Goal: Task Accomplishment & Management: Use online tool/utility

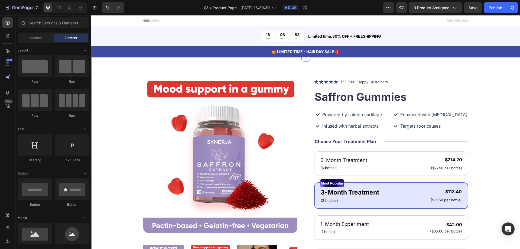
click at [347, 52] on p "🎁 LIMITED TIME - HAIR DAY SALE 🎁" at bounding box center [306, 52] width 428 height 6
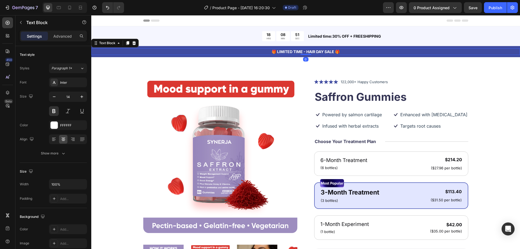
click at [339, 54] on p "🎁 LIMITED TIME - HAIR DAY SALE 🎁" at bounding box center [306, 52] width 428 height 6
click at [280, 51] on p "🎁 LIMITED TIME - HAIR DAY SALE" at bounding box center [306, 52] width 428 height 6
click at [277, 53] on p "🎁 LIMITED TIME - HAIR DAY SALE" at bounding box center [306, 52] width 428 height 6
click at [276, 52] on p "LIMITED TIME - HAIR DAY SALE" at bounding box center [306, 52] width 428 height 6
click at [293, 51] on p "LIMITED TIME - HAIR DAY SALE" at bounding box center [306, 52] width 428 height 6
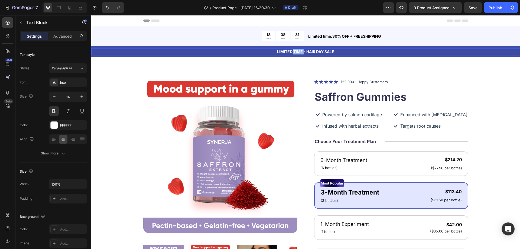
click at [293, 51] on p "LIMITED TIME - HAIR DAY SALE" at bounding box center [306, 52] width 428 height 6
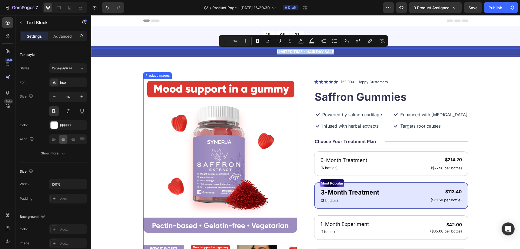
click at [292, 113] on img at bounding box center [220, 156] width 154 height 154
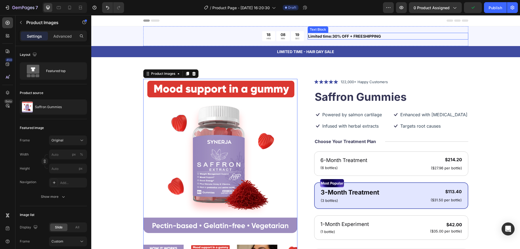
click at [338, 37] on p "Limited time:30% OFF + FREESHIPPING" at bounding box center [388, 36] width 160 height 6
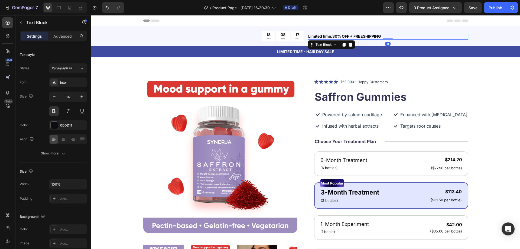
click at [332, 36] on p "Limited time:30% OFF + FREESHIPPING" at bounding box center [388, 36] width 160 height 6
click at [331, 37] on p "Limited time:30% OFF + FREESHIPPING" at bounding box center [388, 36] width 160 height 6
click at [361, 37] on p "Limited time: 30% OFF + FREESHIPPING" at bounding box center [388, 36] width 160 height 6
click at [384, 36] on p "Limited time: 30% OFF + FREE SHIPPING" at bounding box center [388, 36] width 160 height 6
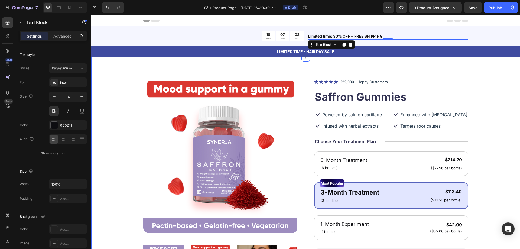
click at [376, 58] on div "Product Images Icon Icon Icon Icon Icon Icon List 122,000+ Happy Customers Text…" at bounding box center [305, 208] width 429 height 303
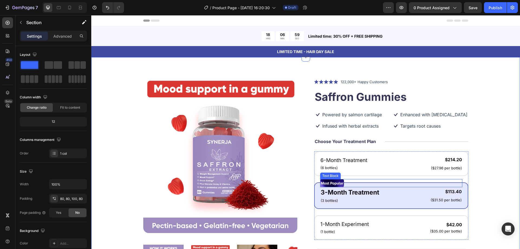
click at [341, 180] on p "Most Popular" at bounding box center [332, 183] width 23 height 7
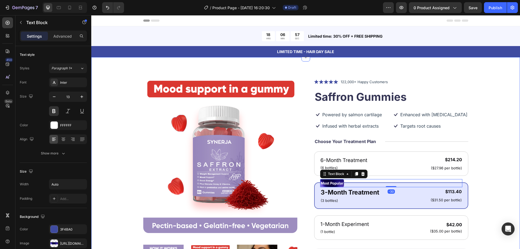
click at [467, 179] on div "Product Images Icon Icon Icon Icon Icon Icon List 122,000+ Happy Customers Text…" at bounding box center [306, 206] width 386 height 254
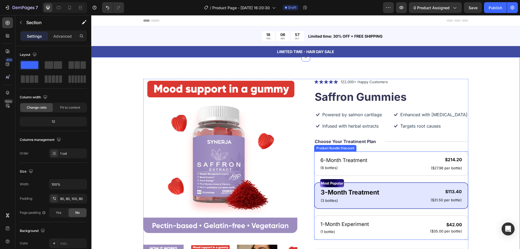
click at [465, 179] on div "6-Month Treatment Text Block (6 bottles) Text Block $214.20 Product Price Produ…" at bounding box center [391, 196] width 154 height 88
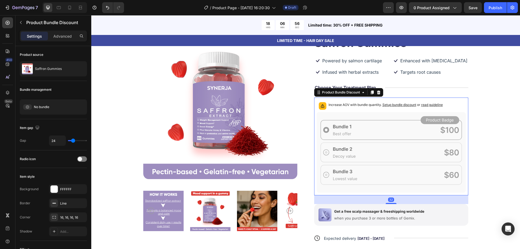
scroll to position [54, 0]
click at [379, 91] on icon at bounding box center [379, 92] width 4 height 4
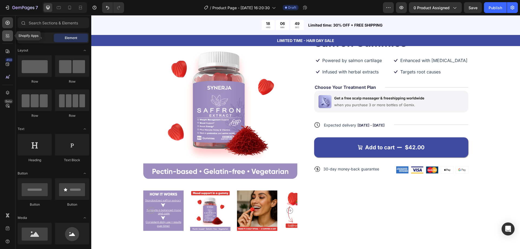
click at [11, 38] on div at bounding box center [7, 35] width 11 height 11
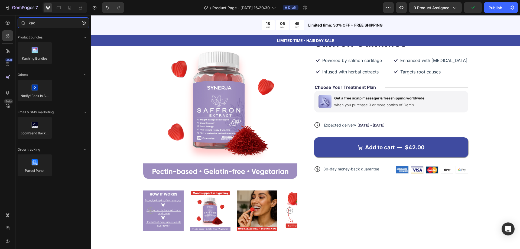
type input "kac"
drag, startPoint x: 125, startPoint y: 80, endPoint x: 140, endPoint y: 79, distance: 15.5
click at [43, 51] on div at bounding box center [35, 53] width 34 height 22
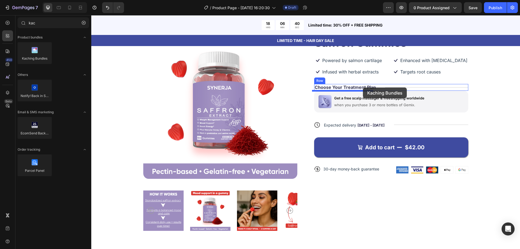
drag, startPoint x: 124, startPoint y: 64, endPoint x: 363, endPoint y: 88, distance: 240.0
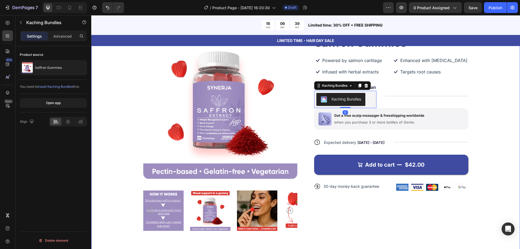
click at [499, 123] on div "Product Images Icon Icon Icon Icon Icon Icon List 122,000+ Happy Customers Text…" at bounding box center [305, 132] width 429 height 258
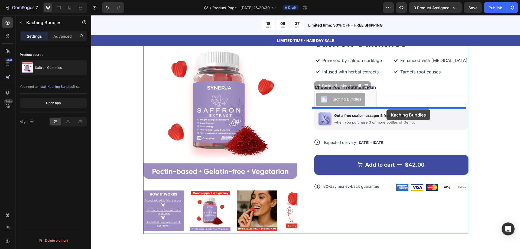
drag, startPoint x: 366, startPoint y: 101, endPoint x: 387, endPoint y: 109, distance: 21.9
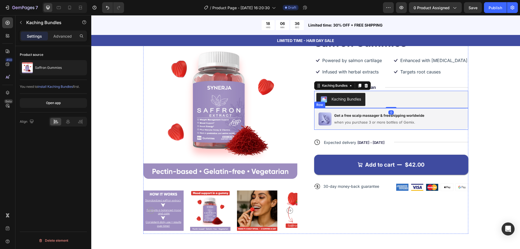
click at [483, 112] on div "Product Images Icon Icon Icon Icon Icon Icon List 122,000+ Happy Customers Text…" at bounding box center [306, 129] width 386 height 209
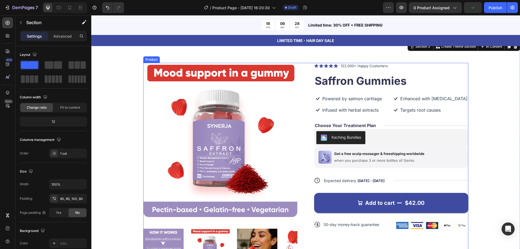
scroll to position [27, 0]
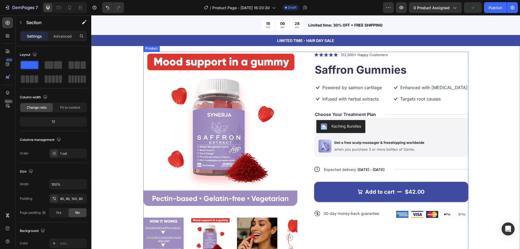
click at [302, 101] on div "Product Images Icon Icon Icon Icon Icon Icon List 122,000+ Happy Customers Text…" at bounding box center [305, 156] width 325 height 209
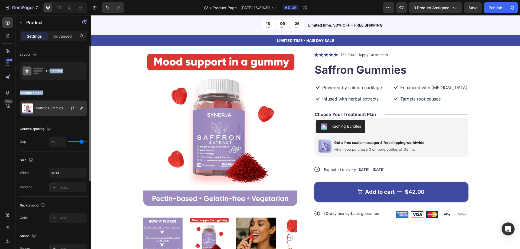
drag, startPoint x: 51, startPoint y: 76, endPoint x: 48, endPoint y: 106, distance: 30.5
click at [49, 95] on div "Layout Horizontal Product source Saffron Gummies Column spacing Gap 62 Size Wid…" at bounding box center [53, 203] width 67 height 315
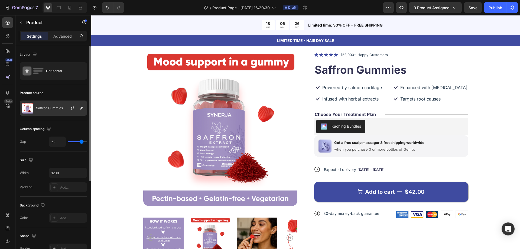
click at [48, 109] on p "Saffron Gummies" at bounding box center [49, 108] width 27 height 4
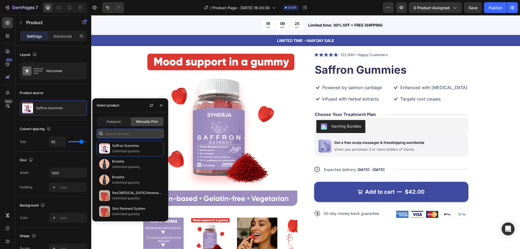
click at [123, 129] on input "text" at bounding box center [130, 134] width 67 height 10
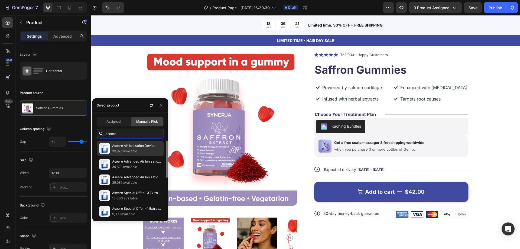
type input "aseere"
click at [147, 150] on p "39,978 available" at bounding box center [136, 151] width 49 height 5
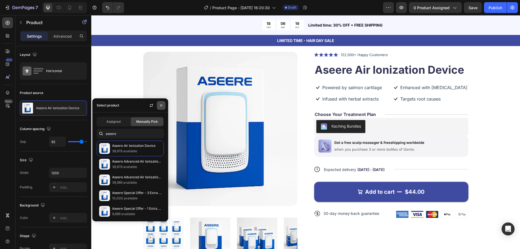
click at [163, 104] on icon "button" at bounding box center [161, 105] width 4 height 4
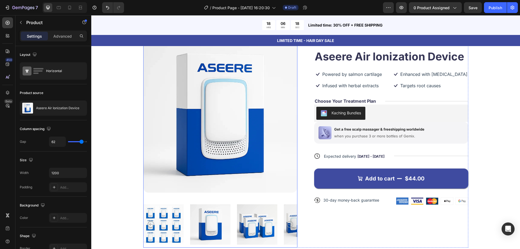
scroll to position [54, 0]
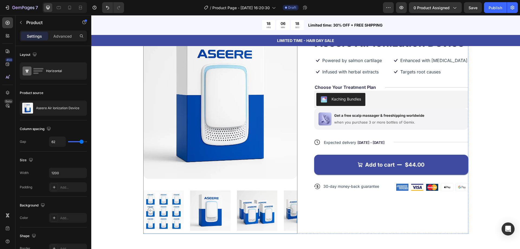
click at [215, 213] on img at bounding box center [210, 211] width 40 height 46
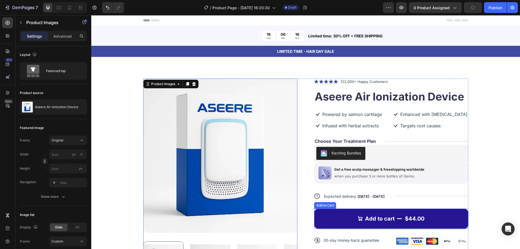
scroll to position [0, 0]
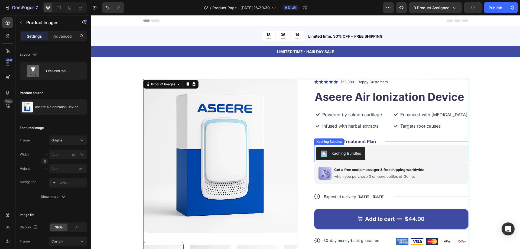
click at [345, 151] on div "Kaching Bundles" at bounding box center [347, 153] width 30 height 6
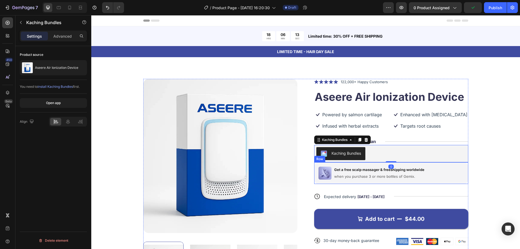
click at [440, 175] on div "Image Get a free scalp massager & freeshipping worldwide Text Block when you pu…" at bounding box center [391, 173] width 154 height 22
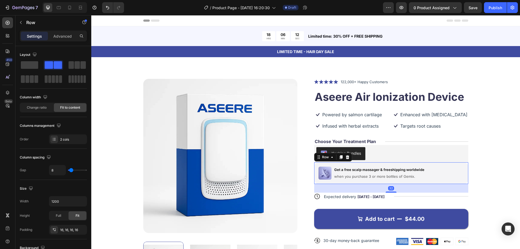
click at [322, 181] on div "Image Get a free scalp massager & freeshipping worldwide Text Block when you pu…" at bounding box center [391, 173] width 154 height 22
click at [334, 199] on div "Expected delivery Aug 28 - Aug 31" at bounding box center [355, 197] width 62 height 8
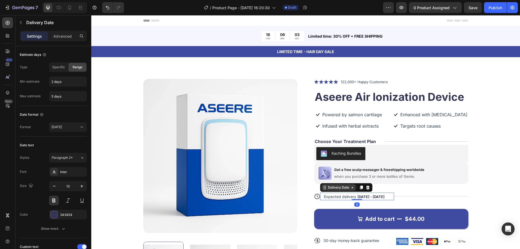
click at [340, 189] on div "Delivery Date" at bounding box center [338, 187] width 23 height 5
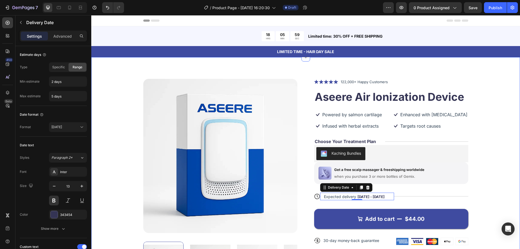
click at [507, 184] on div "Product Images Icon Icon Icon Icon Icon Icon List 122,000+ Happy Customers Text…" at bounding box center [305, 186] width 429 height 258
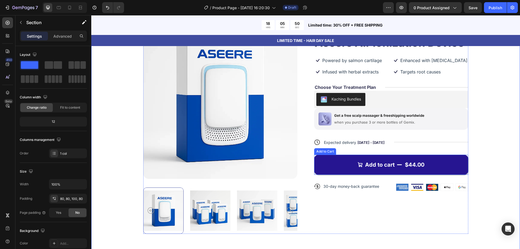
click at [397, 166] on icon "Add to cart" at bounding box center [399, 164] width 5 height 5
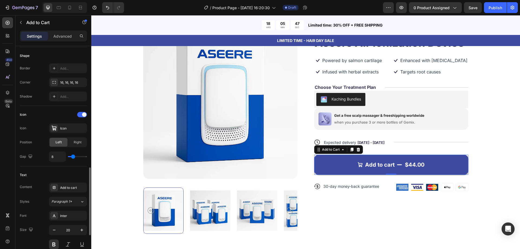
scroll to position [217, 0]
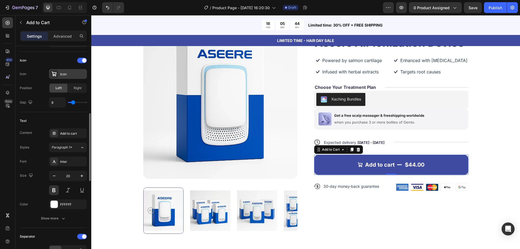
click at [54, 69] on div "Icon" at bounding box center [68, 74] width 38 height 10
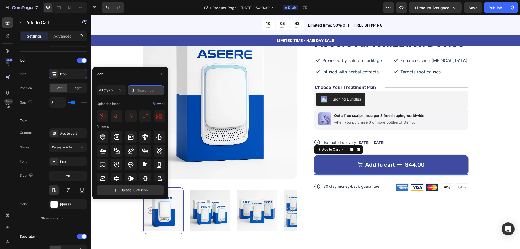
click at [141, 88] on input "text" at bounding box center [146, 90] width 36 height 10
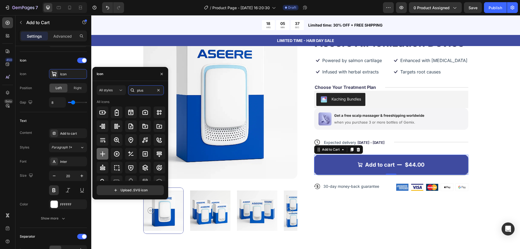
type input "plus"
click at [102, 154] on icon at bounding box center [102, 153] width 5 height 5
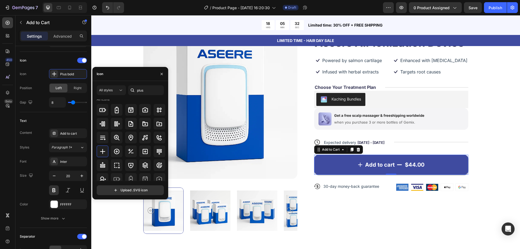
scroll to position [0, 0]
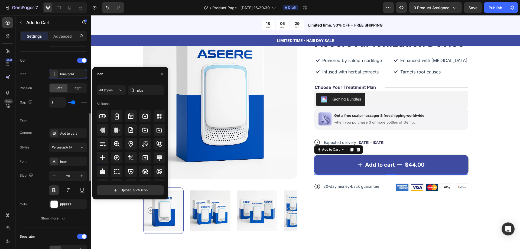
click at [69, 116] on div "Text Content Add to cart Styles Paragraph 1* Font Inter Size 20 Color FFFFFF Sh…" at bounding box center [53, 170] width 67 height 116
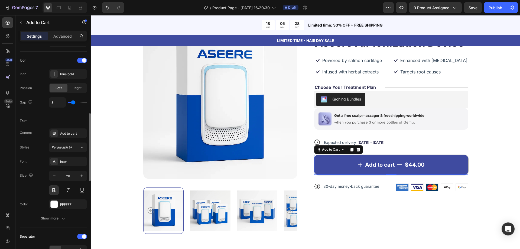
scroll to position [271, 0]
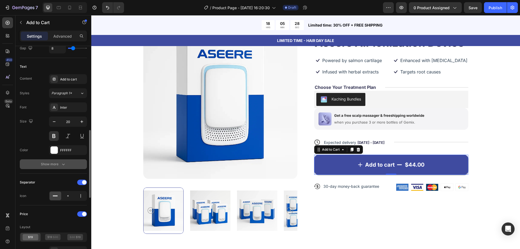
click at [62, 166] on icon "button" at bounding box center [63, 164] width 5 height 5
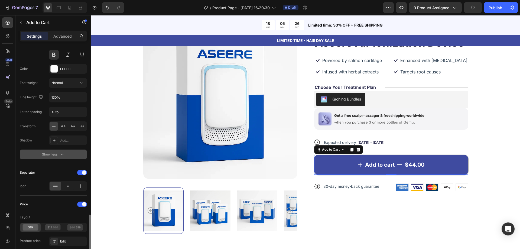
scroll to position [407, 0]
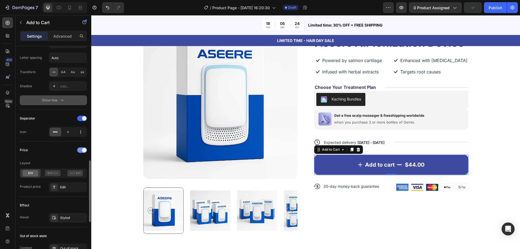
click at [81, 151] on div at bounding box center [82, 149] width 10 height 5
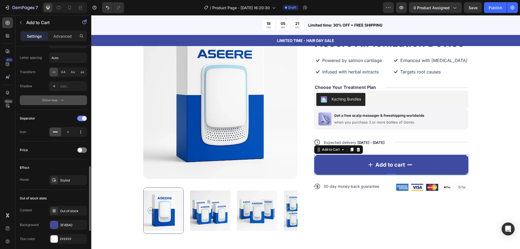
click at [85, 118] on span at bounding box center [84, 118] width 4 height 4
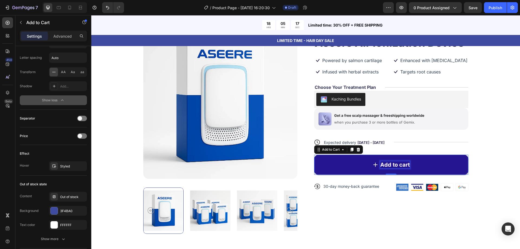
click at [403, 163] on div "Add to cart" at bounding box center [396, 164] width 30 height 7
click at [403, 163] on p "Add to cart" at bounding box center [396, 164] width 30 height 7
click at [314, 155] on button "AD" at bounding box center [391, 165] width 154 height 20
click at [314, 155] on button "ADD TO" at bounding box center [391, 165] width 154 height 20
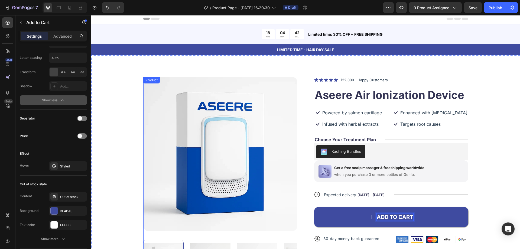
scroll to position [0, 0]
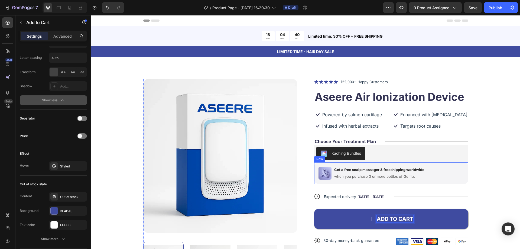
click at [340, 182] on div "Image Get a free scalp massager & freeshipping worldwide Text Block when you pu…" at bounding box center [391, 173] width 154 height 22
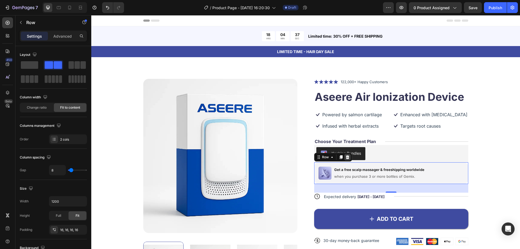
click at [346, 157] on icon at bounding box center [348, 157] width 4 height 4
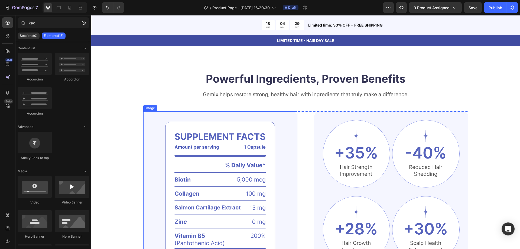
scroll to position [271, 0]
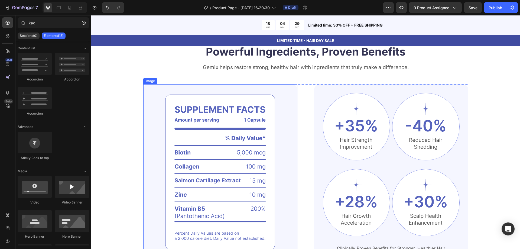
click at [236, 143] on img at bounding box center [220, 172] width 154 height 176
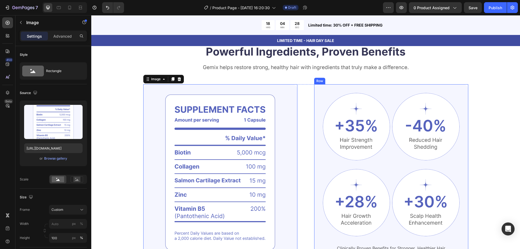
click at [371, 159] on div at bounding box center [356, 126] width 67 height 67
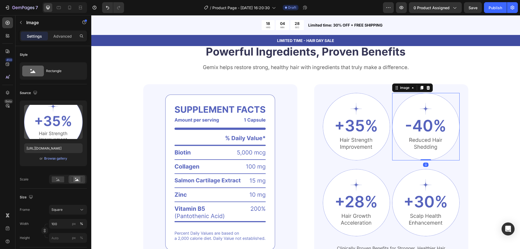
click at [449, 129] on img at bounding box center [425, 126] width 67 height 67
click at [329, 180] on div at bounding box center [356, 202] width 67 height 67
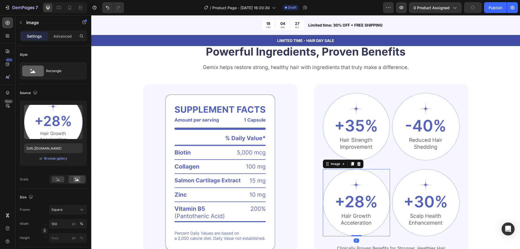
scroll to position [461, 0]
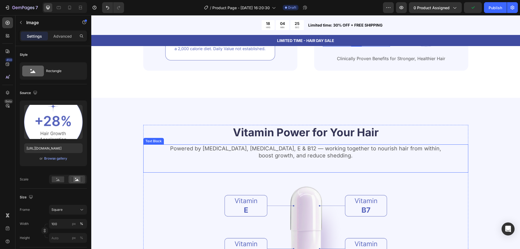
click at [248, 152] on p "Powered by Biotin, Vitamin B5, E & B12 — working together to nourish hair from …" at bounding box center [306, 152] width 324 height 14
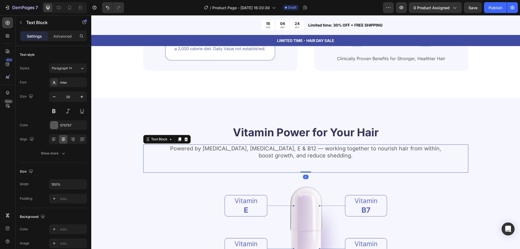
scroll to position [542, 0]
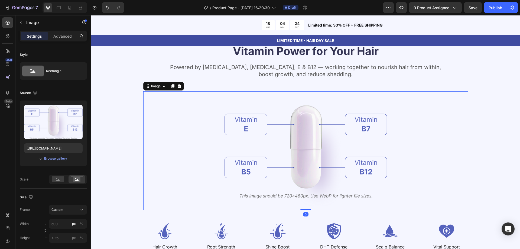
click at [300, 152] on img at bounding box center [306, 150] width 163 height 119
click at [178, 84] on icon at bounding box center [180, 86] width 4 height 4
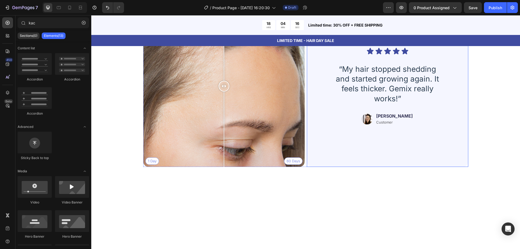
scroll to position [1084, 0]
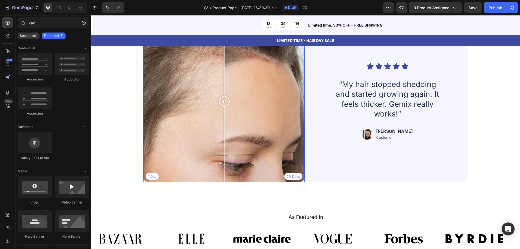
drag, startPoint x: 222, startPoint y: 101, endPoint x: 222, endPoint y: 104, distance: 3.0
click at [222, 104] on div at bounding box center [224, 101] width 11 height 11
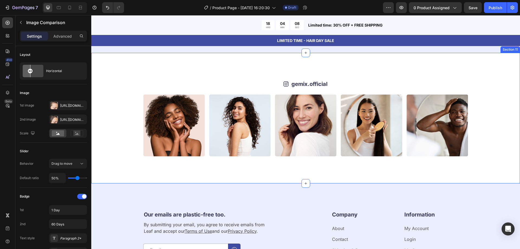
scroll to position [1464, 0]
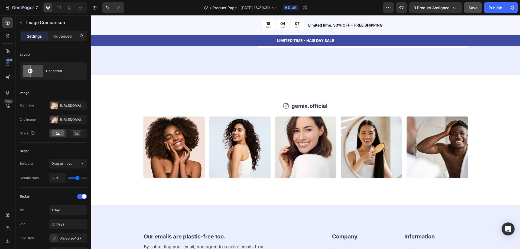
click at [476, 6] on span "Save" at bounding box center [473, 7] width 9 height 5
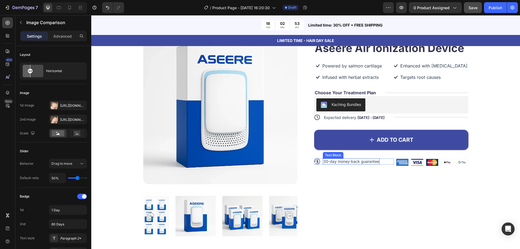
scroll to position [0, 0]
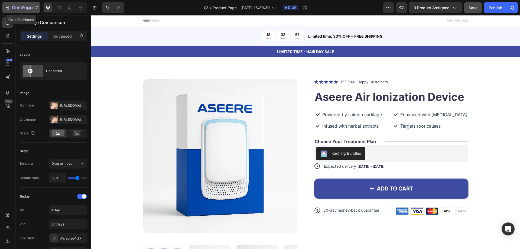
click at [27, 9] on icon "button" at bounding box center [23, 8] width 22 height 5
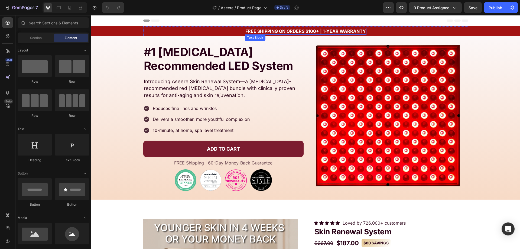
click at [284, 31] on strong "FREE SHIPPING ON ORDERS $100+ | 1-YEAR WARRANTY" at bounding box center [306, 30] width 121 height 5
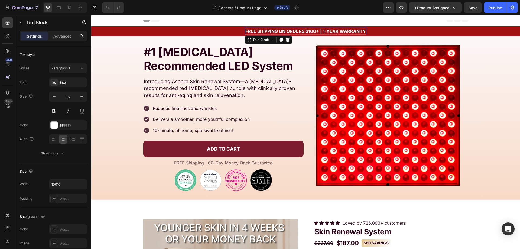
click at [284, 31] on strong "FREE SHIPPING ON ORDERS $100+ | 1-YEAR WARRANTY" at bounding box center [306, 30] width 121 height 5
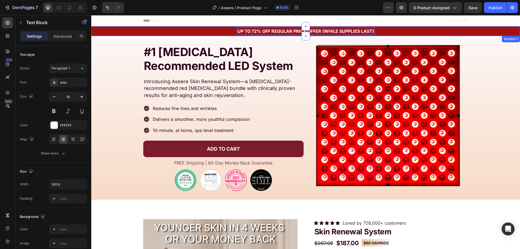
click at [97, 31] on div "UP TO 72% OFF REGULAR PRICE OFFER (WHILE SUPPLIES LAST) Text Block 0 Row Sectio…" at bounding box center [305, 31] width 429 height 10
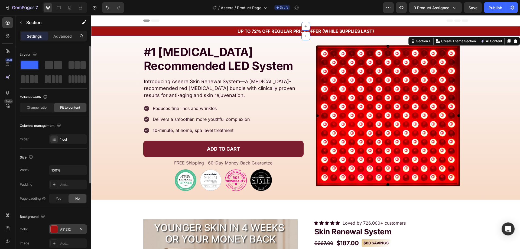
click at [72, 229] on div "A31212" at bounding box center [68, 229] width 16 height 5
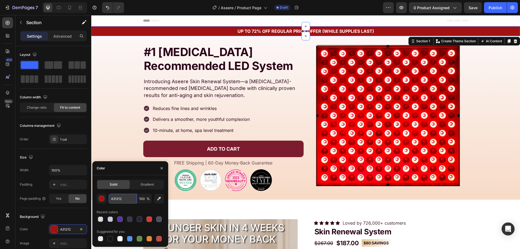
click at [119, 195] on input "A31212" at bounding box center [123, 199] width 28 height 10
paste input "#1d39dd"
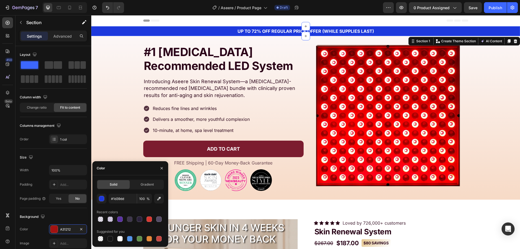
click at [130, 208] on div "#1d39dd 100 % Recent colors Suggested for you" at bounding box center [130, 218] width 67 height 49
type input "1D39DD"
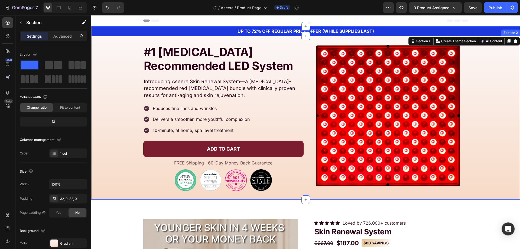
click at [116, 86] on div "#1 Dermatologist Recommended LED System Heading Image Introducing Aseere Skin R…" at bounding box center [305, 118] width 429 height 146
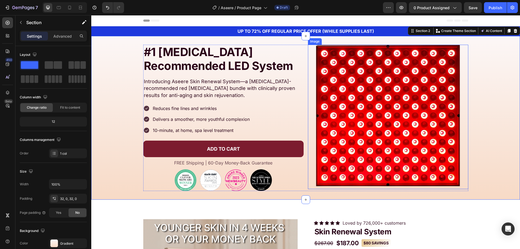
click at [463, 110] on div at bounding box center [388, 117] width 160 height 144
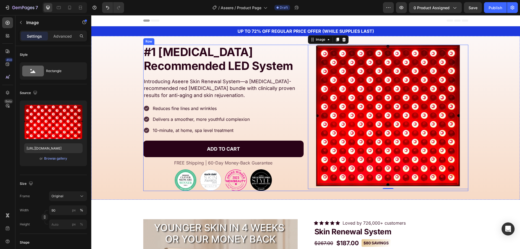
click at [149, 151] on link "ADD TO CART" at bounding box center [223, 149] width 160 height 17
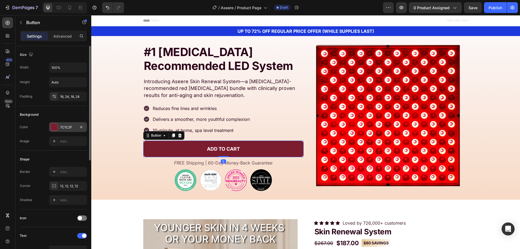
click at [67, 131] on div "7C1C2F" at bounding box center [68, 127] width 38 height 10
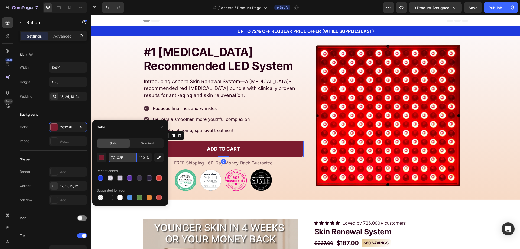
click at [115, 157] on input "7C1C2F" at bounding box center [123, 158] width 28 height 10
paste input "#1d39dd"
type input "1D39DD"
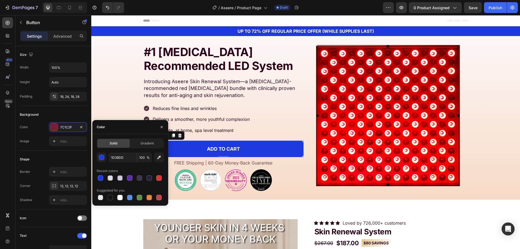
click at [115, 167] on div "Recent colors" at bounding box center [130, 171] width 67 height 9
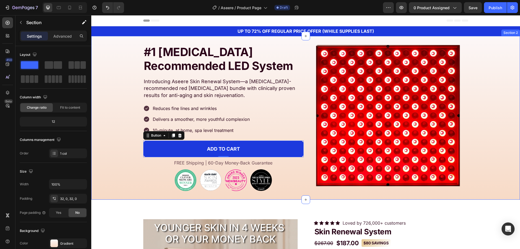
click at [97, 102] on div "#1 Dermatologist Recommended LED System Heading Image Introducing Aseere Skin R…" at bounding box center [305, 118] width 429 height 146
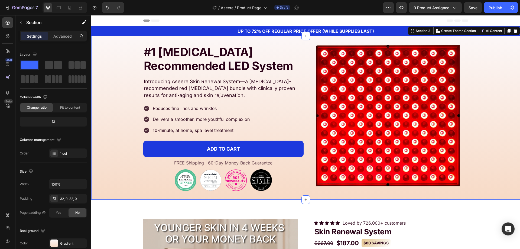
click at [105, 102] on div "#1 Dermatologist Recommended LED System Heading Image Introducing Aseere Skin R…" at bounding box center [305, 118] width 429 height 146
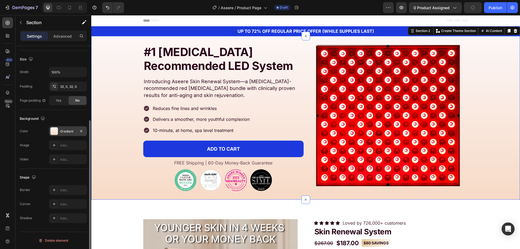
click at [66, 132] on div "Gradient" at bounding box center [68, 131] width 16 height 5
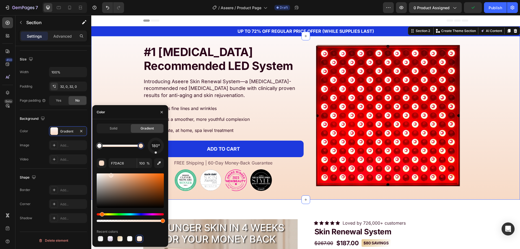
click at [139, 146] on div at bounding box center [141, 146] width 4 height 4
click at [123, 159] on input "F7DAC6" at bounding box center [123, 163] width 28 height 10
paste input "#1d39dd"
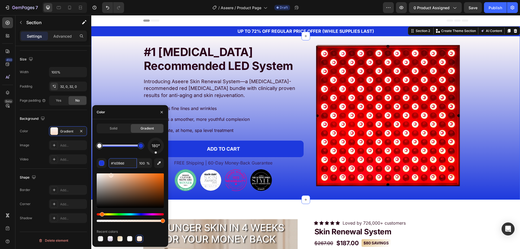
click at [142, 144] on div at bounding box center [141, 146] width 4 height 4
click at [102, 163] on div "button" at bounding box center [101, 163] width 5 height 5
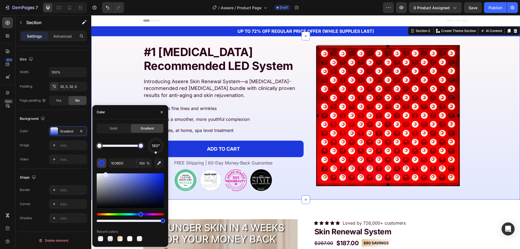
drag, startPoint x: 123, startPoint y: 177, endPoint x: 105, endPoint y: 163, distance: 23.2
click at [105, 163] on div "180° 1D39DD 100 % Recent colors" at bounding box center [130, 190] width 67 height 105
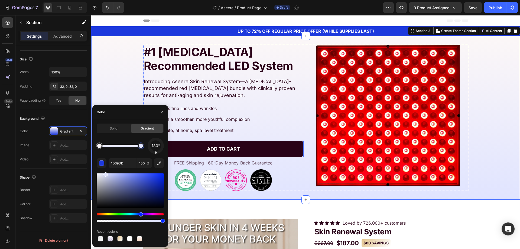
type input "E0E4FF"
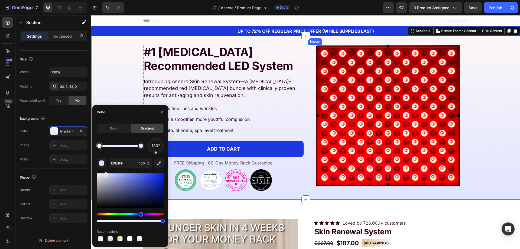
click at [443, 105] on img at bounding box center [388, 117] width 144 height 144
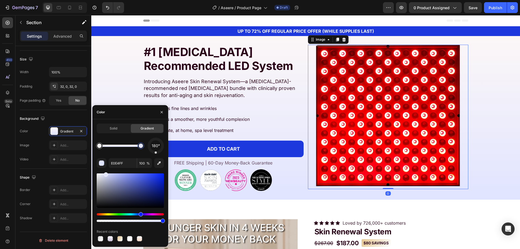
scroll to position [0, 0]
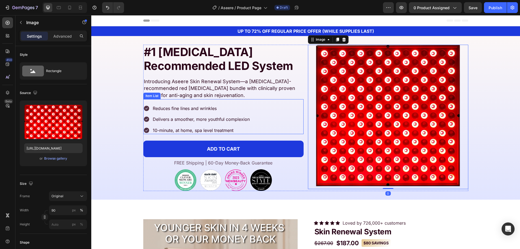
click at [146, 107] on icon at bounding box center [146, 108] width 5 height 5
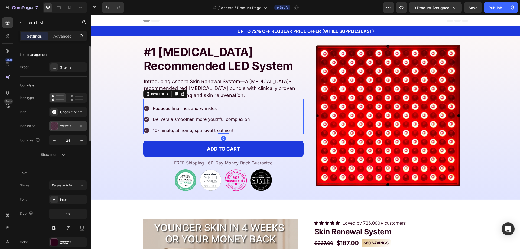
click at [55, 125] on div at bounding box center [54, 126] width 7 height 7
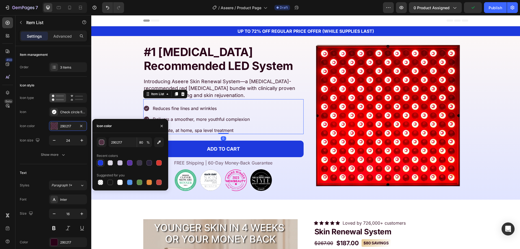
click at [102, 160] on div at bounding box center [100, 163] width 7 height 7
type input "1D39DD"
type input "100"
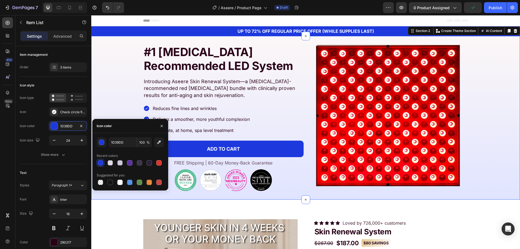
click at [95, 85] on div "#1 Dermatologist Recommended LED System Heading Image Introducing Aseere Skin R…" at bounding box center [305, 118] width 429 height 146
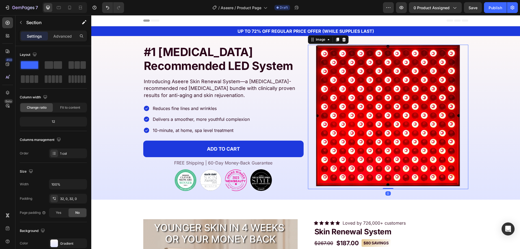
click at [348, 114] on img at bounding box center [388, 117] width 144 height 144
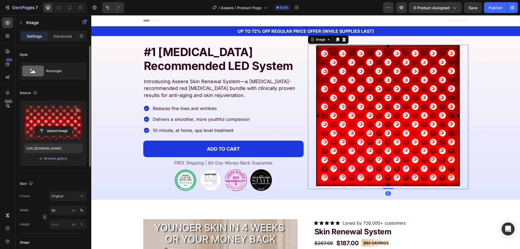
click at [58, 117] on label at bounding box center [53, 122] width 59 height 34
click at [58, 126] on input "file" at bounding box center [53, 130] width 37 height 9
click at [56, 126] on label at bounding box center [53, 122] width 59 height 34
click at [56, 126] on input "file" at bounding box center [53, 130] width 37 height 9
click at [38, 128] on input "file" at bounding box center [53, 130] width 37 height 9
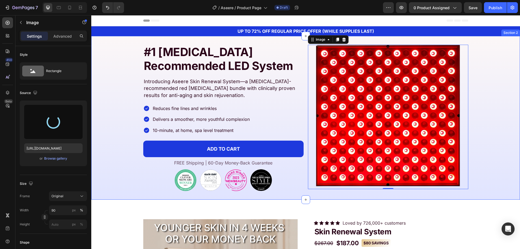
type input "https://cdn.shopify.com/s/files/1/0772/0579/9204/files/gempages_543059729656579…"
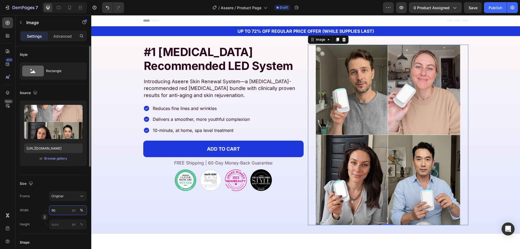
click at [60, 210] on input "90" at bounding box center [68, 210] width 38 height 10
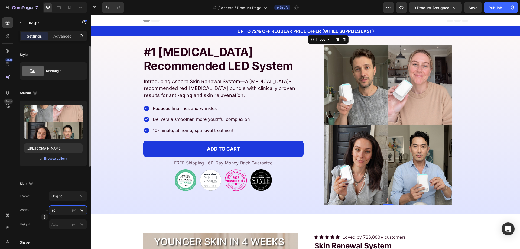
type input "8"
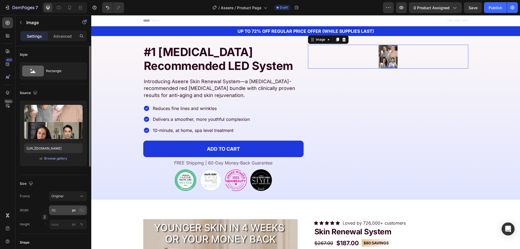
click at [80, 212] on div "%" at bounding box center [81, 210] width 3 height 5
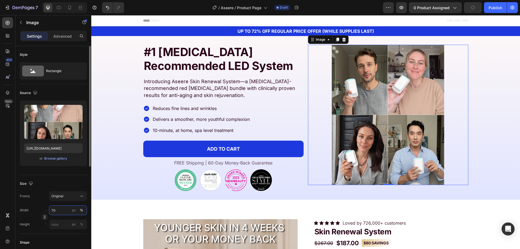
click at [63, 212] on input "70" at bounding box center [68, 210] width 38 height 10
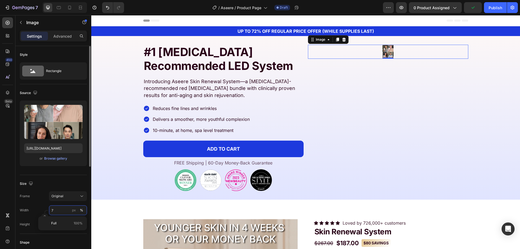
type input "75"
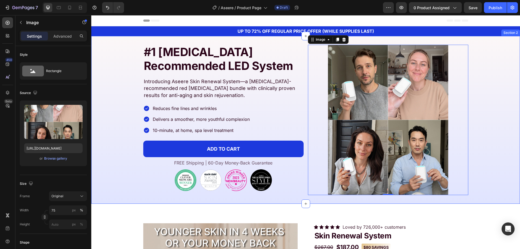
click at [487, 137] on div "#1 Dermatologist Recommended LED System Heading Image Introducing Aseere Skin R…" at bounding box center [305, 120] width 429 height 150
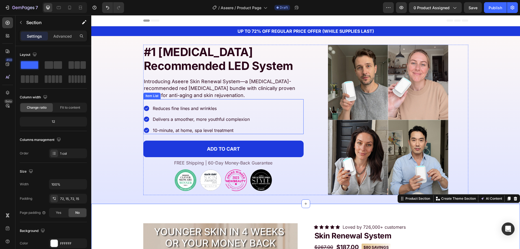
click at [189, 108] on p "Reduces fine lines and wrinkles" at bounding box center [201, 108] width 97 height 6
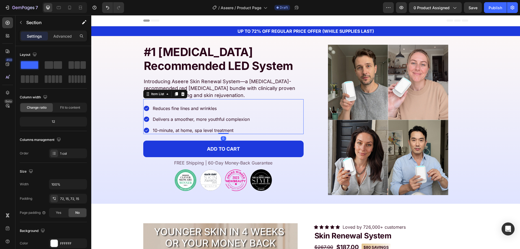
click at [189, 108] on p "Reduces fine lines and wrinkles" at bounding box center [201, 108] width 97 height 6
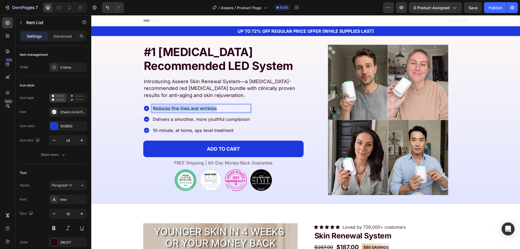
click at [189, 108] on p "Reduces fine lines and wrinkles" at bounding box center [201, 108] width 97 height 6
click at [198, 118] on p "Delivers a smoother, more youthful complexion" at bounding box center [203, 119] width 101 height 6
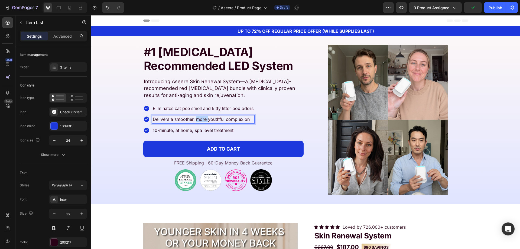
click at [198, 118] on p "Delivers a smoother, more youthful complexion" at bounding box center [203, 119] width 101 height 6
click at [182, 107] on p "Eliminates cat pee smell and kitty litter box odors" at bounding box center [203, 108] width 101 height 6
click at [176, 118] on p "Simple plug-and-play design" at bounding box center [203, 119] width 101 height 6
click at [174, 130] on p "10-minute, at home, spa level treatment" at bounding box center [203, 130] width 101 height 6
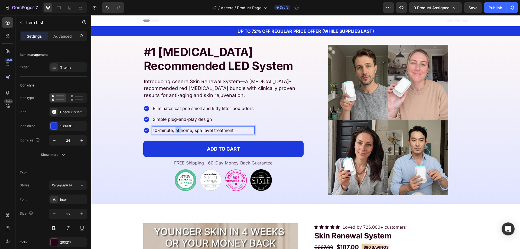
click at [174, 130] on p "10-minute, at home, spa level treatment" at bounding box center [203, 130] width 101 height 6
click at [174, 130] on p "Small, silent, and powerful" at bounding box center [203, 130] width 101 height 6
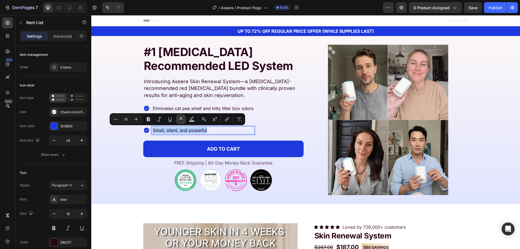
click at [179, 121] on rect "Editor contextual toolbar" at bounding box center [181, 121] width 5 height 1
type input "290217"
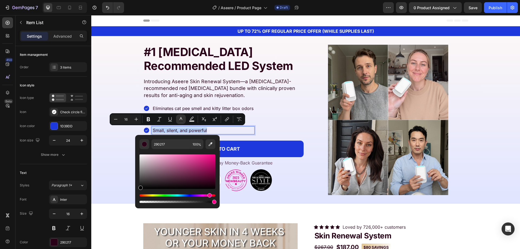
type input "000000"
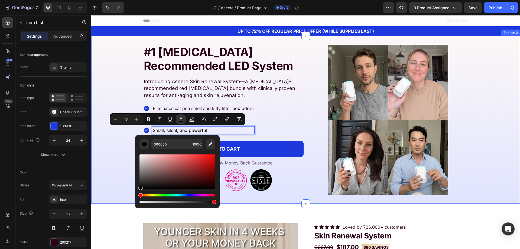
drag, startPoint x: 247, startPoint y: 194, endPoint x: 132, endPoint y: 194, distance: 114.9
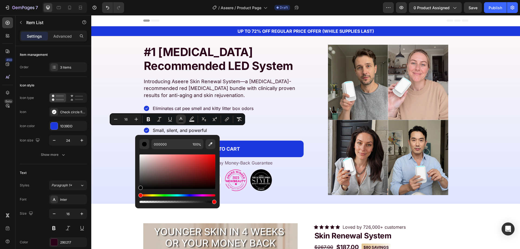
click at [167, 150] on div "Editor contextual toolbar" at bounding box center [178, 176] width 76 height 55
click at [167, 145] on input "000000" at bounding box center [171, 144] width 39 height 10
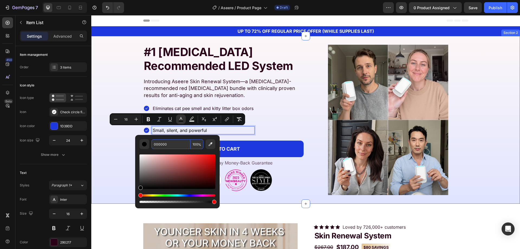
click at [109, 94] on div "#1 Dermatologist Recommended LED System Heading Image Introducing Aseere Skin R…" at bounding box center [305, 120] width 429 height 150
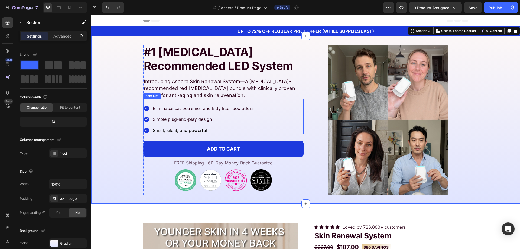
click at [172, 121] on p "Simple plug-and-play design" at bounding box center [203, 119] width 101 height 6
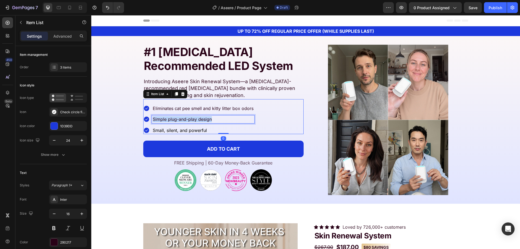
click at [172, 121] on p "Simple plug-and-play design" at bounding box center [203, 119] width 101 height 6
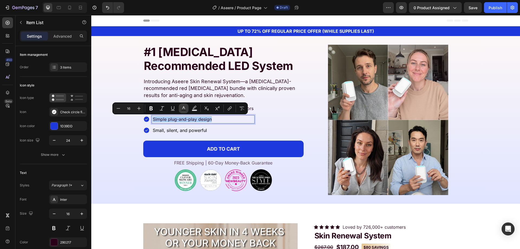
click at [187, 109] on button "Text Color" at bounding box center [184, 109] width 10 height 10
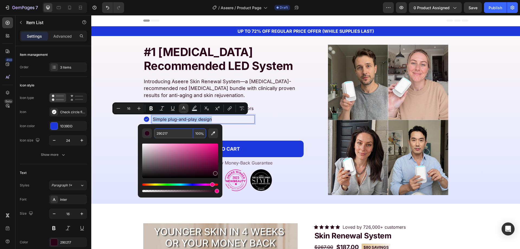
click at [179, 134] on input "290217" at bounding box center [173, 133] width 39 height 10
paste input "000000"
type input "000000"
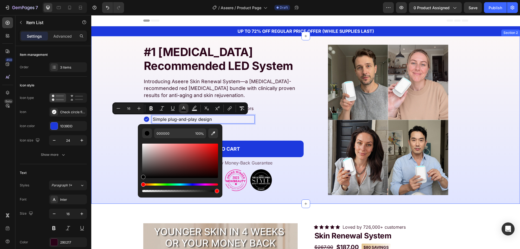
click at [127, 140] on div "#1 Dermatologist Recommended LED System Heading Image Introducing Aseere Skin R…" at bounding box center [305, 120] width 429 height 150
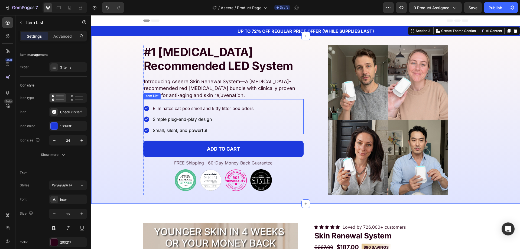
click at [166, 108] on p "Eliminates cat pee smell and kitty litter box odors" at bounding box center [203, 108] width 101 height 6
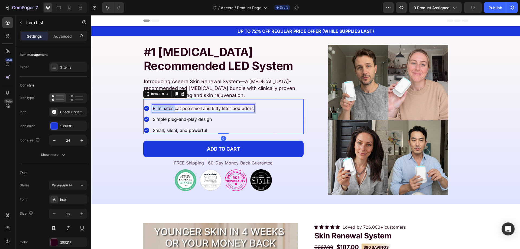
click at [167, 108] on p "Eliminates cat pee smell and kitty litter box odors" at bounding box center [203, 108] width 101 height 6
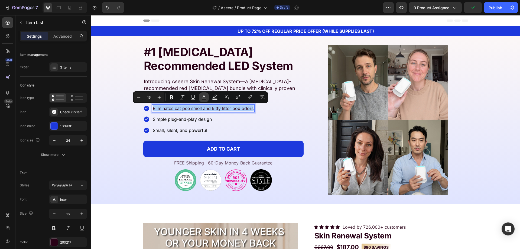
click at [202, 99] on rect "Editor contextual toolbar" at bounding box center [204, 99] width 5 height 1
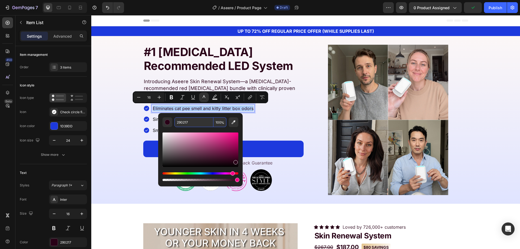
click at [198, 124] on input "290217" at bounding box center [194, 122] width 39 height 10
paste input "000000"
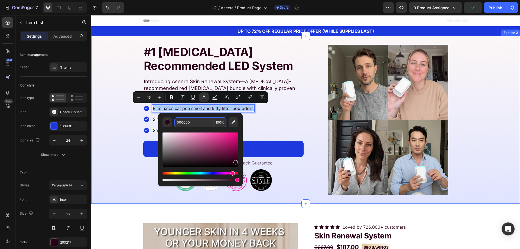
type input "000000"
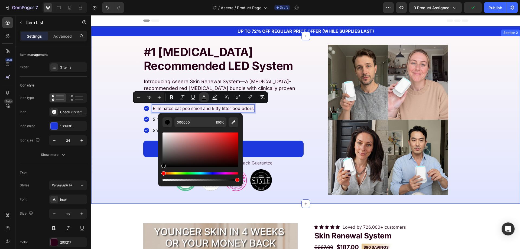
click at [118, 138] on div "#1 Dermatologist Recommended LED System Heading Image Introducing Aseere Skin R…" at bounding box center [305, 120] width 429 height 150
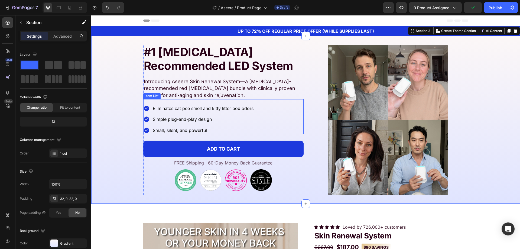
click at [179, 99] on div "Eliminates cat pee smell and kitty litter box odors Simple plug-and-play design…" at bounding box center [223, 116] width 160 height 35
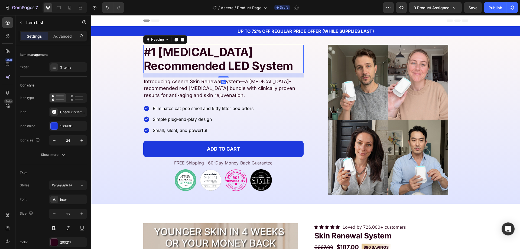
click at [160, 51] on h2 "#1 Dermatologist Recommended LED System" at bounding box center [223, 59] width 160 height 28
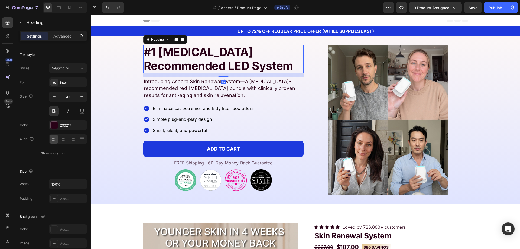
click at [166, 61] on h2 "#1 Dermatologist Recommended LED System" at bounding box center [223, 59] width 160 height 28
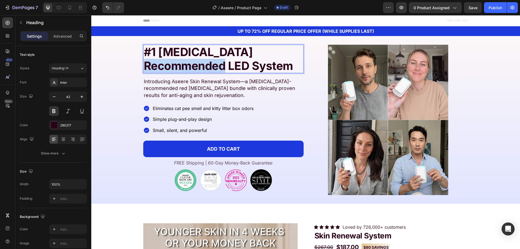
click at [166, 61] on p "#1 Dermatologist Recommended LED System" at bounding box center [223, 58] width 159 height 27
click at [228, 82] on p "Introducing Aseere Skin Renewal System—a dermatologist-recommended red light th…" at bounding box center [223, 88] width 159 height 21
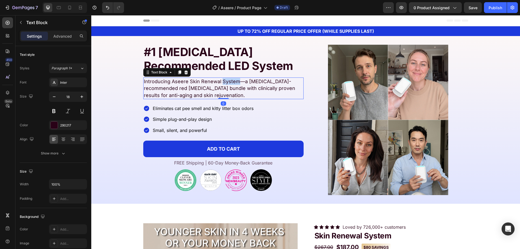
click at [228, 82] on p "Introducing Aseere Skin Renewal System—a dermatologist-recommended red light th…" at bounding box center [223, 88] width 159 height 21
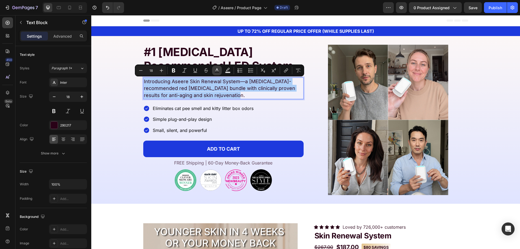
click at [219, 72] on rect "Editor contextual toolbar" at bounding box center [217, 72] width 5 height 1
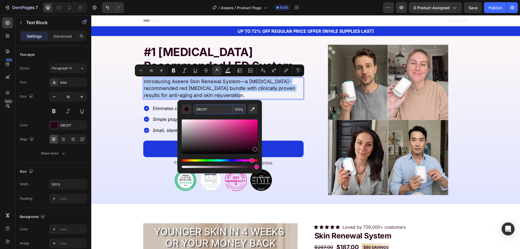
click at [208, 111] on input "290217" at bounding box center [213, 109] width 39 height 10
paste input "000000"
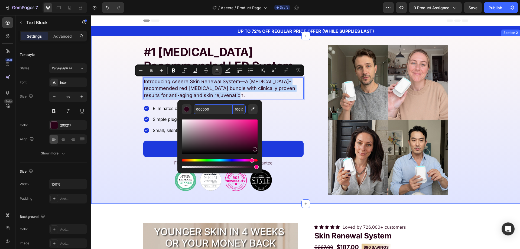
type input "290217"
click at [133, 116] on div "#1 Dermatologist Recommended LED System Heading Image Introducing Aseere Skin R…" at bounding box center [305, 120] width 429 height 150
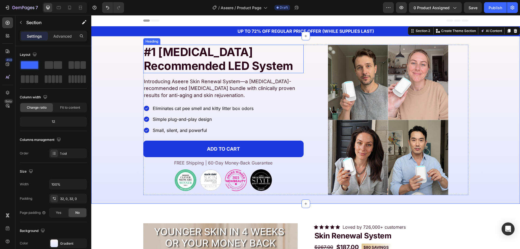
click at [204, 58] on p "#1 Dermatologist Recommended LED System" at bounding box center [223, 58] width 159 height 27
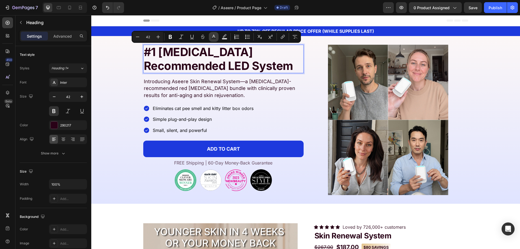
click at [215, 38] on icon "Editor contextual toolbar" at bounding box center [213, 36] width 5 height 5
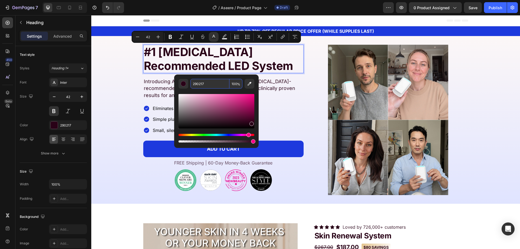
click at [207, 82] on input "290217" at bounding box center [210, 84] width 39 height 10
paste input "000000"
type input "000000"
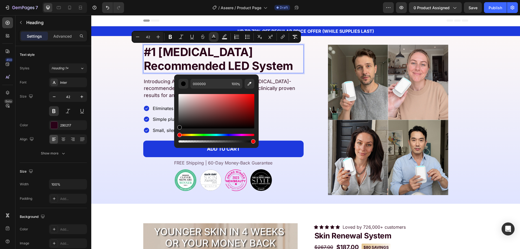
click at [213, 91] on div "Editor contextual toolbar" at bounding box center [217, 116] width 76 height 55
type input "16"
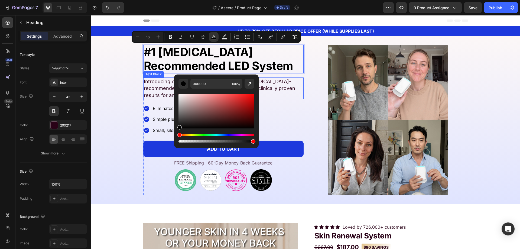
click at [154, 93] on p "Introducing Aseere Skin Renewal System—a dermatologist-recommended red light th…" at bounding box center [223, 88] width 159 height 21
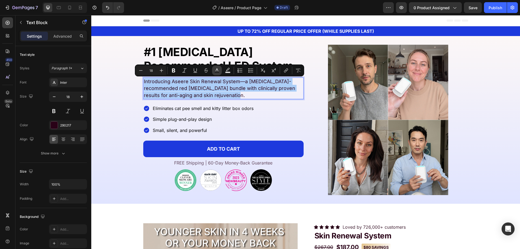
click at [219, 72] on rect "Editor contextual toolbar" at bounding box center [217, 72] width 5 height 1
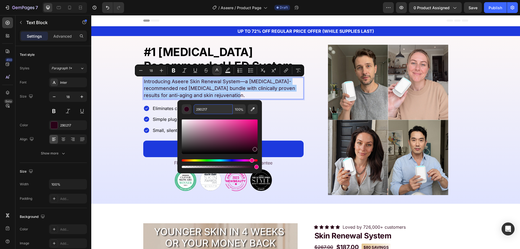
click at [202, 109] on input "290217" at bounding box center [213, 109] width 39 height 10
paste input "000000"
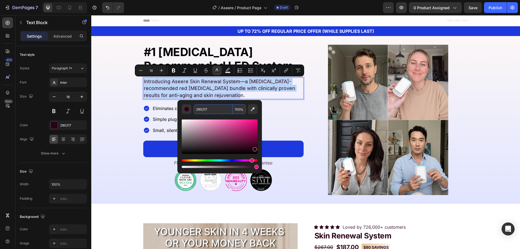
click at [204, 117] on div "Editor contextual toolbar" at bounding box center [220, 141] width 76 height 55
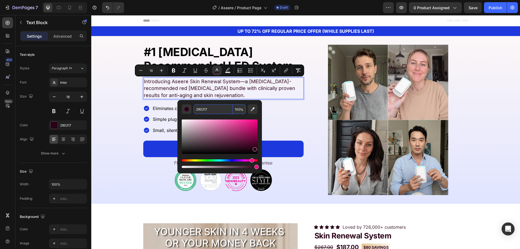
click at [225, 111] on input "290217" at bounding box center [213, 109] width 39 height 10
paste input "000000"
type input "000000"
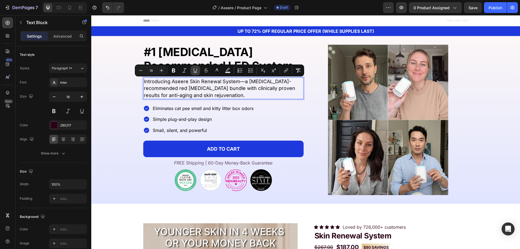
click at [193, 66] on button "Underline" at bounding box center [196, 71] width 10 height 10
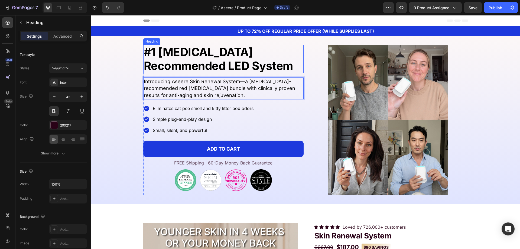
click at [186, 50] on span "#1 Dermatologist Recommended LED System" at bounding box center [218, 58] width 149 height 27
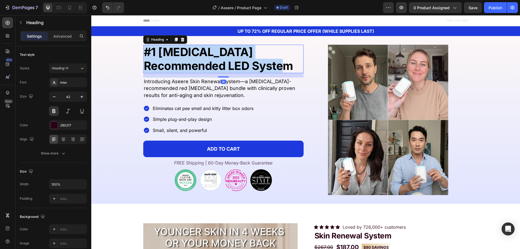
click at [186, 50] on span "#1 Dermatologist Recommended LED System" at bounding box center [218, 58] width 149 height 27
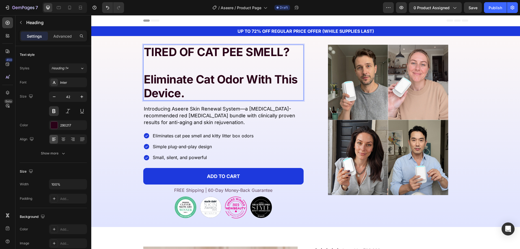
click at [178, 59] on strong "TIRED OF CAT PEE SMELL?" at bounding box center [217, 52] width 146 height 14
click at [163, 67] on p "TIRED OF CAT PEE SMELL?" at bounding box center [223, 58] width 159 height 27
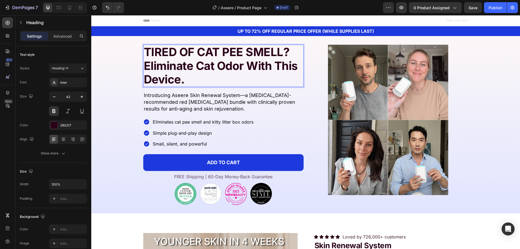
click at [233, 82] on p "Eliminate Cat Odor With This Device." at bounding box center [223, 72] width 159 height 27
click at [256, 69] on strong "Eliminate Cat Odor With This Device." at bounding box center [221, 72] width 154 height 27
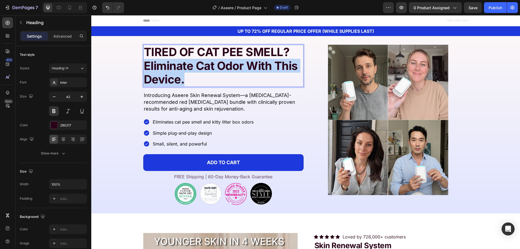
click at [256, 69] on strong "Eliminate Cat Odor With This Device." at bounding box center [221, 72] width 154 height 27
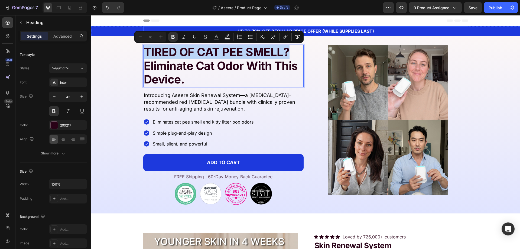
click at [218, 31] on div "UP TO 72% OFF REGULAR PRICE OFFER (WHILE SUPPLIES LAST) Text Block Row" at bounding box center [305, 31] width 325 height 10
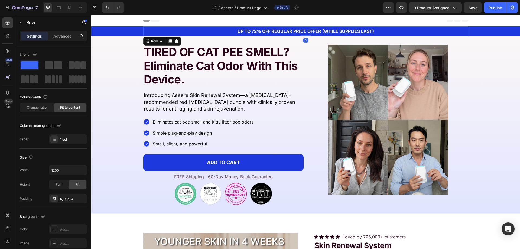
click at [212, 57] on strong "TIRED OF CAT PEE SMELL?" at bounding box center [217, 52] width 146 height 14
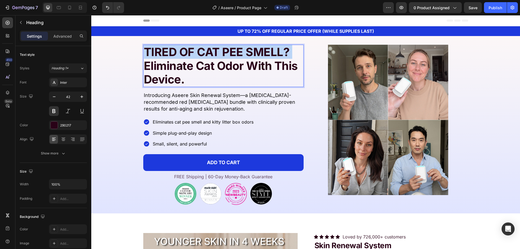
click at [212, 57] on strong "TIRED OF CAT PEE SMELL?" at bounding box center [217, 52] width 146 height 14
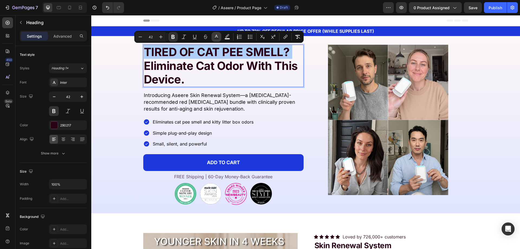
click at [214, 41] on button "Text Color" at bounding box center [217, 37] width 10 height 10
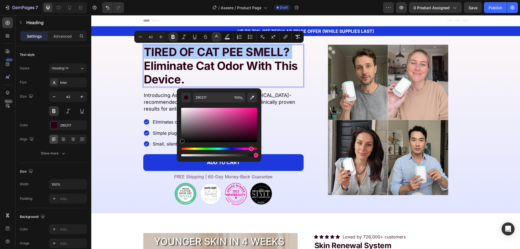
drag, startPoint x: 203, startPoint y: 114, endPoint x: 177, endPoint y: 146, distance: 41.4
click at [177, 146] on div "290217 100 %" at bounding box center [219, 122] width 85 height 69
type input "000000"
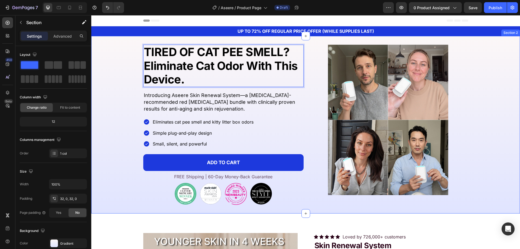
click at [127, 72] on div "TIRED OF CAT PEE SMELL? Eliminate Cat Odor With This Device. Heading 16 Image I…" at bounding box center [305, 125] width 429 height 160
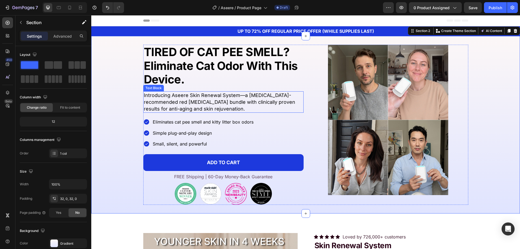
click at [197, 69] on strong "Eliminate Cat Odor With This Device." at bounding box center [221, 72] width 154 height 27
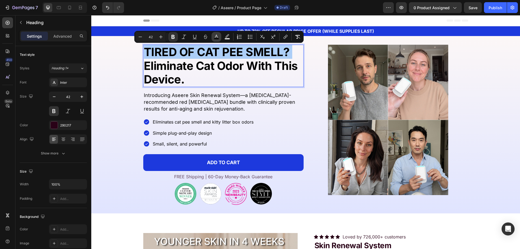
drag, startPoint x: 219, startPoint y: 37, endPoint x: 130, endPoint y: 28, distance: 89.1
click at [219, 37] on icon "Editor contextual toolbar" at bounding box center [216, 36] width 5 height 5
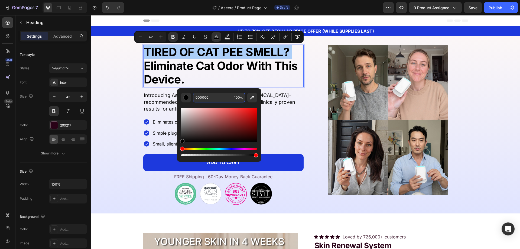
click at [218, 101] on input "000000" at bounding box center [212, 98] width 39 height 10
paste input "#002c74"
type input "002C74"
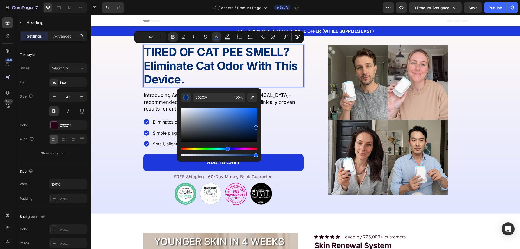
click at [235, 105] on div "Editor contextual toolbar" at bounding box center [219, 129] width 76 height 55
click at [313, 92] on div at bounding box center [388, 120] width 160 height 150
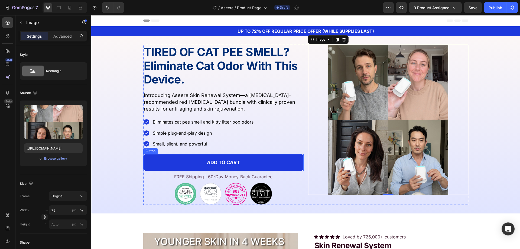
click at [200, 172] on div "⁠⁠⁠⁠⁠⁠⁠ TIRED OF CAT PEE SMELL? Eliminate Cat Odor With This Device. Heading Im…" at bounding box center [223, 125] width 160 height 160
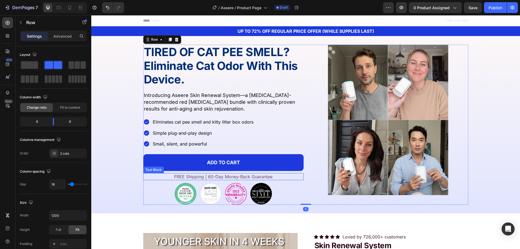
click at [196, 176] on p "FREE Shipping | 60-Day Money-Back Guarantee" at bounding box center [223, 177] width 159 height 6
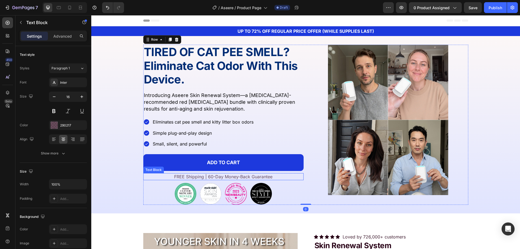
click at [196, 176] on p "FREE Shipping | 60-Day Money-Back Guarantee" at bounding box center [223, 177] width 159 height 6
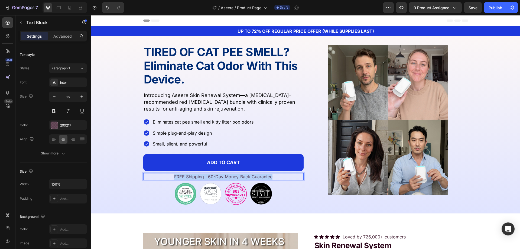
click at [196, 176] on p "FREE Shipping | 60-Day Money-Back Guarantee" at bounding box center [223, 177] width 159 height 6
click at [201, 179] on p "TRY IT NOW | 30 DAY SATISFACTION GUARANTEE*" at bounding box center [223, 177] width 159 height 6
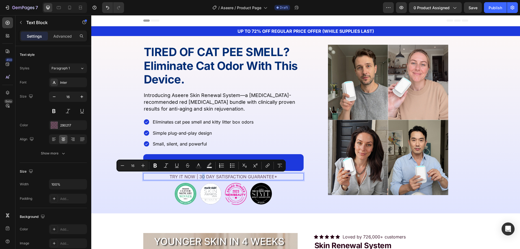
click at [200, 178] on p "TRY IT NOW | 30 DAY SATISFACTION GUARANTEE*" at bounding box center [223, 177] width 159 height 6
drag, startPoint x: 201, startPoint y: 177, endPoint x: 198, endPoint y: 178, distance: 2.7
click at [198, 178] on p "TRY IT NOW | 30 DAY SATISFACTION GUARANTEE*" at bounding box center [223, 177] width 159 height 6
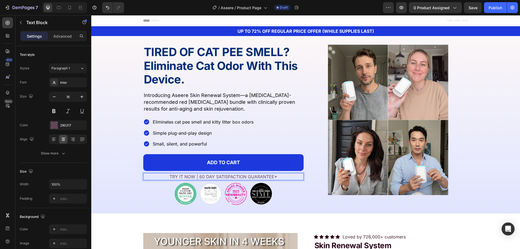
click at [275, 176] on p "TRY IT NOW | 60 DAY SATISFACTION GUARANTEE*" at bounding box center [223, 177] width 159 height 6
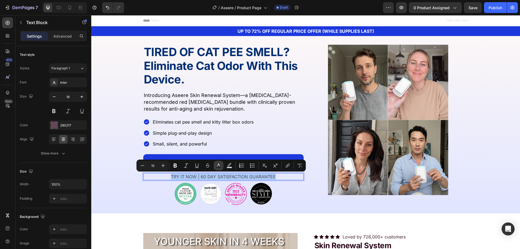
click at [217, 165] on icon "Editor contextual toolbar" at bounding box center [218, 165] width 5 height 5
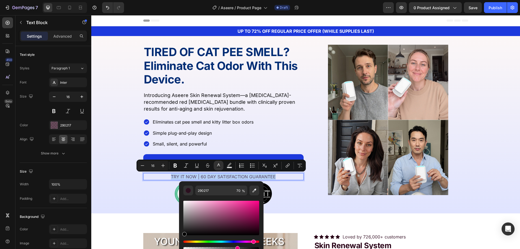
type input "000000"
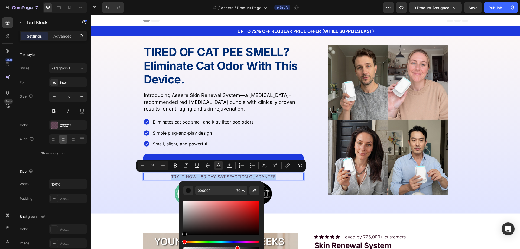
drag, startPoint x: 202, startPoint y: 207, endPoint x: 180, endPoint y: 242, distance: 41.7
click at [180, 242] on div "000000 70 %" at bounding box center [221, 215] width 85 height 69
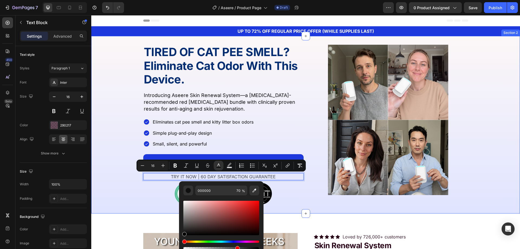
click at [137, 205] on div "⁠⁠⁠⁠⁠⁠⁠ TIRED OF CAT PEE SMELL? Eliminate Cat Odor With This Device. Heading Im…" at bounding box center [305, 124] width 429 height 177
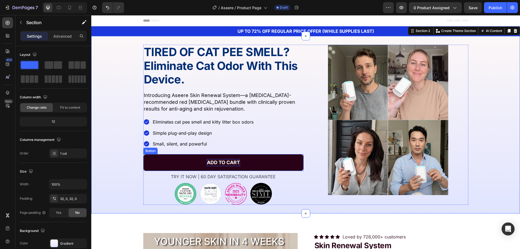
click at [213, 160] on p "ADD TO CART" at bounding box center [223, 162] width 33 height 7
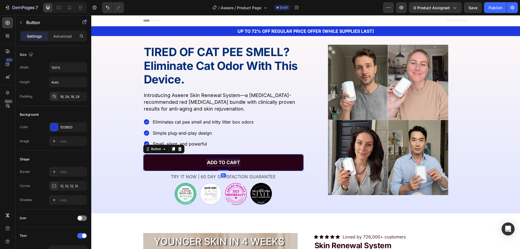
click at [213, 161] on p "ADD TO CART" at bounding box center [223, 162] width 33 height 7
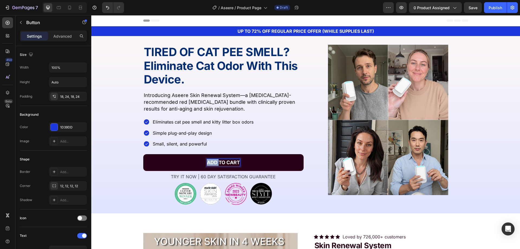
click at [213, 161] on p "ADD TO CART" at bounding box center [223, 162] width 33 height 7
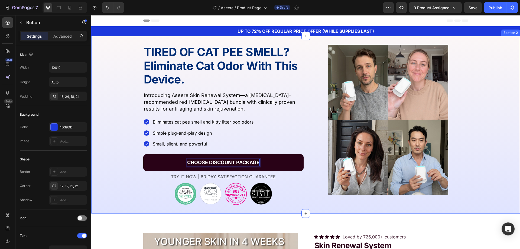
click at [122, 176] on div "⁠⁠⁠⁠⁠⁠⁠ TIRED OF CAT PEE SMELL? Eliminate Cat Odor With This Device. Heading Im…" at bounding box center [305, 125] width 429 height 160
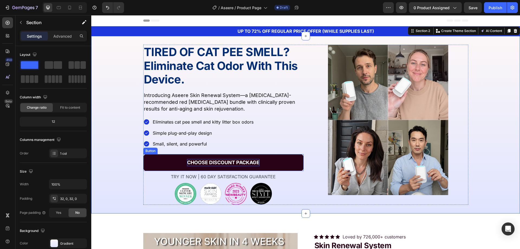
click at [166, 166] on link "CHOOSE DISCOUNT PACKAGE" at bounding box center [223, 162] width 160 height 17
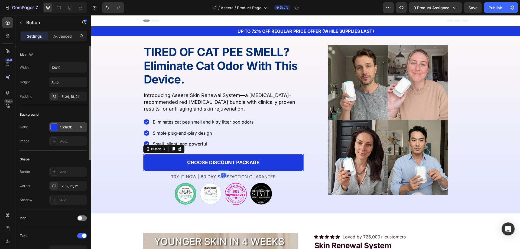
click at [67, 129] on div "1D39DD" at bounding box center [68, 127] width 16 height 5
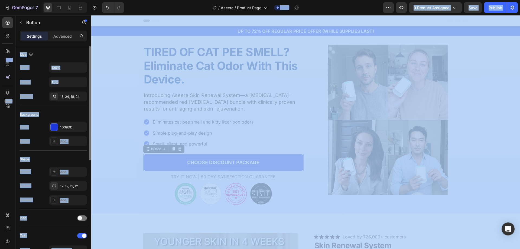
click at [44, 135] on div "Color 1D39DD Image Add..." at bounding box center [53, 134] width 67 height 24
click at [63, 130] on div "1D39DD" at bounding box center [68, 127] width 16 height 5
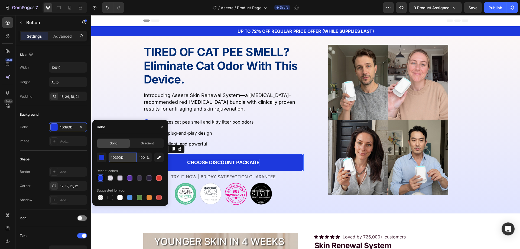
click at [118, 156] on input "1D39DD" at bounding box center [123, 158] width 28 height 10
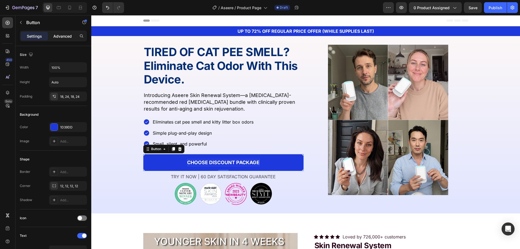
click at [61, 38] on p "Advanced" at bounding box center [62, 36] width 18 height 6
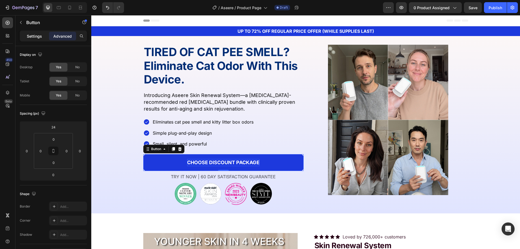
click at [35, 37] on p "Settings" at bounding box center [34, 36] width 15 height 6
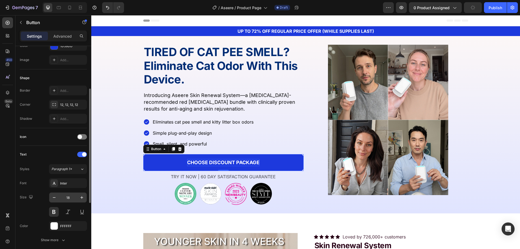
scroll to position [190, 0]
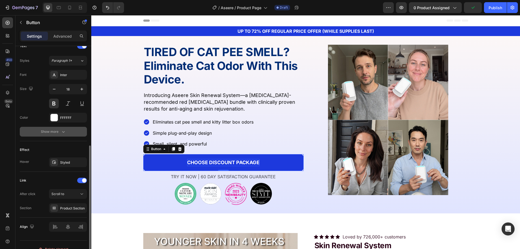
click at [54, 133] on div "Show more" at bounding box center [53, 131] width 25 height 5
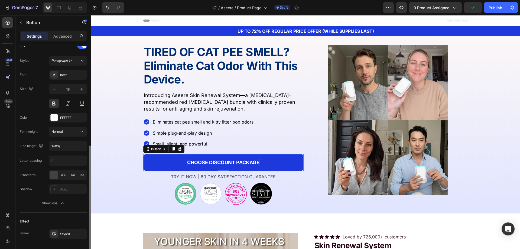
scroll to position [270, 0]
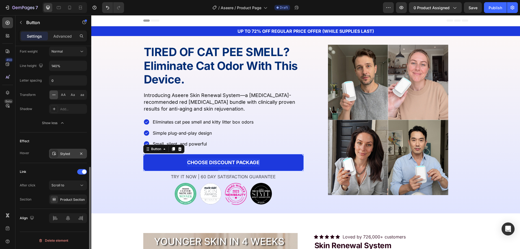
click at [57, 153] on div at bounding box center [54, 154] width 8 height 8
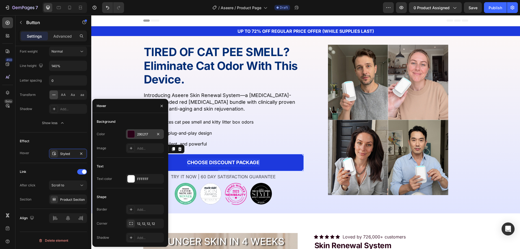
click at [127, 134] on div "290217" at bounding box center [145, 134] width 38 height 10
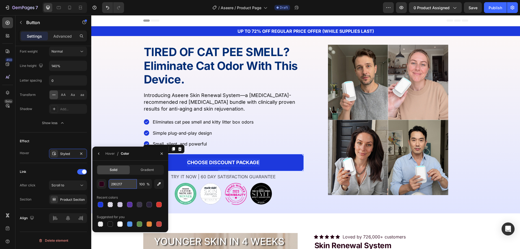
click at [118, 188] on input "290217" at bounding box center [123, 184] width 28 height 10
paste input "1D39DD"
type input "1D39DD"
click at [66, 162] on div "Effect Hover Styled" at bounding box center [53, 148] width 67 height 31
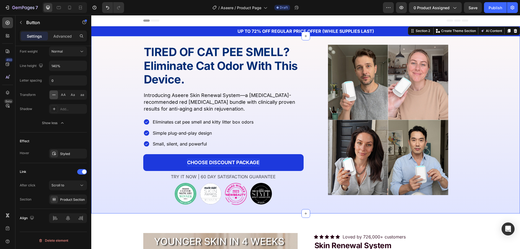
click at [496, 132] on div "⁠⁠⁠⁠⁠⁠⁠ TIRED OF CAT PEE SMELL? Eliminate Cat Odor With This Device. Heading Im…" at bounding box center [305, 125] width 429 height 160
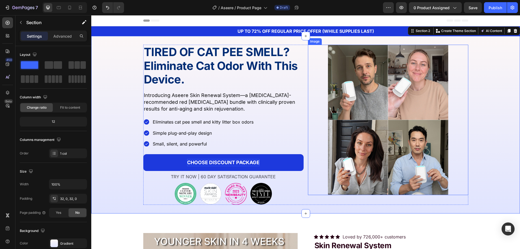
scroll to position [217, 0]
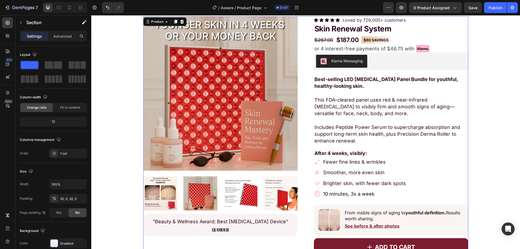
click at [299, 176] on div "Product Images “Beauty & Wellness Award: Best Light Therapy Device” Text Block …" at bounding box center [305, 162] width 325 height 292
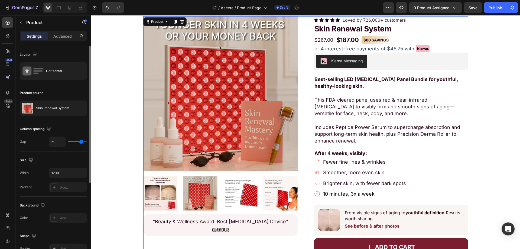
click at [44, 113] on div "Skin Renewal System" at bounding box center [53, 108] width 67 height 15
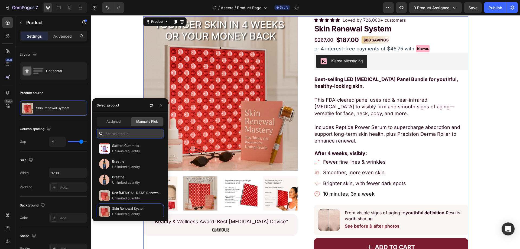
click at [118, 135] on input "text" at bounding box center [130, 134] width 67 height 10
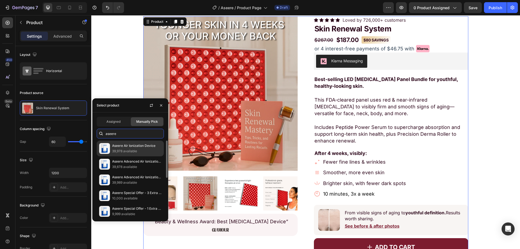
type input "aseere"
click at [120, 153] on p "39,978 available" at bounding box center [136, 151] width 49 height 5
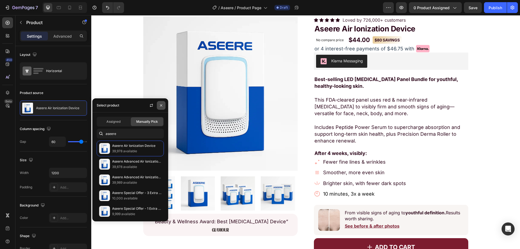
click at [163, 106] on icon "button" at bounding box center [161, 105] width 4 height 4
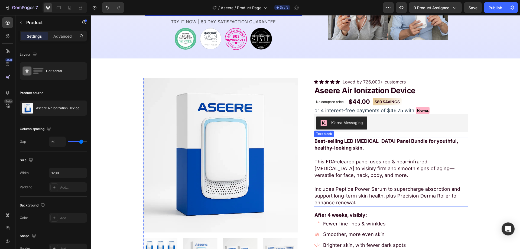
scroll to position [190, 0]
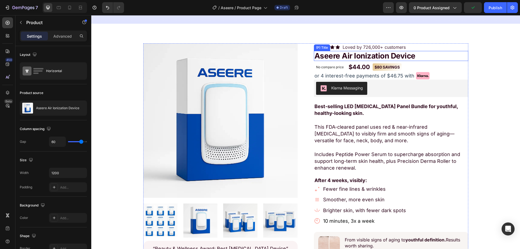
click at [405, 61] on h2 "Aseere Air Ionization Device" at bounding box center [391, 56] width 154 height 10
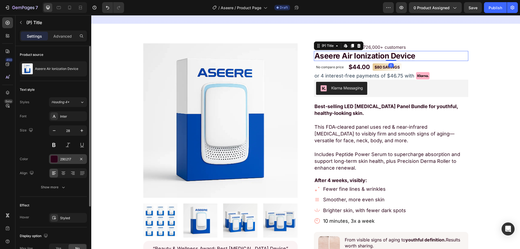
click at [56, 161] on div at bounding box center [54, 159] width 7 height 7
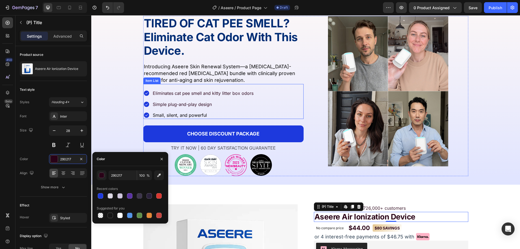
scroll to position [27, 0]
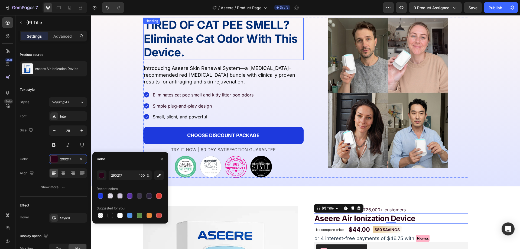
click at [191, 44] on strong "Eliminate Cat Odor With This Device." at bounding box center [221, 45] width 154 height 27
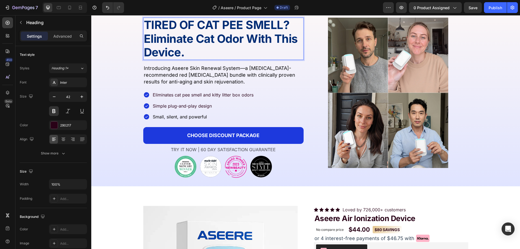
click at [191, 44] on strong "Eliminate Cat Odor With This Device." at bounding box center [221, 45] width 154 height 27
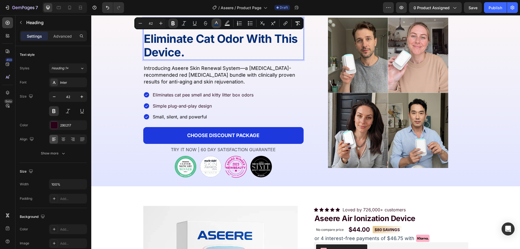
click at [215, 23] on icon "Editor contextual toolbar" at bounding box center [216, 23] width 5 height 5
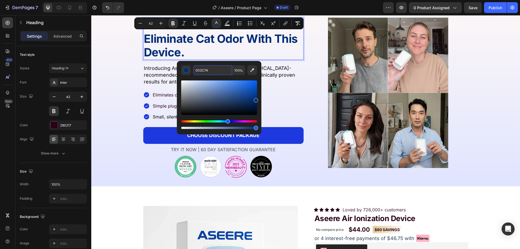
click at [202, 71] on input "002C74" at bounding box center [212, 70] width 39 height 10
click at [54, 127] on div at bounding box center [54, 125] width 7 height 7
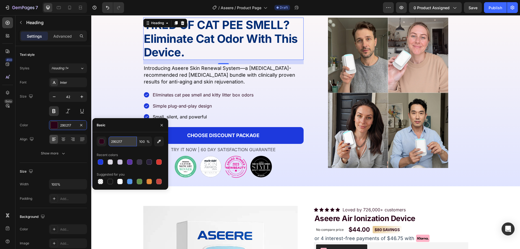
click at [110, 140] on input "290217" at bounding box center [123, 142] width 28 height 10
paste input "002C74"
type input "002C74"
click at [122, 128] on div "Basic" at bounding box center [130, 125] width 76 height 14
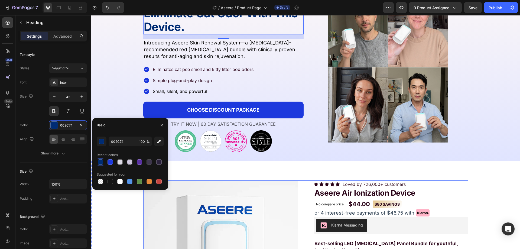
scroll to position [81, 0]
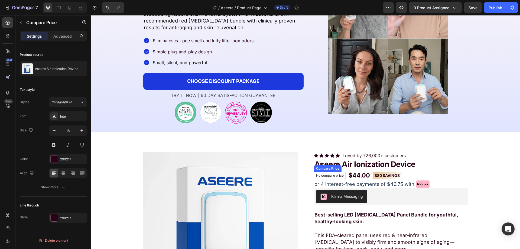
click at [338, 169] on div "Compare Price" at bounding box center [327, 168] width 25 height 5
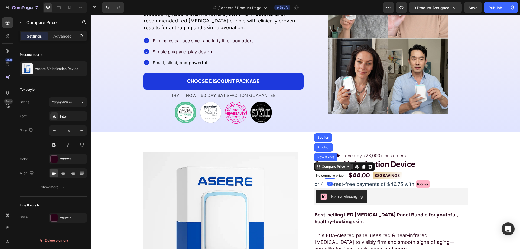
click at [338, 169] on div "Compare Price" at bounding box center [333, 166] width 25 height 5
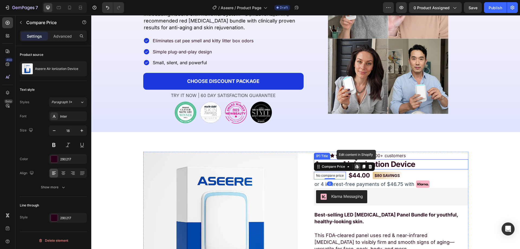
click at [387, 167] on h2 "Aseere Air Ionization Device" at bounding box center [391, 164] width 154 height 10
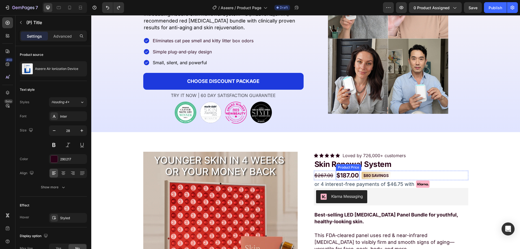
click at [357, 166] on div "Product Price" at bounding box center [348, 167] width 23 height 5
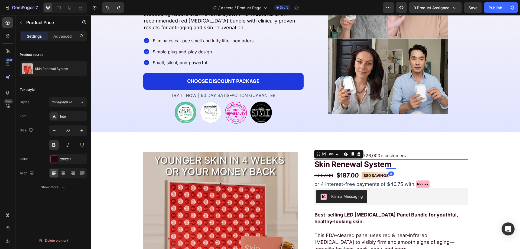
click at [402, 164] on h2 "Skin Renewal System" at bounding box center [391, 164] width 154 height 10
click at [386, 162] on h2 "Skin Renewal System" at bounding box center [391, 164] width 154 height 10
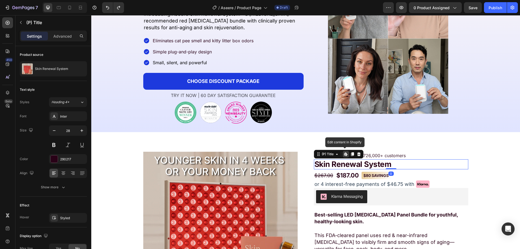
click at [356, 166] on h2 "Skin Renewal System" at bounding box center [391, 164] width 154 height 10
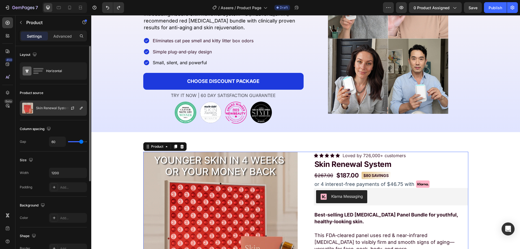
click at [54, 108] on p "Skin Renewal System" at bounding box center [52, 108] width 33 height 4
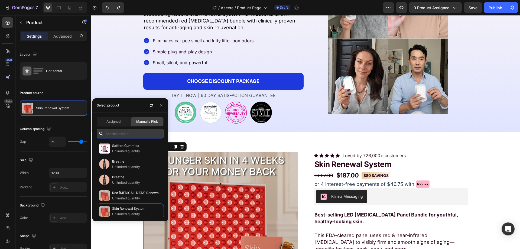
click at [118, 132] on input "text" at bounding box center [130, 134] width 67 height 10
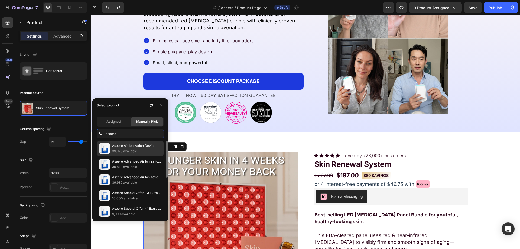
type input "aseere"
click at [121, 149] on p "39,978 available" at bounding box center [136, 151] width 49 height 5
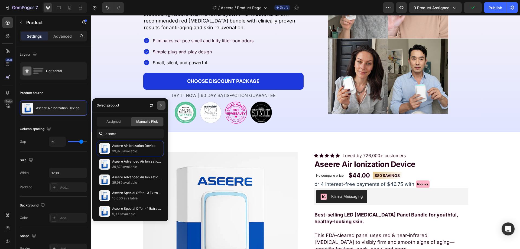
click at [162, 104] on icon "button" at bounding box center [161, 105] width 4 height 4
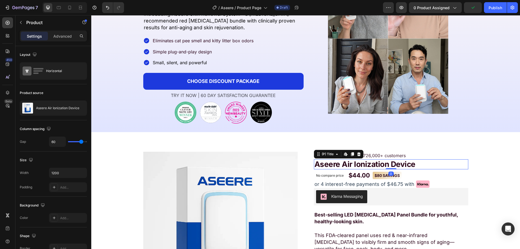
click at [352, 163] on h2 "Aseere Air Ionization Device" at bounding box center [391, 164] width 154 height 10
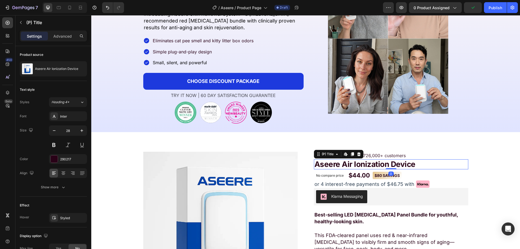
click at [352, 163] on h2 "Aseere Air Ionization Device" at bounding box center [391, 164] width 154 height 10
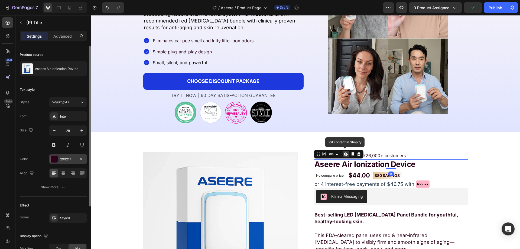
click at [54, 159] on div at bounding box center [54, 159] width 7 height 7
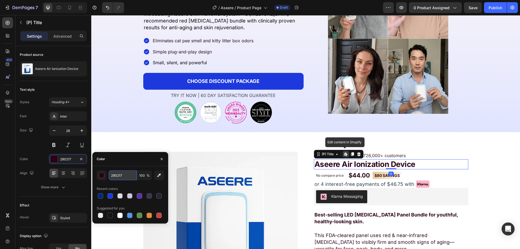
drag, startPoint x: 119, startPoint y: 173, endPoint x: 123, endPoint y: 176, distance: 4.9
click at [119, 173] on input "290217" at bounding box center [123, 175] width 28 height 10
paste input "002C74"
type input "002C74"
click at [122, 168] on div "002C74 100 % Recent colors Suggested for you" at bounding box center [130, 194] width 76 height 57
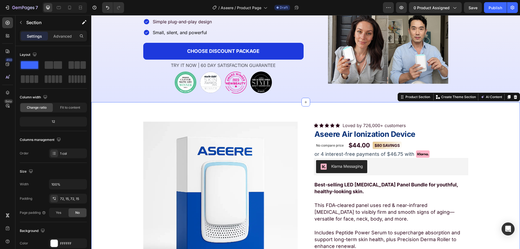
scroll to position [136, 0]
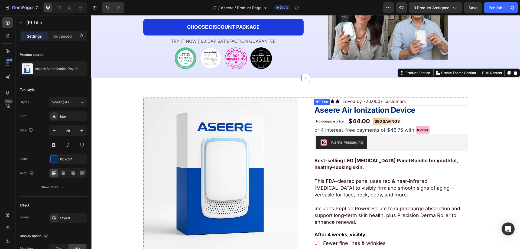
click at [315, 104] on div "(P) Title" at bounding box center [322, 102] width 16 height 7
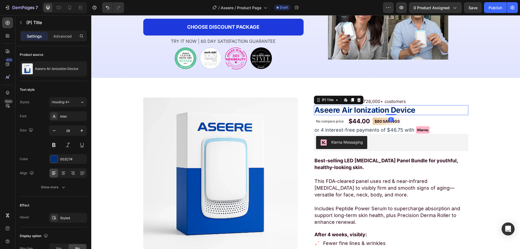
click at [389, 93] on div "Product Images “Beauty & Wellness Award: Best Light Therapy Device” Text Block …" at bounding box center [305, 243] width 429 height 331
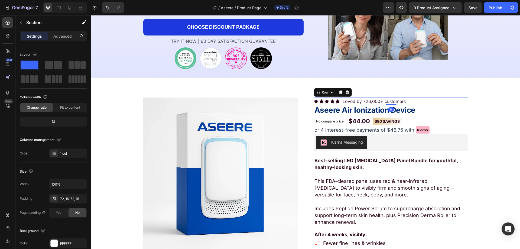
click at [323, 104] on div "Icon Icon Icon Icon Icon Icon List Hoz" at bounding box center [327, 102] width 26 height 8
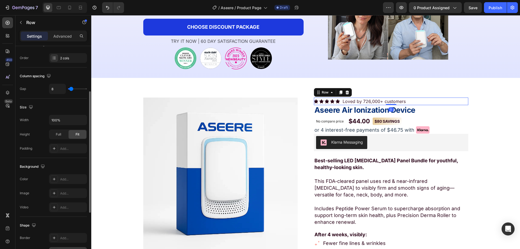
scroll to position [163, 0]
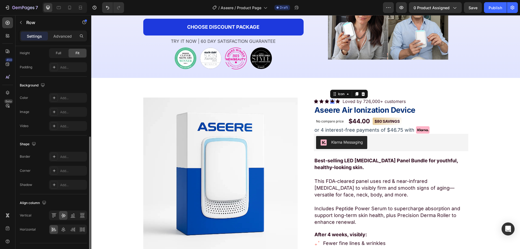
click at [330, 102] on div "Icon 0" at bounding box center [332, 101] width 4 height 4
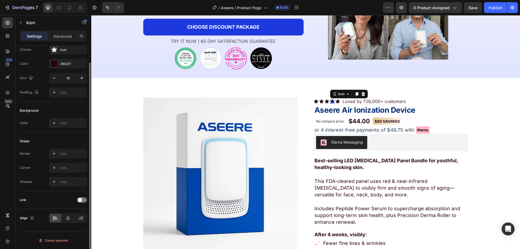
scroll to position [0, 0]
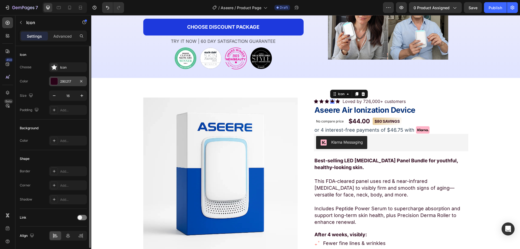
click at [62, 84] on div "290217" at bounding box center [68, 81] width 38 height 10
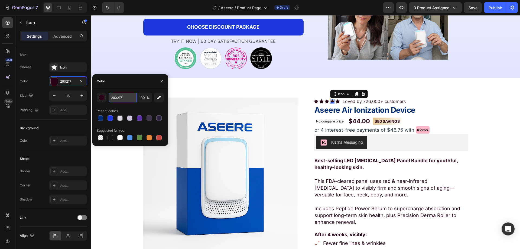
click at [121, 98] on input "290217" at bounding box center [123, 98] width 28 height 10
paste input "002C74"
click at [127, 88] on div "002C74 100 % Recent colors Suggested for you" at bounding box center [130, 116] width 76 height 57
click at [108, 116] on div at bounding box center [110, 117] width 5 height 5
type input "1D39DD"
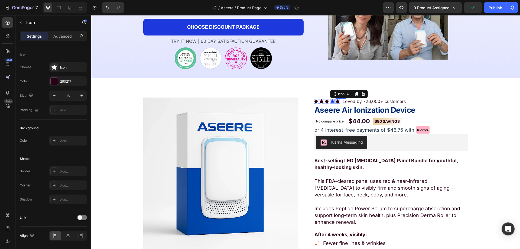
click at [336, 101] on icon at bounding box center [338, 101] width 4 height 4
drag, startPoint x: 60, startPoint y: 84, endPoint x: 67, endPoint y: 87, distance: 7.9
click at [59, 84] on div "290217" at bounding box center [68, 81] width 38 height 10
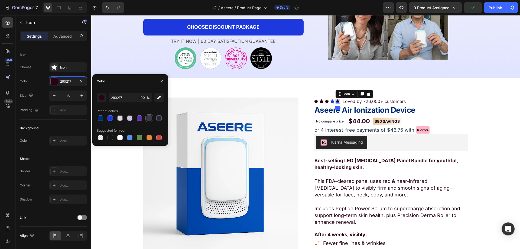
click at [112, 119] on div at bounding box center [110, 117] width 5 height 5
type input "1D39DD"
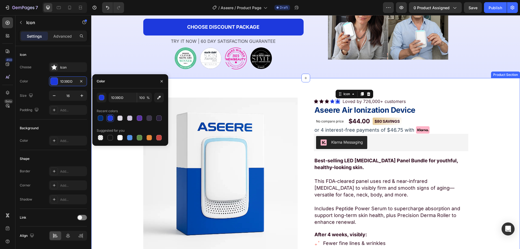
click at [324, 96] on div "Product Images “Beauty & Wellness Award: Best Light Therapy Device” Text Block …" at bounding box center [305, 243] width 429 height 331
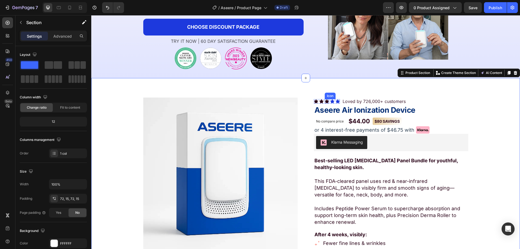
click at [325, 101] on div "Icon" at bounding box center [327, 101] width 4 height 4
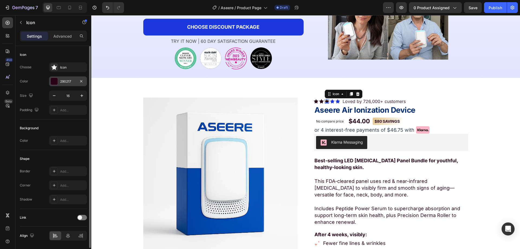
click at [61, 84] on div "290217" at bounding box center [68, 81] width 38 height 10
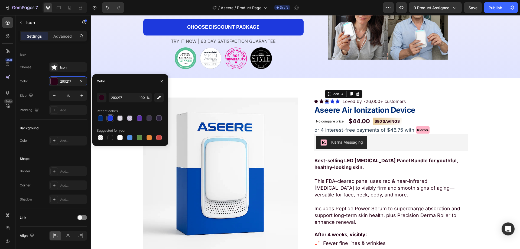
click at [112, 118] on div at bounding box center [110, 117] width 5 height 5
type input "1D39DD"
click at [321, 101] on div "Icon 0" at bounding box center [322, 101] width 4 height 4
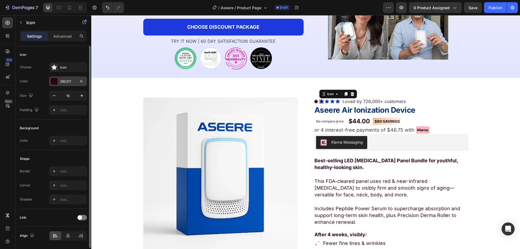
click at [72, 82] on div "290217" at bounding box center [68, 81] width 16 height 5
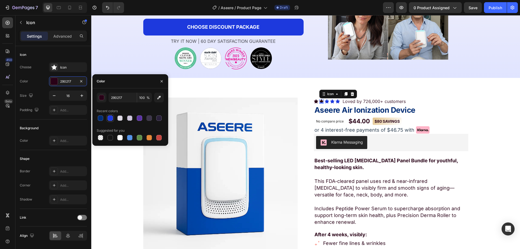
drag, startPoint x: 112, startPoint y: 117, endPoint x: 152, endPoint y: 117, distance: 40.4
click at [112, 117] on div at bounding box center [110, 117] width 5 height 5
type input "1D39DD"
click at [315, 101] on icon at bounding box center [316, 101] width 4 height 4
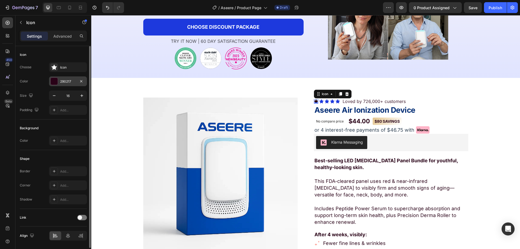
click at [71, 83] on div "290217" at bounding box center [68, 81] width 16 height 5
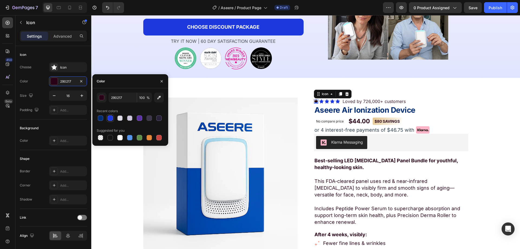
click at [112, 115] on div at bounding box center [110, 117] width 5 height 5
type input "1D39DD"
click at [395, 182] on p "This FDA-cleared panel uses red & near-infrared [MEDICAL_DATA] to visibly firm …" at bounding box center [391, 184] width 153 height 27
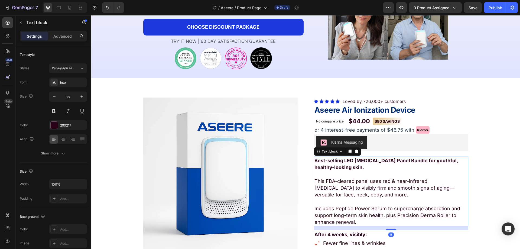
click at [394, 182] on p "This FDA-cleared panel uses red & near-infrared [MEDICAL_DATA] to visibly firm …" at bounding box center [391, 184] width 153 height 27
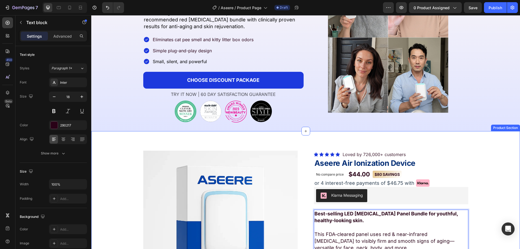
scroll to position [81, 0]
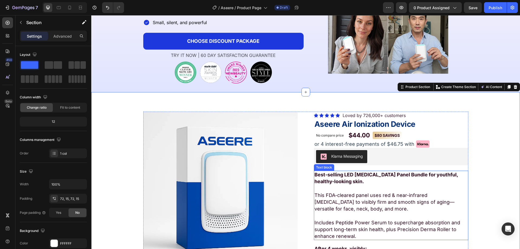
scroll to position [136, 0]
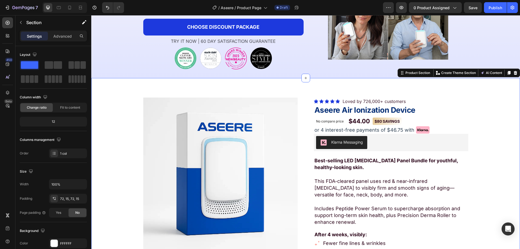
click at [486, 158] on div "Product Images “Beauty & Wellness Award: Best Light Therapy Device” Text Block …" at bounding box center [305, 244] width 421 height 292
click at [375, 123] on strong "$80 SAVINGS" at bounding box center [387, 121] width 25 height 5
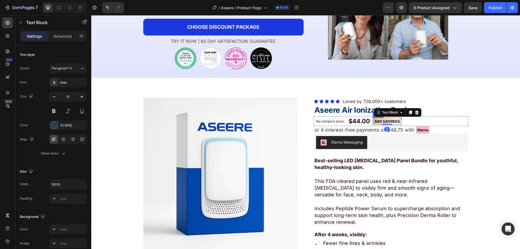
click at [373, 123] on div "$80 SAVINGS Text Block 0 Row" at bounding box center [387, 122] width 29 height 8
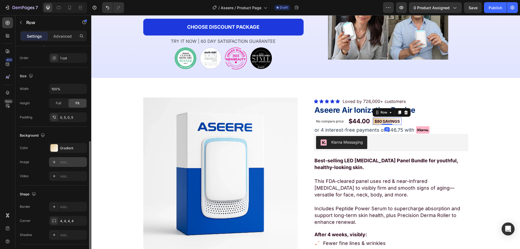
scroll to position [108, 0]
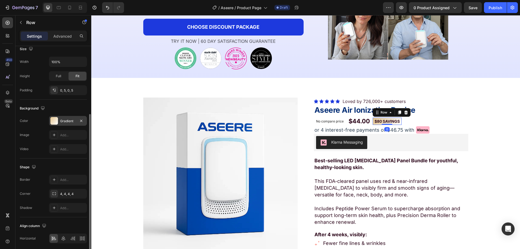
click at [55, 124] on div at bounding box center [54, 121] width 8 height 8
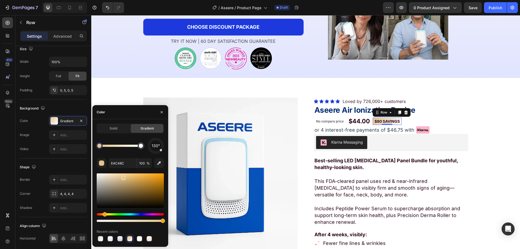
click at [100, 145] on div at bounding box center [99, 146] width 4 height 4
click at [100, 163] on div "button" at bounding box center [101, 163] width 5 height 5
click at [100, 162] on div "button" at bounding box center [101, 163] width 5 height 5
click at [122, 167] on input "E4C48C" at bounding box center [123, 163] width 28 height 10
paste input "002C74"
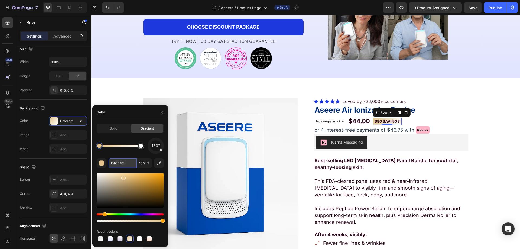
type input "002C74"
click at [385, 121] on strong "$80 SAVINGS" at bounding box center [387, 121] width 25 height 5
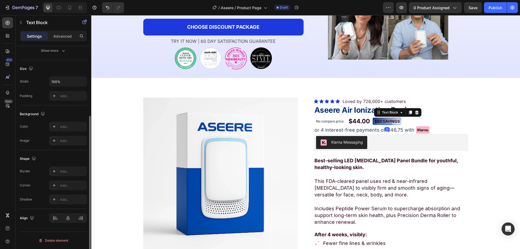
scroll to position [0, 0]
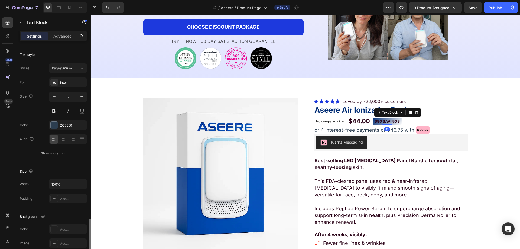
click at [385, 121] on strong "$80 SAVINGS" at bounding box center [387, 121] width 25 height 5
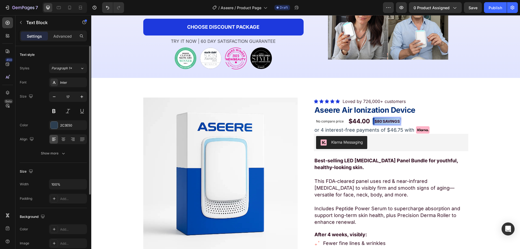
click at [385, 121] on strong "$80 SAVINGS" at bounding box center [387, 121] width 25 height 5
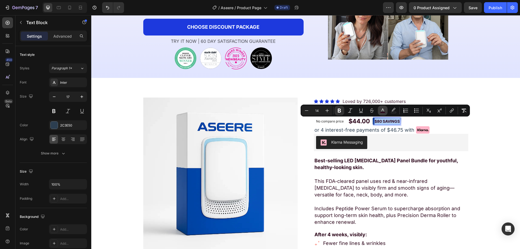
click at [385, 109] on icon "Editor contextual toolbar" at bounding box center [382, 110] width 5 height 5
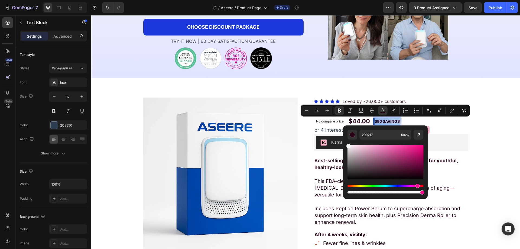
drag, startPoint x: 448, startPoint y: 163, endPoint x: 339, endPoint y: 140, distance: 111.6
type input "FFFFFF"
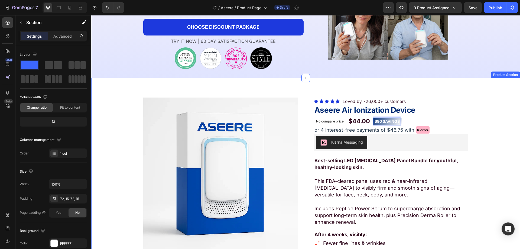
click at [492, 129] on div "Product Images “Beauty & Wellness Award: Best Light Therapy Device” Text Block …" at bounding box center [305, 244] width 421 height 292
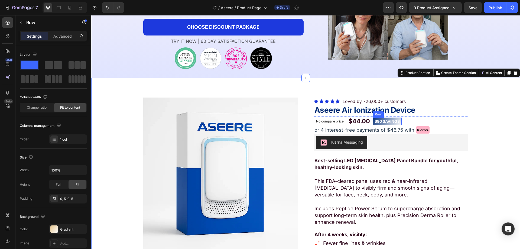
click at [373, 122] on div "$80 SAVINGS Text Block Row" at bounding box center [387, 122] width 29 height 8
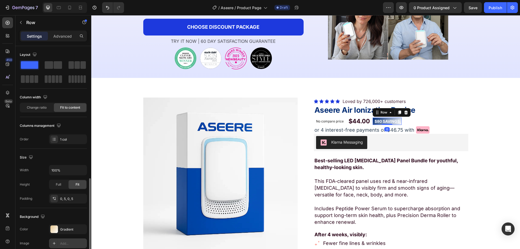
scroll to position [81, 0]
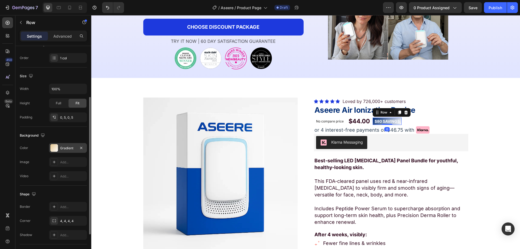
click at [52, 150] on div at bounding box center [54, 148] width 8 height 8
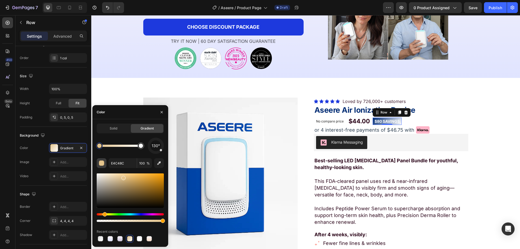
click at [99, 162] on div "button" at bounding box center [101, 162] width 5 height 5
click at [118, 161] on input "E4C48C" at bounding box center [123, 163] width 28 height 10
paste input "002C74"
click at [133, 158] on div "130° 002C74 100 % Recent colors" at bounding box center [130, 190] width 67 height 105
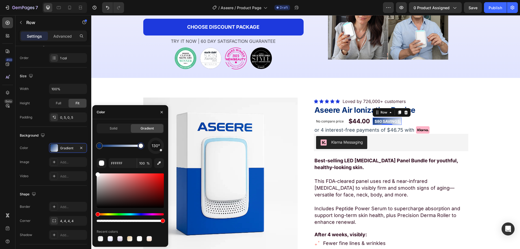
click at [141, 147] on div at bounding box center [141, 146] width 4 height 4
click at [118, 164] on input "FFFFFF" at bounding box center [123, 163] width 28 height 10
paste input "002C74"
click at [128, 163] on input "002C74" at bounding box center [123, 163] width 28 height 10
click at [125, 156] on div "130° 002C74 100 % Recent colors" at bounding box center [130, 190] width 67 height 105
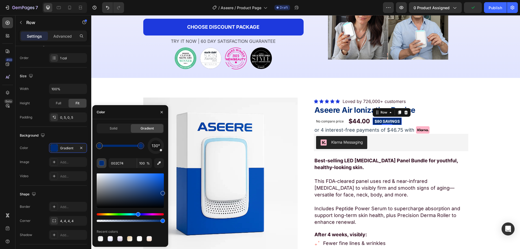
click at [103, 166] on button "button" at bounding box center [102, 163] width 10 height 10
type input "5E9BFF"
drag, startPoint x: 127, startPoint y: 185, endPoint x: 144, endPoint y: 170, distance: 22.1
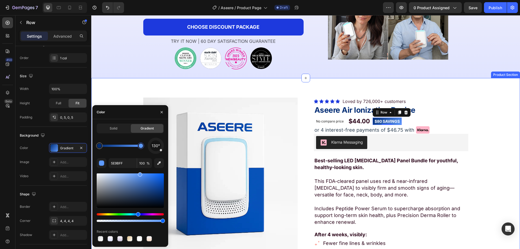
click at [496, 115] on div "Product Images “Beauty & Wellness Award: Best Light Therapy Device” Text Block …" at bounding box center [305, 244] width 421 height 292
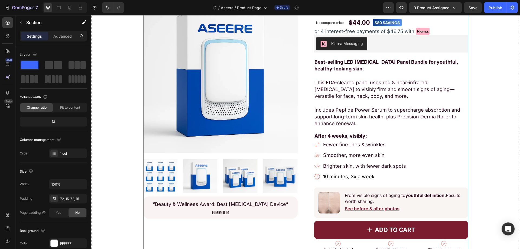
scroll to position [163, 0]
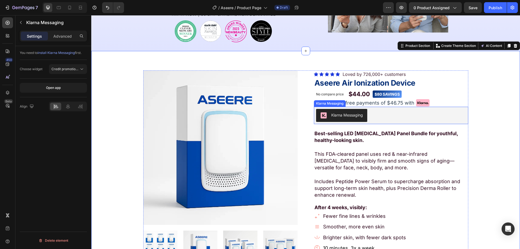
click at [358, 120] on button "Klarna Messaging" at bounding box center [341, 115] width 51 height 13
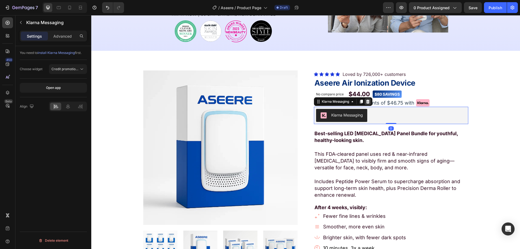
click at [367, 102] on icon at bounding box center [368, 101] width 4 height 4
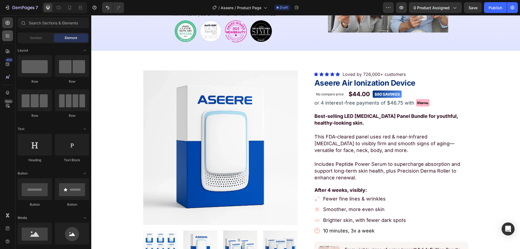
click at [11, 39] on div at bounding box center [7, 35] width 11 height 11
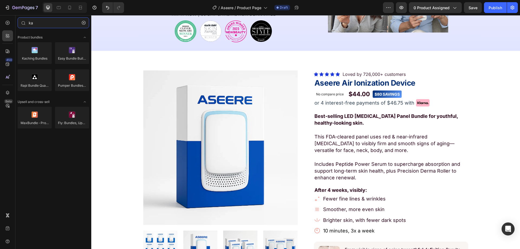
type input "ka"
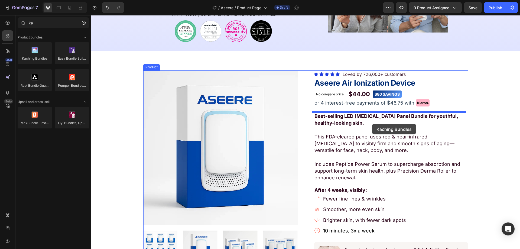
drag, startPoint x: 156, startPoint y: 80, endPoint x: 397, endPoint y: 128, distance: 245.6
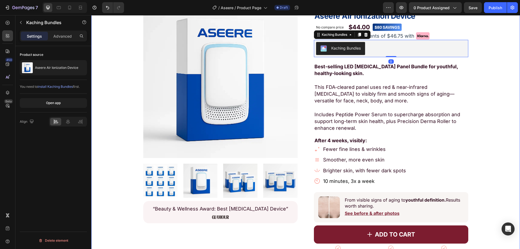
scroll to position [271, 0]
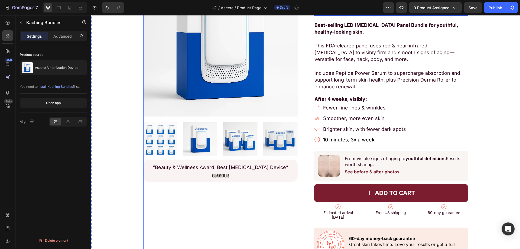
click at [338, 177] on div "Image From visible signs of aging to youthful definition . Results worth sharin…" at bounding box center [391, 166] width 154 height 30
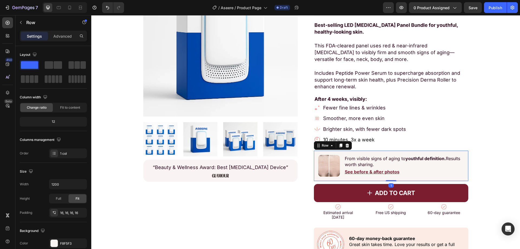
click at [349, 147] on div "Row" at bounding box center [333, 145] width 38 height 9
click at [346, 145] on icon at bounding box center [348, 146] width 4 height 4
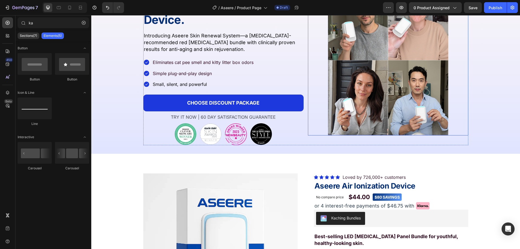
scroll to position [0, 0]
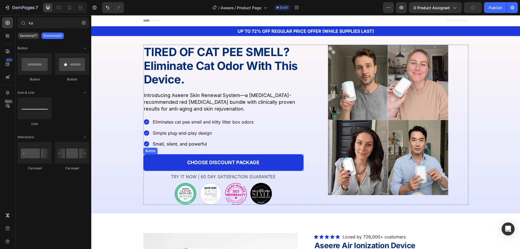
click at [158, 165] on link "CHOOSE DISCOUNT PACKAGE" at bounding box center [223, 162] width 160 height 17
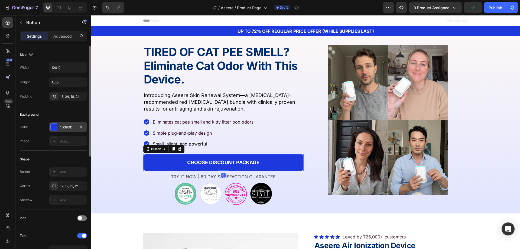
click at [70, 130] on div "1D39DD" at bounding box center [68, 127] width 38 height 10
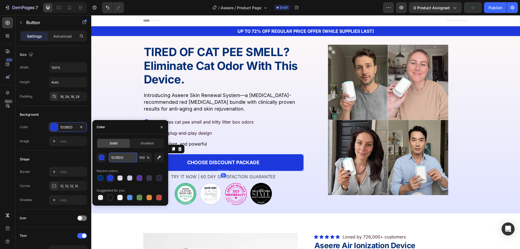
click at [120, 153] on input "1D39DD" at bounding box center [123, 158] width 28 height 10
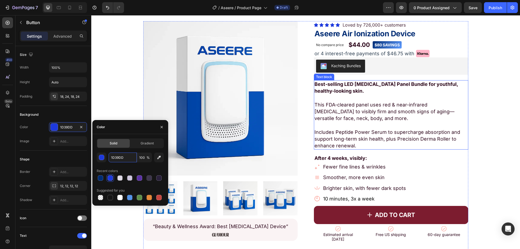
scroll to position [271, 0]
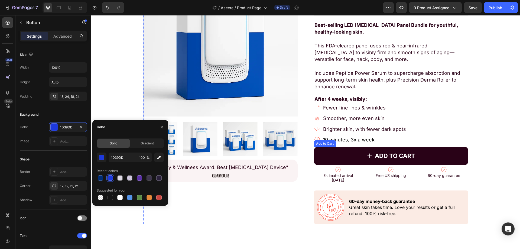
click at [346, 156] on button "ADD TO CART" at bounding box center [391, 156] width 154 height 18
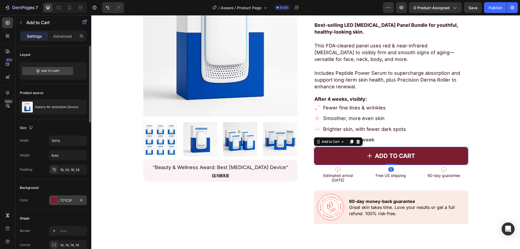
click at [68, 201] on div "7C1C2F" at bounding box center [68, 200] width 16 height 5
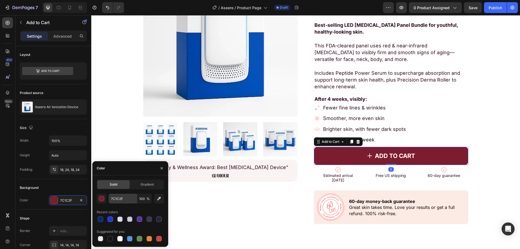
drag, startPoint x: 114, startPoint y: 193, endPoint x: 120, endPoint y: 198, distance: 7.6
click at [114, 194] on div "Solid Gradient 7C1C2F 100 % Recent colors Suggested for you" at bounding box center [130, 211] width 67 height 63
click at [120, 198] on input "7C1C2F" at bounding box center [123, 199] width 28 height 10
paste input "1D39DD"
type input "1D39DD"
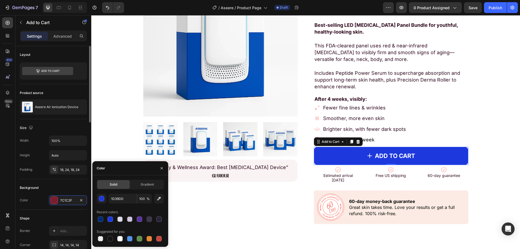
click at [48, 186] on div "Background" at bounding box center [53, 187] width 67 height 9
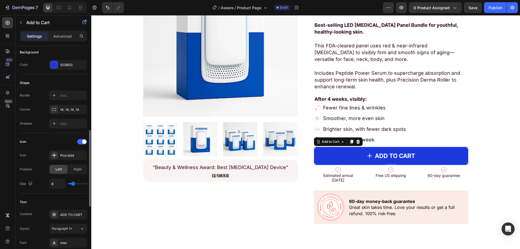
scroll to position [244, 0]
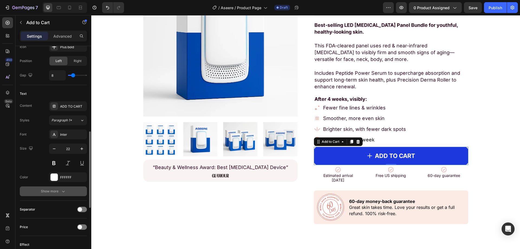
click at [48, 193] on div "Show more" at bounding box center [53, 191] width 25 height 5
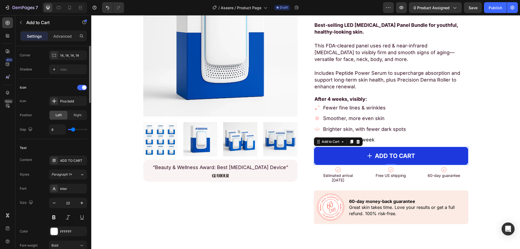
scroll to position [108, 0]
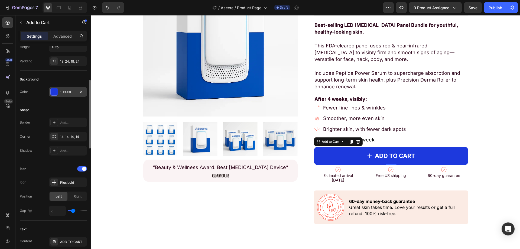
click at [57, 92] on div at bounding box center [54, 91] width 7 height 7
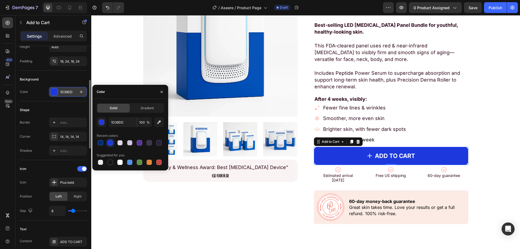
click at [50, 94] on div at bounding box center [54, 92] width 8 height 8
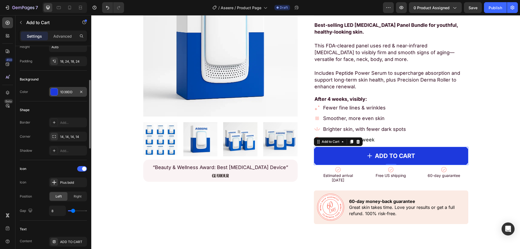
click at [50, 94] on div at bounding box center [54, 92] width 8 height 8
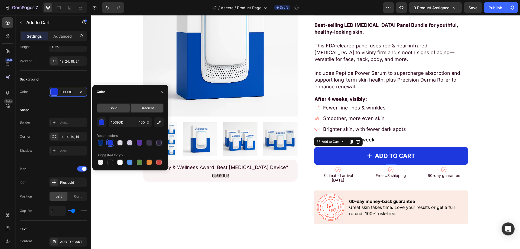
click at [131, 112] on div "Gradient" at bounding box center [147, 108] width 33 height 9
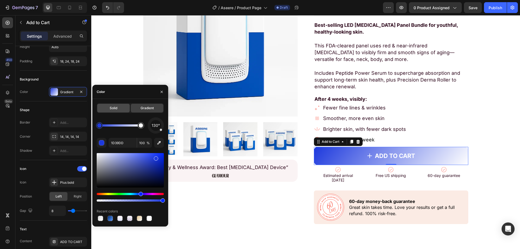
click at [119, 108] on div "Solid" at bounding box center [113, 108] width 33 height 9
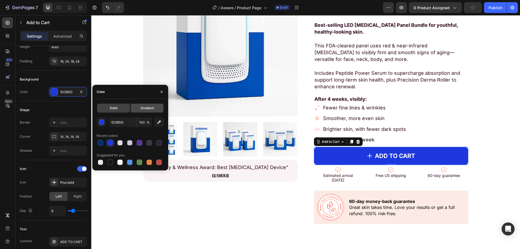
drag, startPoint x: 133, startPoint y: 101, endPoint x: 147, endPoint y: 108, distance: 16.2
click at [134, 102] on div "Solid Gradient 1D39DD 100 % Recent colors Suggested for you" at bounding box center [130, 135] width 76 height 72
drag, startPoint x: 147, startPoint y: 108, endPoint x: 126, endPoint y: 108, distance: 21.1
click at [147, 108] on span "Gradient" at bounding box center [147, 108] width 13 height 5
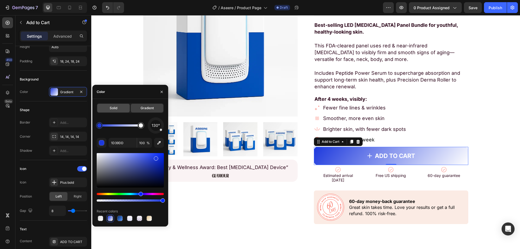
click at [122, 107] on div "Solid" at bounding box center [113, 108] width 33 height 9
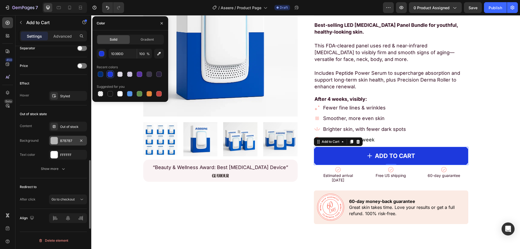
scroll to position [395, 0]
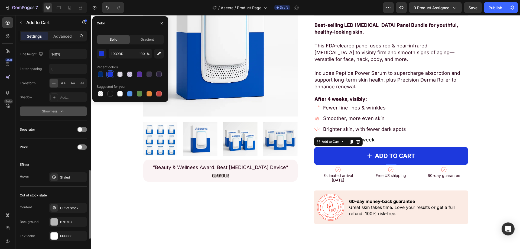
click at [49, 113] on div "Show less" at bounding box center [53, 111] width 23 height 5
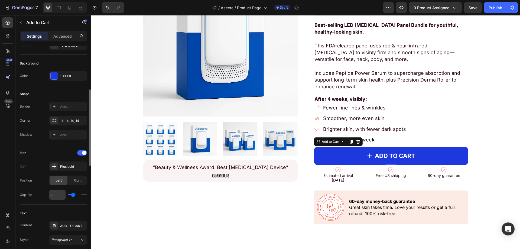
scroll to position [97, 0]
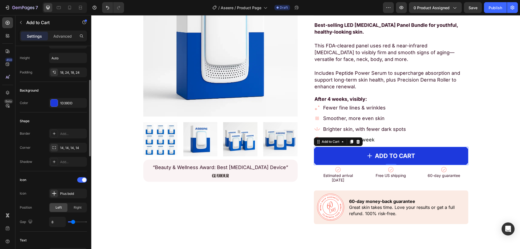
click at [33, 101] on div "Color 1D39DD" at bounding box center [53, 103] width 67 height 10
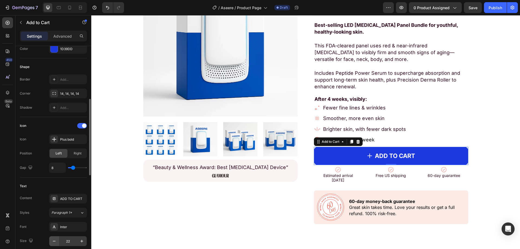
scroll to position [206, 0]
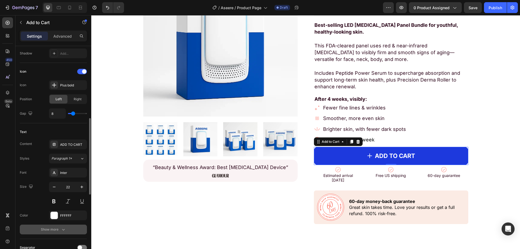
click at [51, 229] on div "Show more" at bounding box center [53, 229] width 25 height 5
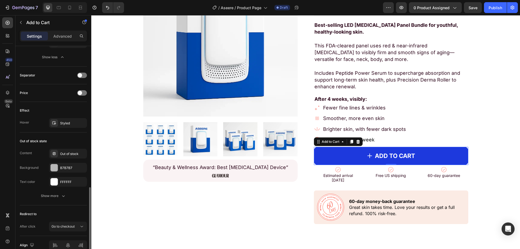
scroll to position [477, 0]
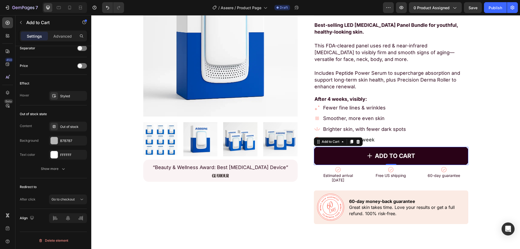
click at [345, 156] on button "ADD TO CART" at bounding box center [391, 156] width 154 height 18
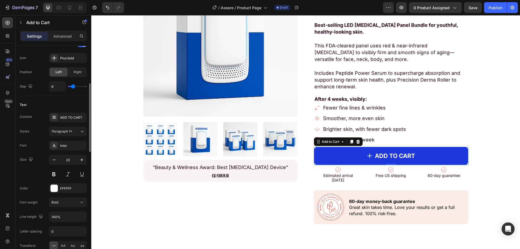
scroll to position [179, 0]
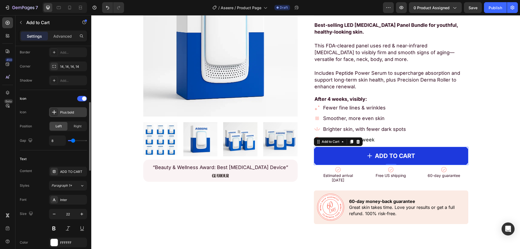
click at [54, 113] on icon at bounding box center [53, 111] width 5 height 5
click at [54, 94] on div "Icon" at bounding box center [53, 98] width 67 height 9
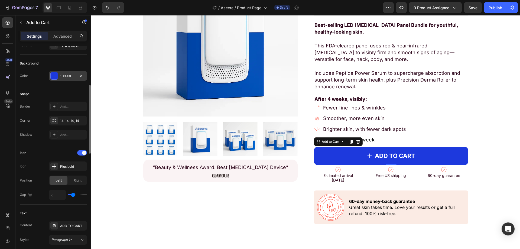
click at [60, 77] on div "1D39DD" at bounding box center [68, 76] width 38 height 10
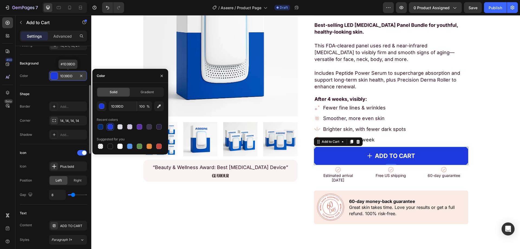
click at [57, 77] on div at bounding box center [54, 75] width 7 height 7
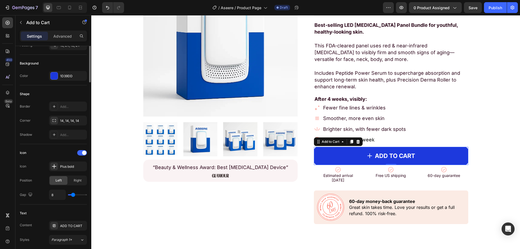
scroll to position [70, 0]
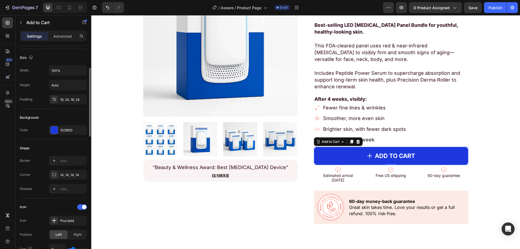
drag, startPoint x: 30, startPoint y: 114, endPoint x: 26, endPoint y: 125, distance: 12.2
click at [30, 115] on div "Background" at bounding box center [53, 117] width 67 height 9
click at [24, 127] on div "Color" at bounding box center [24, 130] width 8 height 9
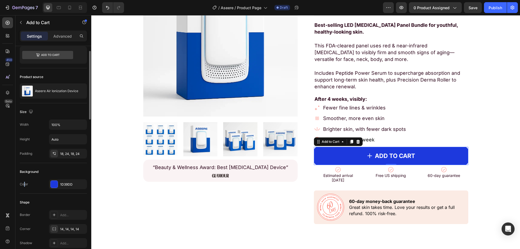
scroll to position [0, 0]
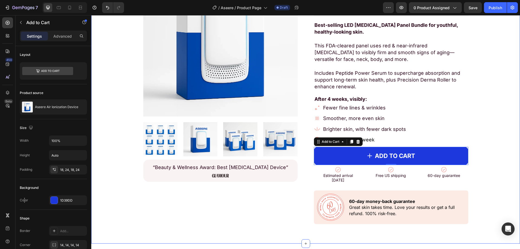
click at [492, 124] on div "Product Images “Beauty & Wellness Award: Best Light Therapy Device” Text Block …" at bounding box center [305, 93] width 421 height 262
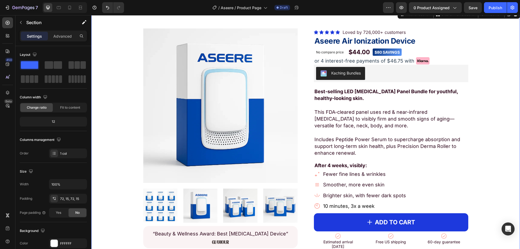
scroll to position [190, 0]
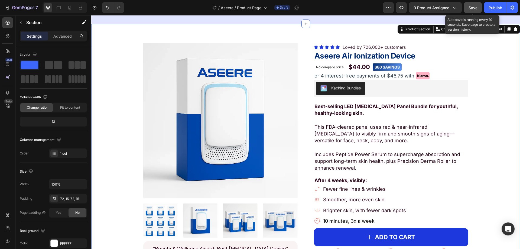
click at [471, 9] on span "Save" at bounding box center [473, 7] width 9 height 5
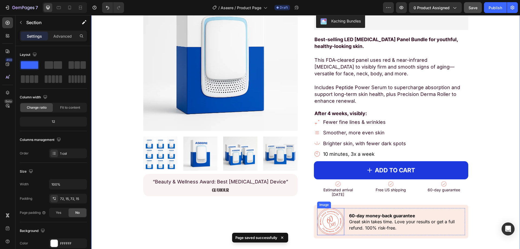
scroll to position [298, 0]
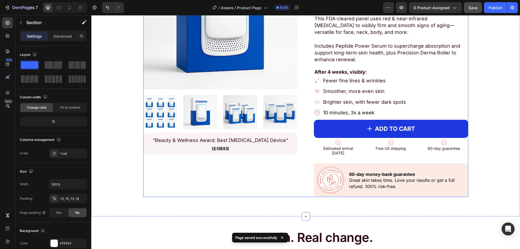
click at [312, 197] on div "Product Images “Beauty & Wellness Award: Best Light Therapy Device” Text Block …" at bounding box center [305, 66] width 325 height 262
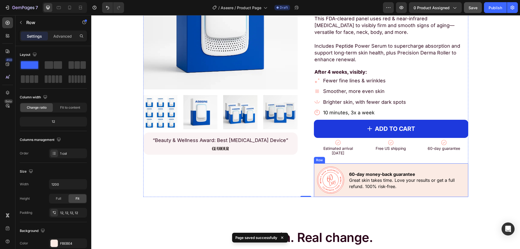
click at [314, 195] on div "Image 60-day money-back guarantee Great skin takes time. Love your results or g…" at bounding box center [391, 180] width 154 height 34
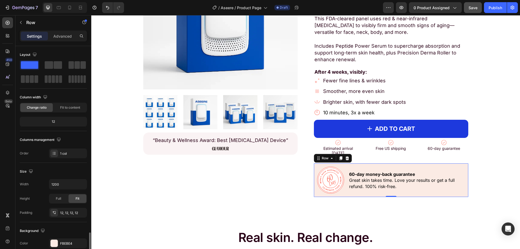
scroll to position [112, 0]
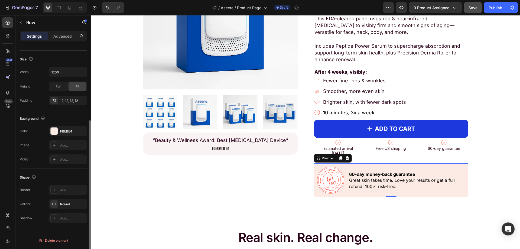
click at [63, 136] on div "The changes might be hidden by the video. Color FBEBE4 Image Add... Video Add..." at bounding box center [53, 145] width 67 height 38
click at [64, 135] on div "FBEBE4" at bounding box center [68, 131] width 38 height 10
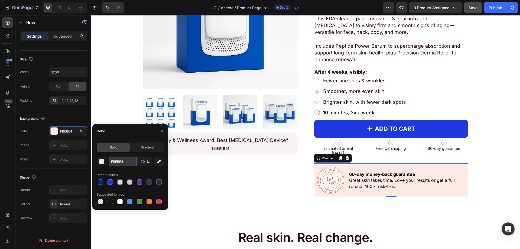
click at [115, 162] on input "FBEBE4" at bounding box center [123, 162] width 28 height 10
paste input "#e9f1fe"
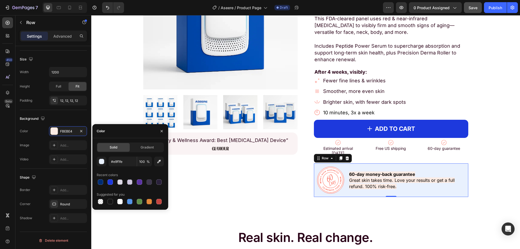
click at [127, 137] on div "Color" at bounding box center [130, 131] width 76 height 14
type input "E9F1FE"
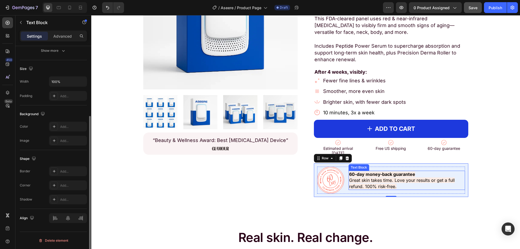
click at [359, 183] on span "Great skin takes time. Love your results or get a full refund. 100% risk-free." at bounding box center [402, 183] width 106 height 11
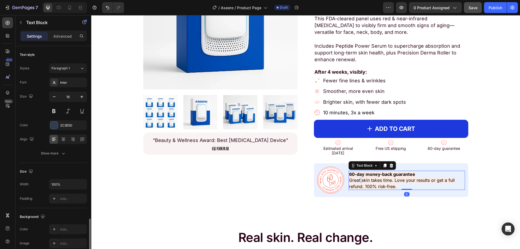
click at [359, 183] on span "Great skin takes time. Love your results or get a full refund. 100% risk-free." at bounding box center [402, 183] width 106 height 11
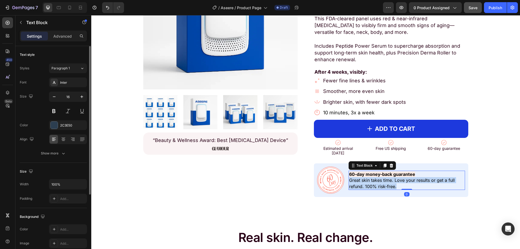
click at [359, 183] on span "Great skin takes time. Love your results or get a full refund. 100% risk-free." at bounding box center [402, 183] width 106 height 11
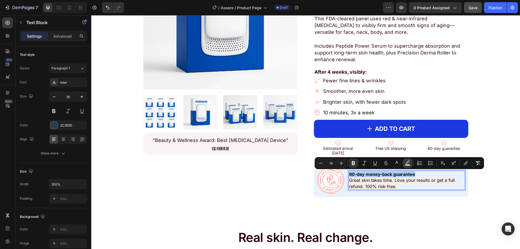
click at [406, 163] on icon "Editor contextual toolbar" at bounding box center [407, 162] width 5 height 5
type input "FBEBE4"
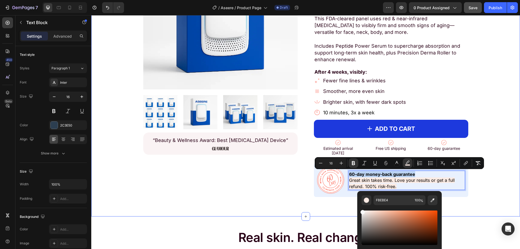
type input "F9F9F9"
drag, startPoint x: 449, startPoint y: 226, endPoint x: 348, endPoint y: 203, distance: 103.9
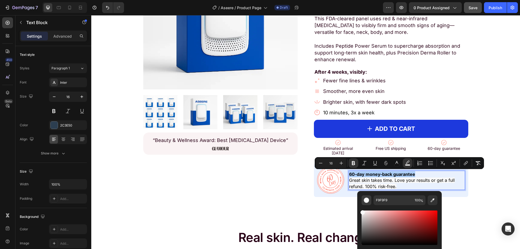
click at [366, 200] on div "Editor contextual toolbar" at bounding box center [366, 200] width 5 height 5
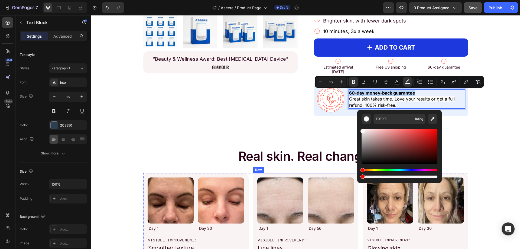
type input "0"
drag, startPoint x: 471, startPoint y: 191, endPoint x: 333, endPoint y: 174, distance: 139.3
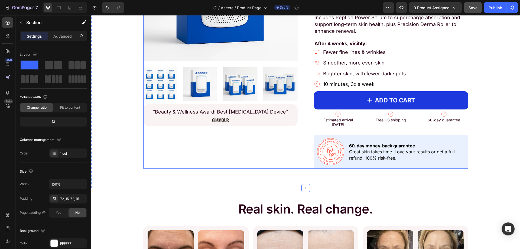
scroll to position [325, 0]
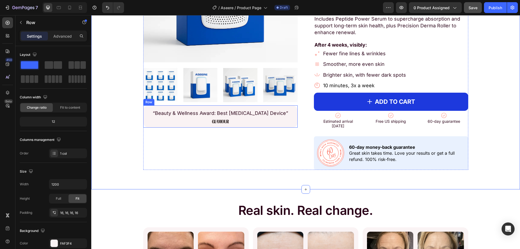
click at [145, 125] on div "“Beauty & Wellness Award: Best [MEDICAL_DATA] Device” Text Block Image Row" at bounding box center [220, 116] width 154 height 22
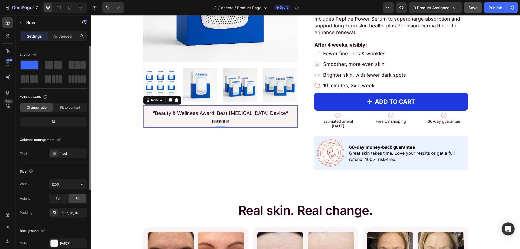
scroll to position [108, 0]
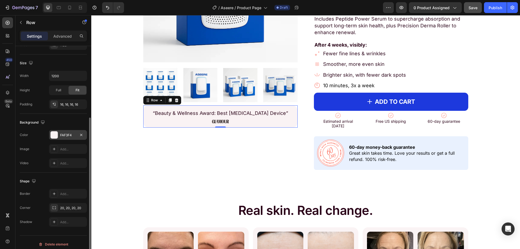
click at [65, 138] on div "FAF3F4" at bounding box center [68, 135] width 38 height 10
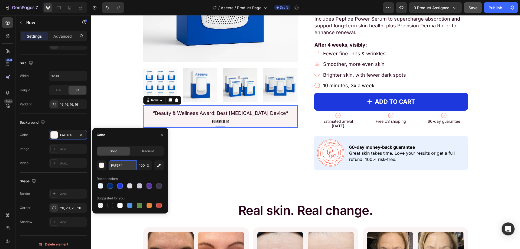
click at [121, 163] on input "FAF3F4" at bounding box center [123, 165] width 28 height 10
paste input "#e9f1fe"
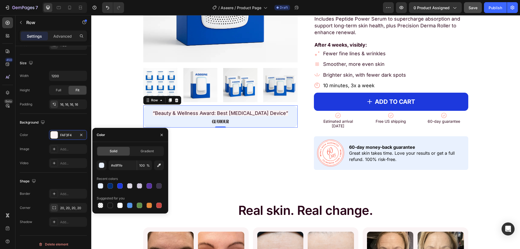
click at [131, 140] on div "Color" at bounding box center [130, 135] width 76 height 14
type input "E9F1FE"
click at [205, 114] on span "“Beauty & Wellness Award: Best [MEDICAL_DATA] Device”" at bounding box center [221, 113] width 136 height 6
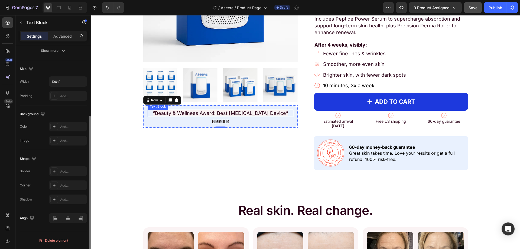
scroll to position [0, 0]
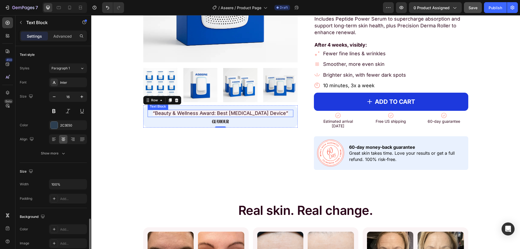
click at [205, 114] on span "“Beauty & Wellness Award: Best [MEDICAL_DATA] Device”" at bounding box center [221, 113] width 136 height 6
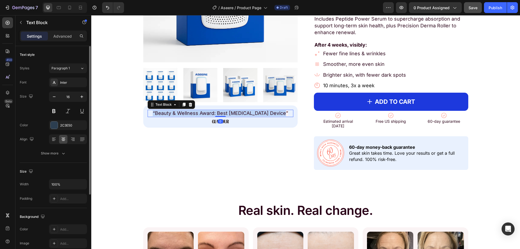
click at [205, 114] on span "“Beauty & Wellness Award: Best [MEDICAL_DATA] Device”" at bounding box center [221, 113] width 136 height 6
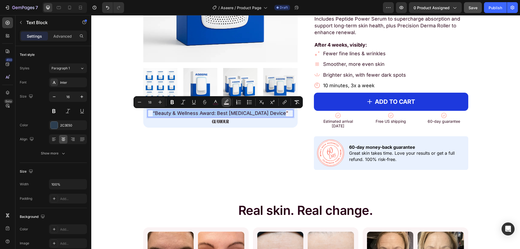
click at [230, 101] on button "color" at bounding box center [227, 102] width 10 height 10
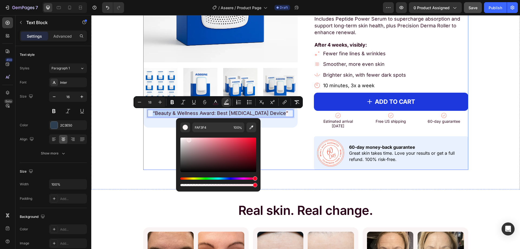
type input "FFFFFF"
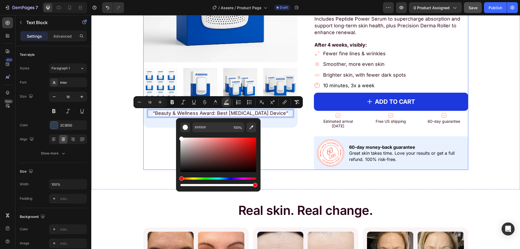
drag, startPoint x: 280, startPoint y: 154, endPoint x: 176, endPoint y: 134, distance: 106.0
drag, startPoint x: 282, startPoint y: 199, endPoint x: 160, endPoint y: 177, distance: 124.3
type input "0"
click at [140, 150] on div "Product Images “Beauty & Wellness Award: Best Light Therapy Device” Text Block …" at bounding box center [305, 39] width 421 height 262
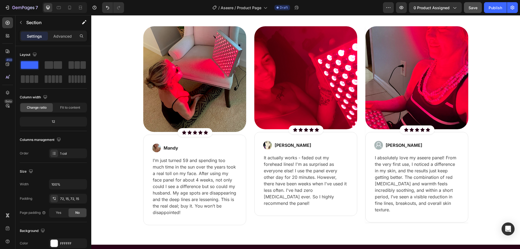
scroll to position [1572, 0]
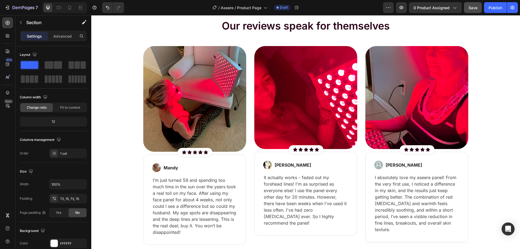
click at [463, 3] on div "Preview 0 product assigned Save Publish" at bounding box center [450, 7] width 135 height 11
click at [472, 8] on span "Save" at bounding box center [473, 7] width 9 height 5
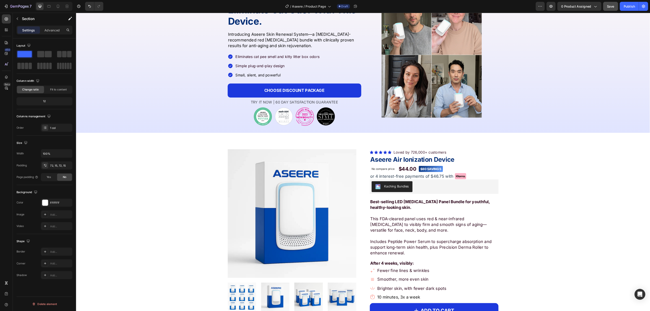
scroll to position [0, 0]
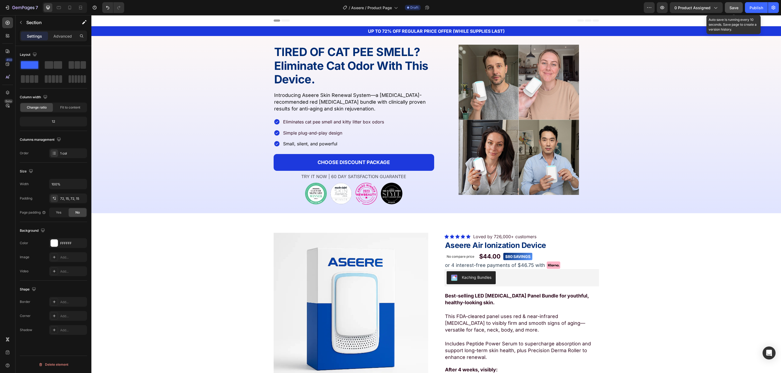
click at [520, 6] on button "Save" at bounding box center [733, 7] width 18 height 11
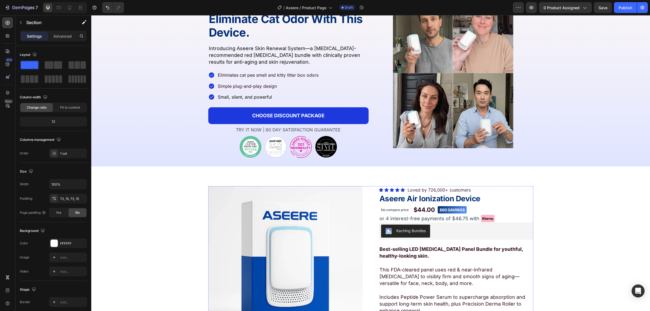
scroll to position [34, 0]
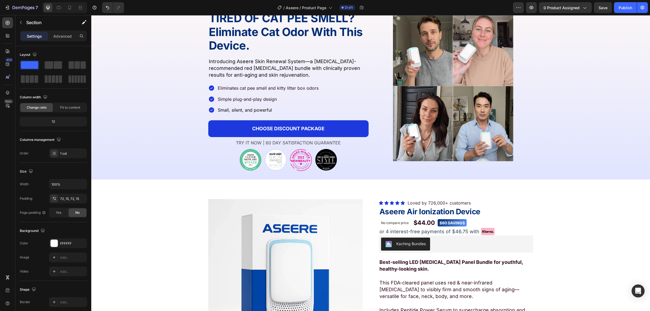
click at [5, 28] on div "450 Beta" at bounding box center [7, 144] width 11 height 255
click at [7, 25] on icon at bounding box center [7, 22] width 5 height 5
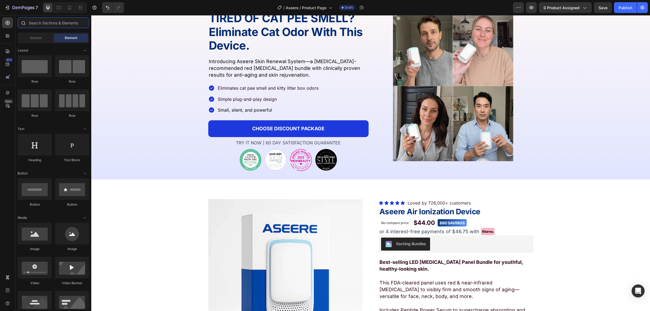
click at [40, 26] on input "text" at bounding box center [54, 22] width 72 height 11
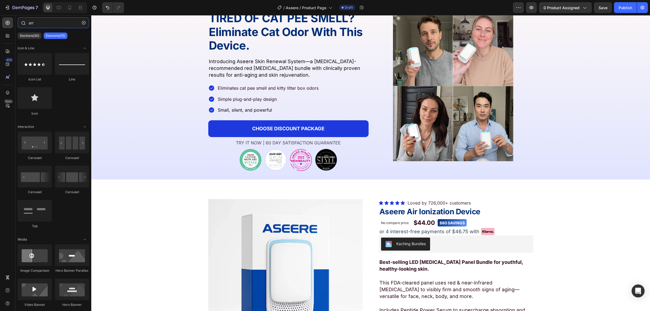
type input "arri"
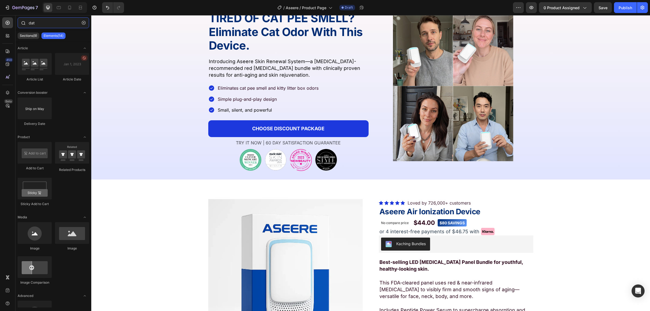
type input "data"
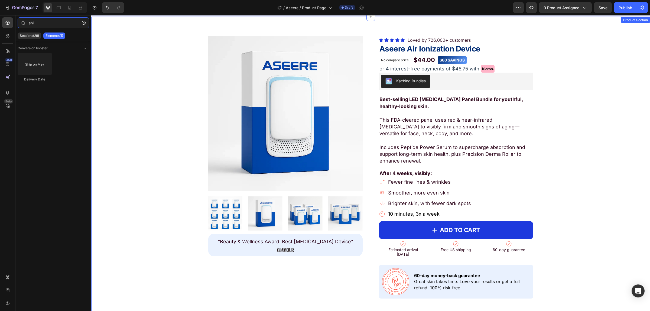
scroll to position [203, 0]
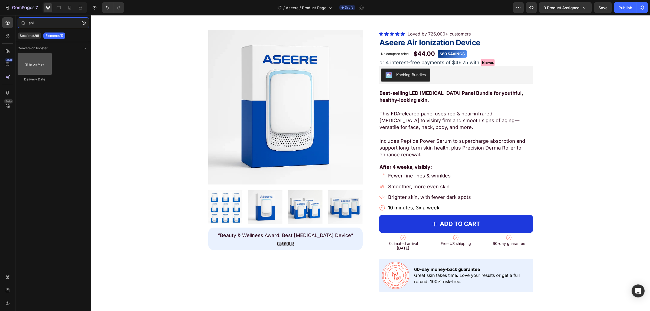
type input "shi"
drag, startPoint x: 129, startPoint y: 82, endPoint x: 403, endPoint y: 246, distance: 319.0
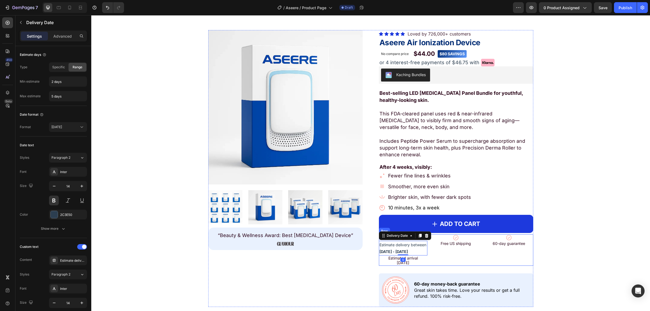
click at [462, 249] on div "Icon Free US shipping Text Block" at bounding box center [456, 249] width 49 height 31
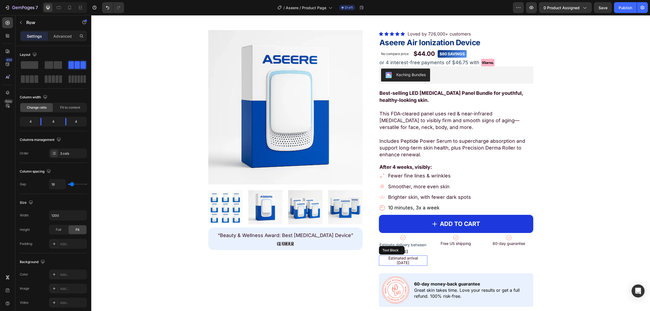
click at [405, 249] on span "Estimated arrival" at bounding box center [404, 258] width 30 height 5
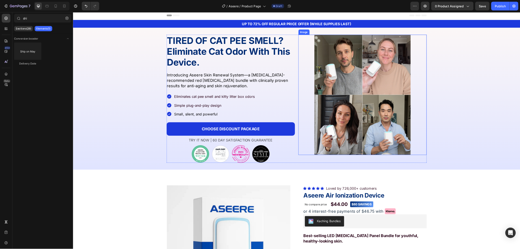
scroll to position [0, 0]
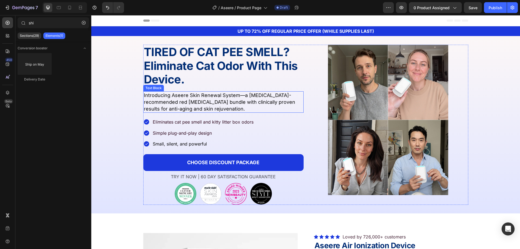
click at [192, 95] on span "Introducing Aseere Skin Renewal System—a dermatologist-recommended red light th…" at bounding box center [220, 101] width 152 height 19
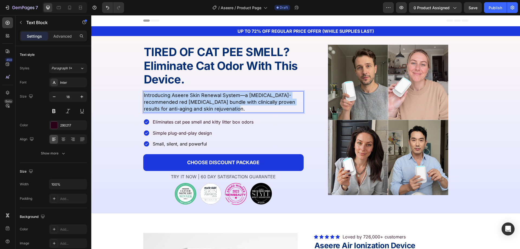
click at [192, 95] on span "Introducing Aseere Skin Renewal System—a dermatologist-recommended red light th…" at bounding box center [220, 101] width 152 height 19
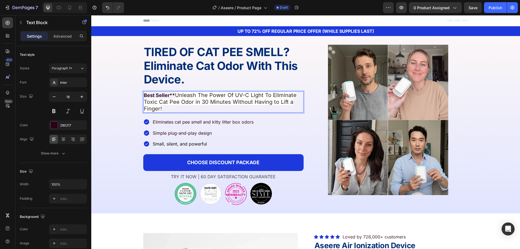
click at [175, 97] on strong "Best Seller**" at bounding box center [159, 95] width 31 height 6
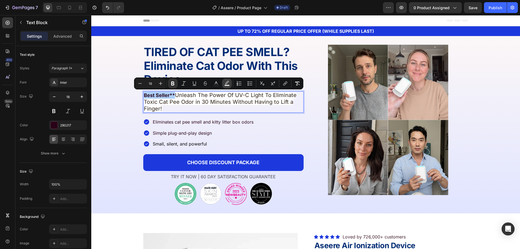
click at [229, 85] on rect "Editor contextual toolbar" at bounding box center [227, 85] width 5 height 1
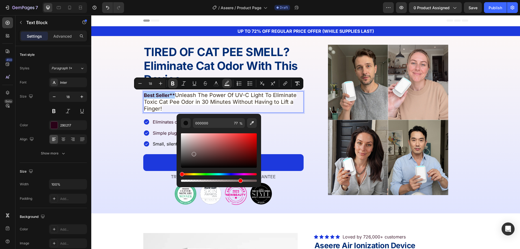
drag, startPoint x: 225, startPoint y: 146, endPoint x: 195, endPoint y: 182, distance: 46.8
click at [195, 159] on div "Editor contextual toolbar" at bounding box center [219, 150] width 76 height 34
type input "3F3434"
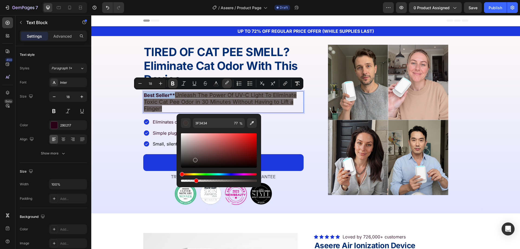
drag, startPoint x: 286, startPoint y: 196, endPoint x: 162, endPoint y: 177, distance: 126.1
type input "0"
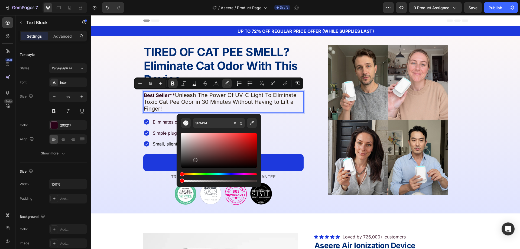
click at [168, 106] on p "Best Seller** Unleash The Power Of UV-C Light To Eliminate Toxic Cat Pee Odor i…" at bounding box center [223, 102] width 159 height 21
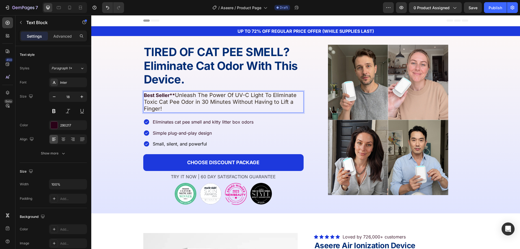
click at [179, 92] on span "Unleash The Power Of UV-C Light To Eliminate Toxic Cat Pee Odor in 30 Minutes W…" at bounding box center [220, 102] width 153 height 20
click at [177, 94] on span "Unleash The Power Of UV-C Light To Eliminate Toxic Cat Pee Odor in 30 Minutes W…" at bounding box center [220, 102] width 153 height 20
click at [175, 96] on span "Unleash The Power Of UV-C Light To Eliminate Toxic Cat Pee Odor in 30 Minutes W…" at bounding box center [220, 102] width 153 height 20
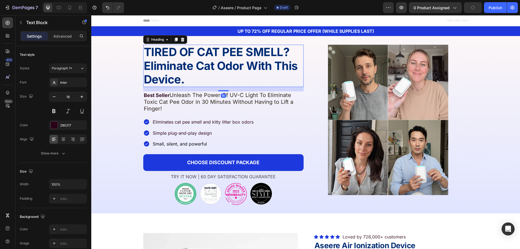
click at [191, 82] on h2 "TIRED OF CAT PEE SMELL? Eliminate Cat Odor With This Device." at bounding box center [223, 66] width 160 height 42
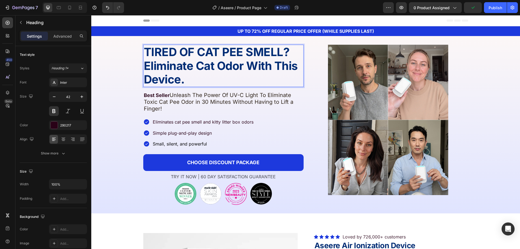
click at [175, 75] on strong "Eliminate Cat Odor With This Device." at bounding box center [221, 72] width 154 height 27
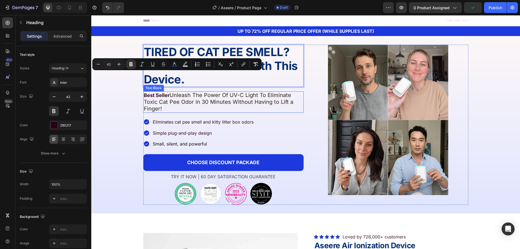
click at [158, 99] on span "Unleash The Power Of UV-C Light To Eliminate Toxic Cat Pee Odor in 30 Minutes W…" at bounding box center [219, 102] width 150 height 20
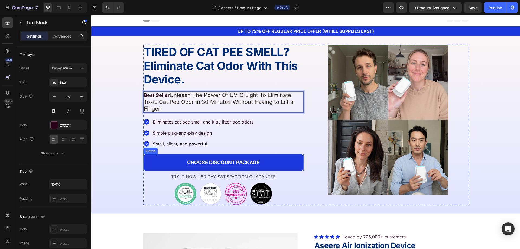
click at [192, 165] on strong "CHOOSE DISCOUNT PACKAGE" at bounding box center [223, 163] width 72 height 6
click at [147, 96] on strong "Best Seller" at bounding box center [157, 95] width 26 height 6
click at [188, 57] on strong "TIRED OF CAT PEE SMELL?" at bounding box center [217, 52] width 146 height 14
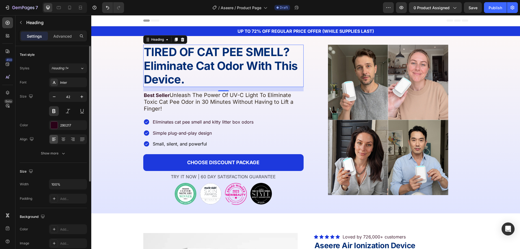
scroll to position [27, 0]
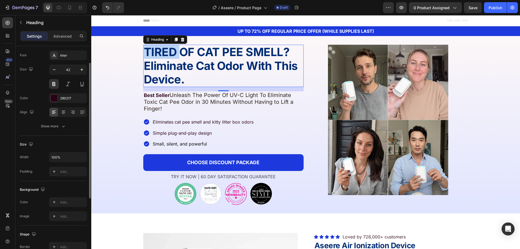
click at [162, 57] on strong "TIRED OF CAT PEE SMELL?" at bounding box center [217, 52] width 146 height 14
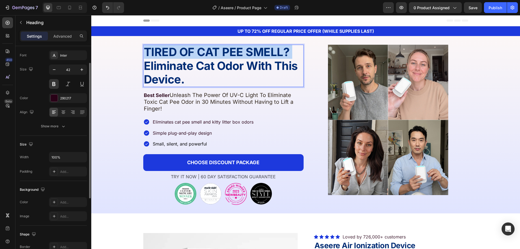
click at [162, 57] on strong "TIRED OF CAT PEE SMELL?" at bounding box center [217, 52] width 146 height 14
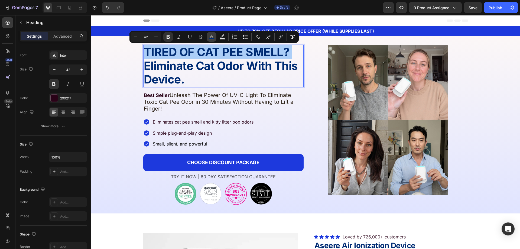
click at [212, 37] on icon "Editor contextual toolbar" at bounding box center [211, 36] width 3 height 3
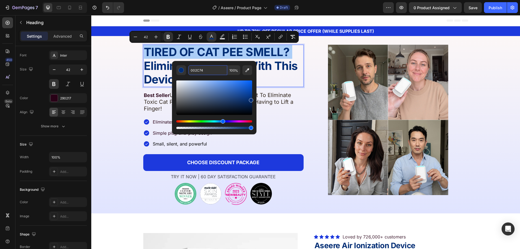
click at [202, 72] on input "002C74" at bounding box center [207, 70] width 39 height 10
click at [132, 97] on div "TIRED OF CAT PEE SMELL? Eliminate Cat Odor With This Device. Heading 16 Image B…" at bounding box center [305, 125] width 429 height 160
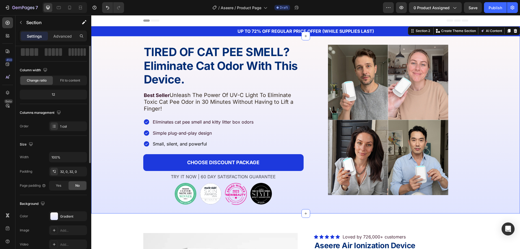
scroll to position [0, 0]
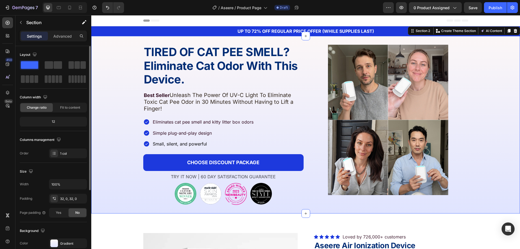
click at [146, 96] on strong "Best Seller" at bounding box center [157, 95] width 26 height 6
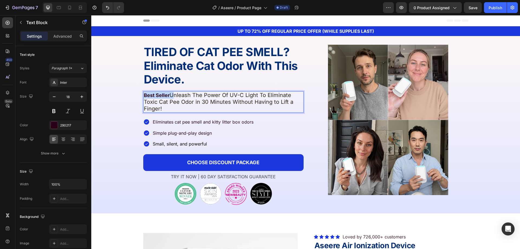
drag, startPoint x: 169, startPoint y: 96, endPoint x: 142, endPoint y: 96, distance: 26.8
click at [144, 96] on p "Best Seller Unleash The Power Of UV-C Light To Eliminate Toxic Cat Pee Odor in …" at bounding box center [223, 102] width 159 height 21
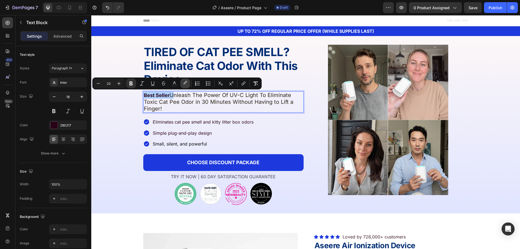
click at [184, 83] on icon "Editor contextual toolbar" at bounding box center [185, 83] width 5 height 5
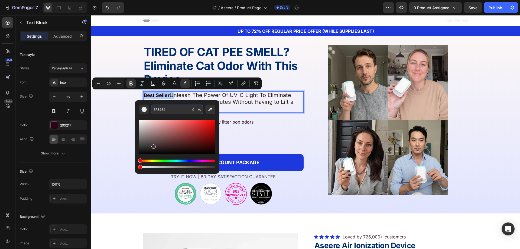
click at [171, 108] on input "3F3434" at bounding box center [170, 110] width 39 height 10
paste input "002C7"
type input "002C74"
type input "18"
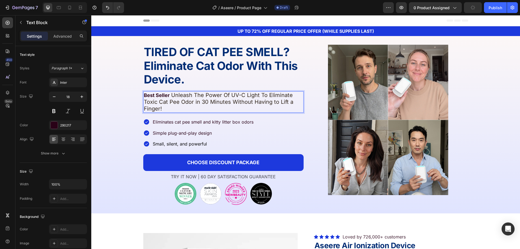
drag, startPoint x: 265, startPoint y: 184, endPoint x: 175, endPoint y: 168, distance: 91.1
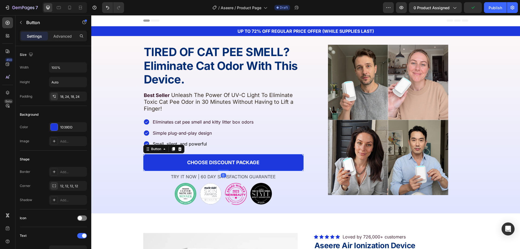
click at [176, 167] on link "CHOOSE DISCOUNT PACKAGE" at bounding box center [223, 162] width 160 height 17
click at [164, 90] on div "⁠⁠⁠⁠⁠⁠⁠ TIRED OF CAT PEE SMELL? Eliminate Cat Odor With This Device. Heading Im…" at bounding box center [223, 125] width 160 height 160
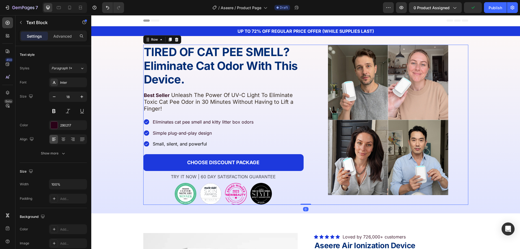
click at [165, 96] on strong "Best Seller" at bounding box center [157, 95] width 26 height 6
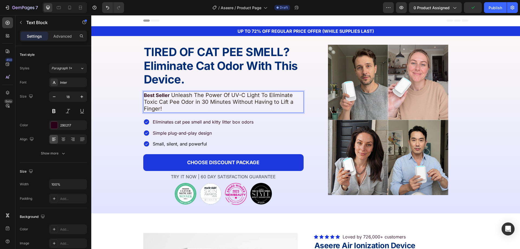
click at [168, 95] on p "Best Seller Unleash The Power Of UV-C Light To Eliminate Toxic Cat Pee Odor in …" at bounding box center [223, 102] width 159 height 21
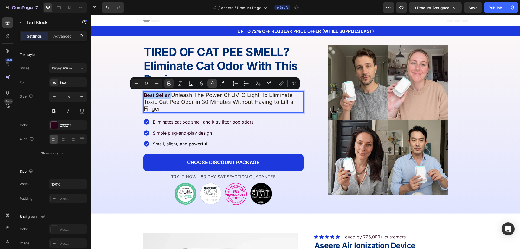
click at [210, 85] on rect "Editor contextual toolbar" at bounding box center [212, 85] width 5 height 1
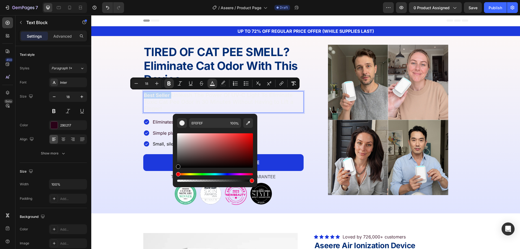
drag, startPoint x: 267, startPoint y: 148, endPoint x: 171, endPoint y: 170, distance: 98.7
type input "000000"
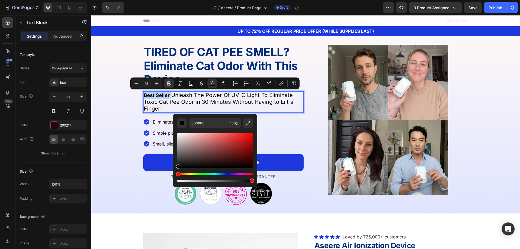
click at [159, 96] on strong "Best Seller" at bounding box center [157, 95] width 26 height 6
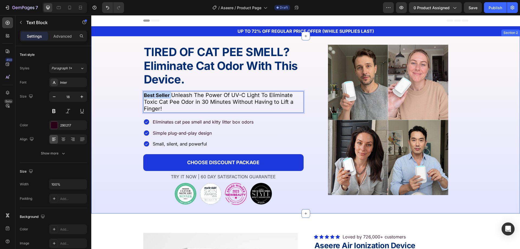
drag, startPoint x: 169, startPoint y: 96, endPoint x: 140, endPoint y: 96, distance: 28.5
click at [140, 96] on div "⁠⁠⁠⁠⁠⁠⁠ TIRED OF CAT PEE SMELL? Eliminate Cat Odor With This Device. Heading Im…" at bounding box center [305, 125] width 429 height 160
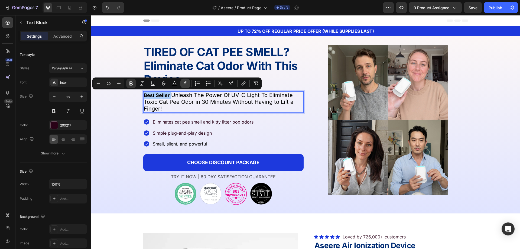
click at [188, 84] on icon "Editor contextual toolbar" at bounding box center [185, 83] width 5 height 5
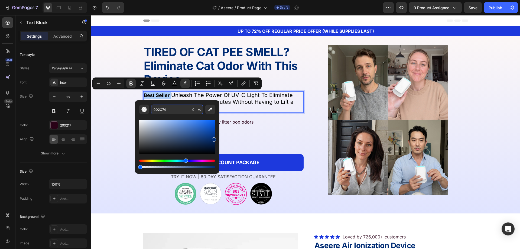
click at [184, 108] on input "002C74" at bounding box center [170, 110] width 39 height 10
type input "18"
drag, startPoint x: 192, startPoint y: 167, endPoint x: 214, endPoint y: 166, distance: 22.5
click at [214, 166] on div "Editor contextual toolbar" at bounding box center [177, 167] width 76 height 2
type input "99"
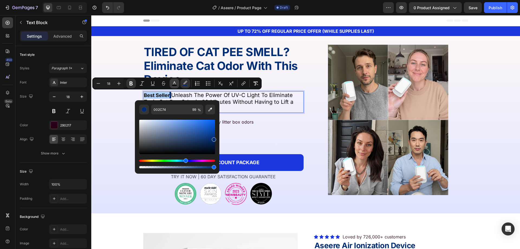
click at [174, 81] on icon "Editor contextual toolbar" at bounding box center [174, 83] width 5 height 5
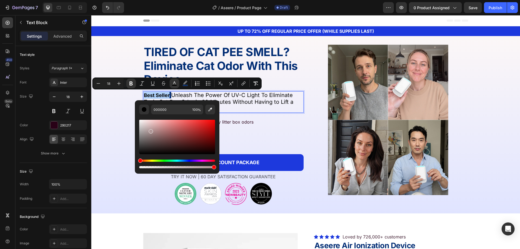
drag, startPoint x: 150, startPoint y: 130, endPoint x: 136, endPoint y: 116, distance: 20.3
click at [136, 116] on div "000000 100 %" at bounding box center [177, 134] width 85 height 69
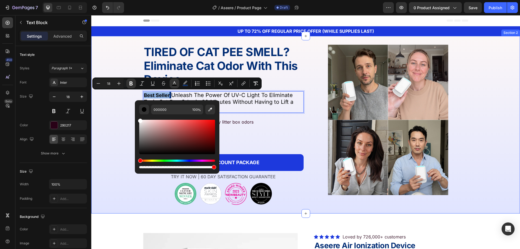
type input "FFFFFF"
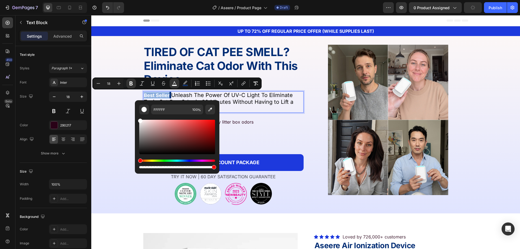
click at [161, 95] on strong "Best Seller" at bounding box center [157, 95] width 26 height 6
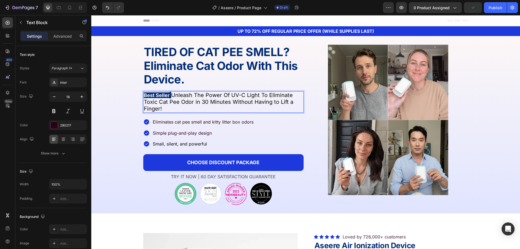
click at [174, 97] on span "Unleash The Power Of UV-C Light To Eliminate Toxic Cat Pee Odor in 30 Minutes W…" at bounding box center [219, 102] width 150 height 20
click at [170, 96] on span "Rich Text Editor. Editing area: main" at bounding box center [171, 95] width 2 height 7
click at [176, 105] on span "Unleash The Power Of UV-C Light To Eliminate Toxic Cat Pee Odor in 30 Minutes W…" at bounding box center [219, 102] width 150 height 20
click at [168, 95] on p "Best Seller Unleash The Power Of UV-C Light To Eliminate Toxic Cat Pee Odor in …" at bounding box center [223, 102] width 159 height 21
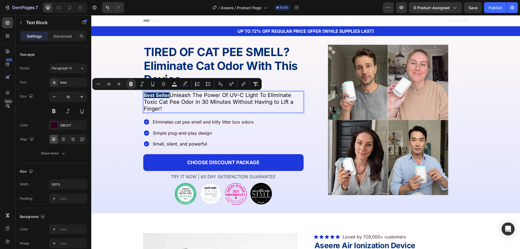
click at [169, 98] on span "Unleash The Power Of UV-C Light To Eliminate Toxic Cat Pee Odor in 30 Minutes W…" at bounding box center [219, 102] width 150 height 20
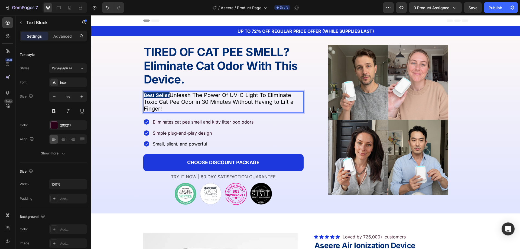
drag, startPoint x: 150, startPoint y: 103, endPoint x: 160, endPoint y: 104, distance: 10.7
click at [150, 103] on span "Unleash The Power Of UV-C Light To Eliminate Toxic Cat Pee Odor in 30 Minutes W…" at bounding box center [219, 102] width 150 height 20
click at [175, 95] on span "Unleash The Power Of UV-C Light To Eliminate Toxic Cat Pee Odor in 30 Minutes W…" at bounding box center [219, 102] width 150 height 20
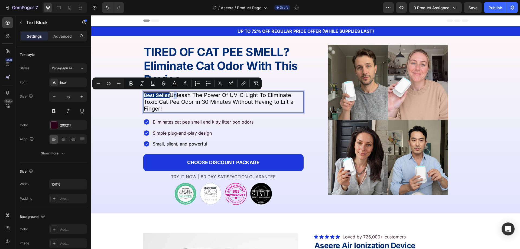
click at [173, 95] on span "Unleash The Power Of UV-C Light To Eliminate Toxic Cat Pee Odor in 30 Minutes W…" at bounding box center [219, 102] width 150 height 20
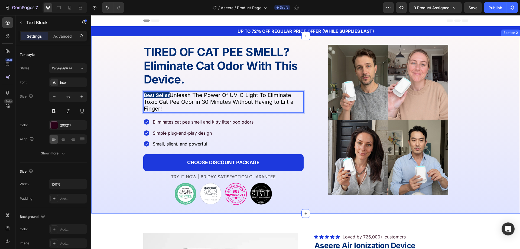
click at [111, 114] on div "⁠⁠⁠⁠⁠⁠⁠ TIRED OF CAT PEE SMELL? Eliminate Cat Odor With This Device. Heading Im…" at bounding box center [305, 125] width 429 height 160
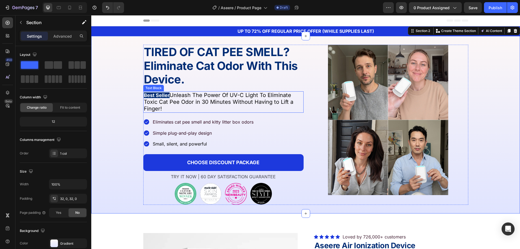
click at [230, 96] on span "Unleash The Power Of UV-C Light To Eliminate Toxic Cat Pee Odor in 30 Minutes W…" at bounding box center [219, 102] width 150 height 20
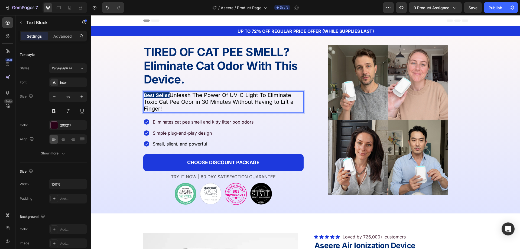
click at [231, 96] on span "Unleash The Power Of UV-C Light To Eliminate Toxic Cat Pee Odor in 30 Minutes W…" at bounding box center [219, 102] width 150 height 20
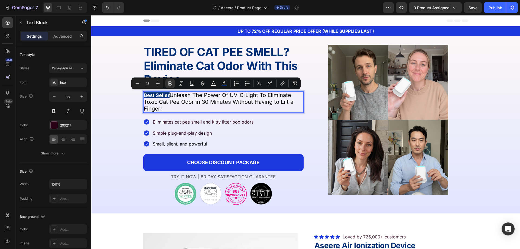
click at [232, 97] on span "Unleash The Power Of UV-C Light To Eliminate Toxic Cat Pee Odor in 30 Minutes W…" at bounding box center [219, 102] width 150 height 20
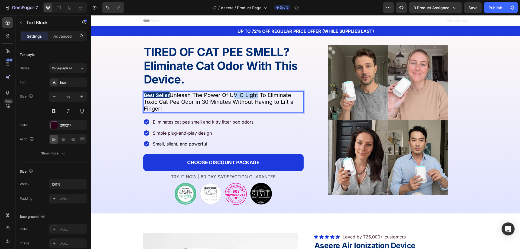
drag, startPoint x: 230, startPoint y: 96, endPoint x: 262, endPoint y: 96, distance: 32.5
click at [257, 96] on span "Unleash The Power Of UV-C Light To Eliminate Toxic Cat Pee Odor in 30 Minutes W…" at bounding box center [219, 102] width 150 height 20
click at [257, 95] on span "Unleash The Power Of Ionizationt To Eliminate Toxic Cat Pee Odor in 30 Minutes …" at bounding box center [219, 102] width 150 height 20
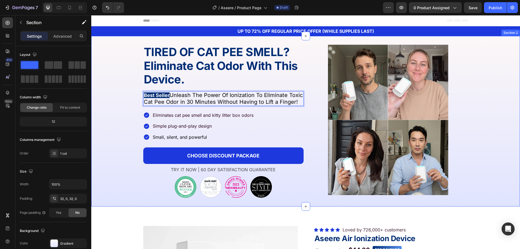
click at [128, 109] on div "⁠⁠⁠⁠⁠⁠⁠ TIRED OF CAT PEE SMELL? Eliminate Cat Odor With This Device. Heading Im…" at bounding box center [305, 121] width 429 height 153
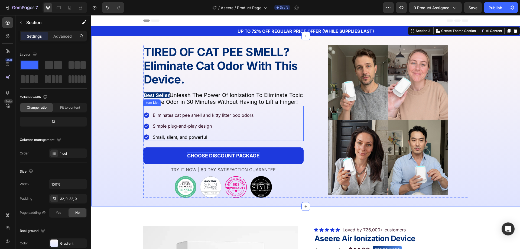
click at [193, 159] on strong "CHOOSE DISCOUNT PACKAGE" at bounding box center [223, 156] width 72 height 6
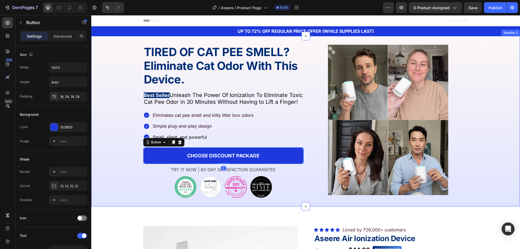
click at [128, 112] on div "⁠⁠⁠⁠⁠⁠⁠ TIRED OF CAT PEE SMELL? Eliminate Cat Odor With This Device. Heading Im…" at bounding box center [305, 121] width 429 height 153
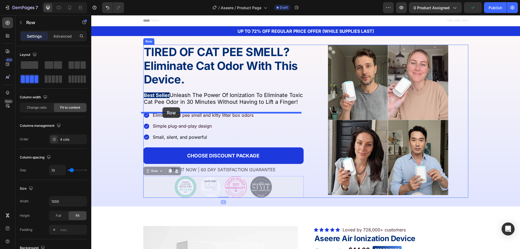
drag, startPoint x: 166, startPoint y: 194, endPoint x: 205, endPoint y: 113, distance: 90.5
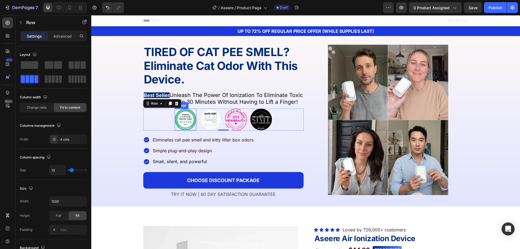
click at [183, 128] on img at bounding box center [186, 120] width 22 height 22
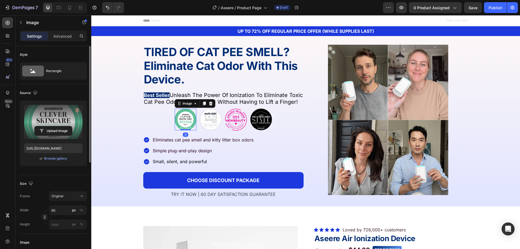
click at [42, 121] on label at bounding box center [53, 122] width 59 height 34
click at [42, 126] on input "file" at bounding box center [53, 130] width 37 height 9
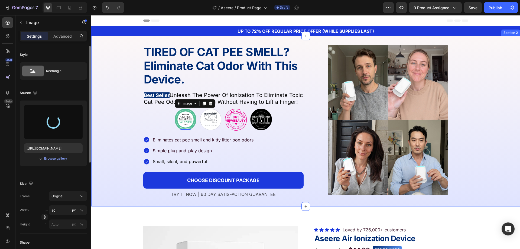
type input "https://cdn.shopify.com/s/files/1/0772/0579/9204/files/gempages_543059729656579…"
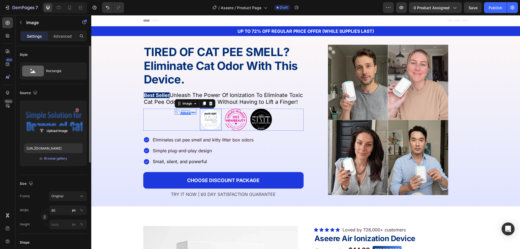
click at [198, 138] on div "Eliminates cat pee smell and kitty litter box odors Simple plug-and-play design…" at bounding box center [223, 148] width 160 height 35
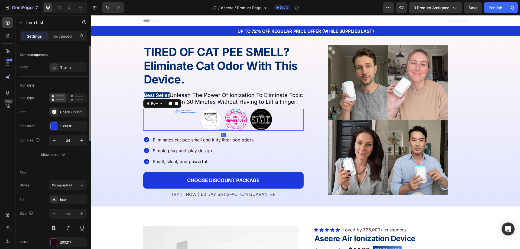
click at [191, 131] on div "Image" at bounding box center [186, 120] width 22 height 22
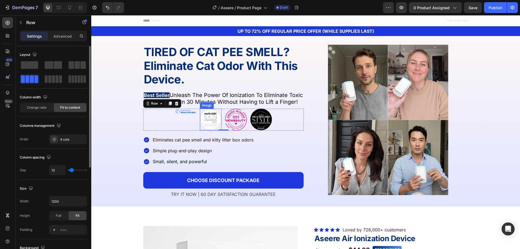
click at [206, 126] on img at bounding box center [211, 120] width 22 height 22
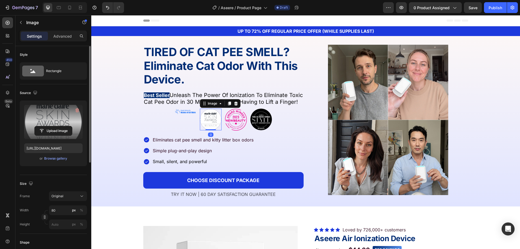
click at [43, 121] on label at bounding box center [53, 122] width 59 height 34
click at [43, 126] on input "file" at bounding box center [53, 130] width 37 height 9
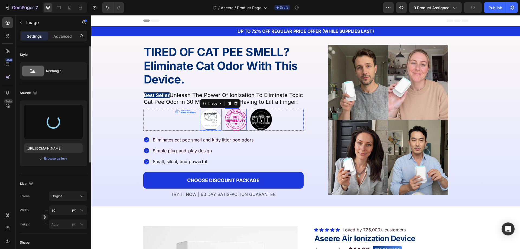
type input "https://cdn.shopify.com/s/files/1/0772/0579/9204/files/gempages_543059729656579…"
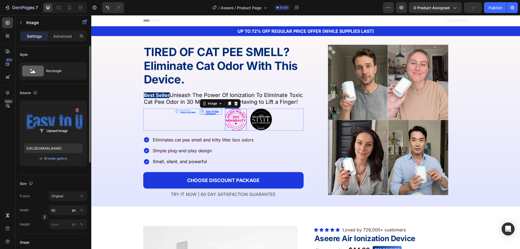
click at [232, 129] on img at bounding box center [236, 120] width 22 height 22
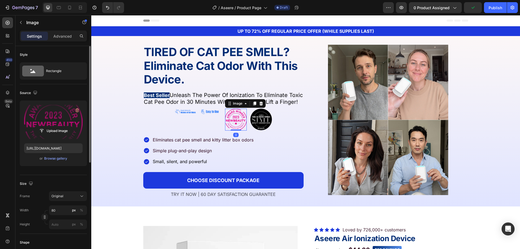
click at [55, 121] on label at bounding box center [53, 122] width 59 height 34
click at [55, 126] on input "file" at bounding box center [53, 130] width 37 height 9
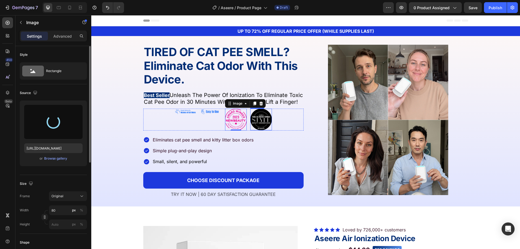
type input "https://cdn.shopify.com/s/files/1/0772/0579/9204/files/gempages_543059729656579…"
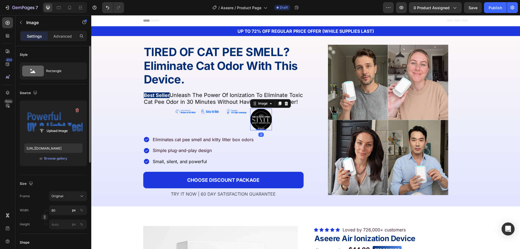
click at [257, 130] on img at bounding box center [261, 120] width 22 height 22
click at [54, 125] on label at bounding box center [53, 122] width 59 height 34
click at [54, 126] on input "file" at bounding box center [53, 130] width 37 height 9
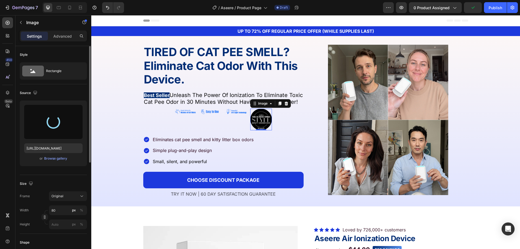
type input "https://cdn.shopify.com/s/files/1/0772/0579/9204/files/gempages_543059729656579…"
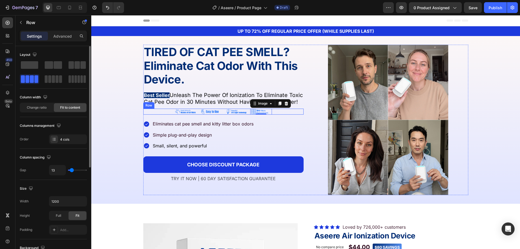
click at [288, 115] on div "Image Image Image Image 0 Row" at bounding box center [223, 112] width 160 height 6
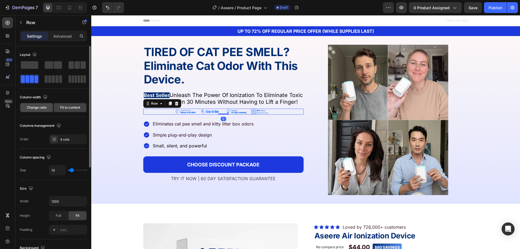
click at [33, 108] on span "Change ratio" at bounding box center [37, 107] width 20 height 5
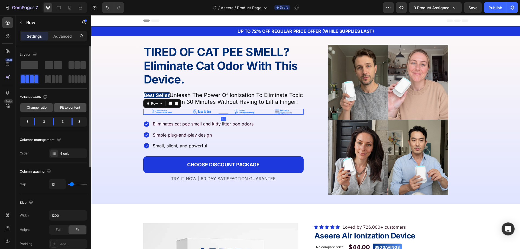
click at [62, 109] on span "Fit to content" at bounding box center [70, 107] width 20 height 5
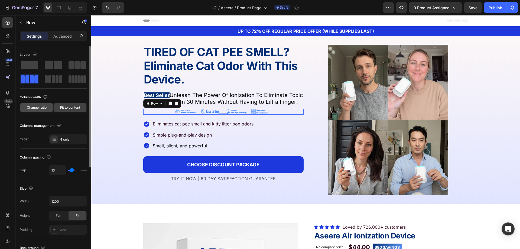
click at [37, 108] on span "Change ratio" at bounding box center [37, 107] width 20 height 5
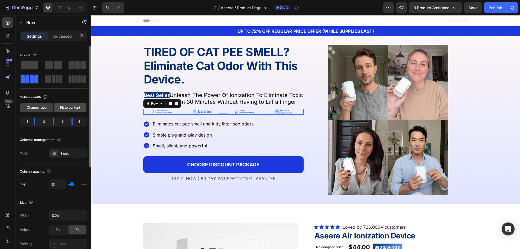
click at [68, 107] on span "Fit to content" at bounding box center [70, 107] width 20 height 5
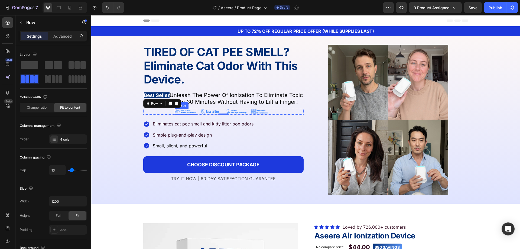
click at [184, 115] on img at bounding box center [186, 112] width 22 height 6
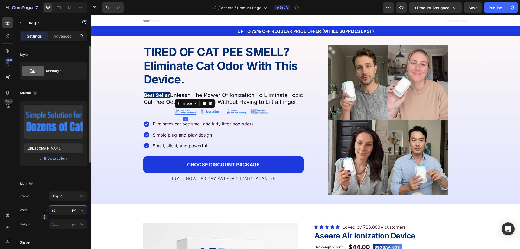
click at [64, 207] on input "80" at bounding box center [68, 210] width 38 height 10
type input "120"
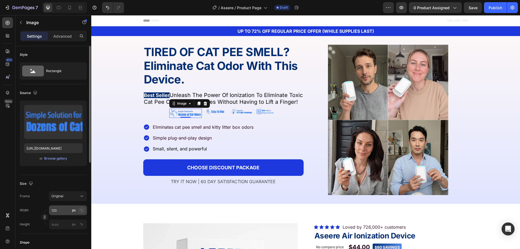
click at [82, 210] on div "%" at bounding box center [81, 210] width 3 height 5
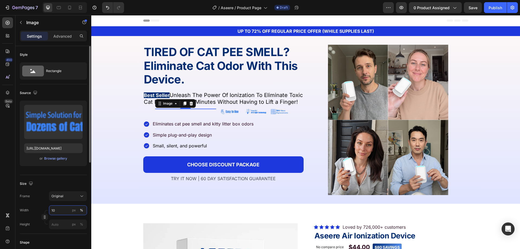
type input "100"
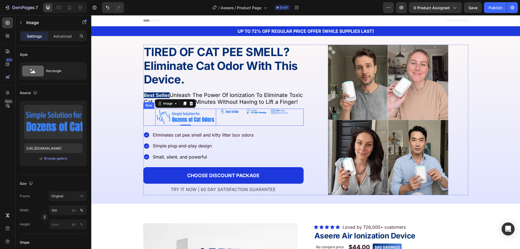
click at [232, 115] on img at bounding box center [231, 112] width 22 height 6
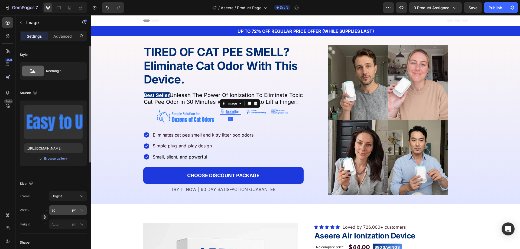
click at [77, 208] on div "px %" at bounding box center [78, 210] width 14 height 10
click at [77, 208] on input "80" at bounding box center [68, 210] width 38 height 10
click at [80, 208] on button "%" at bounding box center [81, 210] width 7 height 7
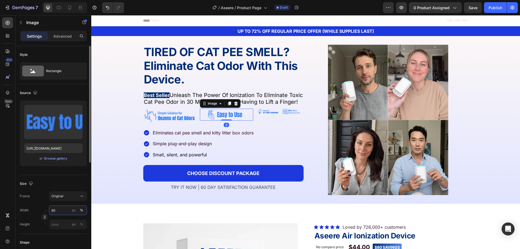
click at [64, 210] on input "80" at bounding box center [68, 210] width 38 height 10
paste input "10"
type input "100"
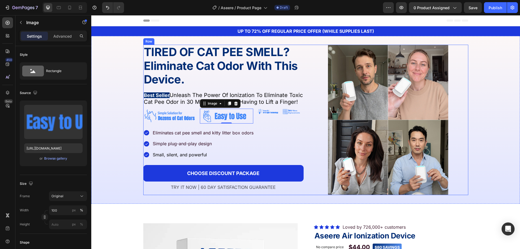
click at [261, 115] on img at bounding box center [268, 112] width 22 height 6
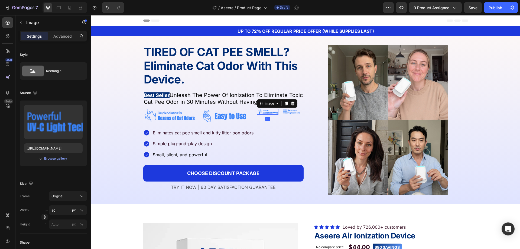
click at [260, 115] on img at bounding box center [268, 112] width 22 height 6
click at [81, 209] on div "%" at bounding box center [81, 210] width 3 height 5
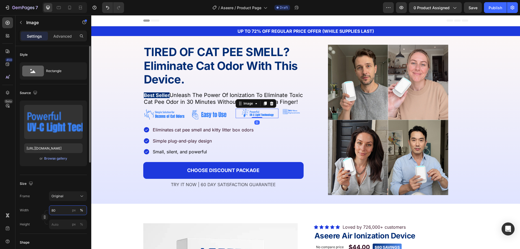
click at [64, 211] on input "80" at bounding box center [68, 210] width 38 height 10
paste input "10"
type input "100"
click at [283, 115] on img at bounding box center [293, 112] width 22 height 6
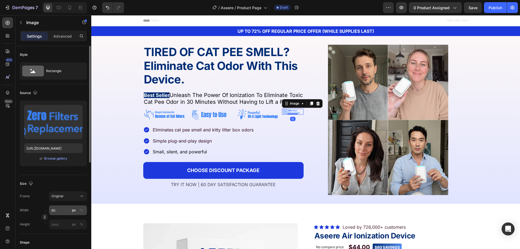
click at [81, 210] on div "%" at bounding box center [81, 210] width 3 height 5
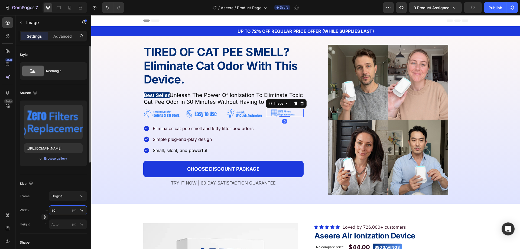
click at [60, 211] on input "80" at bounding box center [68, 210] width 38 height 10
paste input "10"
type input "100"
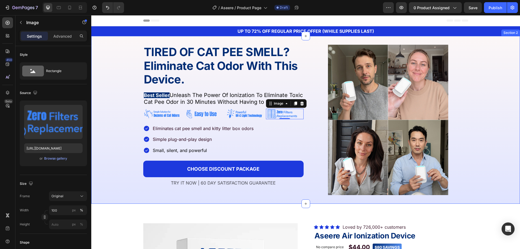
click at [114, 122] on div "⁠⁠⁠⁠⁠⁠⁠ TIRED OF CAT PEE SMELL? Eliminate Cat Odor With This Device. Heading Im…" at bounding box center [305, 120] width 429 height 150
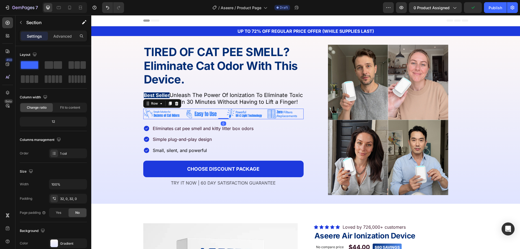
click at [180, 119] on div "Image Image Image Image Row 0" at bounding box center [223, 114] width 160 height 11
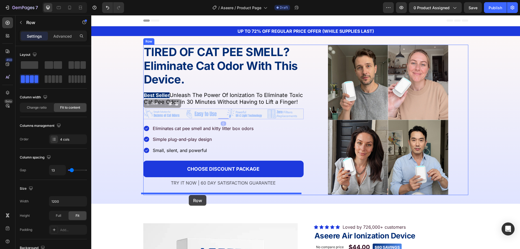
drag, startPoint x: 180, startPoint y: 125, endPoint x: 189, endPoint y: 195, distance: 70.2
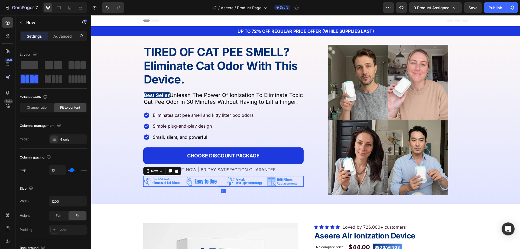
click at [80, 149] on div "Column spacing Gap 13" at bounding box center [53, 164] width 67 height 31
click at [114, 142] on div "⁠⁠⁠⁠⁠⁠⁠ TIRED OF CAT PEE SMELL? Eliminate Cat Odor With This Device. Heading Im…" at bounding box center [305, 120] width 429 height 150
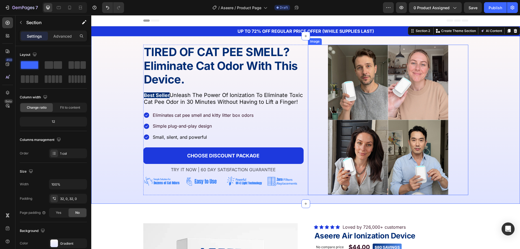
click at [469, 77] on div "⁠⁠⁠⁠⁠⁠⁠ TIRED OF CAT PEE SMELL? Eliminate Cat Odor With This Device. Heading Im…" at bounding box center [305, 120] width 429 height 150
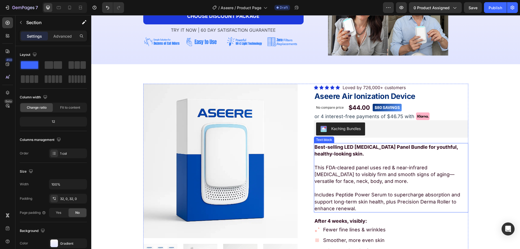
scroll to position [136, 0]
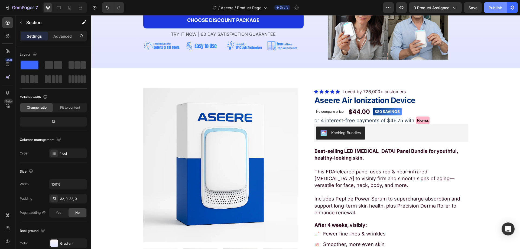
click at [489, 8] on div "Publish" at bounding box center [496, 8] width 14 height 6
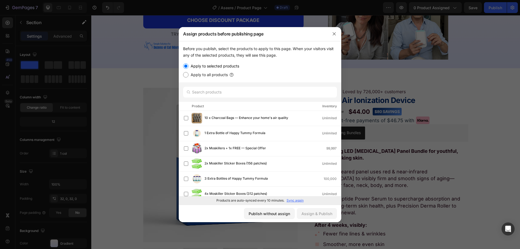
click at [382, 49] on div at bounding box center [260, 124] width 520 height 249
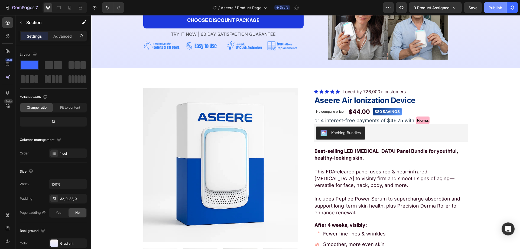
click at [494, 9] on div "Publish" at bounding box center [496, 8] width 14 height 6
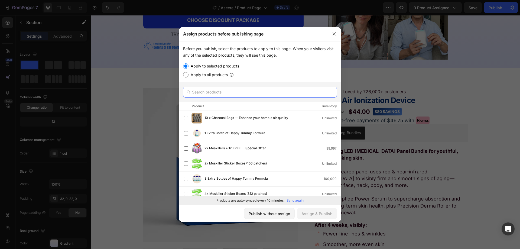
click at [211, 92] on input "text" at bounding box center [260, 92] width 154 height 11
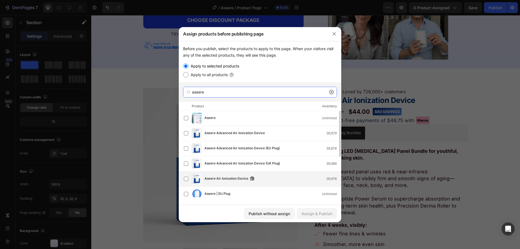
type input "aseere"
click at [226, 178] on span "Aseere Air Ionization Device" at bounding box center [227, 179] width 44 height 6
click at [314, 213] on div "Assign & Publish" at bounding box center [317, 214] width 31 height 6
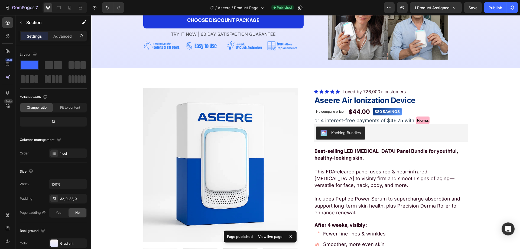
click at [271, 237] on div "View live page" at bounding box center [270, 237] width 31 height 8
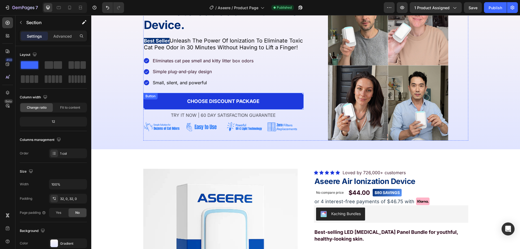
scroll to position [0, 0]
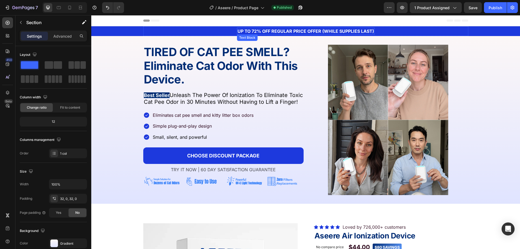
click at [250, 32] on strong "UP TO 72% OFF REGULAR PRICE OFFER (WHILE SUPPLIES LAST)" at bounding box center [306, 30] width 137 height 5
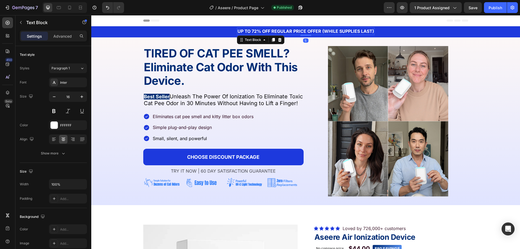
click at [302, 35] on div at bounding box center [306, 35] width 11 height 2
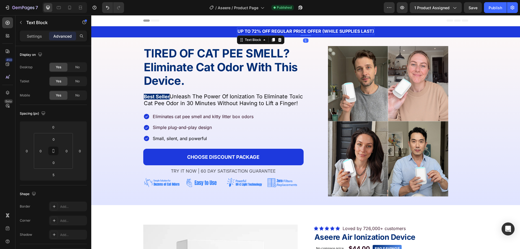
click at [305, 29] on strong "UP TO 72% OFF REGULAR PRICE OFFER (WHILE SUPPLIES LAST)" at bounding box center [306, 30] width 137 height 5
click at [303, 28] on div "UP TO 72% OFF REGULAR PRICE OFFER (WHILE SUPPLIES LAST)" at bounding box center [306, 31] width 138 height 7
click at [300, 33] on strong "UP TO 72% OFF REGULAR PRICE OFFER (WHILE SUPPLIES LAST)" at bounding box center [306, 30] width 137 height 5
click at [302, 38] on div at bounding box center [306, 37] width 9 height 9
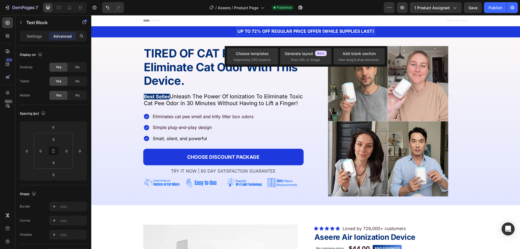
click at [298, 34] on p "UP TO 72% OFF REGULAR PRICE OFFER (WHILE SUPPLIES LAST)" at bounding box center [306, 31] width 137 height 6
click at [301, 36] on div "UP TO 72% OFF REGULAR PRICE OFFER (WHILE SUPPLIES LAST) Text Block 5" at bounding box center [306, 32] width 138 height 8
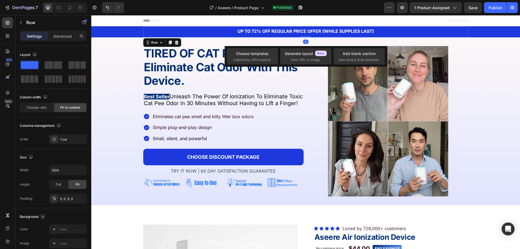
click at [301, 35] on div "UP TO 72% OFF REGULAR PRICE OFFER (WHILE SUPPLIES LAST) Text Block" at bounding box center [306, 32] width 138 height 8
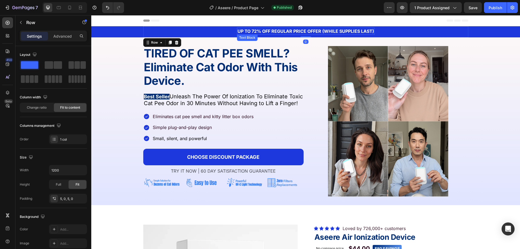
click at [301, 34] on p "UP TO 72% OFF REGULAR PRICE OFFER (WHILE SUPPLIES LAST)" at bounding box center [306, 31] width 137 height 6
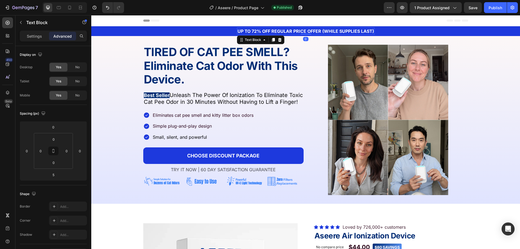
drag, startPoint x: 301, startPoint y: 35, endPoint x: 302, endPoint y: 29, distance: 6.0
click at [302, 29] on div "UP TO 72% OFF REGULAR PRICE OFFER (WHILE SUPPLIES LAST) Text Block 0" at bounding box center [306, 31] width 138 height 7
type input "0"
click at [56, 161] on input "0" at bounding box center [53, 163] width 11 height 8
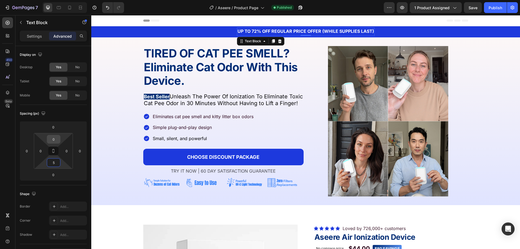
type input "5"
click at [56, 141] on input "0" at bounding box center [53, 139] width 11 height 8
paste input "5"
type input "5"
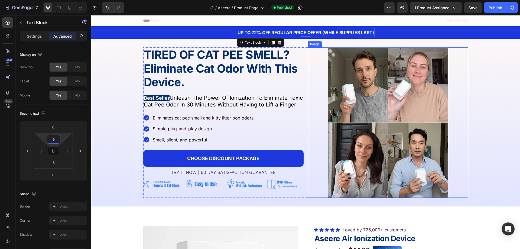
click at [313, 93] on div at bounding box center [388, 122] width 160 height 150
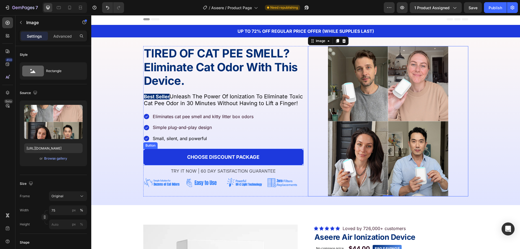
scroll to position [163, 0]
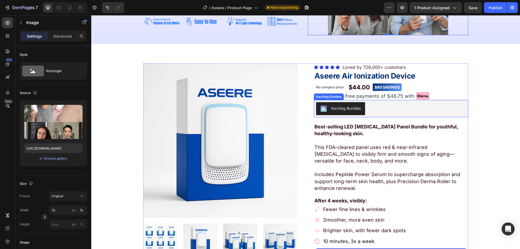
click at [340, 104] on button "Kaching Bundles" at bounding box center [340, 108] width 49 height 13
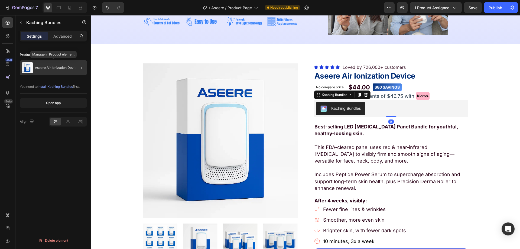
click at [51, 73] on div "Aseere Air Ionization Device" at bounding box center [53, 67] width 67 height 15
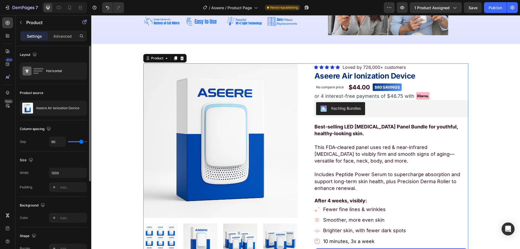
click at [308, 146] on div "Product Images “Beauty & Wellness Award: Best Light Therapy Device” Text Block …" at bounding box center [305, 192] width 325 height 259
click at [306, 143] on div "Product Images “Beauty & Wellness Award: Best Light Therapy Device” Text Block …" at bounding box center [305, 192] width 325 height 259
click at [336, 113] on button "Kaching Bundles" at bounding box center [340, 108] width 49 height 13
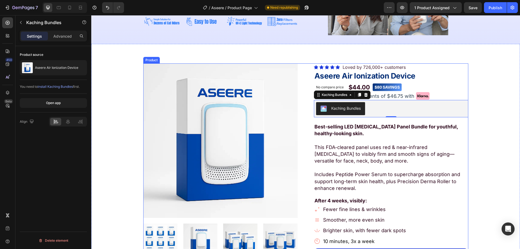
click at [303, 75] on div "Product Images “Beauty & Wellness Award: Best Light Therapy Device” Text Block …" at bounding box center [305, 192] width 325 height 259
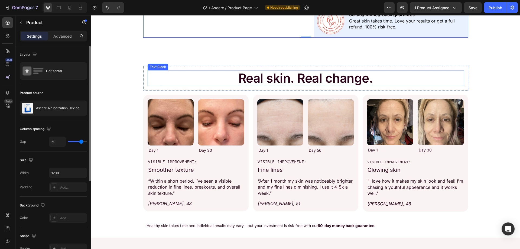
scroll to position [461, 0]
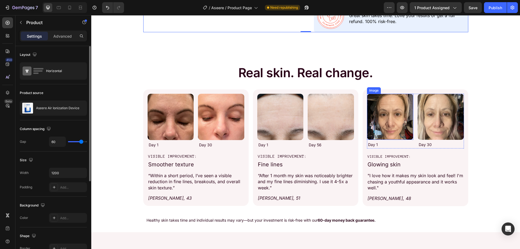
click at [402, 130] on img at bounding box center [390, 117] width 46 height 46
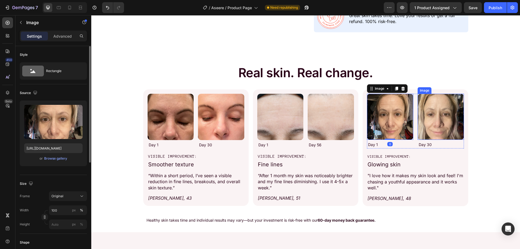
click at [441, 117] on img at bounding box center [441, 117] width 46 height 46
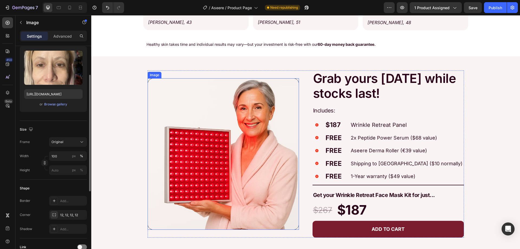
scroll to position [650, 0]
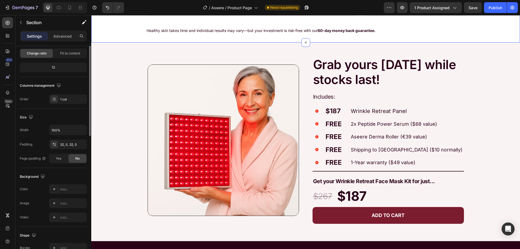
drag, startPoint x: 103, startPoint y: 27, endPoint x: 396, endPoint y: 164, distance: 323.9
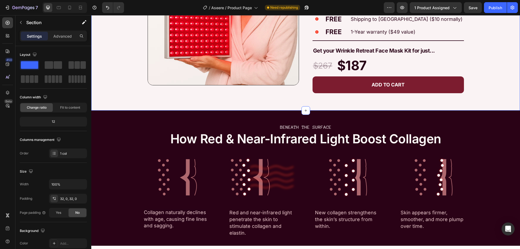
scroll to position [840, 0]
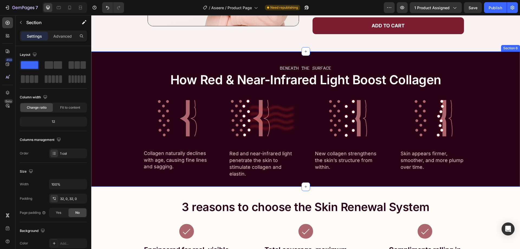
click at [108, 72] on div "BENEATH THE SURFACE Text Block How Red & Near-Infrared Light Boost Collagen Tex…" at bounding box center [305, 119] width 429 height 118
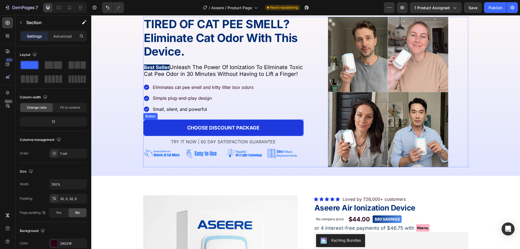
scroll to position [0, 0]
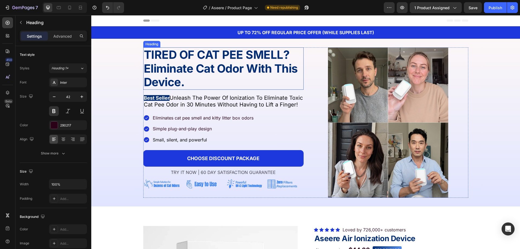
click at [152, 76] on strong "Eliminate Cat Odor With This Device." at bounding box center [221, 75] width 154 height 27
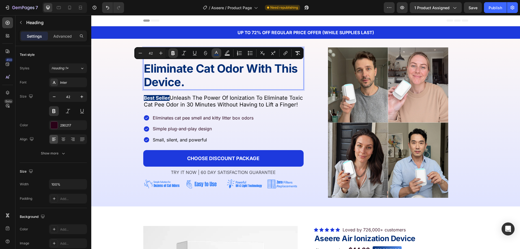
click at [214, 54] on icon "Editor contextual toolbar" at bounding box center [216, 52] width 5 height 5
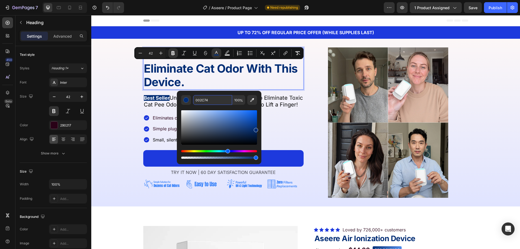
click at [210, 103] on input "002C74" at bounding box center [212, 100] width 39 height 10
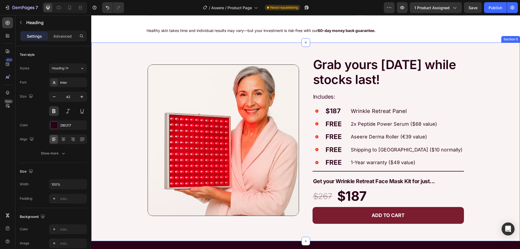
click at [112, 144] on div "Image Grab yours today while stocks last! Text Block Includes: Text Block Icon …" at bounding box center [305, 138] width 429 height 190
type input "16"
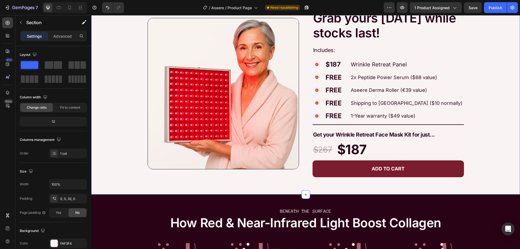
scroll to position [786, 0]
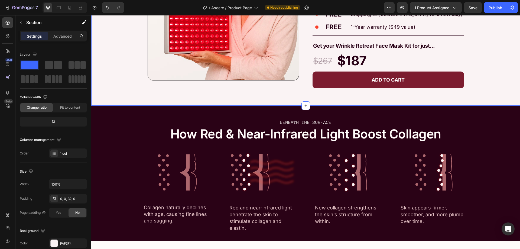
click at [112, 146] on div "BENEATH THE SURFACE Text Block How Red & Near-Infrared Light Boost Collagen Tex…" at bounding box center [305, 173] width 429 height 118
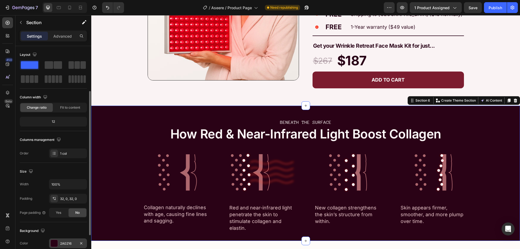
scroll to position [54, 0]
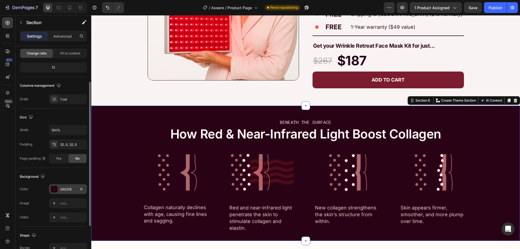
click at [61, 189] on div "2A0216" at bounding box center [68, 189] width 16 height 5
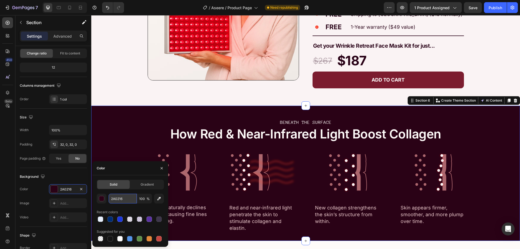
click at [121, 199] on input "2A0216" at bounding box center [123, 199] width 28 height 10
paste input "002C74"
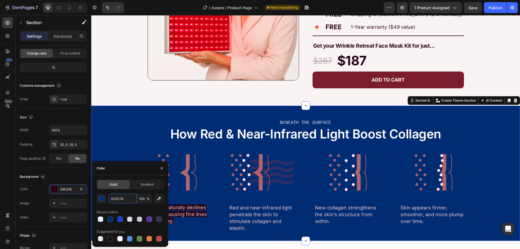
type input "002C74"
click at [128, 176] on div "Solid Gradient 002C74 100 % Recent colors Suggested for you" at bounding box center [130, 211] width 76 height 72
click at [153, 112] on div "BENEATH THE SURFACE Text Block How Red & Near-Infrared Light Boost Collagen Tex…" at bounding box center [305, 173] width 429 height 135
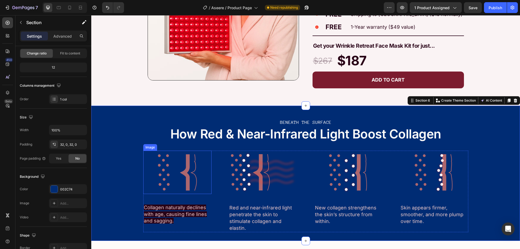
click at [187, 178] on img at bounding box center [177, 172] width 68 height 43
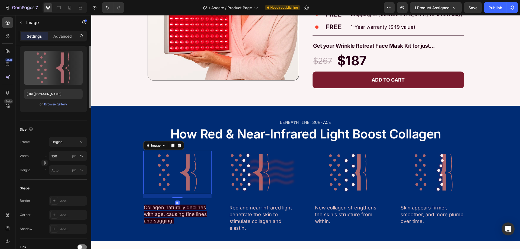
scroll to position [0, 0]
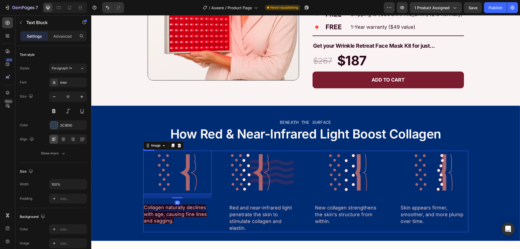
click at [150, 206] on span "Collagen naturally declines with age, causing fine lines and sagging." at bounding box center [175, 214] width 63 height 19
click at [149, 206] on span "Collagen naturally declines with age, causing fine lines and sagging." at bounding box center [175, 214] width 63 height 19
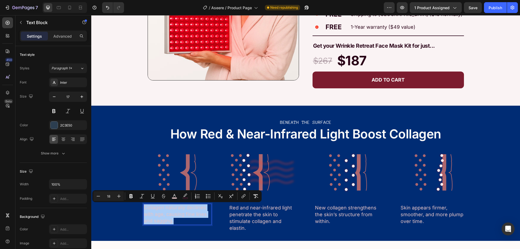
drag, startPoint x: 179, startPoint y: 195, endPoint x: 183, endPoint y: 196, distance: 3.6
click at [180, 195] on div "Minus 18 Plus Bold Italic Underline Strikethrough color color Numbered List Bul…" at bounding box center [177, 196] width 167 height 10
click at [183, 196] on icon "Editor contextual toolbar" at bounding box center [185, 196] width 5 height 5
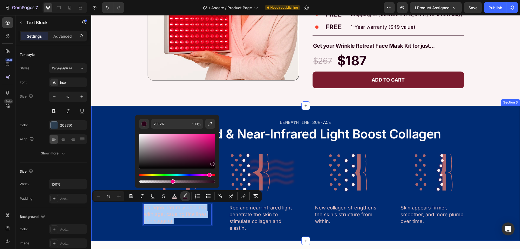
drag, startPoint x: 272, startPoint y: 196, endPoint x: 123, endPoint y: 181, distance: 149.8
type input "0"
click at [116, 123] on div "BENEATH THE SURFACE Text Block How Red & Near-Infrared Light Boost Collagen Tex…" at bounding box center [305, 173] width 429 height 118
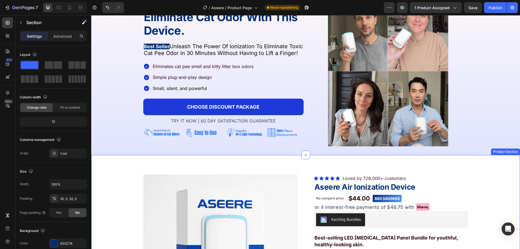
scroll to position [54, 0]
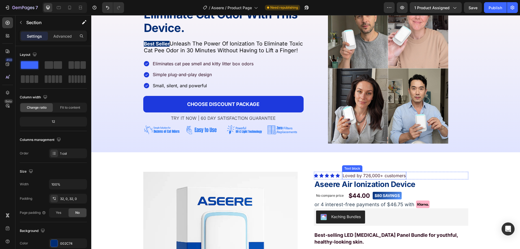
click at [356, 178] on p "Loved by 726,000+ customers" at bounding box center [374, 175] width 63 height 7
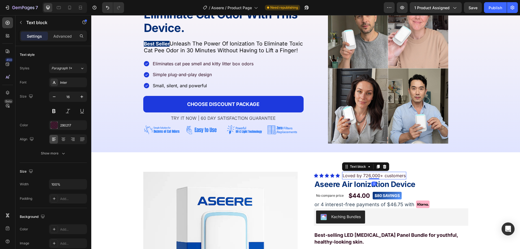
click at [356, 178] on p "Loved by 726,000+ customers" at bounding box center [374, 175] width 63 height 7
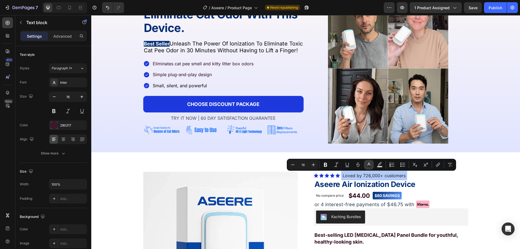
click at [369, 167] on button "Text Color" at bounding box center [369, 165] width 10 height 10
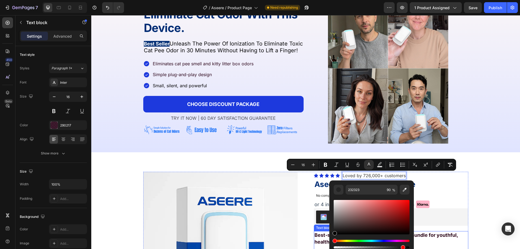
type input "000000"
drag, startPoint x: 444, startPoint y: 219, endPoint x: 325, endPoint y: 245, distance: 121.5
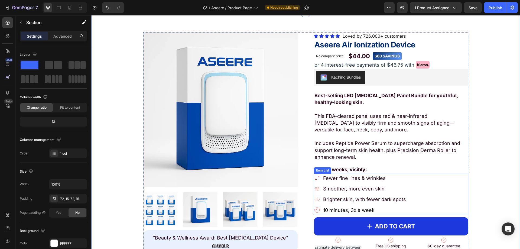
scroll to position [190, 0]
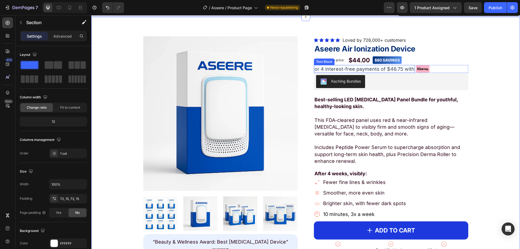
click at [362, 70] on p "or 4 interest-free payments of $46.75 with" at bounding box center [365, 69] width 100 height 7
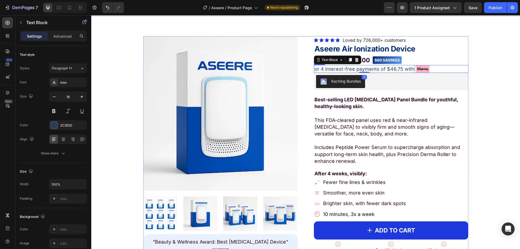
click at [435, 69] on div "or 4 interest-free payments of $46.75 with Text Block 0 Image Row" at bounding box center [391, 69] width 154 height 8
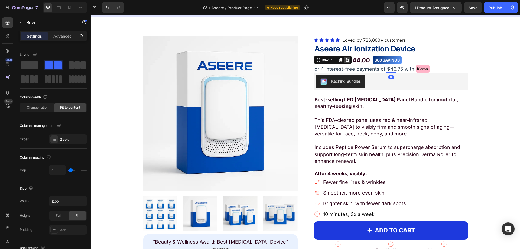
click at [346, 60] on icon at bounding box center [348, 60] width 4 height 4
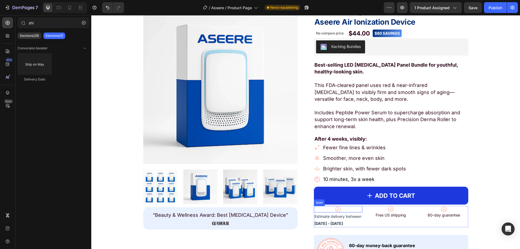
scroll to position [271, 0]
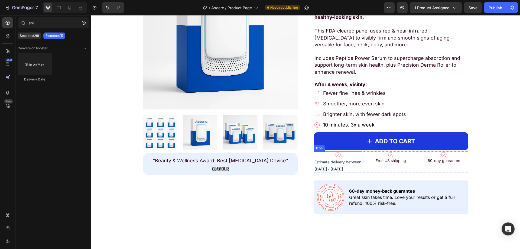
click at [335, 156] on icon at bounding box center [338, 155] width 7 height 7
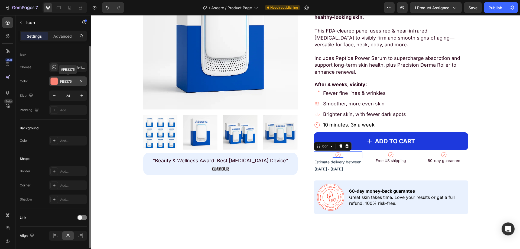
click at [55, 82] on div at bounding box center [54, 81] width 7 height 7
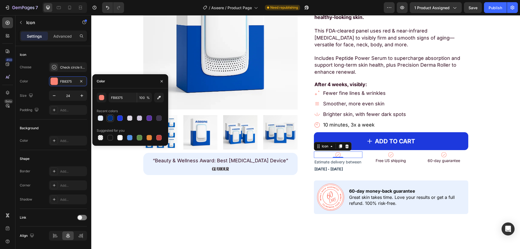
click at [111, 120] on div at bounding box center [110, 117] width 5 height 5
type input "002C74"
click at [117, 98] on input "002C74" at bounding box center [123, 98] width 28 height 10
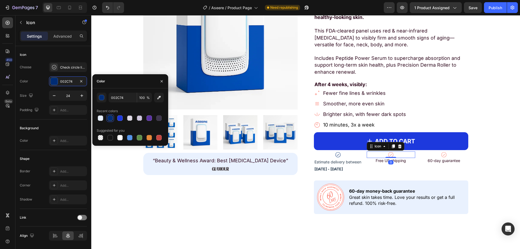
click at [392, 154] on icon at bounding box center [391, 155] width 7 height 7
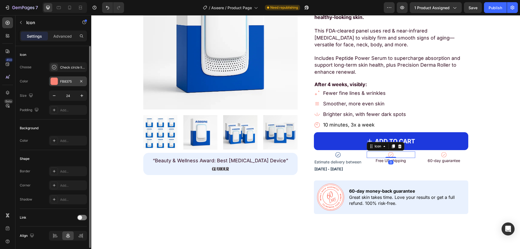
click at [56, 84] on div at bounding box center [54, 81] width 7 height 7
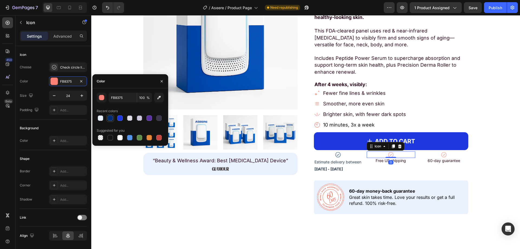
click at [108, 119] on div at bounding box center [110, 117] width 5 height 5
type input "002C74"
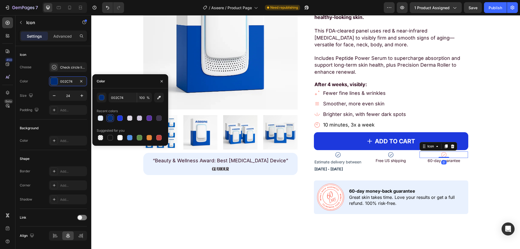
click at [444, 155] on icon at bounding box center [444, 155] width 7 height 7
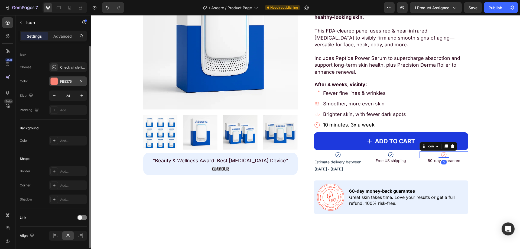
click at [52, 78] on div at bounding box center [54, 81] width 7 height 7
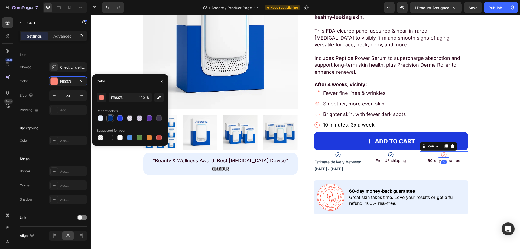
click at [110, 118] on div at bounding box center [110, 117] width 5 height 5
type input "002C74"
click at [343, 162] on span "Estimate delivery between" at bounding box center [338, 162] width 47 height 5
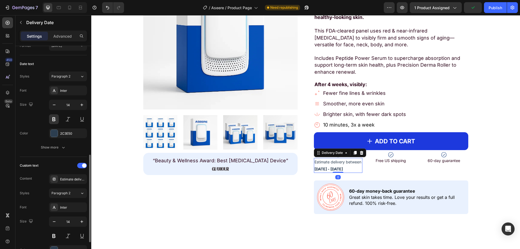
scroll to position [136, 0]
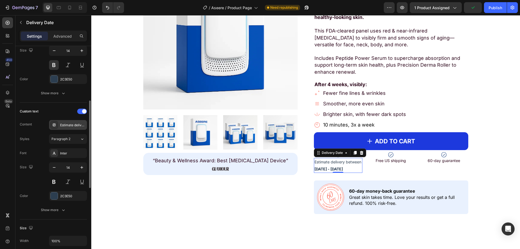
click at [70, 125] on div "Estimate delivery between" at bounding box center [72, 125] width 25 height 5
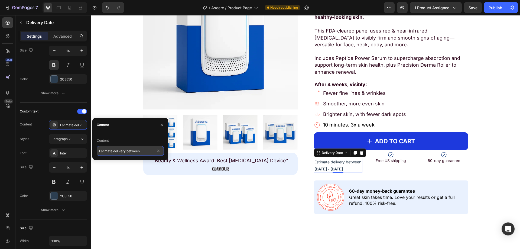
click at [140, 151] on input "Estimate delivery between" at bounding box center [130, 151] width 67 height 10
click at [133, 152] on input "Estimate delivery between" at bounding box center [130, 151] width 67 height 10
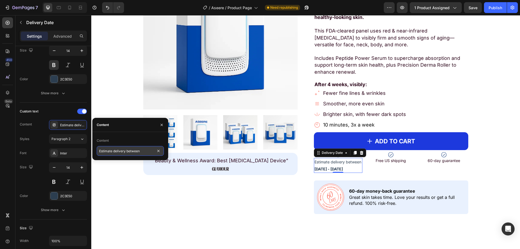
click at [149, 154] on input "Estimate delivery between" at bounding box center [130, 151] width 67 height 10
click at [146, 151] on input "Estimate delivery between" at bounding box center [130, 151] width 67 height 10
click at [126, 152] on input "Estimate delivery between" at bounding box center [130, 151] width 67 height 10
drag, startPoint x: 127, startPoint y: 152, endPoint x: 141, endPoint y: 151, distance: 14.4
click at [141, 151] on input "Estimate delivery between" at bounding box center [130, 151] width 67 height 10
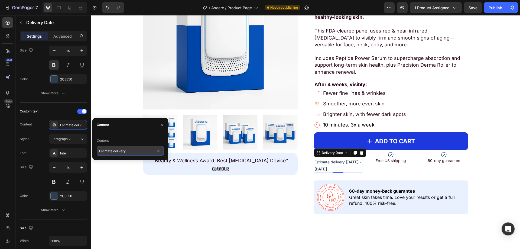
type input "Estimate delivery"
click at [53, 201] on div "Font Inter Size 14 Color 2C3E50 Show more" at bounding box center [53, 181] width 67 height 67
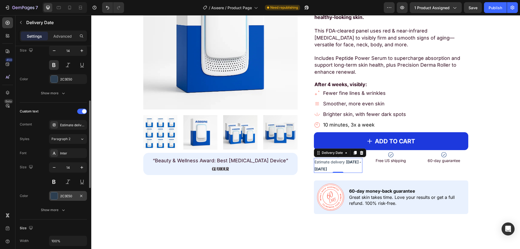
click at [55, 199] on div at bounding box center [54, 195] width 7 height 7
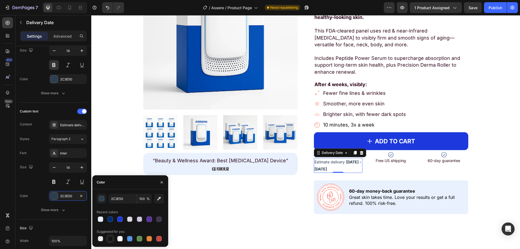
click at [110, 238] on div at bounding box center [110, 238] width 5 height 5
click at [103, 201] on button "button" at bounding box center [102, 199] width 10 height 10
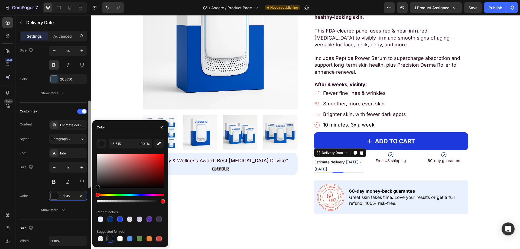
drag, startPoint x: 95, startPoint y: 190, endPoint x: 89, endPoint y: 195, distance: 7.7
click at [89, 195] on div "450 Beta shi Sections(29) Elements(1) Conversion booster Delivery Date Delivery…" at bounding box center [45, 132] width 91 height 234
type input "000000"
click at [36, 182] on div "Size 14" at bounding box center [53, 174] width 67 height 24
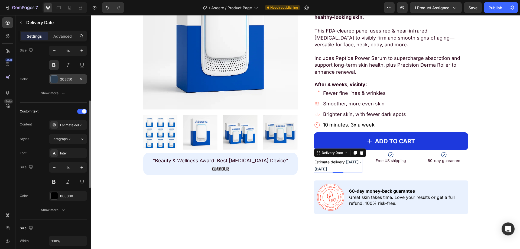
click at [53, 79] on div at bounding box center [54, 79] width 7 height 7
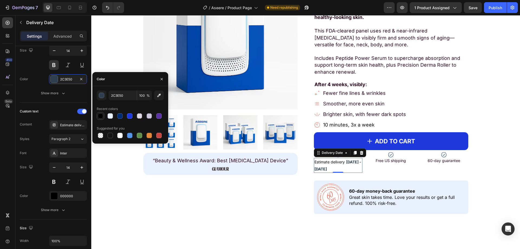
click at [100, 116] on div at bounding box center [100, 115] width 5 height 5
type input "000000"
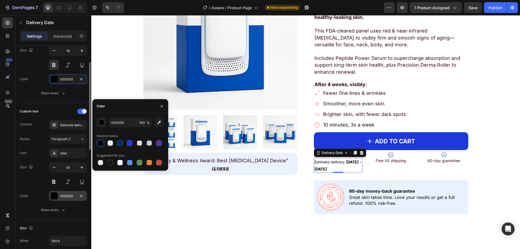
scroll to position [163, 0]
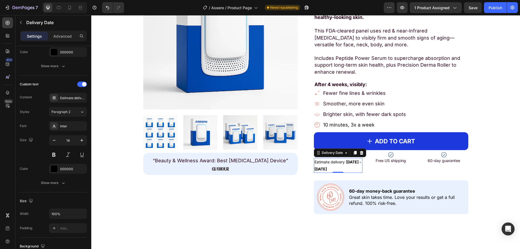
click at [325, 167] on span "Aug 28 - Aug 31" at bounding box center [338, 165] width 47 height 11
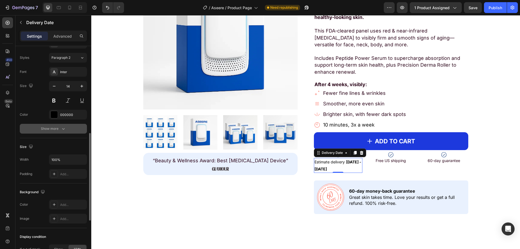
click at [47, 124] on button "Show more" at bounding box center [53, 129] width 67 height 10
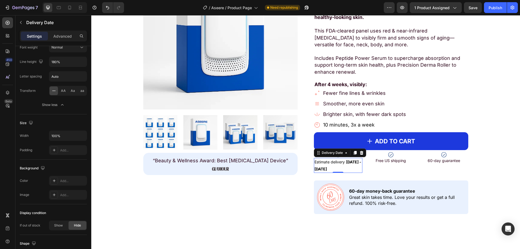
scroll to position [379, 0]
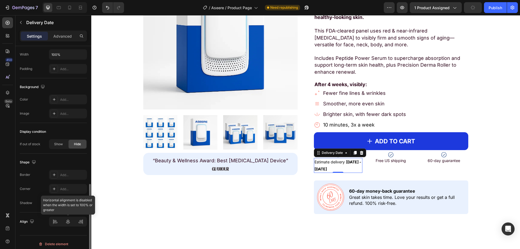
click at [68, 223] on div at bounding box center [68, 222] width 38 height 10
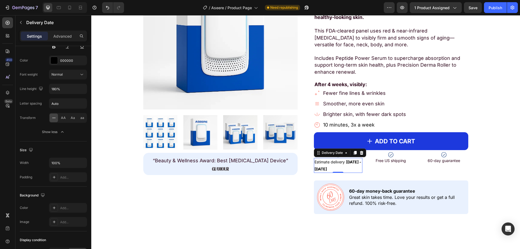
click at [318, 165] on div "Estimate delivery Aug 28 - Aug 31" at bounding box center [338, 165] width 49 height 15
click at [58, 132] on div "Show less" at bounding box center [53, 131] width 23 height 5
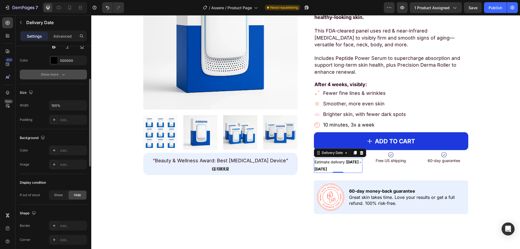
scroll to position [163, 0]
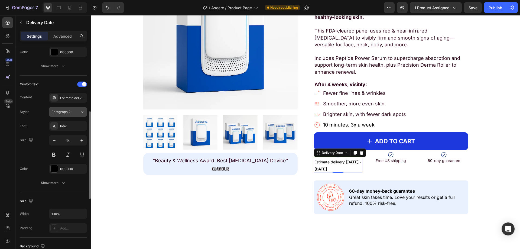
click at [84, 111] on icon at bounding box center [82, 111] width 5 height 5
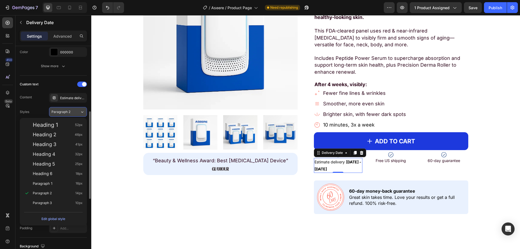
click at [81, 111] on icon at bounding box center [82, 111] width 5 height 5
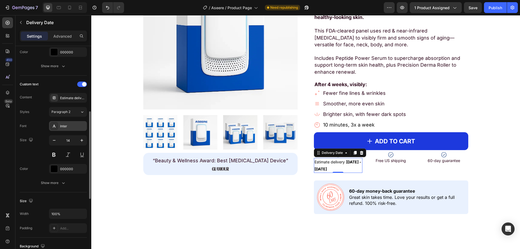
click at [62, 125] on div "Inter" at bounding box center [72, 126] width 25 height 5
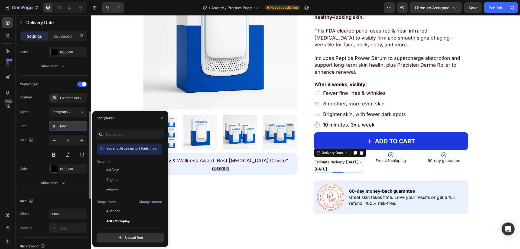
click at [62, 125] on div "Inter" at bounding box center [72, 126] width 25 height 5
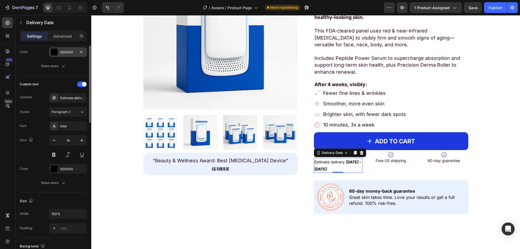
scroll to position [81, 0]
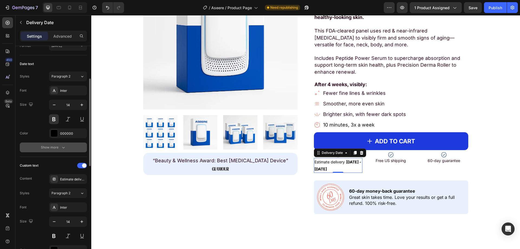
click at [54, 144] on button "Show more" at bounding box center [53, 148] width 67 height 10
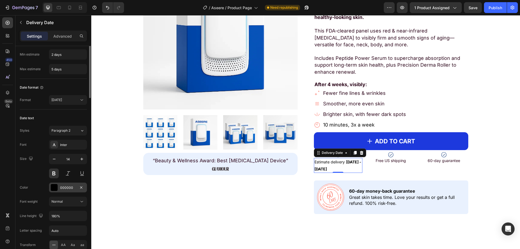
scroll to position [0, 0]
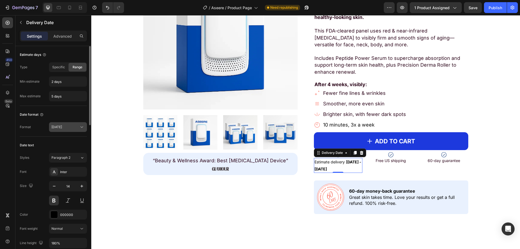
click at [72, 129] on div "[DATE]" at bounding box center [65, 127] width 28 height 5
click at [73, 126] on div "[DATE]" at bounding box center [65, 127] width 28 height 5
click at [63, 68] on span "Specific" at bounding box center [58, 67] width 13 height 5
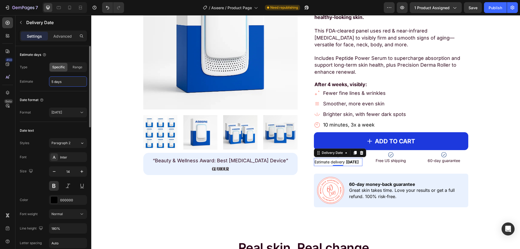
click at [72, 79] on input "5 days" at bounding box center [67, 82] width 37 height 10
type input "3 days"
click at [60, 112] on span "[DATE]" at bounding box center [56, 112] width 11 height 4
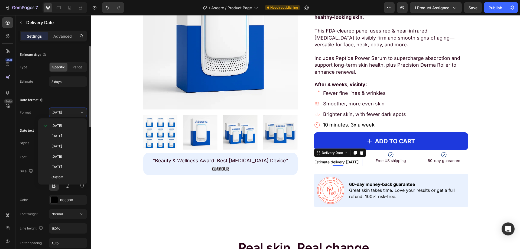
click at [63, 100] on div "Date format" at bounding box center [53, 100] width 67 height 9
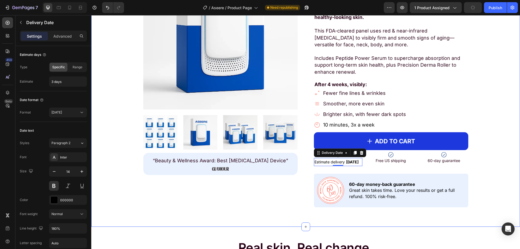
click at [499, 176] on div "Product Images “Beauty & Wellness Award: Best Light Therapy Device” Text Block …" at bounding box center [305, 81] width 421 height 252
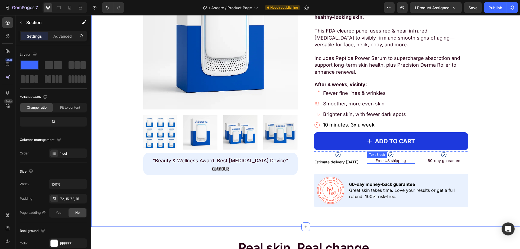
click at [394, 160] on span "Free US shipping" at bounding box center [391, 160] width 30 height 5
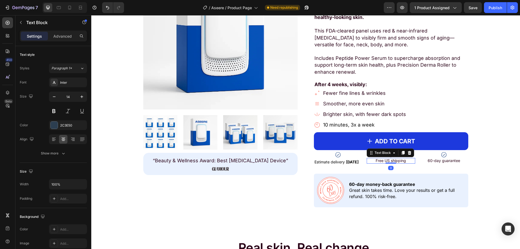
click at [394, 160] on span "Free US shipping" at bounding box center [391, 160] width 30 height 5
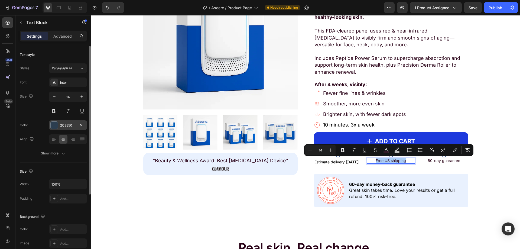
click at [51, 126] on div at bounding box center [54, 125] width 8 height 8
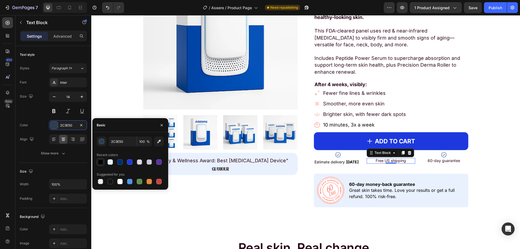
click at [101, 163] on div at bounding box center [100, 161] width 5 height 5
type input "000000"
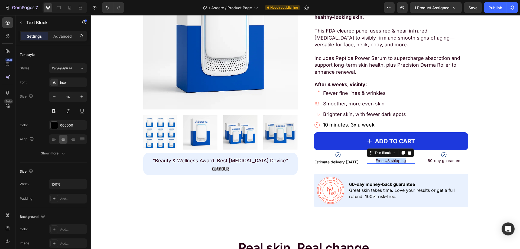
click at [373, 161] on p "Free US shipping" at bounding box center [391, 161] width 47 height 5
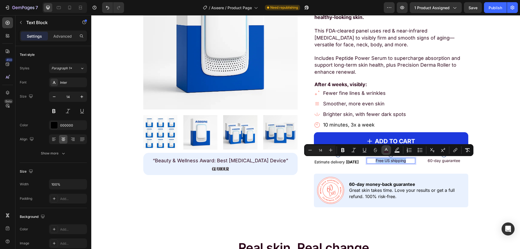
click at [386, 152] on rect "Editor contextual toolbar" at bounding box center [386, 152] width 5 height 1
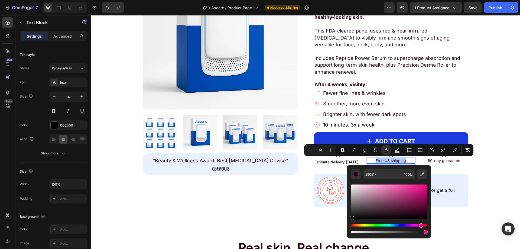
drag, startPoint x: 351, startPoint y: 216, endPoint x: 347, endPoint y: 220, distance: 6.1
click at [347, 220] on div "290217 100 %" at bounding box center [389, 199] width 85 height 69
click at [294, 201] on div "Product Images “Beauty & Wellness Award: Best Light Therapy Device” Text Block …" at bounding box center [220, 81] width 154 height 252
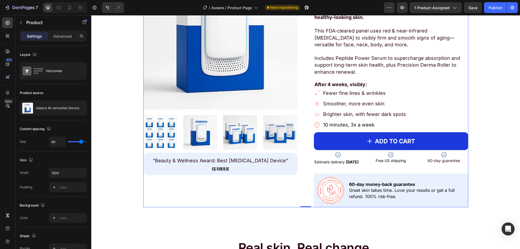
click at [336, 163] on span "Estimate delivery" at bounding box center [330, 162] width 30 height 5
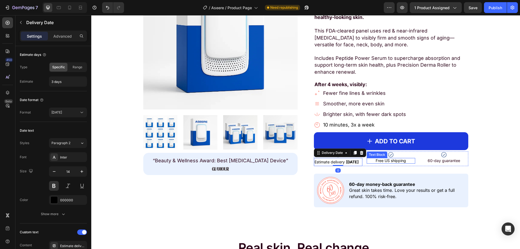
click at [385, 162] on span "Free US shipping" at bounding box center [391, 160] width 30 height 5
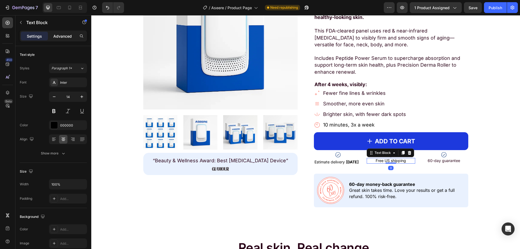
click at [67, 37] on p "Advanced" at bounding box center [62, 36] width 18 height 6
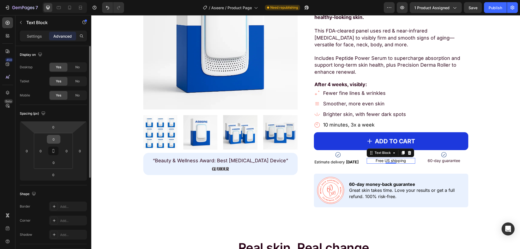
click at [57, 140] on input "0" at bounding box center [53, 139] width 11 height 8
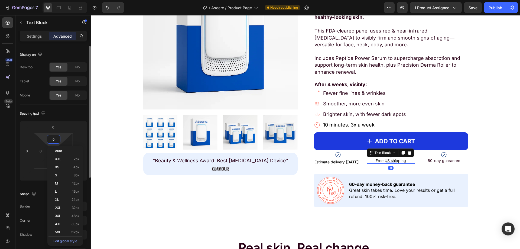
click at [57, 140] on input "0" at bounding box center [53, 139] width 11 height 8
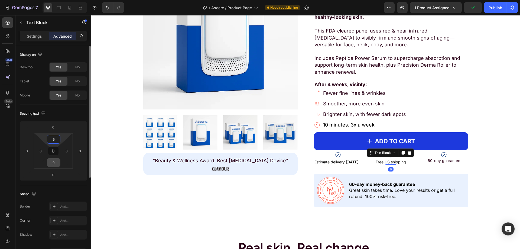
type input "5"
click at [53, 159] on input "0" at bounding box center [53, 163] width 11 height 8
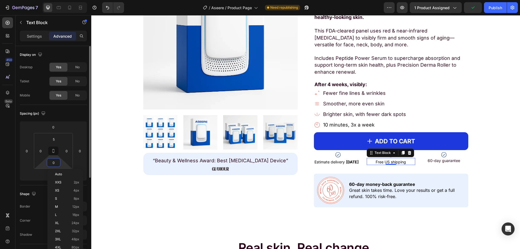
type input "5"
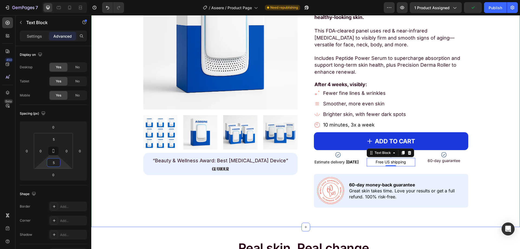
click at [484, 150] on div "Product Images “Beauty & Wellness Award: Best Light Therapy Device” Text Block …" at bounding box center [305, 81] width 421 height 253
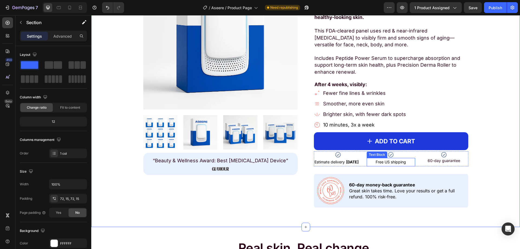
click at [396, 163] on span "Free US shipping" at bounding box center [391, 162] width 30 height 5
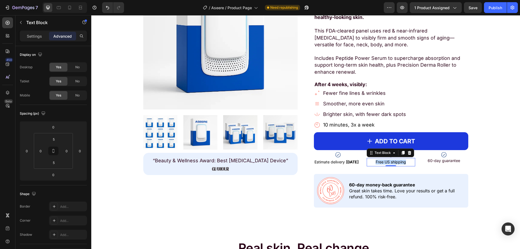
click at [396, 163] on span "Free US shipping" at bounding box center [391, 162] width 30 height 5
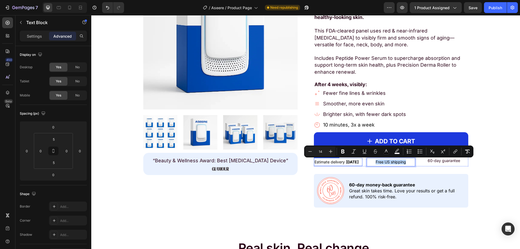
click at [342, 162] on span "Estimate delivery" at bounding box center [330, 162] width 30 height 5
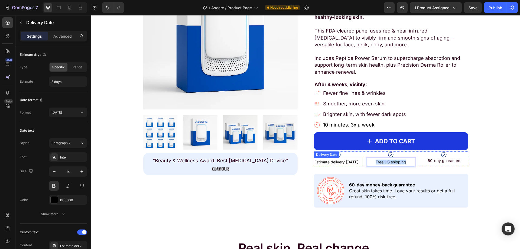
click at [342, 162] on span "Estimate delivery" at bounding box center [330, 162] width 30 height 5
click at [323, 163] on span "Estimate delivery" at bounding box center [330, 162] width 30 height 5
click at [388, 162] on span "Free US shipping" at bounding box center [391, 162] width 30 height 5
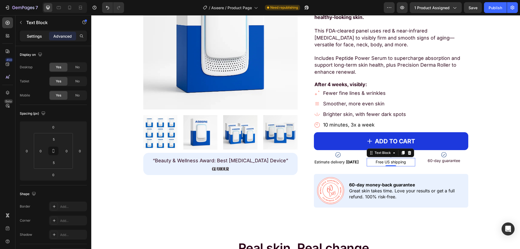
click at [31, 36] on p "Settings" at bounding box center [34, 36] width 15 height 6
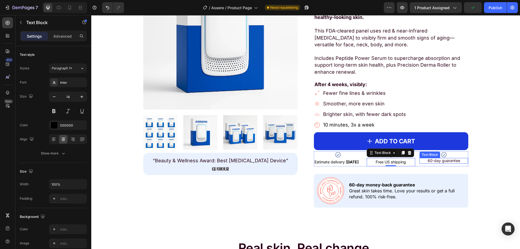
click at [440, 162] on span "60-day guarantee" at bounding box center [444, 160] width 33 height 5
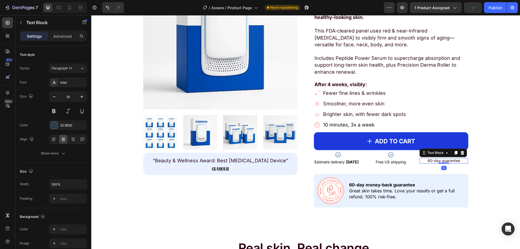
click at [59, 41] on div "Settings Advanced" at bounding box center [53, 36] width 67 height 11
click at [61, 39] on div "Advanced" at bounding box center [62, 36] width 27 height 9
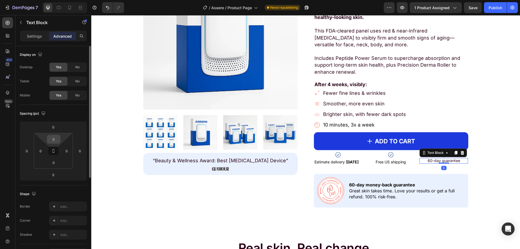
click at [56, 141] on input "0" at bounding box center [53, 139] width 11 height 8
type input "5"
click at [57, 160] on input "0" at bounding box center [53, 163] width 11 height 8
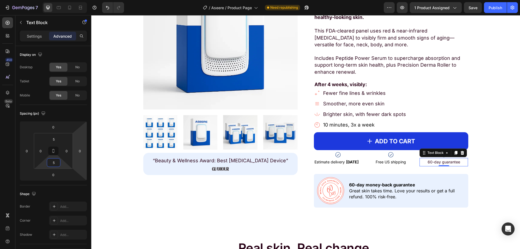
type input "5"
click at [33, 41] on div "Settings Advanced" at bounding box center [53, 36] width 67 height 11
click at [32, 36] on p "Settings" at bounding box center [34, 36] width 15 height 6
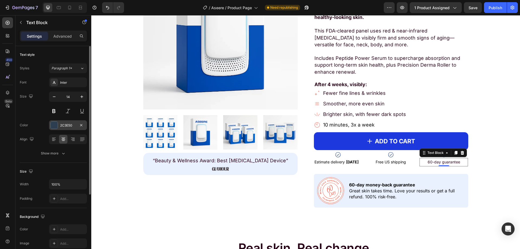
click at [55, 123] on div at bounding box center [54, 125] width 7 height 7
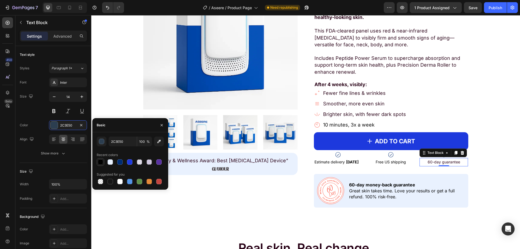
drag, startPoint x: 98, startPoint y: 164, endPoint x: 79, endPoint y: 153, distance: 21.8
click at [98, 164] on div at bounding box center [100, 161] width 5 height 5
type input "000000"
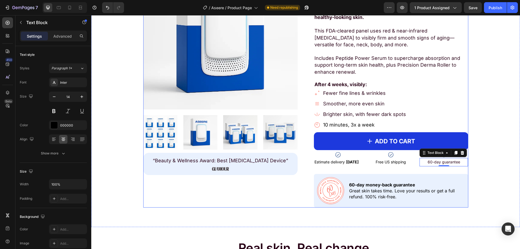
click at [440, 162] on span "60-day guarantee" at bounding box center [444, 162] width 33 height 5
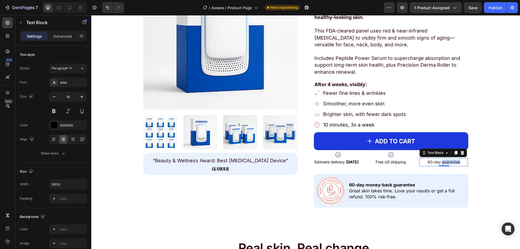
click at [440, 162] on span "60-day guarantee" at bounding box center [444, 162] width 33 height 5
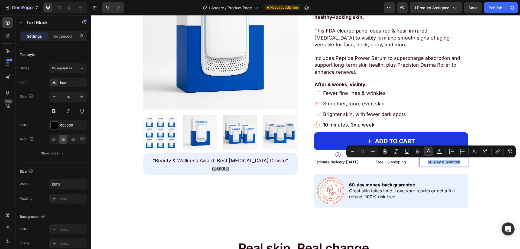
click at [429, 155] on button "color" at bounding box center [429, 152] width 10 height 10
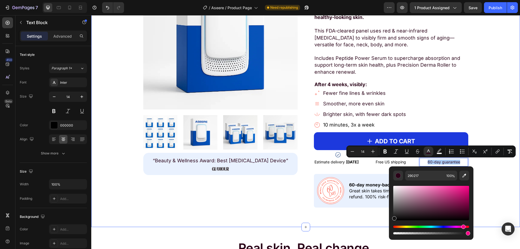
drag, startPoint x: 515, startPoint y: 211, endPoint x: 385, endPoint y: 224, distance: 130.2
type input "0F0F0F"
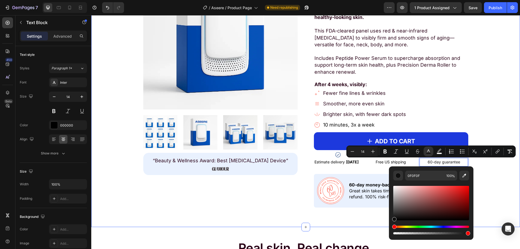
click at [489, 110] on div "Product Images “Beauty & Wellness Award: Best Light Therapy Device” Text Block …" at bounding box center [305, 81] width 421 height 253
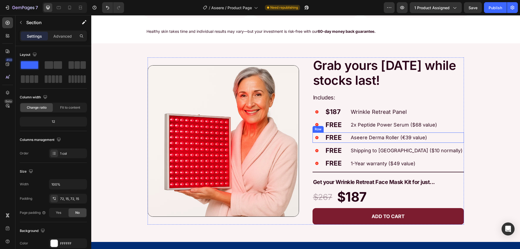
scroll to position [623, 0]
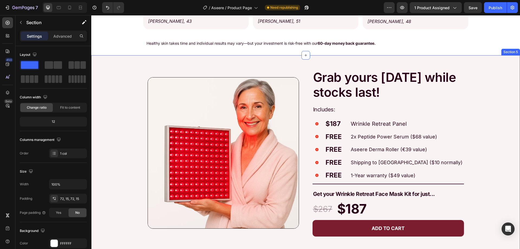
click at [114, 120] on div "Image Grab yours today while stocks last! Text Block Includes: Text Block Icon …" at bounding box center [305, 150] width 429 height 190
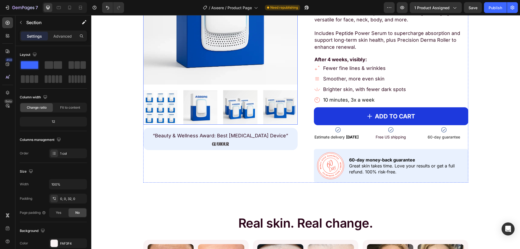
scroll to position [298, 0]
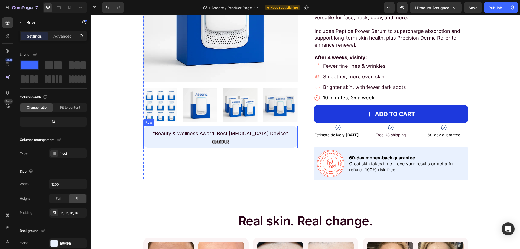
click at [144, 138] on div "“Beauty & Wellness Award: Best [MEDICAL_DATA] Device” Text Block Image Row" at bounding box center [220, 137] width 154 height 22
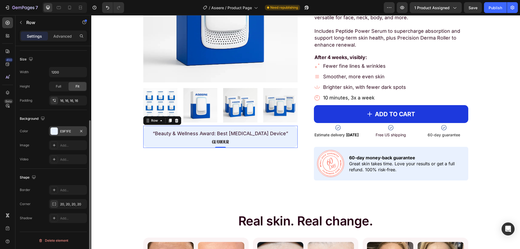
click at [63, 131] on div "E9F1FE" at bounding box center [68, 131] width 16 height 5
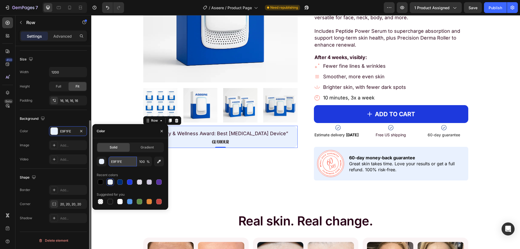
click at [123, 162] on input "E9F1FE" at bounding box center [123, 162] width 28 height 10
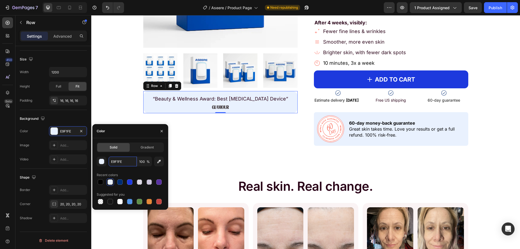
scroll to position [542, 0]
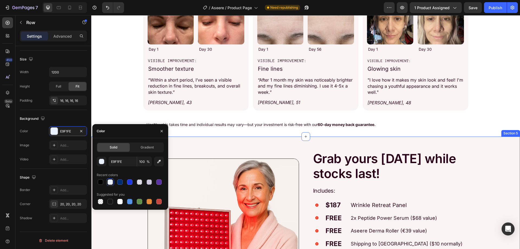
click at [108, 221] on div "Image Grab yours today while stocks last! Text Block Includes: Text Block Icon …" at bounding box center [305, 232] width 429 height 190
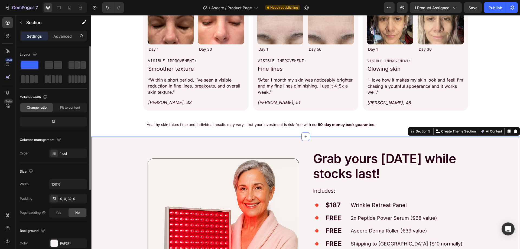
scroll to position [81, 0]
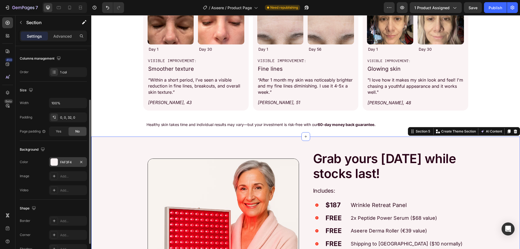
click at [59, 165] on div "FAF3F4" at bounding box center [68, 162] width 38 height 10
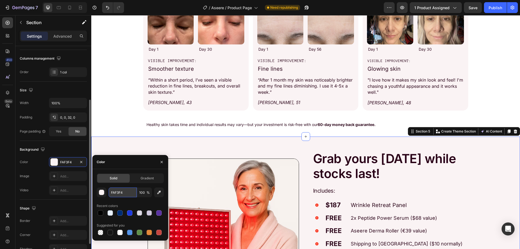
click at [109, 192] on input "FAF3F4" at bounding box center [123, 193] width 28 height 10
paste input "E9F1FE"
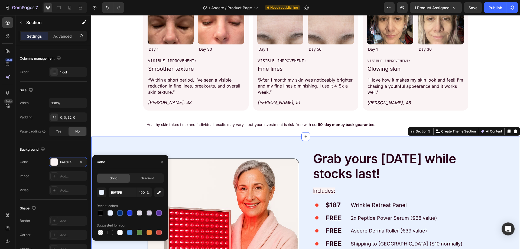
click at [112, 153] on div "Image Grab yours today while stocks last! Text Block Includes: Text Block Icon …" at bounding box center [305, 232] width 429 height 190
click at [119, 146] on div "Image Grab yours today while stocks last! Text Block Includes: Text Block Icon …" at bounding box center [305, 232] width 429 height 190
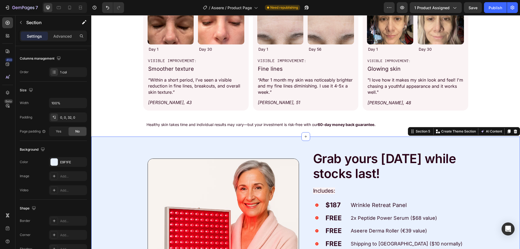
click at [482, 153] on div "Image Grab yours today while stocks last! Text Block Includes: Text Block Icon …" at bounding box center [305, 232] width 429 height 190
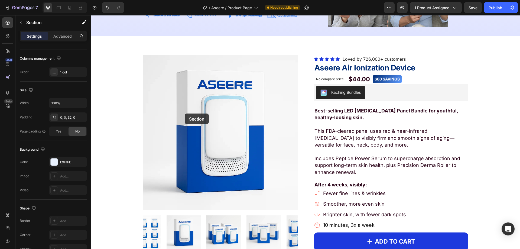
scroll to position [163, 0]
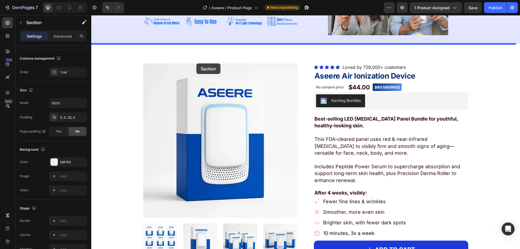
drag, startPoint x: 486, startPoint y: 157, endPoint x: 196, endPoint y: 63, distance: 304.9
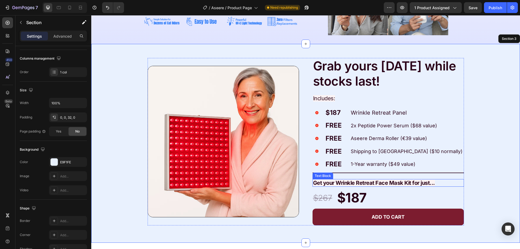
scroll to position [81, 0]
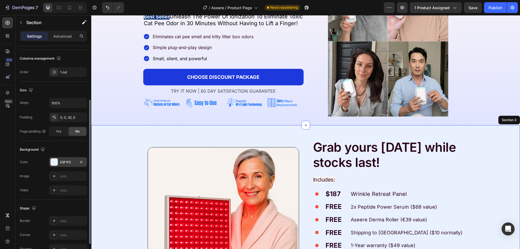
click at [58, 162] on div "E9F1FE" at bounding box center [68, 162] width 38 height 10
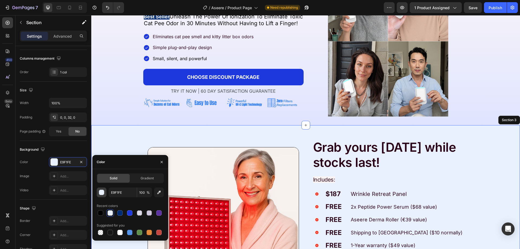
click at [101, 195] on div "button" at bounding box center [101, 192] width 5 height 5
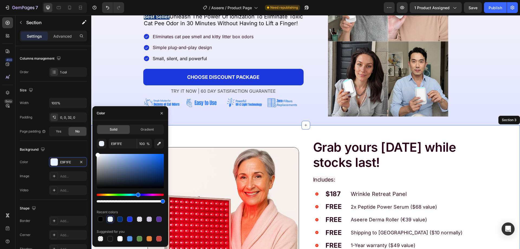
drag, startPoint x: 92, startPoint y: 150, endPoint x: 93, endPoint y: 146, distance: 4.1
click at [91, 147] on div "450 Beta shi Sections(29) Elements(1) Conversion booster Delivery Date Section …" at bounding box center [45, 132] width 91 height 234
type input "FFFFFF"
click at [412, 120] on div "TIRED OF CAT PEE SMELL? Eliminate Cat Odor With This Device. Heading Image Best…" at bounding box center [305, 41] width 429 height 168
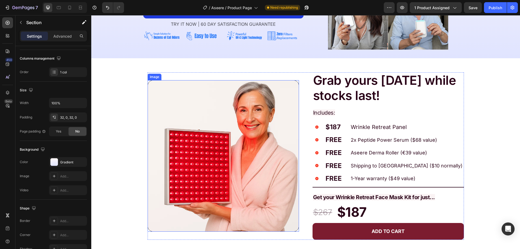
scroll to position [163, 0]
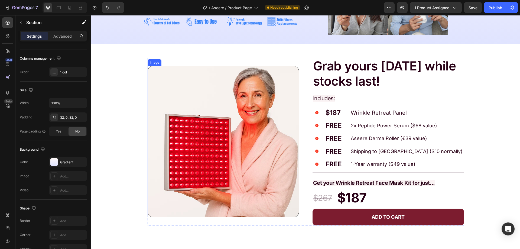
click at [205, 156] on img at bounding box center [224, 142] width 152 height 152
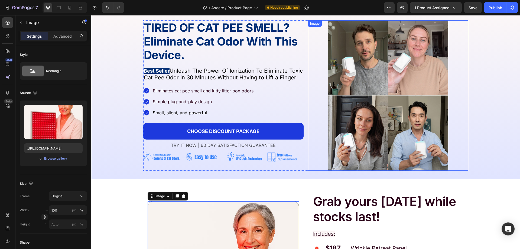
scroll to position [0, 0]
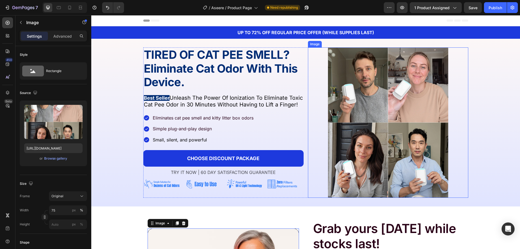
click at [372, 106] on img at bounding box center [388, 122] width 120 height 150
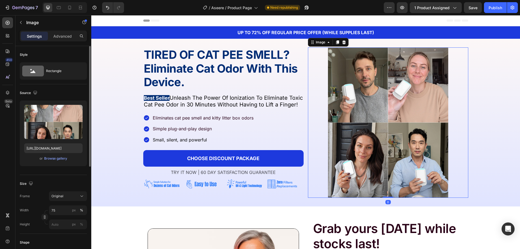
scroll to position [136, 0]
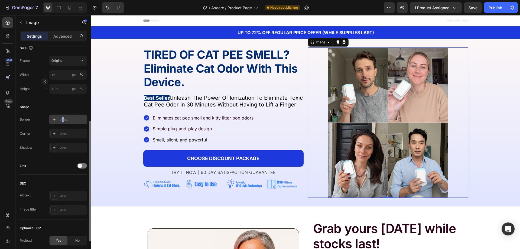
click at [64, 116] on div "Add..." at bounding box center [68, 120] width 38 height 10
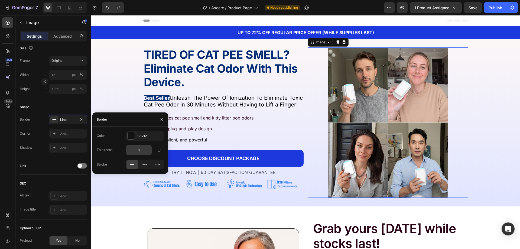
click at [138, 147] on input "1" at bounding box center [138, 150] width 25 height 10
type input "20"
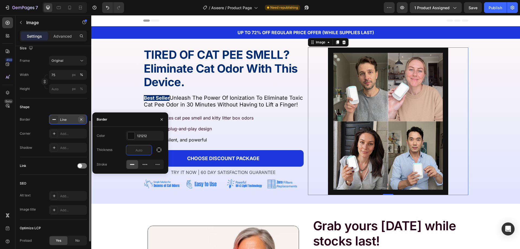
click at [82, 118] on icon "button" at bounding box center [81, 119] width 2 height 2
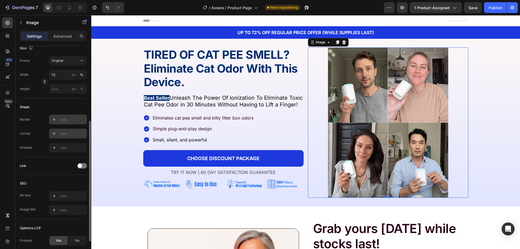
click at [63, 133] on div "Add..." at bounding box center [72, 133] width 25 height 5
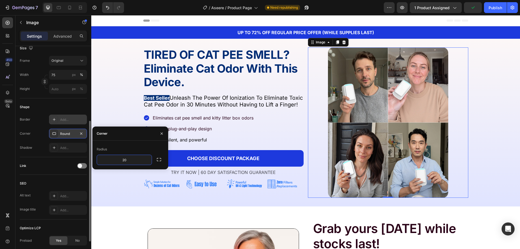
type input "20"
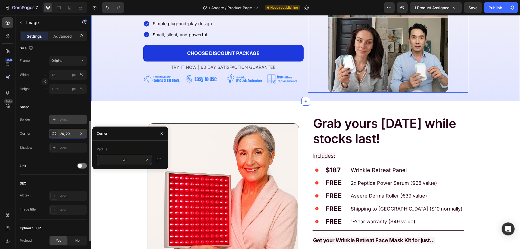
scroll to position [108, 0]
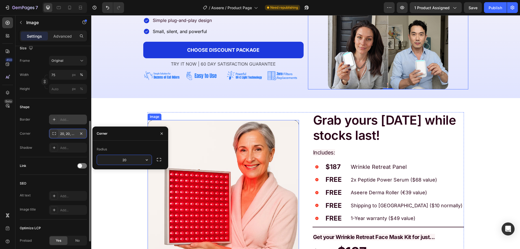
click at [213, 182] on img at bounding box center [224, 196] width 152 height 152
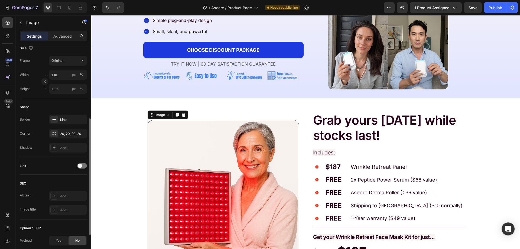
click at [239, 170] on img at bounding box center [224, 196] width 152 height 152
click at [230, 156] on img at bounding box center [224, 196] width 152 height 152
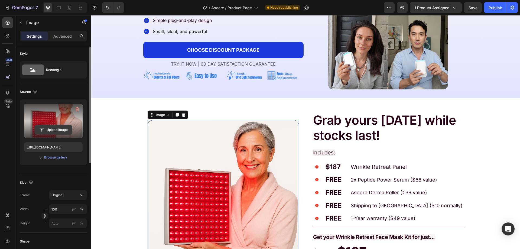
scroll to position [0, 0]
click at [55, 130] on input "file" at bounding box center [53, 130] width 37 height 9
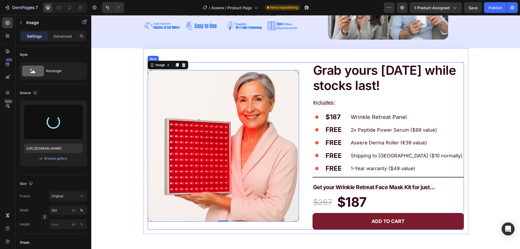
scroll to position [163, 0]
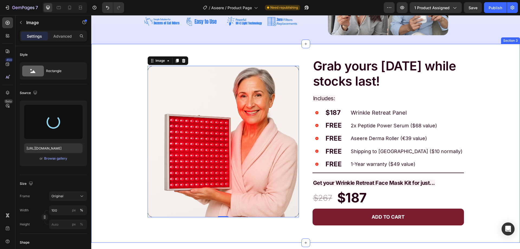
type input "https://cdn.shopify.com/s/files/1/0772/0579/9204/files/gempages_543059729656579…"
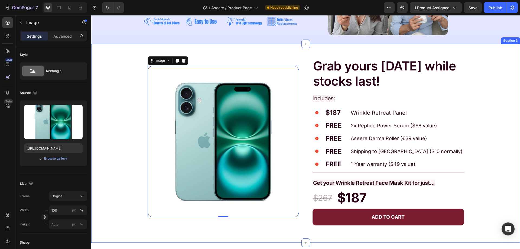
click at [114, 133] on div "Image 0 Grab yours today while stocks last! Text Block Includes: Text Block Ico…" at bounding box center [305, 139] width 429 height 190
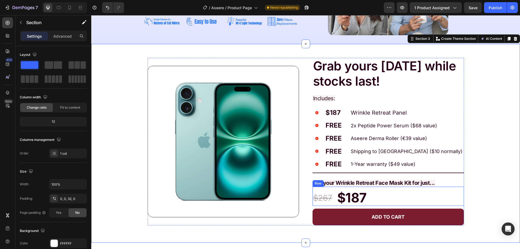
scroll to position [54, 0]
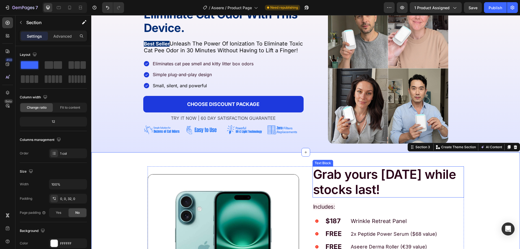
click at [340, 184] on p "Grab yours today while stocks last!" at bounding box center [388, 182] width 150 height 30
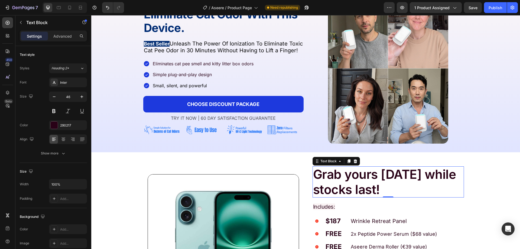
click at [340, 184] on p "Grab yours today while stocks last!" at bounding box center [388, 182] width 150 height 30
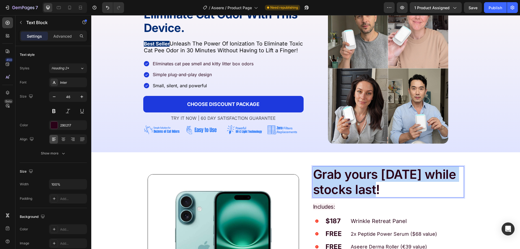
click at [340, 184] on p "Grab yours today while stocks last!" at bounding box center [388, 182] width 150 height 30
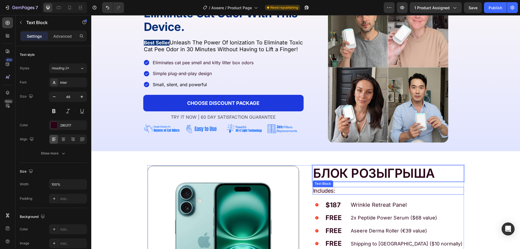
scroll to position [108, 0]
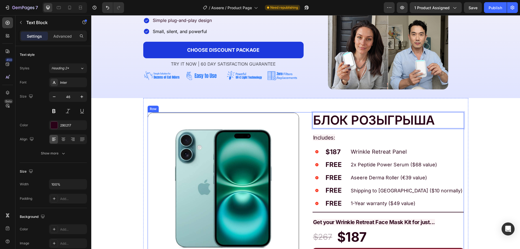
click at [460, 154] on p "Wrinkle Retreat Panel" at bounding box center [407, 152] width 112 height 8
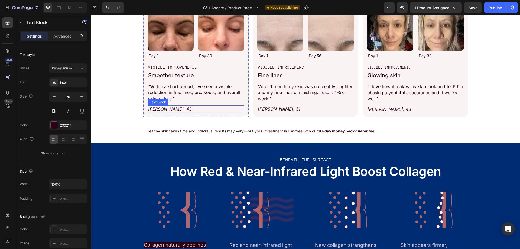
scroll to position [705, 0]
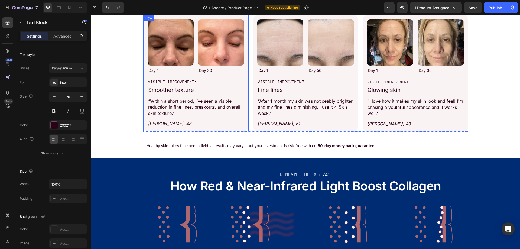
click at [221, 130] on div "Image Day 1 Text Block Image Day 30 Text Block Row VISIBLE IMPROVEMENT: Text Bl…" at bounding box center [195, 73] width 105 height 117
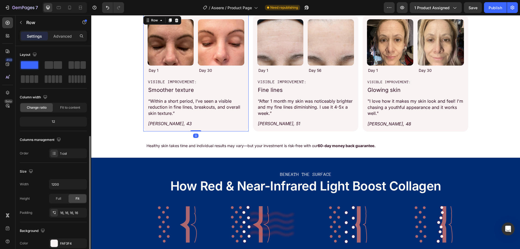
scroll to position [54, 0]
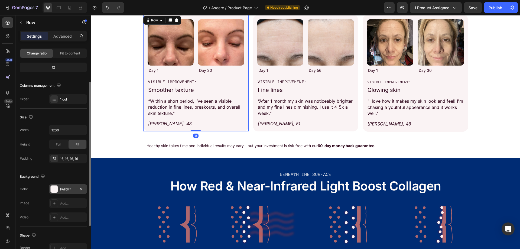
click at [58, 188] on div at bounding box center [54, 189] width 8 height 8
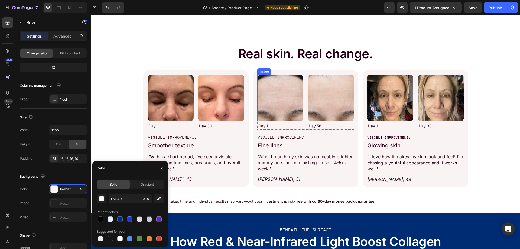
scroll to position [515, 0]
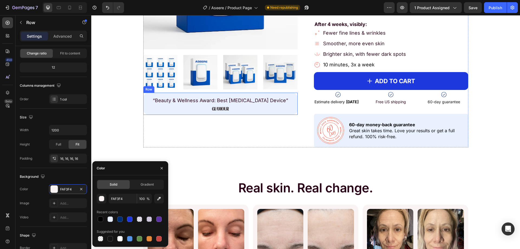
click at [254, 111] on div "“Beauty & Wellness Award: Best [MEDICAL_DATA] Device” Text Block Image Row" at bounding box center [220, 104] width 154 height 22
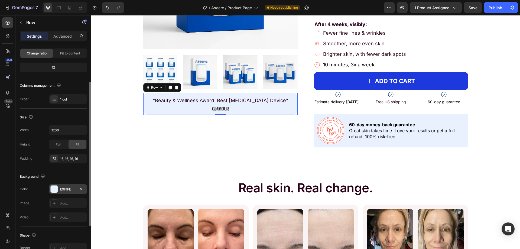
click at [60, 189] on div "E9F1FE" at bounding box center [68, 189] width 16 height 5
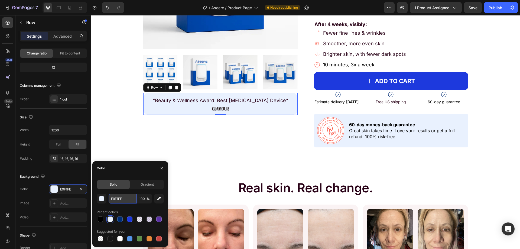
click at [117, 200] on input "E9F1FE" at bounding box center [123, 199] width 28 height 10
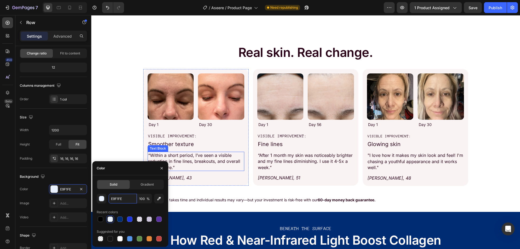
scroll to position [759, 0]
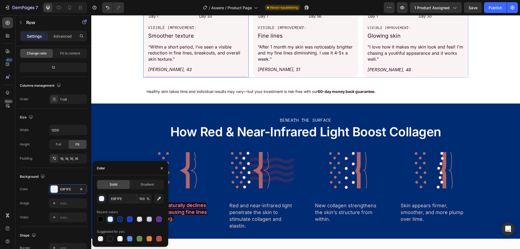
click at [143, 69] on div "Image Day 1 Text Block Image Day 30 Text Block Row VISIBLE IMPROVEMENT: Text Bl…" at bounding box center [195, 19] width 105 height 117
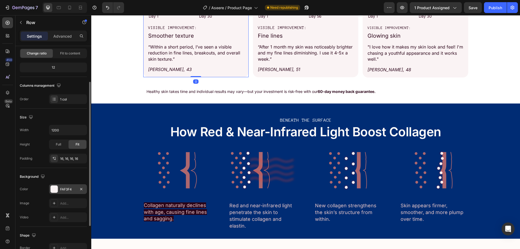
click at [65, 189] on div "FAF3F4" at bounding box center [68, 189] width 16 height 5
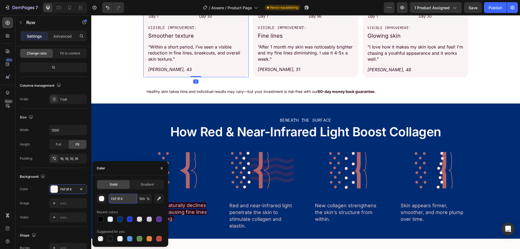
click at [118, 201] on input "FAF3F4" at bounding box center [123, 199] width 28 height 10
paste input "E9F1FE"
type input "E9F1FE"
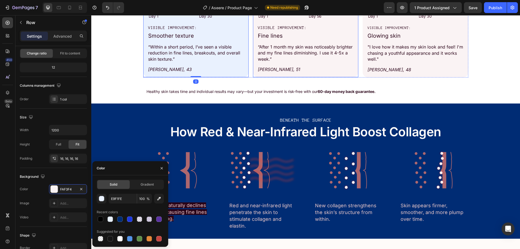
click at [256, 73] on div "Image Day 1 Text Block Image Day 56 Text Block Row VISIBLE IMPROVEMENT: Text Bl…" at bounding box center [305, 19] width 105 height 117
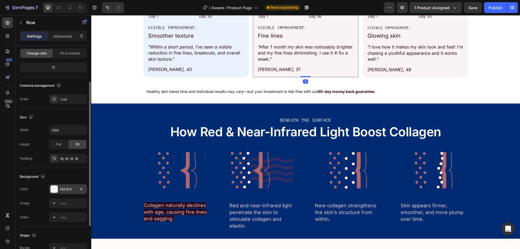
click at [74, 191] on div "FAF3F4" at bounding box center [68, 189] width 16 height 5
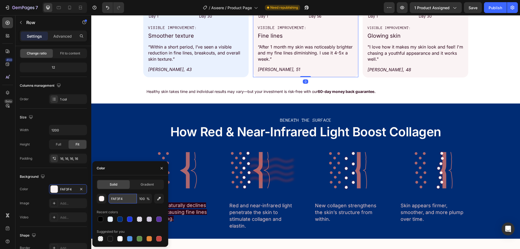
click at [123, 196] on input "FAF3F4" at bounding box center [123, 199] width 28 height 10
paste input "E9F1FE"
type input "E9F1FE"
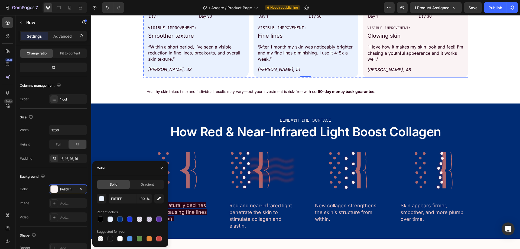
click at [363, 63] on div "Image Day 1 Text Block Image Day 30 Text Block Row VISIBLE IMPROVEMENT: Text Bl…" at bounding box center [415, 19] width 105 height 117
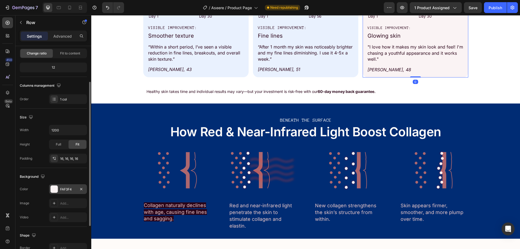
click at [71, 186] on div "FAF3F4" at bounding box center [68, 189] width 38 height 10
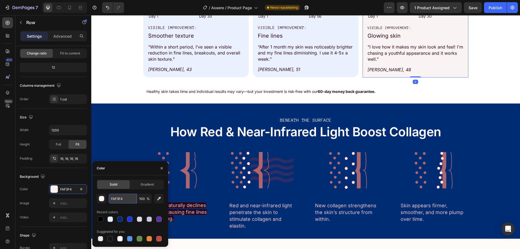
click at [122, 199] on input "FAF3F4" at bounding box center [123, 199] width 28 height 10
paste input "E9F1FE"
type input "E9F1FE"
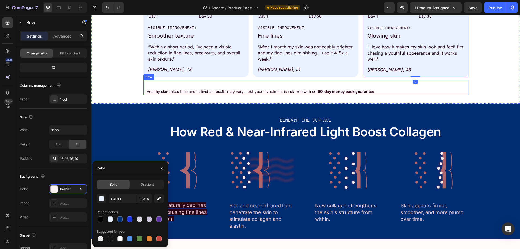
click at [374, 82] on div "Healthy skin takes time and individual results may vary—but your investment is …" at bounding box center [305, 87] width 325 height 15
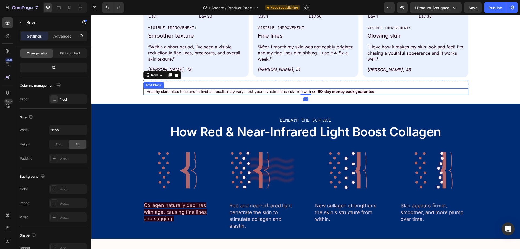
click at [173, 94] on p "Healthy skin takes time and individual results may vary—but your investment is …" at bounding box center [307, 91] width 321 height 5
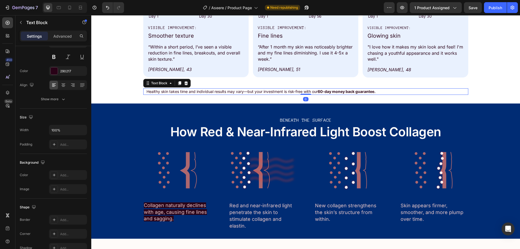
scroll to position [0, 0]
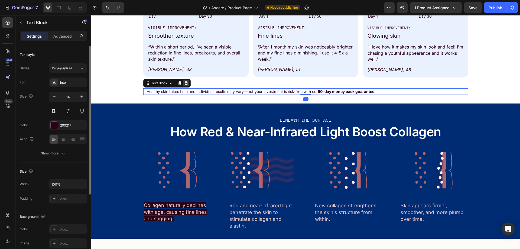
click at [186, 82] on icon at bounding box center [186, 83] width 4 height 4
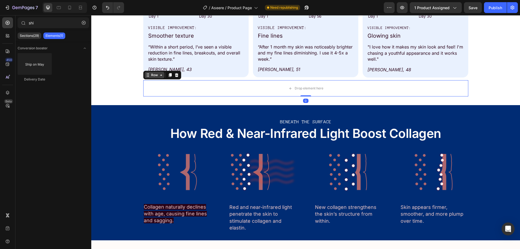
click at [146, 78] on div "Row" at bounding box center [155, 75] width 20 height 7
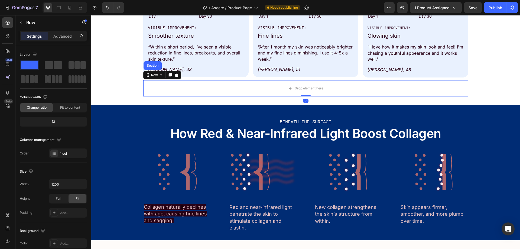
click at [177, 74] on div at bounding box center [176, 75] width 7 height 7
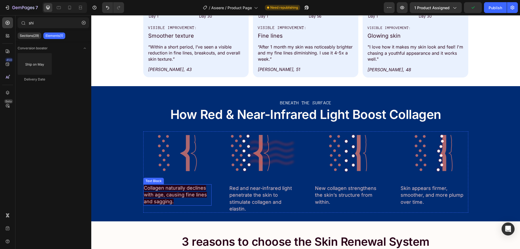
click at [164, 195] on span "Collagen naturally declines with age, causing fine lines and sagging." at bounding box center [175, 194] width 63 height 19
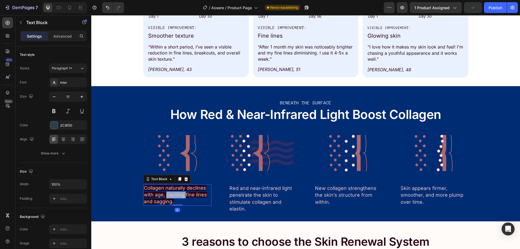
click at [164, 195] on span "Collagen naturally declines with age, causing fine lines and sagging." at bounding box center [175, 194] width 63 height 19
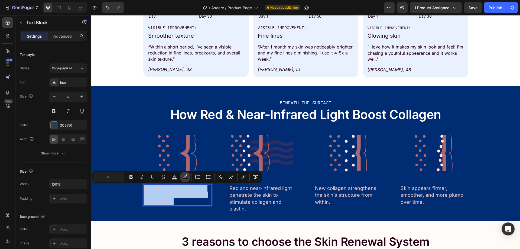
click at [187, 178] on icon "Editor contextual toolbar" at bounding box center [185, 176] width 5 height 5
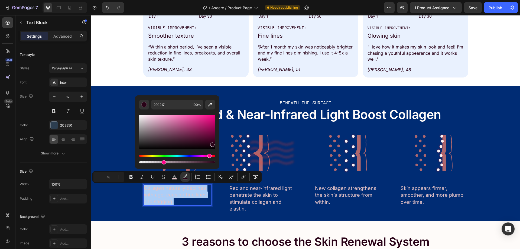
drag, startPoint x: 163, startPoint y: 162, endPoint x: 138, endPoint y: 161, distance: 25.8
click at [138, 161] on div "290217 100 %" at bounding box center [177, 129] width 85 height 69
type input "0"
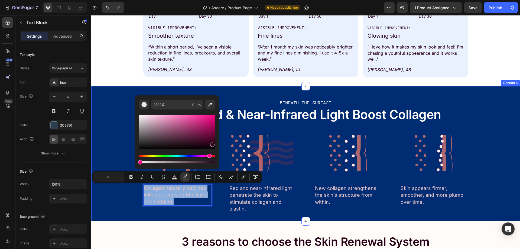
click at [105, 120] on div "BENEATH THE SURFACE Text Block How Red & Near-Infrared Light Boost Collagen Tex…" at bounding box center [305, 154] width 429 height 118
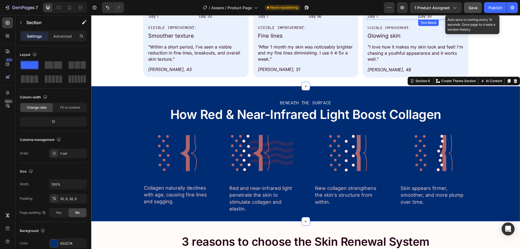
click at [469, 10] on button "Save" at bounding box center [473, 7] width 18 height 11
click at [469, 9] on button "Save" at bounding box center [473, 7] width 18 height 11
click at [469, 9] on button "button" at bounding box center [473, 7] width 18 height 11
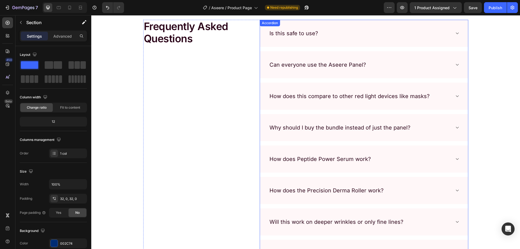
scroll to position [1951, 0]
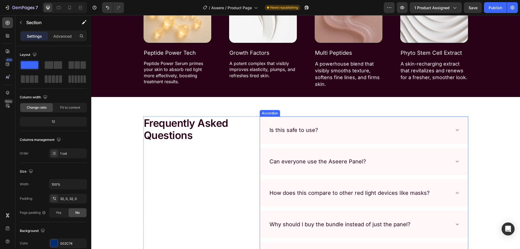
click at [435, 125] on div "Is this safe to use?" at bounding box center [360, 130] width 182 height 10
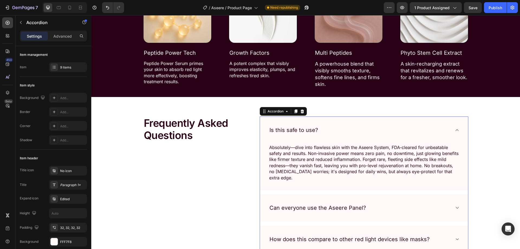
click at [262, 126] on div "Is this safe to use?" at bounding box center [364, 130] width 208 height 27
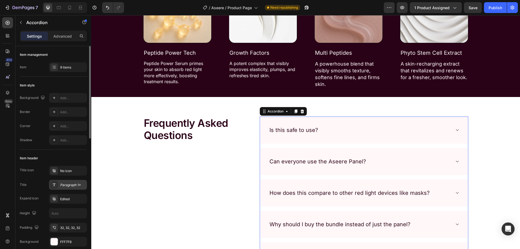
scroll to position [108, 0]
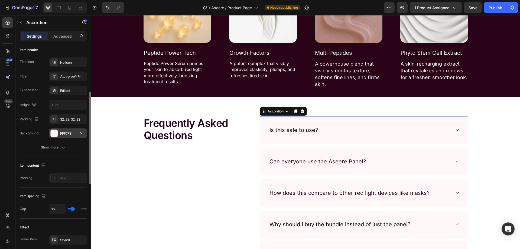
click at [64, 128] on div "FFF7F8" at bounding box center [68, 133] width 38 height 10
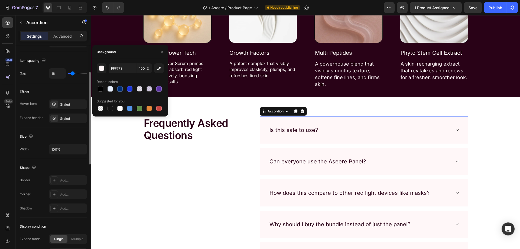
scroll to position [136, 0]
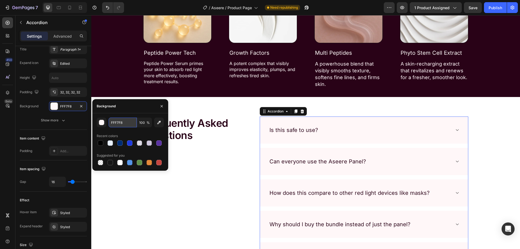
click at [128, 125] on input "FFF7F8" at bounding box center [123, 123] width 28 height 10
paste input "E9F1FE"
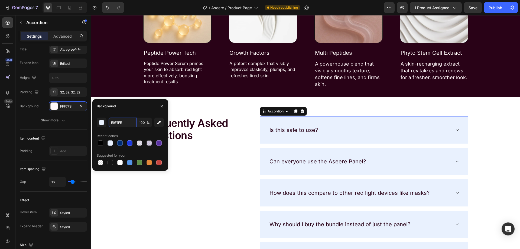
type input "E9F1FE"
click at [126, 114] on div "E9F1FE 100 % Recent colors Suggested for you" at bounding box center [130, 141] width 76 height 57
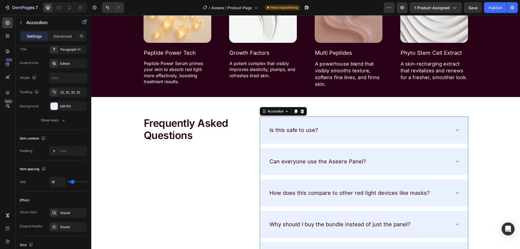
click at [362, 136] on div "Is this safe to use?" at bounding box center [364, 130] width 208 height 27
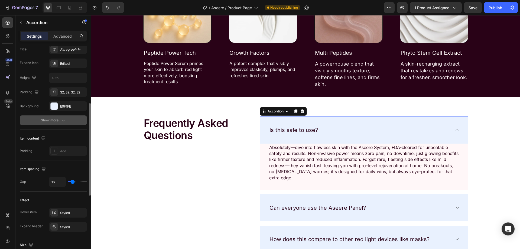
click at [59, 119] on div "Show more" at bounding box center [53, 120] width 25 height 5
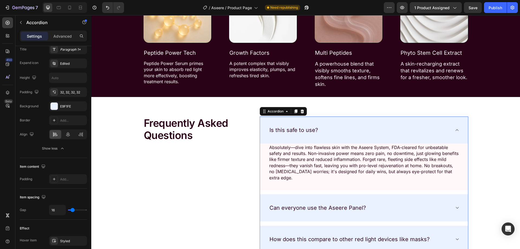
click at [281, 169] on p "Absolutely—dive into flawless skin with the Aseere System, FDA-cleared for unbe…" at bounding box center [363, 162] width 189 height 36
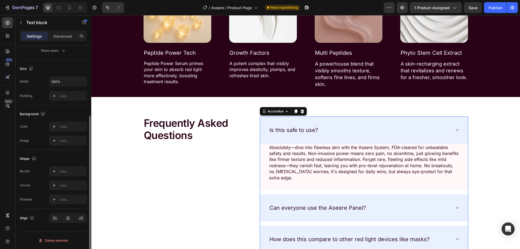
scroll to position [0, 0]
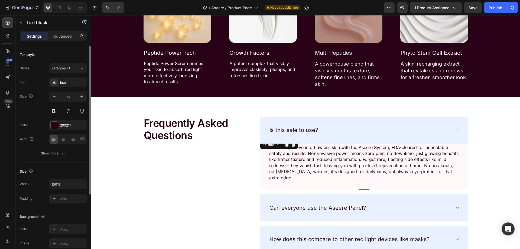
click at [273, 176] on div "Absolutely—dive into flawless skin with the Aseere System, FDA-cleared for unbe…" at bounding box center [364, 164] width 208 height 51
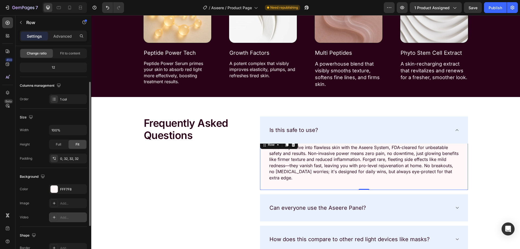
scroll to position [112, 0]
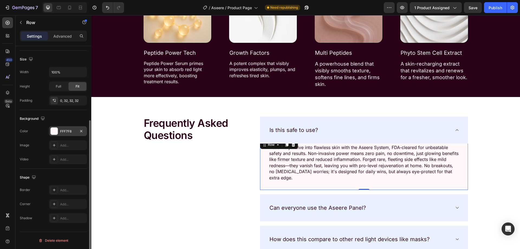
click at [66, 131] on div "FFF7F8" at bounding box center [68, 131] width 16 height 5
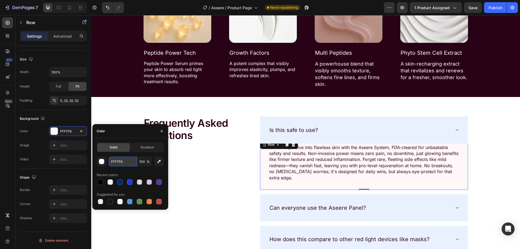
click at [123, 161] on input "FFF7F8" at bounding box center [123, 162] width 28 height 10
paste input "E9F1FE"
type input "E9F1FE"
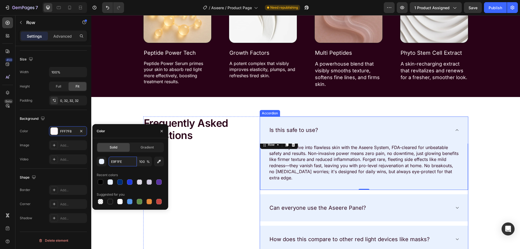
scroll to position [1978, 0]
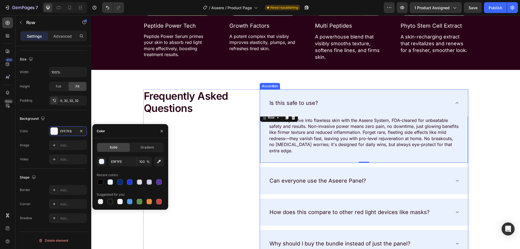
click at [449, 169] on div "Can everyone use the Aseere Panel?" at bounding box center [364, 180] width 208 height 27
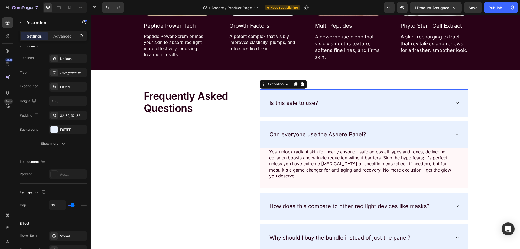
scroll to position [0, 0]
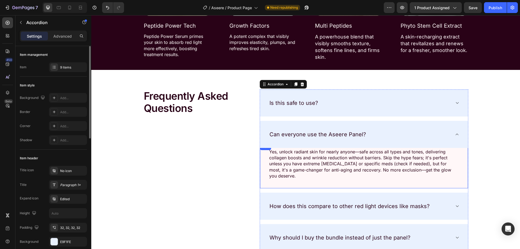
click at [318, 182] on div "Yes, unlock radiant skin for nearly anyone—safe across all types and tones, del…" at bounding box center [364, 166] width 208 height 45
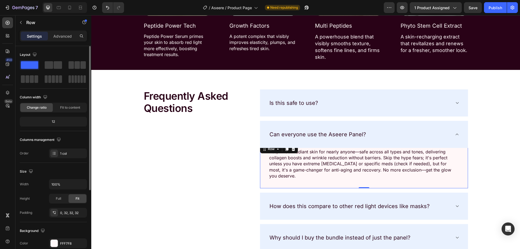
scroll to position [81, 0]
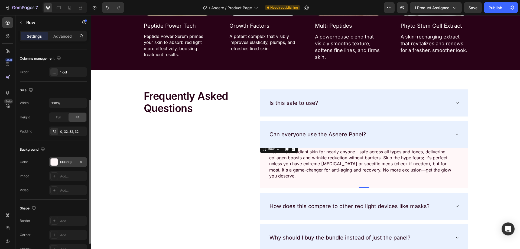
click at [59, 161] on div "FFF7F8" at bounding box center [68, 162] width 38 height 10
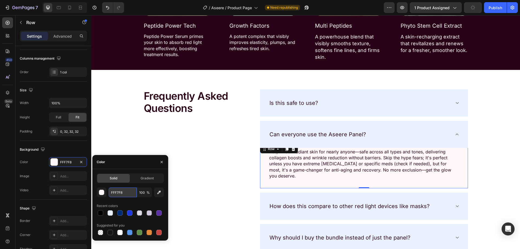
click at [120, 191] on input "FFF7F8" at bounding box center [123, 193] width 28 height 10
paste input "E9F1FE"
type input "E9F1FE"
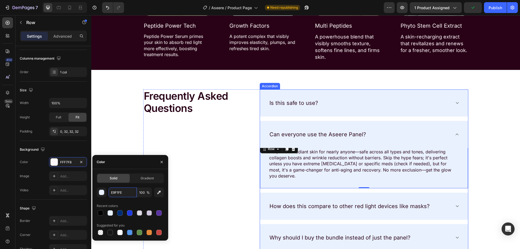
scroll to position [2032, 0]
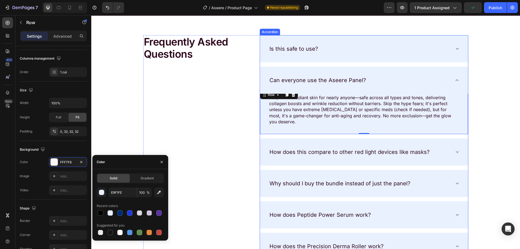
click at [456, 154] on icon at bounding box center [457, 152] width 4 height 4
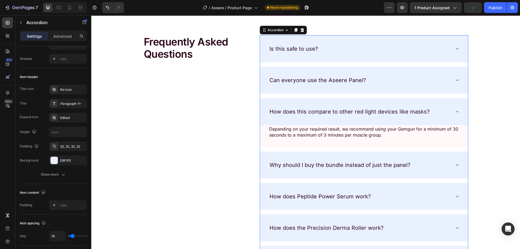
scroll to position [0, 0]
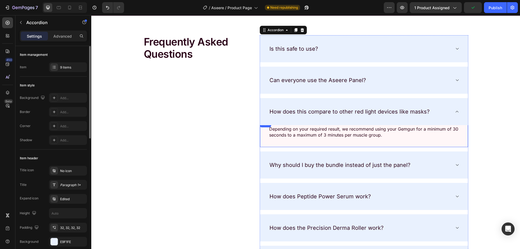
click at [351, 137] on p "Depending on your required result, we recommend using your Gemgun for a minimum…" at bounding box center [363, 132] width 189 height 12
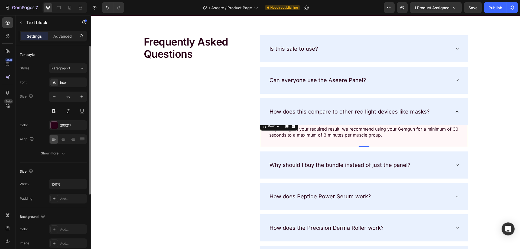
click at [337, 143] on div "Depending on your required result, we recommend using your Gemgun for a minimum…" at bounding box center [364, 134] width 208 height 27
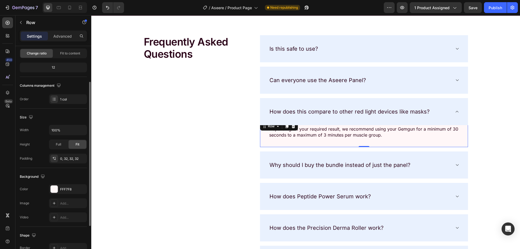
scroll to position [112, 0]
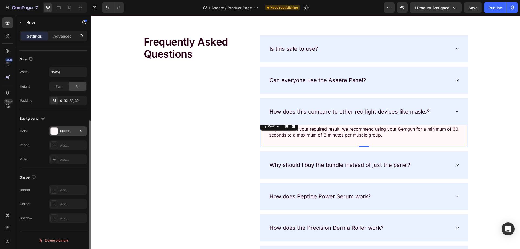
click at [74, 134] on div "FFF7F8" at bounding box center [68, 131] width 38 height 10
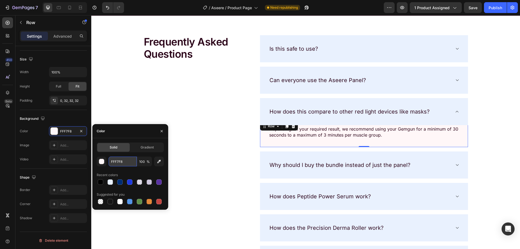
click at [135, 162] on input "FFF7F8" at bounding box center [123, 162] width 28 height 10
paste input "E9F1FE"
type input "E9F1FE"
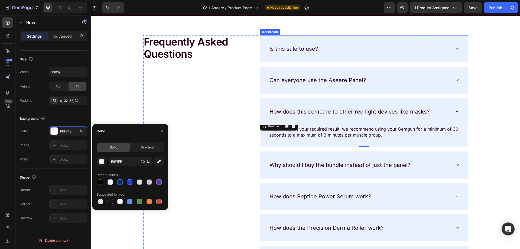
click at [456, 167] on icon at bounding box center [457, 165] width 4 height 4
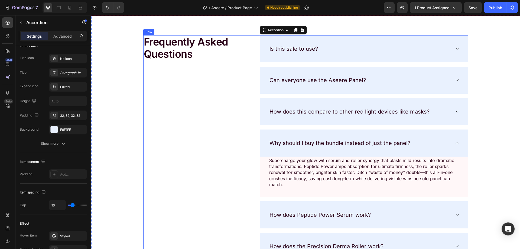
scroll to position [0, 0]
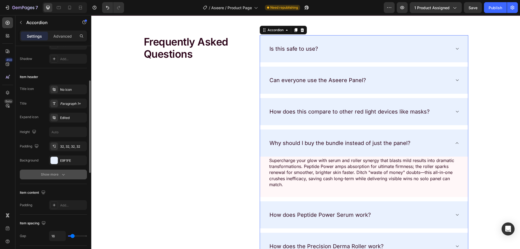
click at [61, 176] on icon "button" at bounding box center [63, 174] width 5 height 5
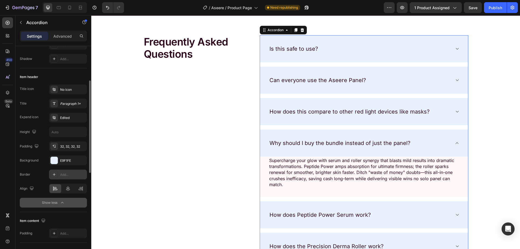
scroll to position [136, 0]
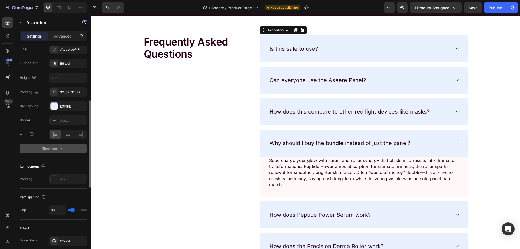
click at [68, 111] on div "Title icon No icon Title Paragraph 1* Expand icon Edited Height Padding 32, 32,…" at bounding box center [53, 91] width 67 height 123
click at [68, 108] on div "E9F1FE" at bounding box center [68, 106] width 16 height 5
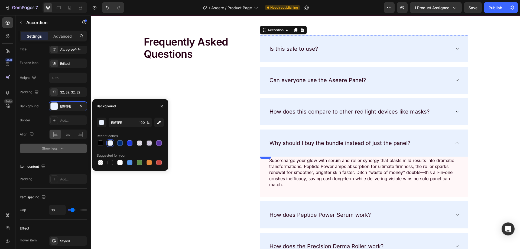
click at [325, 192] on div "Supercharge your glow with serum and roller synergy that blasts mild results in…" at bounding box center [364, 174] width 208 height 45
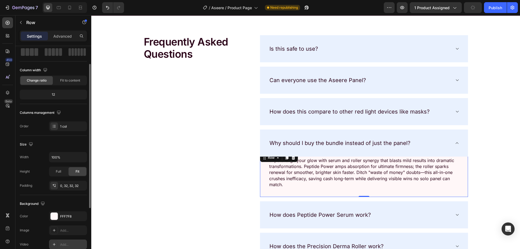
scroll to position [81, 0]
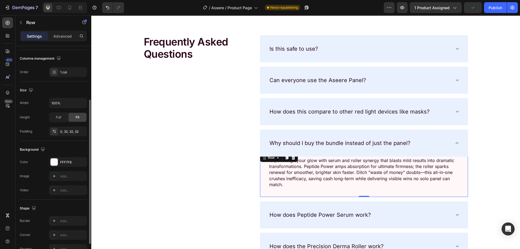
click at [66, 167] on div "The changes might be hidden by the video. Color FFF7F8 Image Add... Video Add..." at bounding box center [53, 176] width 67 height 38
click at [66, 163] on div "FFF7F8" at bounding box center [68, 162] width 16 height 5
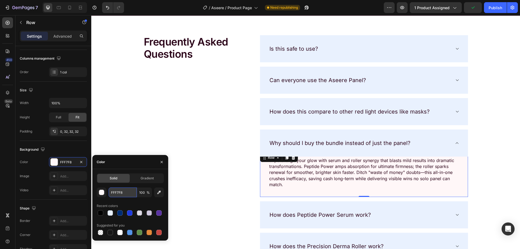
drag, startPoint x: 119, startPoint y: 192, endPoint x: 125, endPoint y: 189, distance: 6.8
click at [119, 191] on input "FFF7F8" at bounding box center [123, 193] width 28 height 10
paste input "E9F1FE"
type input "E9F1FE"
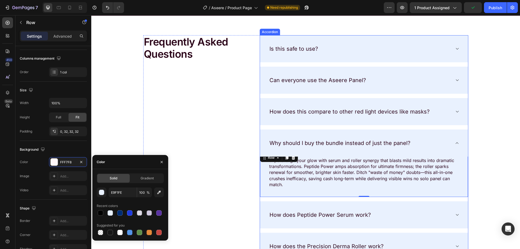
click at [436, 223] on div "How does Peptide Power Serum work?" at bounding box center [364, 214] width 208 height 27
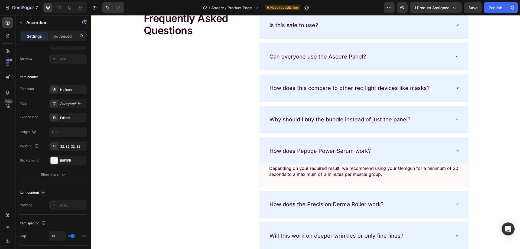
scroll to position [2086, 0]
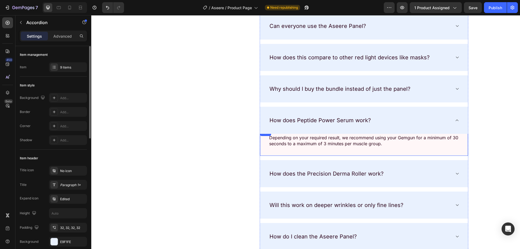
click at [302, 149] on div "Depending on your required result, we recommend using your Gemgun for a minimum…" at bounding box center [364, 143] width 208 height 27
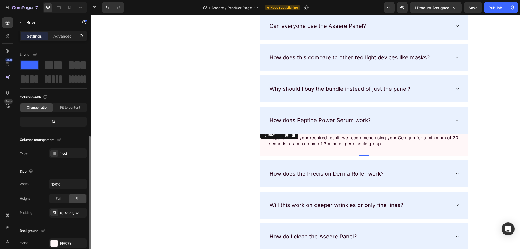
scroll to position [54, 0]
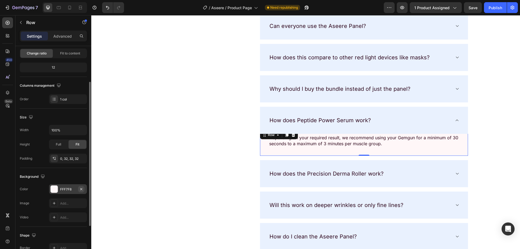
click at [81, 189] on icon "button" at bounding box center [81, 189] width 2 height 2
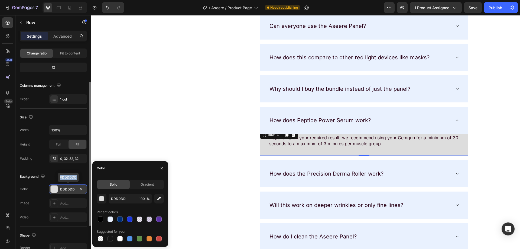
click at [70, 190] on div "DDDDDD" at bounding box center [68, 189] width 16 height 5
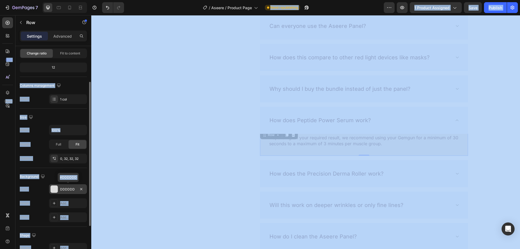
click at [69, 189] on div "DDDDDD" at bounding box center [68, 189] width 16 height 5
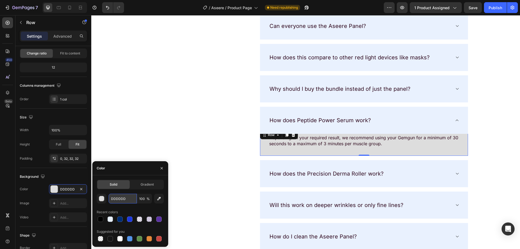
click at [125, 196] on input "DDDDDD" at bounding box center [123, 199] width 28 height 10
paste input "E9F1FE"
type input "E9F1FE"
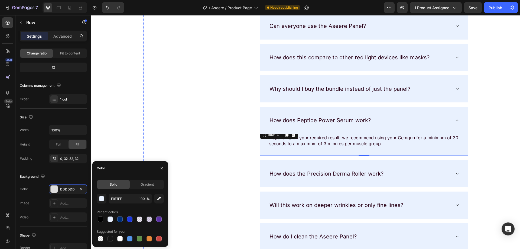
click at [463, 177] on div "How does the Precision Derma Roller work?" at bounding box center [364, 173] width 208 height 27
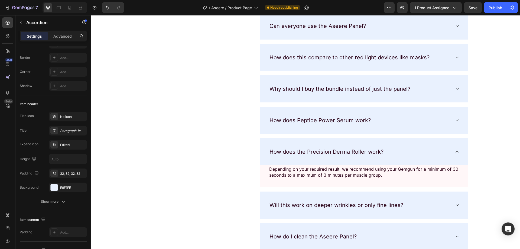
scroll to position [0, 0]
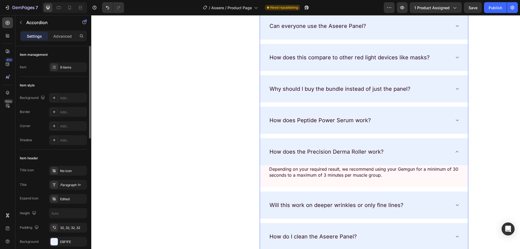
click at [458, 176] on div "Depending on your required result, we recommend using your Gemgun for a minimum…" at bounding box center [364, 174] width 208 height 27
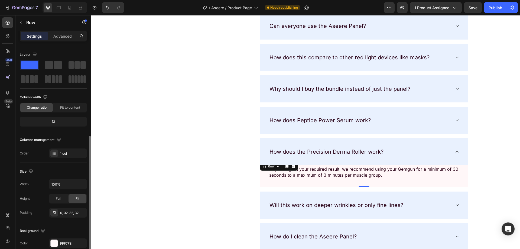
scroll to position [81, 0]
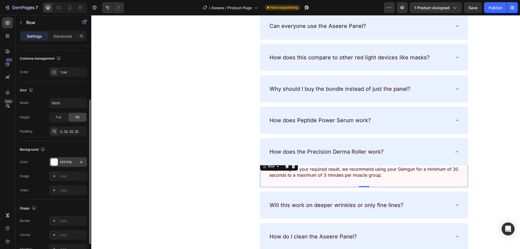
click at [63, 162] on div "FFF7F8" at bounding box center [68, 162] width 16 height 5
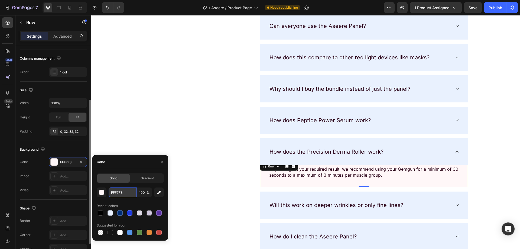
click at [115, 192] on input "FFF7F8" at bounding box center [123, 193] width 28 height 10
paste input "E9F1FE"
type input "E9F1FE"
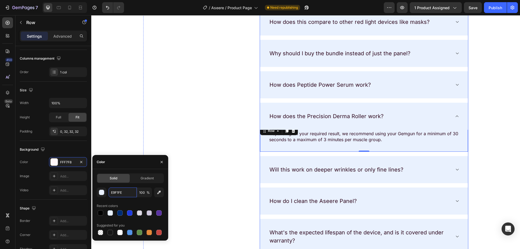
scroll to position [2168, 0]
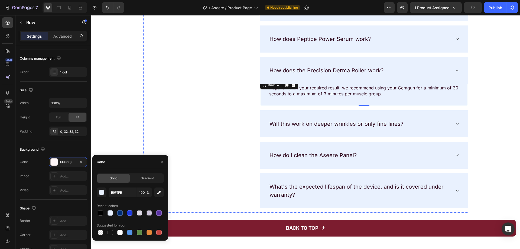
click at [455, 130] on div "Will this work on deeper wrinkles or only fine lines?" at bounding box center [364, 123] width 208 height 27
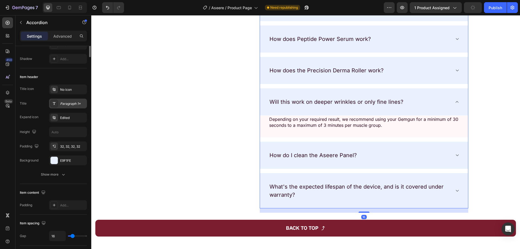
scroll to position [0, 0]
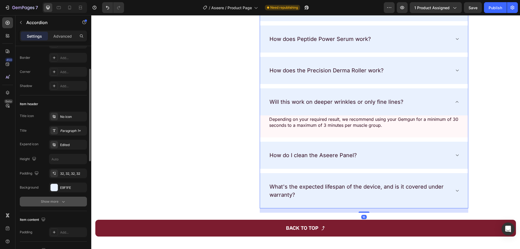
click at [59, 203] on div "Show more" at bounding box center [53, 201] width 25 height 5
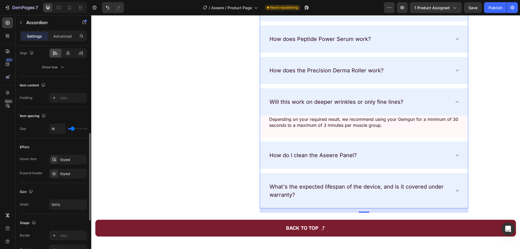
scroll to position [108, 0]
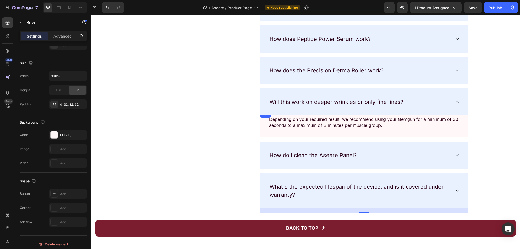
click at [308, 136] on div "Depending on your required result, we recommend using your Gemgun for a minimum…" at bounding box center [364, 124] width 208 height 27
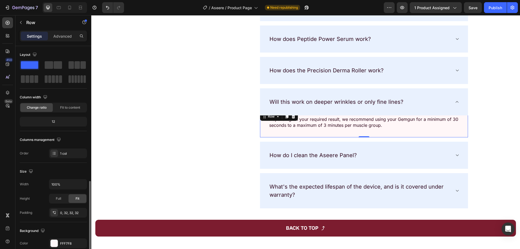
scroll to position [81, 0]
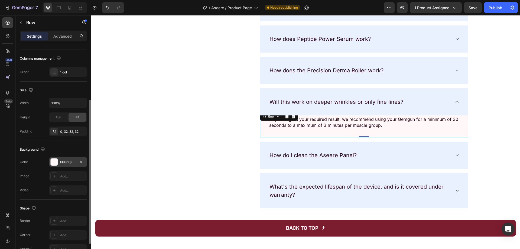
click at [66, 164] on div "FFF7F8" at bounding box center [68, 162] width 16 height 5
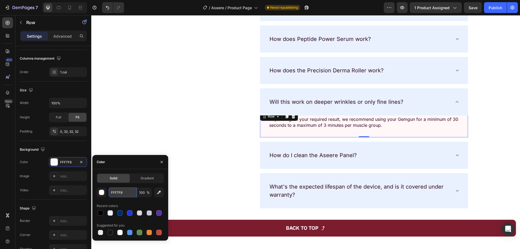
click at [133, 188] on input "FFF7F8" at bounding box center [123, 193] width 28 height 10
paste input "E9F1FE"
type input "E9F1FE"
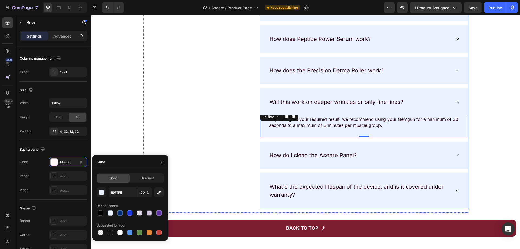
click at [457, 152] on div "How do I clean the Aseere Panel?" at bounding box center [364, 155] width 208 height 27
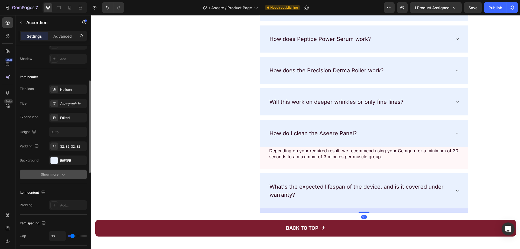
click at [62, 175] on icon "button" at bounding box center [63, 174] width 5 height 5
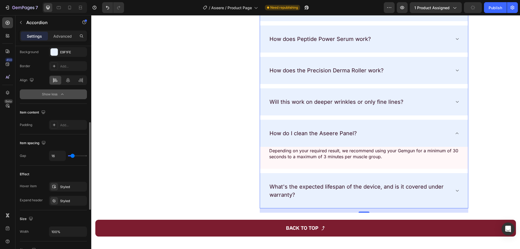
scroll to position [136, 0]
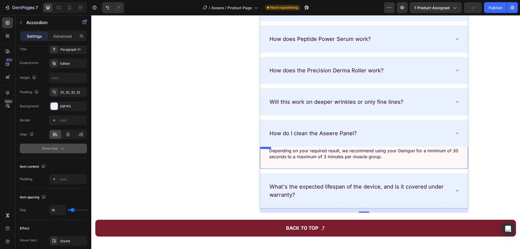
click at [309, 164] on div "Depending on your required result, we recommend using your Gemgun for a minimum…" at bounding box center [364, 156] width 208 height 27
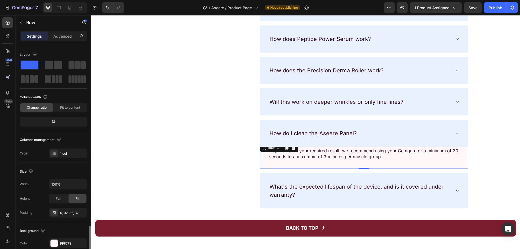
scroll to position [0, 0]
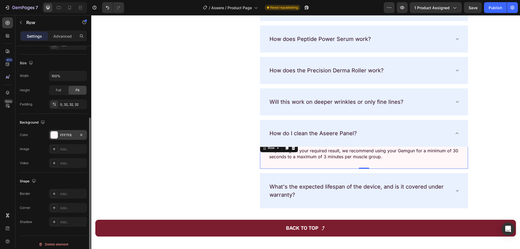
click at [66, 137] on div "FFF7F8" at bounding box center [68, 135] width 16 height 5
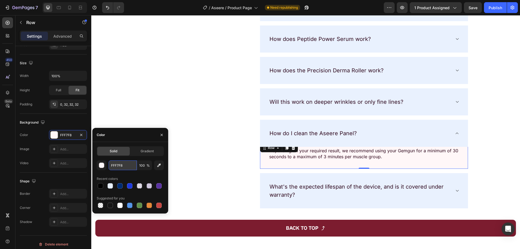
click at [114, 167] on input "FFF7F8" at bounding box center [123, 165] width 28 height 10
paste input "E9F1FE"
type input "E9F1FE"
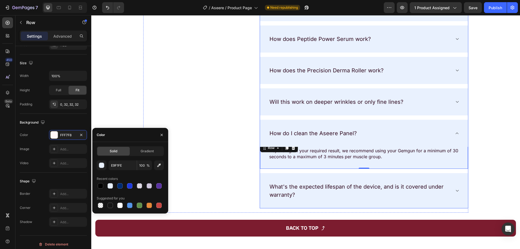
click at [298, 204] on div "What's the expected lifespan of the device, and is it covered under warranty?" at bounding box center [364, 190] width 208 height 35
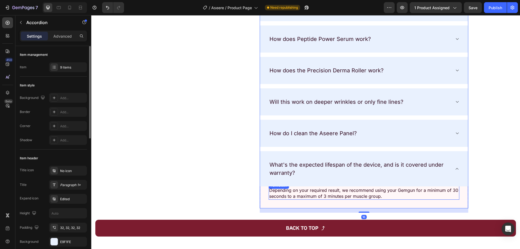
click at [288, 205] on div "Depending on your required result, we recommend using your Gemgun for a minimum…" at bounding box center [364, 195] width 208 height 27
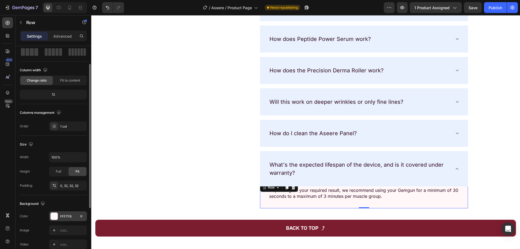
click at [63, 212] on div "FFF7F8" at bounding box center [68, 216] width 38 height 10
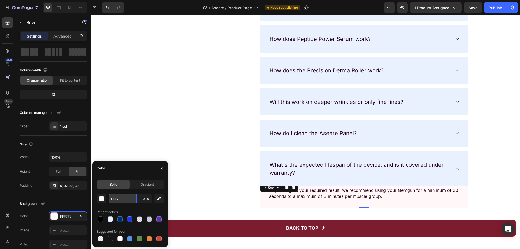
click at [120, 200] on input "FFF7F8" at bounding box center [123, 199] width 28 height 10
paste input "E9F1FE"
type input "E9F1FE"
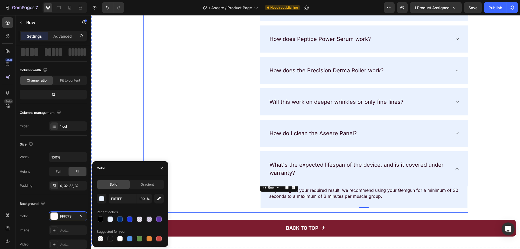
click at [158, 142] on div "Frequently Asked Questions Heading" at bounding box center [195, 56] width 104 height 313
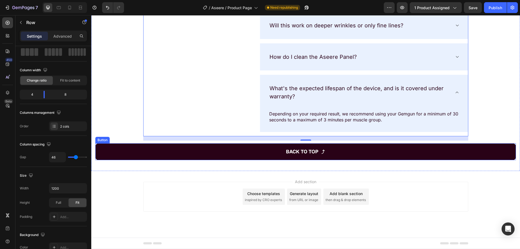
click at [115, 148] on button "BACK TO TOP" at bounding box center [305, 151] width 421 height 17
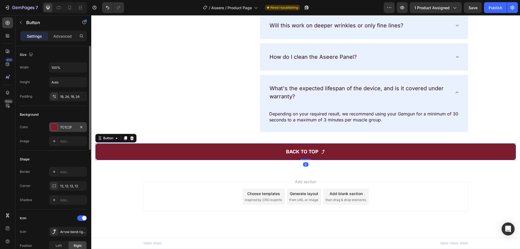
drag, startPoint x: 56, startPoint y: 131, endPoint x: 56, endPoint y: 126, distance: 5.1
click at [56, 131] on div "7C1C2F" at bounding box center [68, 127] width 38 height 10
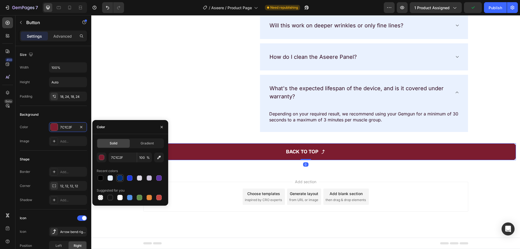
click at [120, 175] on div at bounding box center [119, 177] width 5 height 5
type input "002C74"
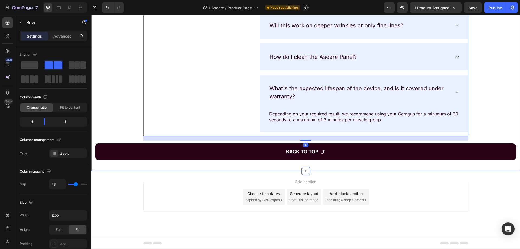
click at [96, 149] on button "BACK TO TOP" at bounding box center [305, 151] width 421 height 17
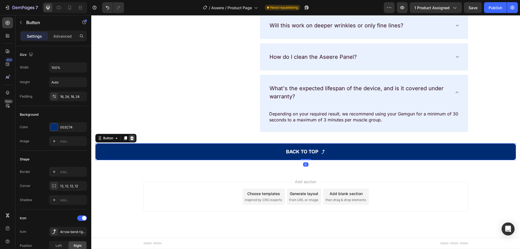
click at [131, 138] on icon at bounding box center [132, 138] width 4 height 4
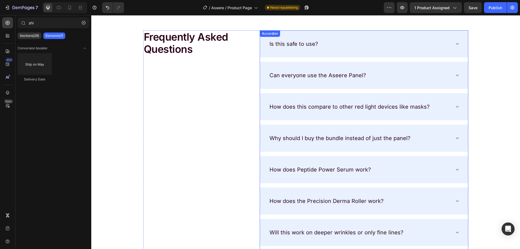
scroll to position [1963, 0]
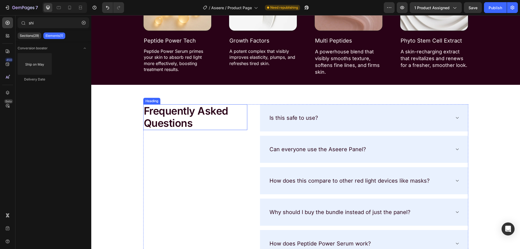
click at [173, 127] on h2 "Frequently Asked Questions" at bounding box center [195, 117] width 104 height 26
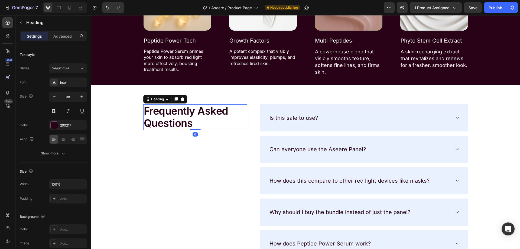
click at [173, 126] on h2 "Frequently Asked Questions" at bounding box center [195, 117] width 104 height 26
click at [173, 126] on p "Frequently Asked Questions" at bounding box center [195, 117] width 103 height 25
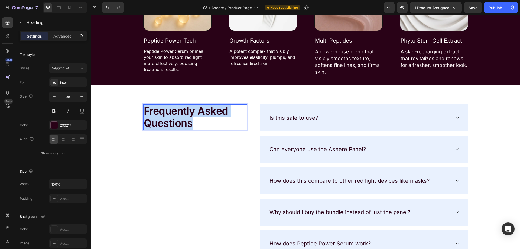
click at [173, 126] on p "Frequently Asked Questions" at bounding box center [195, 117] width 103 height 25
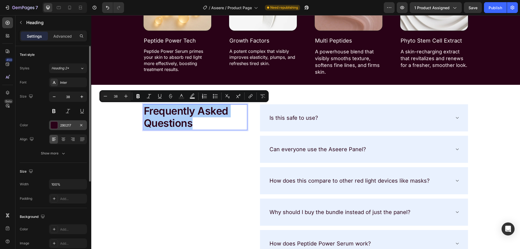
click at [57, 126] on div at bounding box center [54, 125] width 7 height 7
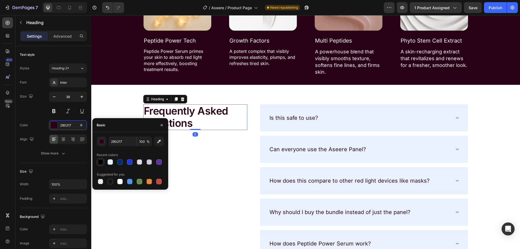
click at [99, 164] on div at bounding box center [100, 161] width 5 height 5
type input "000000"
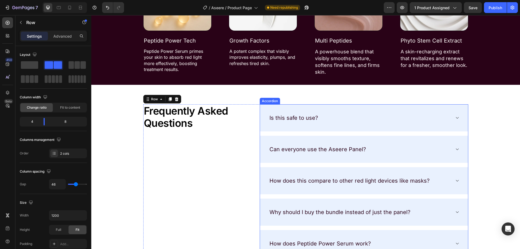
click at [273, 118] on p "Is this safe to use?" at bounding box center [294, 118] width 49 height 8
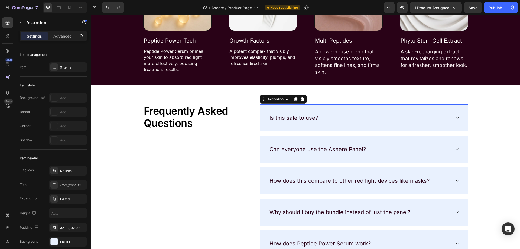
click at [275, 118] on p "Is this safe to use?" at bounding box center [294, 118] width 49 height 8
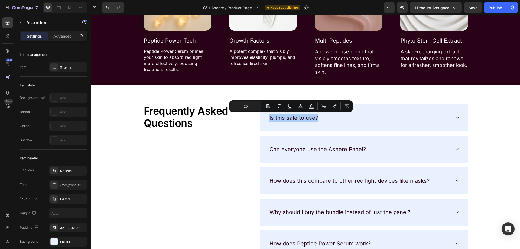
type input "16"
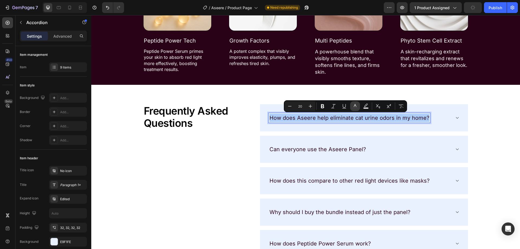
click at [355, 106] on icon "Editor contextual toolbar" at bounding box center [355, 106] width 5 height 5
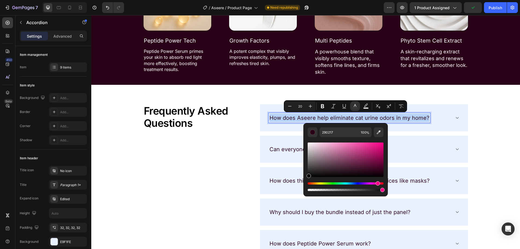
type input "070707"
drag, startPoint x: 428, startPoint y: 172, endPoint x: 294, endPoint y: 183, distance: 134.9
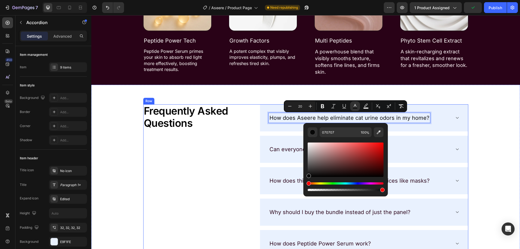
click at [146, 173] on div "Frequently Asked Questions Heading" at bounding box center [195, 249] width 104 height 291
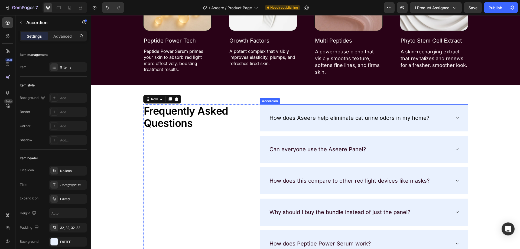
click at [264, 154] on div "Can everyone use the Aseere Panel?" at bounding box center [364, 149] width 208 height 27
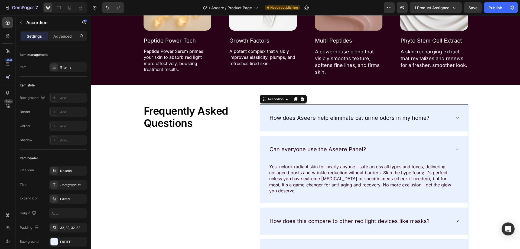
click at [264, 154] on div "Can everyone use the Aseere Panel?" at bounding box center [364, 149] width 208 height 27
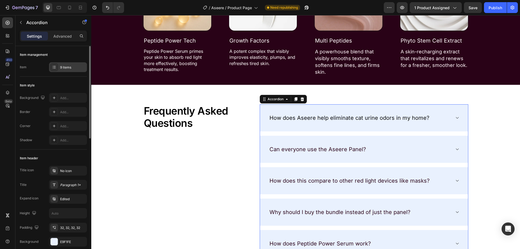
click at [62, 71] on div "9 items" at bounding box center [68, 67] width 38 height 10
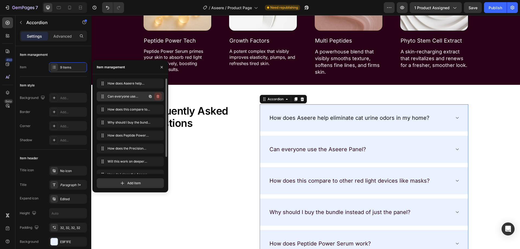
click at [159, 97] on icon "button" at bounding box center [158, 96] width 4 height 4
click at [159, 97] on div "Delete" at bounding box center [154, 96] width 10 height 5
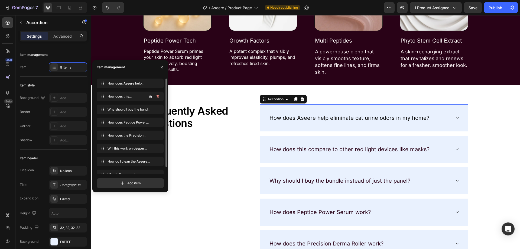
click at [156, 97] on icon "button" at bounding box center [158, 96] width 4 height 4
click at [158, 97] on div "Delete" at bounding box center [154, 96] width 10 height 5
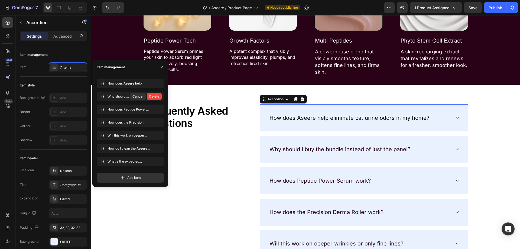
click at [157, 97] on div "Delete" at bounding box center [154, 96] width 10 height 5
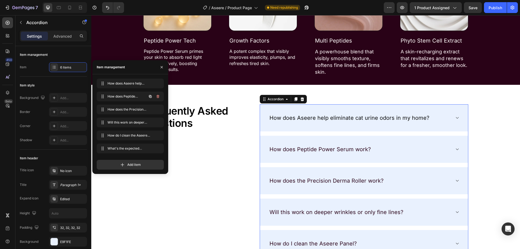
click at [157, 97] on icon "button" at bounding box center [158, 96] width 4 height 4
click at [157, 97] on div "Delete" at bounding box center [154, 96] width 10 height 5
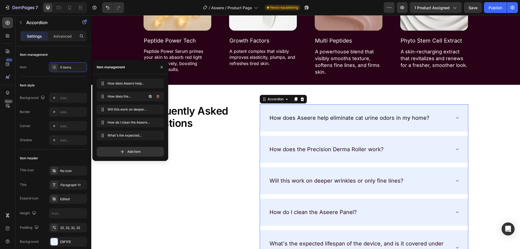
click at [157, 97] on icon "button" at bounding box center [158, 96] width 4 height 4
click at [157, 97] on div "Delete" at bounding box center [154, 96] width 10 height 5
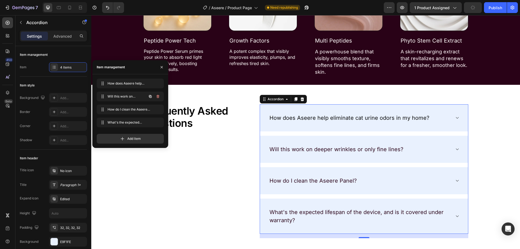
click at [157, 97] on icon "button" at bounding box center [158, 96] width 4 height 4
click at [157, 97] on div "Delete" at bounding box center [154, 96] width 10 height 5
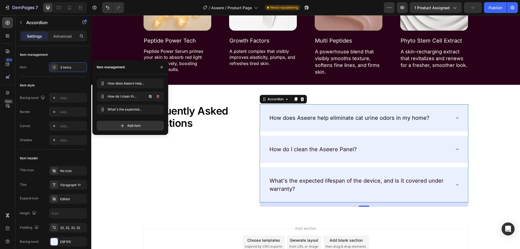
click at [157, 97] on icon "button" at bounding box center [158, 96] width 4 height 4
click at [157, 97] on div "Delete" at bounding box center [154, 96] width 10 height 5
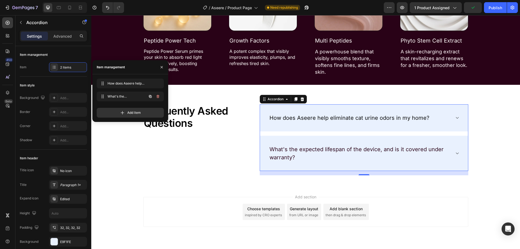
click at [157, 97] on icon "button" at bounding box center [158, 96] width 4 height 4
click at [157, 97] on div "Delete" at bounding box center [154, 96] width 10 height 5
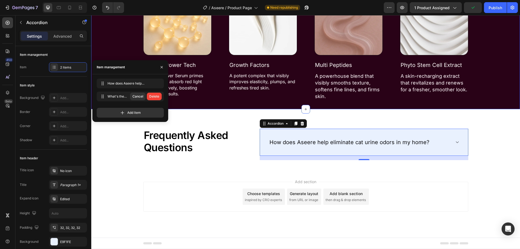
scroll to position [1939, 0]
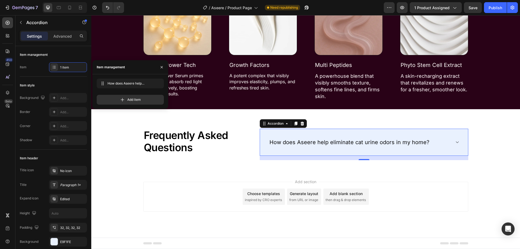
click at [459, 141] on div "How does Aseere help eliminate cat urine odors in my home?" at bounding box center [364, 142] width 208 height 27
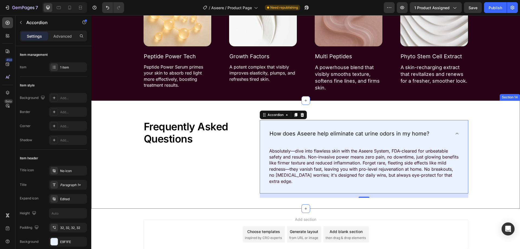
scroll to position [1963, 0]
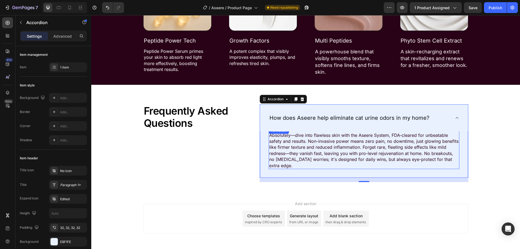
click at [324, 136] on p "Absolutely—dive into flawless skin with the Aseere System, FDA-cleared for unbe…" at bounding box center [363, 150] width 189 height 36
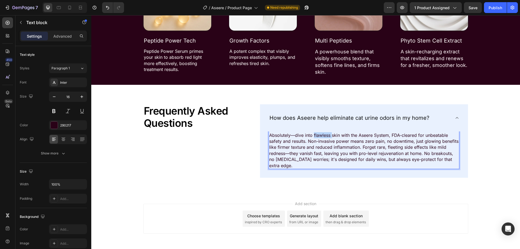
click at [324, 136] on p "Absolutely—dive into flawless skin with the Aseere System, FDA-cleared for unbe…" at bounding box center [363, 150] width 189 height 36
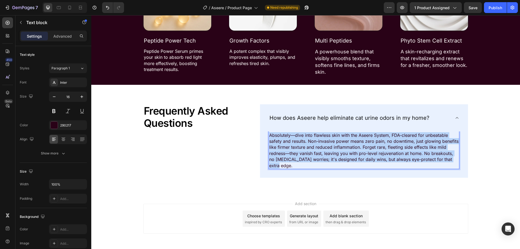
click at [324, 136] on p "Absolutely—dive into flawless skin with the Aseere System, FDA-cleared for unbe…" at bounding box center [363, 150] width 189 height 36
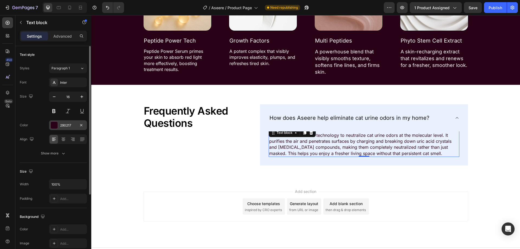
click at [56, 125] on div at bounding box center [54, 125] width 7 height 7
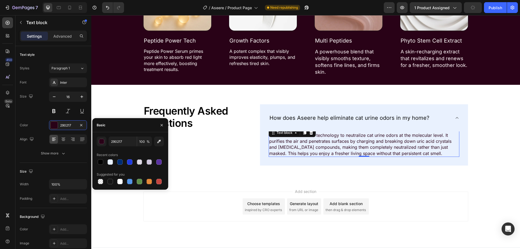
click at [103, 158] on div "Recent colors" at bounding box center [130, 155] width 67 height 9
click at [101, 162] on div at bounding box center [100, 161] width 5 height 5
type input "000000"
click at [266, 152] on div "Aseere uses ionization technology to neutralize cat urine odors at the molecula…" at bounding box center [364, 146] width 208 height 39
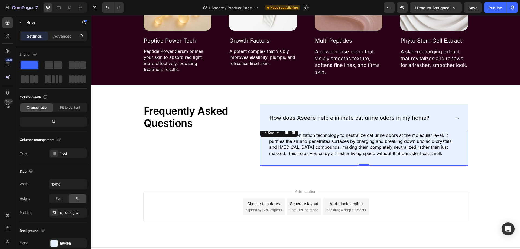
click at [278, 127] on div "How does Aseere help eliminate cat urine odors in my home?" at bounding box center [364, 117] width 208 height 27
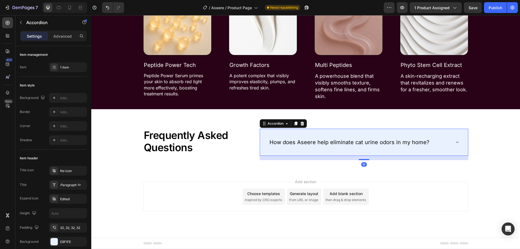
scroll to position [1939, 0]
click at [69, 66] on div "1 item" at bounding box center [72, 67] width 25 height 5
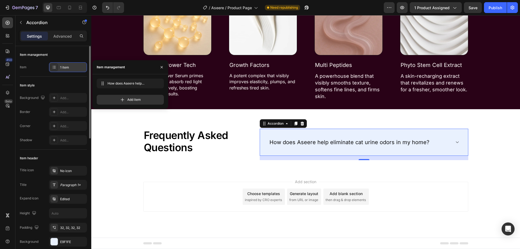
click at [72, 63] on div "1 item" at bounding box center [68, 67] width 38 height 10
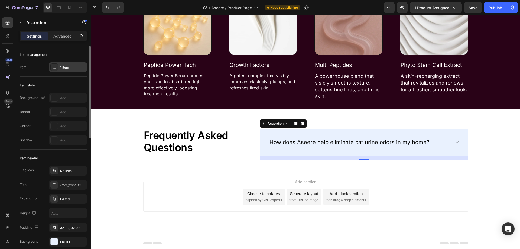
click at [64, 67] on div "1 item" at bounding box center [72, 67] width 25 height 5
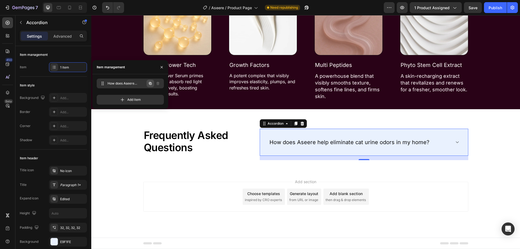
click at [152, 83] on icon "button" at bounding box center [150, 83] width 4 height 4
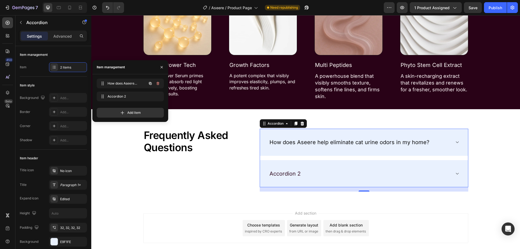
scroll to position [1963, 0]
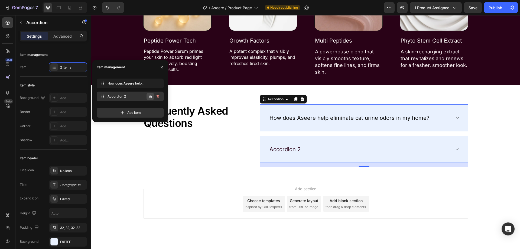
click at [150, 95] on icon "button" at bounding box center [150, 96] width 3 height 3
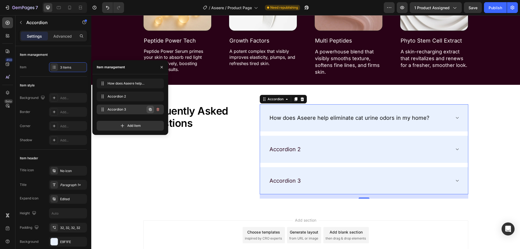
click at [149, 109] on icon "button" at bounding box center [150, 109] width 4 height 4
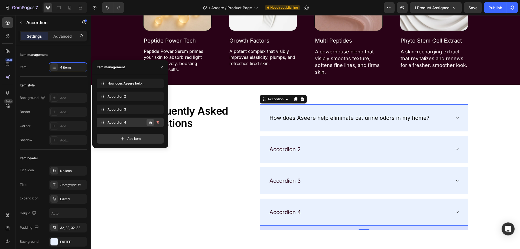
click at [148, 125] on button "button" at bounding box center [151, 123] width 8 height 8
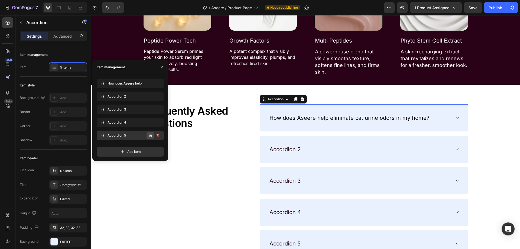
click at [148, 134] on button "button" at bounding box center [151, 136] width 8 height 8
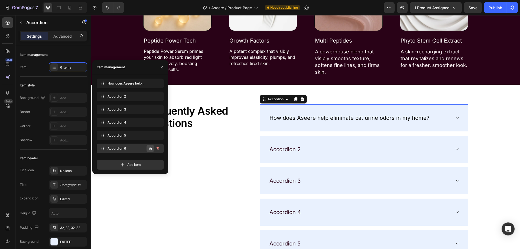
click at [149, 148] on icon "button" at bounding box center [150, 148] width 4 height 4
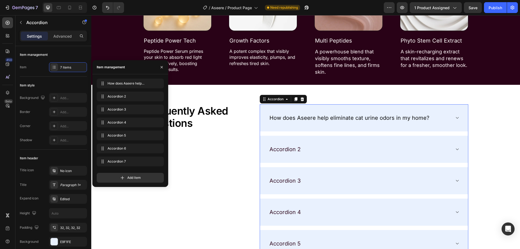
click at [336, 151] on div "Accordion 2" at bounding box center [360, 149] width 182 height 10
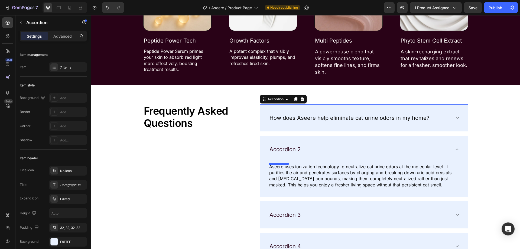
click at [279, 156] on div "Accordion 2" at bounding box center [364, 149] width 208 height 27
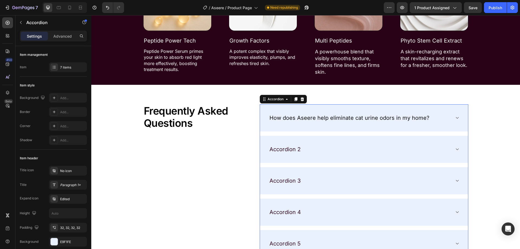
click at [279, 152] on div "Accordion 2" at bounding box center [285, 149] width 33 height 10
click at [279, 152] on p "Accordion 2" at bounding box center [285, 149] width 31 height 8
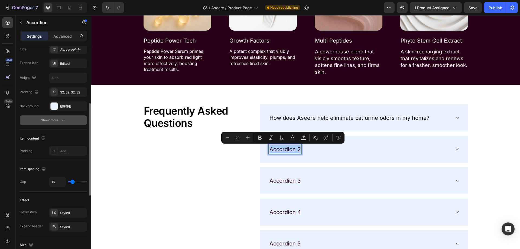
click at [64, 121] on icon "button" at bounding box center [63, 120] width 5 height 5
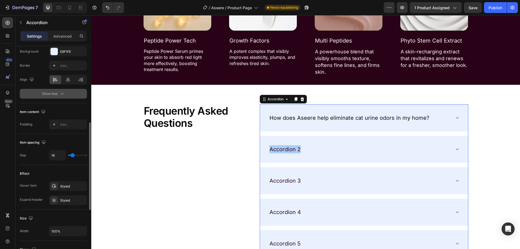
scroll to position [82, 0]
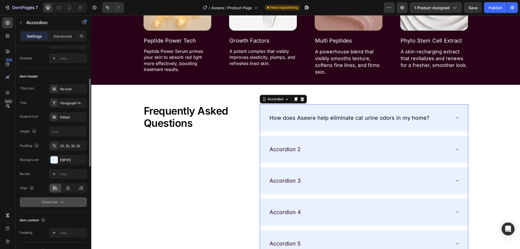
click at [295, 119] on span "How does Aseere help eliminate cat urine odors in my home?" at bounding box center [350, 118] width 160 height 7
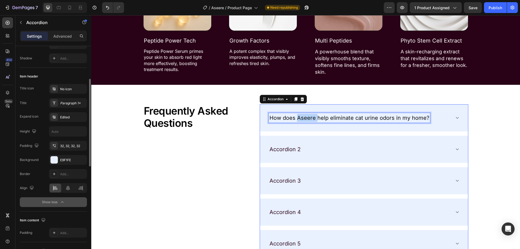
click at [295, 119] on span "How does Aseere help eliminate cat urine odors in my home?" at bounding box center [350, 118] width 160 height 7
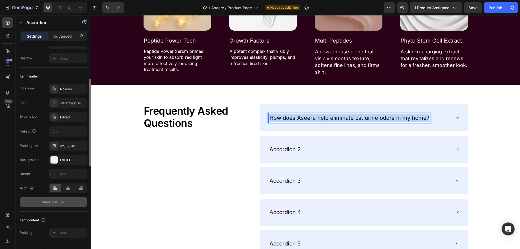
click at [295, 119] on span "How does Aseere help eliminate cat urine odors in my home?" at bounding box center [350, 118] width 160 height 7
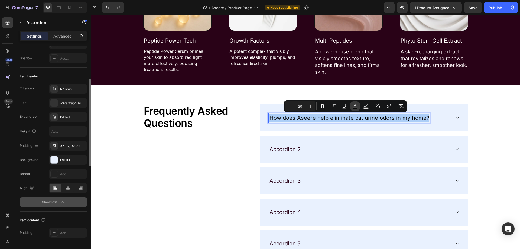
click at [356, 106] on icon "Editor contextual toolbar" at bounding box center [355, 105] width 3 height 3
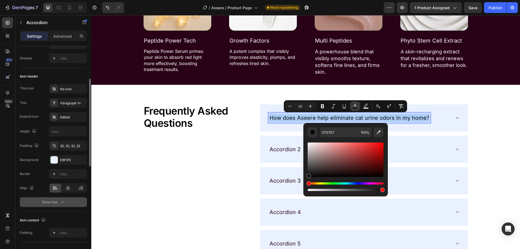
click at [356, 106] on icon "Editor contextual toolbar" at bounding box center [355, 105] width 3 height 3
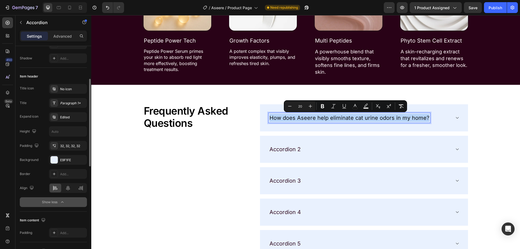
click at [459, 118] on div "How does Aseere help eliminate cat urine odors in my home?" at bounding box center [364, 117] width 208 height 27
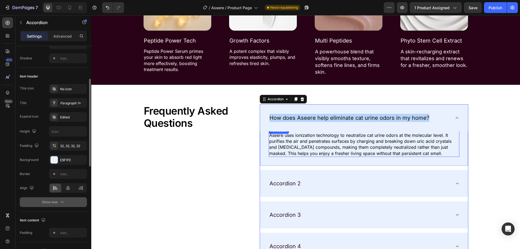
click at [314, 135] on p "Aseere uses ionization technology to neutralize cat urine odors at the molecula…" at bounding box center [363, 144] width 189 height 24
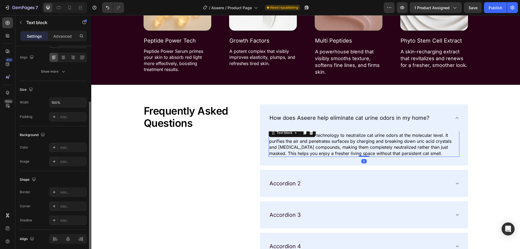
click at [314, 135] on p "Aseere uses ionization technology to neutralize cat urine odors at the molecula…" at bounding box center [363, 144] width 189 height 24
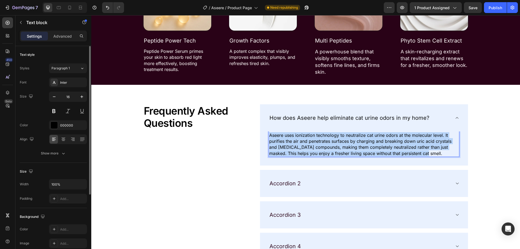
click at [314, 135] on p "Aseere uses ionization technology to neutralize cat urine odors at the molecula…" at bounding box center [363, 144] width 189 height 24
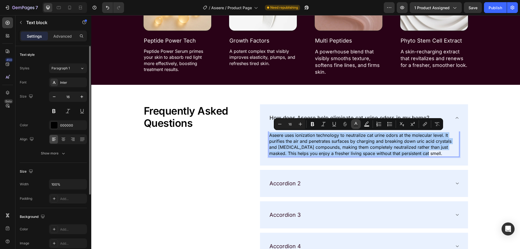
click at [358, 126] on rect "Editor contextual toolbar" at bounding box center [356, 125] width 5 height 1
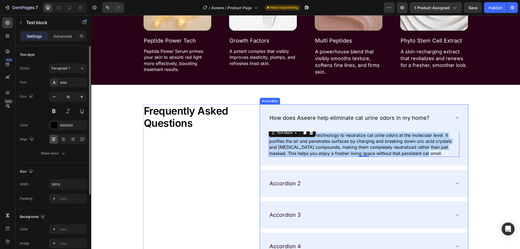
click at [289, 192] on div "Accordion 2" at bounding box center [364, 183] width 208 height 27
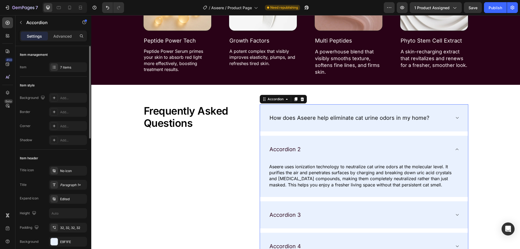
click at [286, 184] on div "Accordion 2 Aseere uses ionization technology to neutralize cat urine odors at …" at bounding box center [364, 167] width 208 height 62
click at [286, 184] on p "Aseere uses ionization technology to neutralize cat urine odors at the molecula…" at bounding box center [363, 176] width 189 height 24
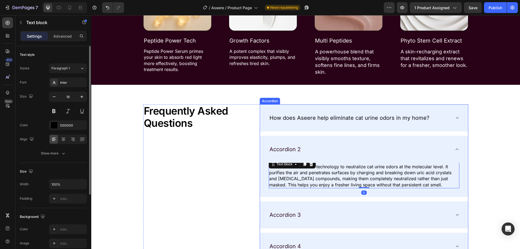
click at [290, 149] on p "Accordion 2" at bounding box center [285, 149] width 31 height 8
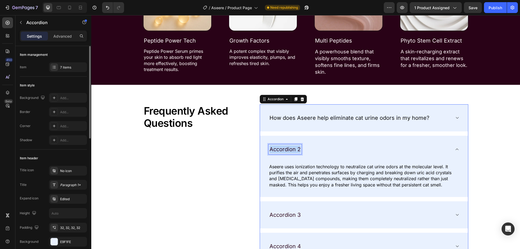
click at [290, 149] on p "Accordion 2" at bounding box center [285, 149] width 31 height 8
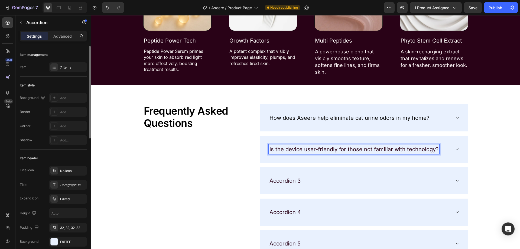
click at [276, 183] on p "Accordion 3" at bounding box center [285, 181] width 31 height 8
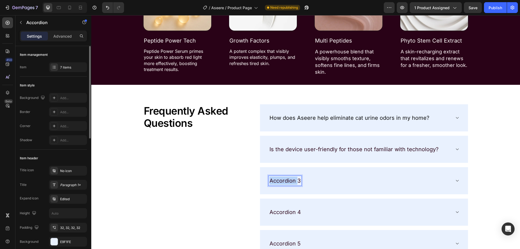
click at [276, 183] on p "Accordion 3" at bounding box center [285, 181] width 31 height 8
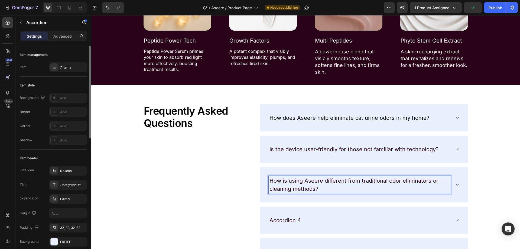
click at [282, 218] on p "Accordion 4" at bounding box center [285, 220] width 31 height 8
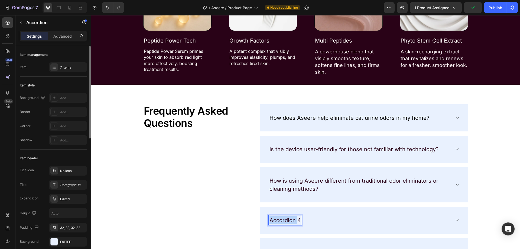
click at [282, 218] on p "Accordion 4" at bounding box center [285, 220] width 31 height 8
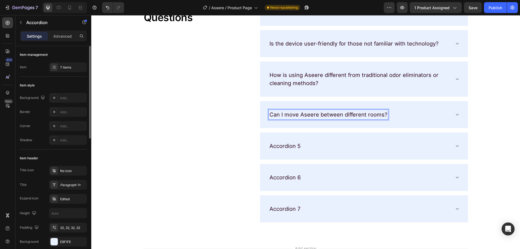
scroll to position [2071, 0]
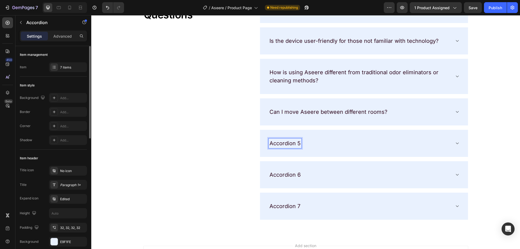
click at [278, 144] on p "Accordion 5" at bounding box center [285, 143] width 31 height 8
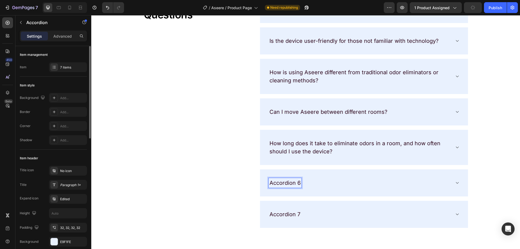
click at [281, 182] on p "Accordion 6" at bounding box center [285, 183] width 31 height 8
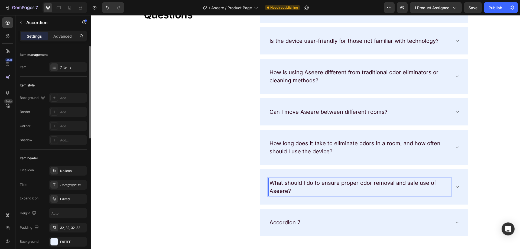
click at [286, 220] on p "Accordion 7" at bounding box center [285, 222] width 31 height 8
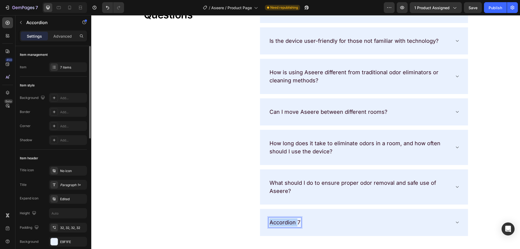
click at [286, 220] on p "Accordion 7" at bounding box center [285, 222] width 31 height 8
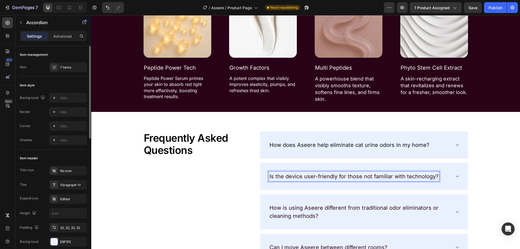
click at [281, 176] on p "Is the device user-friendly for those not familiar with technology?" at bounding box center [354, 176] width 169 height 8
click at [280, 176] on p "Is the device user-friendly for those not familiar with technology?" at bounding box center [354, 176] width 169 height 8
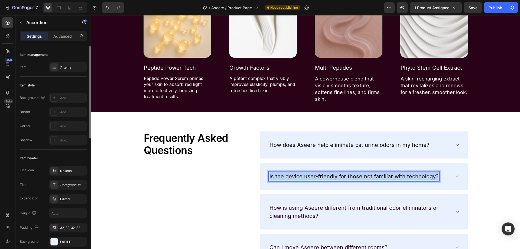
drag, startPoint x: 280, startPoint y: 176, endPoint x: 273, endPoint y: 177, distance: 6.8
click at [280, 176] on p "Is the device user-friendly for those not familiar with technology?" at bounding box center [354, 176] width 169 height 8
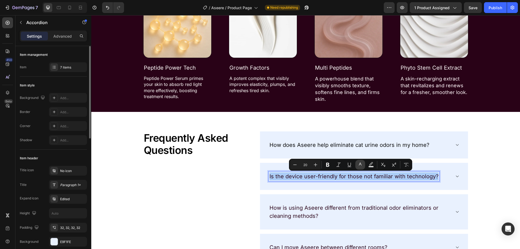
click at [358, 166] on icon "Editor contextual toolbar" at bounding box center [360, 164] width 5 height 5
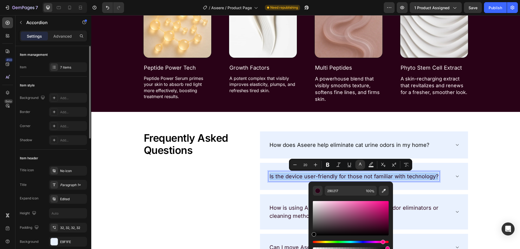
drag, startPoint x: 418, startPoint y: 244, endPoint x: 306, endPoint y: 237, distance: 112.1
type input "000000"
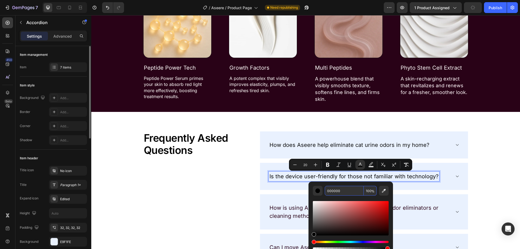
click at [341, 191] on input "000000" at bounding box center [344, 191] width 39 height 10
click at [293, 209] on p "How is using Aseere different from traditional odor eliminators or cleaning met…" at bounding box center [360, 212] width 180 height 16
type input "20"
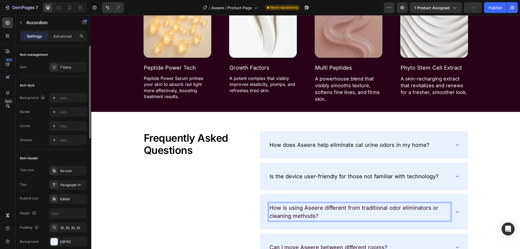
click at [290, 215] on p "How is using Aseere different from traditional odor eliminators or cleaning met…" at bounding box center [360, 212] width 180 height 16
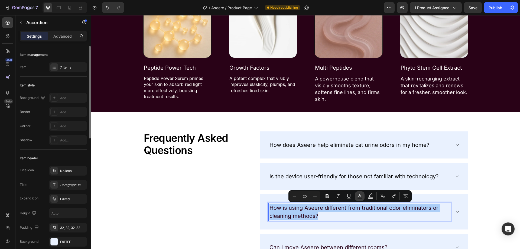
click at [359, 198] on rect "Editor contextual toolbar" at bounding box center [359, 198] width 5 height 1
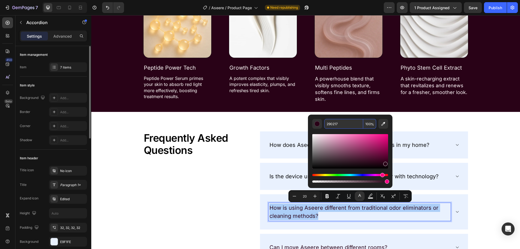
click at [339, 126] on input "290217" at bounding box center [343, 124] width 39 height 10
paste input "000000"
type input "000000"
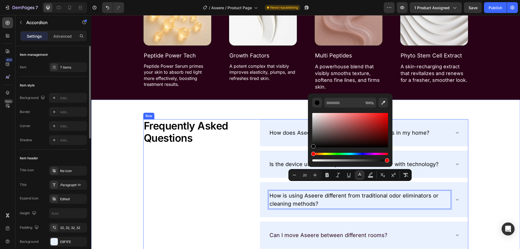
scroll to position [1990, 0]
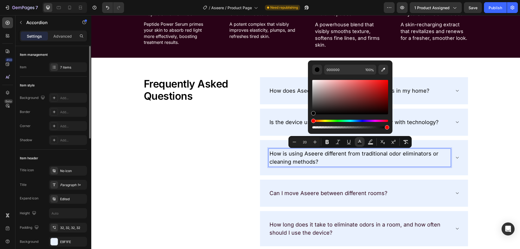
click at [296, 195] on p "Can I move Aseere between different rooms?" at bounding box center [329, 193] width 118 height 8
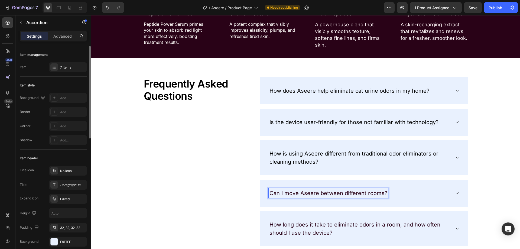
click at [296, 193] on p "Can I move Aseere between different rooms?" at bounding box center [329, 193] width 118 height 8
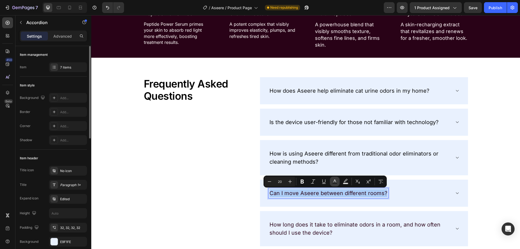
click at [336, 183] on rect "Editor contextual toolbar" at bounding box center [335, 183] width 5 height 1
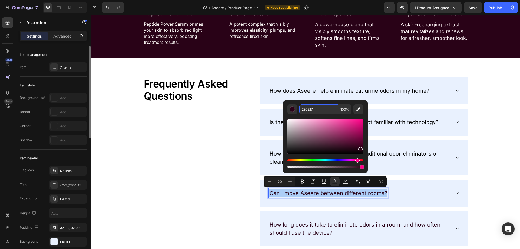
click at [333, 111] on input "290217" at bounding box center [318, 109] width 39 height 10
paste input "000000"
type input "000000"
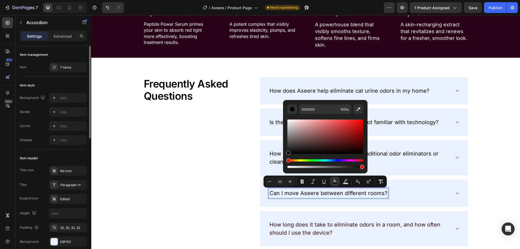
click at [291, 225] on p "How long does it take to eliminate odors in a room, and how often should I use …" at bounding box center [360, 229] width 180 height 16
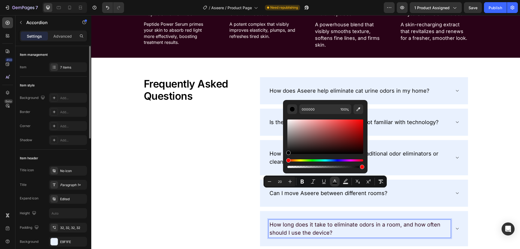
click at [291, 225] on p "How long does it take to eliminate odors in a room, and how often should I use …" at bounding box center [360, 229] width 180 height 16
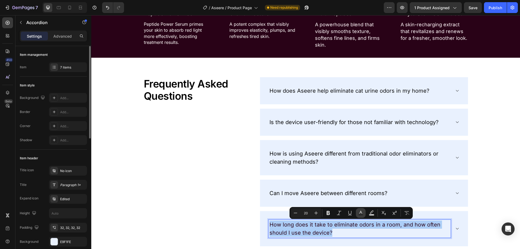
click at [361, 214] on icon "Editor contextual toolbar" at bounding box center [360, 212] width 5 height 5
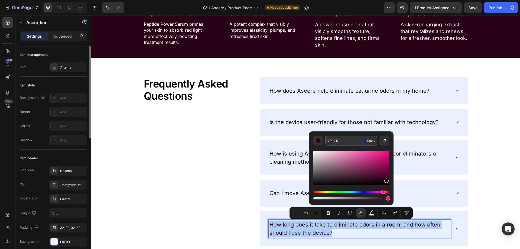
click at [333, 138] on input "290217" at bounding box center [344, 141] width 39 height 10
paste input "000000"
type input "000000"
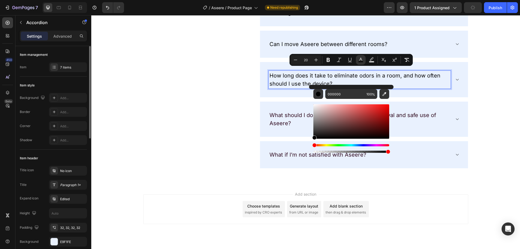
scroll to position [2152, 0]
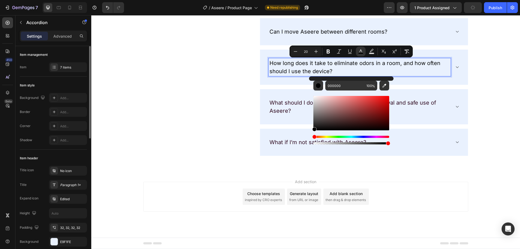
click at [290, 109] on p "What should I do to ensure proper odor removal and safe use of Aseere?" at bounding box center [360, 107] width 180 height 16
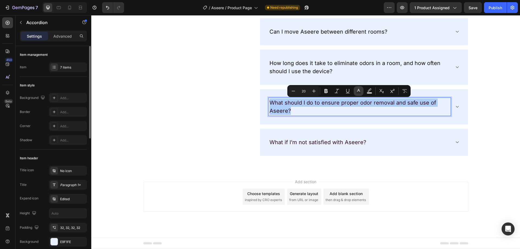
click at [358, 92] on rect "Editor contextual toolbar" at bounding box center [358, 92] width 5 height 1
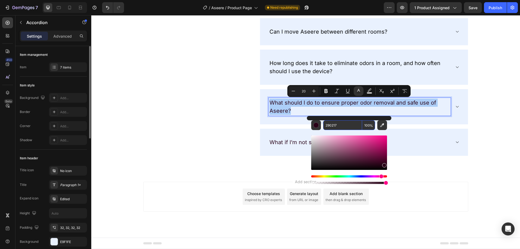
click at [333, 128] on input "290217" at bounding box center [342, 125] width 39 height 10
paste input "000000"
type input "000000"
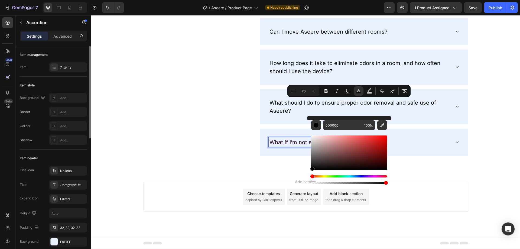
drag, startPoint x: 289, startPoint y: 143, endPoint x: 411, endPoint y: 155, distance: 122.2
click at [289, 143] on p "What if I’m not satisfied with Aseere?" at bounding box center [318, 142] width 97 height 8
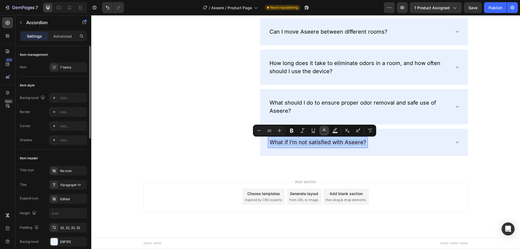
click at [325, 131] on icon "Editor contextual toolbar" at bounding box center [324, 130] width 5 height 5
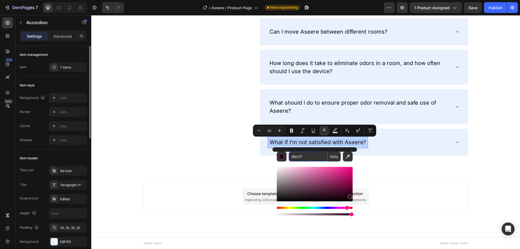
click at [315, 156] on input "290217" at bounding box center [308, 157] width 39 height 10
paste input "000000"
type input "000000"
click at [215, 107] on div "Frequently Asked Questions Heading" at bounding box center [195, 38] width 104 height 244
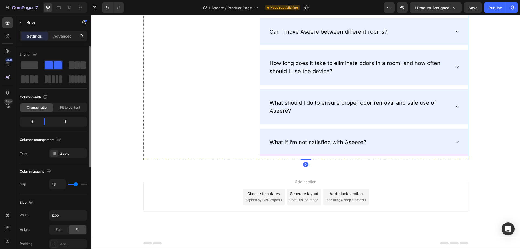
scroll to position [2043, 0]
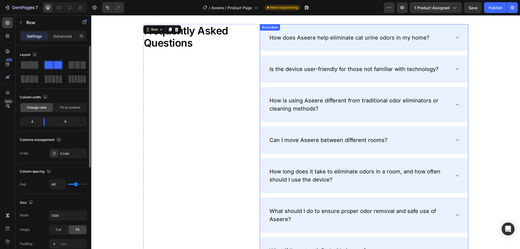
click at [456, 67] on icon at bounding box center [457, 69] width 4 height 4
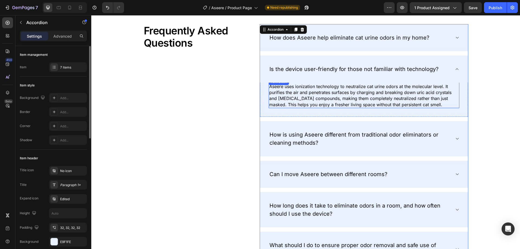
click at [328, 94] on p "Aseere uses ionization technology to neutralize cat urine odors at the molecula…" at bounding box center [363, 95] width 189 height 24
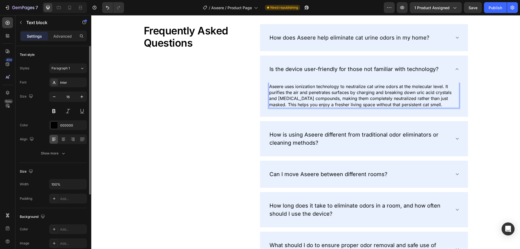
click at [328, 94] on p "Aseere uses ionization technology to neutralize cat urine odors at the molecula…" at bounding box center [363, 95] width 189 height 24
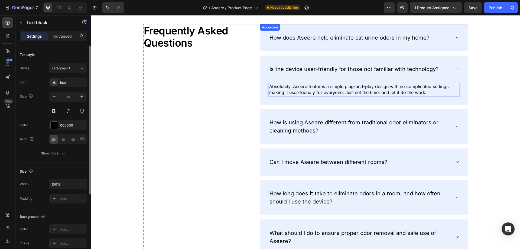
click at [302, 126] on span "How is using Aseere different from traditional odor eliminators or cleaning met…" at bounding box center [354, 126] width 169 height 15
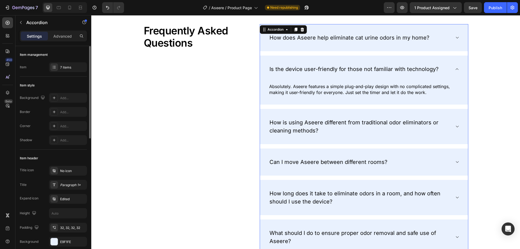
click at [458, 124] on div "How is using Aseere different from traditional odor eliminators or cleaning met…" at bounding box center [364, 126] width 208 height 35
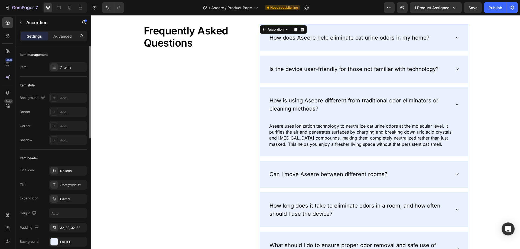
click at [337, 139] on p "Aseere uses ionization technology to neutralize cat urine odors at the molecula…" at bounding box center [363, 135] width 189 height 24
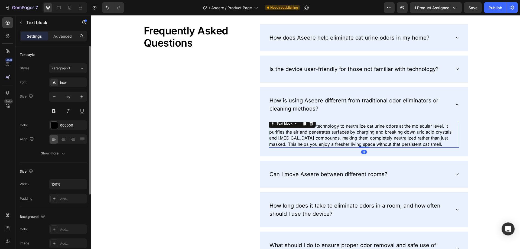
click at [337, 139] on p "Aseere uses ionization technology to neutralize cat urine odors at the molecula…" at bounding box center [363, 135] width 189 height 24
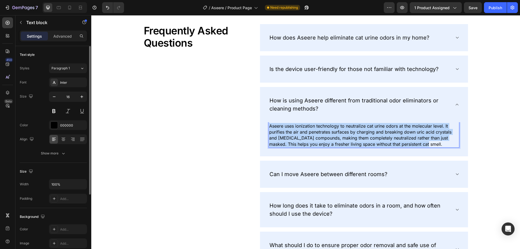
click at [337, 139] on p "Aseere uses ionization technology to neutralize cat urine odors at the molecula…" at bounding box center [363, 135] width 189 height 24
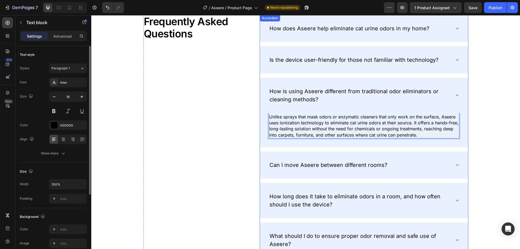
scroll to position [2070, 0]
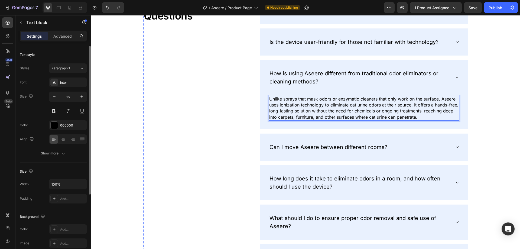
click at [445, 154] on div "Can I move Aseere between different rooms?" at bounding box center [364, 147] width 208 height 27
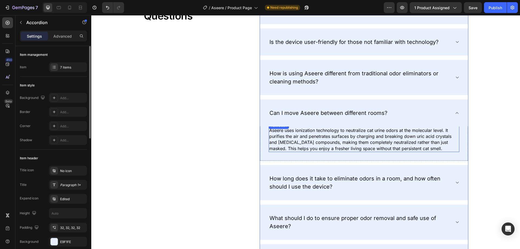
click at [296, 140] on p "Aseere uses ionization technology to neutralize cat urine odors at the molecula…" at bounding box center [363, 139] width 189 height 24
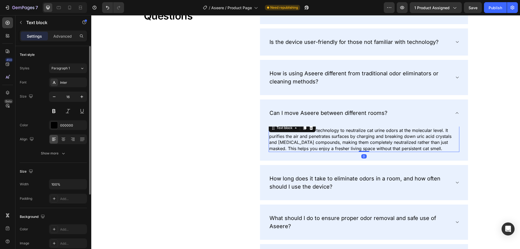
click at [296, 140] on p "Aseere uses ionization technology to neutralize cat urine odors at the molecula…" at bounding box center [363, 139] width 189 height 24
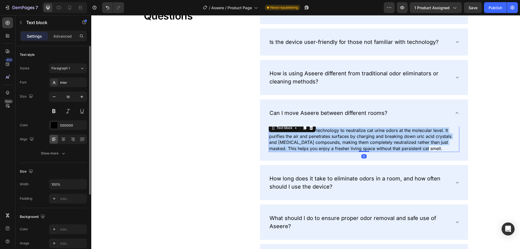
click at [296, 140] on p "Aseere uses ionization technology to neutralize cat urine odors at the molecula…" at bounding box center [363, 139] width 189 height 24
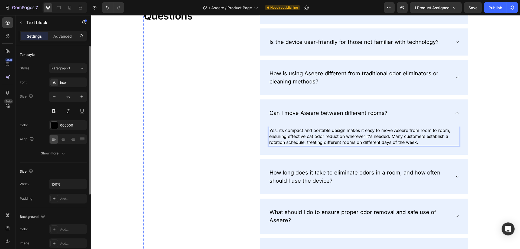
click at [360, 183] on p "How long does it take to eliminate odors in a room, and how often should I use …" at bounding box center [360, 177] width 180 height 16
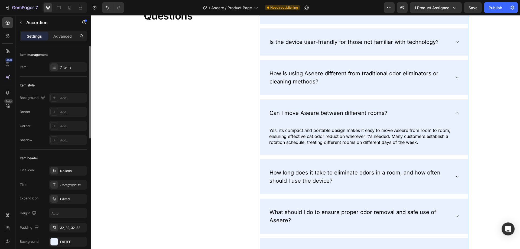
click at [357, 190] on div "How long does it take to eliminate odors in a room, and how often should I use …" at bounding box center [364, 176] width 208 height 35
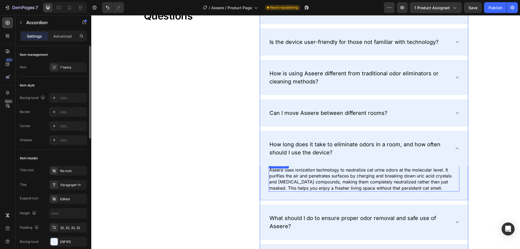
click at [294, 176] on p "Aseere uses ionization technology to neutralize cat urine odors at the molecula…" at bounding box center [363, 179] width 189 height 24
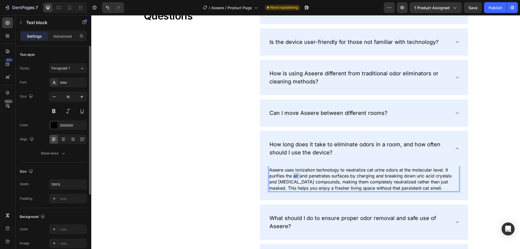
click at [294, 176] on p "Aseere uses ionization technology to neutralize cat urine odors at the molecula…" at bounding box center [363, 179] width 189 height 24
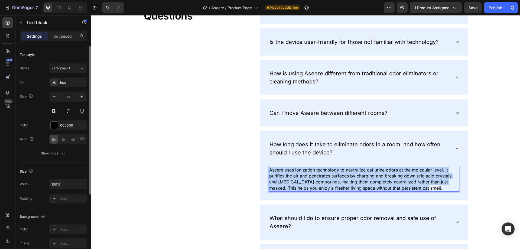
click at [294, 176] on p "Aseere uses ionization technology to neutralize cat urine odors at the molecula…" at bounding box center [363, 179] width 189 height 24
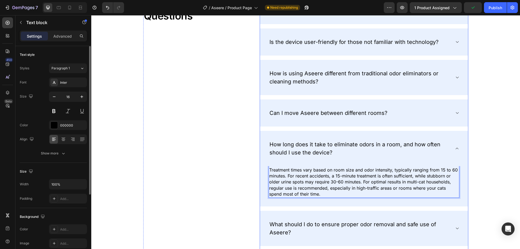
click at [304, 238] on div "What should I do to ensure proper odor removal and safe use of Aseere?" at bounding box center [364, 228] width 208 height 35
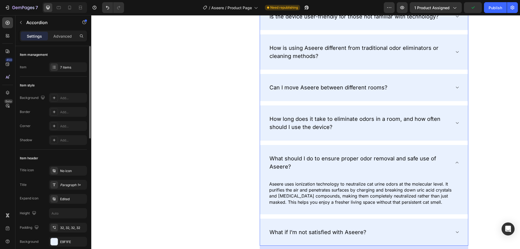
scroll to position [2125, 0]
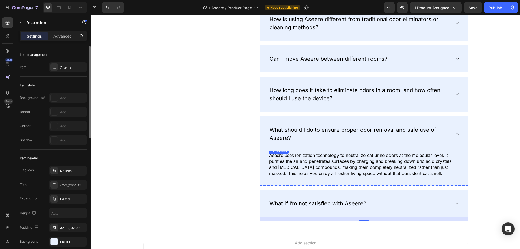
click at [292, 170] on p "Aseere uses ionization technology to neutralize cat urine odors at the molecula…" at bounding box center [363, 164] width 189 height 24
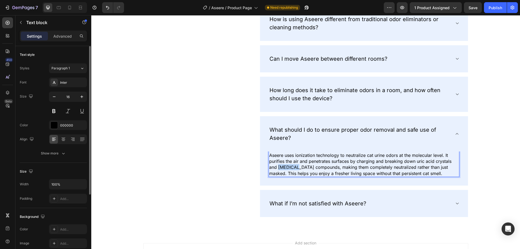
click at [292, 170] on p "Aseere uses ionization technology to neutralize cat urine odors at the molecula…" at bounding box center [363, 164] width 189 height 24
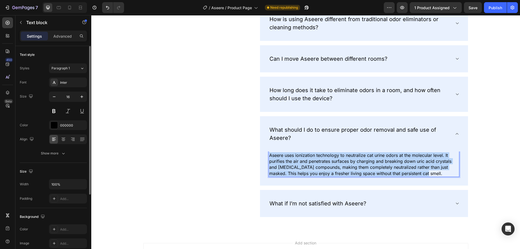
click at [292, 170] on p "Aseere uses ionization technology to neutralize cat urine odors at the molecula…" at bounding box center [363, 164] width 189 height 24
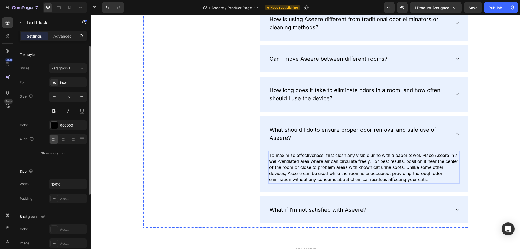
click at [303, 212] on span "What if I’m not satisfied with Aseere?" at bounding box center [318, 210] width 97 height 7
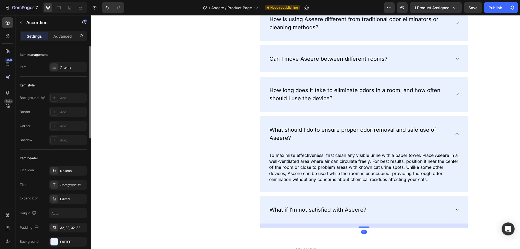
click at [416, 208] on div "What if I’m not satisfied with Aseere?" at bounding box center [360, 210] width 182 height 10
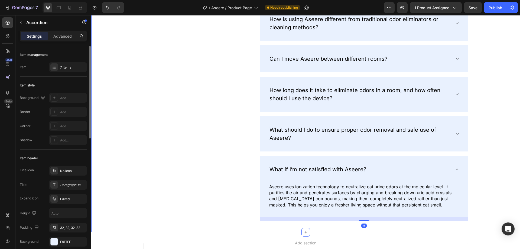
click at [303, 201] on p "Aseere uses ionization technology to neutralize cat urine odors at the molecula…" at bounding box center [363, 196] width 189 height 24
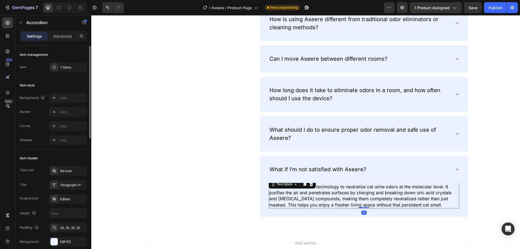
click at [303, 201] on p "Aseere uses ionization technology to neutralize cat urine odors at the molecula…" at bounding box center [363, 196] width 189 height 24
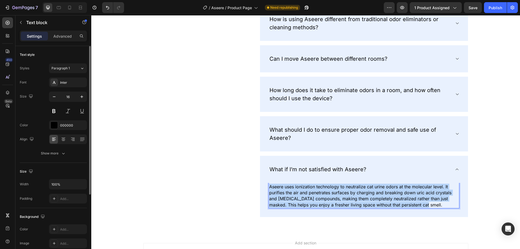
click at [303, 201] on p "Aseere uses ionization technology to neutralize cat urine odors at the molecula…" at bounding box center [363, 196] width 189 height 24
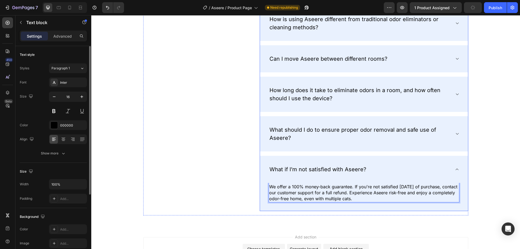
click at [474, 154] on div "Frequently Asked Questions Heading How does Aseere help eliminate cat urine odo…" at bounding box center [305, 79] width 421 height 273
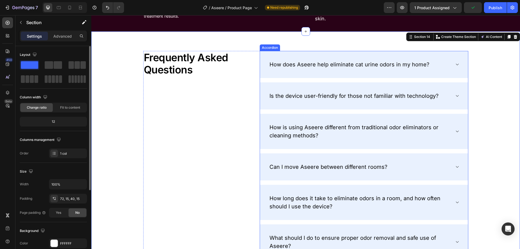
scroll to position [2152, 0]
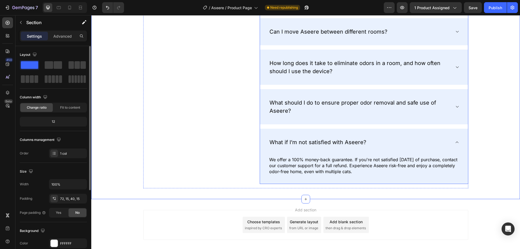
click at [455, 141] on icon at bounding box center [457, 142] width 4 height 4
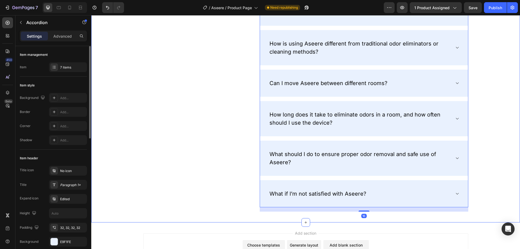
scroll to position [2016, 0]
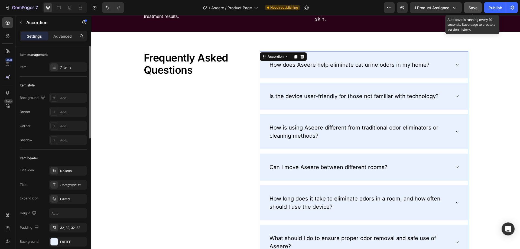
click at [477, 9] on span "Save" at bounding box center [473, 7] width 9 height 5
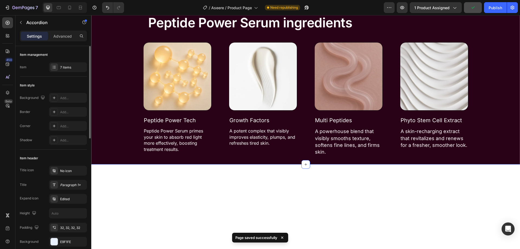
scroll to position [1772, 0]
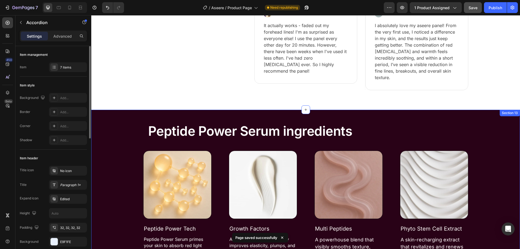
click at [120, 154] on div "Peptide Power Serum ingredients Text Block Row Image Peptide Power Tech Text Bl…" at bounding box center [305, 191] width 429 height 146
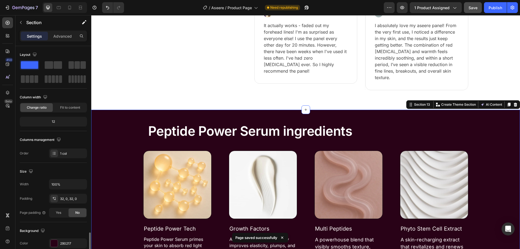
scroll to position [112, 0]
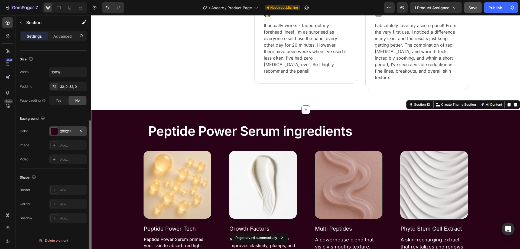
click at [54, 131] on div at bounding box center [54, 131] width 7 height 7
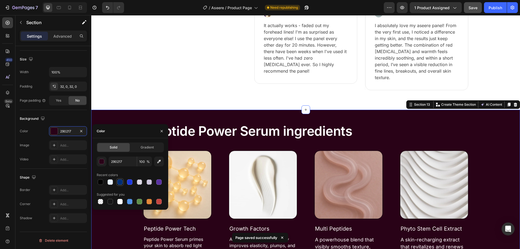
click at [121, 185] on div at bounding box center [120, 182] width 7 height 7
type input "002C74"
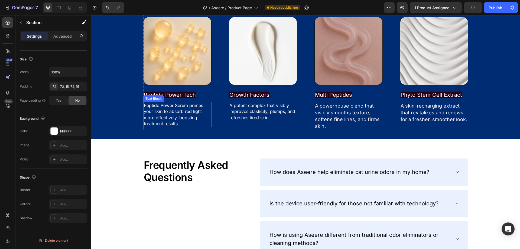
scroll to position [1881, 0]
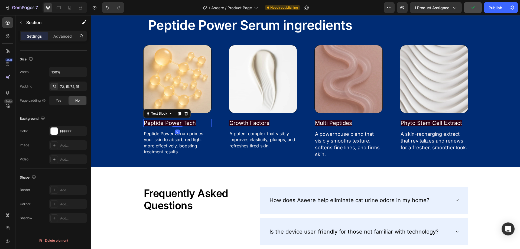
click at [175, 123] on span "Peptide Power Tech" at bounding box center [170, 123] width 52 height 7
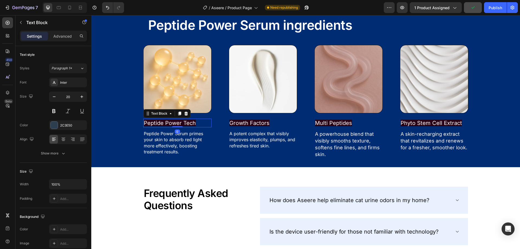
click at [157, 121] on span "Peptide Power Tech" at bounding box center [170, 123] width 52 height 7
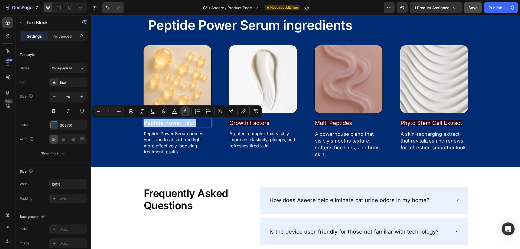
click at [183, 111] on icon "Editor contextual toolbar" at bounding box center [185, 111] width 5 height 5
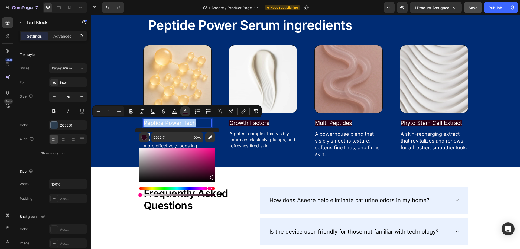
drag, startPoint x: 240, startPoint y: 211, endPoint x: 134, endPoint y: 197, distance: 106.8
type input "0"
click at [111, 136] on div "Peptide Power Serum ingredients Text Block Row Image Peptide Power Tech Text Bl…" at bounding box center [305, 85] width 429 height 146
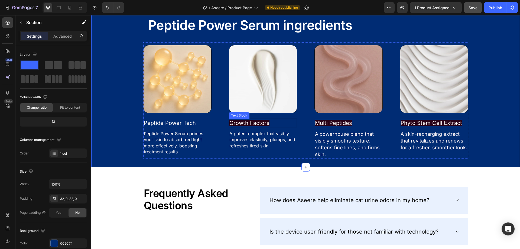
click at [239, 123] on span "Growth Factors" at bounding box center [250, 123] width 40 height 7
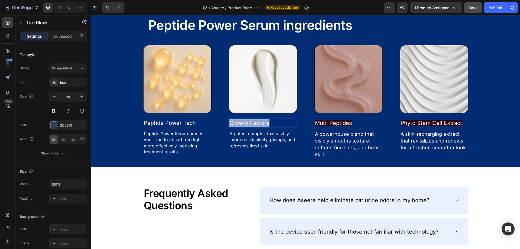
click at [239, 123] on span "Growth Factors" at bounding box center [250, 123] width 40 height 7
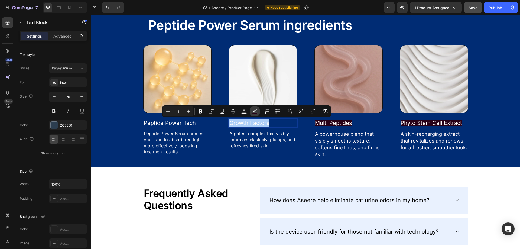
click at [256, 113] on rect "Editor contextual toolbar" at bounding box center [255, 113] width 5 height 1
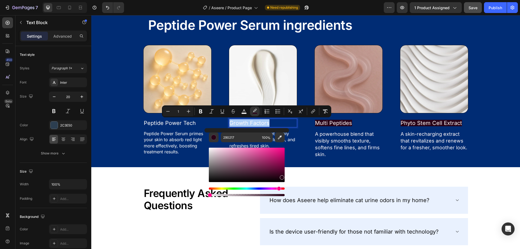
drag, startPoint x: 313, startPoint y: 210, endPoint x: 188, endPoint y: 198, distance: 125.8
type input "0"
click at [329, 123] on span "Multi Peptides" at bounding box center [333, 123] width 37 height 7
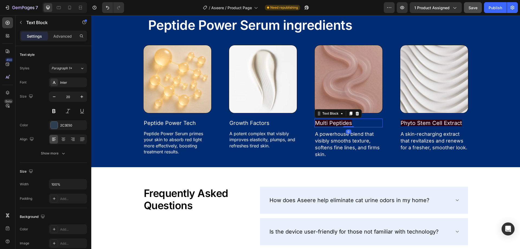
click at [329, 123] on span "Multi Peptides" at bounding box center [333, 123] width 37 height 7
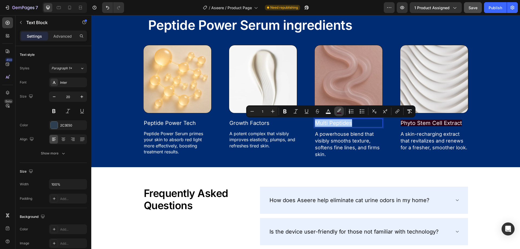
click at [342, 112] on button "color" at bounding box center [339, 112] width 10 height 10
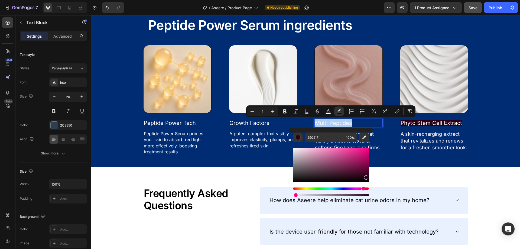
drag, startPoint x: 407, startPoint y: 210, endPoint x: 281, endPoint y: 198, distance: 127.4
type input "2"
click at [440, 123] on span "Phyto Stem Cell Extract" at bounding box center [432, 123] width 62 height 7
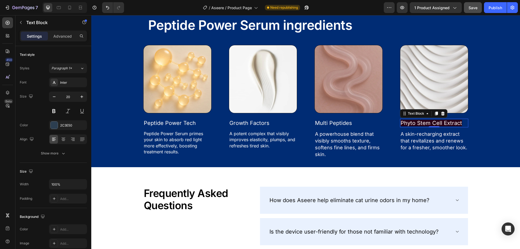
click at [440, 123] on span "Phyto Stem Cell Extract" at bounding box center [432, 123] width 62 height 7
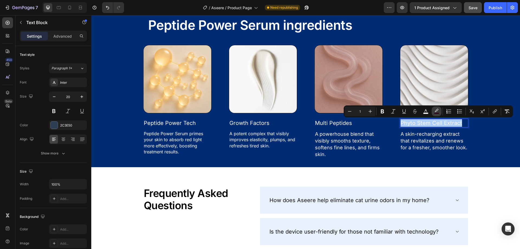
click at [438, 112] on icon "Editor contextual toolbar" at bounding box center [436, 111] width 5 height 5
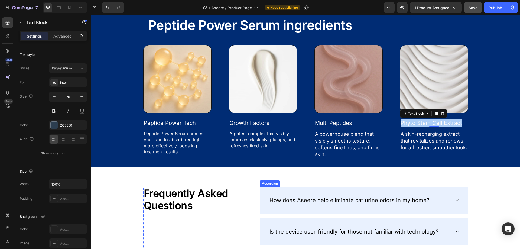
drag, startPoint x: 508, startPoint y: 209, endPoint x: 395, endPoint y: 196, distance: 114.5
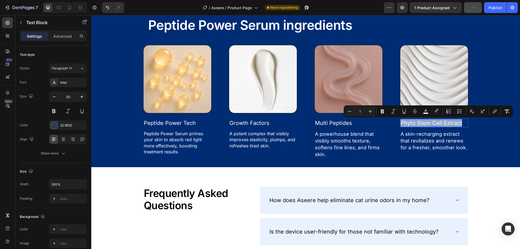
click at [425, 121] on span "Phyto Stem Cell Extract" at bounding box center [432, 123] width 62 height 7
click at [436, 111] on icon "Editor contextual toolbar" at bounding box center [437, 110] width 4 height 3
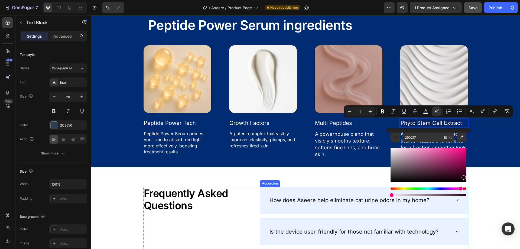
drag, startPoint x: 509, startPoint y: 210, endPoint x: 353, endPoint y: 193, distance: 156.4
type input "0"
click at [165, 100] on img at bounding box center [178, 79] width 68 height 68
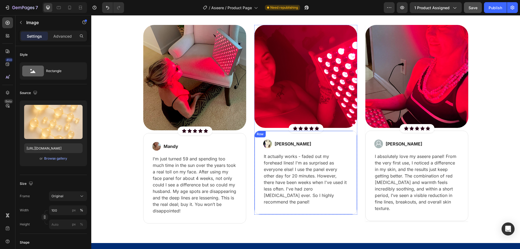
scroll to position [1679, 0]
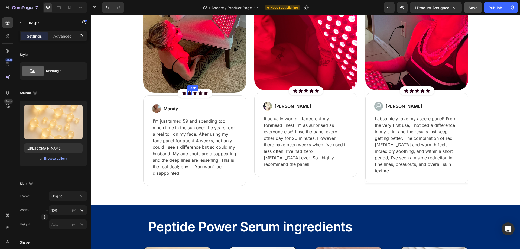
click at [188, 94] on div "Icon" at bounding box center [190, 93] width 4 height 4
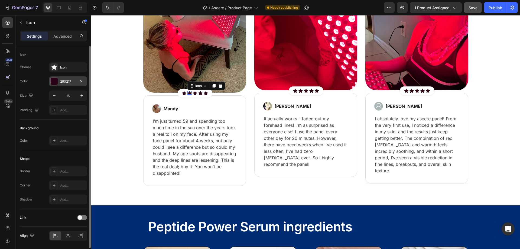
click at [56, 80] on div at bounding box center [54, 81] width 7 height 7
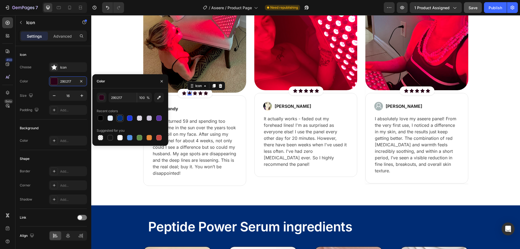
click at [119, 119] on div at bounding box center [119, 117] width 5 height 5
click at [130, 117] on div at bounding box center [129, 117] width 5 height 5
type input "1D39DD"
click at [117, 98] on input "1D39DD" at bounding box center [123, 98] width 28 height 10
click at [182, 93] on div "Icon" at bounding box center [184, 93] width 4 height 4
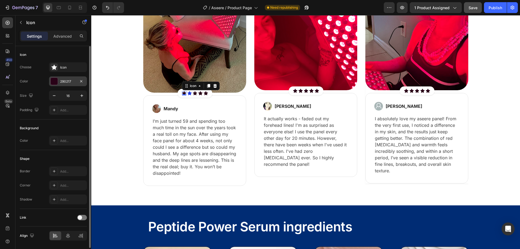
click at [67, 83] on div "290217" at bounding box center [68, 81] width 16 height 5
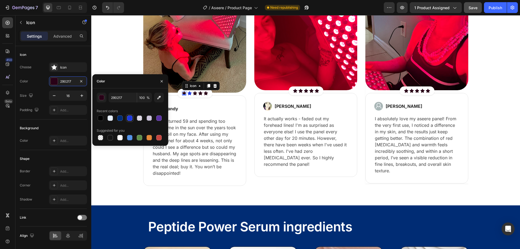
click at [128, 119] on div at bounding box center [129, 117] width 5 height 5
type input "1D39DD"
click at [194, 94] on icon at bounding box center [195, 93] width 4 height 4
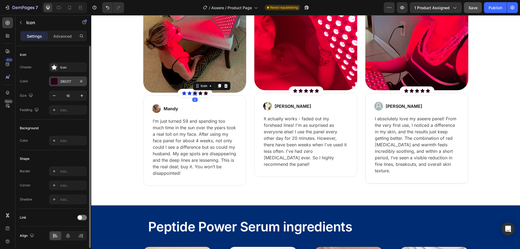
click at [69, 82] on div "290217" at bounding box center [68, 81] width 16 height 5
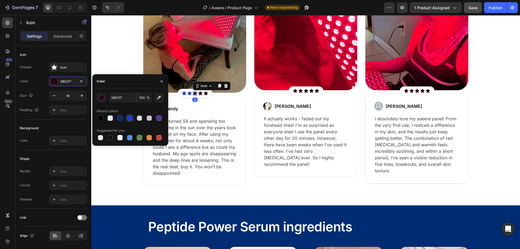
click at [133, 119] on div at bounding box center [130, 118] width 8 height 8
type input "1D39DD"
click at [199, 94] on div "Icon" at bounding box center [200, 93] width 4 height 4
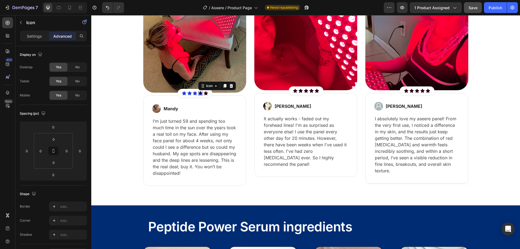
click at [199, 92] on icon at bounding box center [200, 93] width 4 height 4
drag, startPoint x: 40, startPoint y: 43, endPoint x: 39, endPoint y: 40, distance: 3.1
click at [40, 42] on div "Settings Advanced" at bounding box center [53, 38] width 76 height 15
click at [39, 40] on div "Settings" at bounding box center [34, 36] width 27 height 9
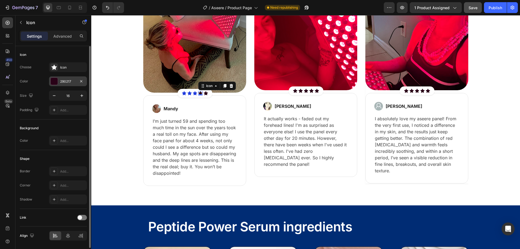
click at [64, 80] on div "290217" at bounding box center [68, 81] width 16 height 5
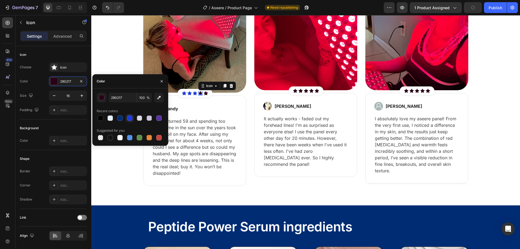
drag, startPoint x: 128, startPoint y: 118, endPoint x: 164, endPoint y: 112, distance: 36.8
click at [128, 118] on div at bounding box center [129, 117] width 5 height 5
type input "1D39DD"
click at [205, 92] on icon at bounding box center [206, 93] width 4 height 4
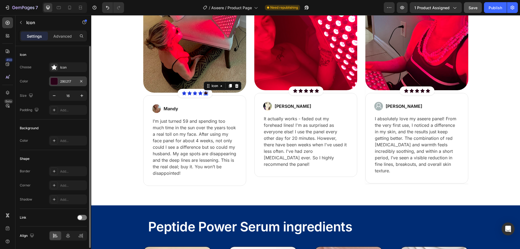
click at [66, 77] on div "290217" at bounding box center [68, 81] width 38 height 10
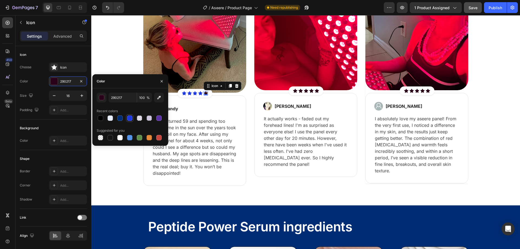
click at [132, 117] on div at bounding box center [129, 117] width 5 height 5
type input "1D39DD"
click at [294, 91] on div "Icon" at bounding box center [295, 91] width 4 height 4
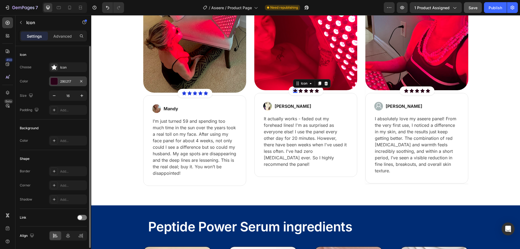
click at [69, 80] on div "290217" at bounding box center [68, 81] width 16 height 5
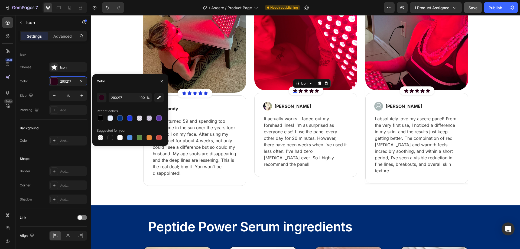
drag, startPoint x: 125, startPoint y: 118, endPoint x: 165, endPoint y: 112, distance: 39.7
click at [126, 118] on div at bounding box center [130, 118] width 67 height 8
click at [131, 116] on div at bounding box center [129, 117] width 5 height 5
type input "1D39DD"
click at [300, 90] on icon at bounding box center [301, 91] width 4 height 4
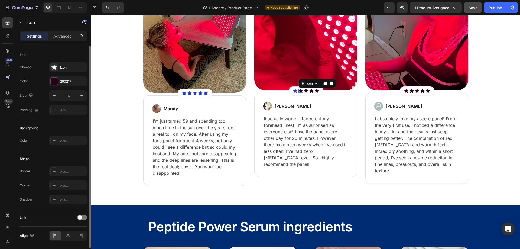
click at [67, 76] on div "Choose Icon Color 290217 Size 16 Padding Add..." at bounding box center [53, 88] width 67 height 53
click at [67, 79] on div "290217" at bounding box center [68, 81] width 16 height 5
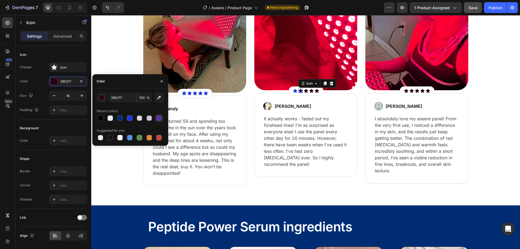
drag, startPoint x: 129, startPoint y: 118, endPoint x: 157, endPoint y: 118, distance: 28.7
click at [129, 118] on div at bounding box center [129, 117] width 5 height 5
type input "1D39DD"
click at [305, 90] on icon at bounding box center [306, 91] width 4 height 4
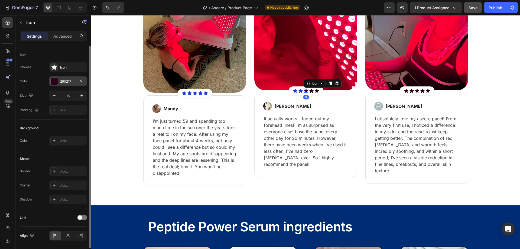
click at [67, 81] on div "290217" at bounding box center [68, 81] width 16 height 5
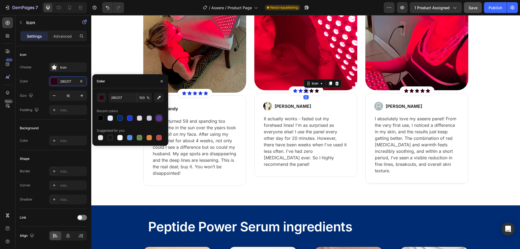
click at [131, 116] on div at bounding box center [129, 117] width 5 height 5
type input "1D39DD"
click at [310, 90] on icon at bounding box center [312, 91] width 4 height 4
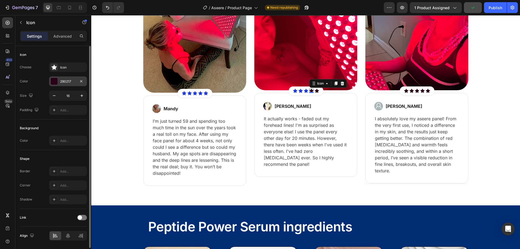
click at [74, 79] on div "290217" at bounding box center [68, 81] width 38 height 10
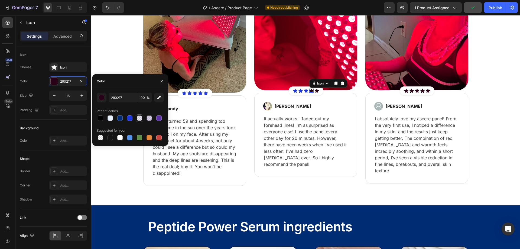
drag, startPoint x: 130, startPoint y: 115, endPoint x: 139, endPoint y: 115, distance: 9.5
click at [129, 115] on div at bounding box center [130, 118] width 7 height 7
type input "1D39DD"
click at [315, 89] on icon at bounding box center [317, 91] width 4 height 4
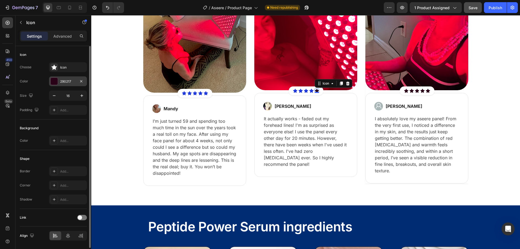
click at [61, 84] on div "290217" at bounding box center [68, 81] width 38 height 10
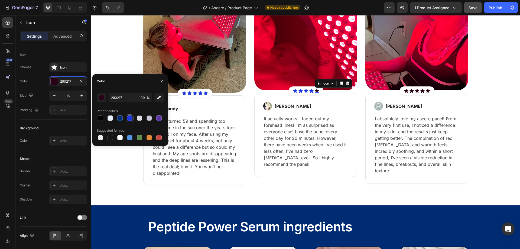
click at [130, 116] on div at bounding box center [129, 117] width 5 height 5
type input "1D39DD"
click at [404, 92] on div "Icon" at bounding box center [406, 91] width 4 height 4
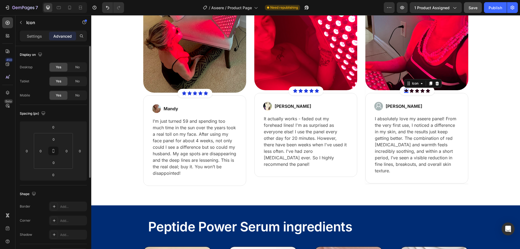
click at [37, 38] on p "Settings" at bounding box center [34, 36] width 15 height 6
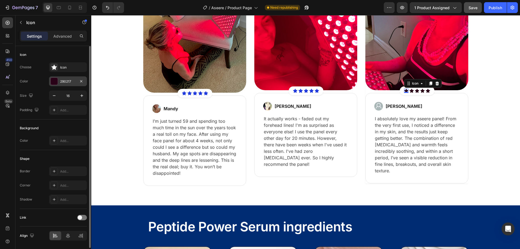
click at [66, 81] on div "290217" at bounding box center [68, 81] width 16 height 5
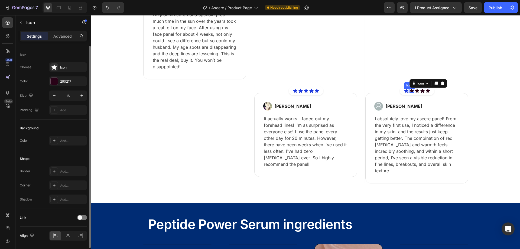
scroll to position [1679, 0]
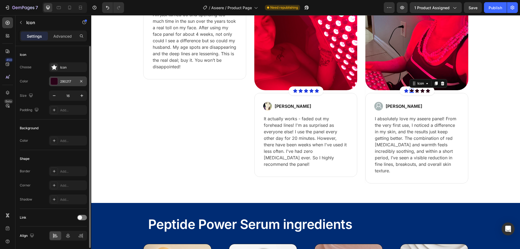
click at [56, 77] on div "290217" at bounding box center [68, 81] width 38 height 10
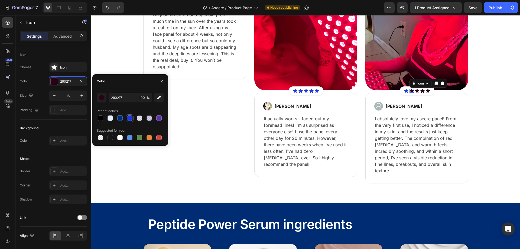
drag, startPoint x: 129, startPoint y: 116, endPoint x: 132, endPoint y: 115, distance: 3.4
click at [129, 116] on div at bounding box center [129, 117] width 5 height 5
type input "1D39DD"
click at [415, 90] on icon at bounding box center [417, 91] width 4 height 4
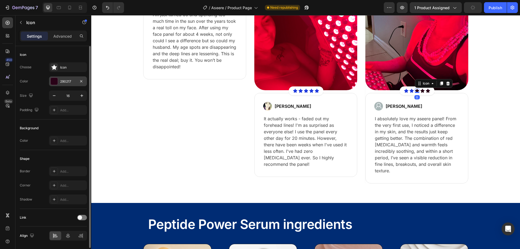
click at [61, 81] on div "290217" at bounding box center [68, 81] width 16 height 5
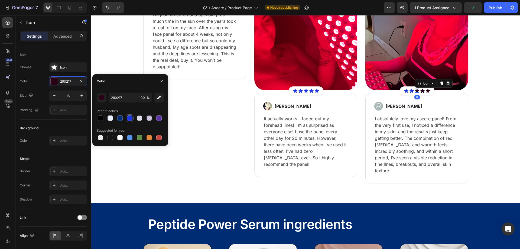
click at [127, 115] on div at bounding box center [130, 118] width 7 height 7
type input "1D39DD"
click at [421, 90] on icon at bounding box center [423, 91] width 4 height 4
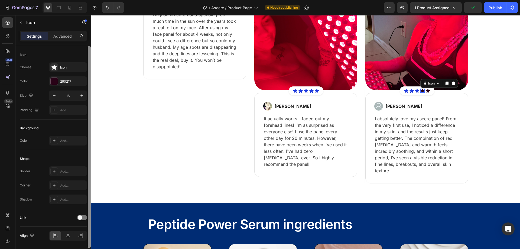
drag, startPoint x: 60, startPoint y: 82, endPoint x: 88, endPoint y: 95, distance: 29.9
click at [60, 82] on div "290217" at bounding box center [72, 81] width 25 height 5
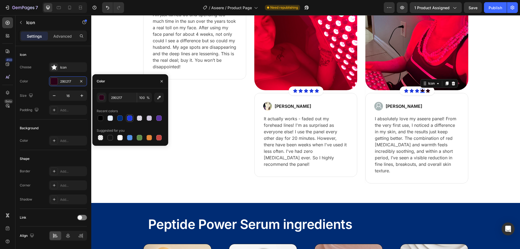
click at [131, 117] on div at bounding box center [129, 117] width 5 height 5
type input "1D39DD"
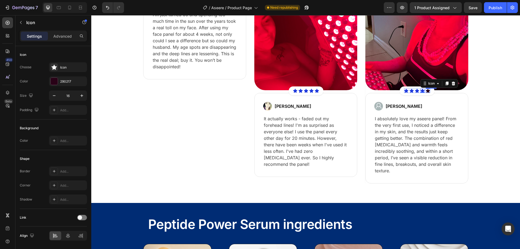
click at [427, 90] on icon at bounding box center [428, 91] width 4 height 4
click at [61, 80] on div "290217" at bounding box center [68, 81] width 16 height 5
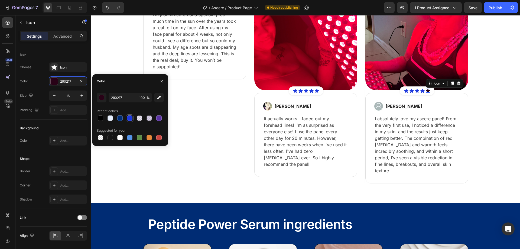
click at [128, 116] on div at bounding box center [129, 117] width 5 height 5
type input "1D39DD"
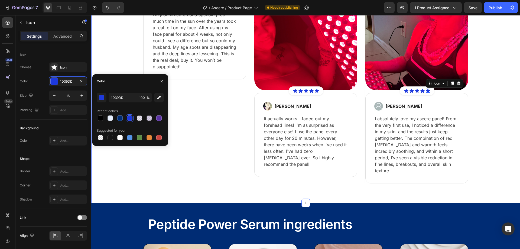
click at [491, 124] on div "Trusted by 726,000+ customers Text Block Our reviews speak for themselves Headi…" at bounding box center [305, 66] width 421 height 235
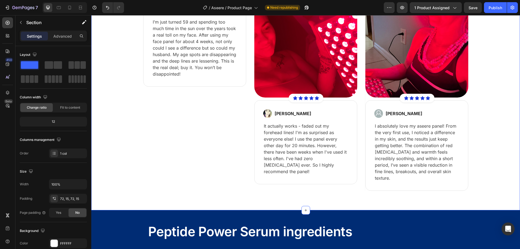
scroll to position [1598, 0]
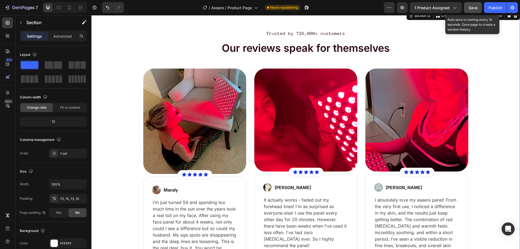
click at [467, 8] on button "Save" at bounding box center [473, 7] width 18 height 11
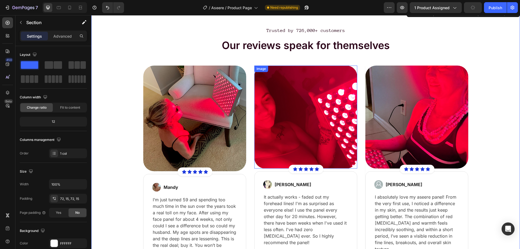
scroll to position [1489, 0]
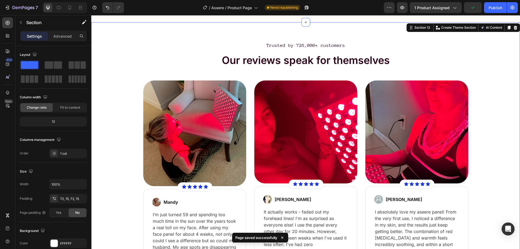
click at [299, 67] on h2 "Our reviews speak for themselves" at bounding box center [306, 61] width 190 height 14
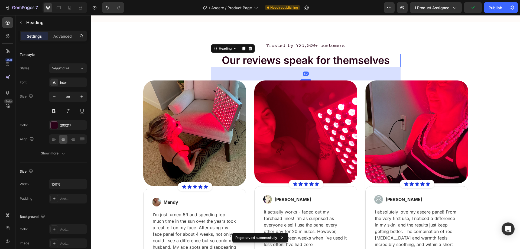
click at [299, 67] on h2 "Our reviews speak for themselves" at bounding box center [306, 61] width 190 height 14
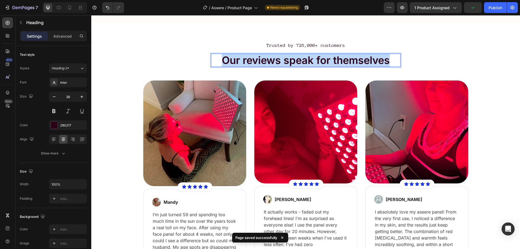
click at [299, 67] on p "Our reviews speak for themselves" at bounding box center [306, 60] width 189 height 12
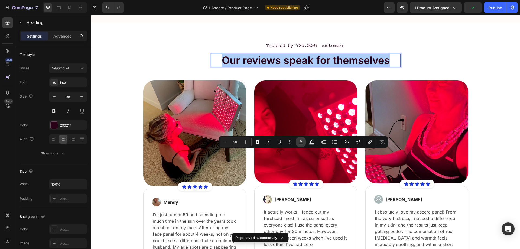
click at [302, 140] on icon "Editor contextual toolbar" at bounding box center [300, 141] width 5 height 5
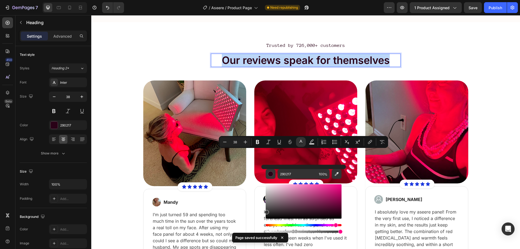
type input "383838"
drag, startPoint x: 390, startPoint y: 207, endPoint x: 257, endPoint y: 223, distance: 134.1
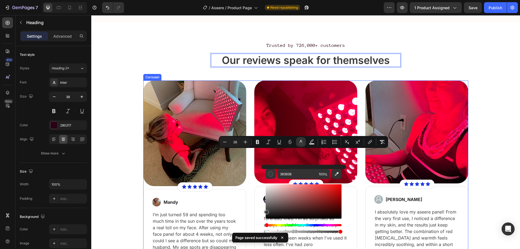
click at [133, 133] on div "Trusted by 726,000+ customers Text Block Our reviews speak for themselves Headi…" at bounding box center [305, 160] width 429 height 277
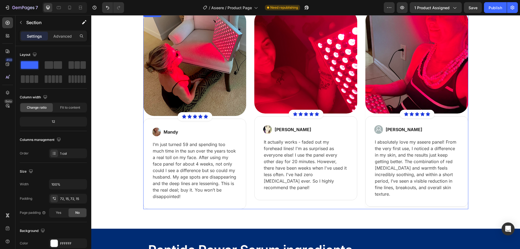
scroll to position [1654, 0]
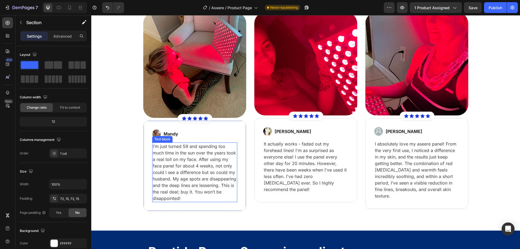
click at [181, 170] on p "I’m just turned 59 and spending too much time in the sun over the years took a …" at bounding box center [195, 172] width 84 height 59
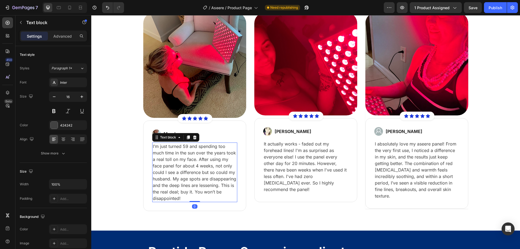
click at [181, 170] on p "I’m just turned 59 and spending too much time in the sun over the years took a …" at bounding box center [195, 172] width 84 height 59
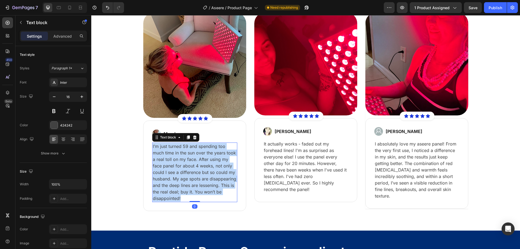
click at [181, 170] on p "I’m just turned 59 and spending too much time in the sun over the years took a …" at bounding box center [195, 172] width 84 height 59
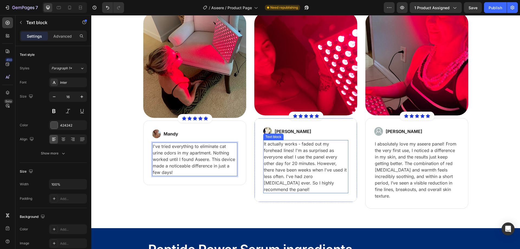
click at [277, 163] on p "It actually works - faded out my forehead lines! I'm as surprised as everyone e…" at bounding box center [306, 167] width 84 height 52
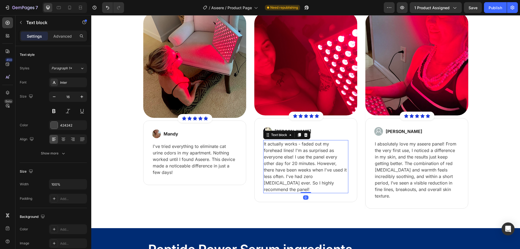
click at [277, 163] on p "It actually works - faded out my forehead lines! I'm as surprised as everyone e…" at bounding box center [306, 167] width 84 height 52
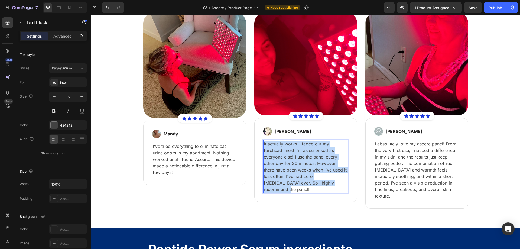
click at [277, 163] on p "It actually works - faded out my forehead lines! I'm as surprised as everyone e…" at bounding box center [306, 167] width 84 height 52
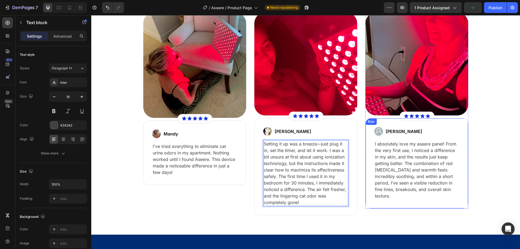
click at [409, 155] on p "I absolutely love my aseere panel! From the very first use, I noticed a differe…" at bounding box center [417, 170] width 84 height 59
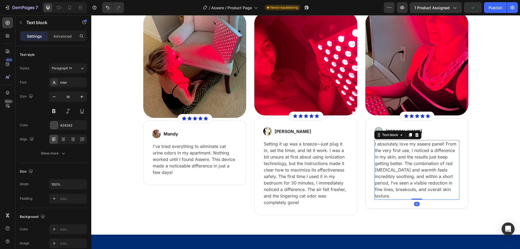
click at [409, 155] on p "I absolutely love my aseere panel! From the very first use, I noticed a differe…" at bounding box center [417, 170] width 84 height 59
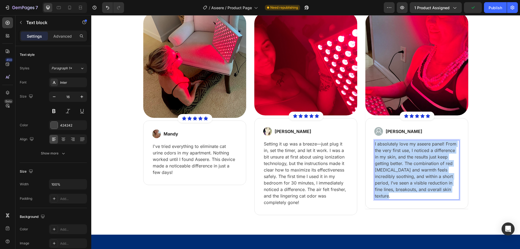
click at [409, 155] on p "I absolutely love my aseere panel! From the very first use, I noticed a differe…" at bounding box center [417, 170] width 84 height 59
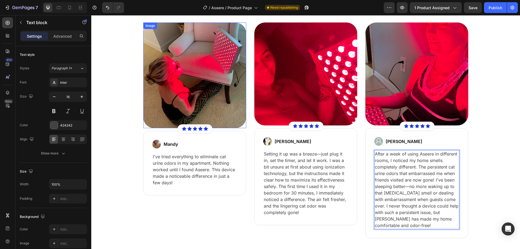
scroll to position [1611, 0]
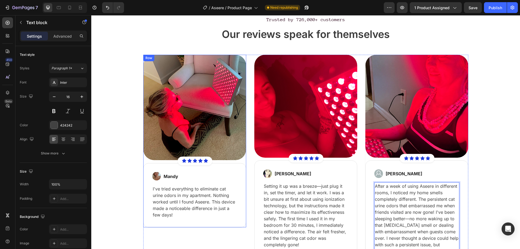
click at [225, 162] on div "Image Icon Icon Icon Icon Icon Icon List Hoz Row Row Image Mandy Text block Row…" at bounding box center [194, 141] width 103 height 173
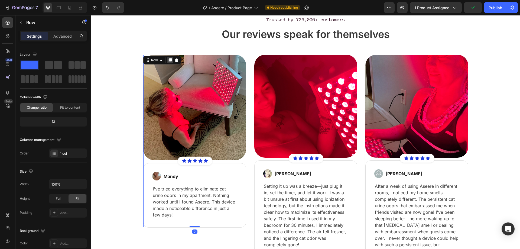
click at [169, 61] on icon at bounding box center [170, 60] width 3 height 4
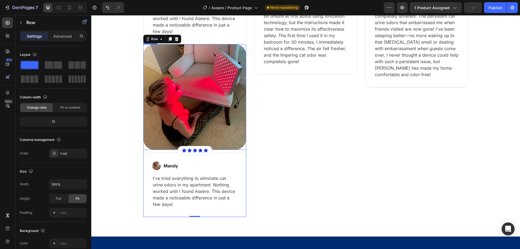
scroll to position [1805, 0]
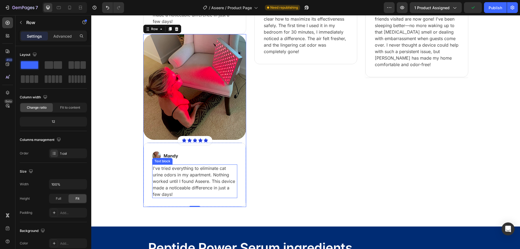
click at [182, 173] on p "I've tried everything to eliminate cat urine odors in my apartment. Nothing wor…" at bounding box center [195, 181] width 84 height 33
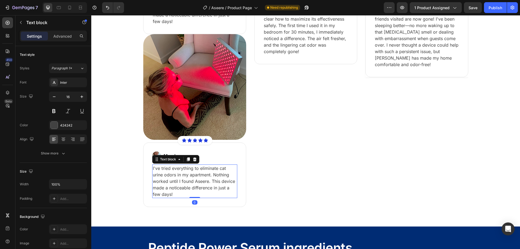
click at [182, 173] on p "I've tried everything to eliminate cat urine odors in my apartment. Nothing wor…" at bounding box center [195, 181] width 84 height 33
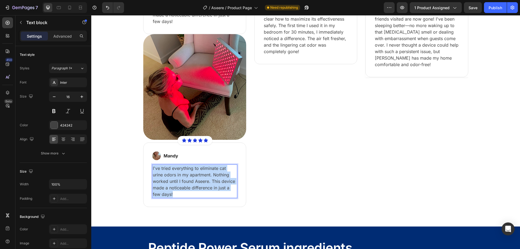
click at [182, 173] on p "I've tried everything to eliminate cat urine odors in my apartment. Nothing wor…" at bounding box center [195, 181] width 84 height 33
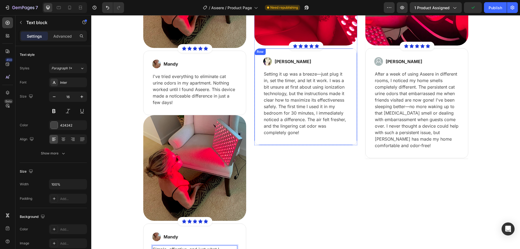
scroll to position [1642, 0]
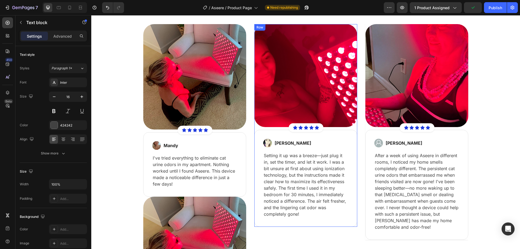
click at [254, 129] on div "Image Icon Icon Icon Icon Icon Icon List Hoz Row Row Image [PERSON_NAME] Text b…" at bounding box center [305, 125] width 103 height 203
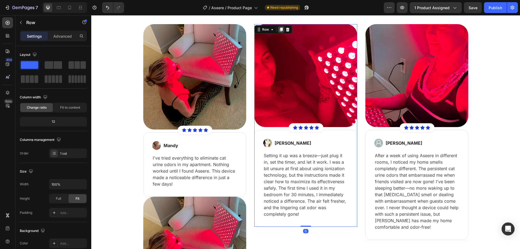
click at [280, 30] on icon at bounding box center [281, 30] width 3 height 4
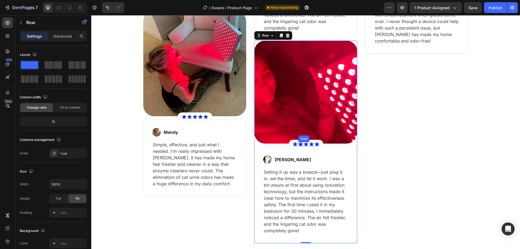
scroll to position [1835, 0]
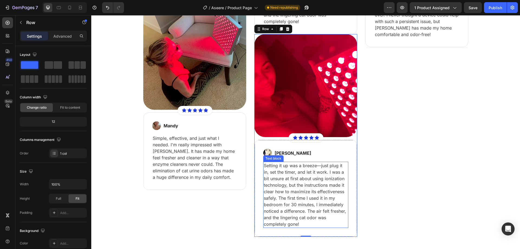
click at [294, 185] on p "Setting it up was a breeze—just plug it in, set the timer, and let it work. I w…" at bounding box center [306, 194] width 84 height 65
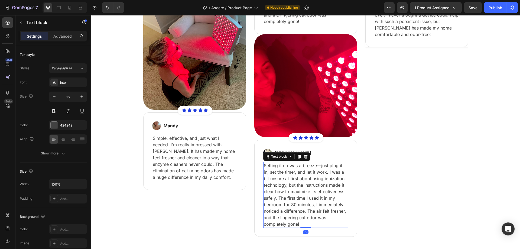
click at [294, 185] on p "Setting it up was a breeze—just plug it in, set the timer, and let it work. I w…" at bounding box center [306, 194] width 84 height 65
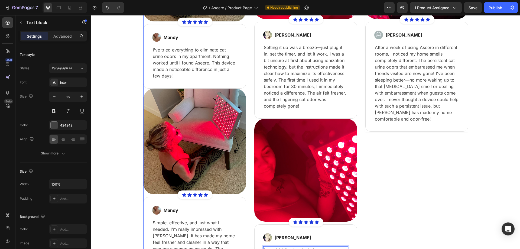
scroll to position [1699, 0]
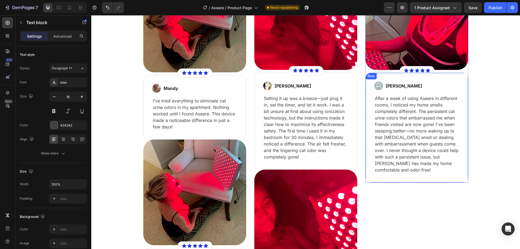
click at [367, 141] on div "Image [PERSON_NAME] Text block Row After a week of using Aseere in different ro…" at bounding box center [417, 128] width 103 height 110
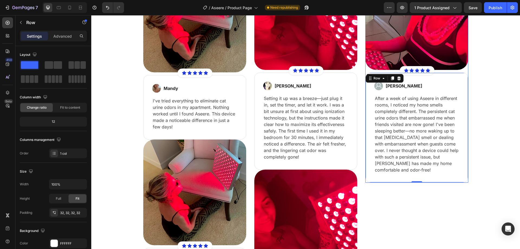
click at [366, 73] on div "Image Icon Icon Icon Icon Icon Icon List Hoz Row Row Image [PERSON_NAME] Text b…" at bounding box center [417, 75] width 103 height 216
click at [366, 71] on div "Image Icon Icon Icon Icon Icon Icon List Hoz Row Row Image [PERSON_NAME] Text b…" at bounding box center [417, 75] width 103 height 216
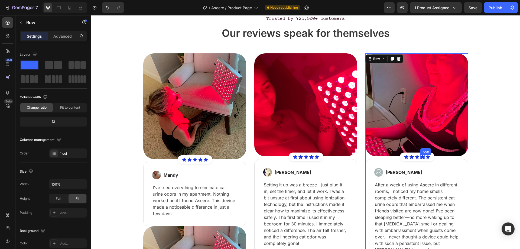
scroll to position [1510, 0]
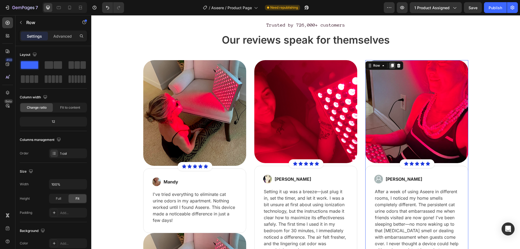
click at [393, 65] on div at bounding box center [392, 65] width 7 height 7
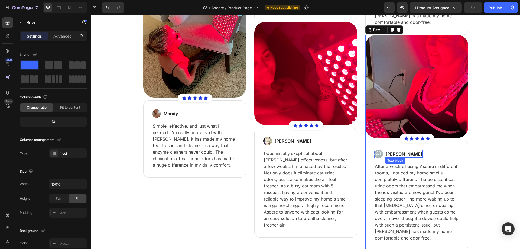
scroll to position [1751, 0]
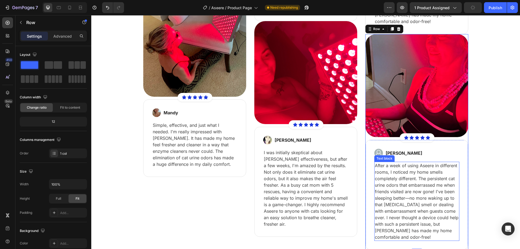
click at [392, 192] on p "After a week of using Aseere in different rooms, I noticed my home smells compl…" at bounding box center [417, 201] width 84 height 78
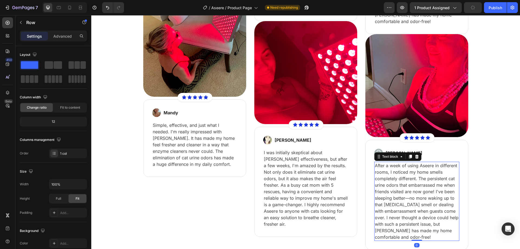
click at [392, 192] on p "After a week of using Aseere in different rooms, I noticed my home smells compl…" at bounding box center [417, 201] width 84 height 78
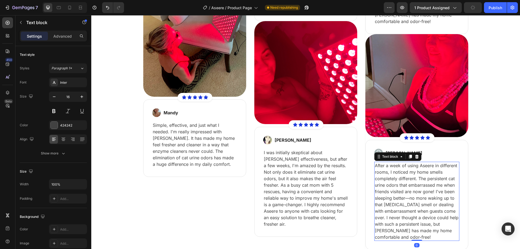
click at [392, 192] on p "After a week of using Aseere in different rooms, I noticed my home smells compl…" at bounding box center [417, 201] width 84 height 78
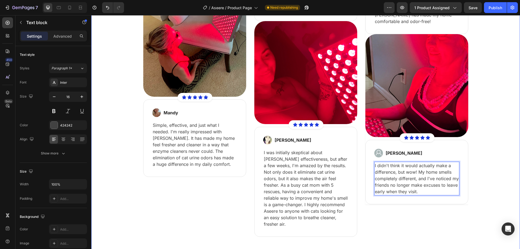
click at [483, 177] on div "Trusted by 726,000+ customers Text Block Our reviews speak for themselves Headi…" at bounding box center [305, 8] width 421 height 457
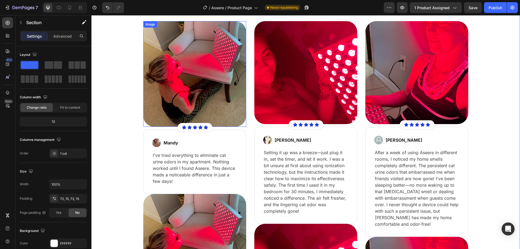
scroll to position [1507, 0]
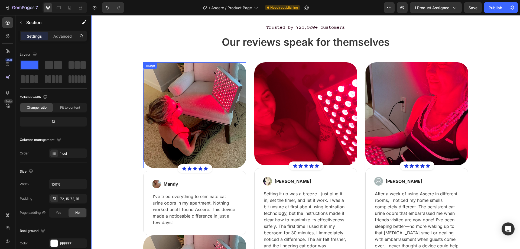
click at [206, 105] on img at bounding box center [194, 115] width 103 height 106
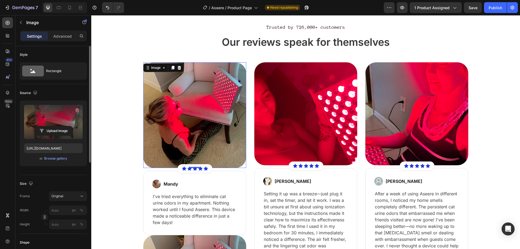
click at [62, 121] on label at bounding box center [53, 122] width 59 height 34
click at [62, 126] on input "file" at bounding box center [53, 130] width 37 height 9
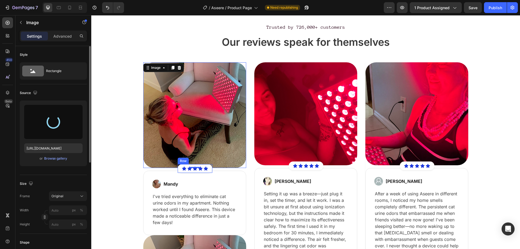
type input "[URL][DOMAIN_NAME]"
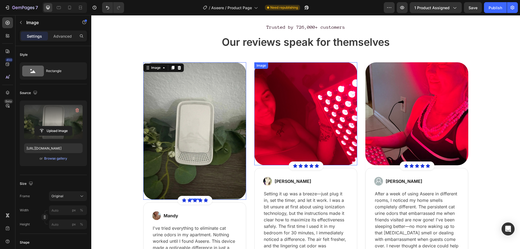
click at [331, 116] on img at bounding box center [305, 113] width 103 height 103
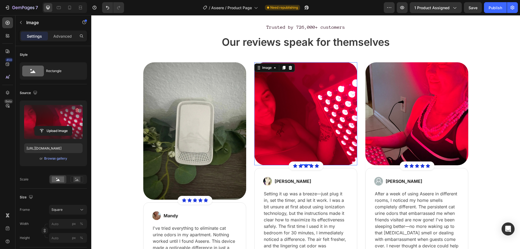
click at [74, 115] on label at bounding box center [53, 122] width 59 height 34
click at [72, 126] on input "file" at bounding box center [53, 130] width 37 height 9
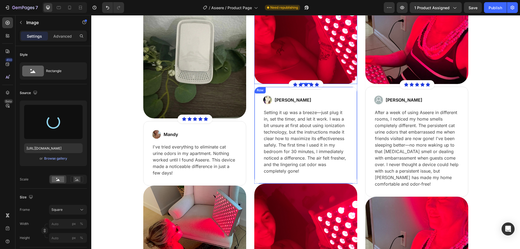
type input "[URL][DOMAIN_NAME]"
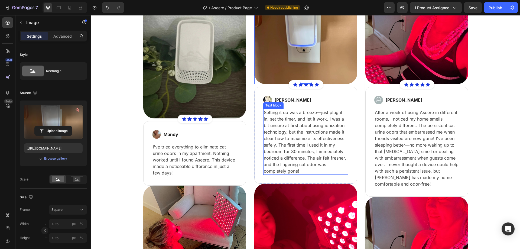
scroll to position [1535, 0]
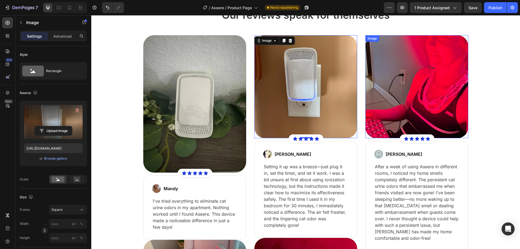
click at [420, 90] on img at bounding box center [417, 86] width 103 height 103
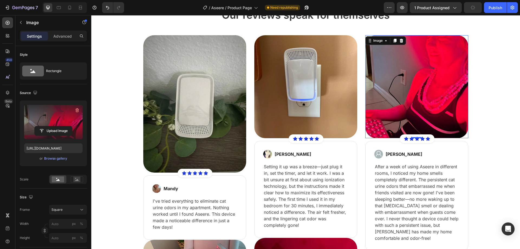
click at [61, 123] on label at bounding box center [53, 122] width 59 height 34
click at [61, 126] on input "file" at bounding box center [53, 130] width 37 height 9
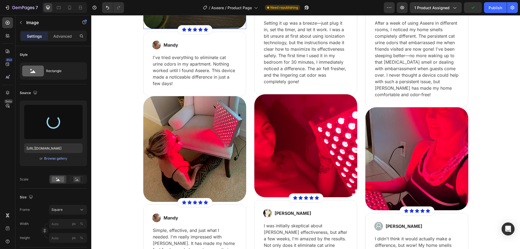
scroll to position [1697, 0]
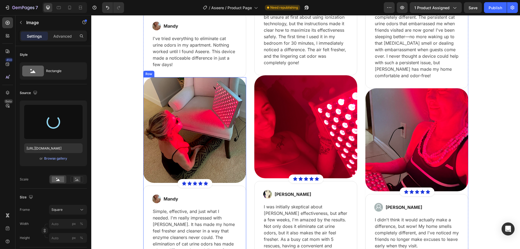
click at [143, 184] on div "Image Icon Icon Icon Icon Icon Icon List Hoz Row Row Image Mandy Text block Row…" at bounding box center [194, 170] width 103 height 186
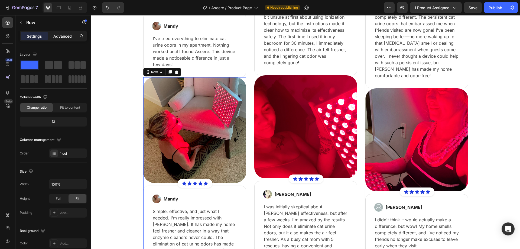
click at [67, 34] on div "Settings Advanced" at bounding box center [53, 36] width 67 height 11
click at [69, 36] on p "Advanced" at bounding box center [62, 36] width 18 height 6
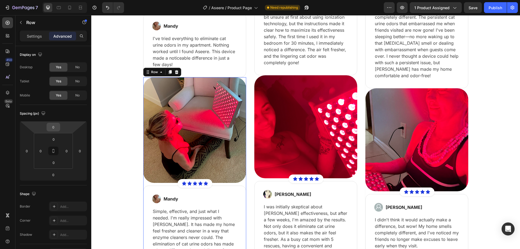
click at [59, 127] on div "0" at bounding box center [54, 127] width 14 height 9
click at [55, 128] on input "0" at bounding box center [53, 127] width 11 height 8
type input "20"
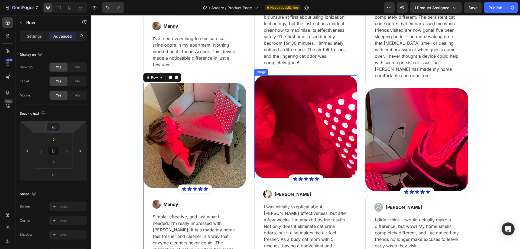
click at [256, 179] on div "Image Icon Icon Icon Icon Icon Icon List Hoz Row Row Image [PERSON_NAME] Text b…" at bounding box center [305, 183] width 103 height 216
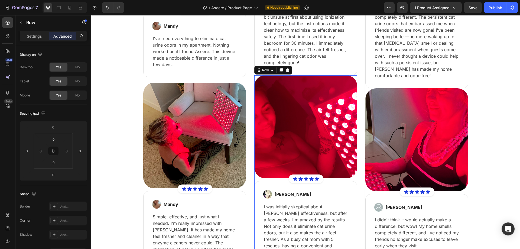
click at [254, 179] on div "Image Icon Icon Icon Icon Icon Icon List Hoz Row Row Image [PERSON_NAME] Text b…" at bounding box center [305, 183] width 103 height 216
click at [51, 127] on input "0" at bounding box center [53, 127] width 11 height 8
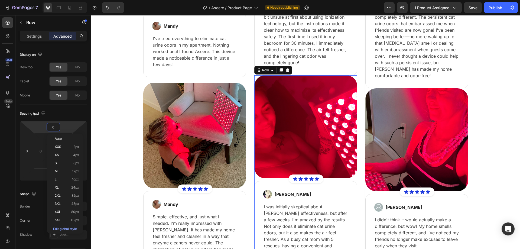
paste input "2"
type input "20"
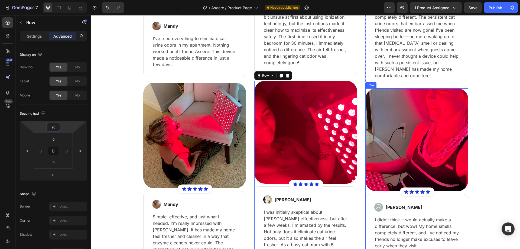
click at [366, 193] on div "Image Icon Icon Icon Icon Icon Icon List Hoz Row Row Image [PERSON_NAME] Text b…" at bounding box center [417, 173] width 103 height 170
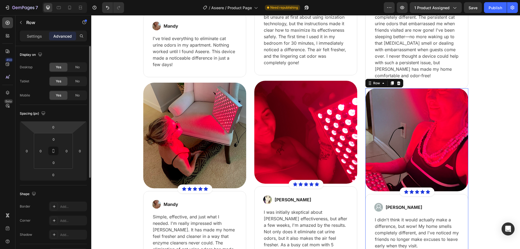
click at [57, 0] on html "7 Version history / Aseere / Product Page Need republishing Preview 1 product a…" at bounding box center [260, 0] width 520 height 0
click at [56, 126] on input "0" at bounding box center [53, 127] width 11 height 8
paste input "2"
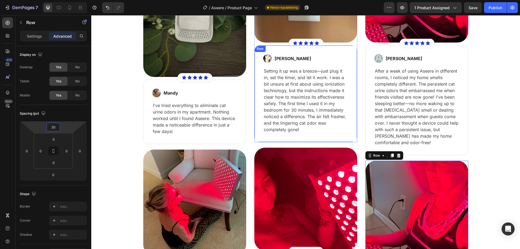
scroll to position [1589, 0]
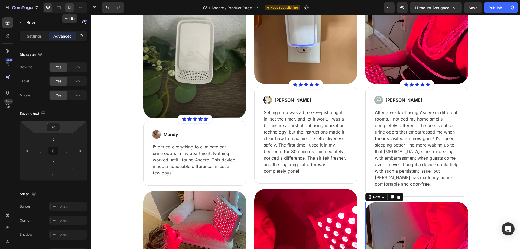
type input "20"
click at [69, 7] on icon at bounding box center [69, 7] width 5 height 5
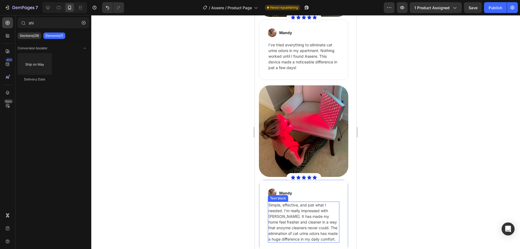
scroll to position [2244, 0]
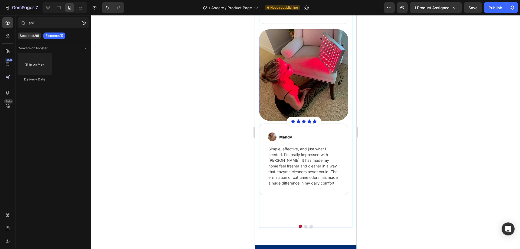
click at [304, 225] on button "Dot" at bounding box center [305, 226] width 3 height 3
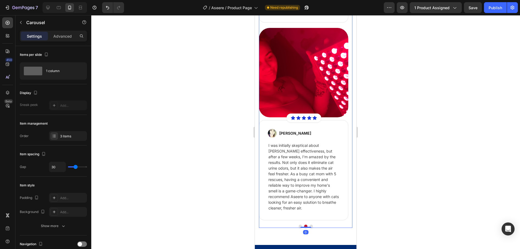
click at [299, 226] on button "Dot" at bounding box center [300, 226] width 3 height 3
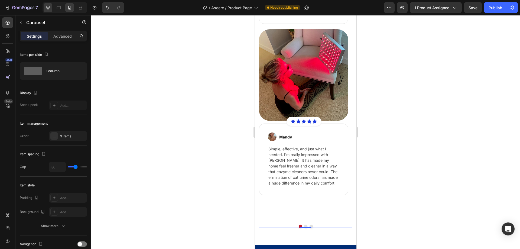
click at [49, 8] on icon at bounding box center [48, 8] width 4 height 4
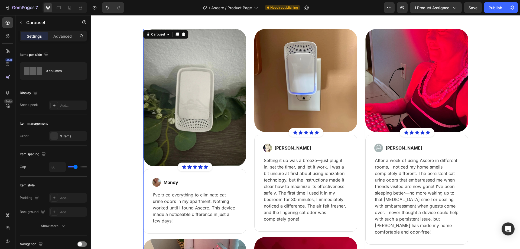
scroll to position [2095, 0]
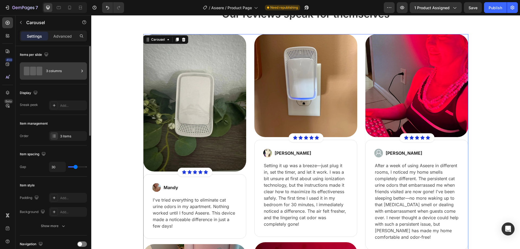
click at [50, 68] on div "3 columns" at bounding box center [62, 71] width 33 height 12
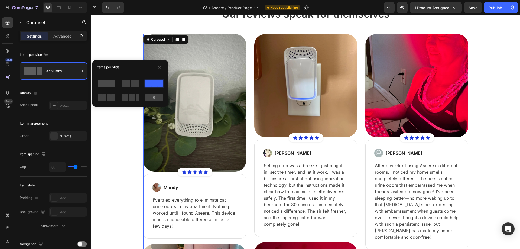
click at [111, 82] on span at bounding box center [106, 84] width 17 height 8
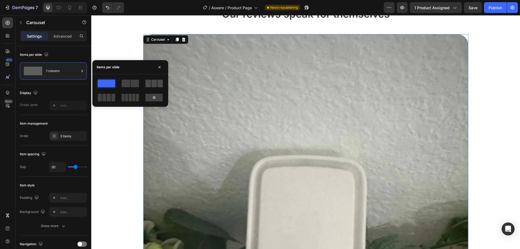
click at [149, 85] on span at bounding box center [148, 84] width 5 height 8
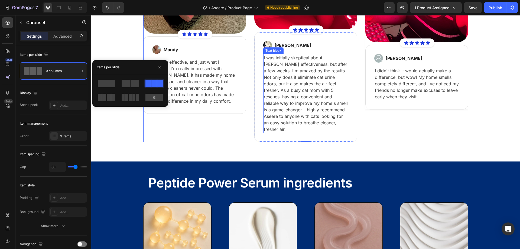
scroll to position [2014, 0]
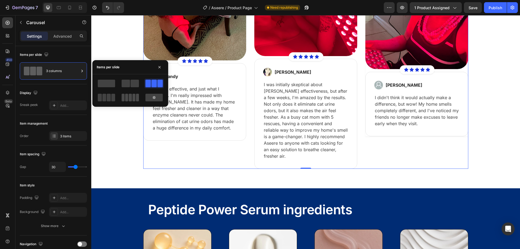
click at [127, 99] on span at bounding box center [126, 98] width 3 height 8
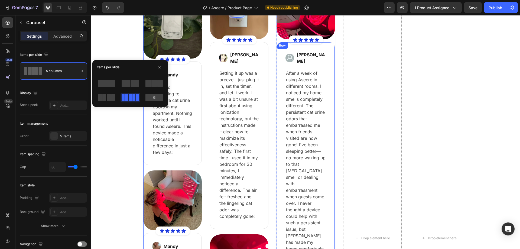
scroll to position [1743, 0]
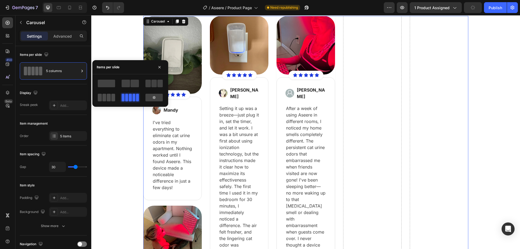
click at [114, 96] on span at bounding box center [113, 98] width 4 height 8
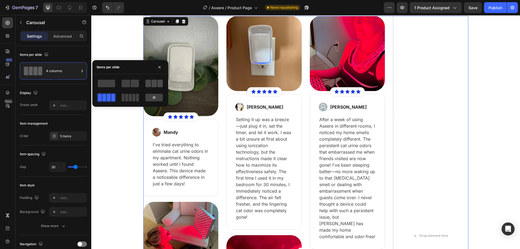
click at [155, 86] on span at bounding box center [154, 84] width 5 height 8
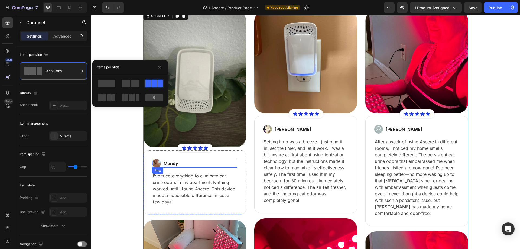
scroll to position [1716, 0]
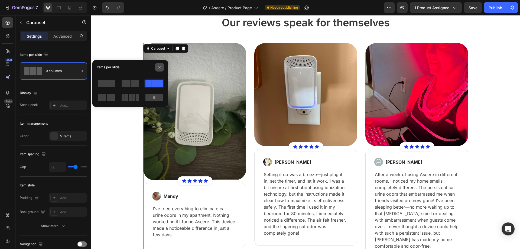
click at [160, 65] on icon "button" at bounding box center [159, 67] width 4 height 4
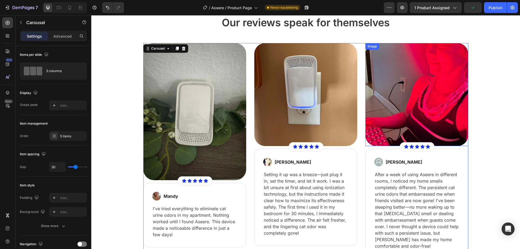
click at [412, 112] on img at bounding box center [417, 94] width 103 height 103
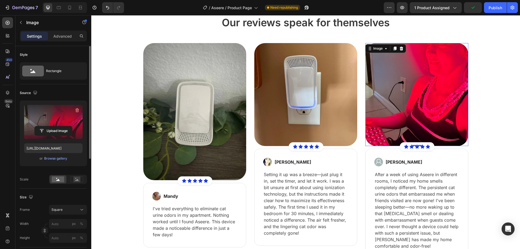
click at [42, 118] on label at bounding box center [53, 122] width 59 height 34
click at [42, 126] on input "file" at bounding box center [53, 130] width 37 height 9
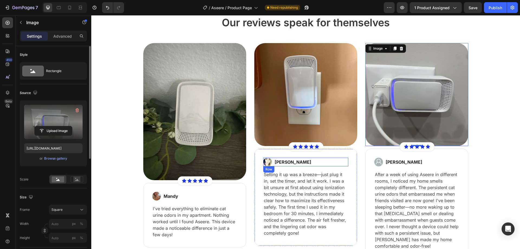
type input "https://cdn.shopify.com/s/files/1/0772/0579/9204/files/gempages_543059729656579…"
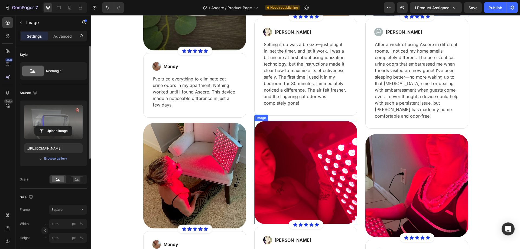
scroll to position [1947, 0]
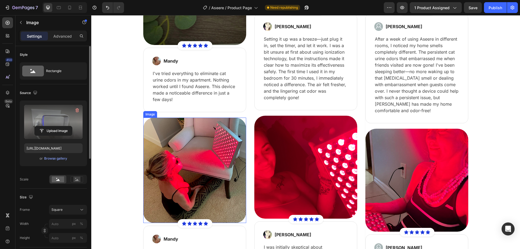
click at [194, 180] on img at bounding box center [194, 171] width 103 height 106
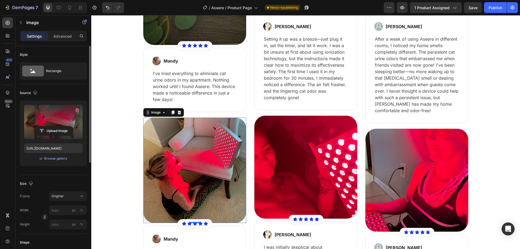
click at [57, 124] on label at bounding box center [53, 122] width 59 height 34
click at [57, 126] on input "file" at bounding box center [53, 130] width 37 height 9
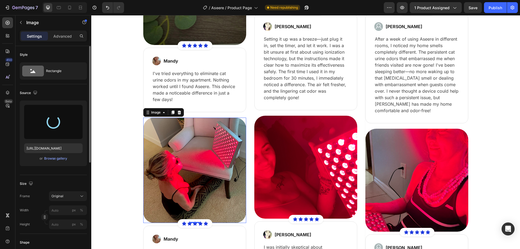
type input "https://cdn.shopify.com/s/files/1/0772/0579/9204/files/gempages_543059729656579…"
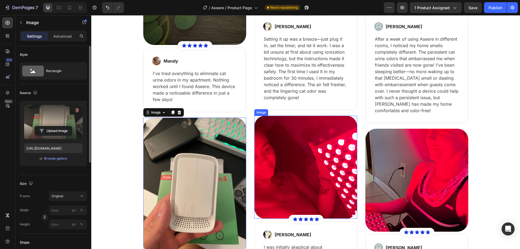
click at [300, 173] on img at bounding box center [305, 167] width 103 height 103
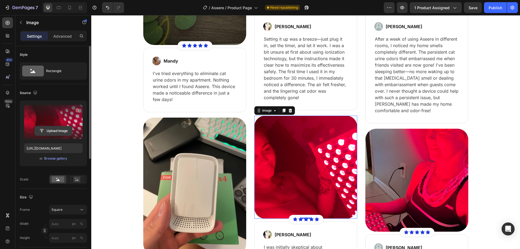
click at [56, 127] on input "file" at bounding box center [53, 130] width 37 height 9
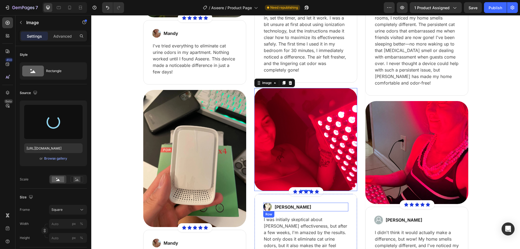
scroll to position [2029, 0]
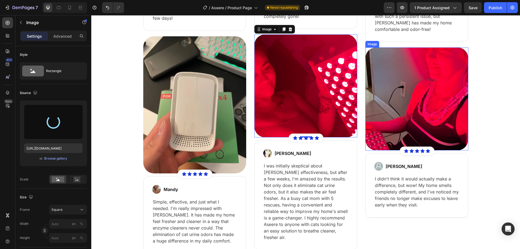
type input "https://cdn.shopify.com/s/files/1/0772/0579/9204/files/gempages_543059729656579…"
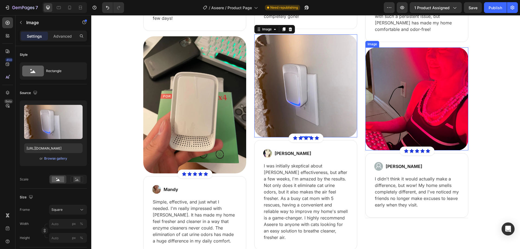
click at [402, 115] on img at bounding box center [417, 98] width 103 height 103
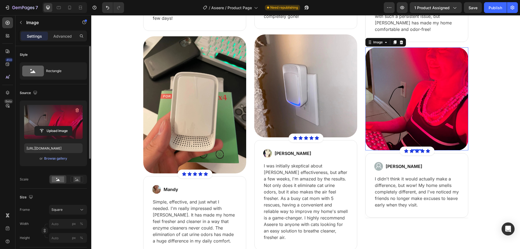
click at [62, 121] on label at bounding box center [53, 122] width 59 height 34
click at [62, 126] on input "file" at bounding box center [53, 130] width 37 height 9
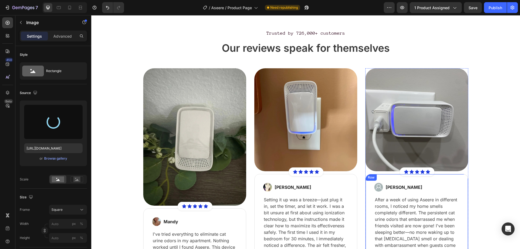
scroll to position [1785, 0]
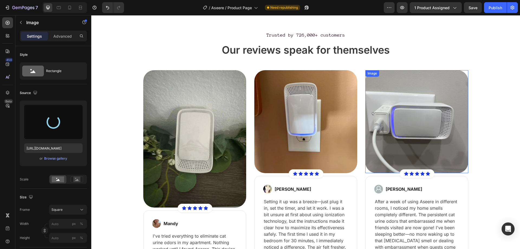
type input "https://cdn.shopify.com/s/files/1/0772/0579/9204/files/gempages_543059729656579…"
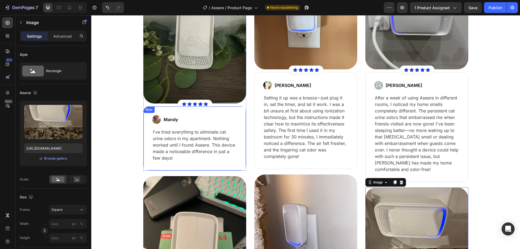
scroll to position [1839, 0]
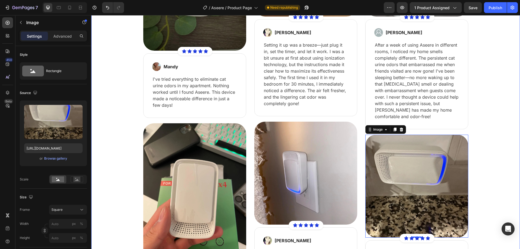
click at [134, 125] on div "Trusted by 726,000+ customers Text Block Our reviews speak for themselves Headi…" at bounding box center [305, 108] width 421 height 466
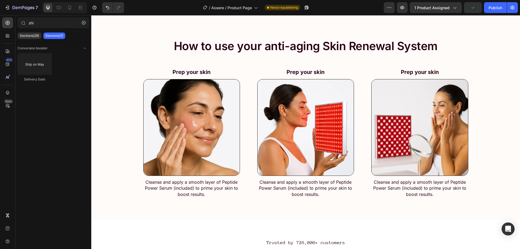
scroll to position [1663, 0]
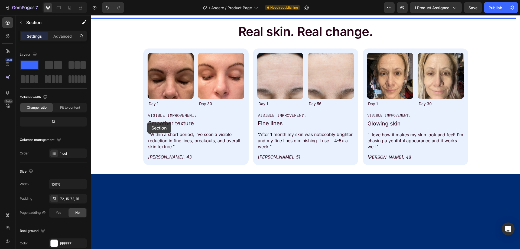
scroll to position [552, 0]
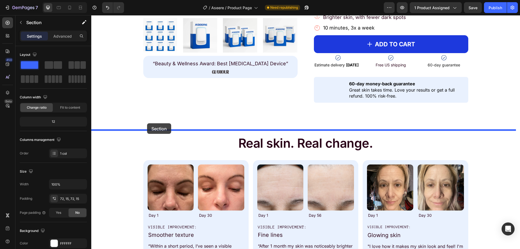
drag, startPoint x: 132, startPoint y: 154, endPoint x: 147, endPoint y: 123, distance: 34.4
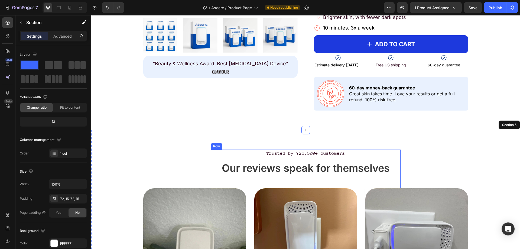
click at [285, 154] on p "Trusted by 726,000+ customers" at bounding box center [306, 153] width 189 height 6
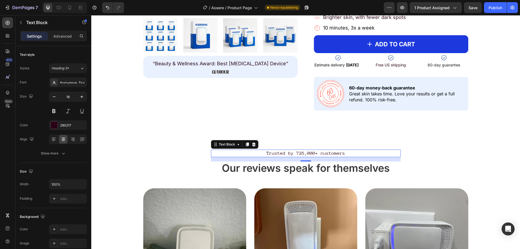
click at [285, 154] on p "Trusted by 726,000+ customers" at bounding box center [306, 153] width 189 height 6
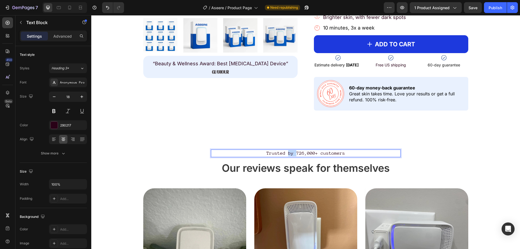
click at [285, 154] on p "Trusted by 726,000+ customers" at bounding box center [306, 153] width 189 height 6
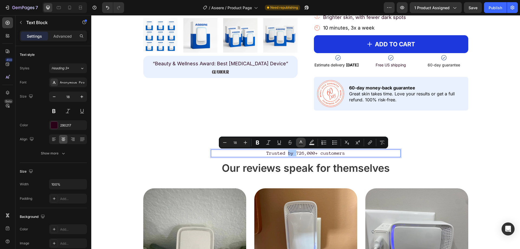
click at [304, 143] on button "Text Color" at bounding box center [301, 143] width 10 height 10
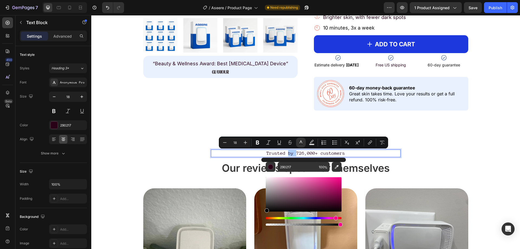
drag, startPoint x: 282, startPoint y: 197, endPoint x: 263, endPoint y: 221, distance: 31.0
click at [263, 221] on div "290217 100 %" at bounding box center [304, 192] width 85 height 69
type input "000000"
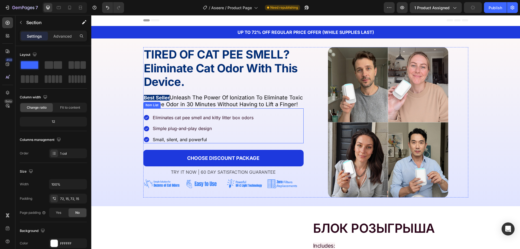
scroll to position [0, 0]
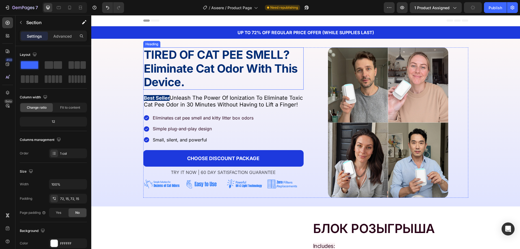
click at [170, 64] on strong "Eliminate Cat Odor With This Device." at bounding box center [221, 75] width 154 height 27
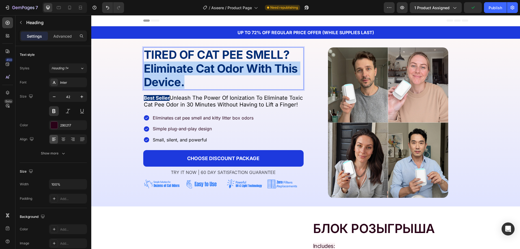
click at [170, 64] on strong "Eliminate Cat Odor With This Device." at bounding box center [221, 75] width 154 height 27
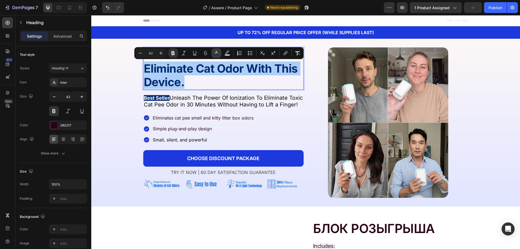
click at [218, 56] on rect "Editor contextual toolbar" at bounding box center [216, 54] width 5 height 1
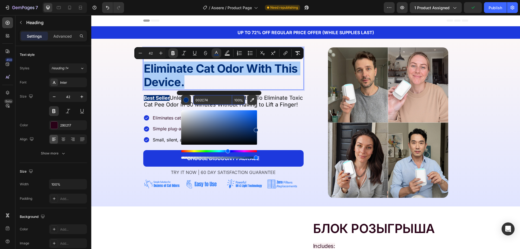
click at [206, 104] on input "002C74" at bounding box center [212, 100] width 39 height 10
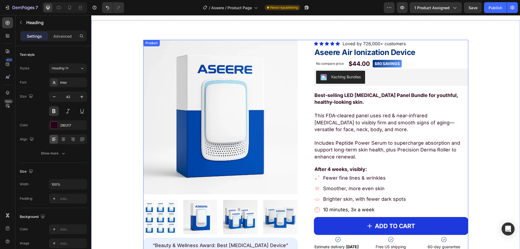
scroll to position [623, 0]
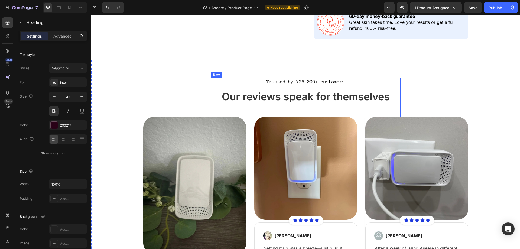
click at [266, 95] on span "Our reviews speak for themselves" at bounding box center [306, 96] width 168 height 12
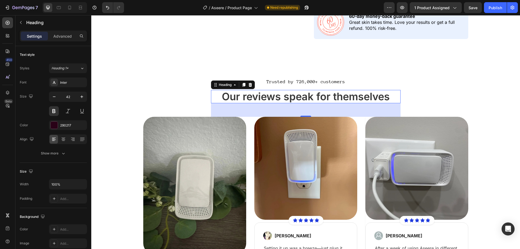
type input "16"
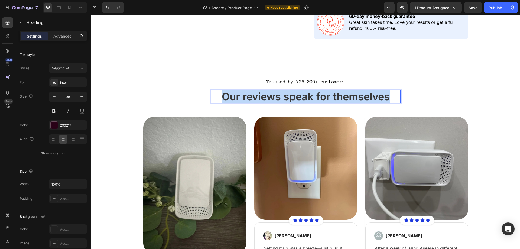
click at [266, 95] on span "Our reviews speak for themselves" at bounding box center [306, 96] width 168 height 12
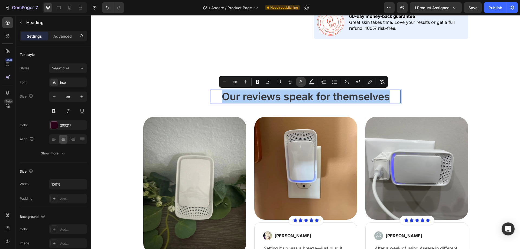
click at [300, 83] on icon "Editor contextual toolbar" at bounding box center [300, 81] width 5 height 5
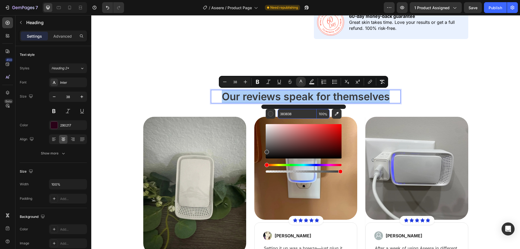
click at [286, 117] on input "383838" at bounding box center [297, 114] width 39 height 10
paste input "002C74"
type input "002C74"
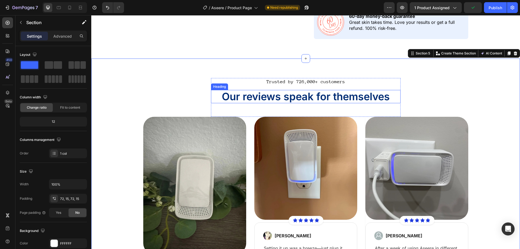
click at [281, 101] on span "Our reviews speak for themselves" at bounding box center [306, 96] width 168 height 12
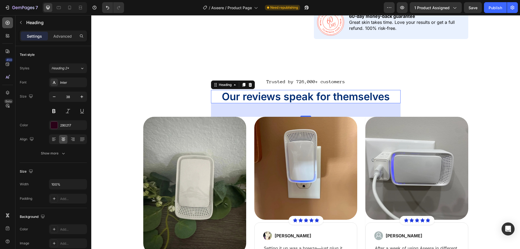
click at [9, 21] on icon at bounding box center [8, 23] width 4 height 4
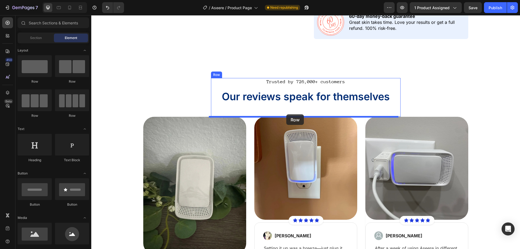
drag, startPoint x: 136, startPoint y: 122, endPoint x: 286, endPoint y: 114, distance: 150.4
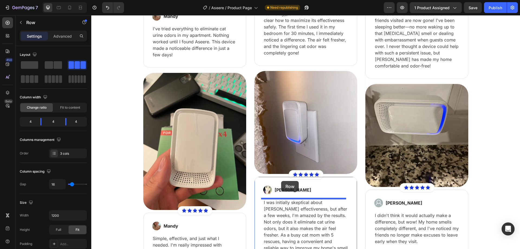
scroll to position [1003, 0]
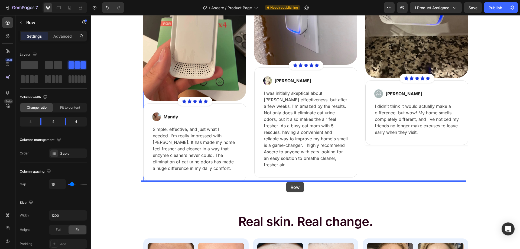
drag, startPoint x: 271, startPoint y: 120, endPoint x: 286, endPoint y: 182, distance: 64.2
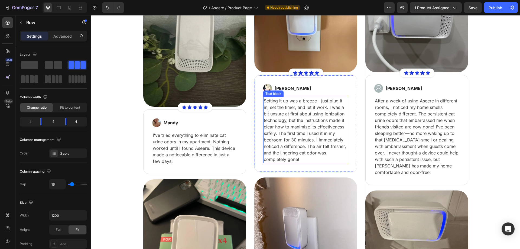
scroll to position [715, 0]
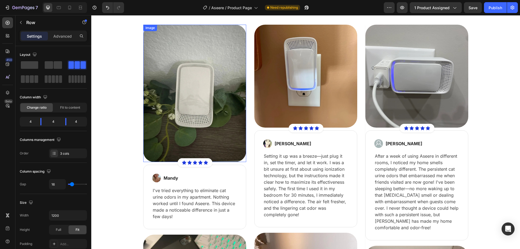
click at [143, 160] on div at bounding box center [194, 93] width 103 height 137
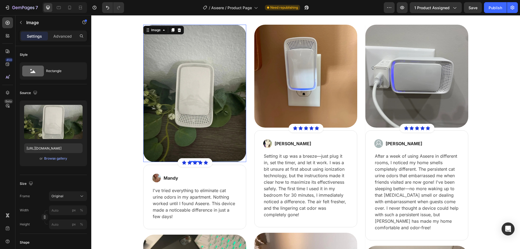
click at [143, 162] on div at bounding box center [194, 93] width 103 height 137
click at [143, 164] on div "Image 0 Icon Icon Icon Icon Icon Icon List Hoz Row Row Image Mandy Text block R…" at bounding box center [194, 127] width 103 height 205
click at [143, 162] on div "Image 0 Icon Icon Icon Icon Icon Icon List Hoz Row Row Image Mandy Text block R…" at bounding box center [194, 127] width 103 height 205
click at [143, 165] on div "Image 0 Icon Icon Icon Icon Icon Icon List Hoz Row Row Image Mandy Text block R…" at bounding box center [194, 127] width 103 height 205
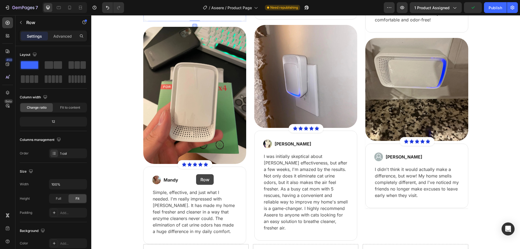
scroll to position [1041, 0]
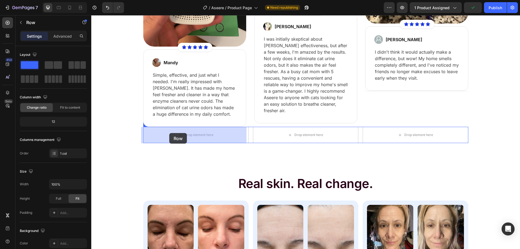
drag, startPoint x: 142, startPoint y: 165, endPoint x: 169, endPoint y: 133, distance: 41.5
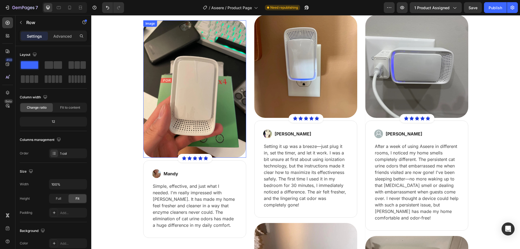
scroll to position [673, 0]
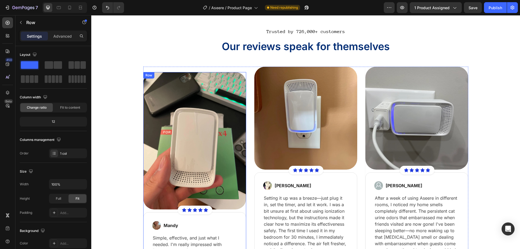
click at [144, 209] on div "Image Icon Icon Icon Icon Icon Icon List Hoz Row Row Image Mandy Text block Row…" at bounding box center [194, 181] width 103 height 218
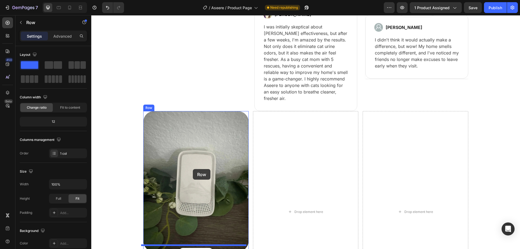
scroll to position [1188, 0]
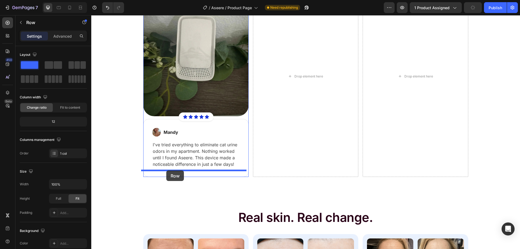
drag, startPoint x: 144, startPoint y: 209, endPoint x: 166, endPoint y: 170, distance: 45.2
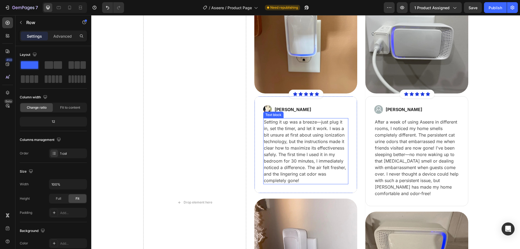
scroll to position [728, 0]
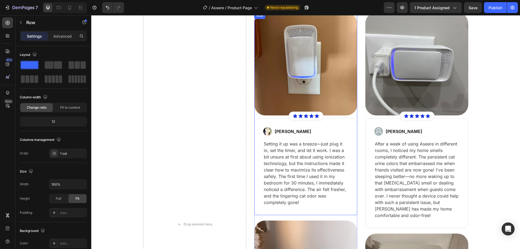
click at [256, 117] on div "Image Icon Icon Icon Icon Icon Icon List Hoz Row Row Image Amanda Text block Ro…" at bounding box center [305, 113] width 103 height 203
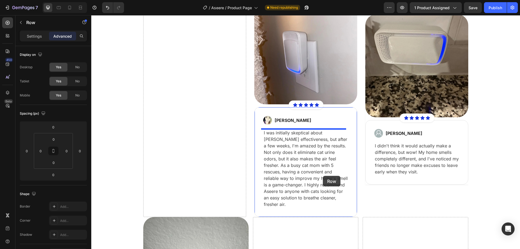
scroll to position [1053, 0]
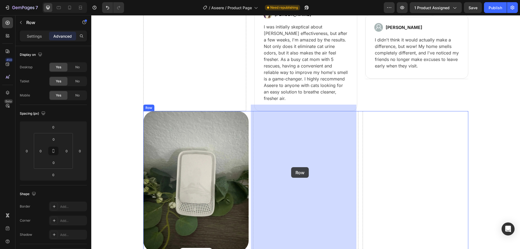
drag, startPoint x: 254, startPoint y: 116, endPoint x: 291, endPoint y: 167, distance: 63.2
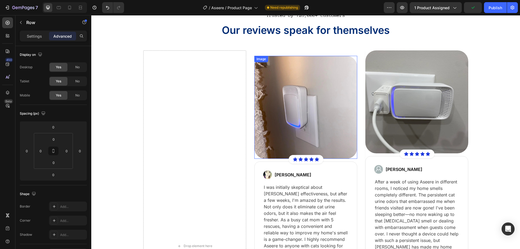
scroll to position [673, 0]
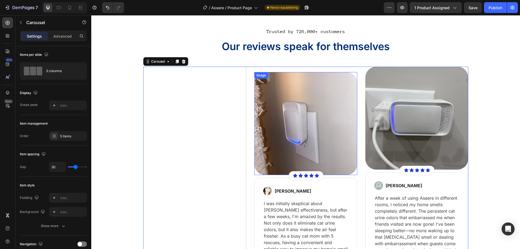
click at [254, 175] on div at bounding box center [305, 123] width 103 height 103
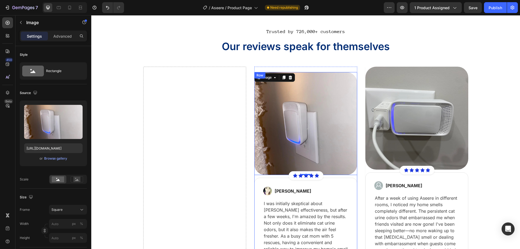
click at [254, 176] on div "Image 0 Icon Icon Icon Icon Icon Icon List Hoz Row Row Image Amanda Text block …" at bounding box center [305, 180] width 103 height 216
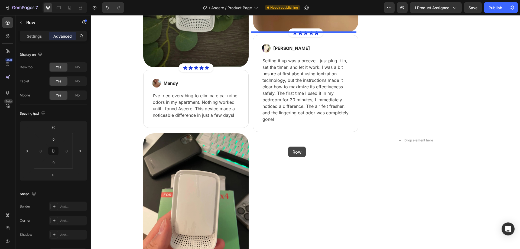
scroll to position [1216, 0]
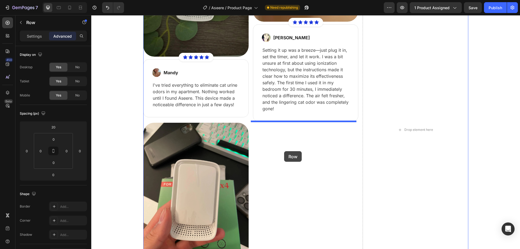
drag, startPoint x: 254, startPoint y: 176, endPoint x: 284, endPoint y: 151, distance: 38.9
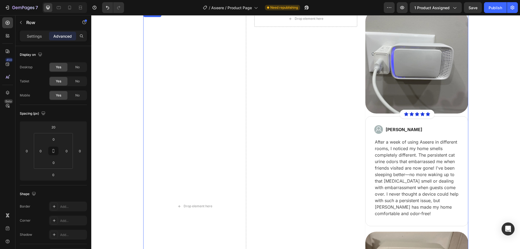
scroll to position [728, 0]
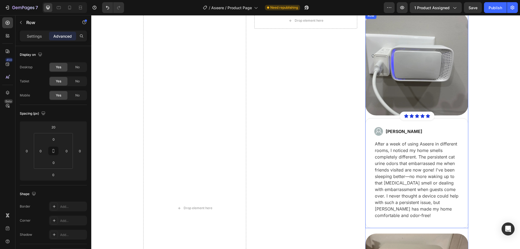
click at [366, 118] on div "Image Icon Icon Icon Icon Icon Icon List Hoz Row Row Image Meg H Text block Row…" at bounding box center [417, 120] width 103 height 216
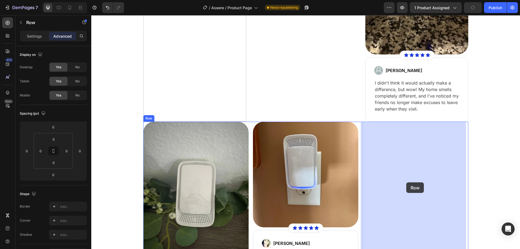
scroll to position [1080, 0]
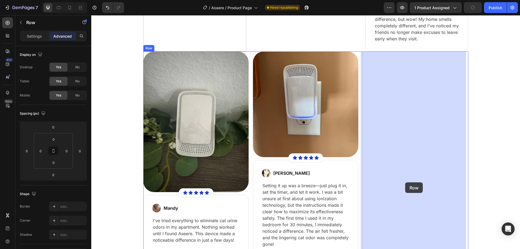
drag, startPoint x: 364, startPoint y: 116, endPoint x: 386, endPoint y: 117, distance: 22.5
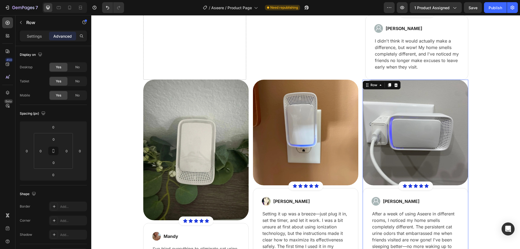
scroll to position [673, 0]
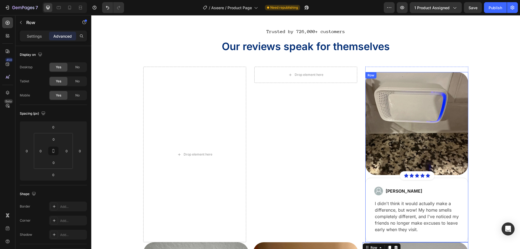
click at [366, 176] on div "Image Icon Icon Icon Icon Icon Icon List Hoz Row Row Image Meg H Text block Row…" at bounding box center [417, 157] width 103 height 170
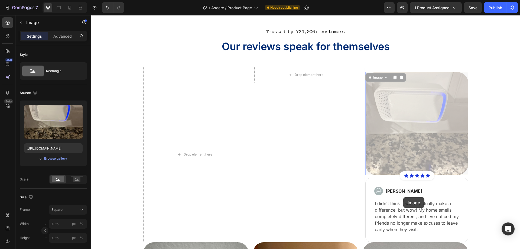
scroll to position [1053, 0]
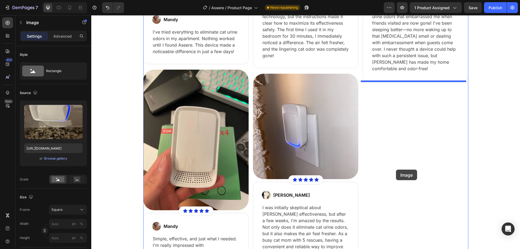
drag, startPoint x: 365, startPoint y: 175, endPoint x: 396, endPoint y: 169, distance: 31.4
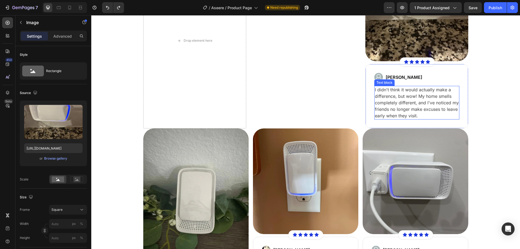
scroll to position [675, 0]
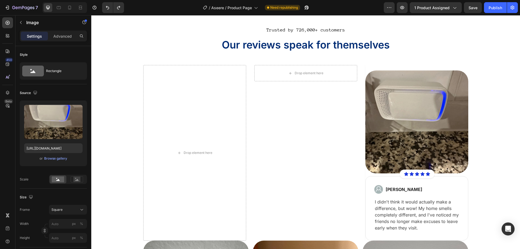
click at [366, 173] on div at bounding box center [417, 121] width 103 height 103
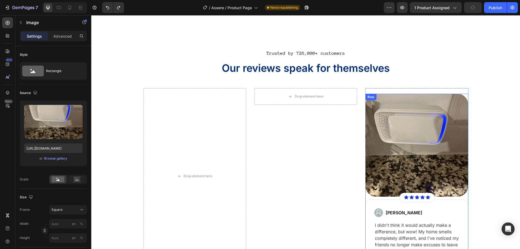
click at [367, 197] on div "Image Icon Icon Icon Icon Icon Icon List Hoz Row Row Image Meg H Text block Row…" at bounding box center [417, 179] width 103 height 170
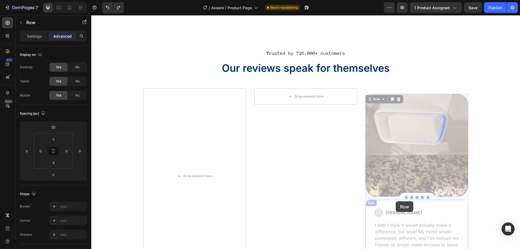
scroll to position [950, 0]
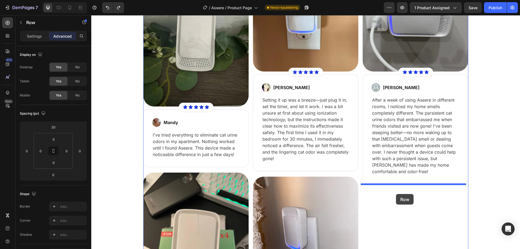
drag, startPoint x: 366, startPoint y: 198, endPoint x: 410, endPoint y: 99, distance: 107.8
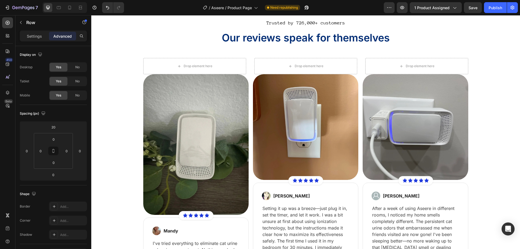
scroll to position [574, 0]
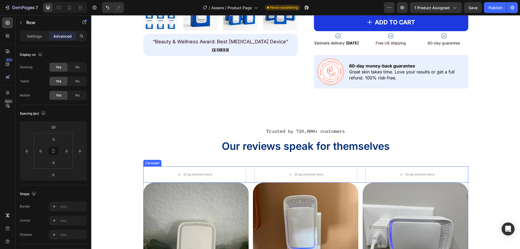
click at [249, 171] on div "Drop element here Drop element here Row Row Row Row Drop element here Row Row D…" at bounding box center [305, 174] width 325 height 16
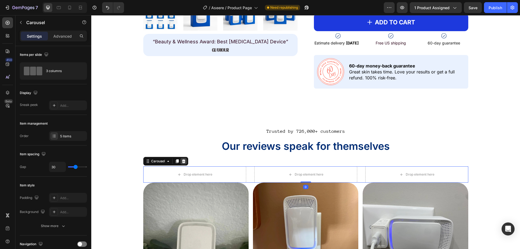
click at [183, 162] on icon at bounding box center [184, 161] width 4 height 4
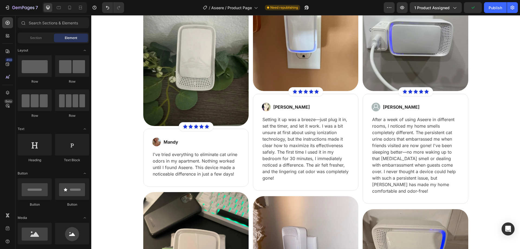
scroll to position [430, 0]
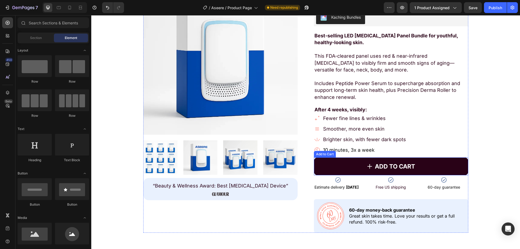
click at [356, 169] on button "ADD TO CART" at bounding box center [391, 166] width 154 height 18
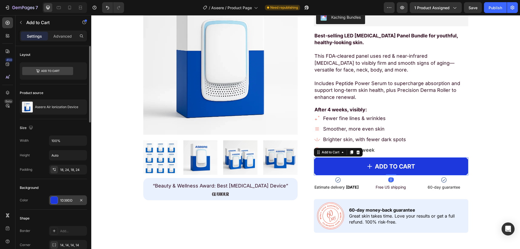
scroll to position [27, 0]
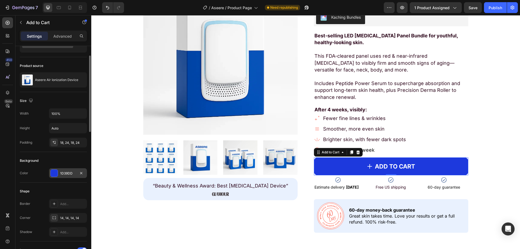
click at [51, 173] on div at bounding box center [54, 173] width 7 height 7
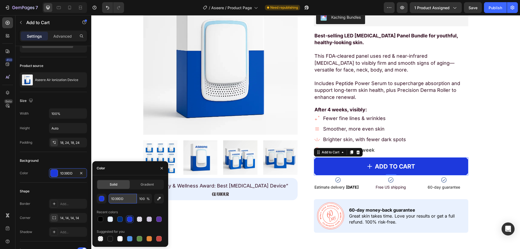
click at [121, 195] on input "1D39DD" at bounding box center [123, 199] width 28 height 10
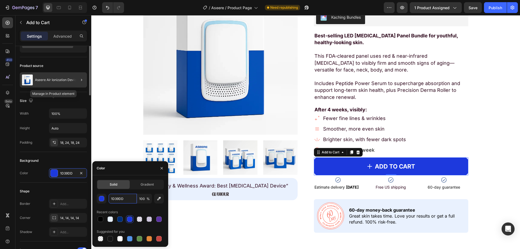
scroll to position [0, 0]
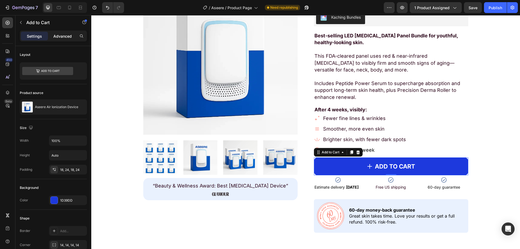
click at [60, 39] on div "Advanced" at bounding box center [62, 36] width 27 height 9
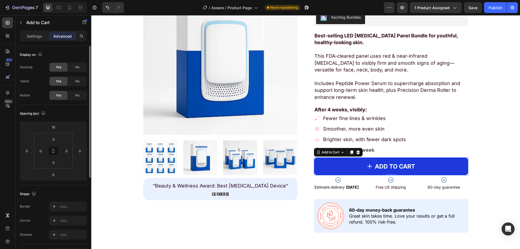
click at [36, 39] on div "Settings" at bounding box center [34, 36] width 27 height 9
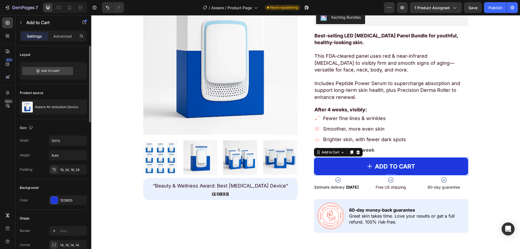
scroll to position [136, 0]
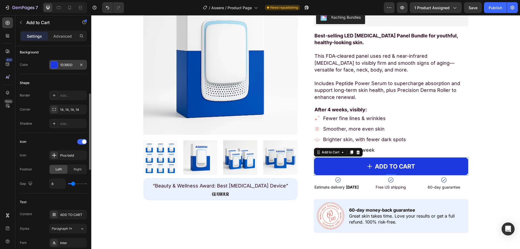
click at [56, 66] on div at bounding box center [54, 64] width 7 height 7
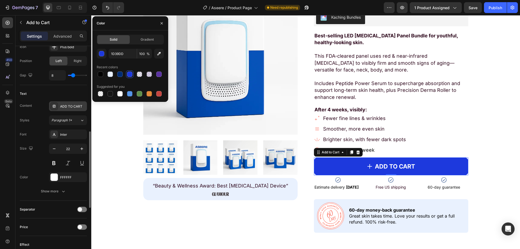
scroll to position [271, 0]
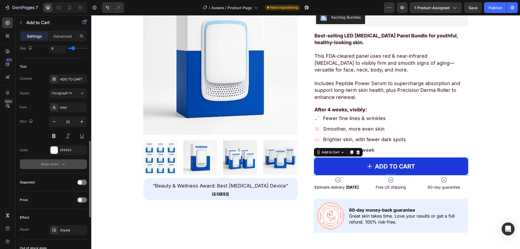
click at [61, 167] on button "Show more" at bounding box center [53, 164] width 67 height 10
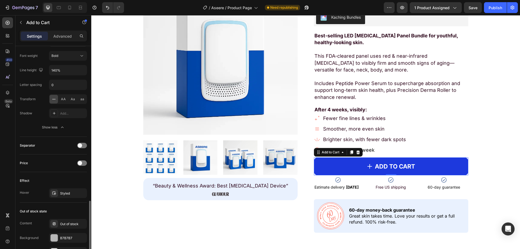
scroll to position [477, 0]
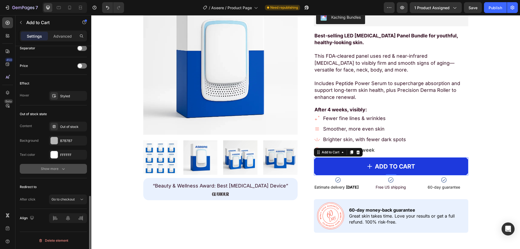
click at [46, 168] on div "Show more" at bounding box center [53, 168] width 25 height 5
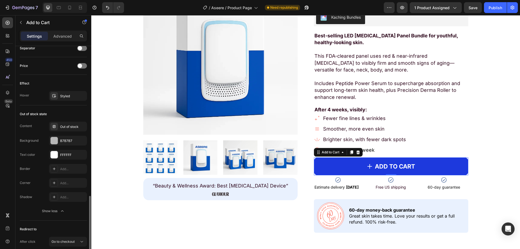
scroll to position [519, 0]
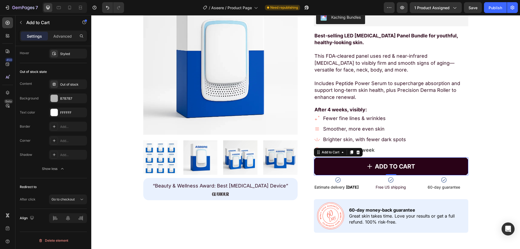
click at [337, 166] on button "ADD TO CART" at bounding box center [391, 166] width 154 height 18
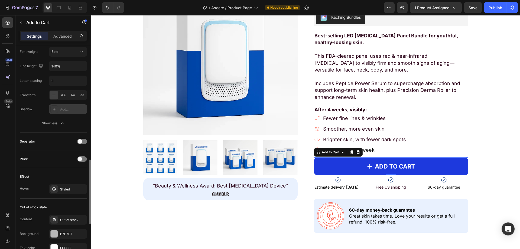
scroll to position [329, 0]
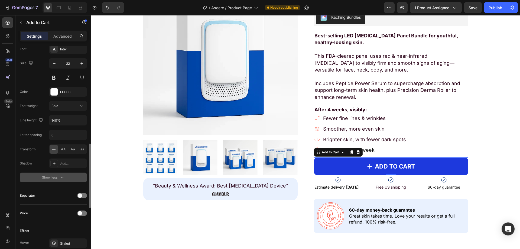
click at [54, 177] on div "Show less" at bounding box center [53, 177] width 23 height 5
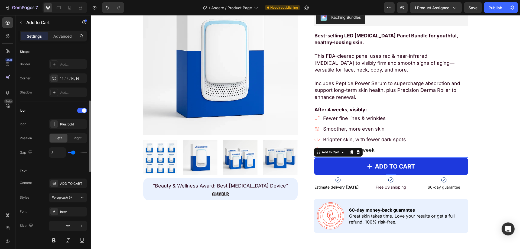
scroll to position [85, 0]
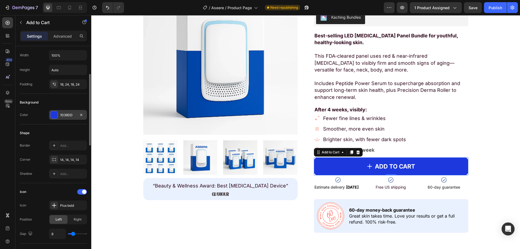
click at [63, 115] on div "1D39DD" at bounding box center [68, 115] width 16 height 5
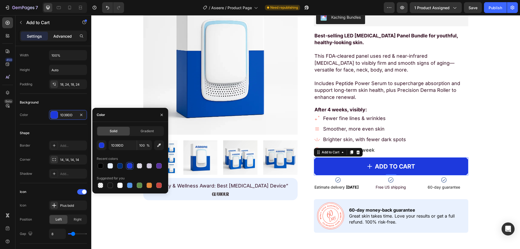
click at [27, 101] on div "Background" at bounding box center [29, 102] width 19 height 5
click at [53, 39] on div "Advanced" at bounding box center [62, 36] width 27 height 9
click at [54, 37] on p "Advanced" at bounding box center [62, 36] width 18 height 6
click at [56, 33] on div "Advanced" at bounding box center [62, 36] width 27 height 9
click at [157, 114] on img at bounding box center [220, 57] width 154 height 154
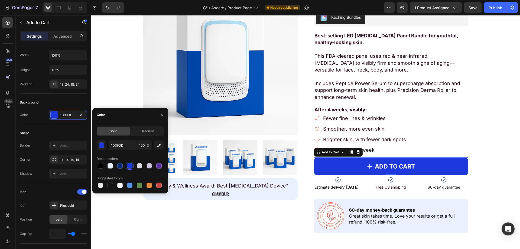
click at [159, 114] on img at bounding box center [220, 57] width 154 height 154
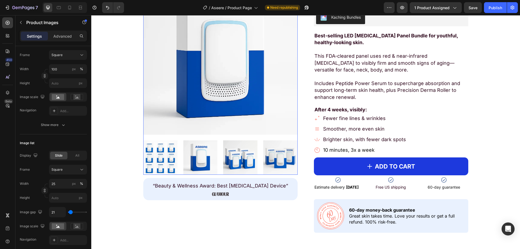
drag, startPoint x: 162, startPoint y: 115, endPoint x: 128, endPoint y: 84, distance: 45.1
click at [162, 115] on img at bounding box center [220, 57] width 154 height 154
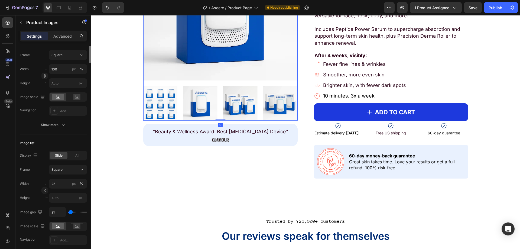
scroll to position [0, 0]
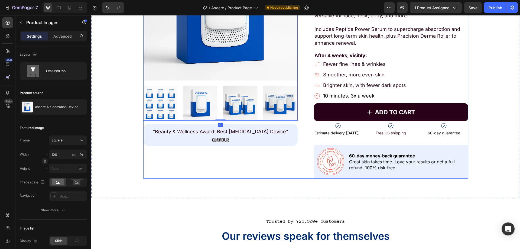
click at [315, 108] on button "ADD TO CART" at bounding box center [391, 112] width 154 height 18
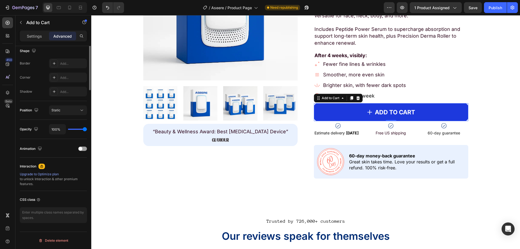
scroll to position [35, 0]
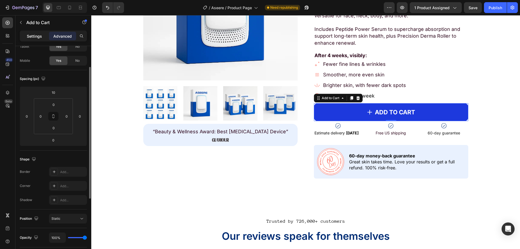
click at [30, 36] on p "Settings" at bounding box center [34, 36] width 15 height 6
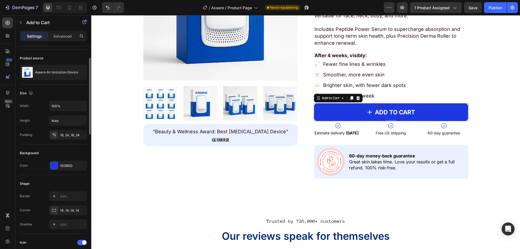
drag, startPoint x: 39, startPoint y: 156, endPoint x: 30, endPoint y: 149, distance: 11.2
click at [38, 156] on div "Background" at bounding box center [53, 153] width 67 height 9
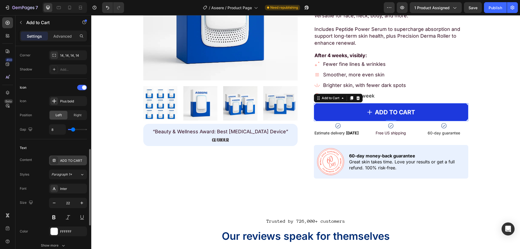
scroll to position [217, 0]
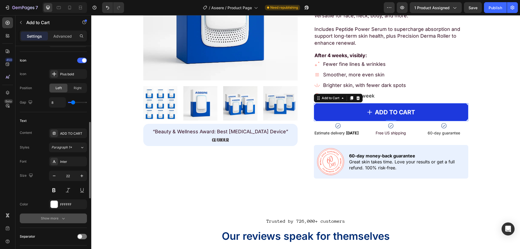
click at [57, 223] on button "Show more" at bounding box center [53, 219] width 67 height 10
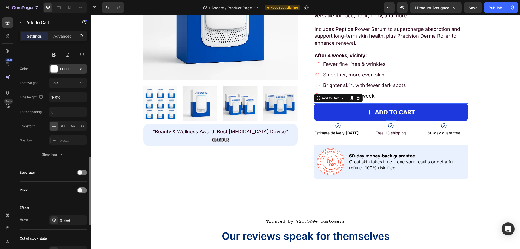
click at [54, 70] on div at bounding box center [54, 68] width 7 height 7
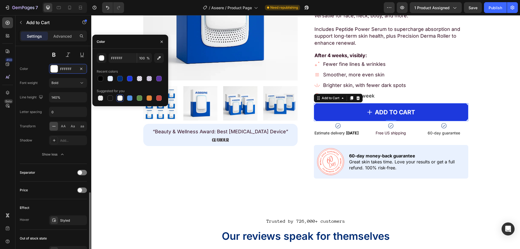
scroll to position [407, 0]
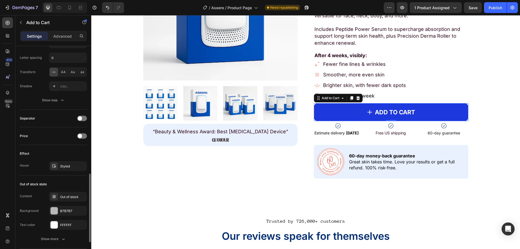
drag, startPoint x: 31, startPoint y: 150, endPoint x: 32, endPoint y: 154, distance: 4.1
click at [31, 150] on div "Effect" at bounding box center [53, 153] width 67 height 9
click at [54, 168] on icon at bounding box center [54, 166] width 4 height 4
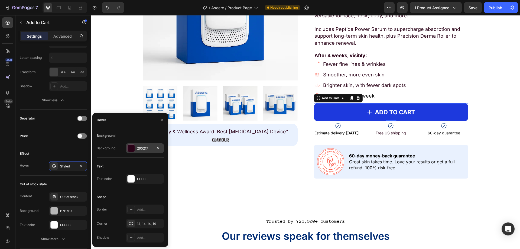
click at [144, 149] on div "290217" at bounding box center [145, 148] width 16 height 5
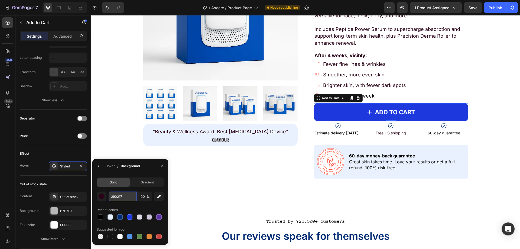
click at [0, 0] on input "290217" at bounding box center [0, 0] width 0 height 0
paste input "1D39DD"
type input "1D39DD"
click at [52, 152] on div "Effect" at bounding box center [53, 153] width 67 height 9
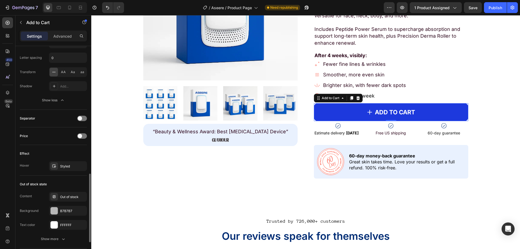
click at [41, 164] on div "Hover Styled" at bounding box center [53, 166] width 67 height 10
click at [62, 165] on div "Styled" at bounding box center [68, 166] width 16 height 5
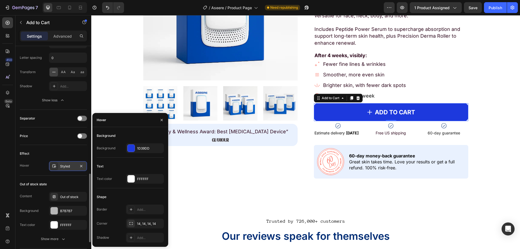
click at [61, 165] on div "Styled" at bounding box center [68, 166] width 16 height 5
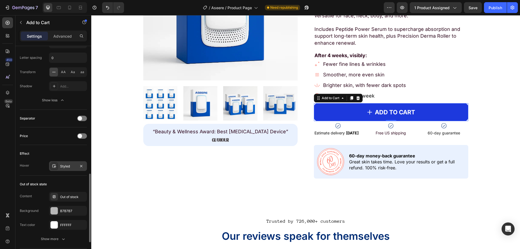
click at [61, 165] on div "Styled" at bounding box center [68, 166] width 16 height 5
click at [54, 156] on div "Effect" at bounding box center [53, 153] width 67 height 9
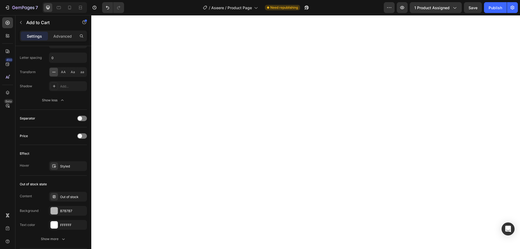
scroll to position [0, 0]
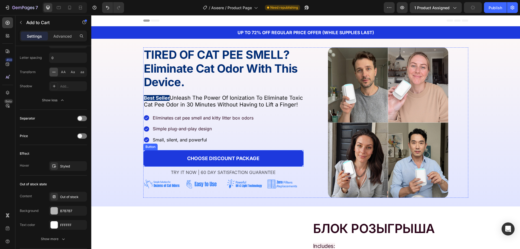
click at [171, 166] on link "CHOOSE DISCOUNT PACKAGE" at bounding box center [223, 158] width 160 height 17
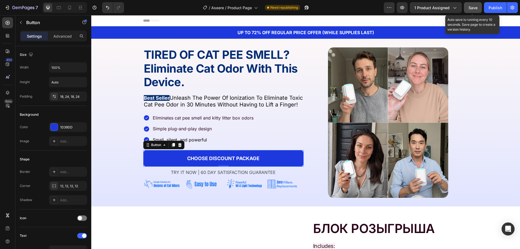
click at [476, 9] on span "Save" at bounding box center [473, 7] width 9 height 5
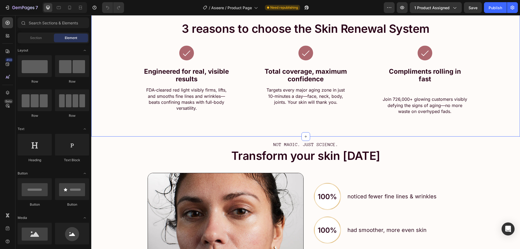
scroll to position [1405, 0]
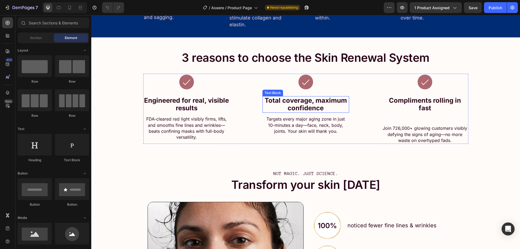
click at [256, 65] on p "3 reasons to choose the Skin Renewal System" at bounding box center [305, 58] width 315 height 14
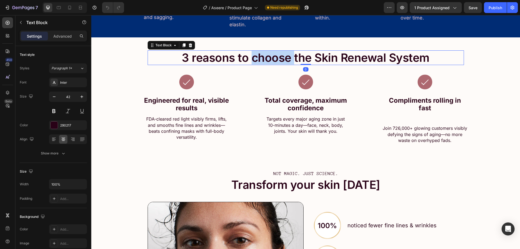
click at [256, 65] on p "3 reasons to choose the Skin Renewal System" at bounding box center [305, 58] width 315 height 14
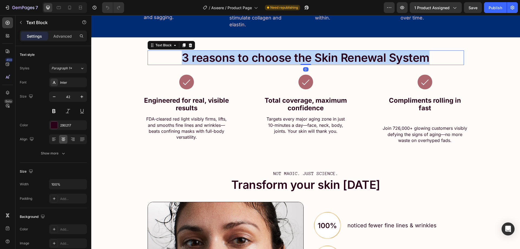
click at [256, 65] on p "3 reasons to choose the Skin Renewal System" at bounding box center [305, 58] width 315 height 14
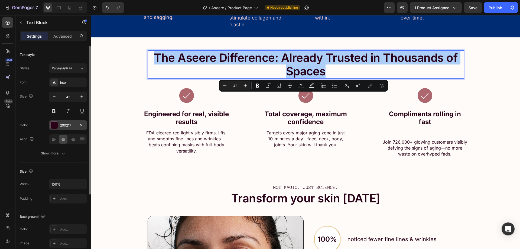
click at [55, 123] on div at bounding box center [54, 125] width 7 height 7
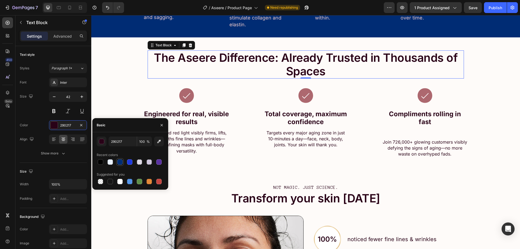
click at [120, 163] on div at bounding box center [119, 161] width 5 height 5
type input "002C74"
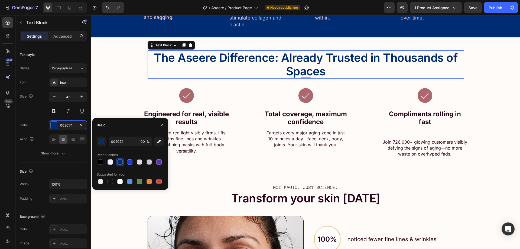
click at [289, 126] on strong "Total coverage, maximum confidence" at bounding box center [306, 118] width 82 height 16
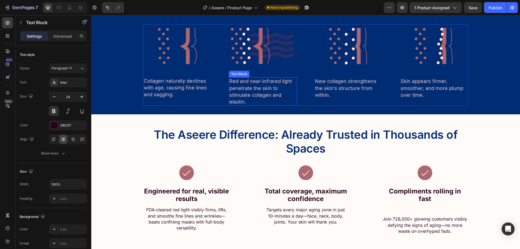
scroll to position [1378, 0]
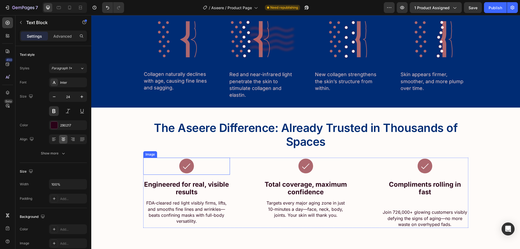
click at [184, 161] on img at bounding box center [187, 166] width 16 height 17
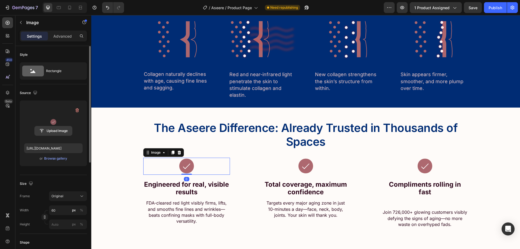
click at [56, 129] on input "file" at bounding box center [53, 130] width 37 height 9
type input "C:\fakepath\икон1.avif"
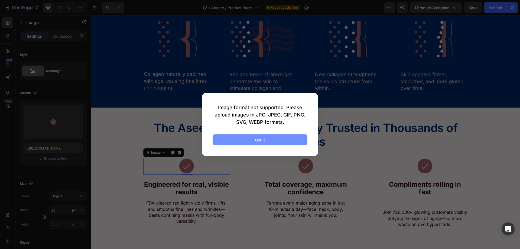
click at [236, 140] on button "Got it" at bounding box center [260, 139] width 95 height 11
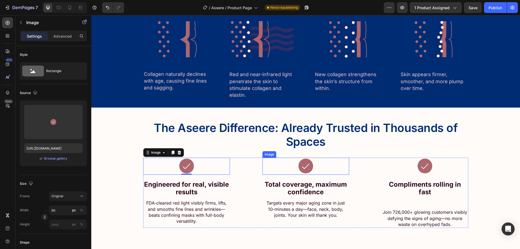
click at [300, 163] on img at bounding box center [306, 166] width 16 height 17
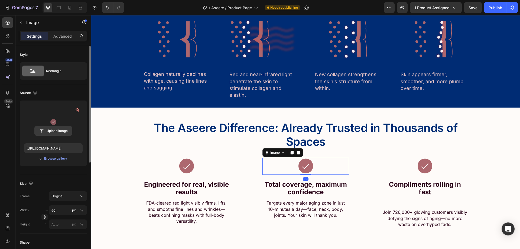
click at [70, 132] on input "file" at bounding box center [53, 130] width 37 height 9
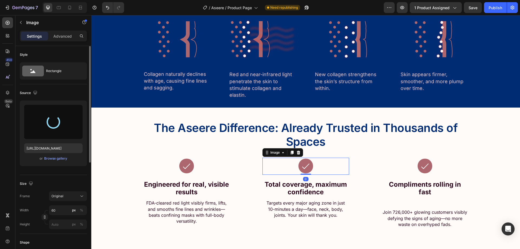
type input "[URL][DOMAIN_NAME]"
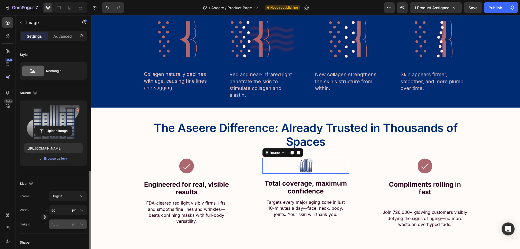
scroll to position [81, 0]
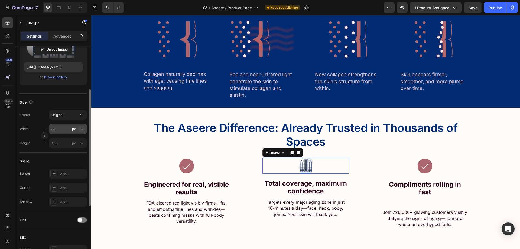
click at [81, 130] on div "%" at bounding box center [81, 129] width 3 height 5
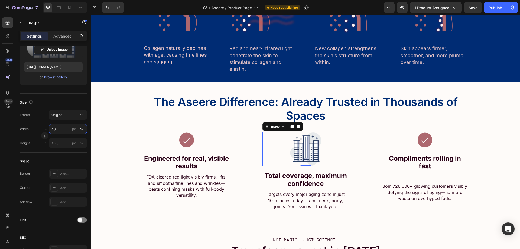
scroll to position [1432, 0]
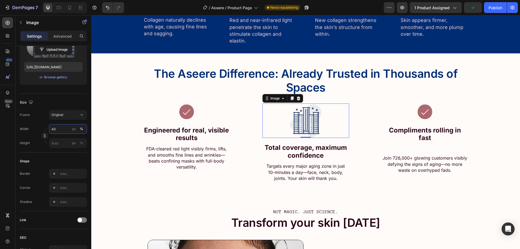
type input "40"
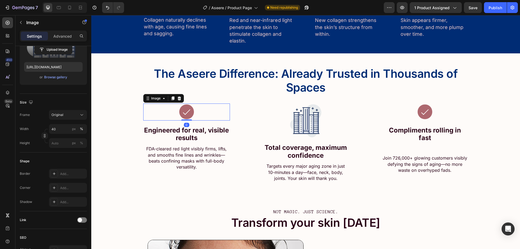
click at [194, 108] on div at bounding box center [186, 112] width 87 height 17
click at [54, 46] on input "file" at bounding box center [53, 49] width 37 height 9
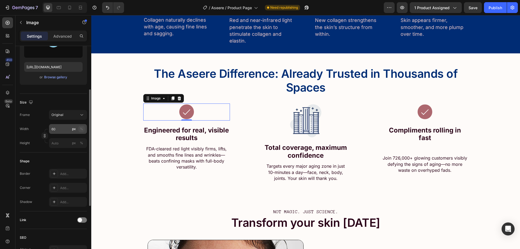
type input "[URL][DOMAIN_NAME]"
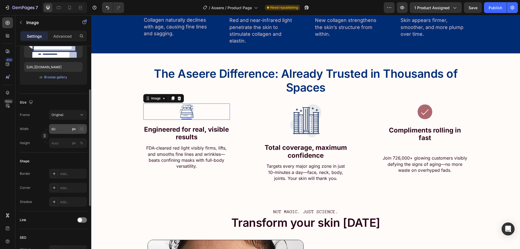
click at [82, 128] on div "%" at bounding box center [81, 129] width 3 height 5
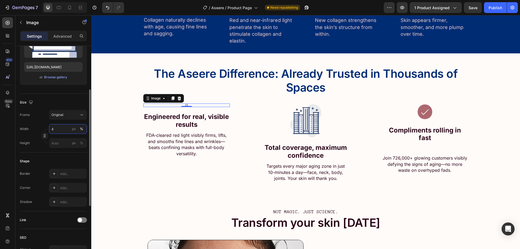
type input "40"
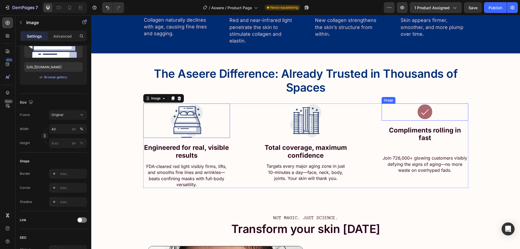
click at [423, 111] on img at bounding box center [425, 112] width 16 height 17
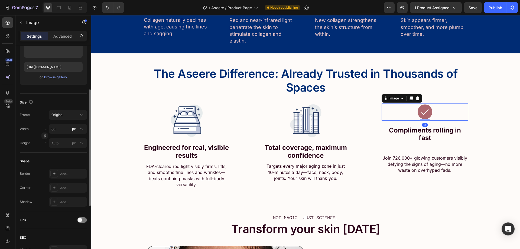
scroll to position [27, 0]
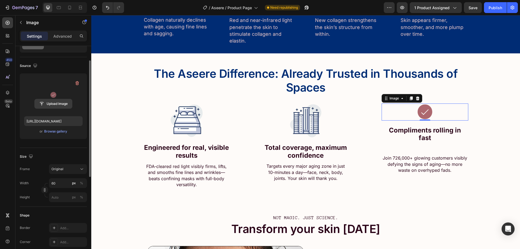
click at [61, 107] on input "file" at bounding box center [53, 103] width 37 height 9
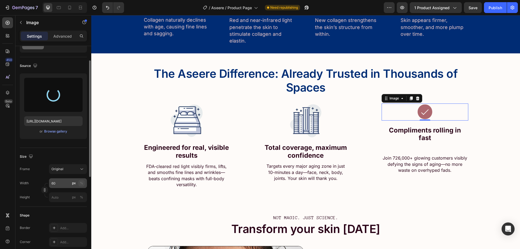
click at [79, 185] on button "%" at bounding box center [81, 183] width 7 height 7
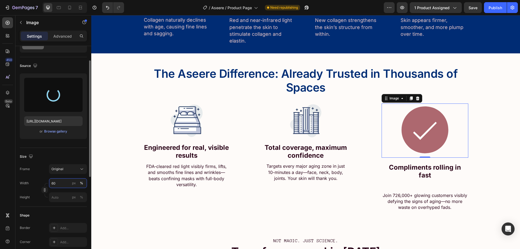
click at [59, 184] on input "60" at bounding box center [68, 183] width 38 height 10
type input "40"
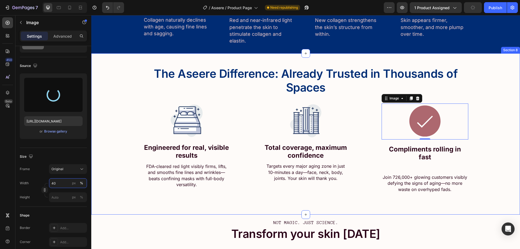
type input "[URL][DOMAIN_NAME]"
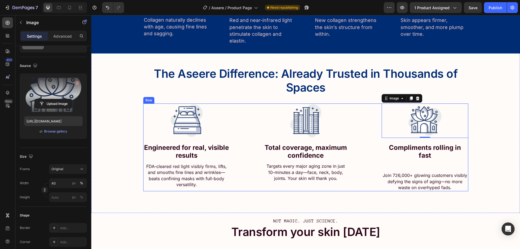
click at [490, 149] on div "The Aseere Difference: Already Trusted in Thousands of Spaces Text Block Row Im…" at bounding box center [305, 126] width 429 height 129
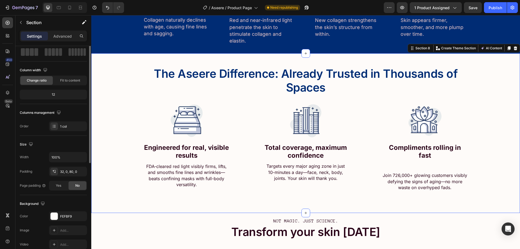
scroll to position [0, 0]
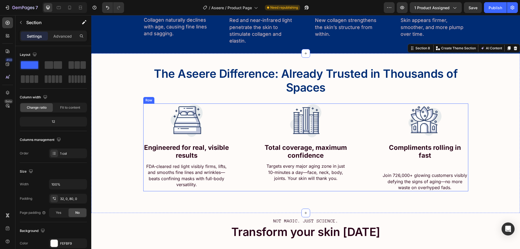
click at [179, 147] on strong "Engineered for real, visible results" at bounding box center [186, 152] width 85 height 16
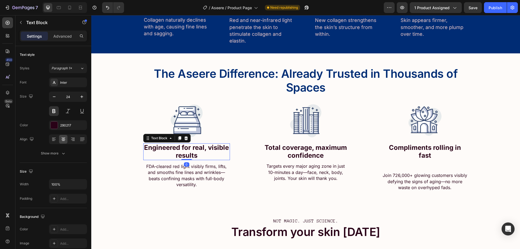
click at [179, 147] on strong "Engineered for real, visible results" at bounding box center [186, 152] width 85 height 16
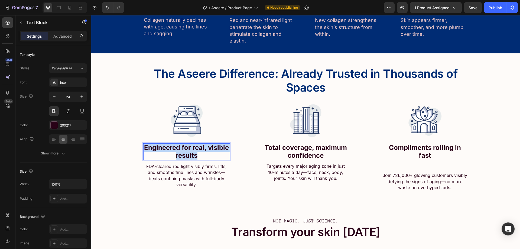
click at [179, 147] on strong "Engineered for real, visible results" at bounding box center [186, 152] width 85 height 16
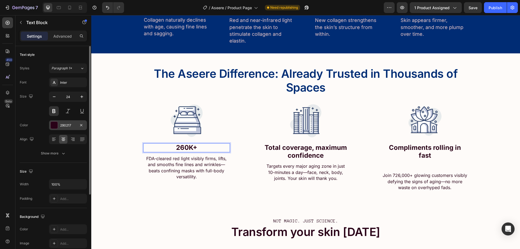
click at [58, 127] on div "290217" at bounding box center [68, 125] width 38 height 10
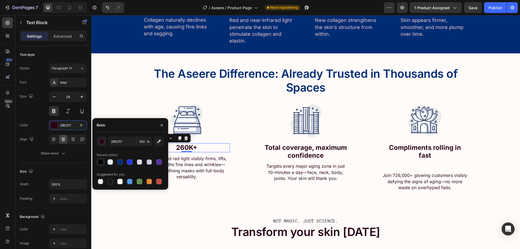
click at [100, 160] on div at bounding box center [100, 161] width 5 height 5
type input "000000"
click at [191, 161] on span "FDA-cleared red light visibly firms, lifts, and smooths fine lines and wrinkles…" at bounding box center [186, 168] width 80 height 24
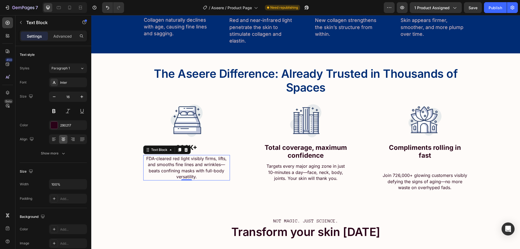
click at [182, 159] on span "FDA-cleared red light visibly firms, lifts, and smooths fine lines and wrinkles…" at bounding box center [186, 168] width 80 height 24
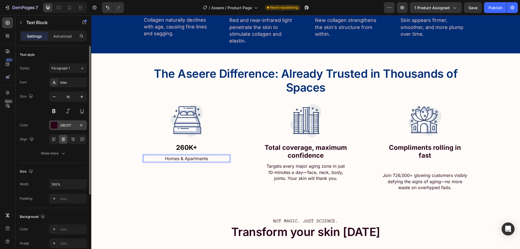
click at [54, 126] on div at bounding box center [54, 125] width 7 height 7
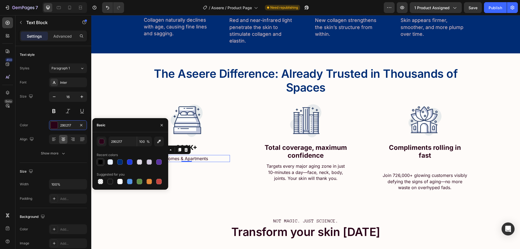
click at [99, 161] on div at bounding box center [100, 161] width 5 height 5
type input "000000"
click at [98, 107] on div "The Aseere Difference: Already Trusted in Thousands of Spaces Text Block Row Im…" at bounding box center [305, 126] width 429 height 129
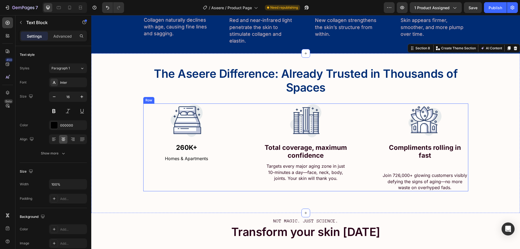
click at [180, 160] on p "Homes & Apartments" at bounding box center [187, 159] width 86 height 6
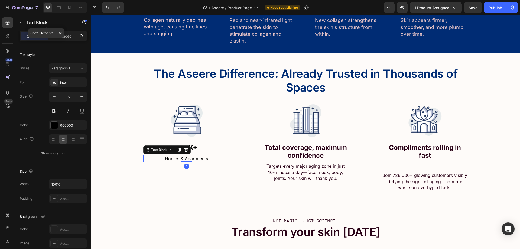
click at [56, 30] on div "Text Block" at bounding box center [46, 22] width 62 height 15
click at [62, 38] on p "Advanced" at bounding box center [62, 36] width 18 height 6
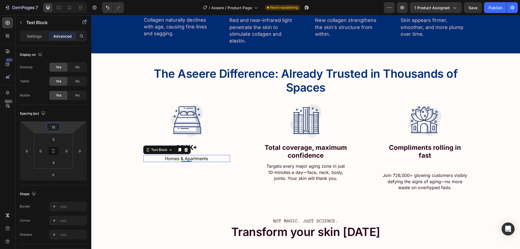
click at [57, 127] on input "10" at bounding box center [53, 127] width 11 height 8
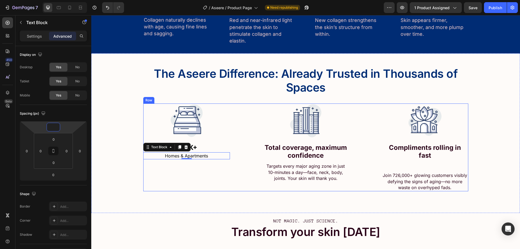
click at [207, 133] on div at bounding box center [186, 121] width 87 height 34
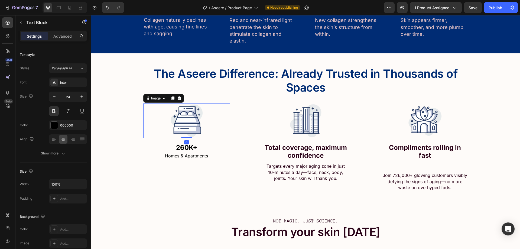
click at [192, 149] on strong "260K+" at bounding box center [186, 148] width 21 height 8
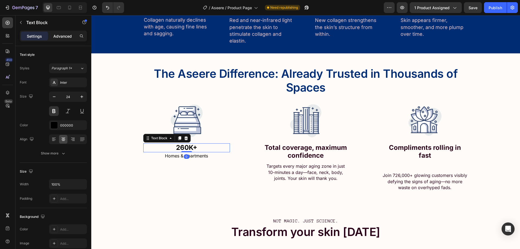
click at [62, 39] on p "Advanced" at bounding box center [62, 36] width 18 height 6
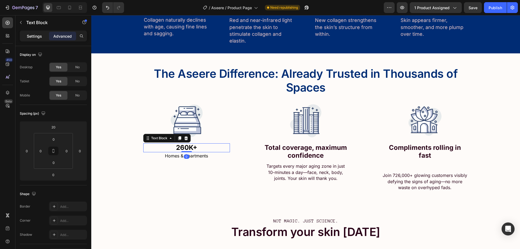
click at [41, 37] on p "Settings" at bounding box center [34, 36] width 15 height 6
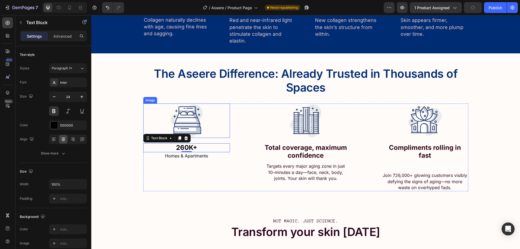
click at [198, 109] on img at bounding box center [186, 121] width 35 height 34
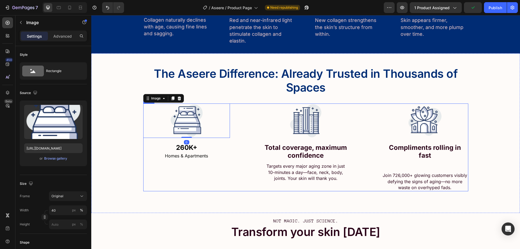
click at [189, 153] on p "Homes & Apartments" at bounding box center [187, 156] width 86 height 6
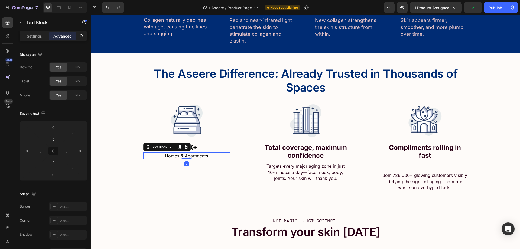
click at [206, 144] on p "260K+" at bounding box center [187, 148] width 86 height 8
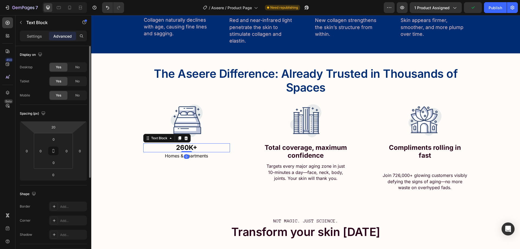
click at [58, 0] on html "7 Version history / Aseere / Product Page Need republishing Preview 1 product a…" at bounding box center [260, 0] width 520 height 0
click at [57, 124] on input "20" at bounding box center [53, 127] width 11 height 8
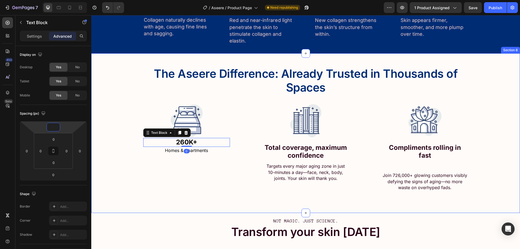
click at [208, 200] on div "The Aseere Difference: Already Trusted in Thousands of Spaces Text Block Row Im…" at bounding box center [305, 132] width 429 height 159
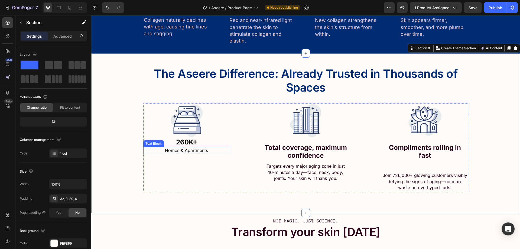
click at [187, 143] on strong "260K+" at bounding box center [186, 142] width 21 height 8
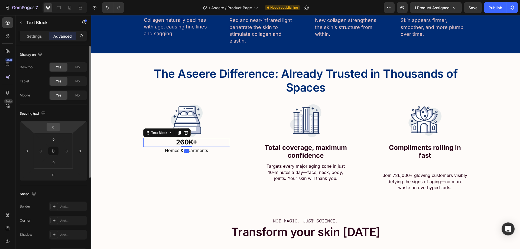
click at [54, 128] on input "0" at bounding box center [53, 127] width 11 height 8
type input "10"
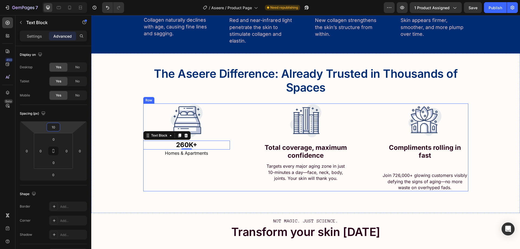
click at [215, 170] on div "Image 260K+ Text Block 0 Homes & Apartments Text Block" at bounding box center [186, 148] width 87 height 88
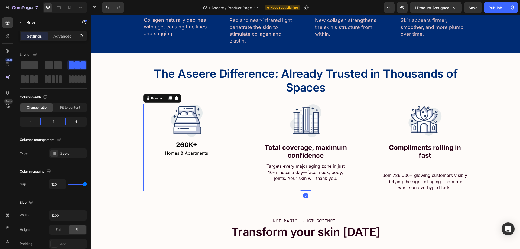
click at [173, 142] on p "260K+" at bounding box center [187, 145] width 86 height 8
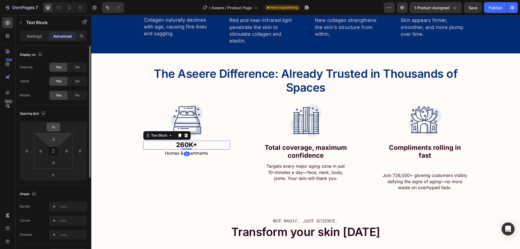
click at [54, 131] on div "10" at bounding box center [54, 127] width 14 height 9
click at [54, 128] on input "10" at bounding box center [53, 127] width 11 height 8
type input "20"
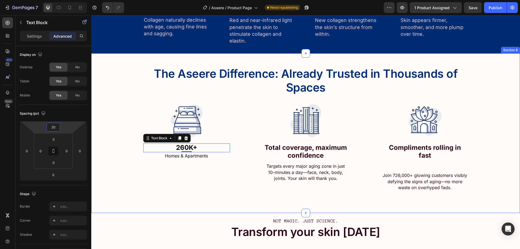
click at [190, 191] on div "The Aseere Difference: Already Trusted in Thousands of Spaces Text Block Row Im…" at bounding box center [305, 132] width 429 height 159
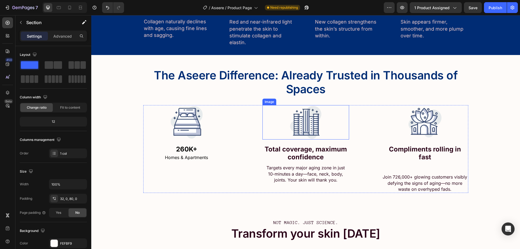
scroll to position [1432, 0]
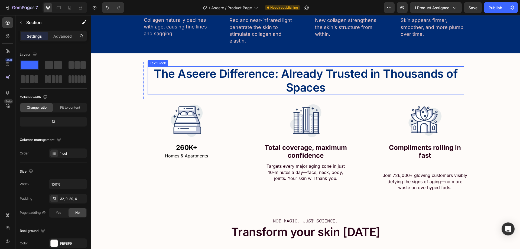
click at [266, 76] on p "The Aseere Difference: Already Trusted in Thousands of Spaces" at bounding box center [305, 80] width 315 height 27
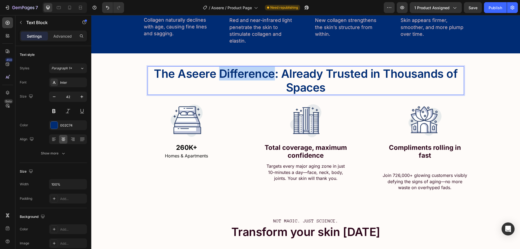
click at [266, 76] on p "The Aseere Difference: Already Trusted in Thousands of Spaces" at bounding box center [305, 80] width 315 height 27
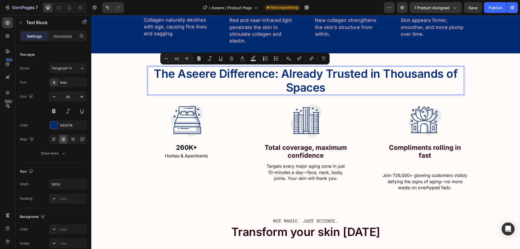
click at [277, 84] on p "The Aseere Difference: Already Trusted in Thousands of Spaces" at bounding box center [305, 80] width 315 height 27
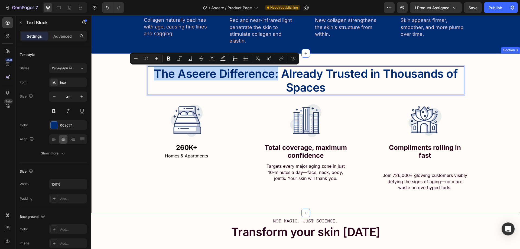
drag, startPoint x: 276, startPoint y: 75, endPoint x: 123, endPoint y: 67, distance: 153.6
click at [123, 67] on div "The Aseere Difference: Already Trusted in Thousands of Spaces Text Block 0 Row …" at bounding box center [305, 126] width 429 height 129
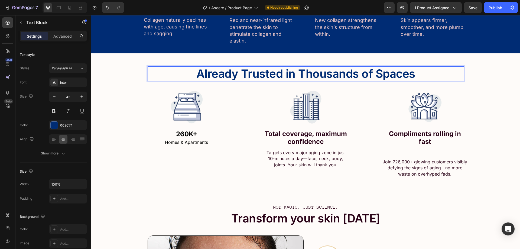
click at [226, 74] on p "Already Trusted in Thousands of Spaces" at bounding box center [305, 74] width 315 height 14
click at [194, 78] on p "Already Trusted in Thousands of Spaces" at bounding box center [305, 74] width 315 height 14
click at [198, 78] on p "Already Trusted in Thousands of Spaces" at bounding box center [305, 74] width 315 height 14
click at [309, 139] on strong "Total coverage, maximum confidence" at bounding box center [306, 138] width 82 height 16
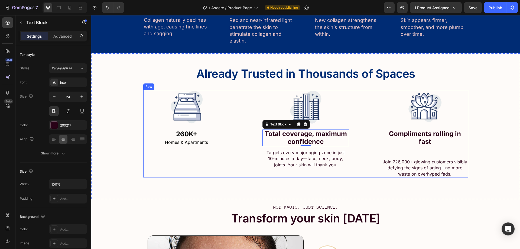
click at [296, 134] on strong "Total coverage, maximum confidence" at bounding box center [306, 138] width 82 height 16
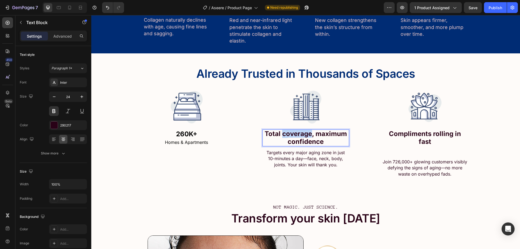
click at [296, 134] on strong "Total coverage, maximum confidence" at bounding box center [306, 138] width 82 height 16
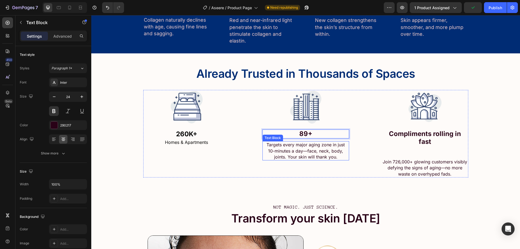
click at [304, 151] on p "Targets every major aging zone in just 10-minutes a day—face, neck, body, joint…" at bounding box center [306, 151] width 86 height 18
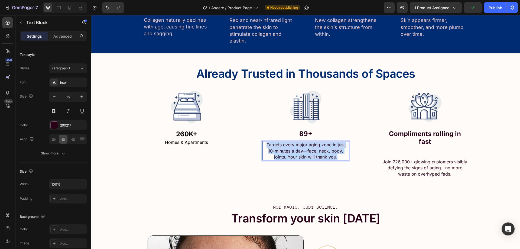
click at [304, 151] on p "Targets every major aging zone in just 10-minutes a day—face, neck, body, joint…" at bounding box center [306, 151] width 86 height 18
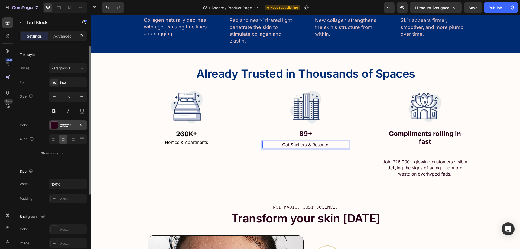
click at [54, 129] on div at bounding box center [54, 125] width 8 height 8
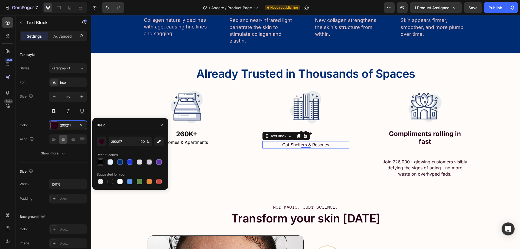
click at [102, 163] on div at bounding box center [100, 161] width 5 height 5
type input "000000"
click at [321, 131] on p "89+" at bounding box center [306, 134] width 86 height 8
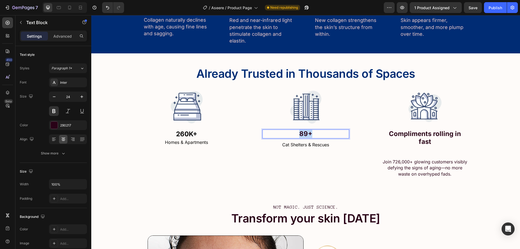
click at [321, 131] on p "89+" at bounding box center [306, 134] width 86 height 8
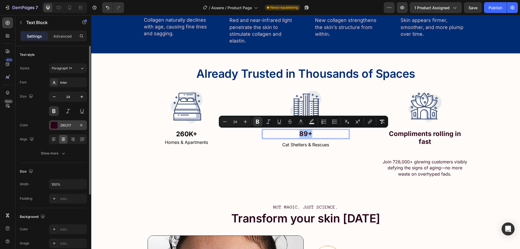
click at [59, 126] on div "290217" at bounding box center [68, 125] width 38 height 10
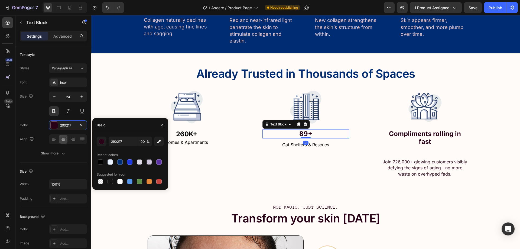
drag, startPoint x: 100, startPoint y: 161, endPoint x: 114, endPoint y: 160, distance: 14.1
click at [101, 161] on div at bounding box center [100, 161] width 5 height 5
type input "000000"
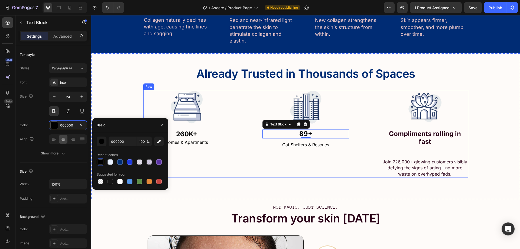
click at [398, 136] on strong "Compliments rolling in fast" at bounding box center [425, 138] width 72 height 16
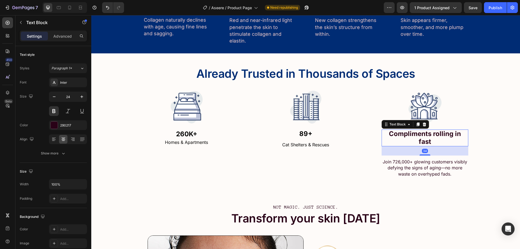
click at [398, 136] on strong "Compliments rolling in fast" at bounding box center [425, 138] width 72 height 16
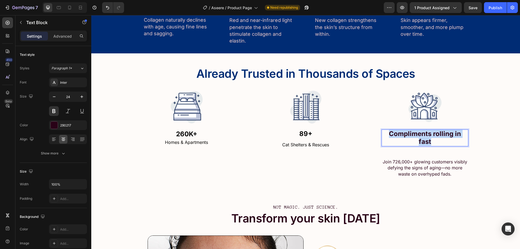
click at [398, 136] on strong "Compliments rolling in fast" at bounding box center [425, 138] width 72 height 16
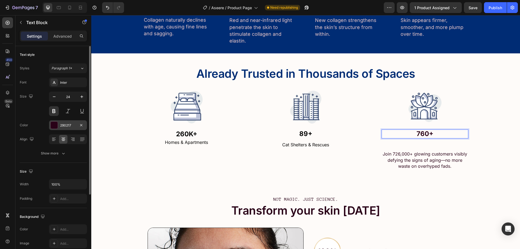
click at [56, 127] on div at bounding box center [54, 125] width 7 height 7
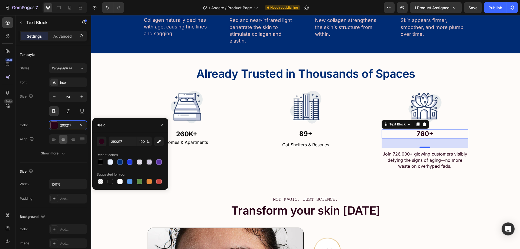
click at [100, 161] on div at bounding box center [100, 161] width 5 height 5
type input "000000"
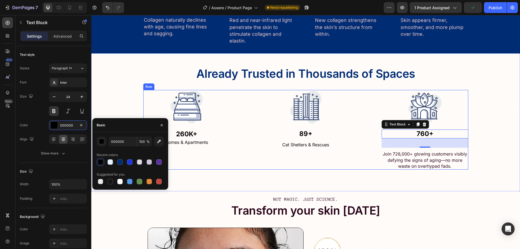
click at [399, 162] on p "Join 726,000+ glowing customers visibly defying the signs of aging—no more wast…" at bounding box center [425, 160] width 86 height 18
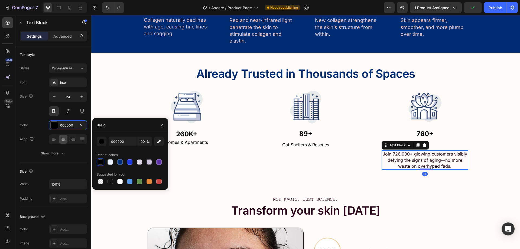
click at [399, 162] on p "Join 726,000+ glowing customers visibly defying the signs of aging—no more wast…" at bounding box center [425, 160] width 86 height 18
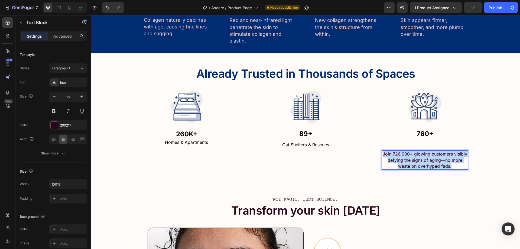
click at [399, 162] on p "Join 726,000+ glowing customers visibly defying the signs of aging—no more wast…" at bounding box center [425, 160] width 86 height 18
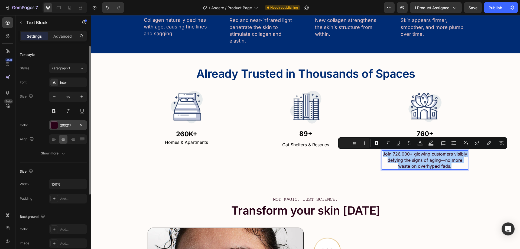
click at [58, 127] on div "290217" at bounding box center [68, 125] width 38 height 10
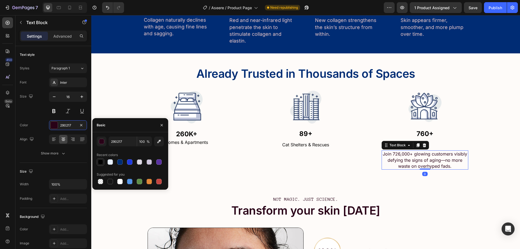
click at [100, 161] on div at bounding box center [100, 161] width 5 height 5
type input "000000"
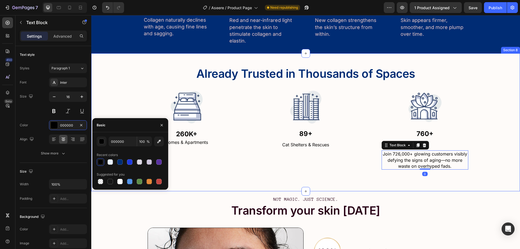
click at [479, 160] on div "Already Trusted in Thousands of Spaces Text Block Row Image 260K+ Text Block Ho…" at bounding box center [305, 116] width 429 height 108
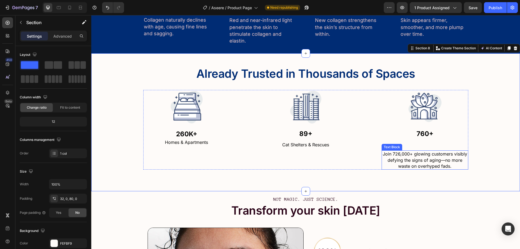
click at [432, 145] on div "Image 760+ Text Block Join 726,000+ glowing customers visibly defying the signs…" at bounding box center [425, 130] width 87 height 80
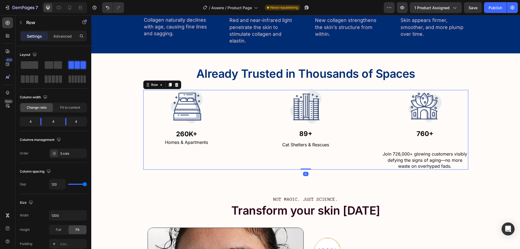
click at [423, 138] on div "760+" at bounding box center [425, 134] width 87 height 9
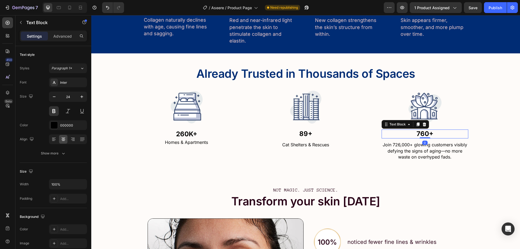
drag, startPoint x: 424, startPoint y: 147, endPoint x: 427, endPoint y: 131, distance: 16.1
click at [427, 131] on div "760+ Text Block 0" at bounding box center [425, 134] width 87 height 9
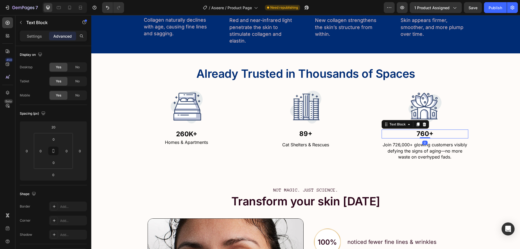
click at [500, 118] on div "Already Trusted in Thousands of Spaces Text Block Row Image 260K+ Text Block Ho…" at bounding box center [305, 111] width 429 height 98
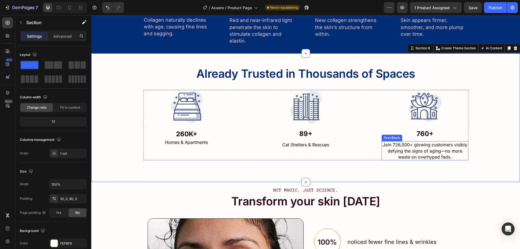
click at [410, 152] on p "Join 726,000+ glowing customers visibly defying the signs of aging—no more wast…" at bounding box center [425, 151] width 86 height 18
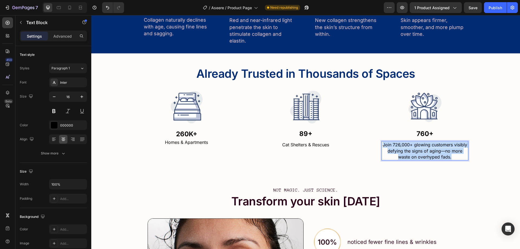
click at [410, 152] on p "Join 726,000+ glowing customers visibly defying the signs of aging—no more wast…" at bounding box center [425, 151] width 86 height 18
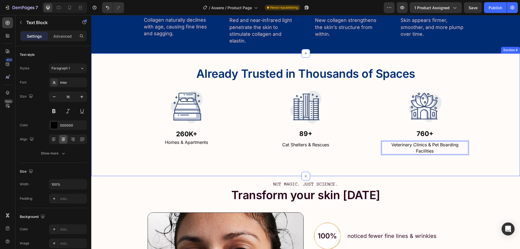
click at [282, 165] on div "Already Trusted in Thousands of Spaces Text Block Row Image 260K+ Text Block Ho…" at bounding box center [305, 114] width 429 height 123
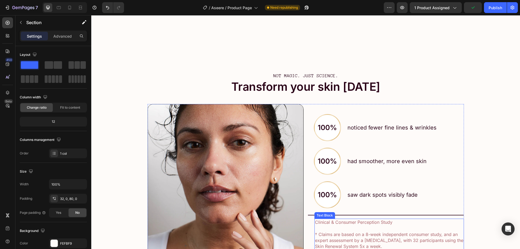
scroll to position [1676, 0]
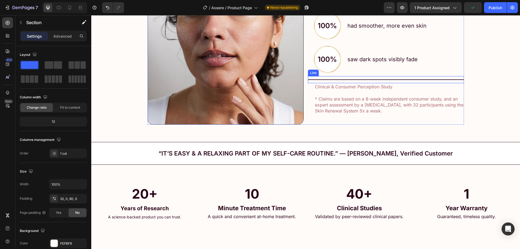
click at [364, 62] on p "saw dark spots visibly fade" at bounding box center [406, 60] width 116 height 8
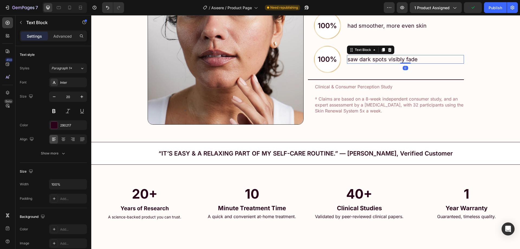
click at [364, 62] on p "saw dark spots visibly fade" at bounding box center [406, 60] width 116 height 8
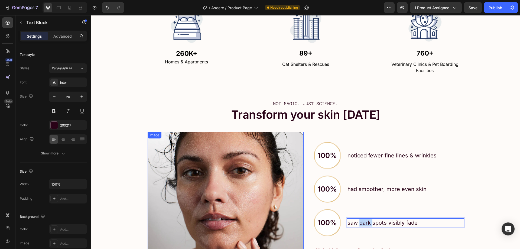
scroll to position [1432, 0]
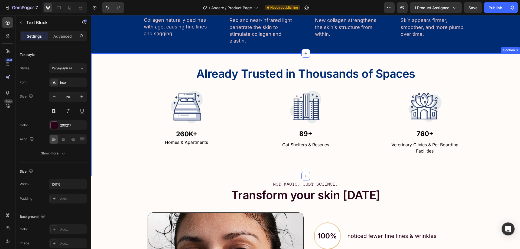
click at [180, 146] on div "Homes & Apartments Text Block" at bounding box center [186, 142] width 87 height 7
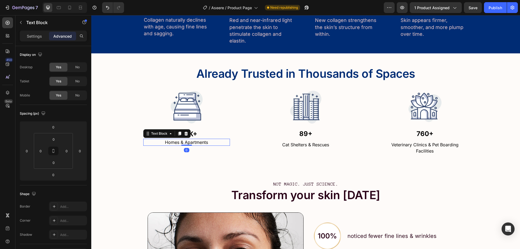
click at [181, 146] on div at bounding box center [186, 145] width 11 height 1
click at [175, 143] on p "Homes & Apartments" at bounding box center [187, 142] width 86 height 6
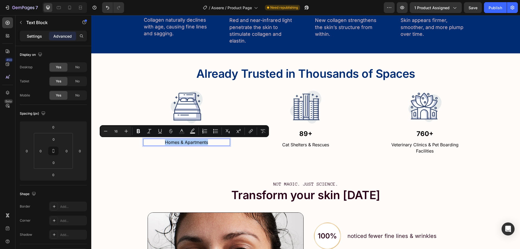
click at [35, 38] on p "Settings" at bounding box center [34, 36] width 15 height 6
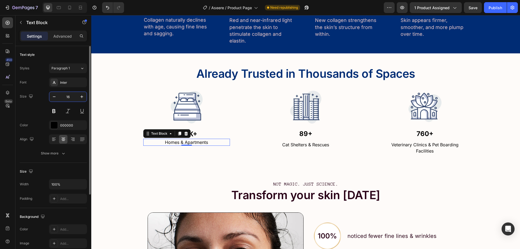
click at [71, 99] on input "16" at bounding box center [68, 97] width 18 height 10
type input "20"
click at [306, 142] on p "Cat Shelters & Rescues" at bounding box center [306, 145] width 86 height 6
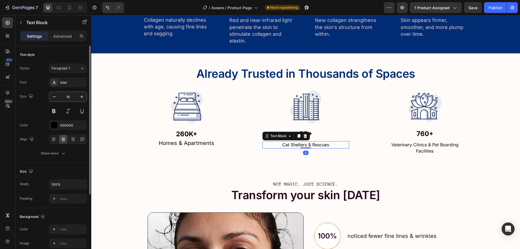
click at [75, 97] on input "16" at bounding box center [68, 97] width 18 height 10
paste input "20"
type input "20"
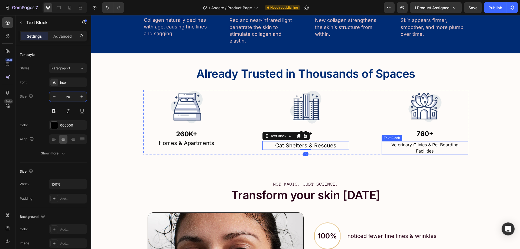
click at [437, 146] on p "Veterinary Clinics & Pet Boarding Facilities" at bounding box center [425, 148] width 86 height 12
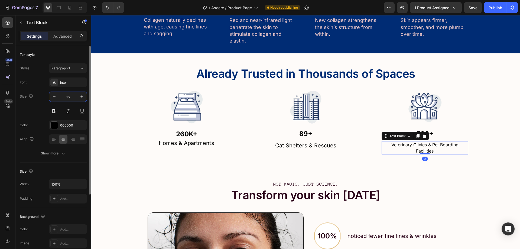
click at [68, 96] on input "16" at bounding box center [68, 97] width 18 height 10
paste input "20"
type input "20"
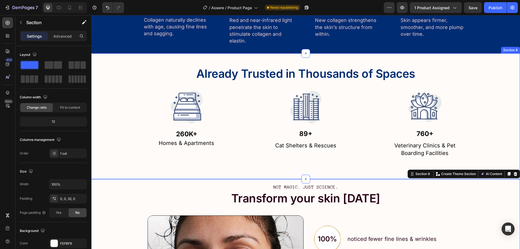
click at [511, 117] on div "Already Trusted in Thousands of Spaces Text Block Row Image 260K+ Text Block Ho…" at bounding box center [305, 109] width 429 height 95
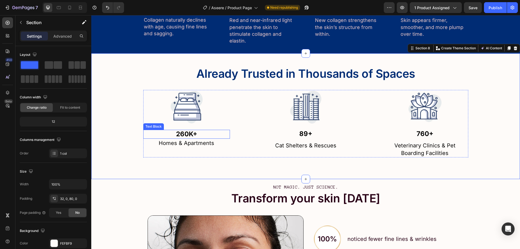
click at [185, 132] on strong "260K+" at bounding box center [186, 134] width 21 height 8
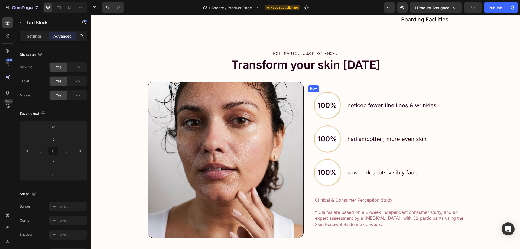
scroll to position [1568, 0]
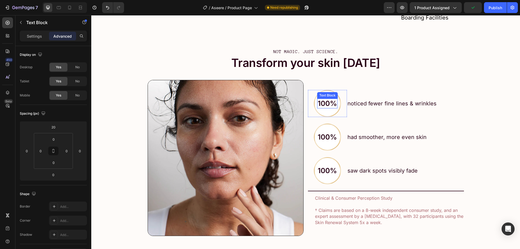
click at [326, 104] on p "100%" at bounding box center [327, 103] width 19 height 8
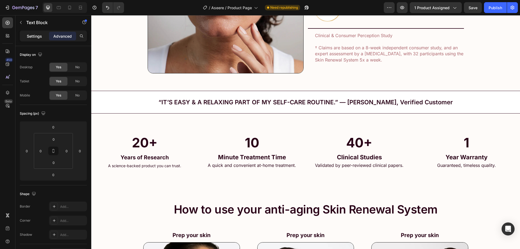
click at [37, 35] on p "Settings" at bounding box center [34, 36] width 15 height 6
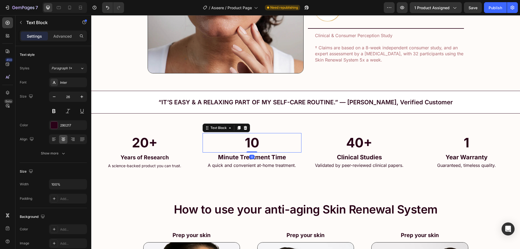
click at [253, 145] on strong "10" at bounding box center [252, 143] width 14 height 16
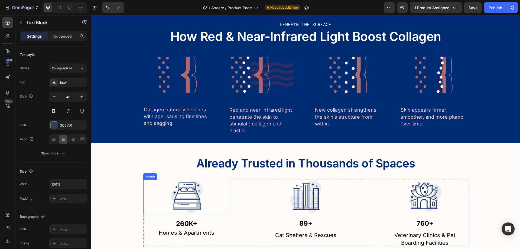
scroll to position [1405, 0]
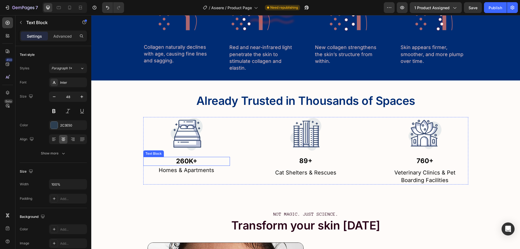
click at [185, 162] on strong "260K+" at bounding box center [186, 161] width 21 height 8
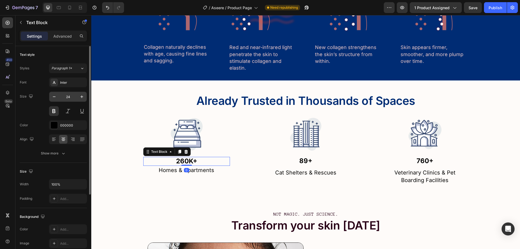
click at [73, 97] on input "24" at bounding box center [68, 97] width 18 height 10
type input "48"
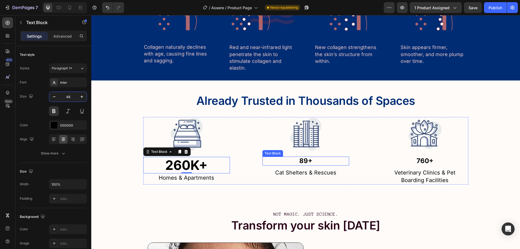
click at [303, 163] on strong "89+" at bounding box center [305, 161] width 13 height 8
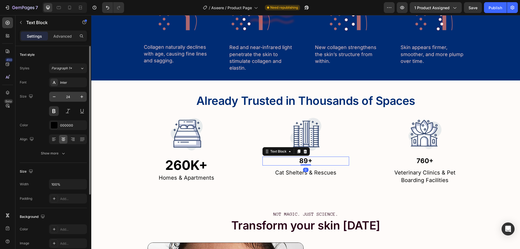
click at [63, 94] on input "24" at bounding box center [68, 97] width 18 height 10
paste input "48"
type input "48"
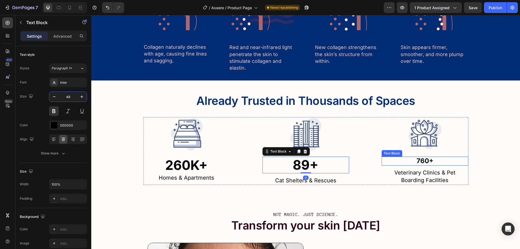
click at [426, 161] on strong "760+" at bounding box center [425, 161] width 17 height 8
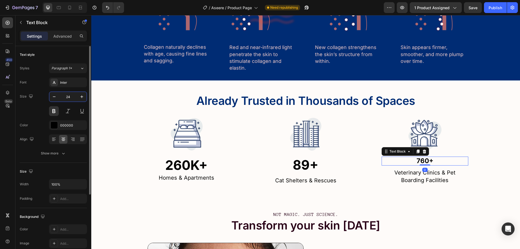
click at [71, 94] on input "24" at bounding box center [68, 97] width 18 height 10
paste input "48"
type input "48"
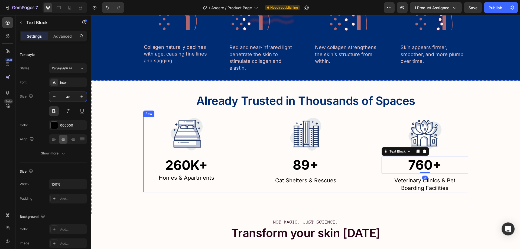
click at [479, 105] on div "Already Trusted in Thousands of Spaces Text Block Row Image 260K+ Text Block Ho…" at bounding box center [305, 140] width 429 height 103
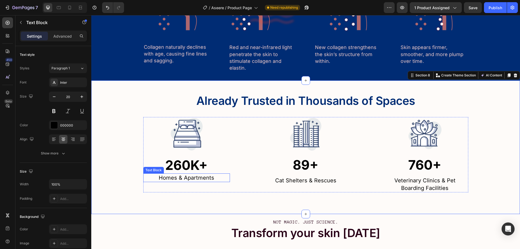
click at [188, 177] on p "Homes & Apartments" at bounding box center [187, 178] width 86 height 8
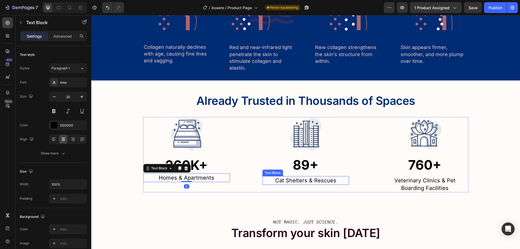
click at [302, 180] on p "Cat Shelters & Rescues" at bounding box center [306, 181] width 86 height 8
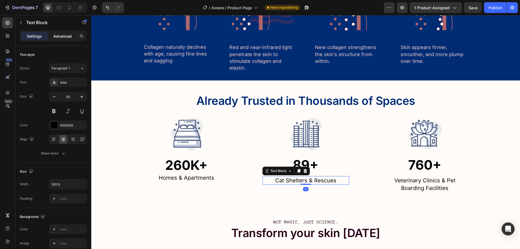
click at [53, 38] on div "Advanced" at bounding box center [62, 36] width 27 height 9
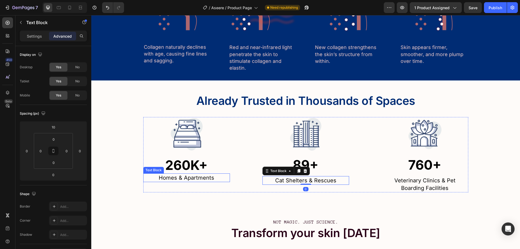
click at [182, 177] on p "Homes & Apartments" at bounding box center [187, 178] width 86 height 8
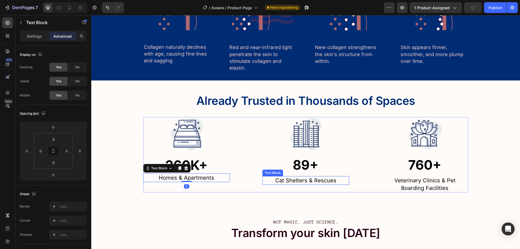
click at [321, 184] on p "Cat Shelters & Rescues" at bounding box center [306, 181] width 86 height 8
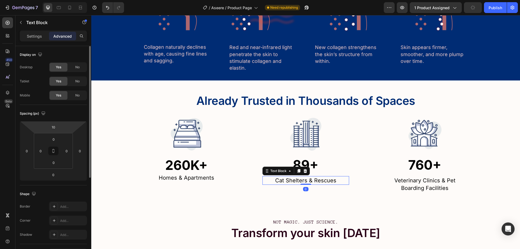
click at [65, 0] on html "7 Version history / Aseere / Product Page Need republishing Preview 1 product a…" at bounding box center [260, 0] width 520 height 0
click at [63, 0] on html "7 Version history / Aseere / Product Page Need republishing Preview 1 product a…" at bounding box center [260, 0] width 520 height 0
click at [56, 128] on input "10" at bounding box center [53, 127] width 11 height 8
type input "1"
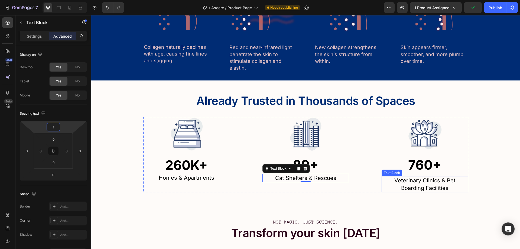
click at [440, 184] on p "Veterinary Clinics & Pet Boarding Facilities" at bounding box center [425, 184] width 86 height 15
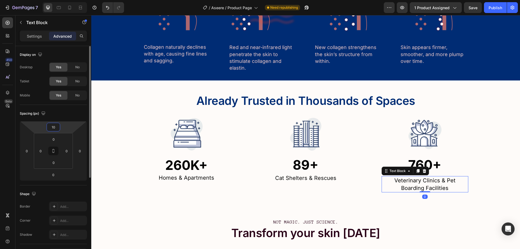
drag, startPoint x: 58, startPoint y: 129, endPoint x: 63, endPoint y: 129, distance: 4.9
click at [58, 128] on input "10" at bounding box center [53, 127] width 11 height 8
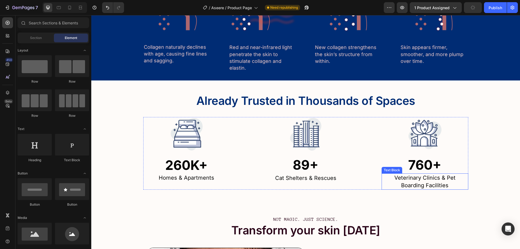
click at [445, 178] on p "Veterinary Clinics & Pet Boarding Facilities" at bounding box center [425, 181] width 86 height 15
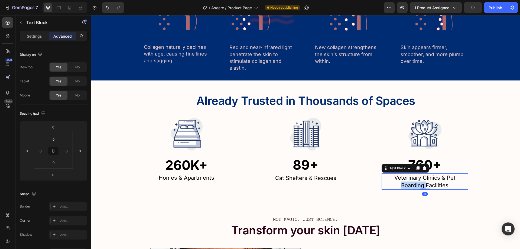
click at [445, 178] on p "Veterinary Clinics & Pet Boarding Facilities" at bounding box center [425, 181] width 86 height 15
click at [429, 178] on p "Veterinary Clinics & Pet Boarding Facilities" at bounding box center [425, 181] width 86 height 15
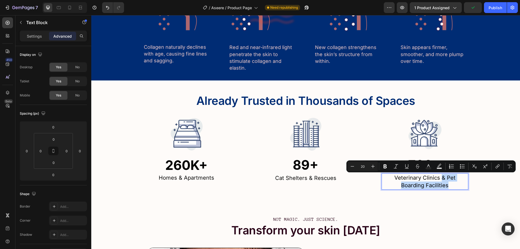
drag, startPoint x: 427, startPoint y: 178, endPoint x: 454, endPoint y: 189, distance: 29.4
click at [454, 189] on p "Veterinary Clinics & Pet Boarding Facilities" at bounding box center [425, 181] width 86 height 15
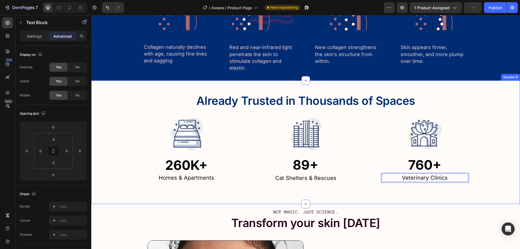
click at [494, 189] on div "Already Trusted in Thousands of Spaces Text Block Row Image 260K+ Text Block Ho…" at bounding box center [305, 142] width 429 height 124
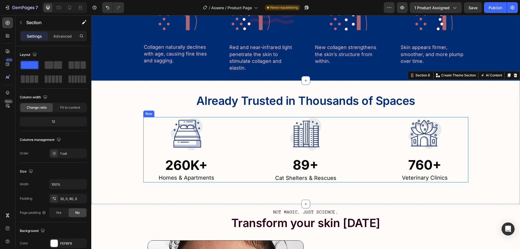
click at [260, 155] on div "Image 260K+ Text Block Homes & Apartments Text Block Image 89+ Text Block Cat S…" at bounding box center [305, 149] width 325 height 65
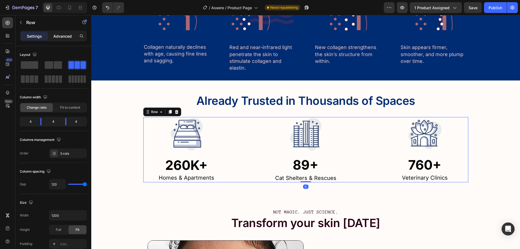
click at [55, 38] on p "Advanced" at bounding box center [62, 36] width 18 height 6
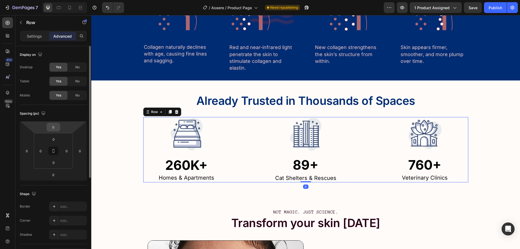
click at [57, 128] on input "0" at bounding box center [53, 127] width 11 height 8
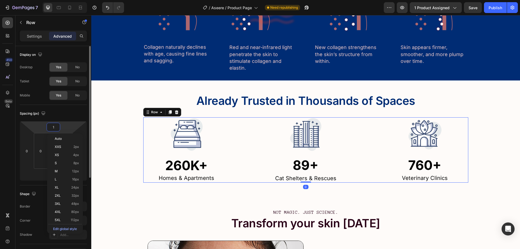
type input "10"
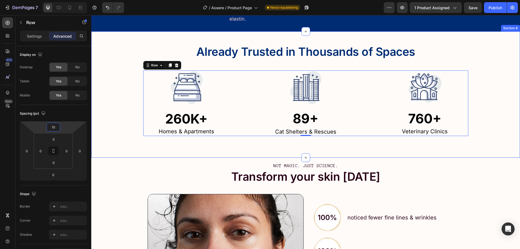
scroll to position [1324, 0]
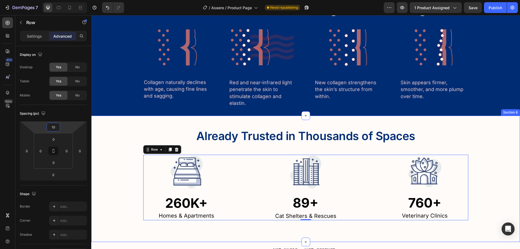
click at [470, 121] on div "Already Trusted in Thousands of Spaces Text Block Row Image 260K+ Text Block Ho…" at bounding box center [305, 179] width 429 height 126
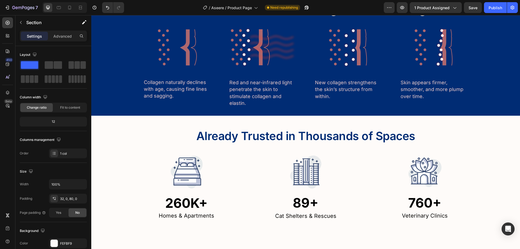
click at [115, 188] on div "Already Trusted in Thousands of Spaces Text Block Row Image 260K+ Text Block Ho…" at bounding box center [305, 172] width 429 height 96
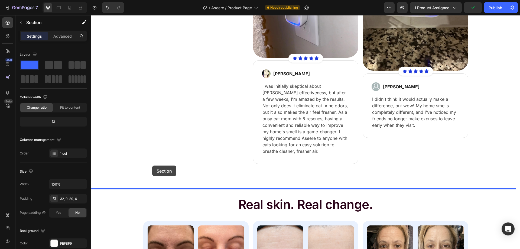
drag, startPoint x: 117, startPoint y: 188, endPoint x: 160, endPoint y: 170, distance: 46.2
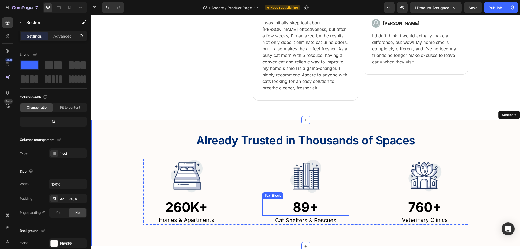
scroll to position [1134, 0]
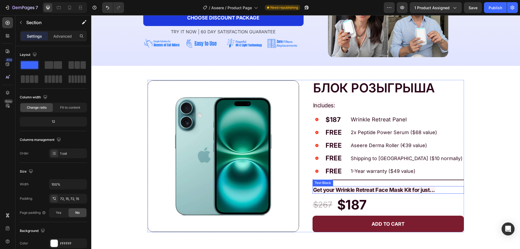
scroll to position [54, 0]
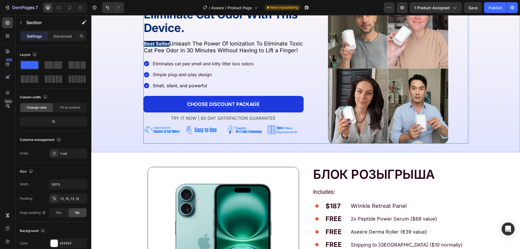
click at [215, 107] on strong "CHOOSE DISCOUNT PACKAGE" at bounding box center [223, 104] width 72 height 6
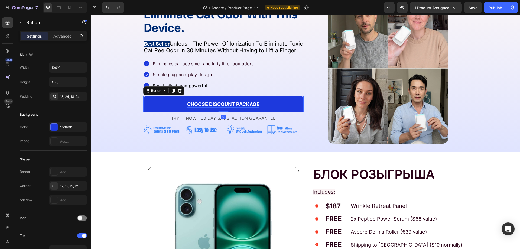
click at [215, 107] on strong "CHOOSE DISCOUNT PACKAGE" at bounding box center [223, 104] width 72 height 6
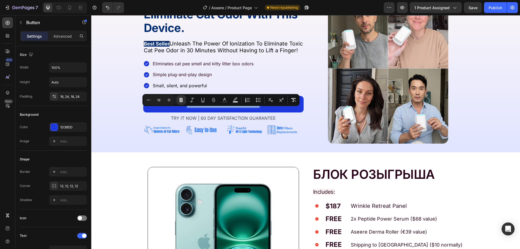
copy strong "CHOOSE DISCOUNT PACKAGE"
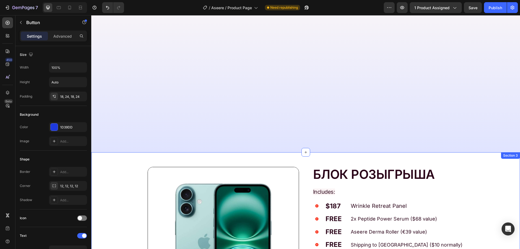
scroll to position [217, 0]
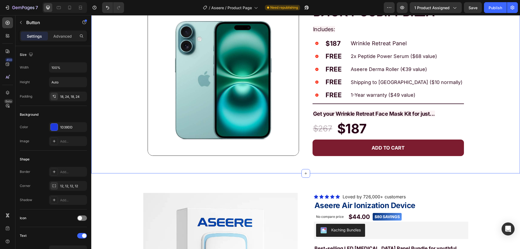
type input "16"
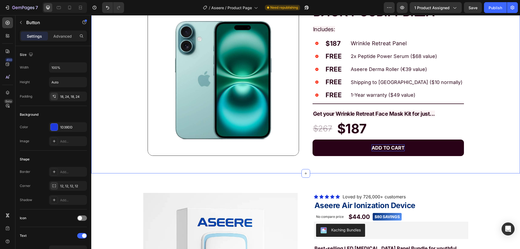
click at [372, 150] on p "ADD TO CART" at bounding box center [388, 147] width 33 height 7
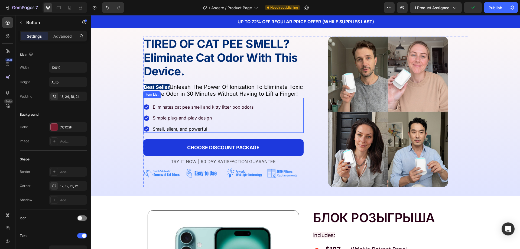
scroll to position [0, 0]
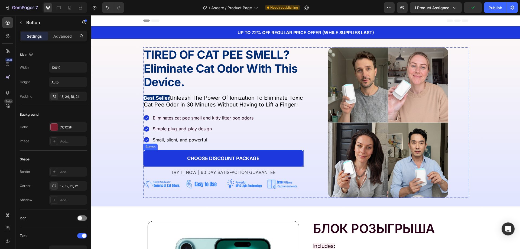
click at [195, 160] on link "CHOOSE DISCOUNT PACKAGE" at bounding box center [223, 158] width 160 height 17
click at [167, 149] on div "Button" at bounding box center [163, 145] width 41 height 9
click at [170, 148] on div at bounding box center [173, 145] width 7 height 7
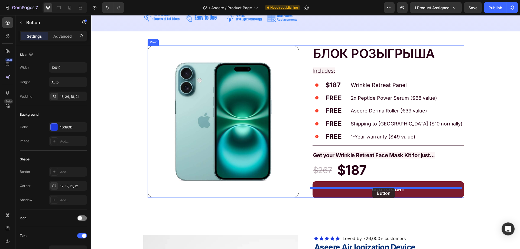
drag, startPoint x: 183, startPoint y: 170, endPoint x: 372, endPoint y: 188, distance: 189.7
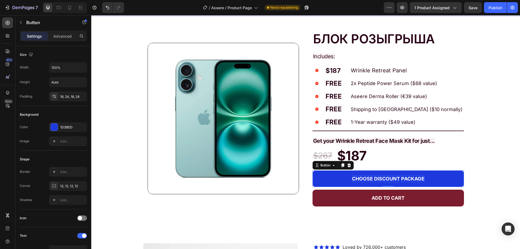
scroll to position [167, 0]
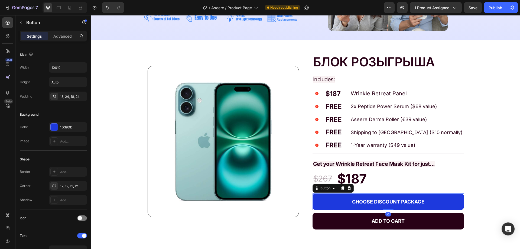
click at [348, 215] on link "ADD TO CART" at bounding box center [389, 221] width 152 height 17
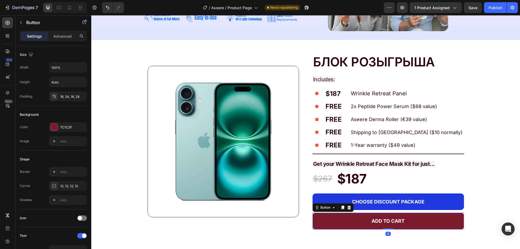
click at [347, 207] on icon at bounding box center [349, 208] width 4 height 4
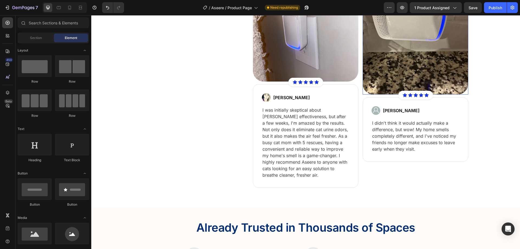
scroll to position [949, 0]
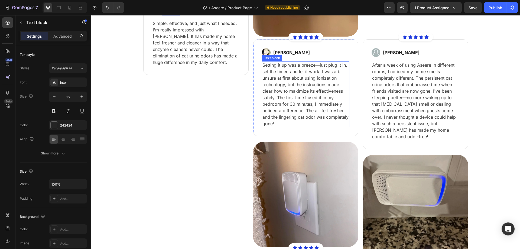
scroll to position [921, 0]
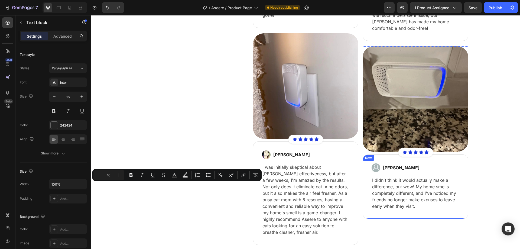
click at [392, 168] on p "[PERSON_NAME]" at bounding box center [401, 168] width 37 height 7
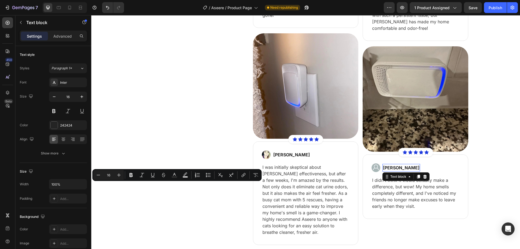
click at [392, 168] on p "[PERSON_NAME]" at bounding box center [401, 168] width 37 height 7
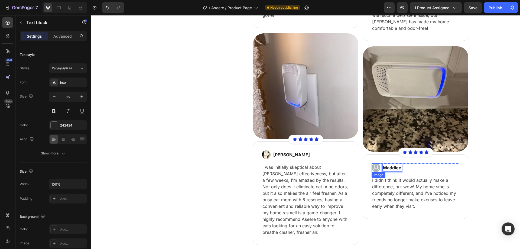
click at [374, 171] on img at bounding box center [376, 167] width 9 height 9
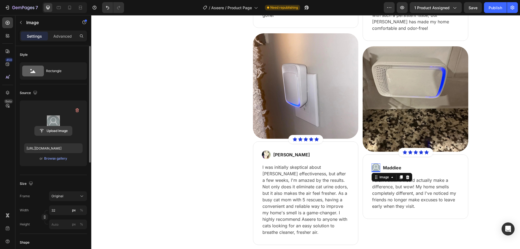
click at [57, 127] on input "file" at bounding box center [53, 130] width 37 height 9
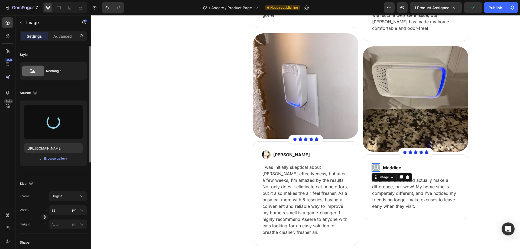
type input "https://cdn.shopify.com/s/files/1/0772/0579/9204/files/gempages_543059729656579…"
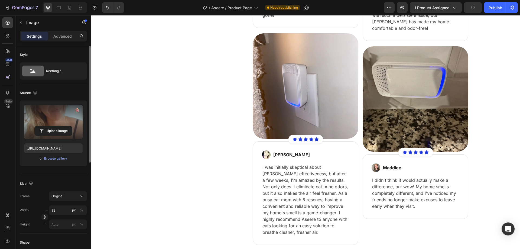
click at [56, 121] on label at bounding box center [53, 122] width 59 height 34
click at [56, 126] on input "file" at bounding box center [53, 130] width 37 height 9
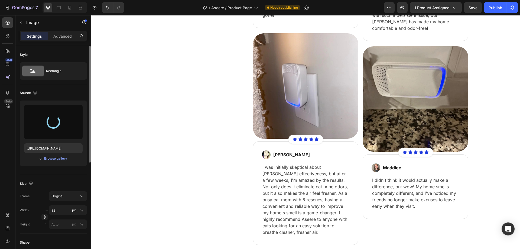
type input "https://cdn.shopify.com/s/files/1/0772/0579/9204/files/gempages_543059729656579…"
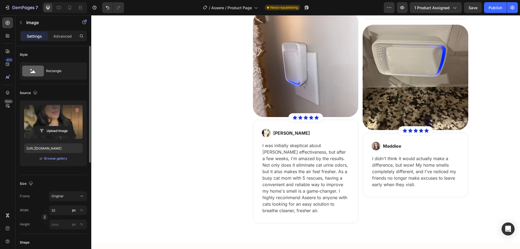
scroll to position [976, 0]
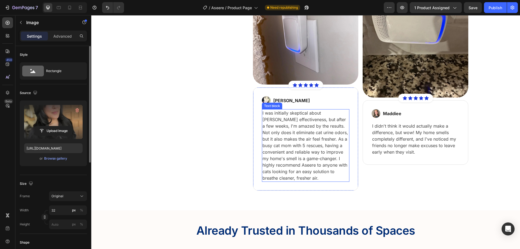
click at [279, 102] on strong "[PERSON_NAME]" at bounding box center [291, 100] width 37 height 5
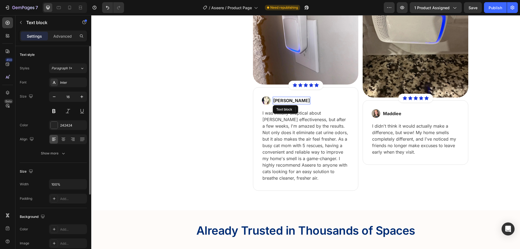
click at [279, 102] on strong "[PERSON_NAME]" at bounding box center [291, 100] width 37 height 5
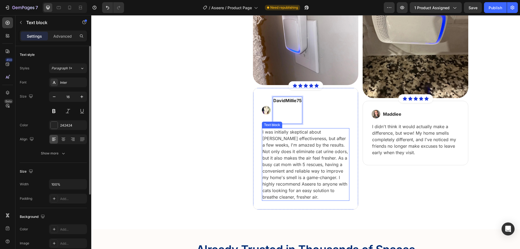
click at [286, 115] on p "Rich Text Editor. Editing area: main" at bounding box center [287, 116] width 28 height 13
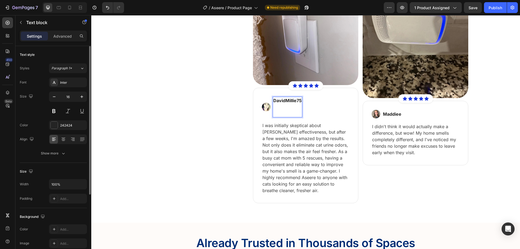
click at [275, 106] on p "⁠⁠⁠⁠⁠⁠⁠" at bounding box center [287, 110] width 28 height 13
click at [274, 111] on p "⁠⁠⁠⁠⁠⁠⁠" at bounding box center [287, 110] width 28 height 13
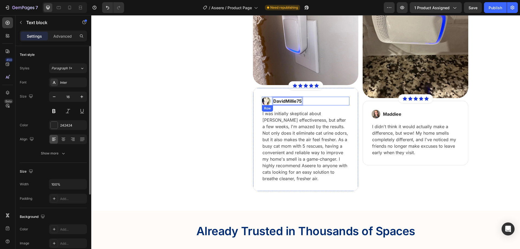
scroll to position [976, 0]
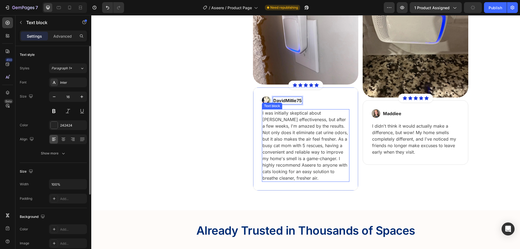
click at [268, 103] on div "Text block" at bounding box center [272, 106] width 20 height 7
click at [267, 102] on img at bounding box center [266, 100] width 9 height 9
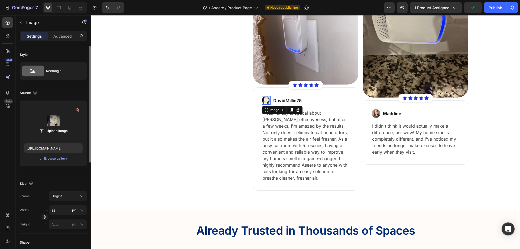
click at [54, 112] on label at bounding box center [53, 122] width 59 height 34
click at [54, 126] on input "file" at bounding box center [53, 130] width 37 height 9
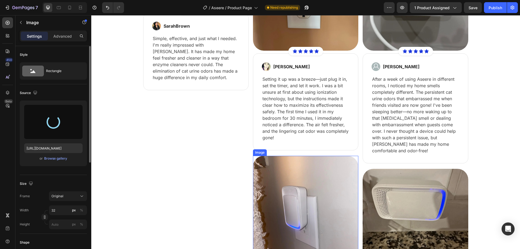
scroll to position [759, 0]
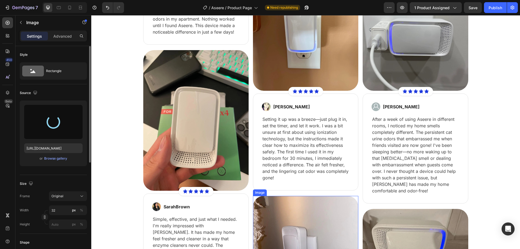
type input "https://cdn.shopify.com/s/files/1/0772/0579/9204/files/gempages_543059729656579…"
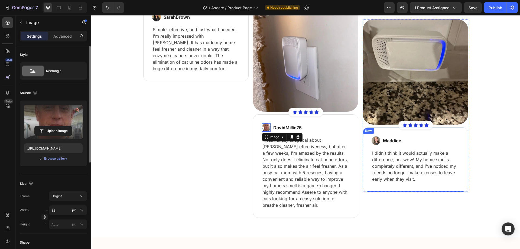
click at [425, 199] on div "Image Icon Icon Icon Icon Icon Icon List Hoz Row Row Image Meg H Text block Row…" at bounding box center [415, 6] width 105 height 423
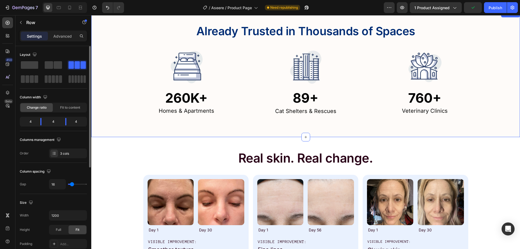
scroll to position [1111, 0]
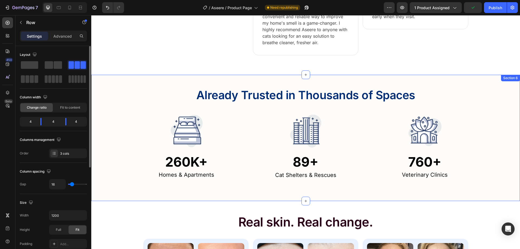
click at [105, 102] on div "Already Trusted in Thousands of Spaces Text Block Row Image 260K+ Text Block Ho…" at bounding box center [305, 131] width 429 height 96
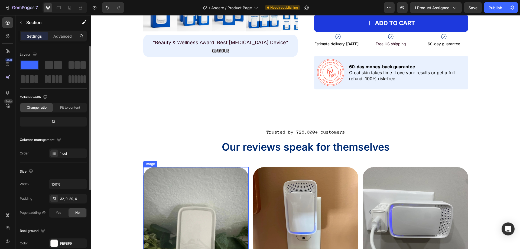
scroll to position [515, 0]
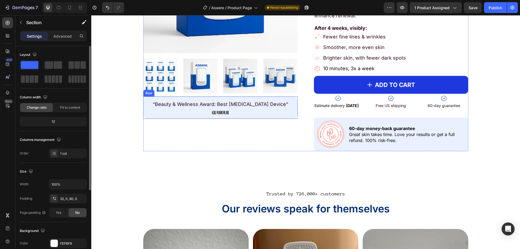
click at [143, 114] on div "“Beauty & Wellness Award: Best Light Therapy Device” Text Block Image Row" at bounding box center [220, 107] width 154 height 22
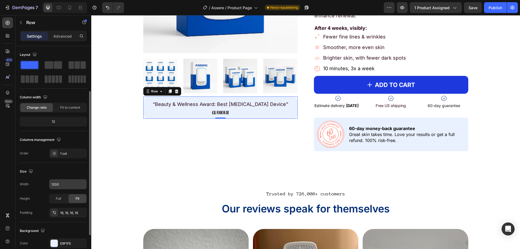
scroll to position [112, 0]
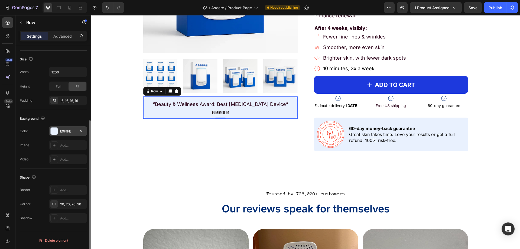
click at [64, 131] on div "E9F1FE" at bounding box center [68, 131] width 16 height 5
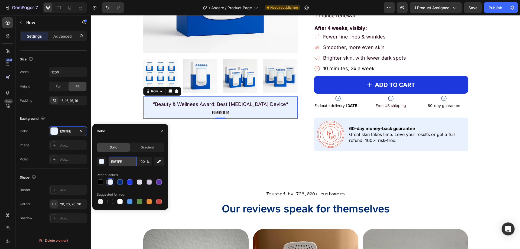
click at [119, 162] on input "E9F1FE" at bounding box center [123, 162] width 28 height 10
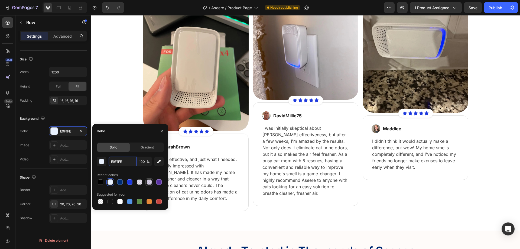
scroll to position [1030, 0]
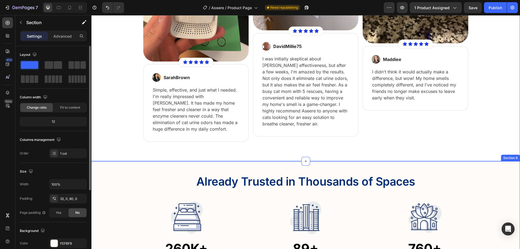
click at [100, 175] on div "Already Trusted in Thousands of Spaces Text Block Row Image 260K+ Text Block Ho…" at bounding box center [305, 218] width 429 height 96
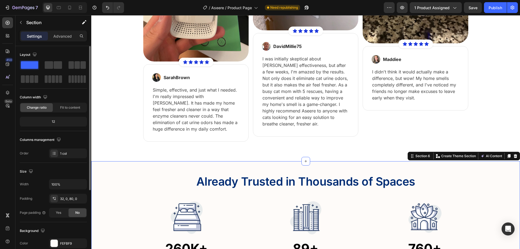
scroll to position [108, 0]
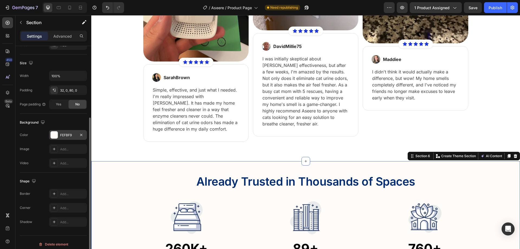
click at [68, 135] on div "FEFBF9" at bounding box center [68, 135] width 16 height 5
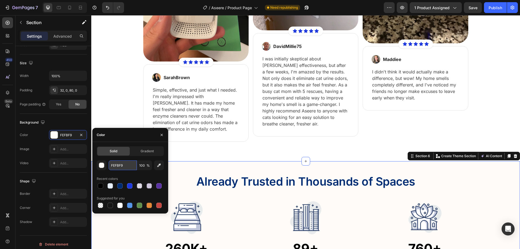
click at [115, 164] on input "FEFBF9" at bounding box center [123, 165] width 28 height 10
paste input "E9F1FE"
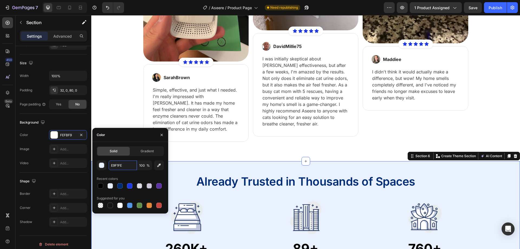
type input "E9F1FE"
click at [132, 140] on div "Color" at bounding box center [130, 135] width 76 height 14
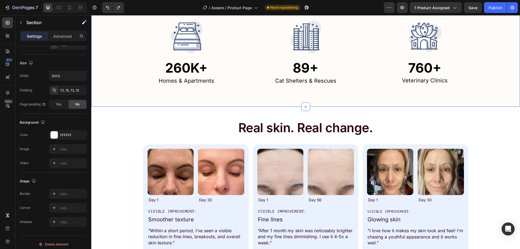
scroll to position [1138, 0]
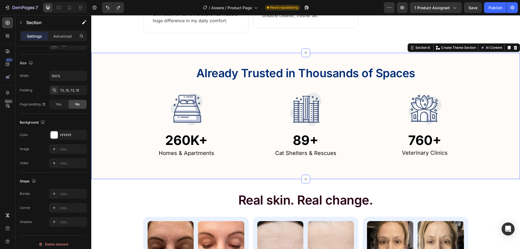
click at [117, 112] on div "Already Trusted in Thousands of Spaces Text Block Row Image 260K+ Text Block Ho…" at bounding box center [305, 110] width 429 height 96
click at [66, 134] on div "FEFBF9" at bounding box center [68, 135] width 16 height 5
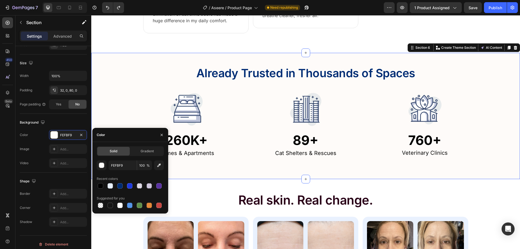
click at [117, 157] on div "Solid Gradient FEFBF9 100 % Recent colors Suggested for you" at bounding box center [130, 177] width 67 height 63
click at [117, 161] on input "FEFBF9" at bounding box center [123, 165] width 28 height 10
click at [101, 166] on div "button" at bounding box center [101, 165] width 5 height 5
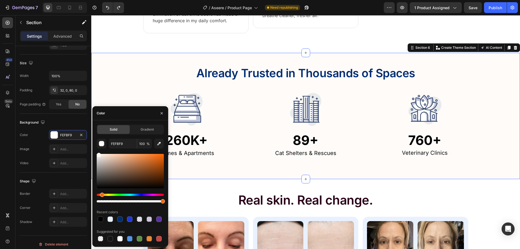
click at [103, 80] on div "Already Trusted in Thousands of Spaces Text Block Row Image 260K+ Text Block Ho…" at bounding box center [305, 110] width 429 height 96
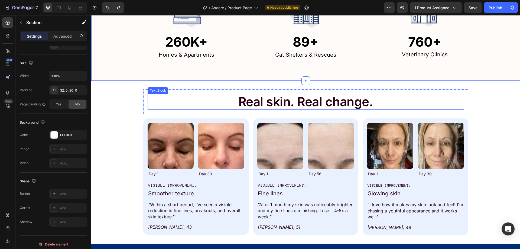
scroll to position [1247, 0]
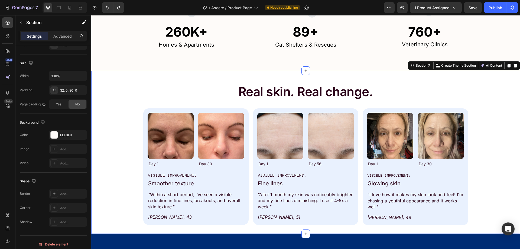
click at [125, 117] on div "Real skin. Real change. Text Block Row Image Day 1 Text Block Image Day 30 Text…" at bounding box center [305, 152] width 429 height 146
click at [514, 66] on icon at bounding box center [516, 65] width 4 height 4
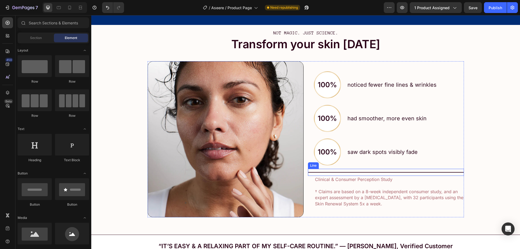
scroll to position [1436, 0]
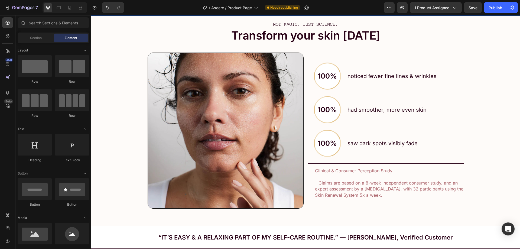
click at [202, 119] on img at bounding box center [226, 131] width 156 height 156
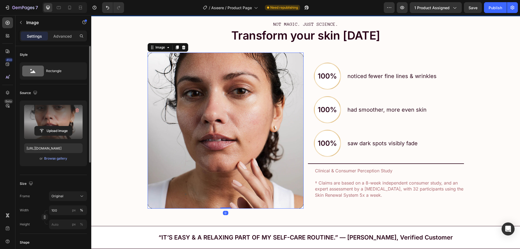
click at [64, 120] on label at bounding box center [53, 122] width 59 height 34
click at [64, 126] on input "file" at bounding box center [53, 130] width 37 height 9
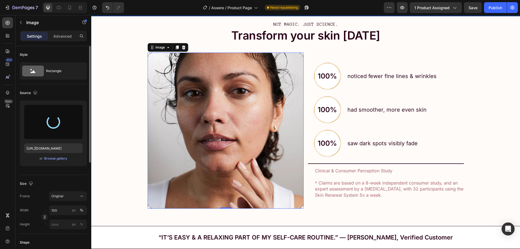
type input "https://cdn.shopify.com/s/files/1/0772/0579/9204/files/gempages_543059729656579…"
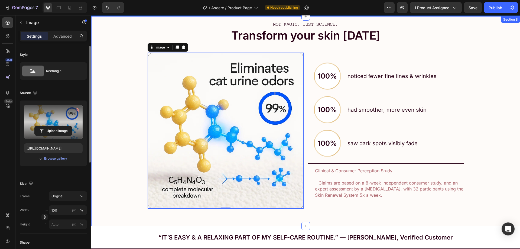
click at [114, 114] on div "NOT MAGIC. JUST SCIENCE. Text Block Transform your skin in 8 weeks Text Block I…" at bounding box center [305, 116] width 429 height 201
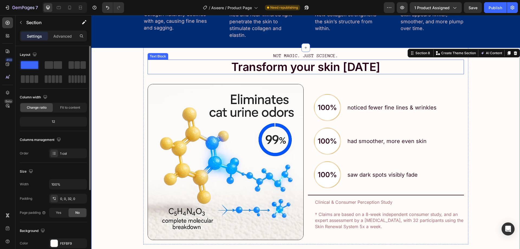
scroll to position [1382, 0]
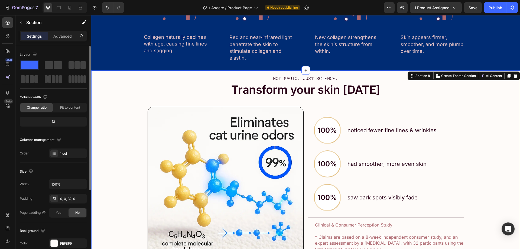
click at [124, 102] on div "NOT MAGIC. JUST SCIENCE. Text Block Transform your skin in 8 weeks Text Block I…" at bounding box center [305, 170] width 429 height 201
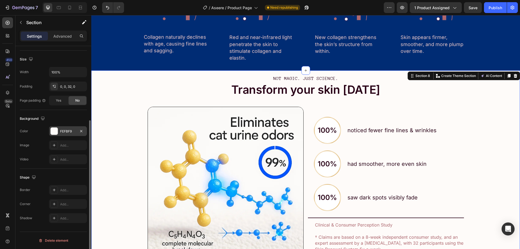
click at [57, 136] on div "FEFBF9" at bounding box center [68, 131] width 38 height 10
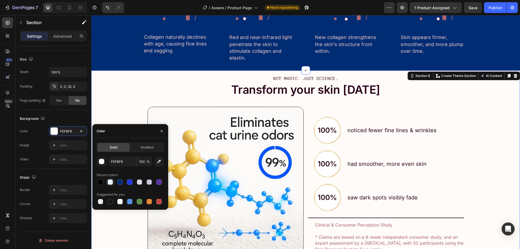
click at [110, 181] on div at bounding box center [110, 181] width 5 height 5
type input "E9F1FE"
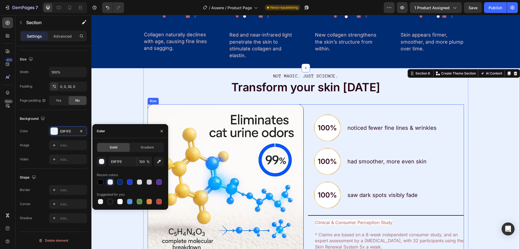
scroll to position [1436, 0]
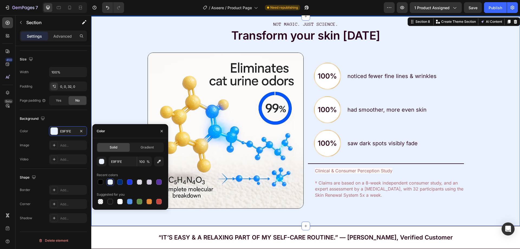
click at [482, 83] on div "NOT MAGIC. JUST SCIENCE. Text Block Transform your skin in 8 weeks Text Block I…" at bounding box center [305, 116] width 429 height 201
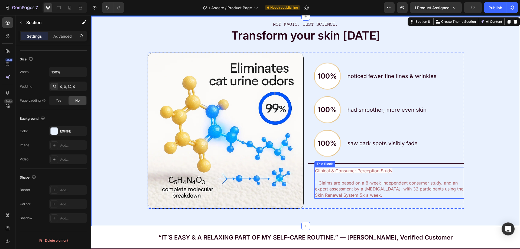
click at [348, 173] on p "Clinical & Consumer Perception Study" at bounding box center [389, 171] width 149 height 6
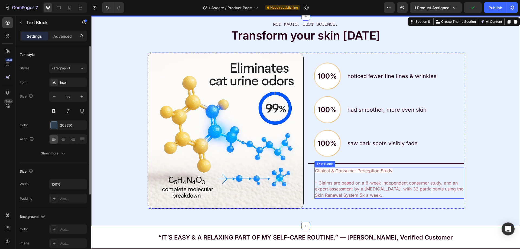
scroll to position [0, 0]
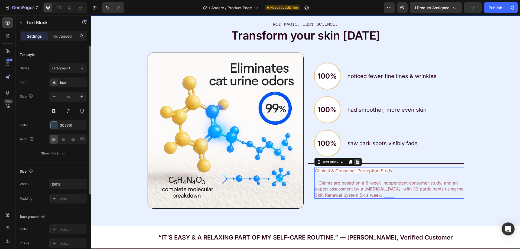
click at [354, 165] on div at bounding box center [357, 162] width 7 height 7
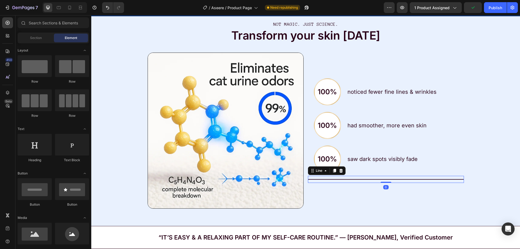
click at [357, 179] on div "Title Line 0" at bounding box center [386, 179] width 156 height 7
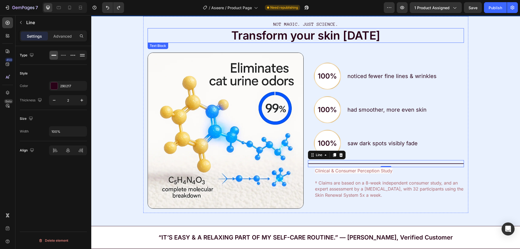
click at [275, 42] on div "Transform your skin in 8 weeks" at bounding box center [306, 35] width 317 height 15
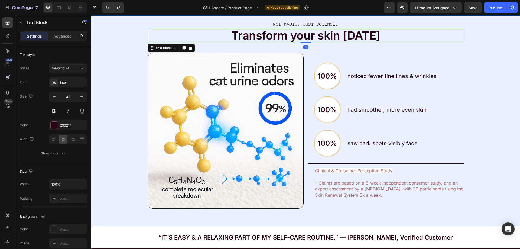
click at [275, 36] on p "Transform your skin in 8 weeks" at bounding box center [305, 36] width 315 height 14
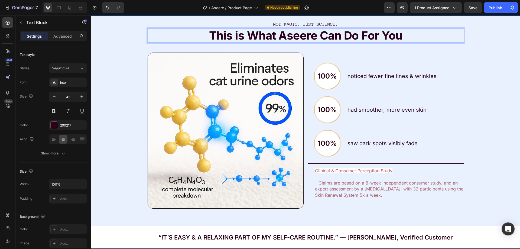
click at [278, 38] on strong "This is What Aseere Can Do For You" at bounding box center [306, 35] width 194 height 14
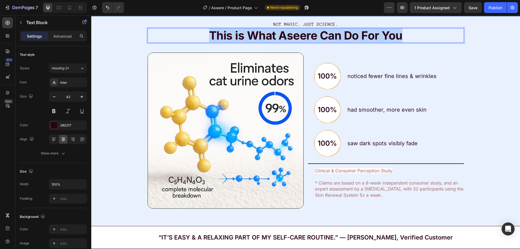
click at [278, 38] on strong "This is What Aseere Can Do For You" at bounding box center [306, 35] width 194 height 14
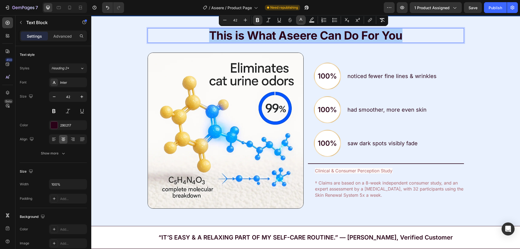
click at [304, 22] on button "Text Color" at bounding box center [301, 20] width 10 height 10
type input "290217"
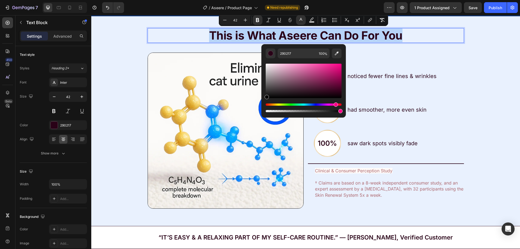
type input "000000"
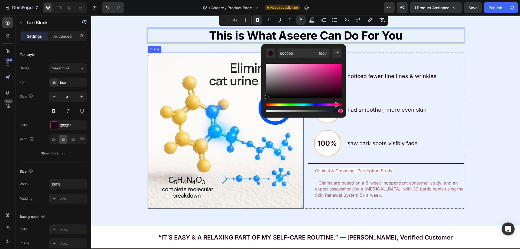
drag, startPoint x: 368, startPoint y: 106, endPoint x: 238, endPoint y: 119, distance: 130.2
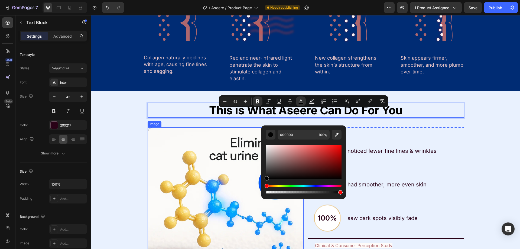
scroll to position [1355, 0]
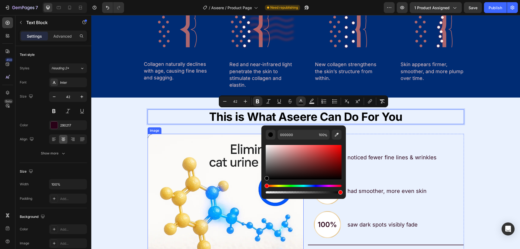
click at [198, 115] on p "This is What Aseere Can Do For You" at bounding box center [305, 117] width 315 height 14
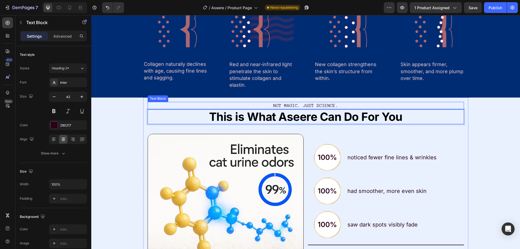
click at [291, 103] on p "NOT MAGIC. JUST SCIENCE." at bounding box center [305, 105] width 315 height 6
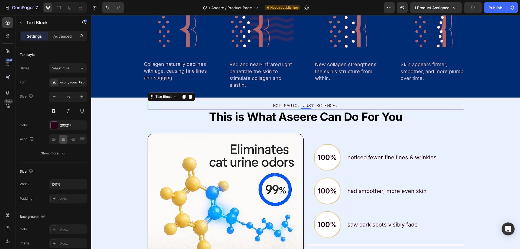
click at [278, 107] on p "NOT MAGIC. JUST SCIENCE." at bounding box center [305, 105] width 315 height 6
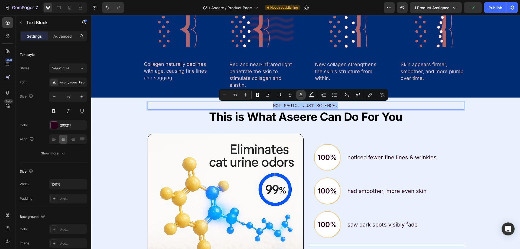
click at [300, 96] on rect "Editor contextual toolbar" at bounding box center [301, 96] width 5 height 1
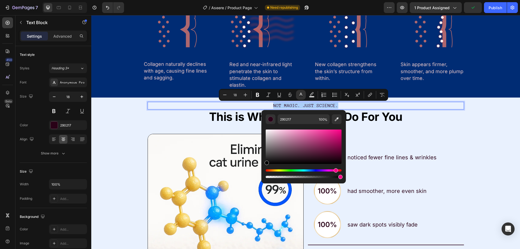
drag, startPoint x: 375, startPoint y: 167, endPoint x: 252, endPoint y: 168, distance: 122.8
type input "000000"
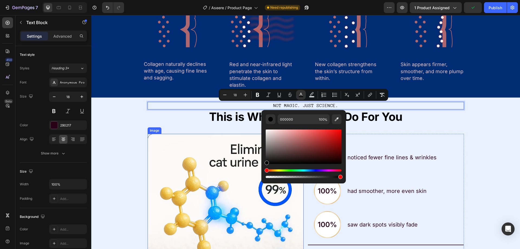
click at [221, 116] on strong "This is What Aseere Can Do For You" at bounding box center [306, 117] width 194 height 14
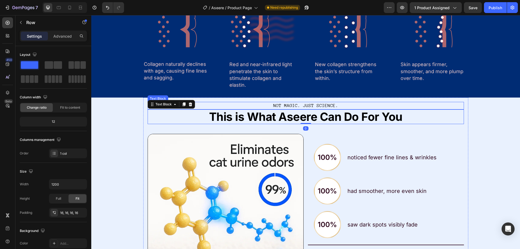
click at [212, 100] on div "NOT MAGIC. JUST SCIENCE. Text Block This is What Aseere Can Do For You Text Blo…" at bounding box center [305, 196] width 325 height 197
click at [224, 105] on p "NOT MAGIC. JUST SCIENCE." at bounding box center [305, 105] width 315 height 6
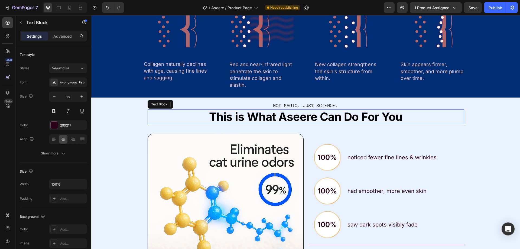
click at [149, 114] on p "This is What Aseere Can Do For You" at bounding box center [305, 117] width 315 height 14
click at [143, 115] on div "NOT MAGIC. JUST SCIENCE. Text Block This is What Aseere Can Do For You Text Blo…" at bounding box center [305, 196] width 325 height 197
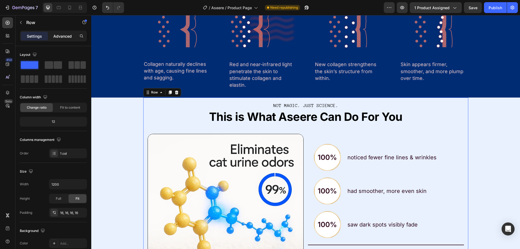
click at [58, 36] on p "Advanced" at bounding box center [62, 36] width 18 height 6
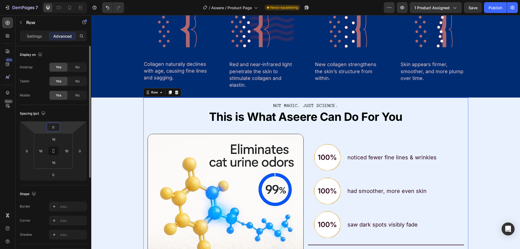
click at [55, 123] on input "0" at bounding box center [53, 127] width 11 height 8
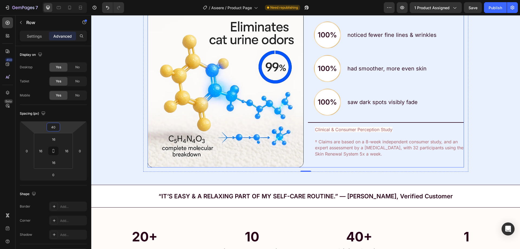
scroll to position [1464, 0]
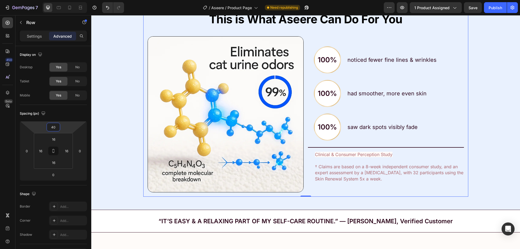
type input "40"
click at [357, 62] on p "noticed fewer fine lines & wrinkles" at bounding box center [406, 60] width 116 height 8
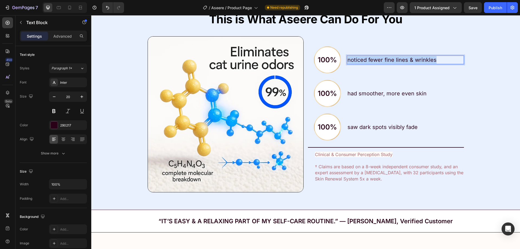
click at [357, 62] on p "noticed fewer fine lines & wrinkles" at bounding box center [406, 60] width 116 height 8
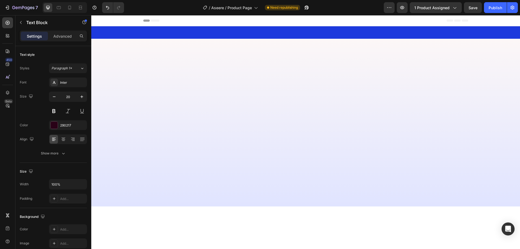
scroll to position [1464, 0]
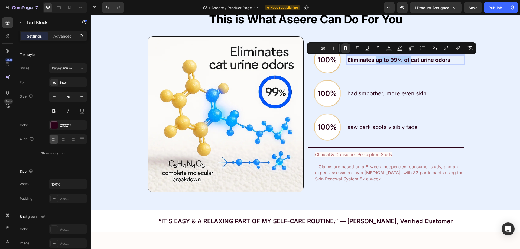
drag, startPoint x: 91, startPoint y: 15, endPoint x: 411, endPoint y: 63, distance: 323.1
click at [411, 63] on strong "Eliminates up to 99% of cat urine odors" at bounding box center [399, 60] width 103 height 7
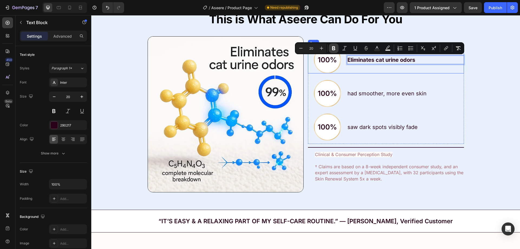
click at [333, 47] on icon "Editor contextual toolbar" at bounding box center [333, 48] width 3 height 4
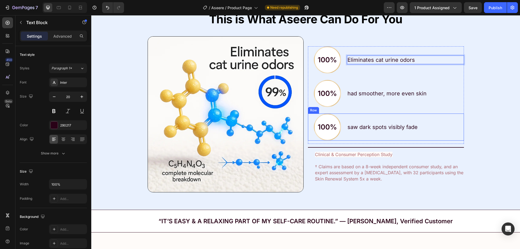
click at [356, 95] on p "had smoother, more even skin" at bounding box center [406, 94] width 116 height 8
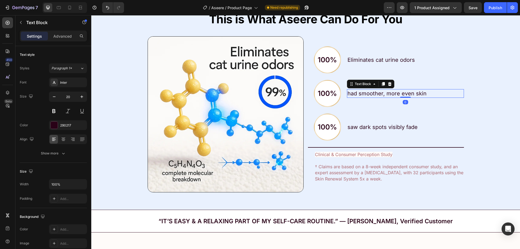
click at [356, 95] on p "had smoother, more even skin" at bounding box center [406, 94] width 116 height 8
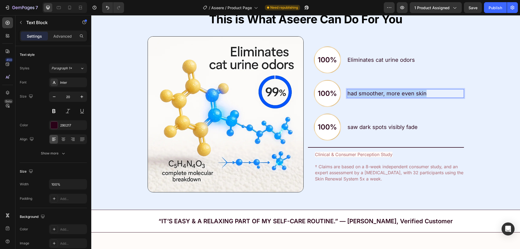
click at [356, 95] on p "had smoother, more even skin" at bounding box center [406, 94] width 116 height 8
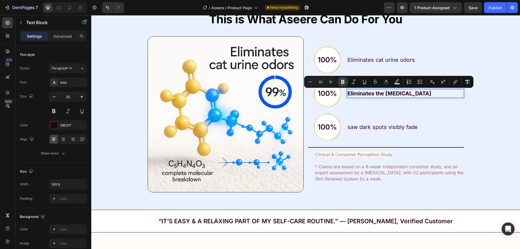
click at [344, 80] on icon "Editor contextual toolbar" at bounding box center [342, 82] width 3 height 4
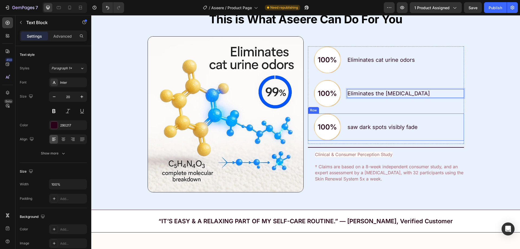
click at [388, 116] on div "saw dark spots visibly fade Text Block" at bounding box center [405, 127] width 117 height 27
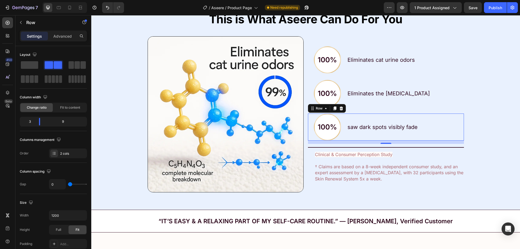
click at [359, 129] on p "saw dark spots visibly fade" at bounding box center [406, 127] width 116 height 8
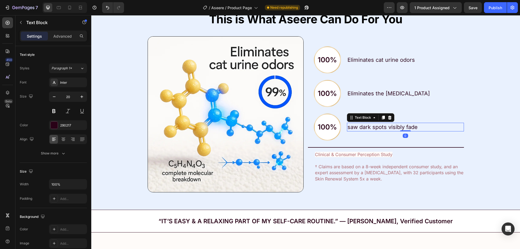
click at [359, 129] on p "saw dark spots visibly fade" at bounding box center [406, 127] width 116 height 8
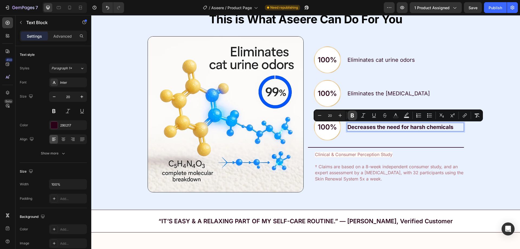
click at [353, 115] on icon "Editor contextual toolbar" at bounding box center [352, 116] width 3 height 4
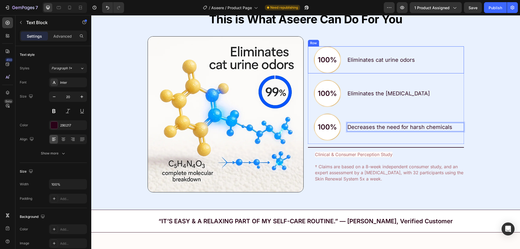
click at [360, 61] on p "Eliminates cat urine odors" at bounding box center [406, 60] width 116 height 8
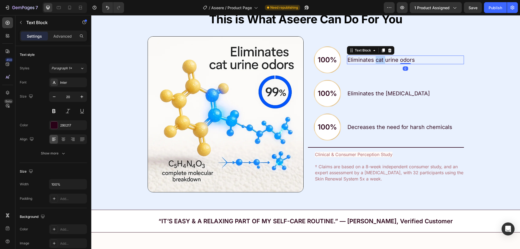
click at [378, 60] on p "Eliminates cat urine odors" at bounding box center [406, 60] width 116 height 8
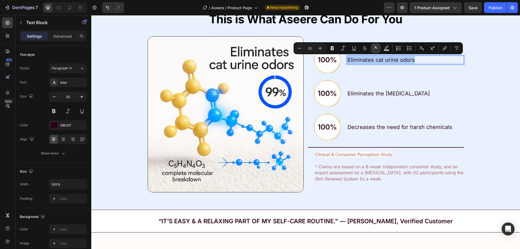
click at [374, 48] on icon "Editor contextual toolbar" at bounding box center [375, 48] width 5 height 5
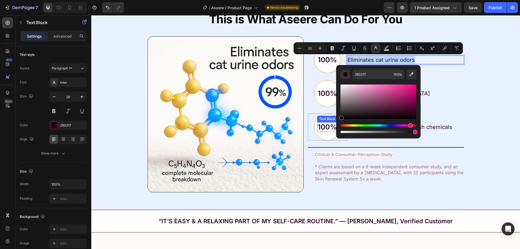
type input "000000"
drag, startPoint x: 446, startPoint y: 129, endPoint x: 325, endPoint y: 126, distance: 120.4
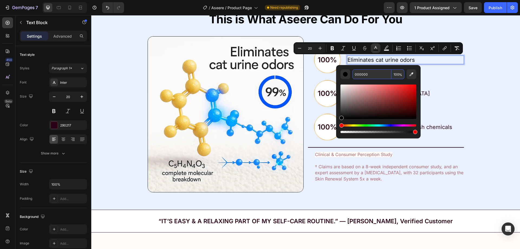
click at [364, 75] on input "000000" at bounding box center [372, 74] width 39 height 10
click at [452, 75] on div "100% Text Block Row Eliminates cat urine odors Text Block 0 Row 100% Text Block…" at bounding box center [386, 95] width 156 height 98
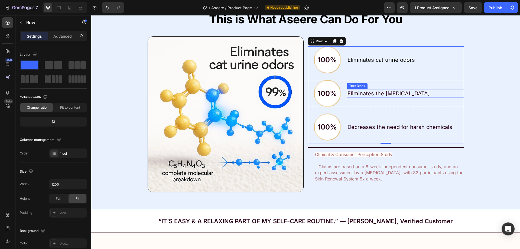
click at [392, 91] on p "Eliminates the [MEDICAL_DATA]" at bounding box center [406, 94] width 116 height 8
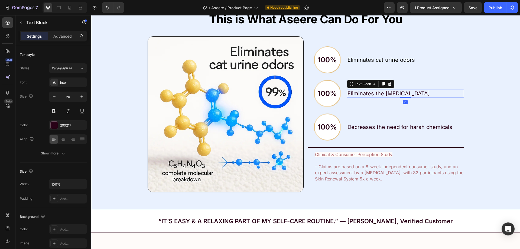
click at [392, 91] on p "Eliminates the [MEDICAL_DATA]" at bounding box center [406, 94] width 116 height 8
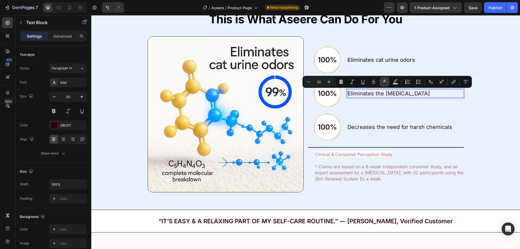
click at [385, 80] on icon "Editor contextual toolbar" at bounding box center [384, 81] width 3 height 3
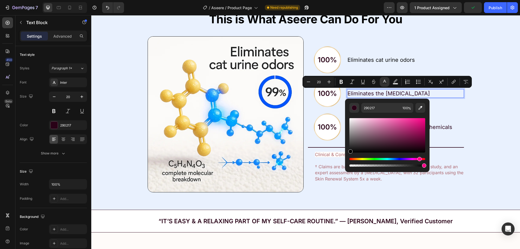
click at [345, 162] on div "290217 100 %" at bounding box center [387, 133] width 85 height 69
type input "000000"
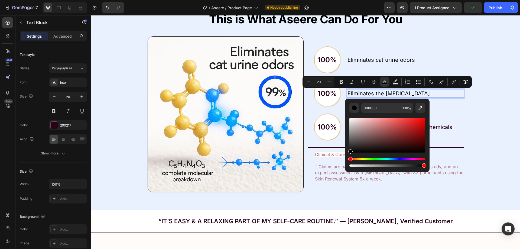
click at [373, 94] on span "Eliminates the [MEDICAL_DATA]" at bounding box center [389, 93] width 82 height 7
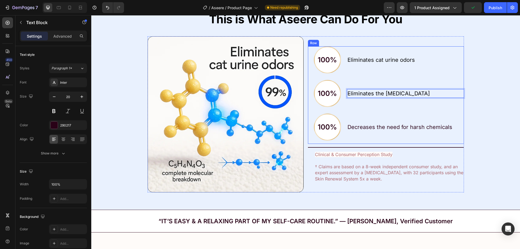
click at [357, 126] on p "Decreases the need for harsh chemicals" at bounding box center [406, 127] width 116 height 8
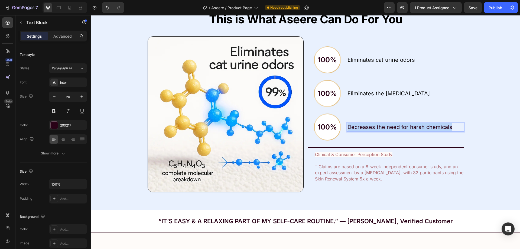
click at [357, 126] on p "Decreases the need for harsh chemicals" at bounding box center [406, 127] width 116 height 8
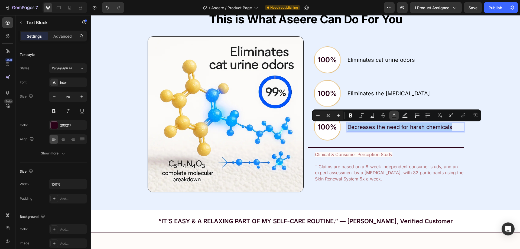
click at [394, 115] on icon "Editor contextual toolbar" at bounding box center [394, 115] width 5 height 5
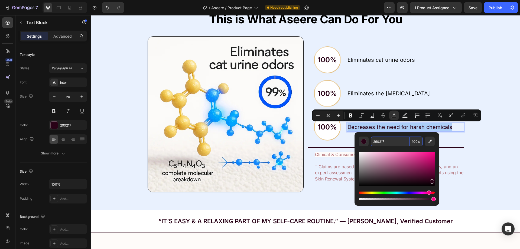
click at [382, 141] on input "290217" at bounding box center [390, 142] width 39 height 10
paste input "000000"
type input "000000"
click at [390, 86] on div "Eliminates the [MEDICAL_DATA] Text Block" at bounding box center [405, 93] width 117 height 27
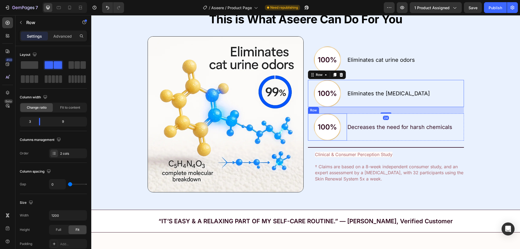
click at [327, 139] on div "100% Text Block Row" at bounding box center [327, 127] width 27 height 27
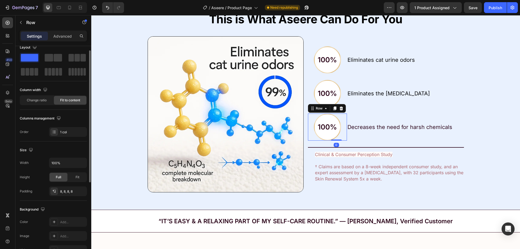
scroll to position [0, 0]
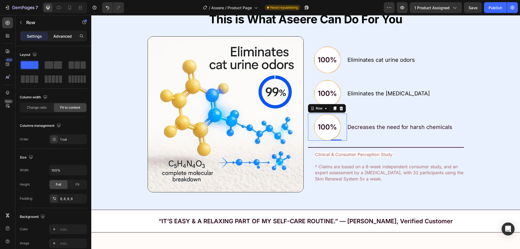
click at [59, 36] on p "Advanced" at bounding box center [62, 36] width 18 height 6
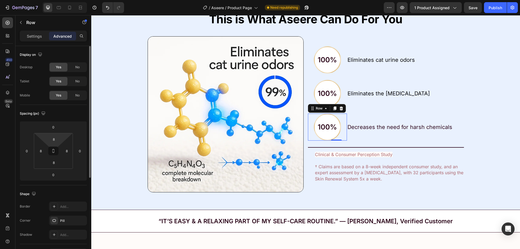
scroll to position [108, 0]
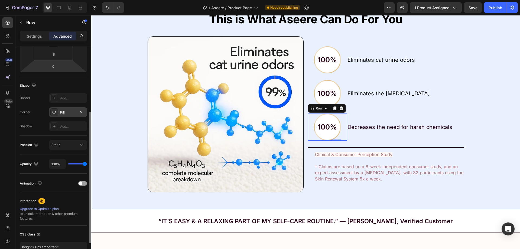
click at [59, 114] on div "Pill" at bounding box center [68, 112] width 38 height 10
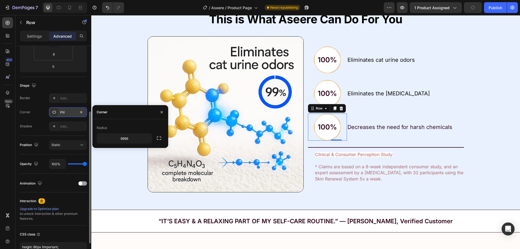
click at [55, 113] on icon at bounding box center [54, 112] width 4 height 4
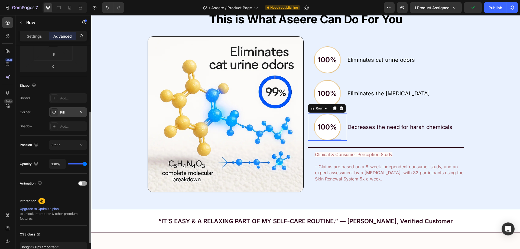
click at [55, 113] on icon at bounding box center [54, 112] width 4 height 4
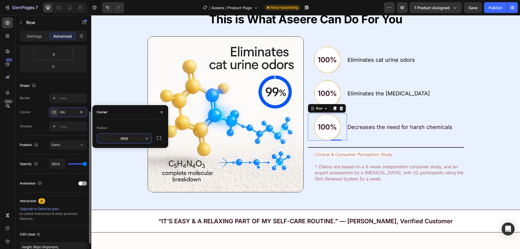
click at [38, 37] on p "Settings" at bounding box center [34, 36] width 15 height 6
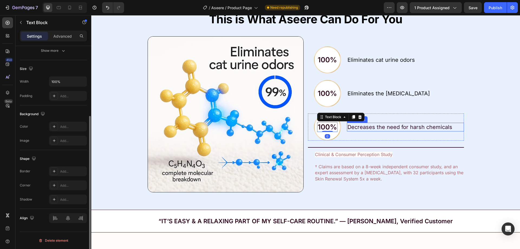
scroll to position [0, 0]
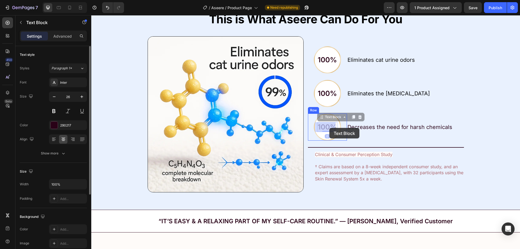
drag, startPoint x: 322, startPoint y: 128, endPoint x: 327, endPoint y: 128, distance: 5.7
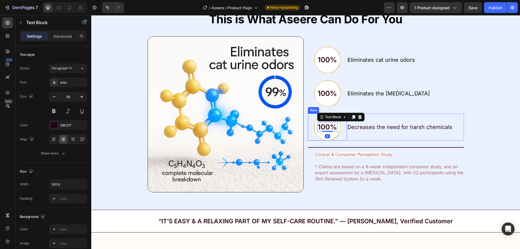
click at [332, 138] on div "100% Text Block 0 Row" at bounding box center [327, 127] width 27 height 27
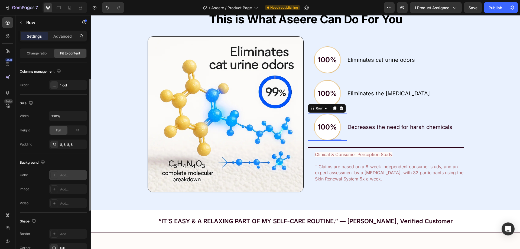
scroll to position [143, 0]
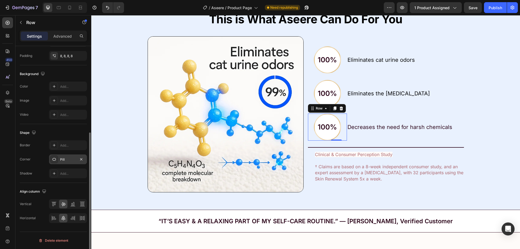
click at [56, 158] on icon at bounding box center [54, 159] width 4 height 4
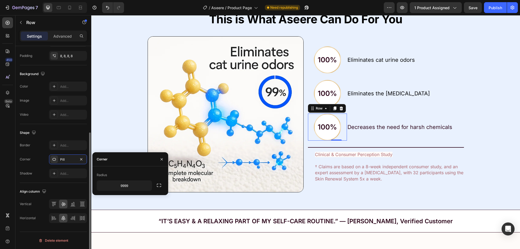
scroll to position [116, 0]
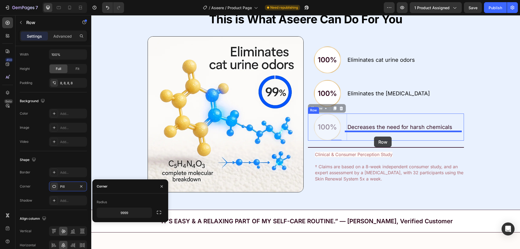
drag, startPoint x: 354, startPoint y: 117, endPoint x: 374, endPoint y: 137, distance: 28.2
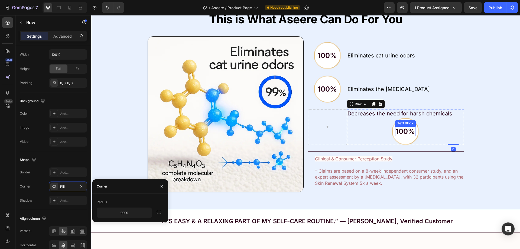
click at [399, 134] on p "100%" at bounding box center [405, 131] width 19 height 8
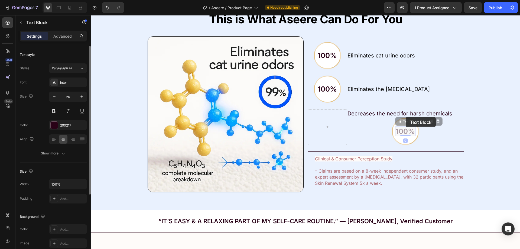
scroll to position [1459, 0]
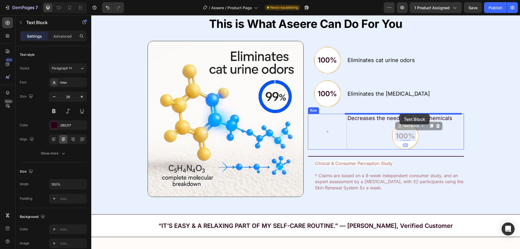
drag, startPoint x: 405, startPoint y: 133, endPoint x: 398, endPoint y: 116, distance: 18.8
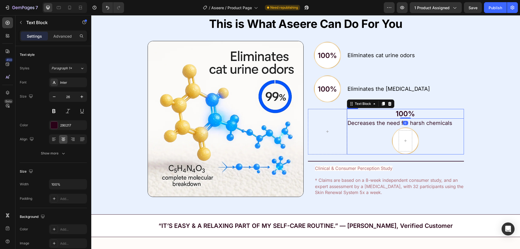
click at [410, 146] on div "Row" at bounding box center [405, 140] width 27 height 27
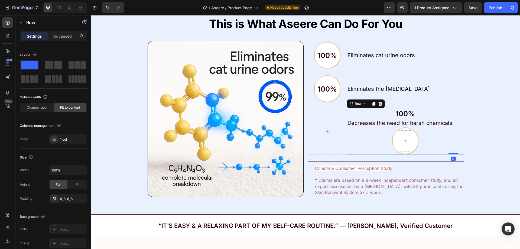
click at [414, 144] on div "Row 0" at bounding box center [405, 140] width 27 height 27
click at [411, 142] on div "Row 0" at bounding box center [405, 140] width 27 height 27
click at [411, 141] on div "Row 0" at bounding box center [405, 140] width 27 height 27
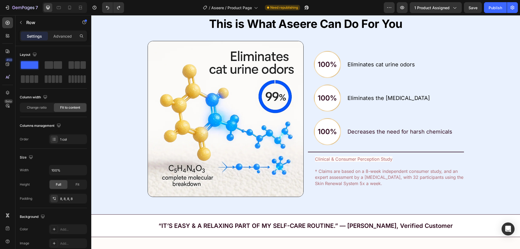
click at [329, 140] on div "100% Text Block" at bounding box center [327, 131] width 20 height 21
click at [329, 143] on div "100% Text Block Row" at bounding box center [327, 131] width 27 height 27
click at [322, 131] on p "100%" at bounding box center [327, 131] width 19 height 8
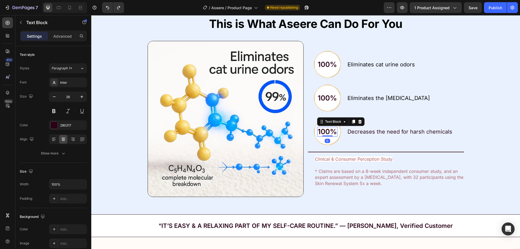
click at [330, 141] on div "100% Text Block 0" at bounding box center [327, 131] width 20 height 21
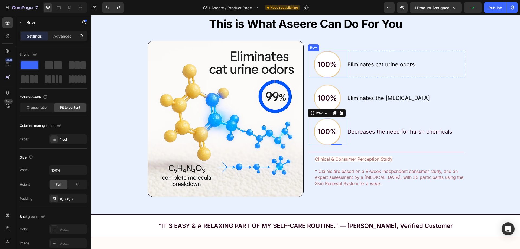
click at [321, 75] on div "100% Text Block Row" at bounding box center [327, 64] width 27 height 27
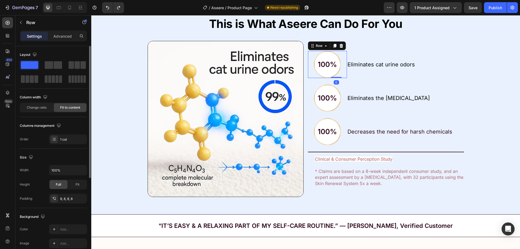
scroll to position [108, 0]
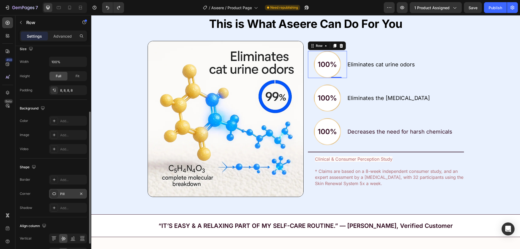
click at [53, 196] on div at bounding box center [54, 194] width 8 height 8
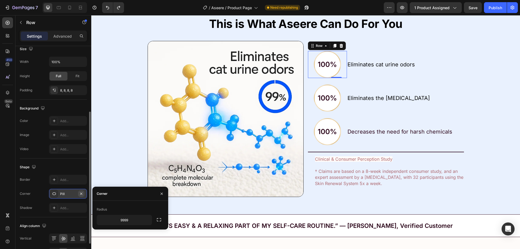
click at [82, 194] on icon "button" at bounding box center [81, 194] width 4 height 4
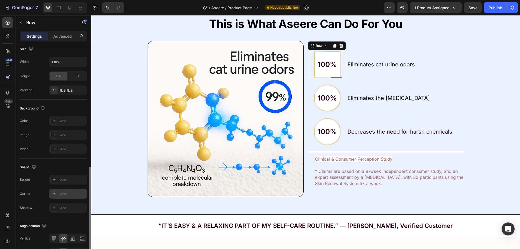
scroll to position [143, 0]
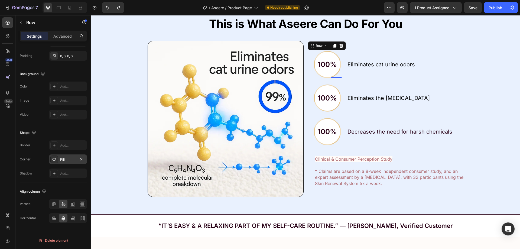
click at [52, 161] on icon at bounding box center [54, 159] width 4 height 4
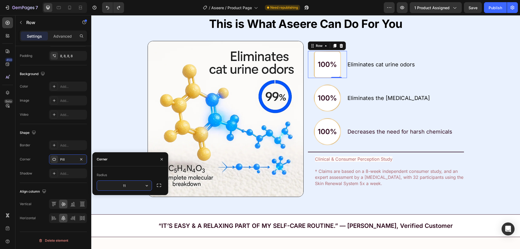
type input "9999"
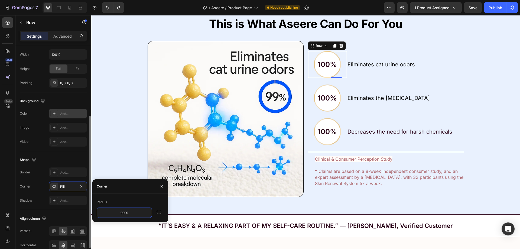
click at [59, 116] on div "Add..." at bounding box center [68, 114] width 38 height 10
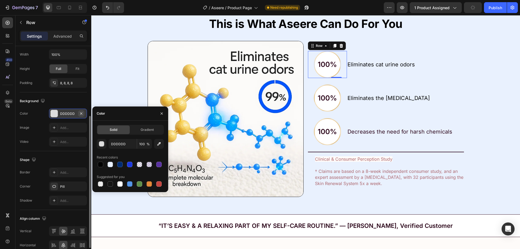
click at [80, 112] on icon "button" at bounding box center [81, 113] width 4 height 4
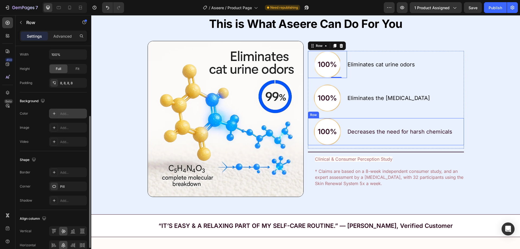
click at [405, 114] on div "100% Text Block Row 0 Eliminates cat urine odors Text Block Row 100% Text Block…" at bounding box center [386, 100] width 156 height 98
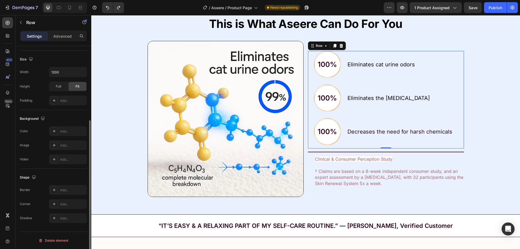
click at [329, 78] on div "100% Text Block Row Eliminates cat urine odors Text Block Row" at bounding box center [386, 64] width 156 height 27
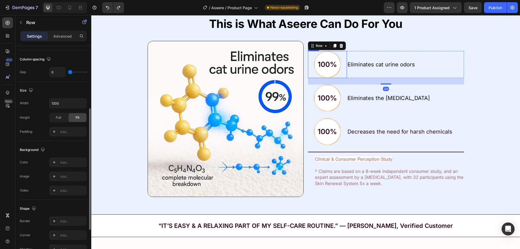
click at [327, 75] on div "100% Text Block Row" at bounding box center [327, 64] width 27 height 27
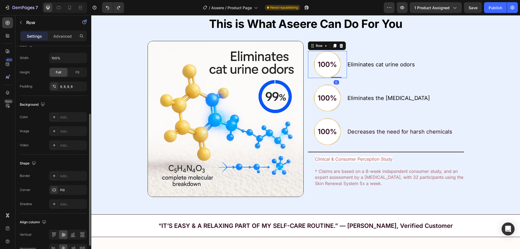
scroll to position [58, 0]
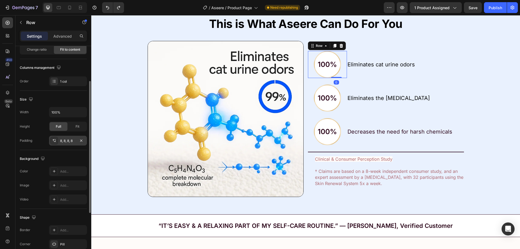
click at [65, 144] on div "8, 8, 8, 8" at bounding box center [68, 141] width 38 height 10
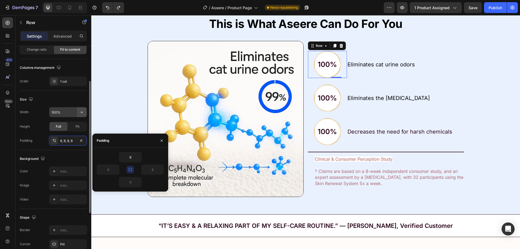
click at [81, 111] on icon "button" at bounding box center [81, 111] width 5 height 5
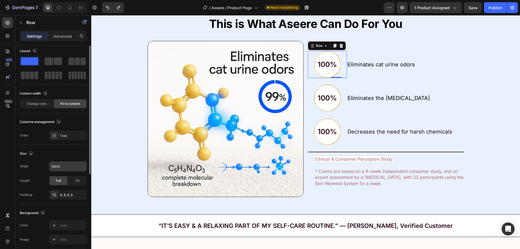
scroll to position [0, 0]
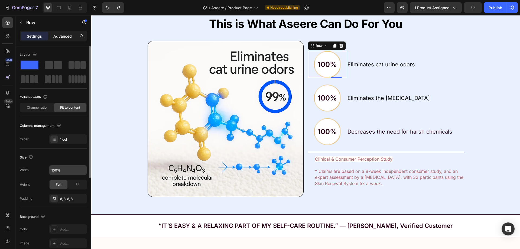
click at [60, 36] on p "Advanced" at bounding box center [62, 36] width 18 height 6
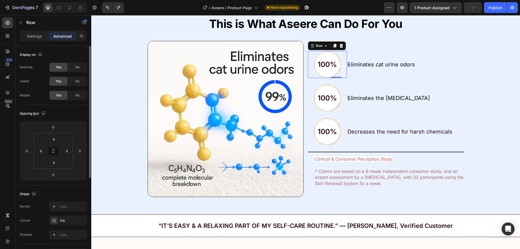
scroll to position [136, 0]
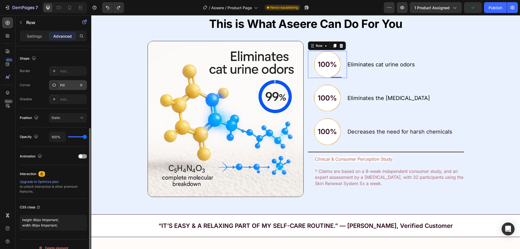
click at [56, 85] on icon at bounding box center [54, 85] width 4 height 4
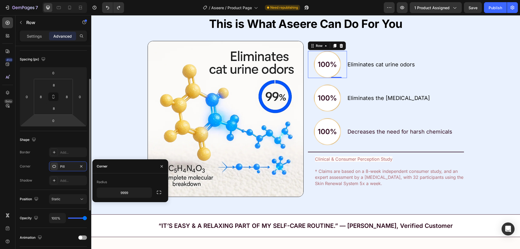
scroll to position [0, 0]
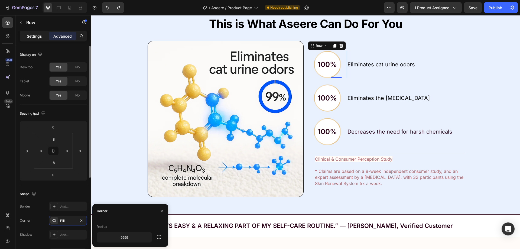
click at [41, 36] on p "Settings" at bounding box center [34, 36] width 15 height 6
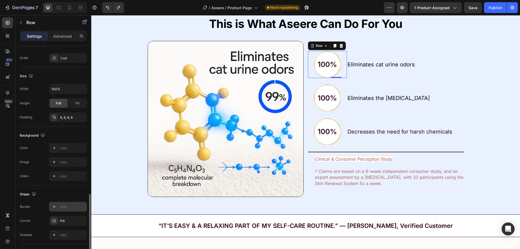
scroll to position [143, 0]
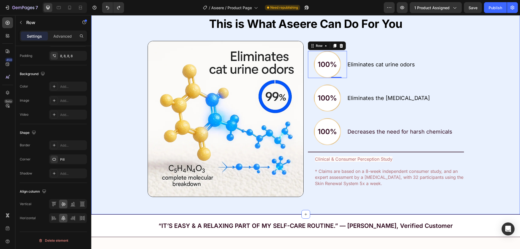
click at [486, 111] on div "NOT MAGIC. JUST SCIENCE. Text Block This is What Aseere Can Do For You Text Blo…" at bounding box center [305, 100] width 429 height 212
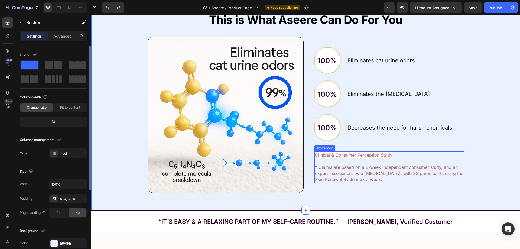
scroll to position [1378, 0]
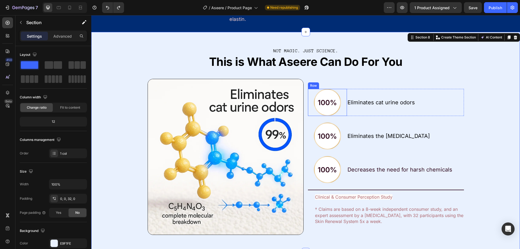
click at [314, 116] on div "100% Text Block Row" at bounding box center [327, 102] width 27 height 27
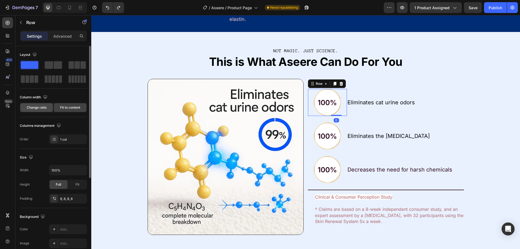
click at [43, 109] on span "Change ratio" at bounding box center [37, 107] width 20 height 5
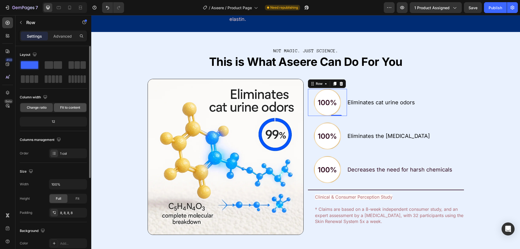
click at [62, 111] on div "Fit to content" at bounding box center [70, 107] width 33 height 9
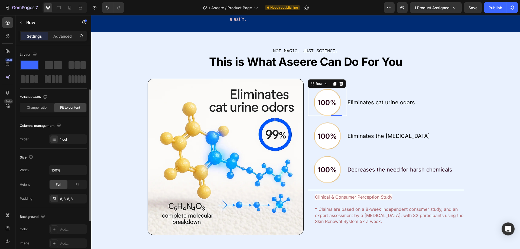
scroll to position [27, 0]
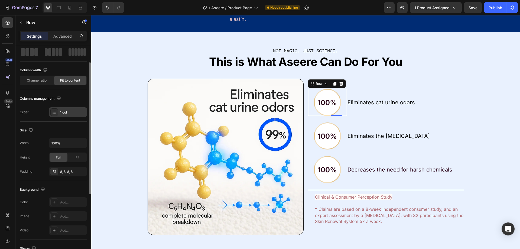
click at [57, 117] on div "1 col" at bounding box center [68, 112] width 38 height 10
click at [57, 173] on div at bounding box center [54, 172] width 8 height 8
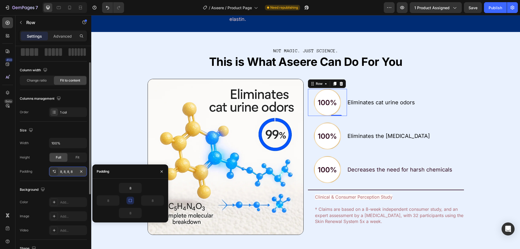
click at [63, 172] on div "8, 8, 8, 8" at bounding box center [68, 171] width 16 height 5
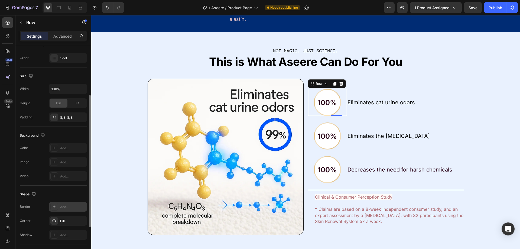
scroll to position [136, 0]
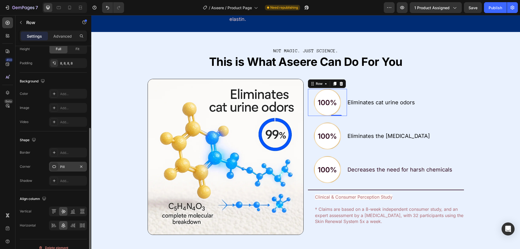
click at [58, 169] on div "Pill" at bounding box center [68, 167] width 38 height 10
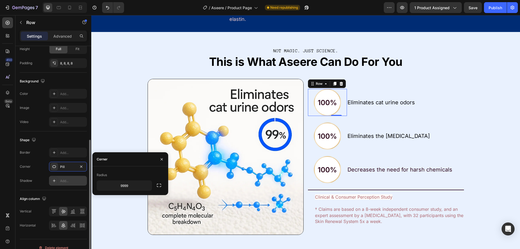
scroll to position [143, 0]
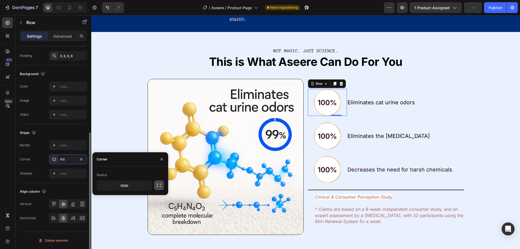
click at [160, 186] on icon "button" at bounding box center [158, 185] width 5 height 5
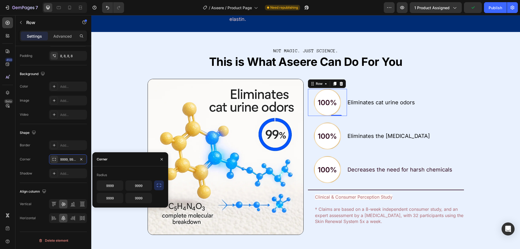
click at [160, 186] on icon "button" at bounding box center [158, 185] width 5 height 5
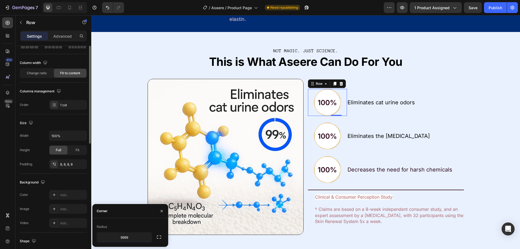
scroll to position [0, 0]
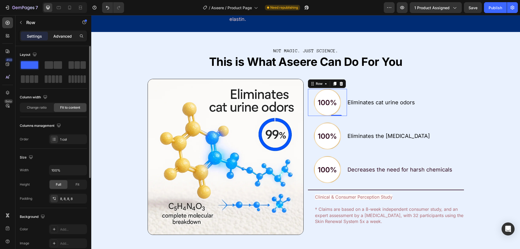
click at [63, 36] on p "Advanced" at bounding box center [62, 36] width 18 height 6
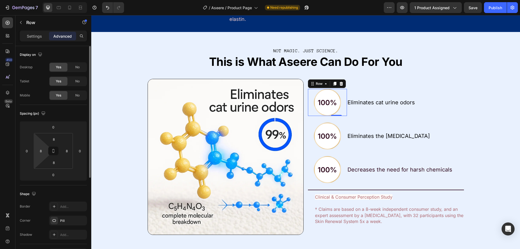
scroll to position [108, 0]
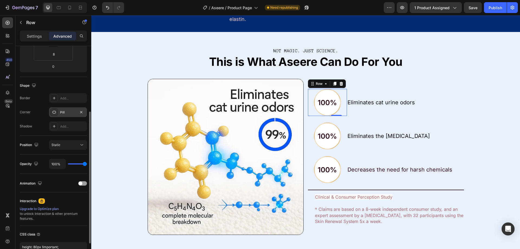
click at [52, 111] on icon at bounding box center [54, 112] width 4 height 4
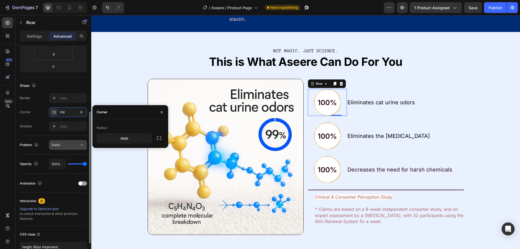
click at [64, 146] on div "Static" at bounding box center [65, 145] width 28 height 5
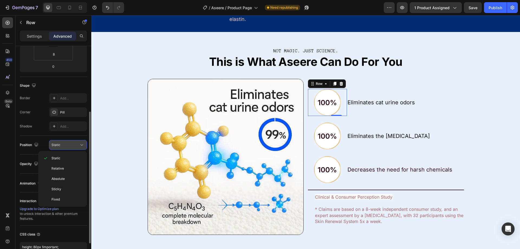
click at [64, 144] on div "Static" at bounding box center [65, 145] width 28 height 5
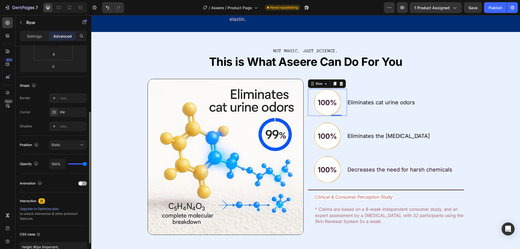
click at [72, 107] on div "Border Add... Corner Pill Shadow Add..." at bounding box center [53, 112] width 67 height 38
click at [73, 111] on div "Pill" at bounding box center [68, 112] width 16 height 5
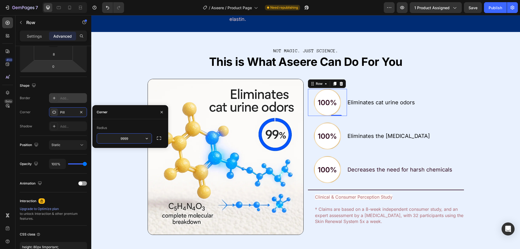
click at [57, 102] on div at bounding box center [54, 98] width 8 height 8
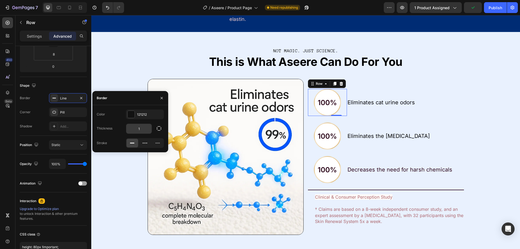
click at [146, 131] on input "1" at bounding box center [138, 129] width 25 height 10
type input "299"
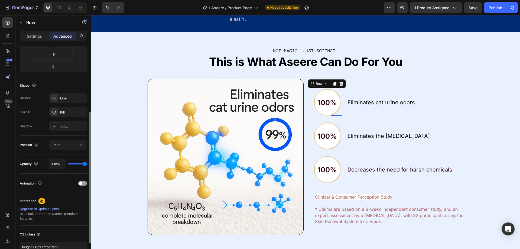
click at [29, 132] on div "Shape Border Line Corner Pill Shadow Add..." at bounding box center [53, 106] width 67 height 59
click at [71, 102] on div "Line" at bounding box center [68, 98] width 38 height 10
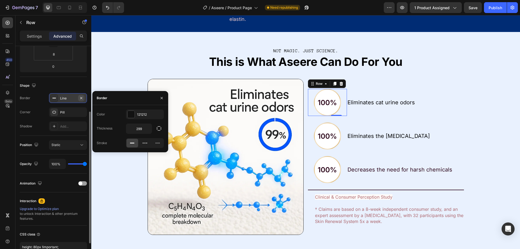
drag, startPoint x: 81, startPoint y: 98, endPoint x: 62, endPoint y: 74, distance: 30.9
click at [81, 98] on icon "button" at bounding box center [81, 98] width 4 height 4
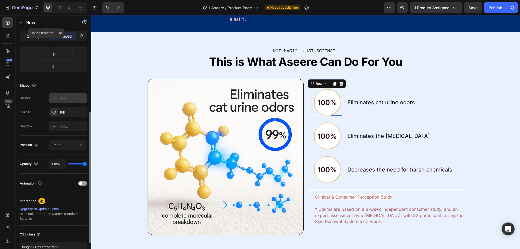
click at [25, 34] on div "Settings" at bounding box center [34, 36] width 27 height 9
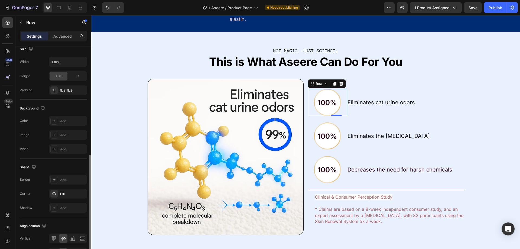
scroll to position [136, 0]
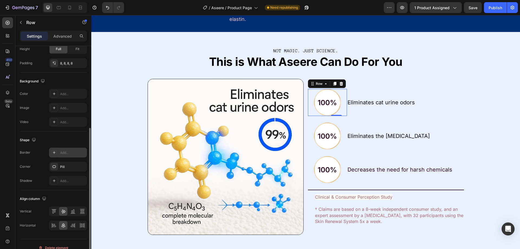
click at [67, 149] on div "Add..." at bounding box center [68, 153] width 38 height 10
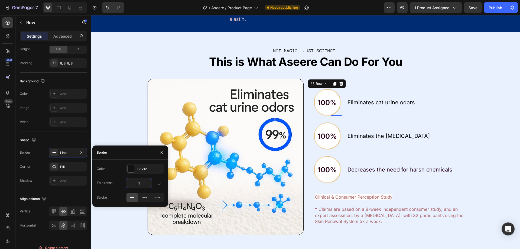
click at [141, 185] on input "1" at bounding box center [138, 183] width 25 height 10
type input "2222"
click at [158, 181] on icon "button" at bounding box center [158, 182] width 5 height 5
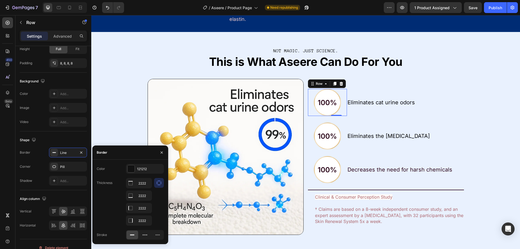
click at [120, 202] on div "Thickness 2222 2222 2222 2222" at bounding box center [130, 202] width 67 height 48
click at [84, 154] on button "button" at bounding box center [81, 152] width 7 height 7
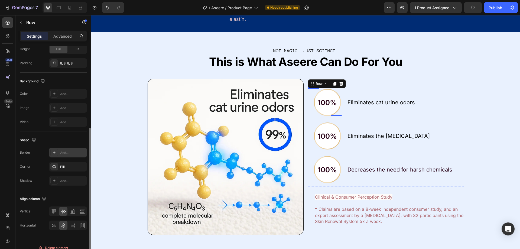
click at [451, 116] on div "Eliminates cat urine odors Text Block" at bounding box center [405, 102] width 117 height 27
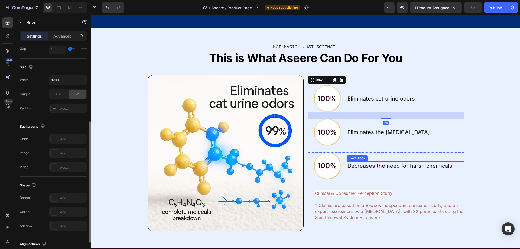
scroll to position [1459, 0]
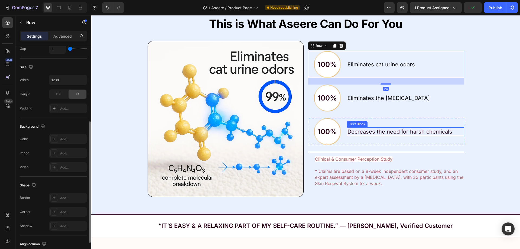
click at [492, 137] on div "NOT MAGIC. JUST SCIENCE. Text Block This is What Aseere Can Do For You Text Blo…" at bounding box center [305, 100] width 429 height 212
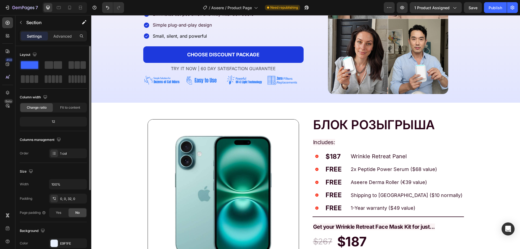
scroll to position [0, 0]
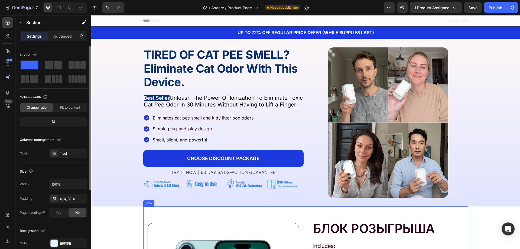
click at [134, 204] on div "TIRED OF CAT PEE SMELL? Eliminate Cat Odor With This Device. Heading Image Best…" at bounding box center [305, 123] width 429 height 168
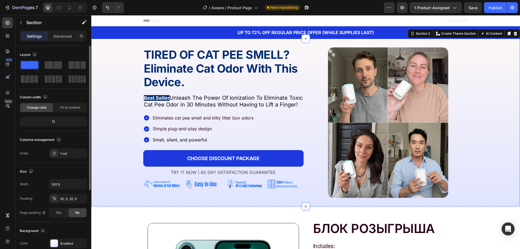
click at [305, 207] on icon at bounding box center [306, 206] width 2 height 2
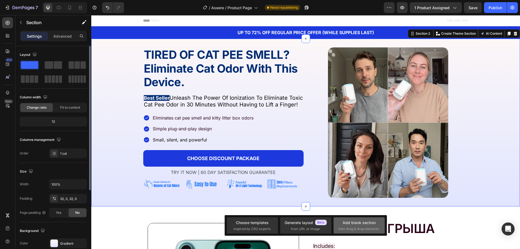
drag, startPoint x: 362, startPoint y: 231, endPoint x: 165, endPoint y: 189, distance: 201.8
click at [362, 231] on div "Add blank section then drag & drop elements" at bounding box center [359, 225] width 51 height 16
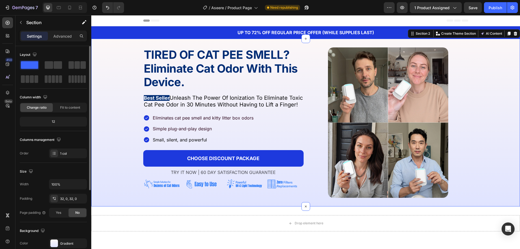
click at [263, 220] on div "Drop element here" at bounding box center [305, 223] width 429 height 16
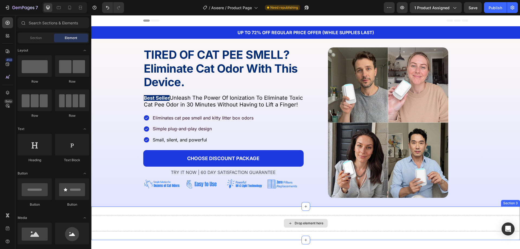
drag, startPoint x: 310, startPoint y: 223, endPoint x: 276, endPoint y: 213, distance: 35.0
click at [310, 223] on div "Drop element here" at bounding box center [309, 223] width 29 height 4
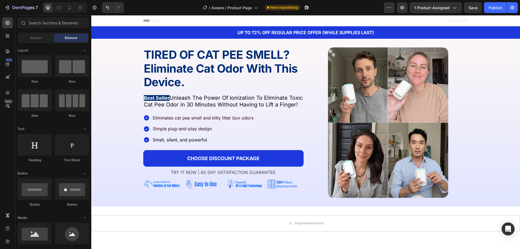
scroll to position [54, 0]
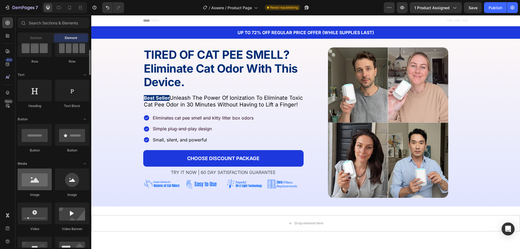
click at [40, 182] on div at bounding box center [35, 180] width 34 height 22
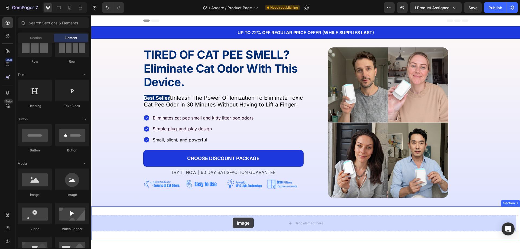
drag, startPoint x: 130, startPoint y: 196, endPoint x: 253, endPoint y: 220, distance: 125.3
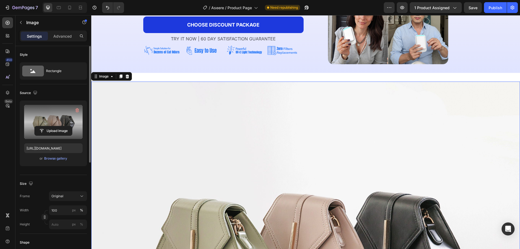
scroll to position [190, 0]
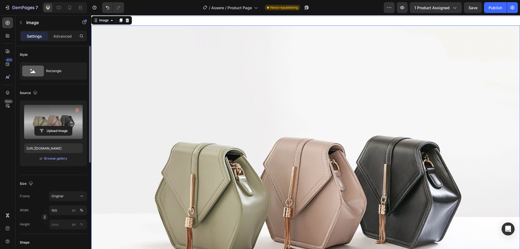
click at [48, 113] on label at bounding box center [53, 122] width 59 height 34
click at [48, 126] on input "file" at bounding box center [53, 130] width 37 height 9
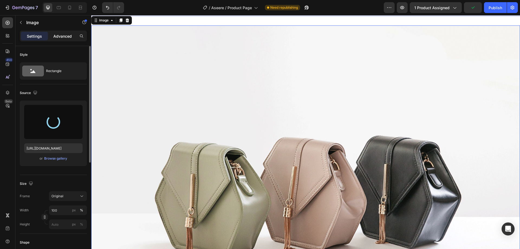
type input "[URL][DOMAIN_NAME]"
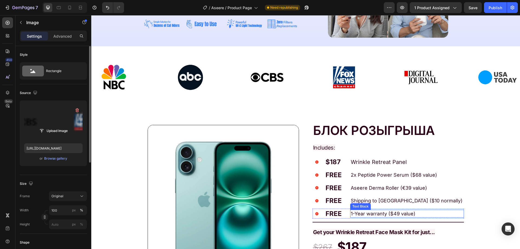
scroll to position [81, 0]
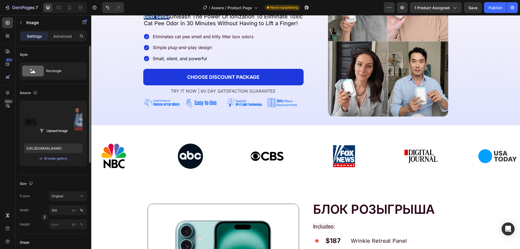
click at [262, 154] on img at bounding box center [305, 156] width 429 height 45
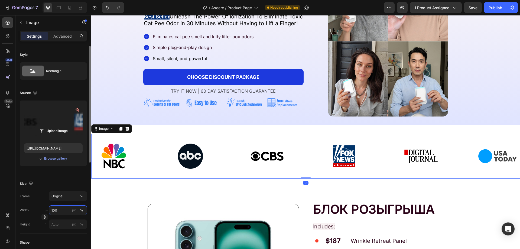
click at [57, 208] on input "100" at bounding box center [68, 210] width 38 height 10
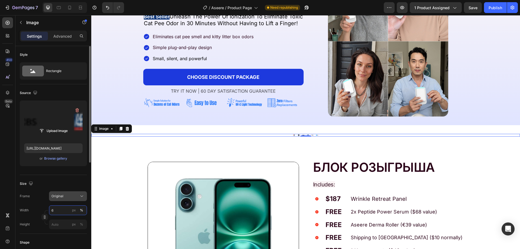
type input "60"
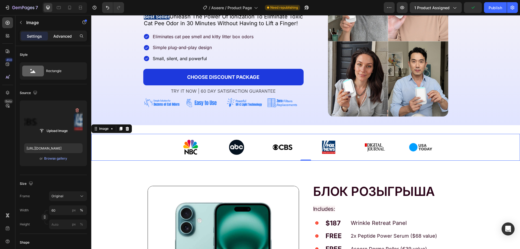
click at [59, 34] on p "Advanced" at bounding box center [62, 36] width 18 height 6
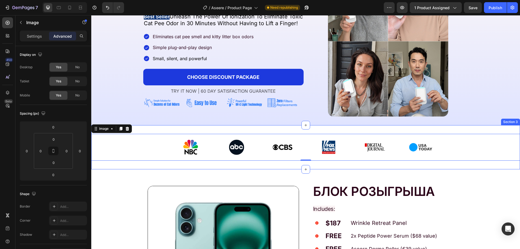
click at [144, 132] on div "Image 0 Section 3" at bounding box center [305, 147] width 429 height 44
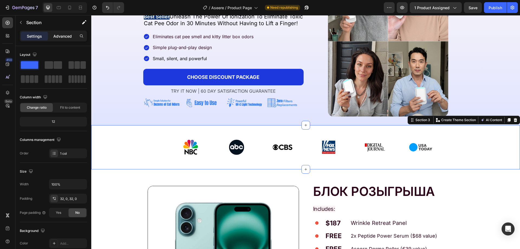
click at [66, 34] on p "Advanced" at bounding box center [62, 36] width 18 height 6
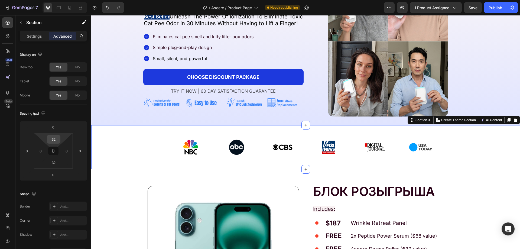
click at [58, 140] on input "32" at bounding box center [53, 139] width 11 height 8
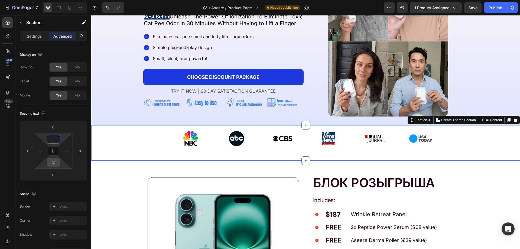
type input "0"
click at [53, 163] on input "32" at bounding box center [53, 163] width 11 height 8
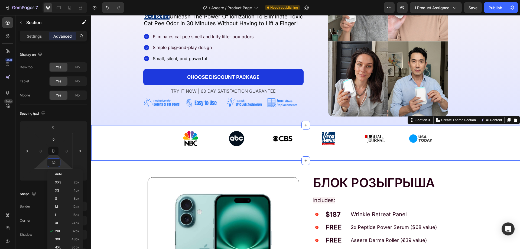
click at [52, 163] on input "32" at bounding box center [53, 163] width 11 height 8
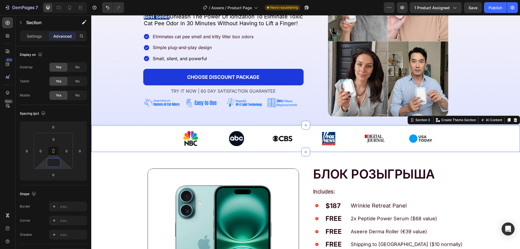
click at [52, 163] on input at bounding box center [53, 163] width 11 height 8
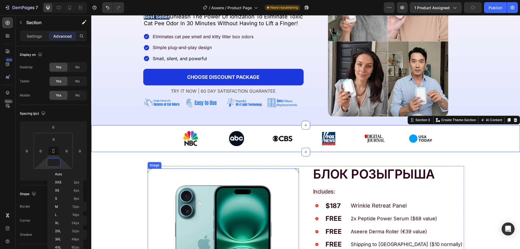
click at [322, 182] on div "БЛОК РОЗЫГРЫША" at bounding box center [389, 174] width 152 height 16
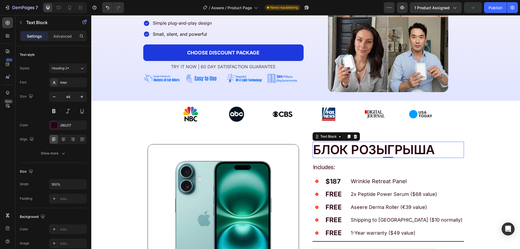
scroll to position [108, 0]
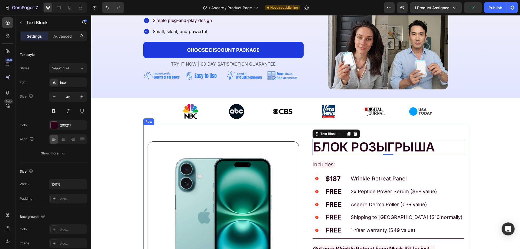
click at [291, 138] on div "Image БЛОК РОЗЫГРЫША Text Block 0 Includes: Text Block Icon $187 Text Block Wri…" at bounding box center [306, 212] width 317 height 166
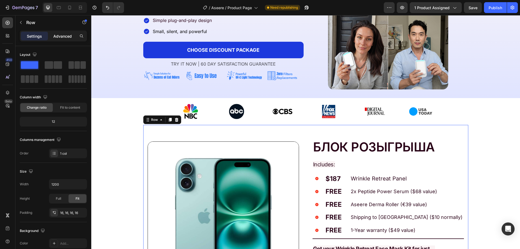
click at [68, 35] on p "Advanced" at bounding box center [62, 36] width 18 height 6
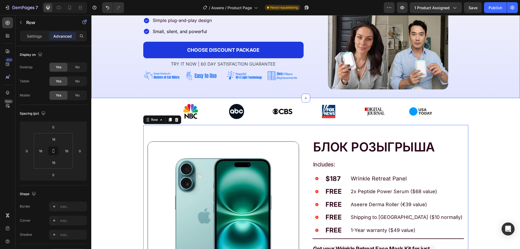
click at [466, 92] on div "TIRED OF CAT PEE SMELL? Eliminate Cat Odor With This Device. Heading Image Best…" at bounding box center [305, 14] width 429 height 168
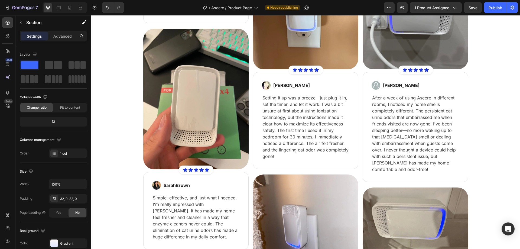
scroll to position [623, 0]
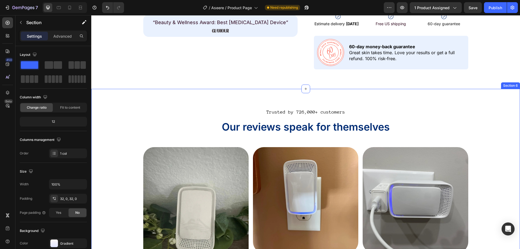
click at [63, 43] on div "Settings Advanced" at bounding box center [53, 38] width 76 height 15
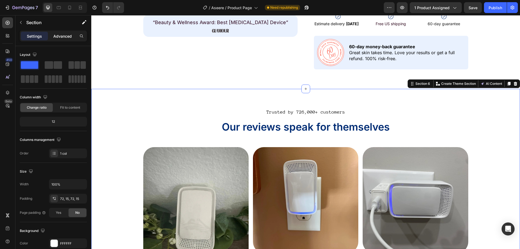
click at [63, 37] on p "Advanced" at bounding box center [62, 36] width 18 height 6
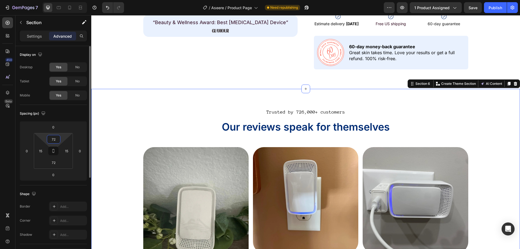
click at [57, 138] on input "72" at bounding box center [53, 139] width 11 height 8
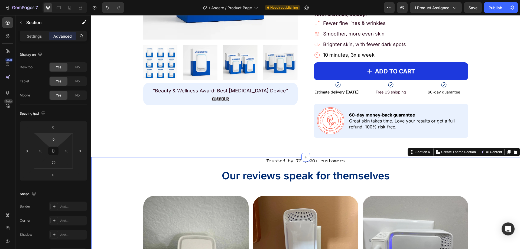
scroll to position [542, 0]
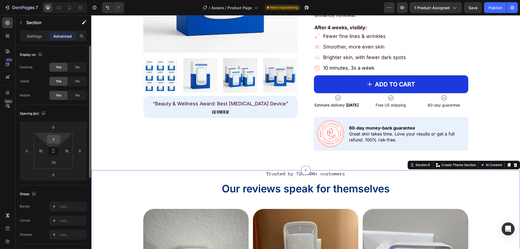
click at [54, 142] on input "0" at bounding box center [53, 139] width 11 height 8
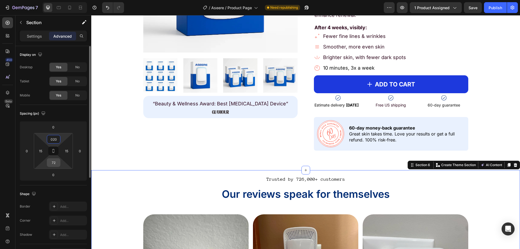
type input "20"
click at [56, 164] on input "72" at bounding box center [53, 163] width 11 height 8
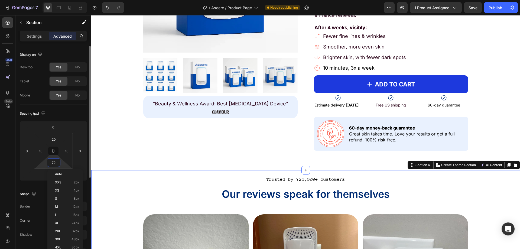
paste input "020"
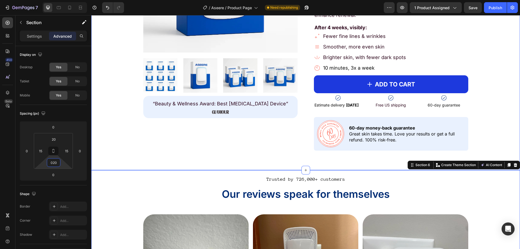
paste input "2"
type input "20"
click at [266, 153] on div "Product Images “Beauty & Wellness Award: Best Light Therapy Device” Text Block …" at bounding box center [305, 25] width 429 height 292
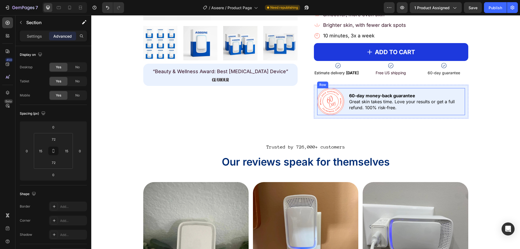
scroll to position [488, 0]
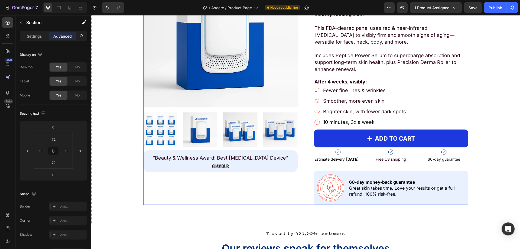
click at [350, 159] on span "[DATE]" at bounding box center [352, 159] width 12 height 5
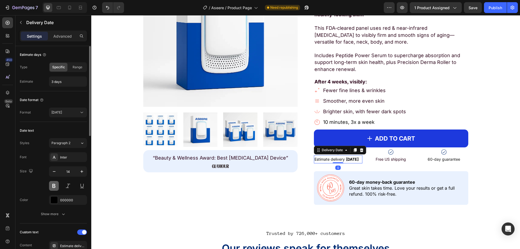
click at [54, 187] on button at bounding box center [54, 186] width 10 height 10
click at [469, 107] on div "Product Images “Beauty & Wellness Award: Best Light Therapy Device” Text Block …" at bounding box center [305, 78] width 421 height 253
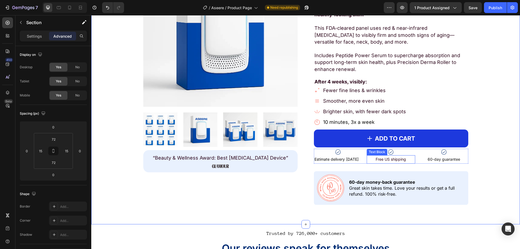
click at [391, 158] on span "Free US shipping" at bounding box center [391, 159] width 30 height 5
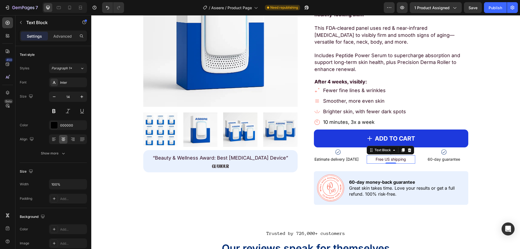
click at [391, 158] on span "Free US shipping" at bounding box center [391, 159] width 30 height 5
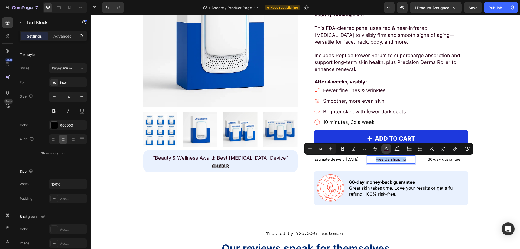
click at [385, 151] on rect "Editor contextual toolbar" at bounding box center [386, 150] width 5 height 1
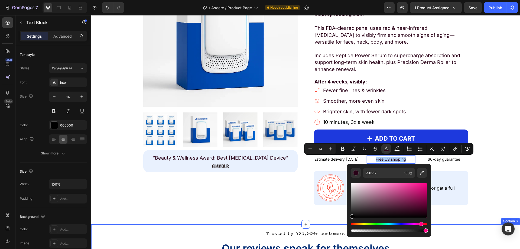
drag, startPoint x: 460, startPoint y: 217, endPoint x: 343, endPoint y: 226, distance: 117.7
type input "000000"
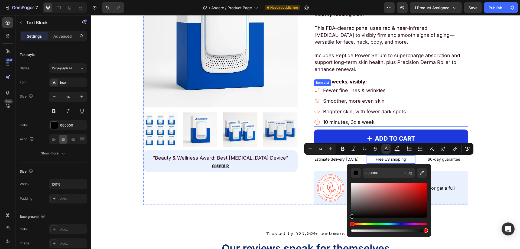
click at [373, 93] on p "Fewer fine lines & wrinkles" at bounding box center [364, 90] width 83 height 7
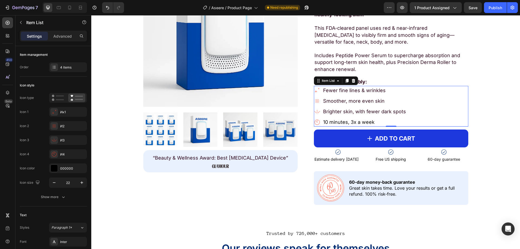
click at [314, 90] on icon at bounding box center [317, 90] width 6 height 6
click at [315, 90] on icon at bounding box center [317, 90] width 6 height 6
click at [326, 95] on div "Fewer fine lines & wrinkles Smoother, more even skin Brighter skin, with fewer …" at bounding box center [360, 106] width 93 height 40
click at [55, 111] on icon at bounding box center [55, 110] width 1 height 1
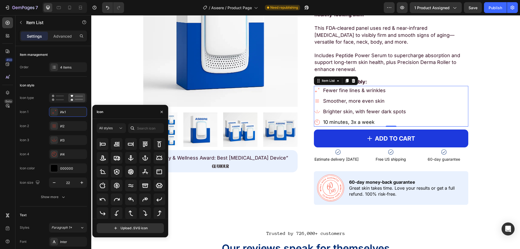
scroll to position [82, 0]
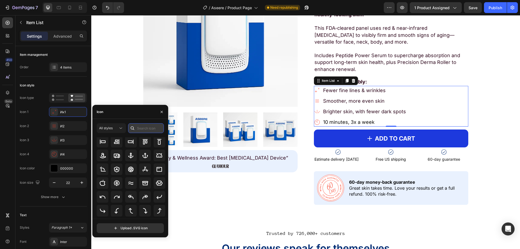
click at [148, 129] on input "text" at bounding box center [146, 128] width 36 height 10
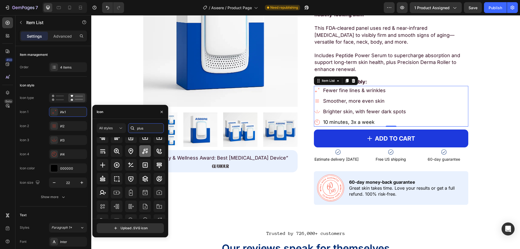
scroll to position [27, 0]
click at [100, 166] on icon at bounding box center [102, 165] width 7 height 7
click at [145, 123] on input "plus" at bounding box center [146, 128] width 36 height 10
type input "check"
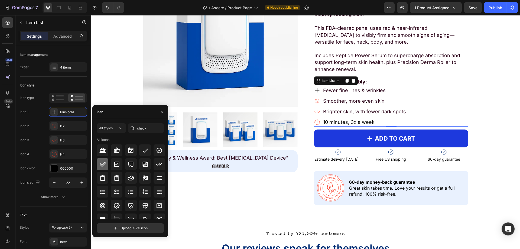
click at [104, 166] on icon at bounding box center [102, 164] width 7 height 7
click at [147, 149] on icon at bounding box center [145, 150] width 7 height 7
click at [147, 129] on input "check" at bounding box center [146, 128] width 36 height 10
click at [56, 128] on rect at bounding box center [53, 125] width 5 height 5
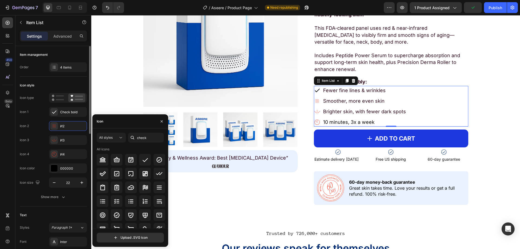
click at [142, 157] on icon at bounding box center [145, 160] width 7 height 7
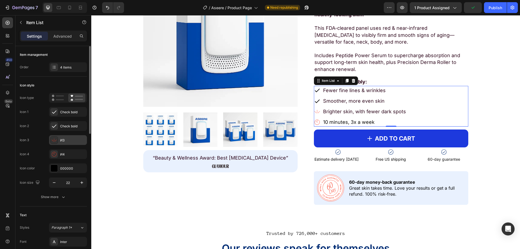
click at [53, 140] on icon at bounding box center [53, 139] width 5 height 5
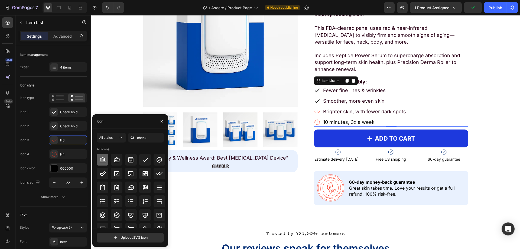
drag, startPoint x: 143, startPoint y: 158, endPoint x: 102, endPoint y: 155, distance: 41.6
click at [143, 158] on icon at bounding box center [145, 160] width 7 height 7
click at [57, 154] on div at bounding box center [54, 154] width 8 height 8
drag, startPoint x: 144, startPoint y: 159, endPoint x: 82, endPoint y: 163, distance: 61.6
click at [144, 159] on icon at bounding box center [145, 160] width 7 height 7
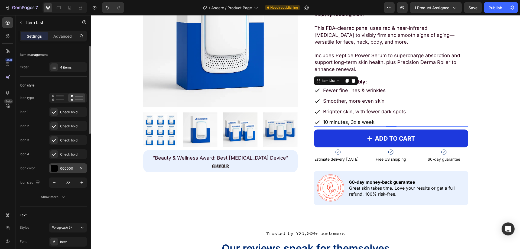
drag, startPoint x: 53, startPoint y: 167, endPoint x: 57, endPoint y: 168, distance: 3.8
click at [53, 167] on div at bounding box center [54, 168] width 7 height 7
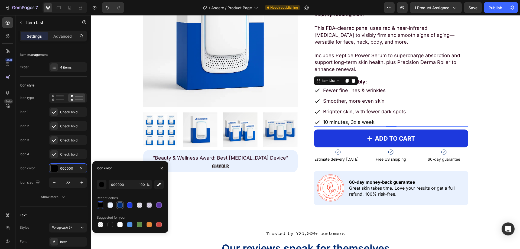
click at [121, 203] on div at bounding box center [119, 204] width 5 height 5
click at [129, 205] on div at bounding box center [129, 204] width 5 height 5
type input "1D39DD"
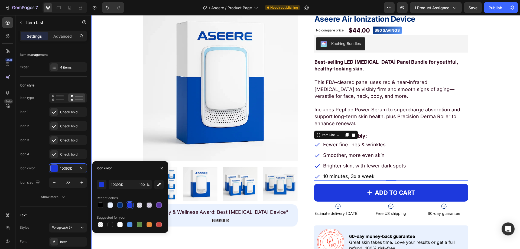
scroll to position [407, 0]
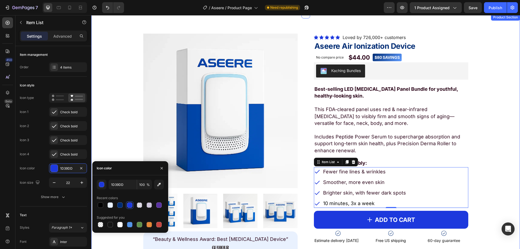
click at [484, 143] on div "Product Images “Beauty & Wellness Award: Best Light Therapy Device” Text Block …" at bounding box center [305, 160] width 421 height 253
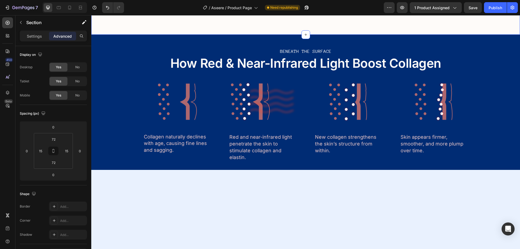
scroll to position [1030, 0]
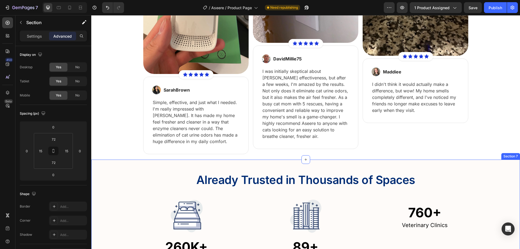
click at [100, 180] on div "Already Trusted in Thousands of Spaces Text Block Row Image 260K+ Text Block Ho…" at bounding box center [305, 216] width 429 height 96
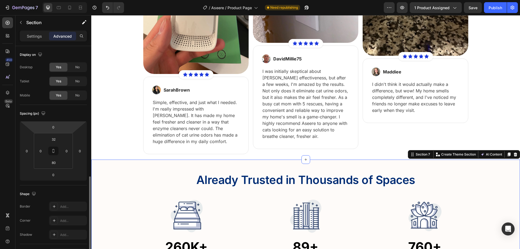
scroll to position [108, 0]
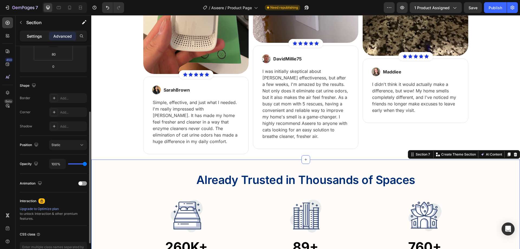
click at [28, 37] on p "Settings" at bounding box center [34, 36] width 15 height 6
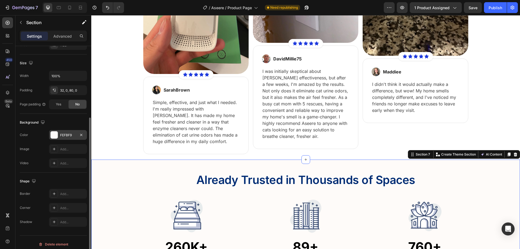
click at [54, 136] on div at bounding box center [54, 134] width 7 height 7
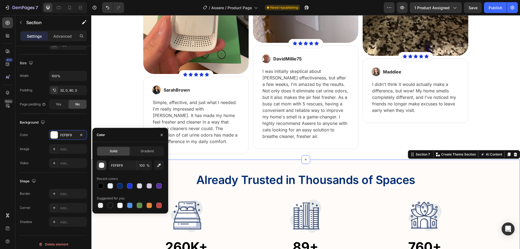
click at [101, 165] on div "button" at bounding box center [101, 165] width 5 height 5
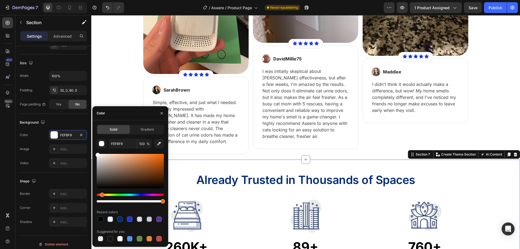
drag, startPoint x: 98, startPoint y: 156, endPoint x: 94, endPoint y: 147, distance: 10.2
click at [94, 147] on div "Solid Gradient FEFBF9 100 % Recent colors Suggested for you" at bounding box center [130, 184] width 76 height 118
click at [134, 192] on div at bounding box center [130, 178] width 67 height 51
click at [135, 194] on div "Hue" at bounding box center [130, 195] width 67 height 2
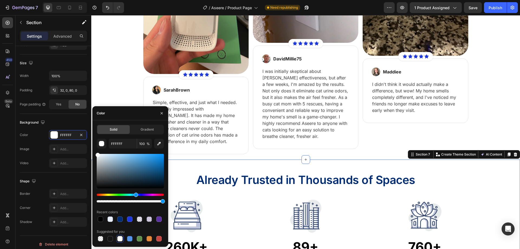
click at [137, 193] on div "Hue" at bounding box center [136, 195] width 4 height 4
type input "F9FBFF"
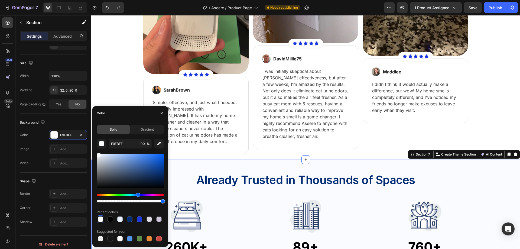
click at [99, 153] on div at bounding box center [99, 155] width 4 height 4
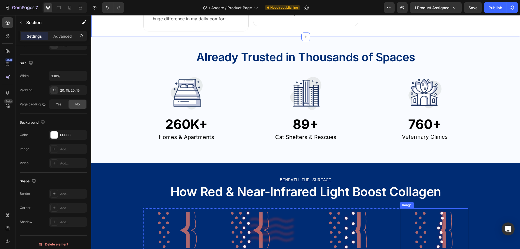
scroll to position [1138, 0]
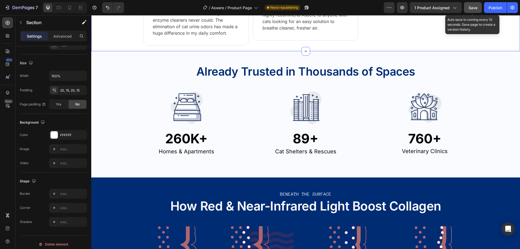
click at [468, 6] on button "Save" at bounding box center [473, 7] width 18 height 11
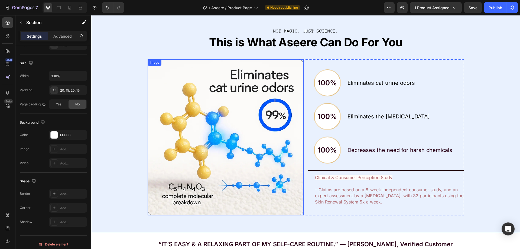
scroll to position [1436, 0]
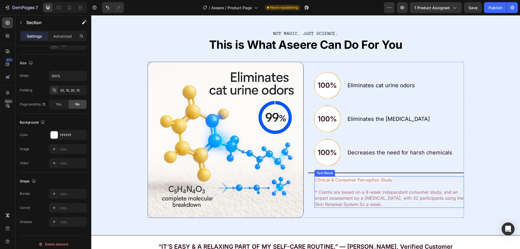
click at [344, 187] on p at bounding box center [389, 186] width 149 height 6
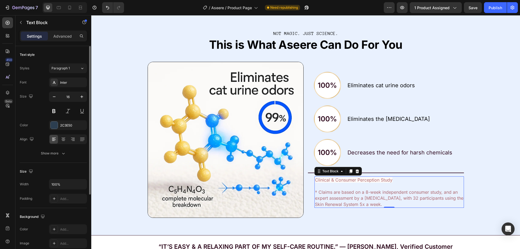
click at [343, 184] on p at bounding box center [389, 186] width 149 height 6
click at [343, 184] on p "Rich Text Editor. Editing area: main" at bounding box center [389, 186] width 149 height 6
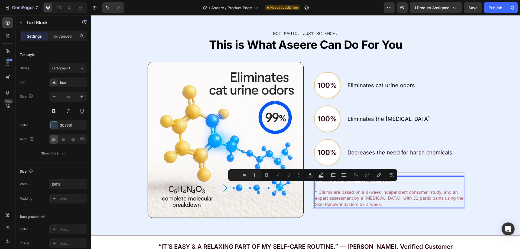
click at [342, 187] on p "Rich Text Editor. Editing area: main" at bounding box center [389, 186] width 149 height 6
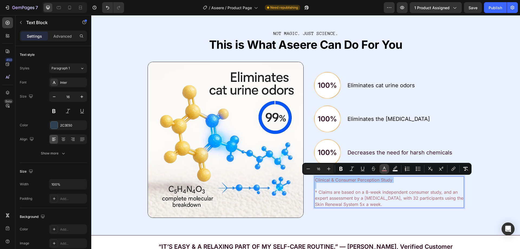
click at [382, 170] on icon "Editor contextual toolbar" at bounding box center [384, 168] width 5 height 5
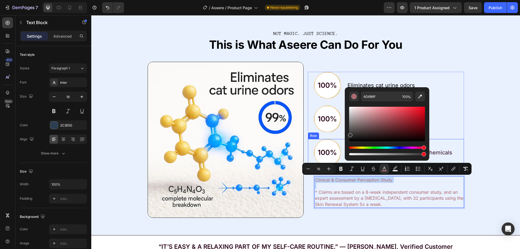
drag, startPoint x: 455, startPoint y: 130, endPoint x: 342, endPoint y: 148, distance: 114.7
type input "333333"
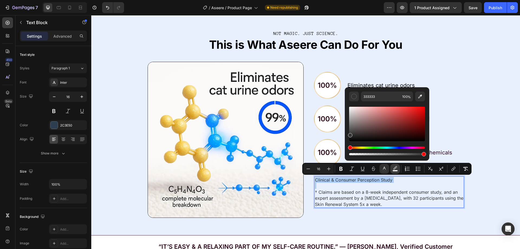
click at [395, 171] on rect "Editor contextual toolbar" at bounding box center [395, 170] width 5 height 1
type input "FEFBF9"
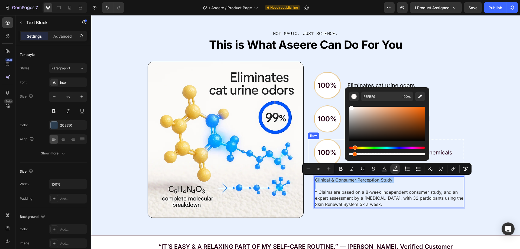
drag, startPoint x: 454, startPoint y: 168, endPoint x: 329, endPoint y: 152, distance: 126.0
type input "0"
click at [476, 113] on div "NOT MAGIC. JUST SCIENCE. Text Block This is What Aseere Can Do For You Text Blo…" at bounding box center [305, 121] width 429 height 212
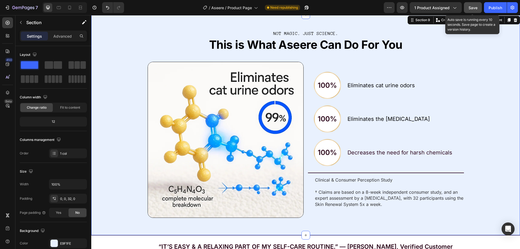
click at [477, 5] on span "Save" at bounding box center [473, 7] width 9 height 5
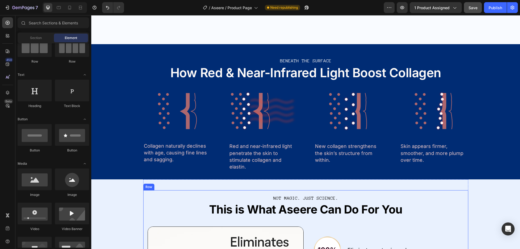
scroll to position [1247, 0]
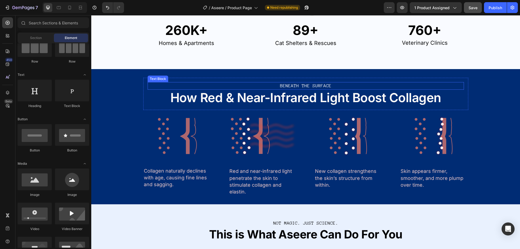
click at [299, 82] on div "BENEATH THE SURFACE" at bounding box center [306, 85] width 317 height 7
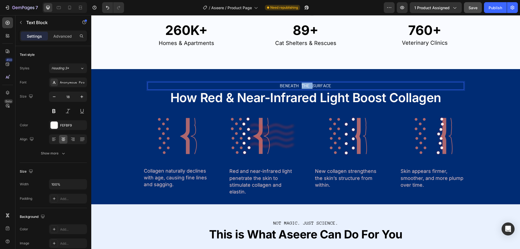
click at [299, 82] on div "BENEATH THE SURFACE" at bounding box center [306, 85] width 317 height 7
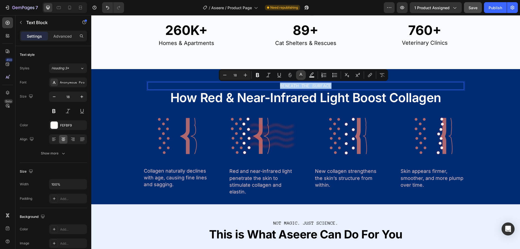
click at [302, 76] on rect "Editor contextual toolbar" at bounding box center [301, 76] width 5 height 1
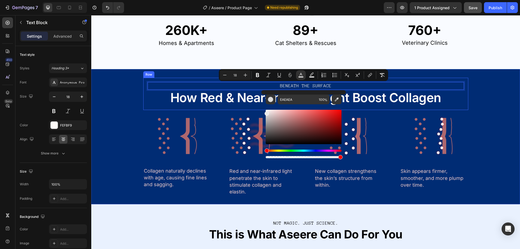
drag, startPoint x: 373, startPoint y: 134, endPoint x: 256, endPoint y: 102, distance: 121.9
drag, startPoint x: 268, startPoint y: 112, endPoint x: 261, endPoint y: 102, distance: 12.1
click at [262, 102] on div "EAEAEA 100 %" at bounding box center [304, 124] width 85 height 69
type input "FFFFFF"
click at [294, 98] on input "FFFFFF" at bounding box center [297, 100] width 39 height 10
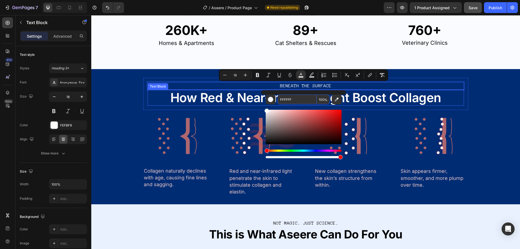
click at [223, 96] on p "How Red & Near-Infrared Light Boost Collagen" at bounding box center [305, 97] width 315 height 15
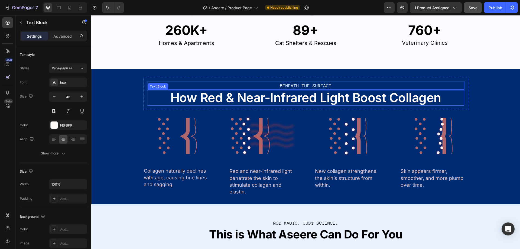
click at [223, 96] on p "How Red & Near-Infrared Light Boost Collagen" at bounding box center [305, 97] width 315 height 15
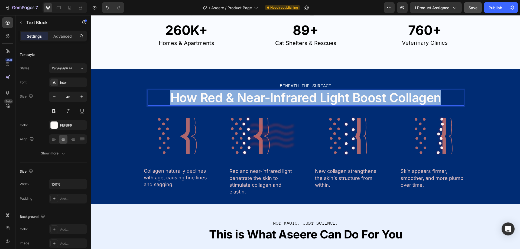
click at [223, 96] on p "How Red & Near-Infrared Light Boost Collagen" at bounding box center [305, 97] width 315 height 15
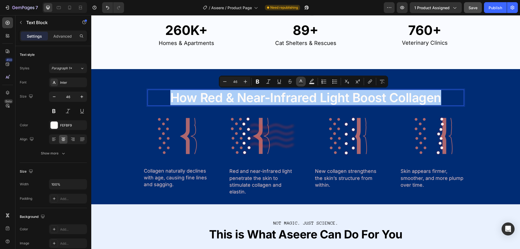
click at [302, 83] on rect "Editor contextual toolbar" at bounding box center [301, 83] width 5 height 1
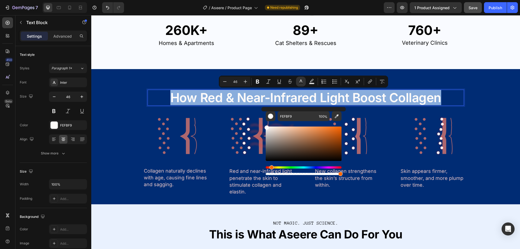
drag, startPoint x: 359, startPoint y: 143, endPoint x: 253, endPoint y: 117, distance: 108.7
type input "FFFFFF"
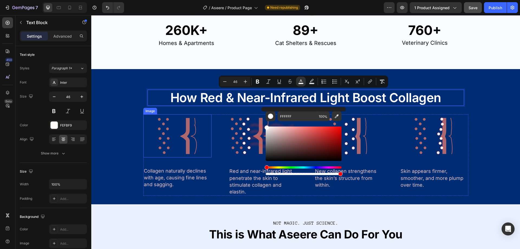
click at [157, 136] on img at bounding box center [177, 135] width 68 height 43
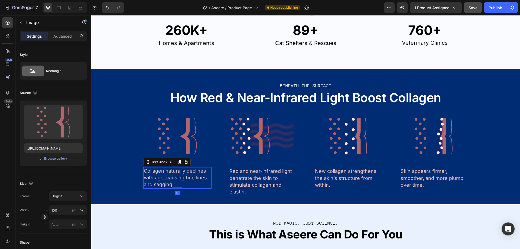
click at [166, 173] on span "Collagen naturally declines with age, causing fine lines and sagging." at bounding box center [175, 177] width 63 height 19
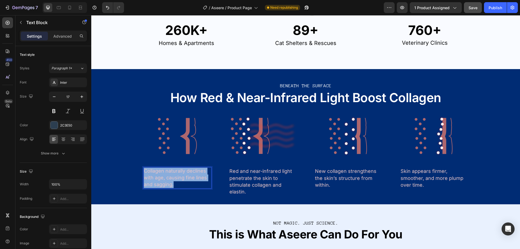
click at [166, 173] on span "Collagen naturally declines with age, causing fine lines and sagging." at bounding box center [175, 177] width 63 height 19
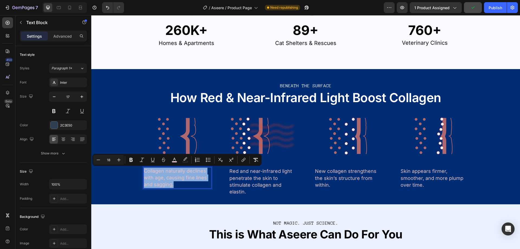
click at [168, 178] on span "Collagen naturally declines with age, causing fine lines and sagging." at bounding box center [175, 177] width 63 height 19
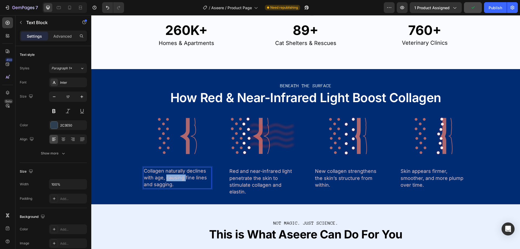
click at [168, 178] on span "Collagen naturally declines with age, causing fine lines and sagging." at bounding box center [175, 177] width 63 height 19
click at [172, 181] on p "No More Waiting Around for Professional Help" at bounding box center [177, 177] width 67 height 19
click at [165, 183] on p "No More Waiting Around for Professional Help" at bounding box center [177, 177] width 67 height 19
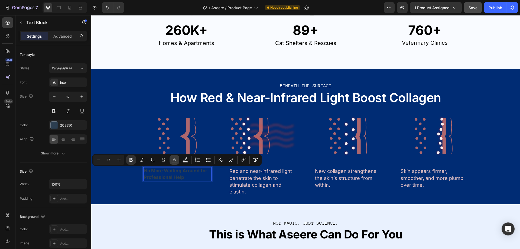
click at [176, 160] on icon "Editor contextual toolbar" at bounding box center [174, 159] width 5 height 5
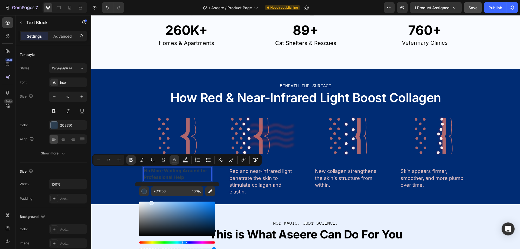
drag, startPoint x: 257, startPoint y: 224, endPoint x: 120, endPoint y: 185, distance: 143.0
type input "FFFFFF"
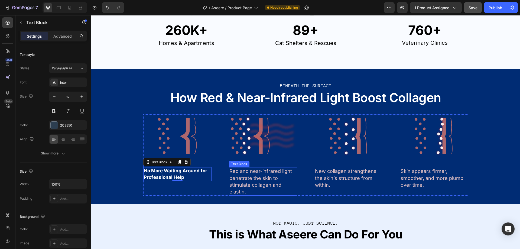
click at [253, 179] on p "Red and near-infrared light penetrate the skin to stimulate collagen and elasti…" at bounding box center [263, 181] width 67 height 27
click at [256, 184] on p "Red and near-infrared light penetrate the skin to stimulate collagen and elasti…" at bounding box center [263, 181] width 67 height 27
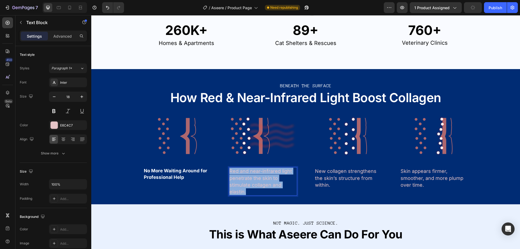
click at [256, 184] on p "Red and near-infrared light penetrate the skin to stimulate collagen and elasti…" at bounding box center [263, 181] width 67 height 27
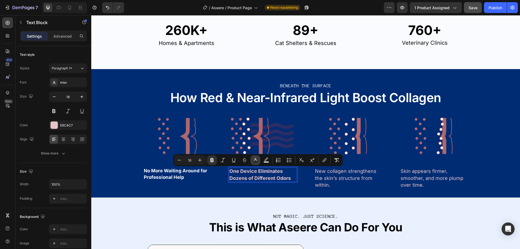
click at [256, 162] on rect "Editor contextual toolbar" at bounding box center [255, 162] width 5 height 1
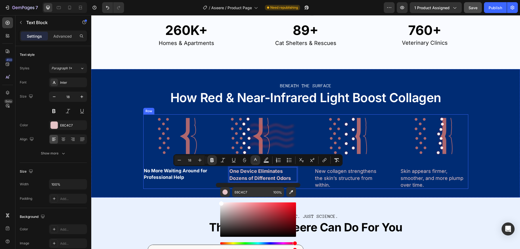
drag, startPoint x: 348, startPoint y: 225, endPoint x: 207, endPoint y: 188, distance: 145.6
type input "FFFFFF"
click at [235, 172] on strong "One Device Eliminates Dozens of Different Odors" at bounding box center [261, 174] width 62 height 12
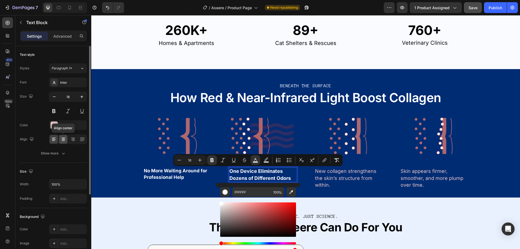
click at [60, 140] on div at bounding box center [63, 139] width 8 height 9
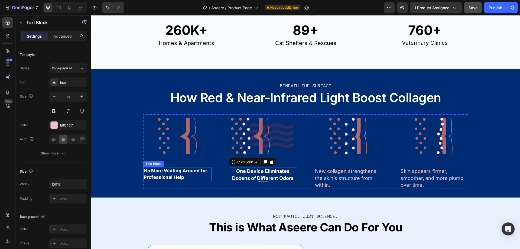
click at [152, 173] on strong "No More Waiting Around for Professional Help" at bounding box center [175, 174] width 63 height 12
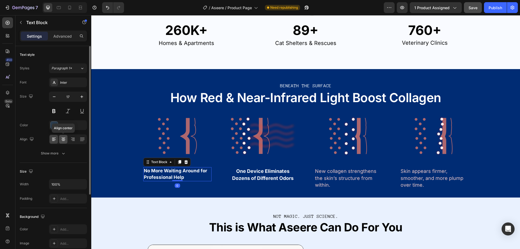
click at [66, 141] on div at bounding box center [63, 139] width 8 height 9
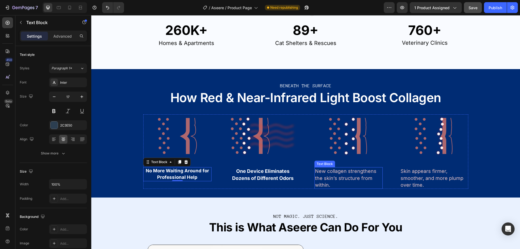
click at [334, 177] on p "New collagen strengthens the skin’s structure from within." at bounding box center [348, 178] width 67 height 21
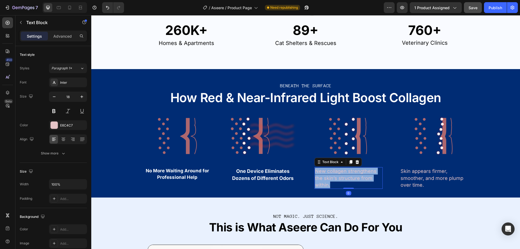
click at [334, 177] on p "New collagen strengthens the skin’s structure from within." at bounding box center [348, 178] width 67 height 21
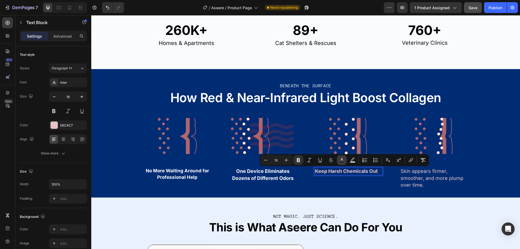
click at [342, 163] on button "Text Color" at bounding box center [342, 160] width 10 height 10
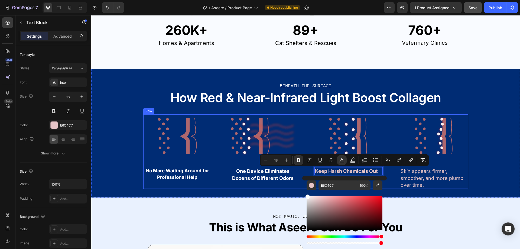
drag, startPoint x: 424, startPoint y: 217, endPoint x: 243, endPoint y: 170, distance: 186.6
type input "FFFFFF"
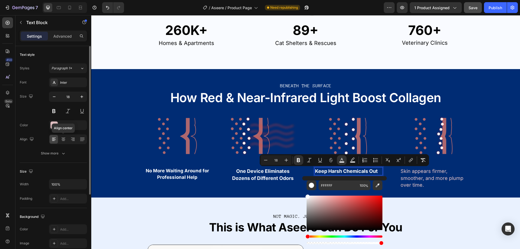
drag, startPoint x: 63, startPoint y: 138, endPoint x: 68, endPoint y: 138, distance: 4.6
click at [63, 138] on icon at bounding box center [64, 138] width 4 height 1
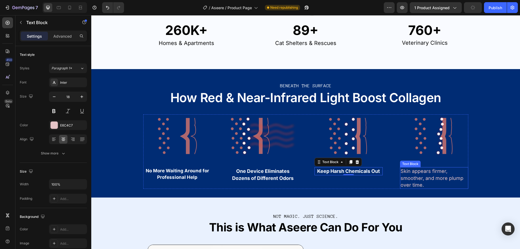
click at [416, 182] on p "Skin appears firmer, smoother, and more plump over time." at bounding box center [434, 178] width 67 height 21
click at [416, 181] on p "Skin appears firmer, smoother, and more plump over time." at bounding box center [434, 178] width 67 height 21
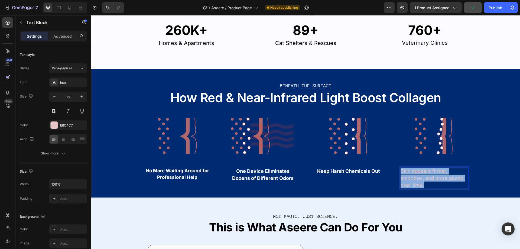
click at [416, 181] on p "Skin appears firmer, smoother, and more plump over time." at bounding box center [434, 178] width 67 height 21
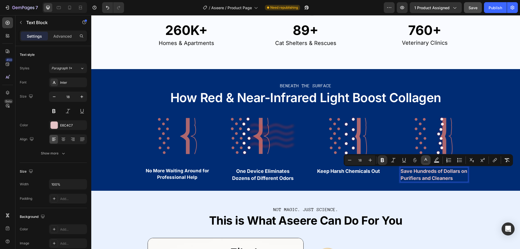
click at [426, 163] on button "Text Color" at bounding box center [426, 160] width 10 height 10
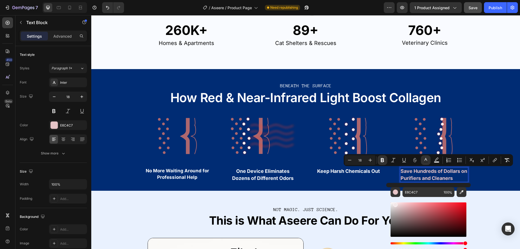
drag, startPoint x: 488, startPoint y: 219, endPoint x: 386, endPoint y: 197, distance: 104.9
type input "FFFFFF"
click at [362, 173] on strong "Keep Harsh Chemicals Out" at bounding box center [348, 171] width 63 height 6
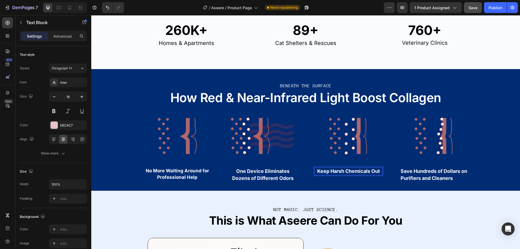
click at [362, 173] on strong "Keep Harsh Chemicals Out" at bounding box center [348, 171] width 63 height 6
click at [412, 179] on strong "Save Hundreds of Dollars on Purifiers and Cleaners" at bounding box center [434, 174] width 67 height 12
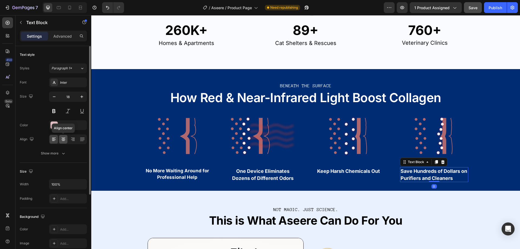
click at [66, 140] on div at bounding box center [63, 139] width 8 height 9
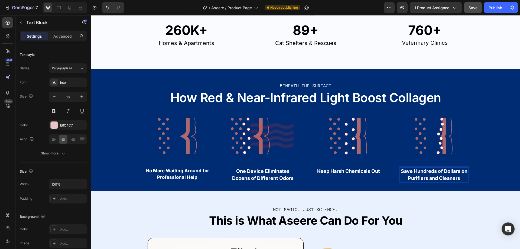
click at [427, 170] on strong "Save Hundreds of Dollars on Purifiers and Cleaners" at bounding box center [434, 174] width 67 height 12
click at [428, 170] on strong "Save Hundreds of Dollars on Purifiers and Cleaners" at bounding box center [434, 174] width 67 height 12
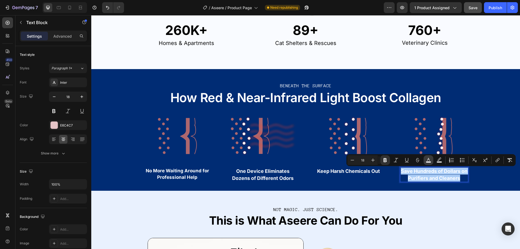
click at [427, 161] on icon "Editor contextual toolbar" at bounding box center [428, 159] width 5 height 5
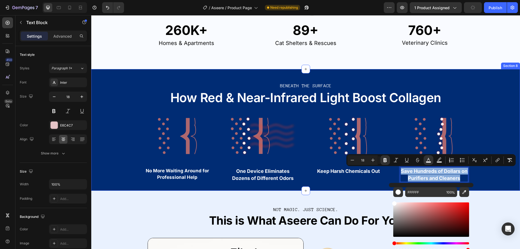
drag, startPoint x: 486, startPoint y: 215, endPoint x: 373, endPoint y: 184, distance: 117.0
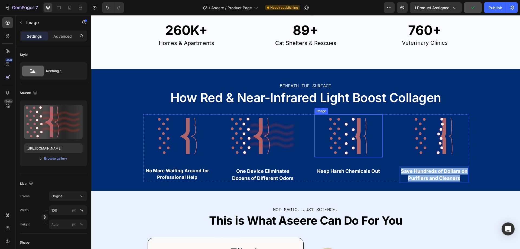
click at [265, 120] on img at bounding box center [263, 135] width 68 height 43
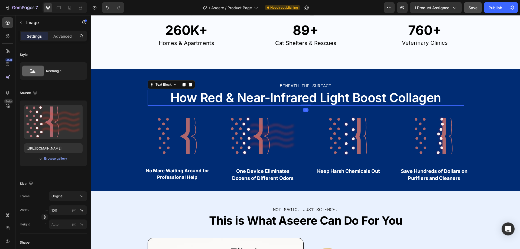
click at [283, 94] on span "How Red & Near-Infrared Light Boost Collagen" at bounding box center [305, 97] width 271 height 15
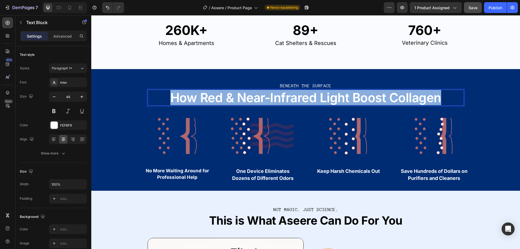
click at [283, 94] on span "How Red & Near-Infrared Light Boost Collagen" at bounding box center [305, 97] width 271 height 15
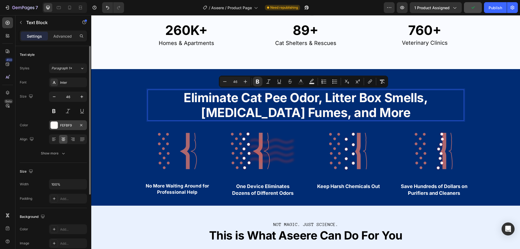
click at [54, 127] on div at bounding box center [54, 125] width 7 height 7
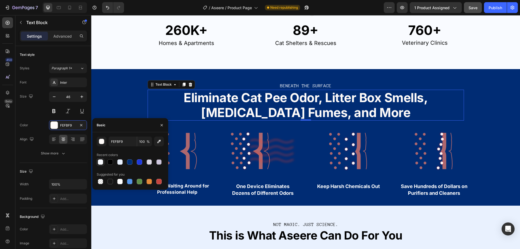
click at [101, 163] on div at bounding box center [100, 161] width 5 height 5
click at [104, 142] on button "button" at bounding box center [102, 142] width 10 height 10
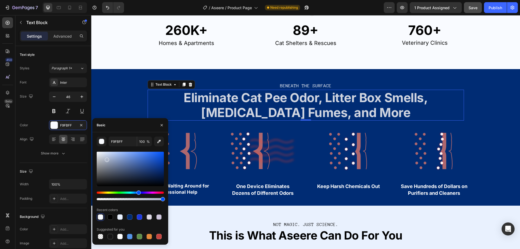
drag, startPoint x: 107, startPoint y: 159, endPoint x: 87, endPoint y: 141, distance: 26.7
click at [87, 141] on div "450 Beta Sections(18) Elements(84) Section Element Hero Section Product Detail …" at bounding box center [45, 132] width 91 height 234
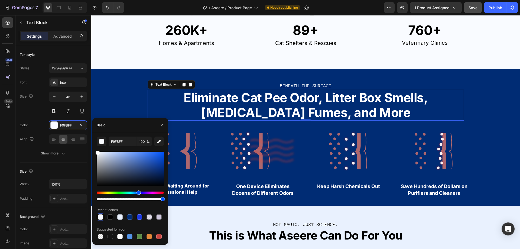
type input "FFFFFF"
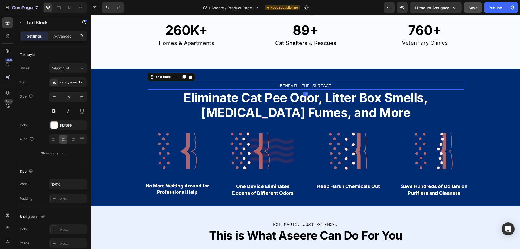
click at [295, 85] on span "BENEATH THE SURFACE" at bounding box center [305, 85] width 51 height 5
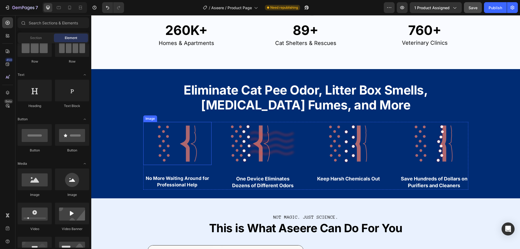
click at [193, 145] on img at bounding box center [177, 143] width 68 height 43
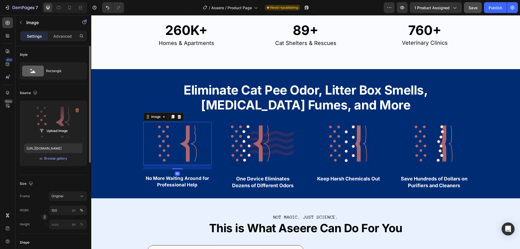
click at [45, 117] on label at bounding box center [53, 122] width 59 height 34
click at [45, 126] on input "file" at bounding box center [53, 130] width 37 height 9
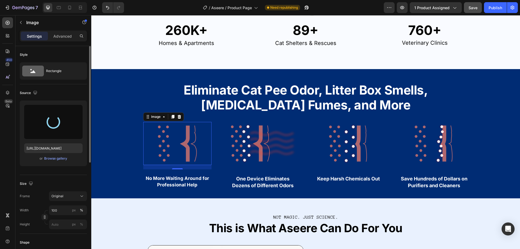
type input "[URL][DOMAIN_NAME]"
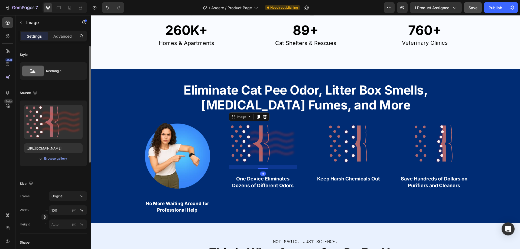
drag, startPoint x: 258, startPoint y: 150, endPoint x: 141, endPoint y: 157, distance: 117.1
click at [258, 150] on img at bounding box center [263, 143] width 68 height 43
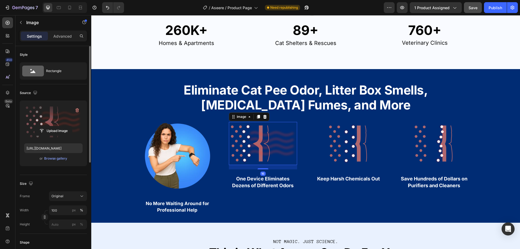
click at [37, 121] on label at bounding box center [53, 122] width 59 height 34
click at [37, 126] on input "file" at bounding box center [53, 130] width 37 height 9
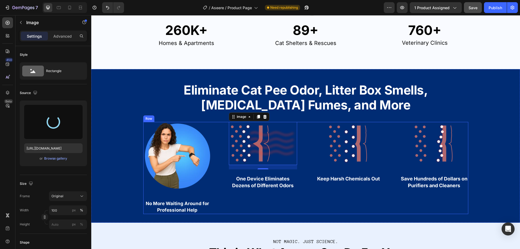
type input "[URL][DOMAIN_NAME]"
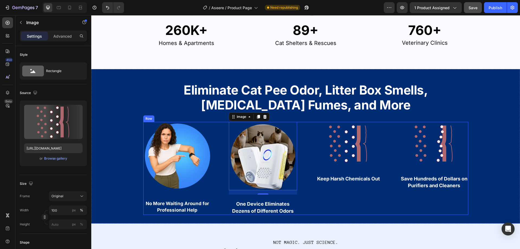
click at [345, 143] on img at bounding box center [349, 143] width 68 height 43
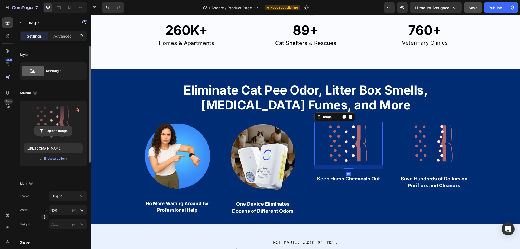
click at [54, 131] on input "file" at bounding box center [53, 130] width 37 height 9
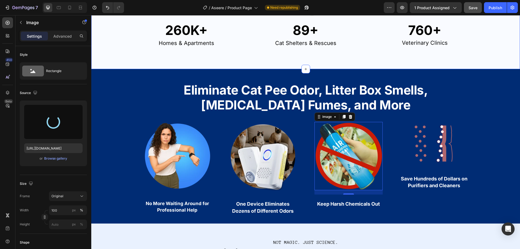
type input "[URL][DOMAIN_NAME]"
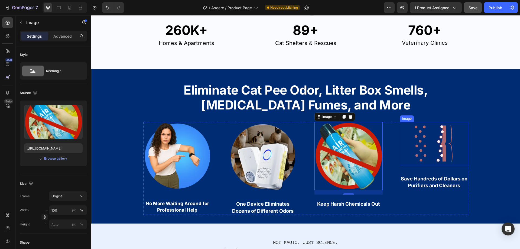
click at [434, 144] on img at bounding box center [434, 143] width 68 height 43
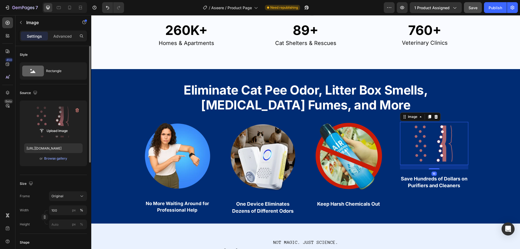
click at [62, 121] on label at bounding box center [53, 122] width 59 height 34
click at [62, 126] on input "file" at bounding box center [53, 130] width 37 height 9
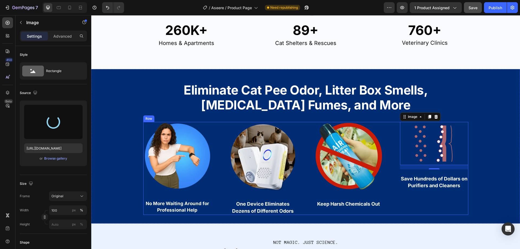
type input "[URL][DOMAIN_NAME]"
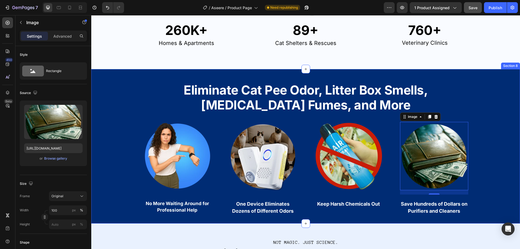
click at [109, 191] on div "Eliminate Cat Pee Odor, Litter Box Smells, Ammonia Fumes, and More Text Block R…" at bounding box center [305, 146] width 429 height 137
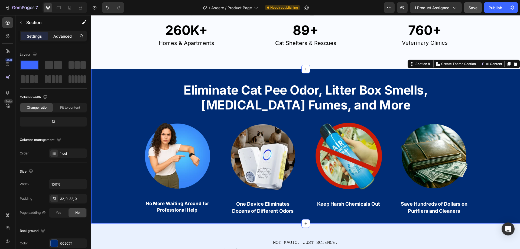
click at [65, 33] on div "Advanced" at bounding box center [62, 36] width 27 height 9
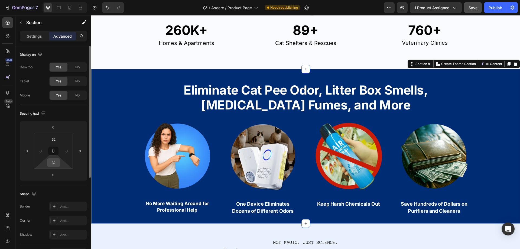
click at [59, 163] on input "32" at bounding box center [53, 163] width 11 height 8
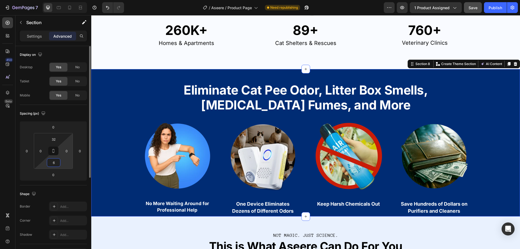
type input "60"
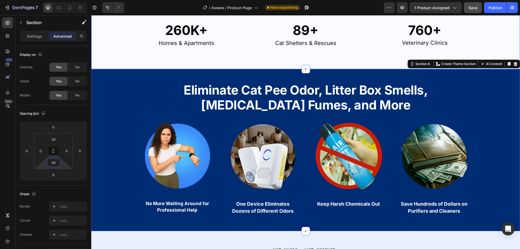
click at [344, 49] on div "Already Trusted in Thousands of Spaces Text Block Row Image 260K+ Text Block Ho…" at bounding box center [305, 6] width 429 height 126
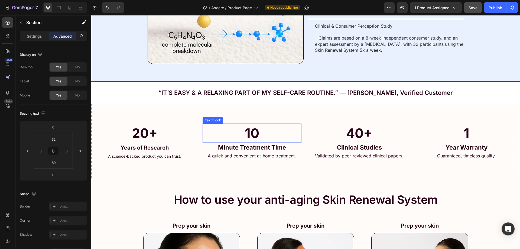
scroll to position [1626, 0]
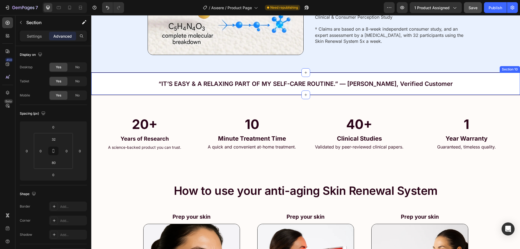
click at [132, 84] on div "“IT’S EASY & A RELAXING PART OF MY SELF-CARE ROUTINE.” — Carla C., Verified Cus…" at bounding box center [305, 84] width 429 height 22
click at [514, 66] on icon at bounding box center [516, 67] width 4 height 4
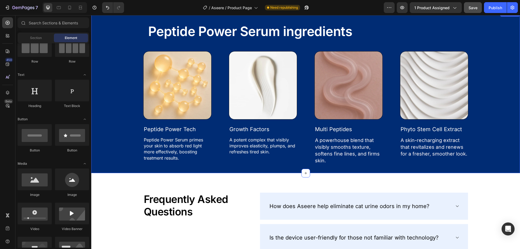
scroll to position [1897, 0]
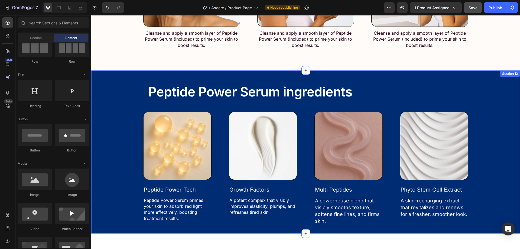
click at [109, 105] on div "Peptide Power Serum ingredients Text Block Row Image Peptide Power Tech Text Bl…" at bounding box center [305, 152] width 429 height 146
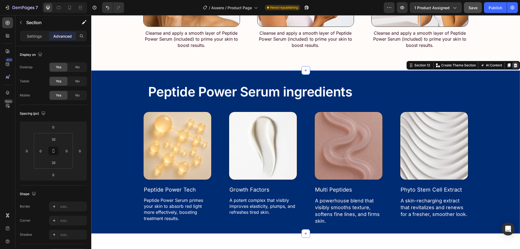
click at [514, 65] on icon at bounding box center [516, 65] width 4 height 4
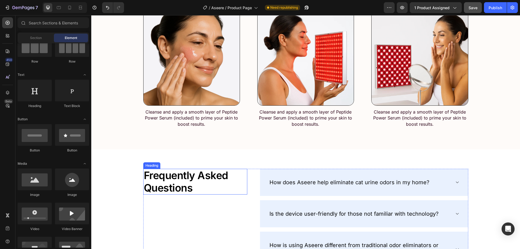
scroll to position [1707, 0]
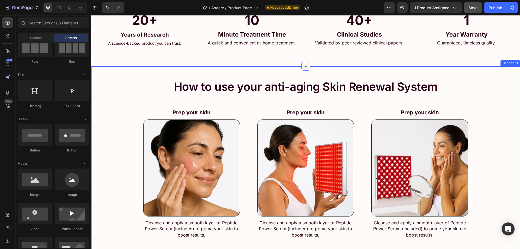
click at [132, 100] on div "How to use your anti-aging Skin Renewal System Text Block Row Prep your skin Te…" at bounding box center [305, 156] width 429 height 163
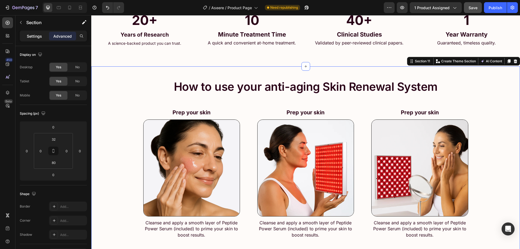
click at [36, 35] on p "Settings" at bounding box center [34, 36] width 15 height 6
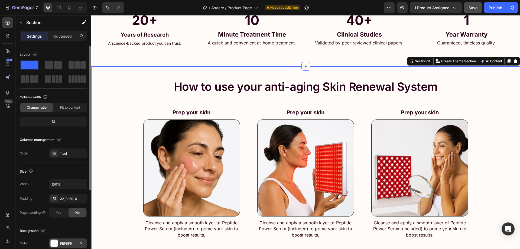
click at [52, 241] on div at bounding box center [54, 243] width 7 height 7
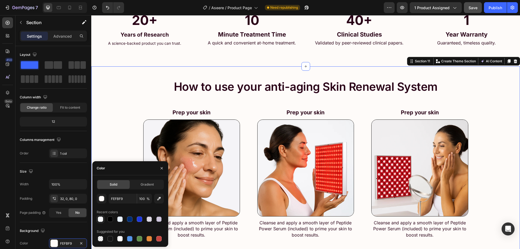
click at [101, 218] on div at bounding box center [100, 219] width 5 height 5
click at [105, 201] on button "button" at bounding box center [102, 199] width 10 height 10
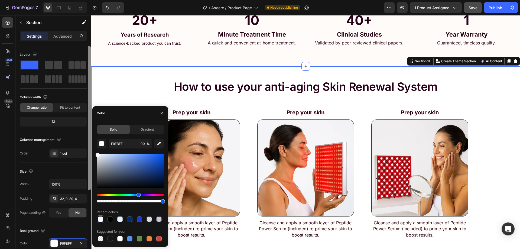
drag, startPoint x: 105, startPoint y: 164, endPoint x: 88, endPoint y: 142, distance: 28.1
click at [88, 142] on div "450 Beta Sections(18) Elements(84) Section Element Hero Section Product Detail …" at bounding box center [45, 132] width 91 height 234
type input "FFFFFF"
click at [121, 87] on div "How to use your anti-aging Skin Renewal System Text Block Row Prep your skin Te…" at bounding box center [305, 156] width 429 height 163
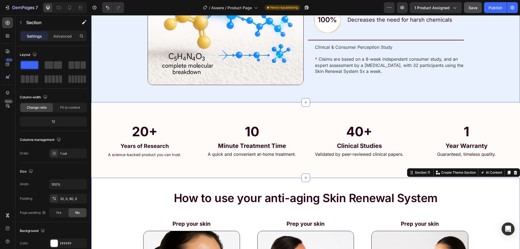
scroll to position [1599, 0]
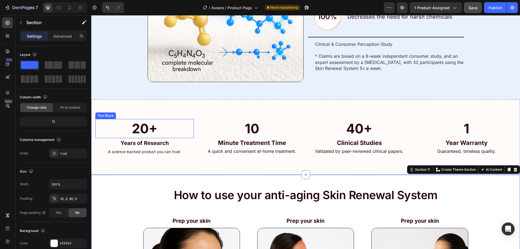
click at [148, 128] on strong "20+" at bounding box center [145, 129] width 26 height 16
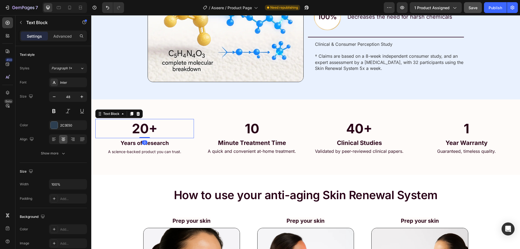
click at [148, 128] on strong "20+" at bounding box center [145, 129] width 26 height 16
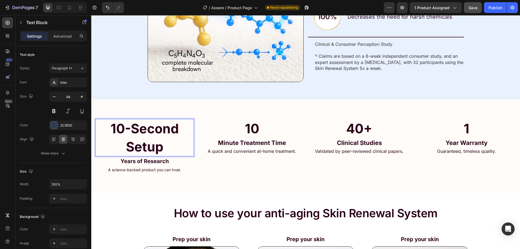
drag, startPoint x: 113, startPoint y: 127, endPoint x: 116, endPoint y: 127, distance: 3.5
click at [116, 127] on strong "10-Second Setup" at bounding box center [145, 138] width 68 height 34
click at [109, 128] on p "10-Second Setup" at bounding box center [145, 138] width 98 height 36
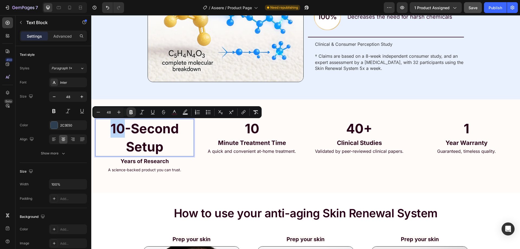
drag, startPoint x: 108, startPoint y: 130, endPoint x: 126, endPoint y: 130, distance: 18.2
click at [126, 130] on p "10-Second Setup" at bounding box center [145, 138] width 98 height 36
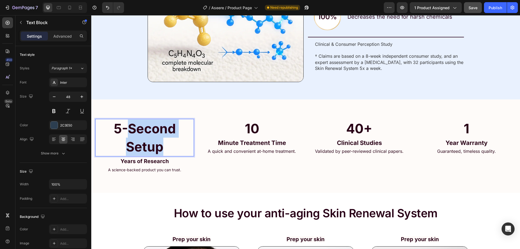
drag, startPoint x: 128, startPoint y: 129, endPoint x: 178, endPoint y: 147, distance: 52.7
click at [178, 147] on p "5-Second Setup" at bounding box center [145, 138] width 98 height 36
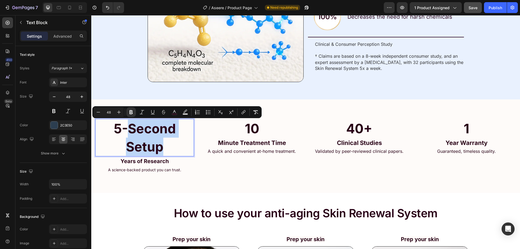
copy strong "Second Setup"
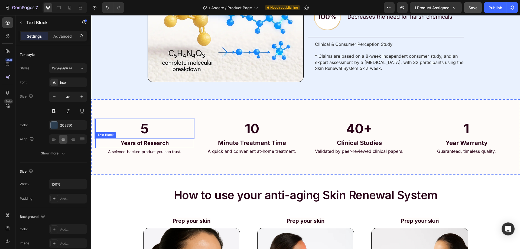
click at [148, 146] on p "Years of Research" at bounding box center [145, 143] width 98 height 9
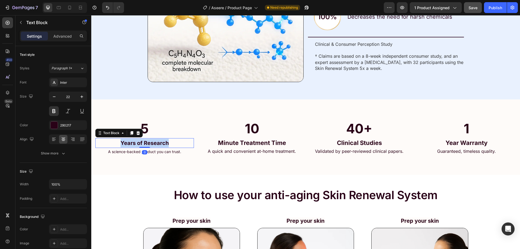
click at [148, 146] on p "Years of Research" at bounding box center [145, 143] width 98 height 9
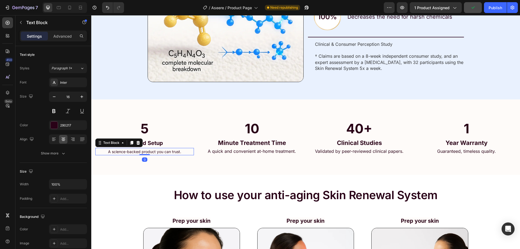
click at [146, 150] on span "A science-backed product you can trust." at bounding box center [144, 151] width 73 height 5
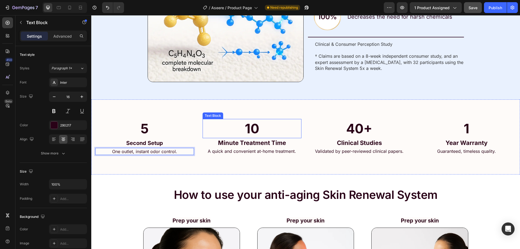
click at [245, 128] on strong "10" at bounding box center [252, 129] width 14 height 16
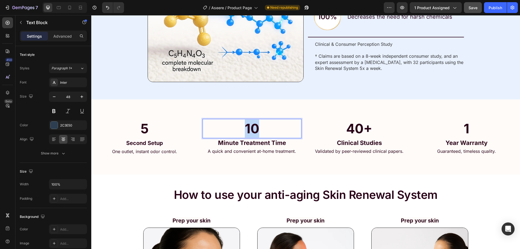
click at [245, 128] on strong "10" at bounding box center [252, 129] width 14 height 16
click at [242, 140] on span "Minute Treatment Time" at bounding box center [252, 142] width 68 height 7
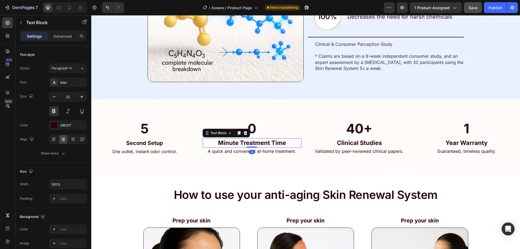
click at [242, 140] on span "Minute Treatment Time" at bounding box center [252, 142] width 68 height 7
click at [228, 147] on div "Filters to Replace" at bounding box center [252, 142] width 99 height 9
click at [227, 149] on span "A quick and convenient at-home treatment." at bounding box center [252, 151] width 88 height 5
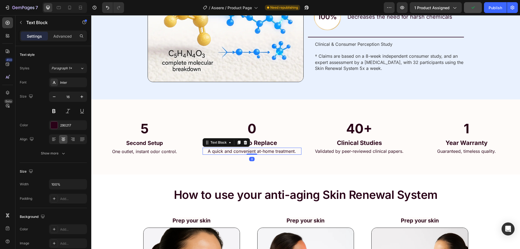
click at [227, 149] on span "A quick and convenient at-home treatment." at bounding box center [252, 151] width 88 height 5
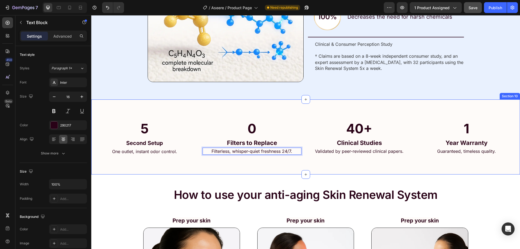
click at [294, 167] on div "5 Text Block Second Setup Text Block One outlet, instant odor control. Text Blo…" at bounding box center [305, 136] width 429 height 75
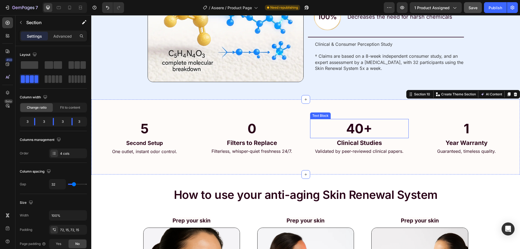
click at [339, 119] on div "40+" at bounding box center [359, 128] width 99 height 19
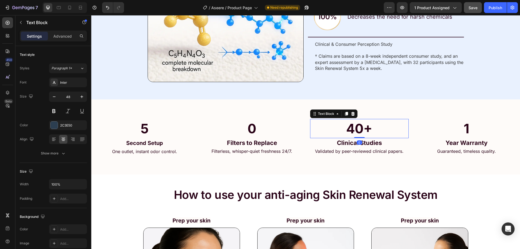
click at [353, 129] on strong "40+" at bounding box center [359, 129] width 26 height 16
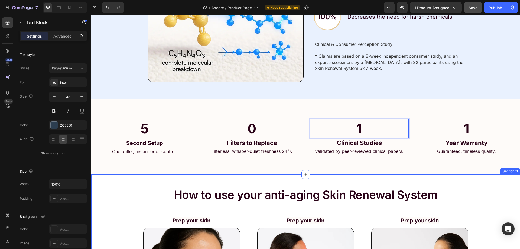
click at [293, 170] on div "5 Text Block Second Setup Text Block One outlet, instant odor control. Text Blo…" at bounding box center [305, 136] width 429 height 75
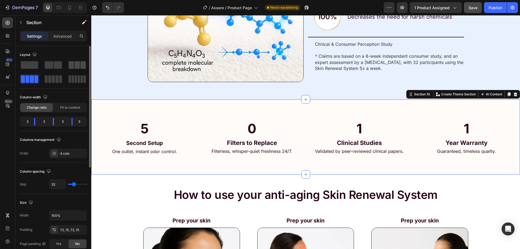
click at [77, 67] on span at bounding box center [77, 65] width 5 height 8
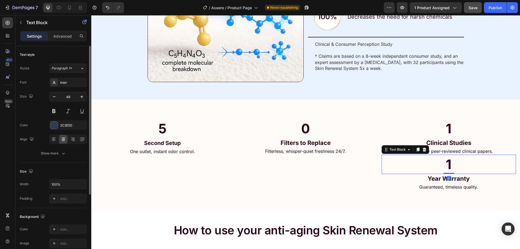
click at [416, 173] on p "1" at bounding box center [448, 164] width 133 height 18
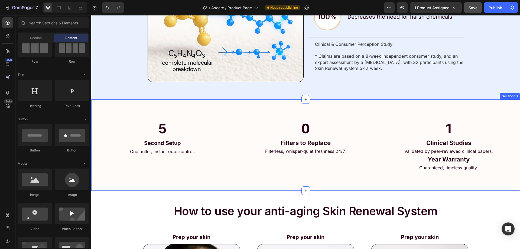
click at [417, 175] on div "5 Text Block Second Setup Text Block One outlet, instant odor control. Text Blo…" at bounding box center [305, 145] width 429 height 92
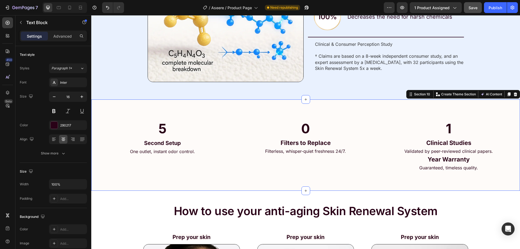
click at [419, 171] on p "Guaranteed, timeless quality." at bounding box center [448, 168] width 133 height 6
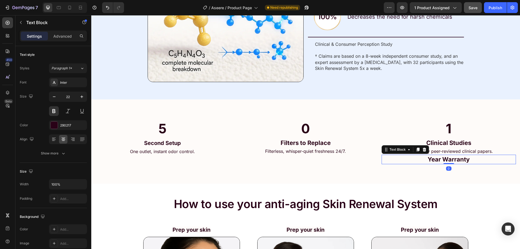
click at [425, 163] on p "Year Warranty" at bounding box center [448, 159] width 133 height 8
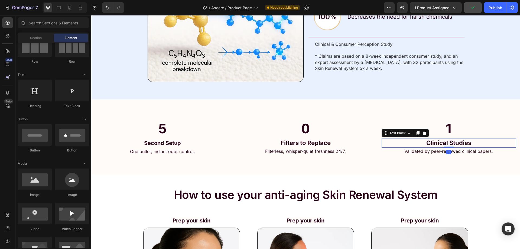
click at [448, 143] on strong "Clinical Studies" at bounding box center [449, 142] width 45 height 7
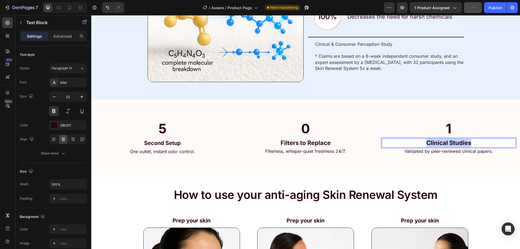
click at [448, 143] on strong "Clinical Studies" at bounding box center [449, 142] width 45 height 7
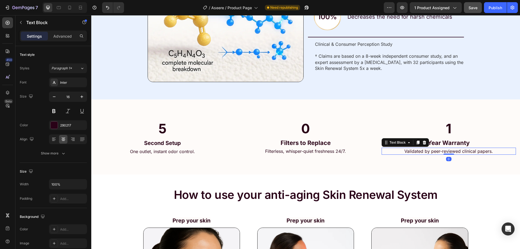
click at [416, 152] on span "Validated by peer-reviewed clinical papers." at bounding box center [449, 151] width 89 height 5
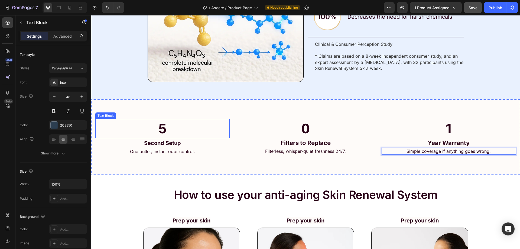
click at [152, 129] on p "5" at bounding box center [162, 129] width 133 height 18
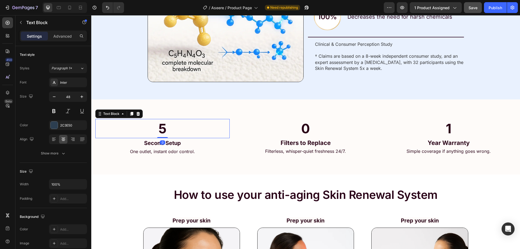
click at [93, 156] on div "5 Text Block 0 Second Setup Text Block One outlet, instant odor control. Text B…" at bounding box center [305, 136] width 429 height 75
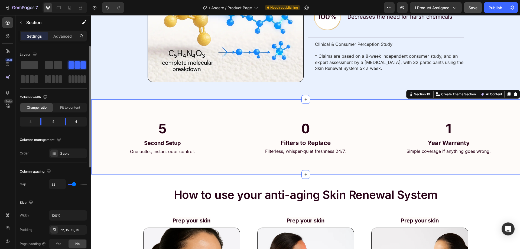
scroll to position [81, 0]
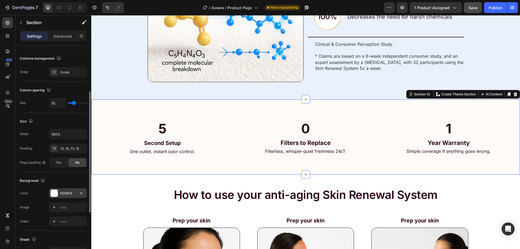
click at [57, 191] on div at bounding box center [54, 193] width 7 height 7
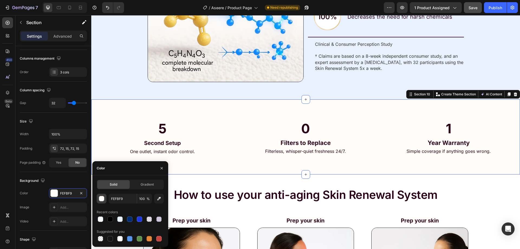
click at [102, 198] on div "button" at bounding box center [101, 198] width 5 height 5
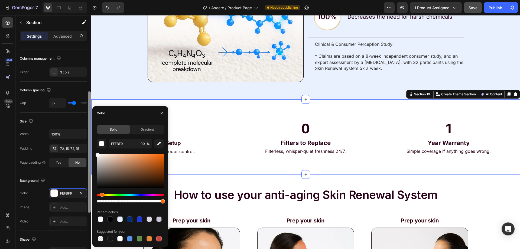
drag, startPoint x: 98, startPoint y: 154, endPoint x: 89, endPoint y: 144, distance: 14.1
click at [89, 144] on div "450 Beta Sections(18) Elements(84) Section Element Hero Section Product Detail …" at bounding box center [45, 132] width 91 height 234
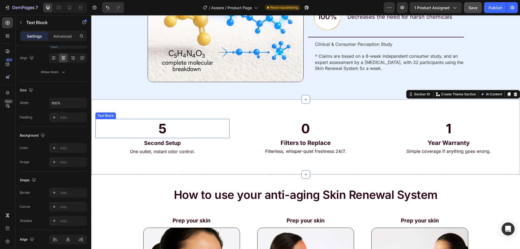
click at [208, 124] on p "5" at bounding box center [162, 129] width 133 height 18
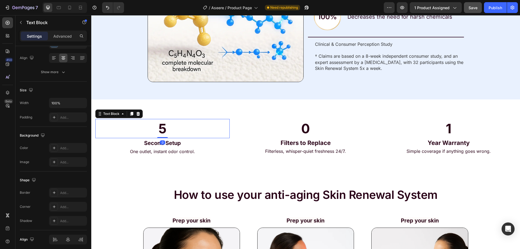
scroll to position [0, 0]
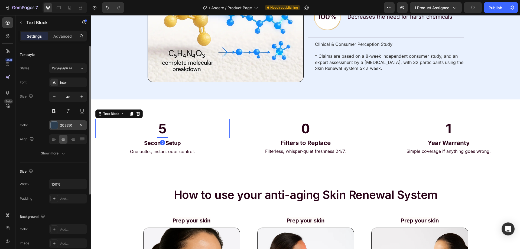
click at [56, 126] on div at bounding box center [54, 125] width 7 height 7
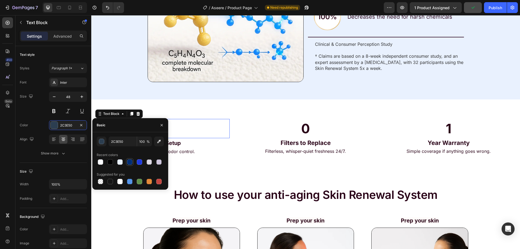
click at [130, 162] on div at bounding box center [129, 161] width 5 height 5
type input "002C74"
click at [123, 140] on input "002C74" at bounding box center [123, 142] width 28 height 10
click at [196, 146] on p "Second Setup" at bounding box center [162, 143] width 133 height 9
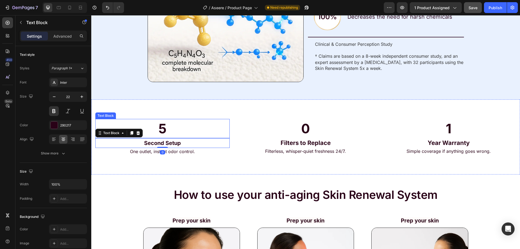
click at [160, 128] on strong "5" at bounding box center [163, 129] width 8 height 16
click at [163, 129] on strong "5" at bounding box center [163, 129] width 8 height 16
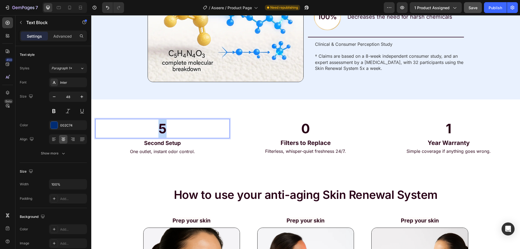
click at [163, 129] on strong "5" at bounding box center [163, 129] width 8 height 16
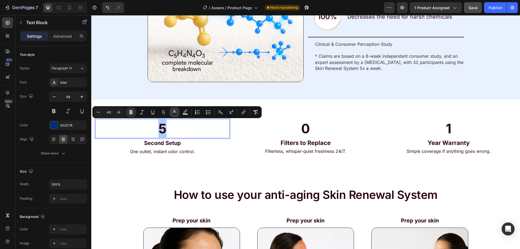
click at [171, 114] on button "color" at bounding box center [175, 112] width 10 height 10
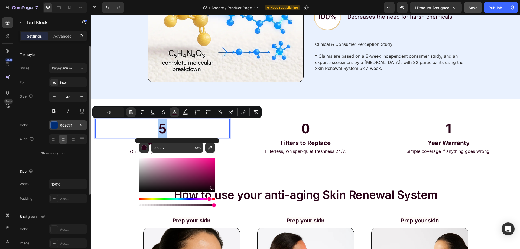
click at [73, 127] on div "002C74" at bounding box center [68, 125] width 16 height 5
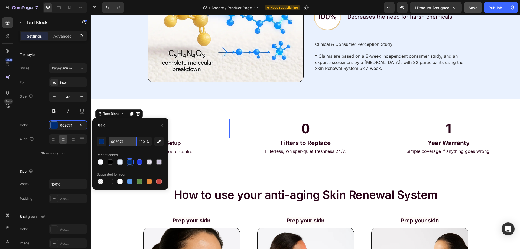
drag, startPoint x: 119, startPoint y: 144, endPoint x: 130, endPoint y: 143, distance: 11.2
click at [119, 144] on input "002C74" at bounding box center [123, 142] width 28 height 10
click at [172, 129] on p "5" at bounding box center [162, 129] width 133 height 18
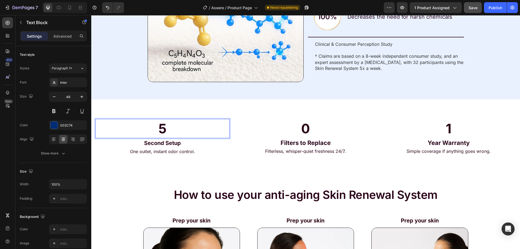
click at [172, 129] on p "5" at bounding box center [162, 129] width 133 height 18
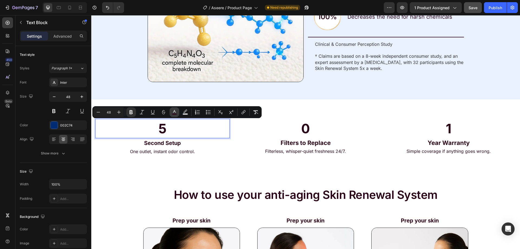
click at [172, 113] on icon "Editor contextual toolbar" at bounding box center [174, 111] width 5 height 5
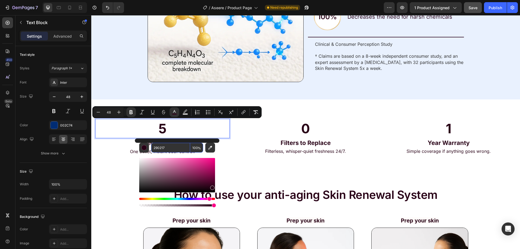
click at [175, 149] on input "290217" at bounding box center [170, 148] width 39 height 10
paste input "002C74"
type input "002C74"
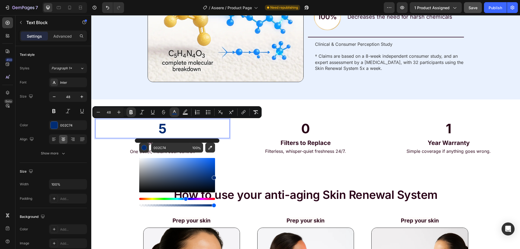
click at [137, 133] on p "5" at bounding box center [162, 129] width 133 height 18
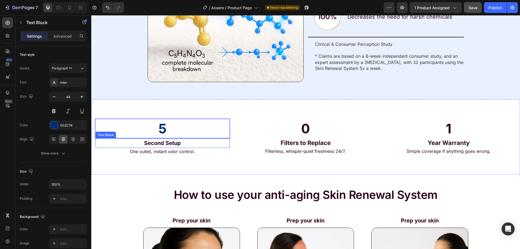
click at [142, 148] on div "One outlet, instant odor control." at bounding box center [162, 151] width 134 height 7
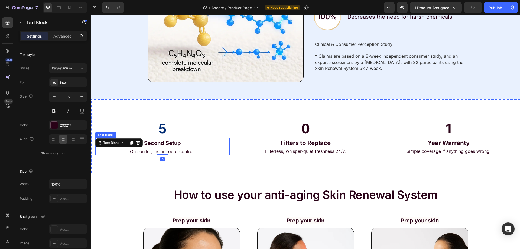
click at [144, 142] on strong "Second Setup" at bounding box center [162, 143] width 37 height 7
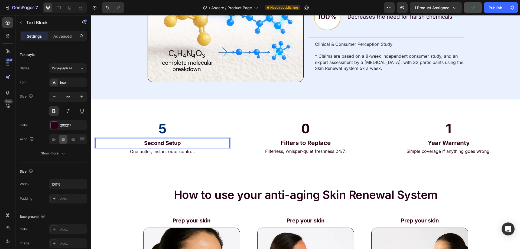
click at [144, 142] on strong "Second Setup" at bounding box center [162, 143] width 37 height 7
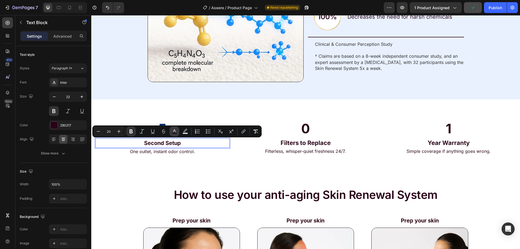
click at [178, 131] on button "color" at bounding box center [175, 132] width 10 height 10
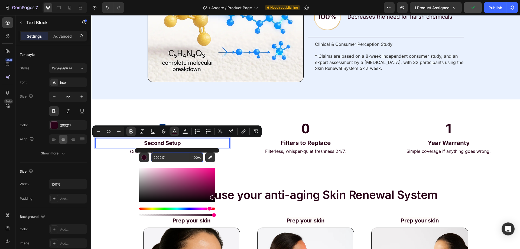
click at [175, 156] on input "290217" at bounding box center [170, 158] width 39 height 10
paste input "002C74"
type input "002C74"
click at [115, 156] on div "5 Text Block Second Setup Text Block 0 One outlet, instant odor control. Text B…" at bounding box center [305, 136] width 429 height 75
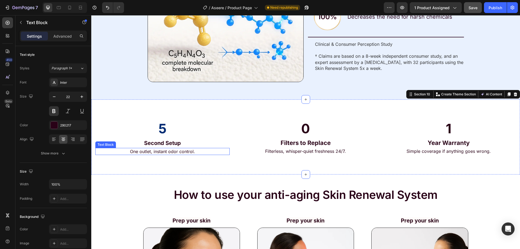
click at [155, 143] on strong "Second Setup" at bounding box center [162, 143] width 37 height 7
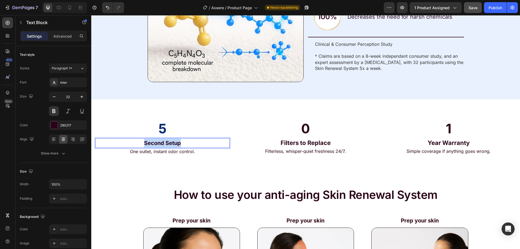
click at [155, 143] on strong "Second Setup" at bounding box center [162, 143] width 37 height 7
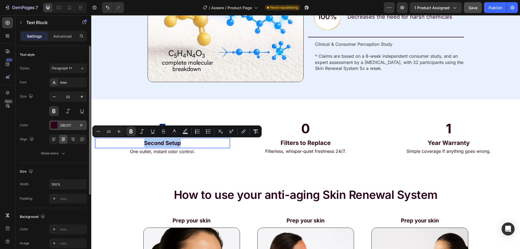
click at [64, 125] on div "290217" at bounding box center [68, 125] width 16 height 5
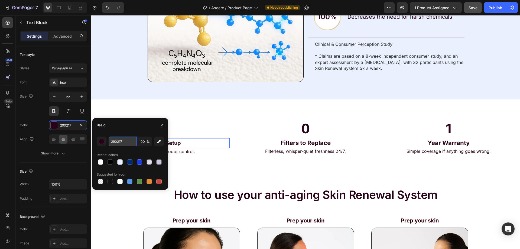
click at [126, 144] on input "290217" at bounding box center [123, 142] width 28 height 10
paste input "002C74"
type input "002C74"
click at [189, 120] on p "5" at bounding box center [162, 129] width 133 height 18
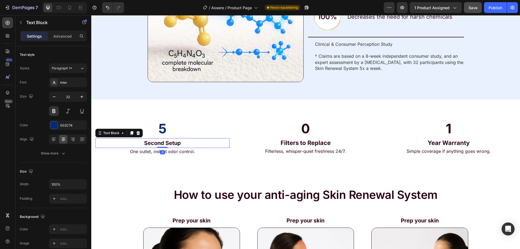
click at [172, 142] on strong "Second Setup" at bounding box center [162, 143] width 37 height 7
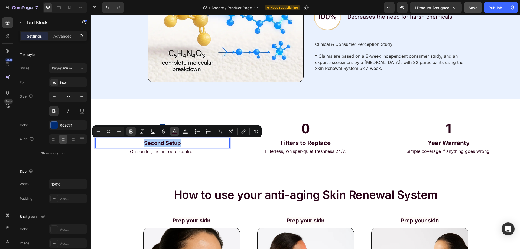
click at [170, 132] on button "color" at bounding box center [175, 132] width 10 height 10
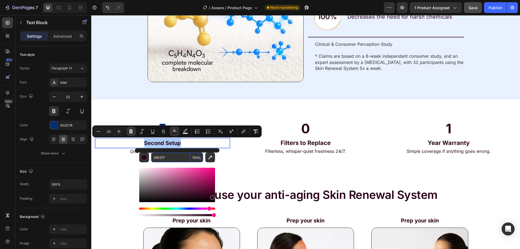
click at [171, 161] on input "290217" at bounding box center [170, 158] width 39 height 10
paste input "002C74"
type input "002C74"
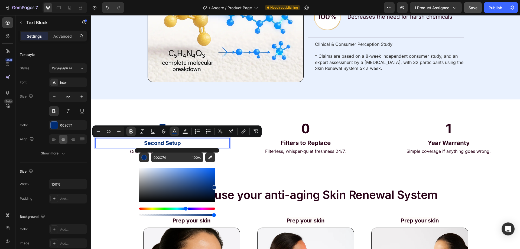
click at [182, 141] on p "Second Setup" at bounding box center [162, 143] width 133 height 9
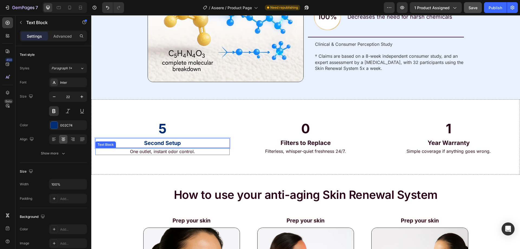
click at [184, 151] on p "One outlet, instant odor control." at bounding box center [162, 152] width 133 height 6
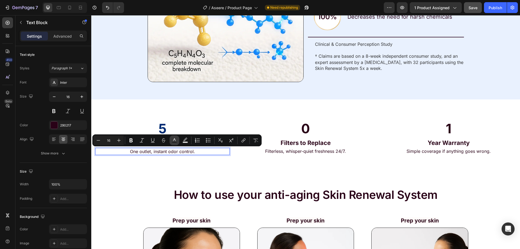
click at [173, 140] on icon "Editor contextual toolbar" at bounding box center [174, 140] width 5 height 5
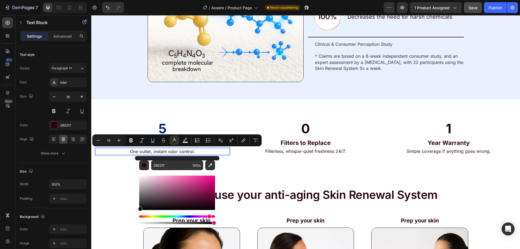
type input "000000"
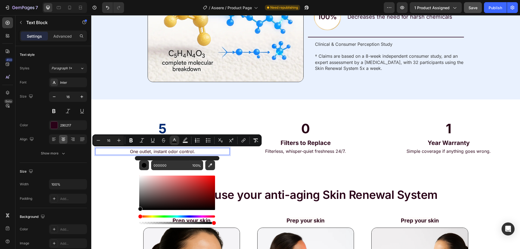
drag, startPoint x: 234, startPoint y: 226, endPoint x: 127, endPoint y: 212, distance: 107.9
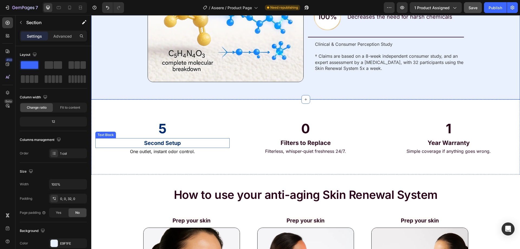
click at [173, 144] on strong "Second Setup" at bounding box center [162, 143] width 37 height 7
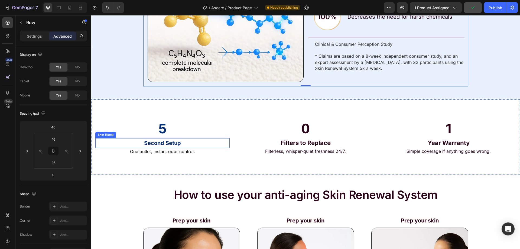
click at [169, 141] on strong "Second Setup" at bounding box center [162, 143] width 37 height 7
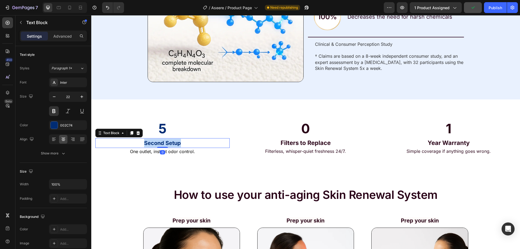
click at [169, 141] on strong "Second Setup" at bounding box center [162, 143] width 37 height 7
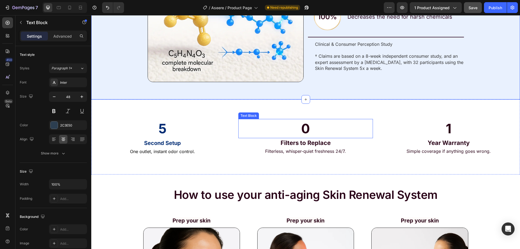
click at [299, 126] on p "0" at bounding box center [305, 129] width 133 height 18
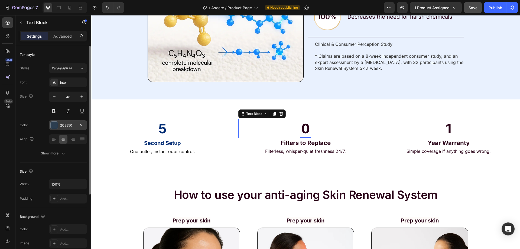
click at [59, 125] on div "2C3E50" at bounding box center [68, 125] width 38 height 10
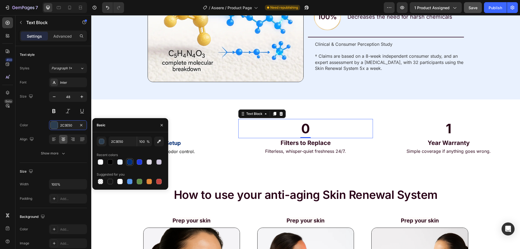
click at [130, 163] on div at bounding box center [129, 161] width 5 height 5
type input "002C74"
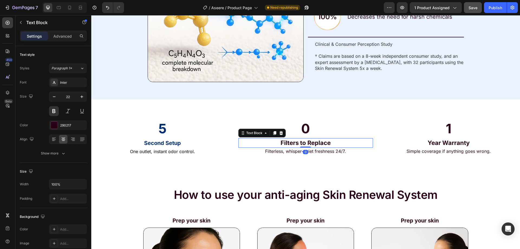
click at [294, 146] on p "Filters to Replace" at bounding box center [305, 143] width 133 height 8
click at [292, 143] on span "Filters to Replace" at bounding box center [306, 142] width 50 height 7
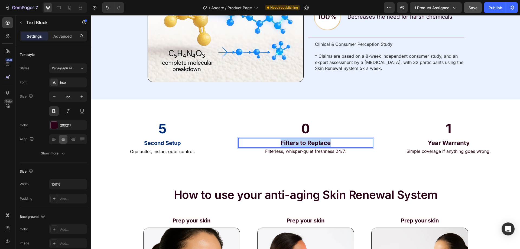
click at [292, 143] on span "Filters to Replace" at bounding box center [306, 142] width 50 height 7
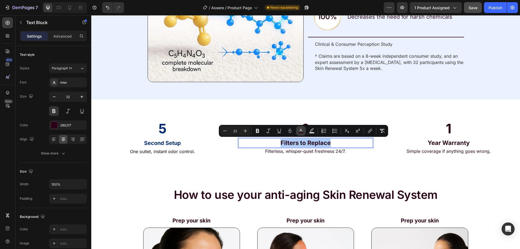
click at [300, 132] on rect "Editor contextual toolbar" at bounding box center [301, 132] width 5 height 1
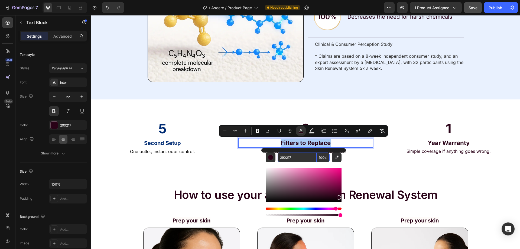
click at [296, 159] on input "290217" at bounding box center [297, 158] width 39 height 10
paste input "002C74"
type input "002C74"
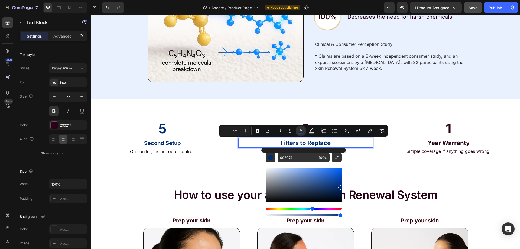
click at [241, 149] on p "Filterless, whisper-quiet freshness 24/7." at bounding box center [305, 151] width 133 height 6
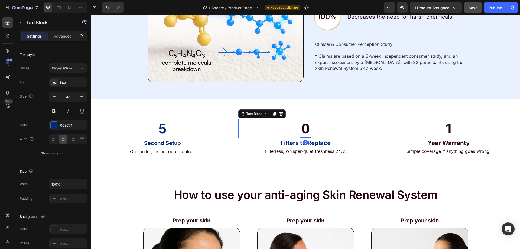
click at [299, 129] on p "0" at bounding box center [305, 129] width 133 height 18
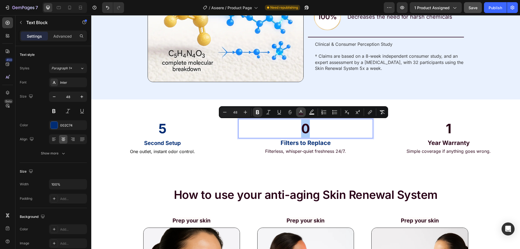
click at [301, 112] on icon "Editor contextual toolbar" at bounding box center [300, 111] width 5 height 5
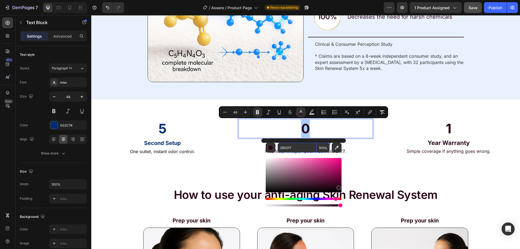
click at [289, 147] on input "290217" at bounding box center [297, 148] width 39 height 10
paste input "002C74"
type input "002C74"
click at [412, 139] on p "Year Warranty" at bounding box center [448, 143] width 133 height 8
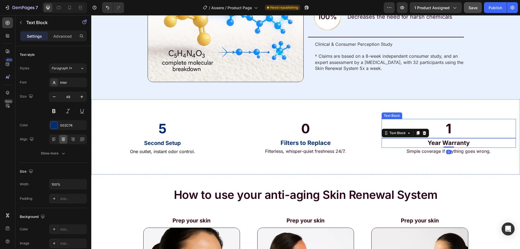
click at [286, 130] on p "0" at bounding box center [305, 129] width 133 height 18
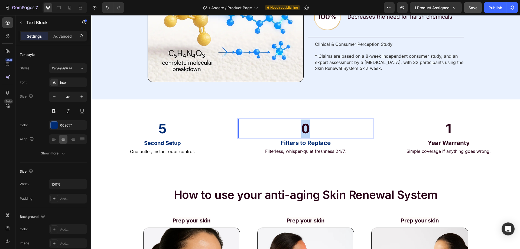
click at [295, 130] on p "0" at bounding box center [305, 129] width 133 height 18
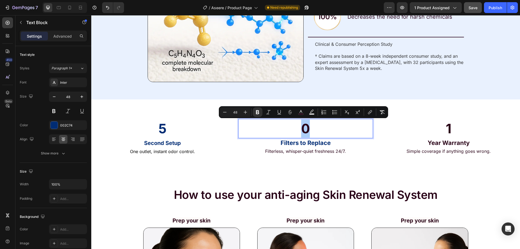
click at [303, 110] on icon "Editor contextual toolbar" at bounding box center [300, 111] width 5 height 5
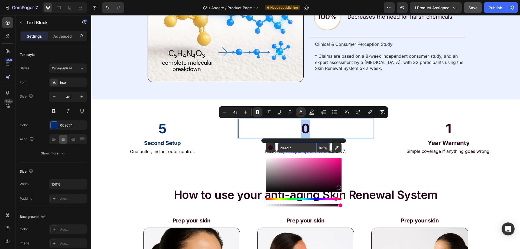
click at [296, 150] on input "290217" at bounding box center [297, 148] width 39 height 10
paste input "002C74"
type input "002C74"
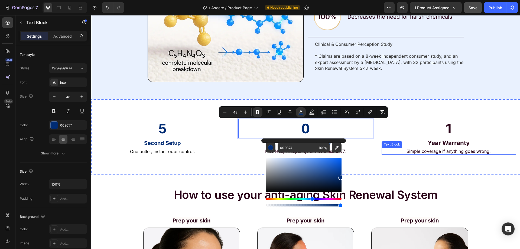
click at [469, 129] on p "1" at bounding box center [448, 129] width 133 height 18
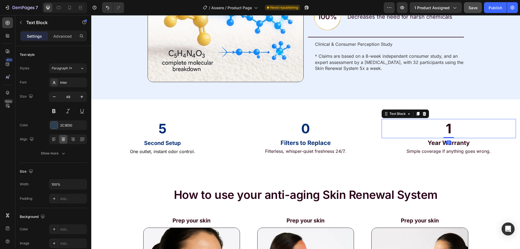
click at [448, 129] on strong "1" at bounding box center [449, 129] width 6 height 16
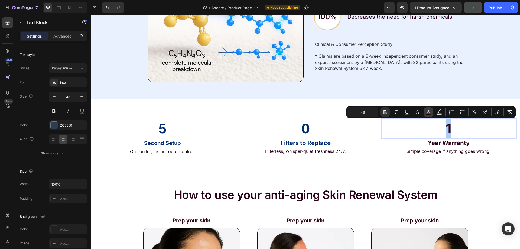
click at [430, 109] on icon "Editor contextual toolbar" at bounding box center [428, 111] width 5 height 5
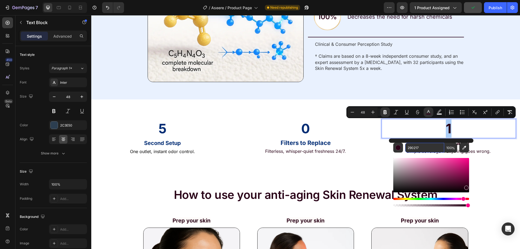
click at [424, 147] on input "290217" at bounding box center [424, 148] width 39 height 10
paste input "002C74"
type input "002C74"
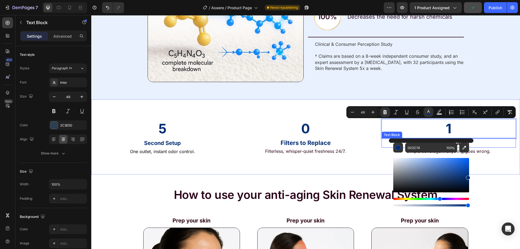
click at [477, 143] on p "Year Warranty" at bounding box center [448, 143] width 133 height 8
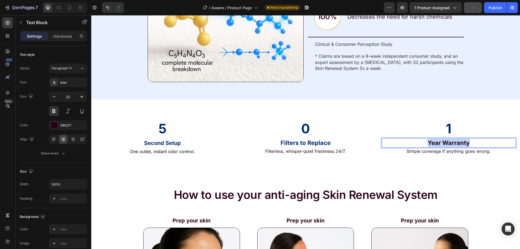
click at [477, 143] on p "Year Warranty" at bounding box center [448, 143] width 133 height 8
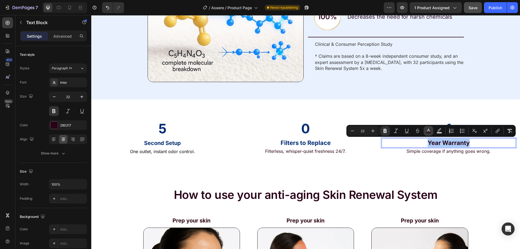
click at [433, 130] on div "Minus 22 Plus Bold Italic Underline Strikethrough color Text Background Color N…" at bounding box center [431, 131] width 167 height 10
click at [432, 130] on button "color" at bounding box center [429, 131] width 10 height 10
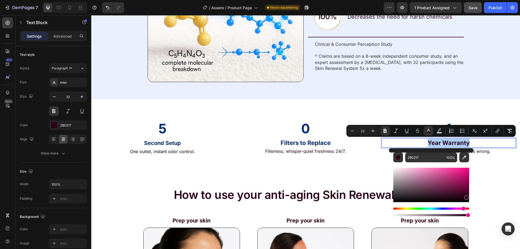
click at [422, 150] on div "290217 100 %" at bounding box center [431, 182] width 85 height 69
click at [421, 154] on input "290217" at bounding box center [424, 158] width 39 height 10
paste input "002C74"
type input "002C74"
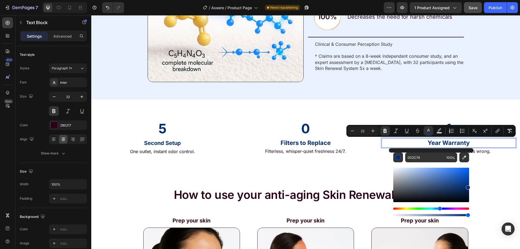
click at [299, 151] on p "Filterless, whisper-quiet freshness 24/7." at bounding box center [305, 151] width 133 height 6
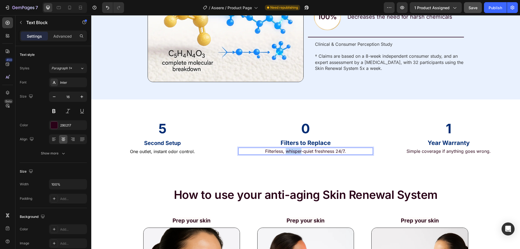
click at [299, 151] on p "Filterless, whisper-quiet freshness 24/7." at bounding box center [305, 151] width 133 height 6
drag, startPoint x: 299, startPoint y: 151, endPoint x: 302, endPoint y: 150, distance: 3.0
click at [298, 151] on p "Filterless, whisper-quiet freshness 24/7." at bounding box center [305, 151] width 133 height 6
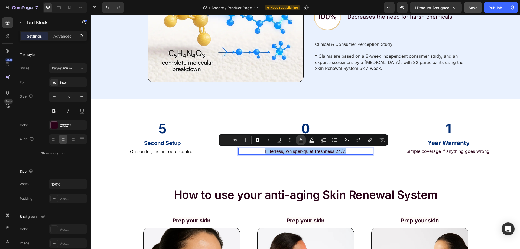
click at [302, 140] on icon "Editor contextual toolbar" at bounding box center [301, 139] width 3 height 3
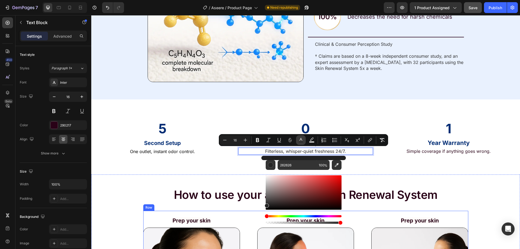
drag, startPoint x: 365, startPoint y: 214, endPoint x: 254, endPoint y: 216, distance: 110.9
drag, startPoint x: 366, startPoint y: 217, endPoint x: 258, endPoint y: 216, distance: 107.9
type input "000000"
drag, startPoint x: 424, startPoint y: 149, endPoint x: 428, endPoint y: 146, distance: 4.3
click at [426, 148] on p "Simple coverage if anything goes wrong." at bounding box center [448, 151] width 133 height 6
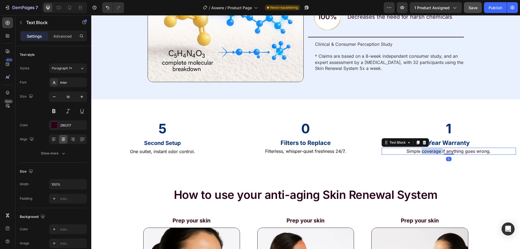
click at [423, 152] on p "Simple coverage if anything goes wrong." at bounding box center [448, 151] width 133 height 6
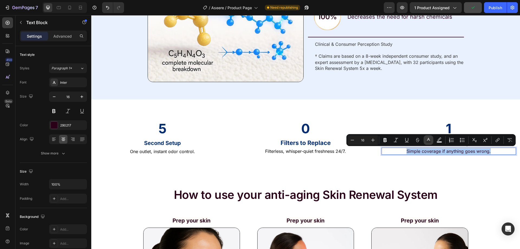
click at [425, 140] on button "Text Color" at bounding box center [429, 140] width 10 height 10
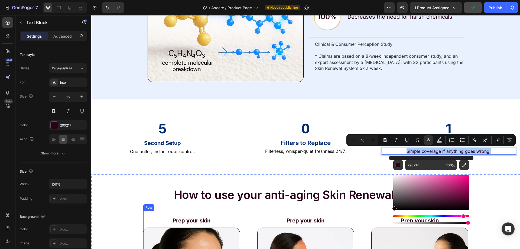
drag, startPoint x: 499, startPoint y: 209, endPoint x: 377, endPoint y: 226, distance: 123.8
type input "000000"
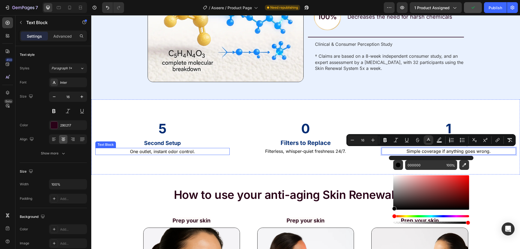
click at [182, 152] on span "One outlet, instant odor control." at bounding box center [162, 151] width 65 height 5
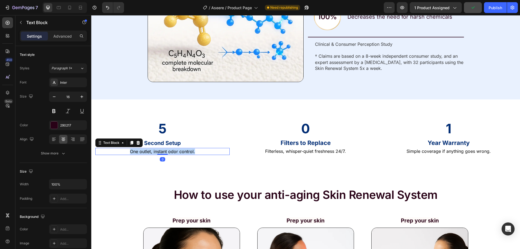
click at [182, 152] on span "One outlet, instant odor control." at bounding box center [162, 151] width 65 height 5
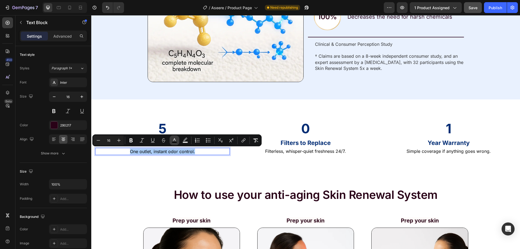
click at [171, 138] on button "color" at bounding box center [175, 141] width 10 height 10
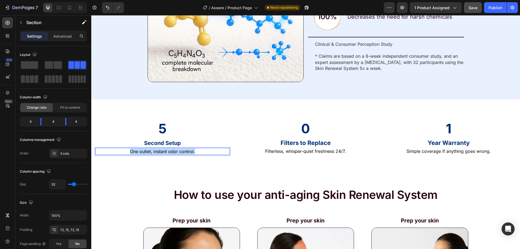
click at [230, 100] on div "5 Text Block Second Setup Text Block One outlet, instant odor control. Text Blo…" at bounding box center [305, 136] width 429 height 75
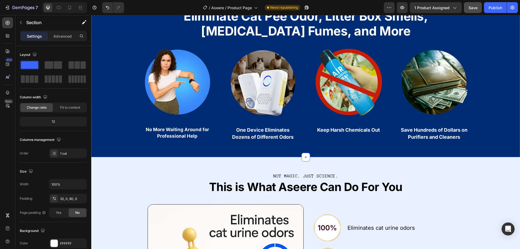
scroll to position [1247, 0]
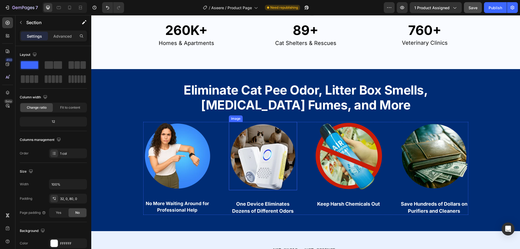
click at [282, 145] on img at bounding box center [263, 156] width 68 height 69
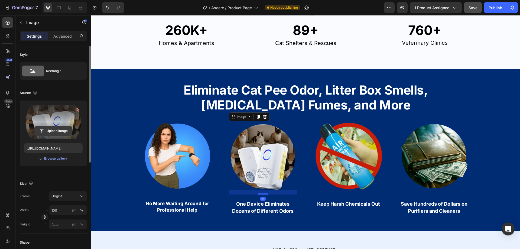
click at [60, 128] on input "file" at bounding box center [53, 130] width 37 height 9
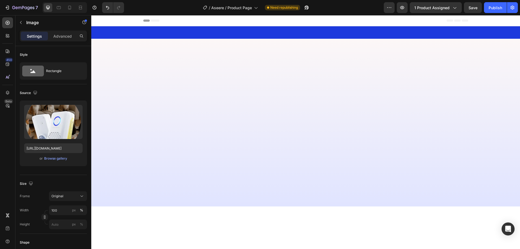
scroll to position [1247, 0]
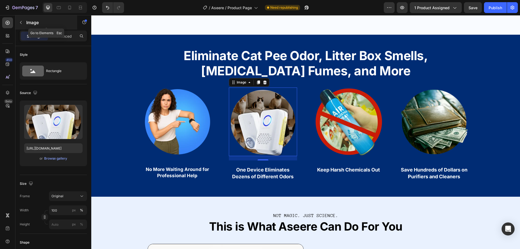
click at [20, 24] on icon "button" at bounding box center [21, 22] width 4 height 4
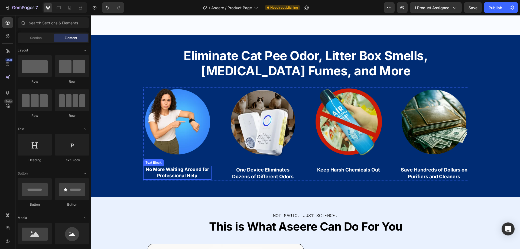
click at [131, 180] on div "Eliminate Cat Pee Odor, Litter Box Smells, [MEDICAL_DATA] Fumes, and More Text …" at bounding box center [305, 111] width 429 height 137
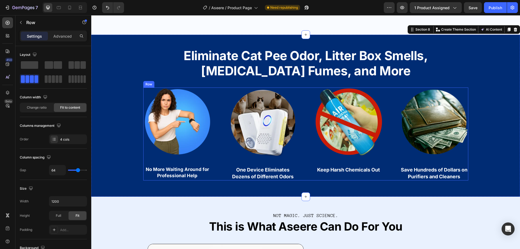
click at [300, 180] on div "Image No More Waiting Around for Professional Help Text Block Image One Device …" at bounding box center [305, 134] width 325 height 93
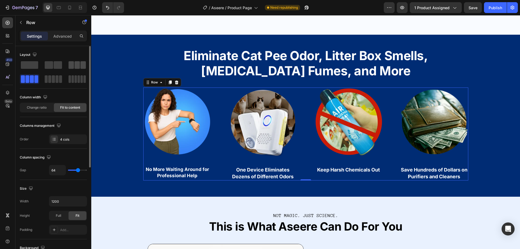
click at [75, 68] on span at bounding box center [77, 65] width 5 height 8
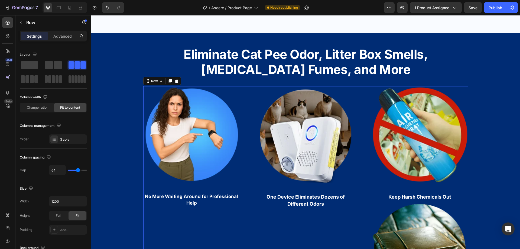
scroll to position [1355, 0]
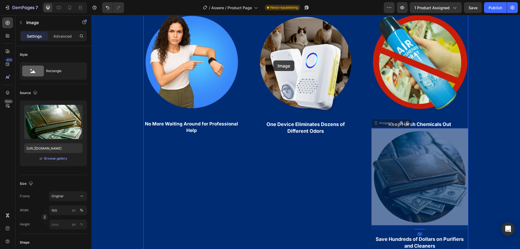
drag, startPoint x: 366, startPoint y: 185, endPoint x: 275, endPoint y: 60, distance: 154.8
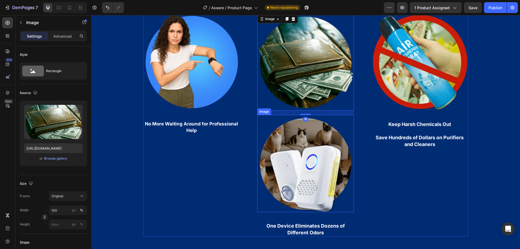
click at [305, 162] on img at bounding box center [305, 163] width 97 height 97
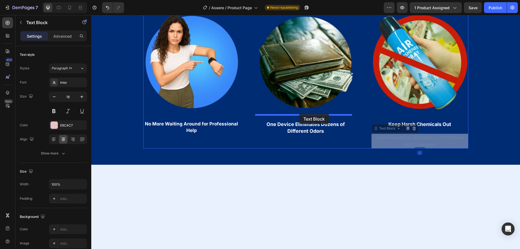
drag, startPoint x: 411, startPoint y: 141, endPoint x: 299, endPoint y: 114, distance: 115.2
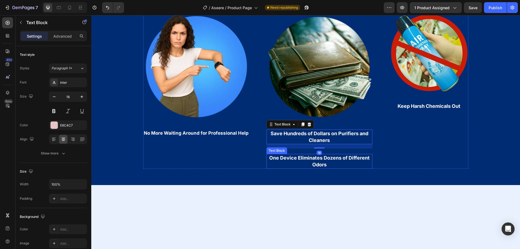
click at [314, 160] on strong "One Device Eliminates Dozens of Different Odors" at bounding box center [319, 161] width 101 height 12
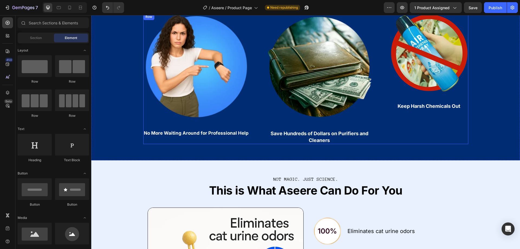
scroll to position [1301, 0]
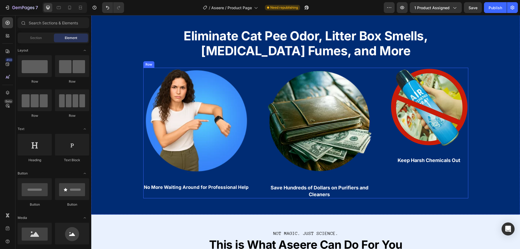
click at [417, 179] on div "Image Keep Harsh Chemicals Out Text Block" at bounding box center [429, 133] width 79 height 131
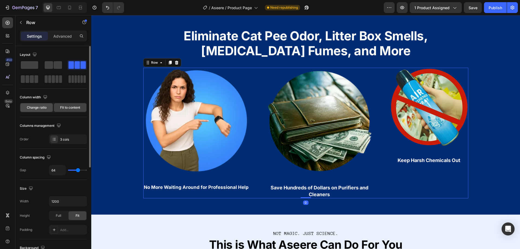
click at [43, 105] on div "Change ratio" at bounding box center [36, 107] width 33 height 9
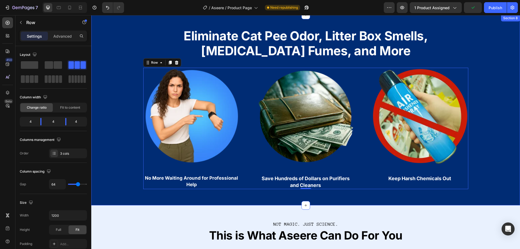
click at [489, 145] on div "Eliminate Cat Pee Odor, Litter Box Smells, [MEDICAL_DATA] Fumes, and More Text …" at bounding box center [305, 107] width 429 height 166
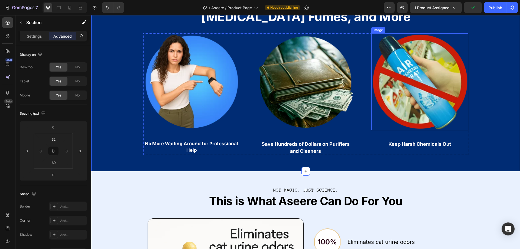
scroll to position [1274, 0]
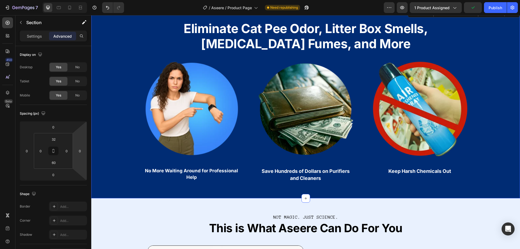
click at [315, 137] on img at bounding box center [305, 108] width 97 height 97
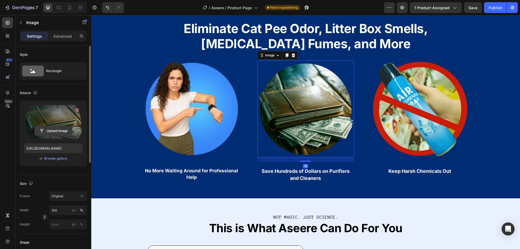
scroll to position [81, 0]
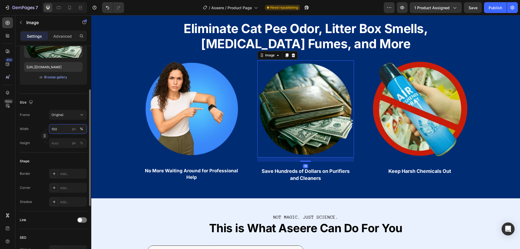
click at [63, 132] on input "100" at bounding box center [68, 129] width 38 height 10
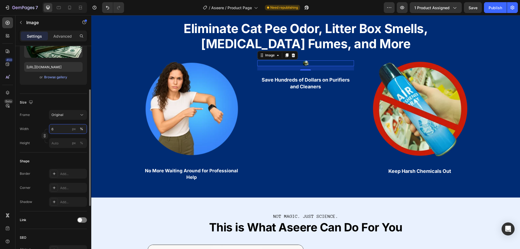
type input "60"
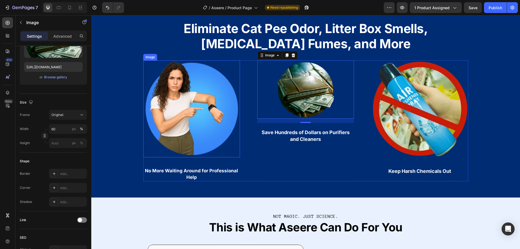
click at [208, 141] on img at bounding box center [191, 108] width 97 height 97
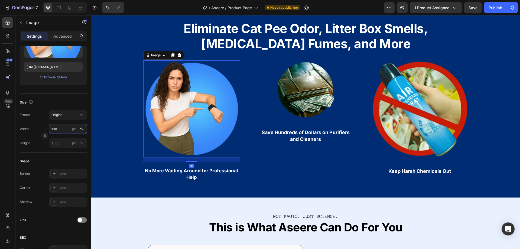
paste input "6"
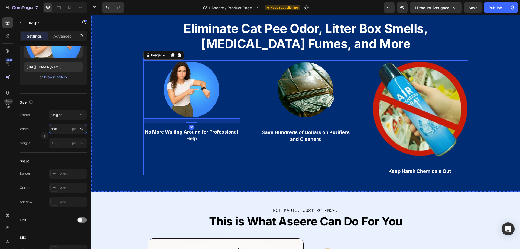
type input "60"
click at [423, 141] on img at bounding box center [420, 108] width 97 height 97
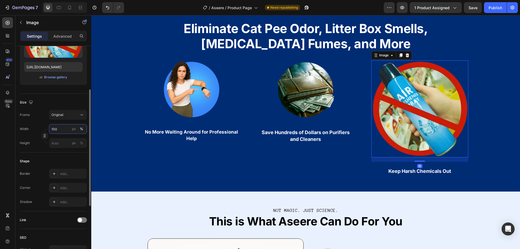
click at [62, 131] on input "100" at bounding box center [68, 129] width 38 height 10
paste input "6"
type input "60"
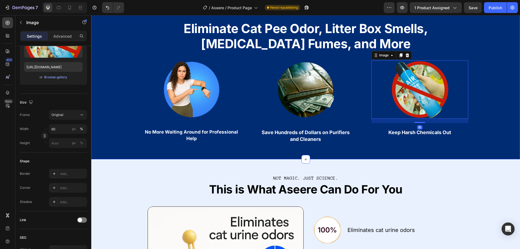
click at [508, 143] on div "Eliminate Cat Pee Odor, Litter Box Smells, [MEDICAL_DATA] Fumes, and More Text …" at bounding box center [305, 79] width 429 height 127
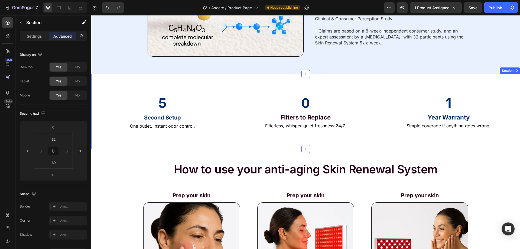
scroll to position [1626, 0]
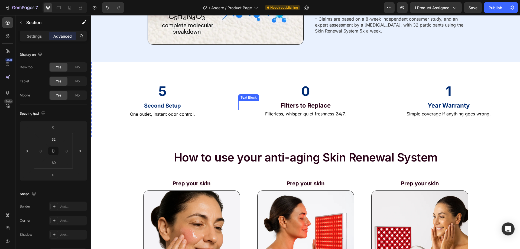
click at [306, 108] on span "Filters to Replace" at bounding box center [306, 105] width 50 height 7
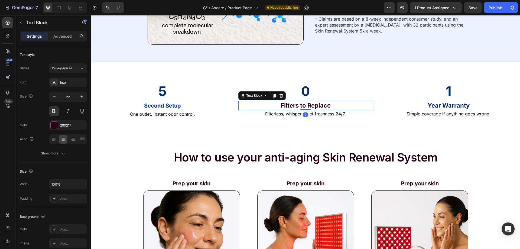
click at [306, 108] on span "Filters to Replace" at bounding box center [306, 105] width 50 height 7
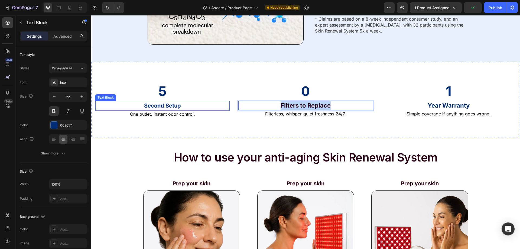
click at [161, 106] on strong "Second Setup" at bounding box center [162, 105] width 37 height 7
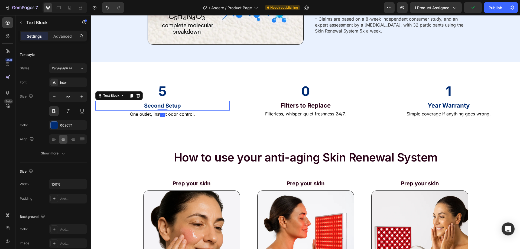
click at [161, 106] on strong "Second Setup" at bounding box center [162, 105] width 37 height 7
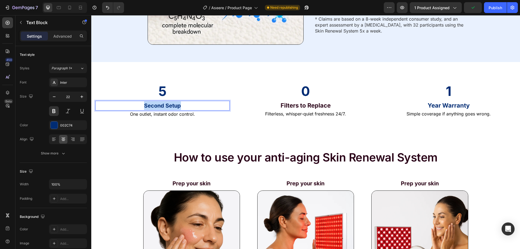
drag, startPoint x: 161, startPoint y: 106, endPoint x: 160, endPoint y: 136, distance: 30.4
click at [161, 106] on strong "Second Setup" at bounding box center [162, 105] width 37 height 7
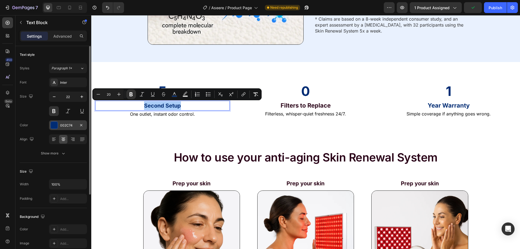
click at [62, 124] on div "002C74" at bounding box center [68, 125] width 16 height 5
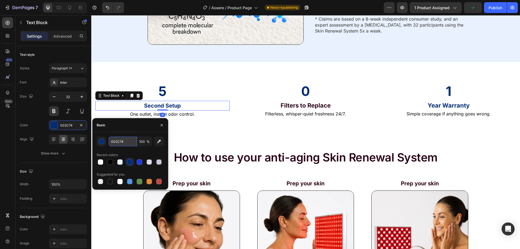
click at [119, 143] on input "002C74" at bounding box center [123, 142] width 28 height 10
click at [295, 106] on span "Filters to Replace" at bounding box center [306, 105] width 50 height 7
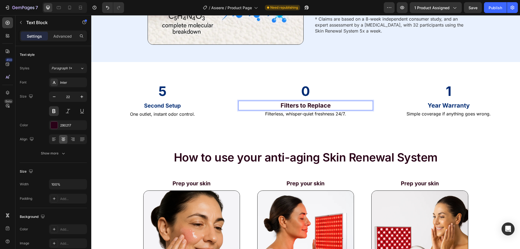
click at [295, 106] on span "Filters to Replace" at bounding box center [306, 105] width 50 height 7
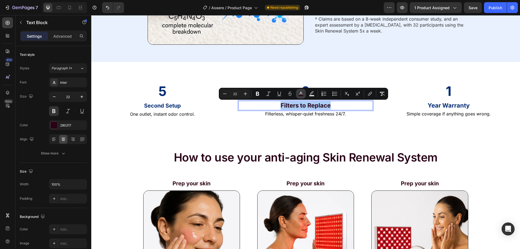
click at [300, 94] on icon "Editor contextual toolbar" at bounding box center [300, 93] width 5 height 5
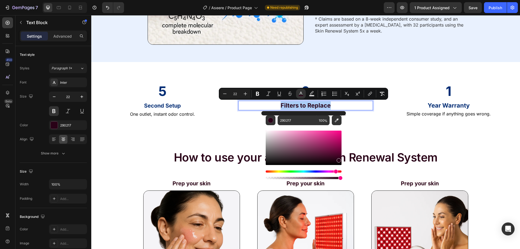
click at [287, 125] on div "Editor contextual toolbar" at bounding box center [304, 152] width 76 height 55
click at [289, 123] on input "290217" at bounding box center [297, 120] width 39 height 10
paste input "002C74"
type input "002C74"
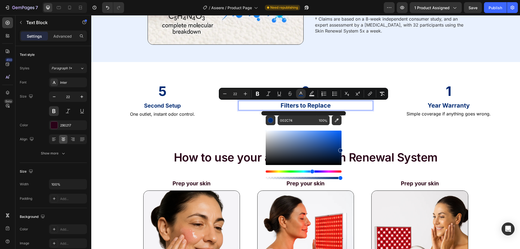
click at [388, 121] on div "5 Text Block Second Setup Text Block One outlet, instant odor control. Text Blo…" at bounding box center [305, 99] width 429 height 75
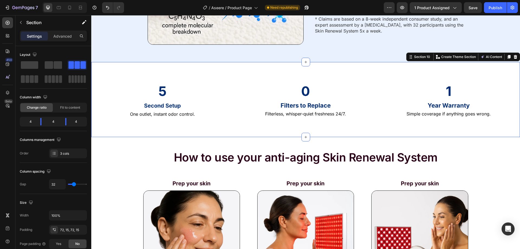
click at [388, 121] on div "5 Text Block Second Setup Text Block One outlet, instant odor control. Text Blo…" at bounding box center [305, 99] width 429 height 75
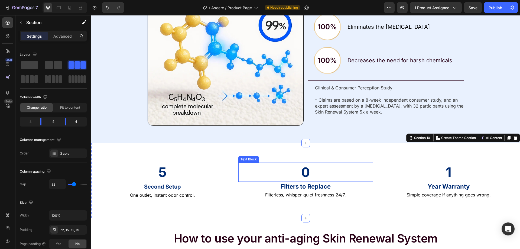
scroll to position [1545, 0]
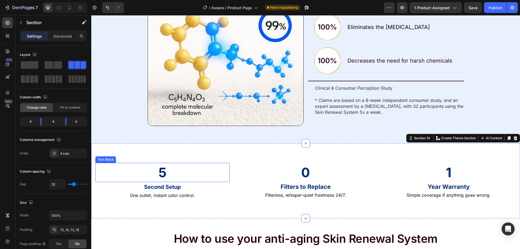
click at [111, 168] on p "5" at bounding box center [162, 172] width 133 height 18
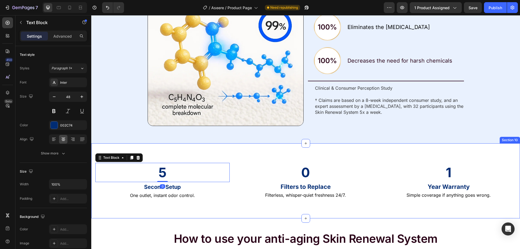
click at [223, 153] on div "5 Text Block 0 Second Setup Text Block One outlet, instant odor control. Text B…" at bounding box center [305, 180] width 429 height 75
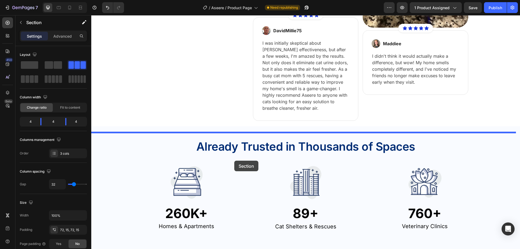
scroll to position [1192, 0]
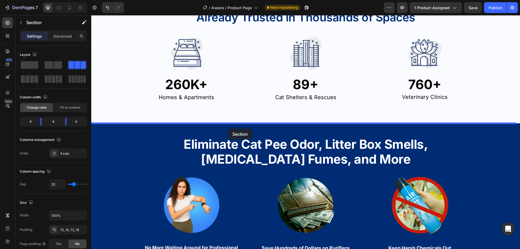
drag, startPoint x: 227, startPoint y: 204, endPoint x: 228, endPoint y: 129, distance: 74.8
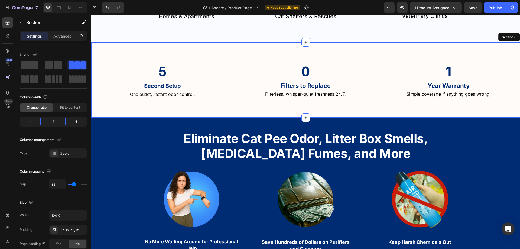
scroll to position [1274, 0]
click at [128, 163] on div "Eliminate Cat Pee Odor, Litter Box Smells, [MEDICAL_DATA] Fumes, and More Text …" at bounding box center [305, 189] width 429 height 127
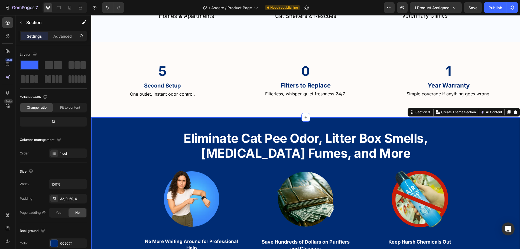
click at [114, 82] on p "Second Setup" at bounding box center [162, 85] width 133 height 9
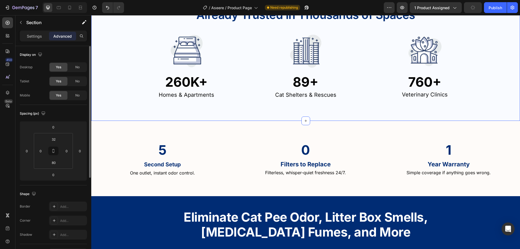
scroll to position [1192, 0]
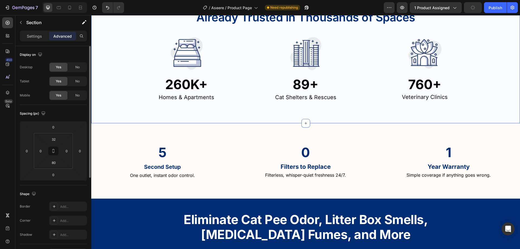
drag, startPoint x: 27, startPoint y: 39, endPoint x: 35, endPoint y: 45, distance: 9.3
click at [27, 39] on div "Settings" at bounding box center [34, 36] width 27 height 9
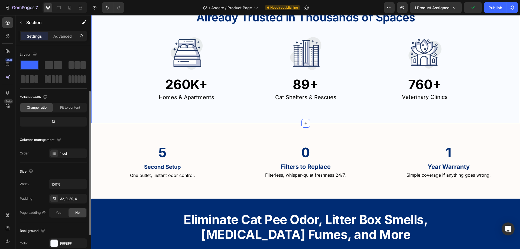
scroll to position [108, 0]
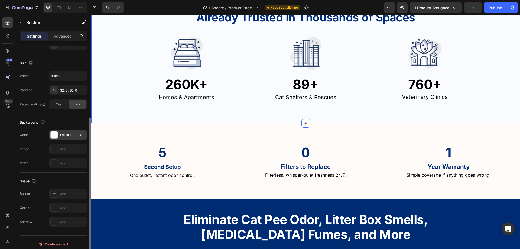
click at [66, 134] on div "F9FBFF" at bounding box center [68, 135] width 16 height 5
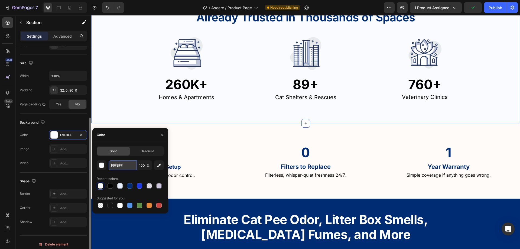
click at [115, 164] on input "F9FBFF" at bounding box center [123, 165] width 28 height 10
click at [121, 123] on div "Already Trusted in Thousands of Spaces Text Block Row Image 260K+ Text Block Ho…" at bounding box center [305, 60] width 429 height 126
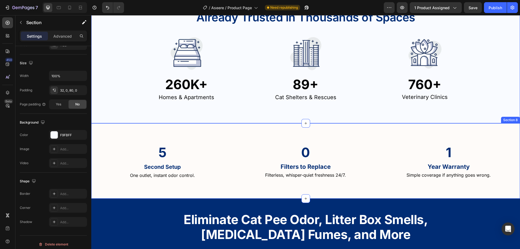
click at [103, 131] on div "5 Text Block Second Setup Text Block One outlet, instant odor control. Text Blo…" at bounding box center [305, 160] width 429 height 75
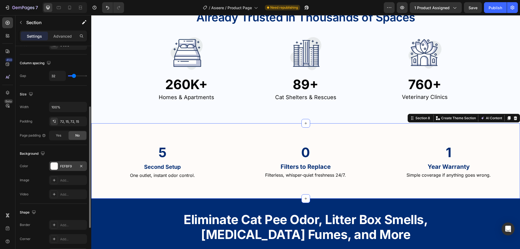
click at [65, 170] on div "FEFBF9" at bounding box center [68, 166] width 38 height 10
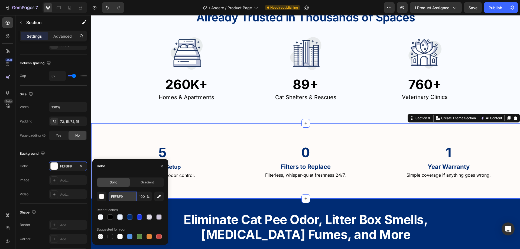
click at [121, 197] on input "FEFBF9" at bounding box center [123, 197] width 28 height 10
paste input "9FBFF"
type input "F9FBFF"
click at [114, 117] on div "Already Trusted in Thousands of Spaces Text Block Row Image 260K+ Text Block Ho…" at bounding box center [305, 60] width 429 height 126
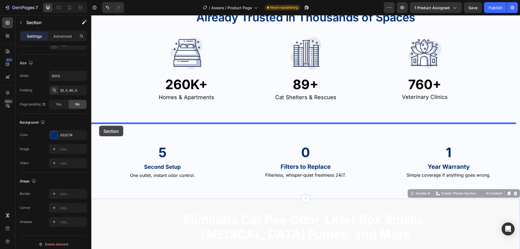
drag, startPoint x: 102, startPoint y: 218, endPoint x: 99, endPoint y: 126, distance: 91.9
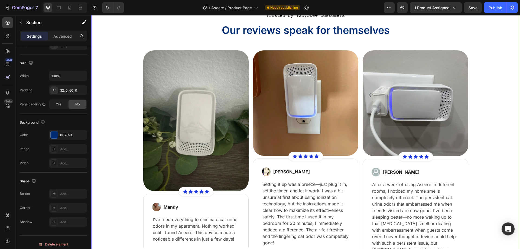
scroll to position [759, 0]
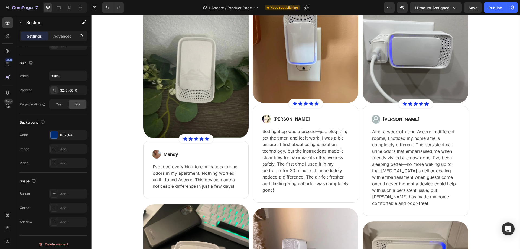
click at [128, 118] on div "Trusted by 726,000+ customers Text Block Our reviews speak for themselves Headi…" at bounding box center [305, 192] width 421 height 466
click at [60, 138] on div "FFFFFF" at bounding box center [68, 135] width 38 height 10
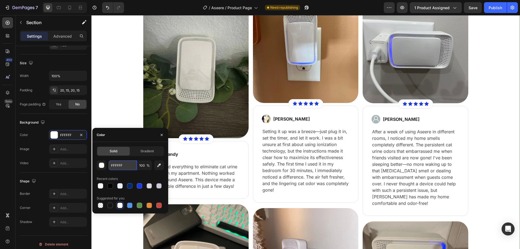
click at [120, 161] on input "FFFFFF" at bounding box center [123, 165] width 28 height 10
paste input "9FB"
type input "F9FBFF"
click at [109, 95] on div "Trusted by 726,000+ customers Text Block Our reviews speak for themselves Headi…" at bounding box center [305, 192] width 421 height 466
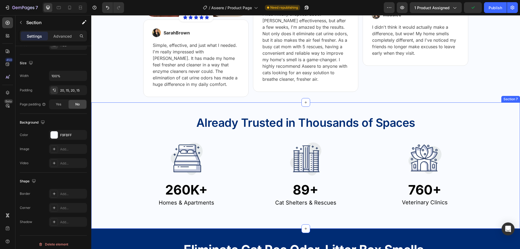
scroll to position [1084, 0]
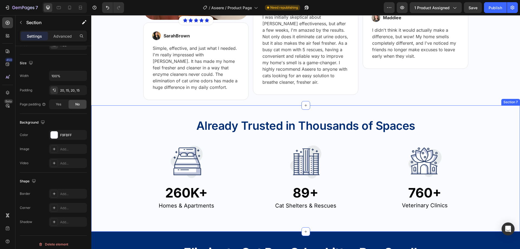
click at [120, 135] on div "Already Trusted in Thousands of Spaces Text Block Row Image 260K+ Text Block Ho…" at bounding box center [305, 162] width 429 height 96
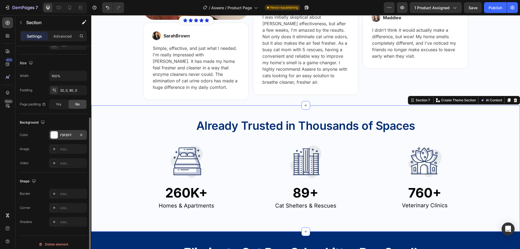
click at [55, 135] on div at bounding box center [54, 134] width 7 height 7
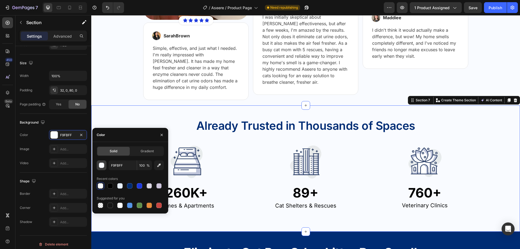
click at [102, 165] on div "button" at bounding box center [101, 165] width 5 height 5
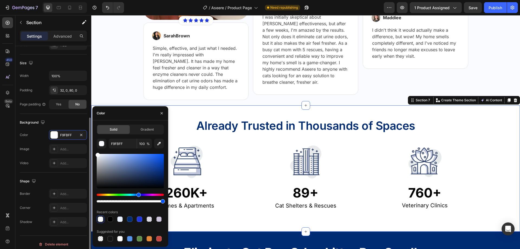
drag, startPoint x: 93, startPoint y: 149, endPoint x: 77, endPoint y: 140, distance: 18.2
click at [77, 140] on div "450 Beta Sections(18) Elements(84) Section Element Hero Section Product Detail …" at bounding box center [45, 132] width 91 height 234
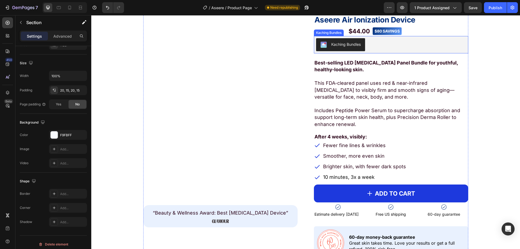
scroll to position [434, 0]
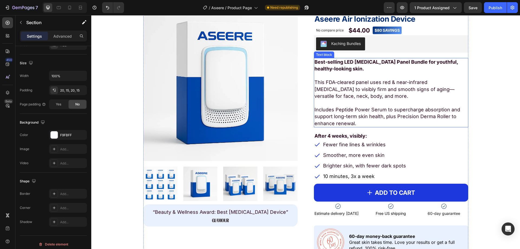
click at [341, 67] on strong "Best-selling LED [MEDICAL_DATA] Panel Bundle for youthful, healthy-looking skin." at bounding box center [387, 65] width 144 height 12
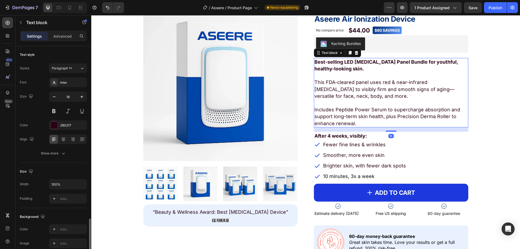
click at [341, 67] on strong "Best-selling LED [MEDICAL_DATA] Panel Bundle for youthful, healthy-looking skin." at bounding box center [387, 65] width 144 height 12
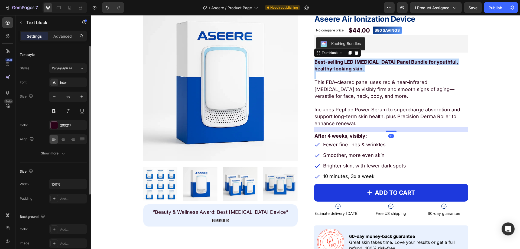
click at [341, 67] on strong "Best-selling LED [MEDICAL_DATA] Panel Bundle for youthful, healthy-looking skin." at bounding box center [387, 65] width 144 height 12
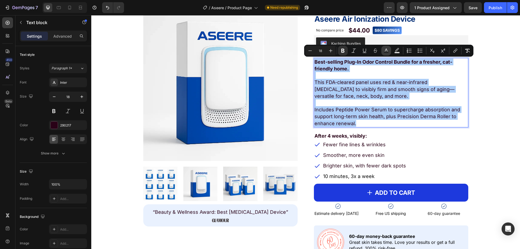
click at [389, 49] on icon "Editor contextual toolbar" at bounding box center [386, 50] width 5 height 5
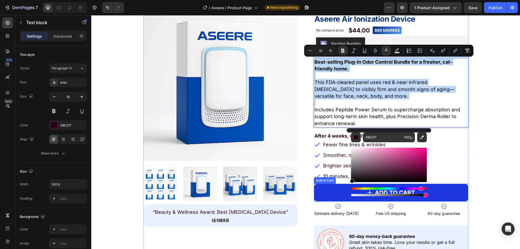
type input "000000"
drag, startPoint x: 451, startPoint y: 181, endPoint x: 344, endPoint y: 188, distance: 107.0
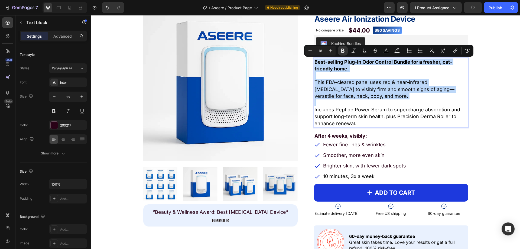
click at [363, 105] on p "Includes Peptide Power Serum to supercharge absorption and support long-term sk…" at bounding box center [391, 112] width 153 height 27
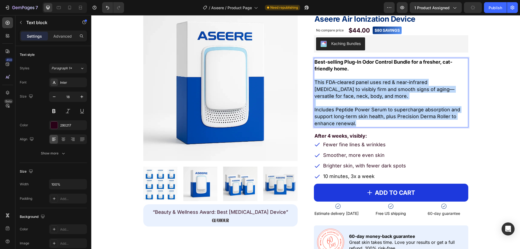
drag, startPoint x: 363, startPoint y: 125, endPoint x: 313, endPoint y: 83, distance: 65.4
click at [314, 83] on div "Best-selling Plug-In Odor Control Bundle for a fresher, cat-friendly home. This…" at bounding box center [391, 92] width 154 height 69
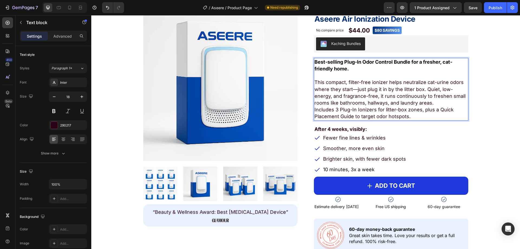
click at [429, 105] on p "This compact, filter-free ionizer helps neutralize cat-urine odors where they s…" at bounding box center [391, 89] width 153 height 34
click at [436, 103] on p "This compact, filter-free ionizer helps neutralize cat-urine odors where they s…" at bounding box center [391, 89] width 153 height 34
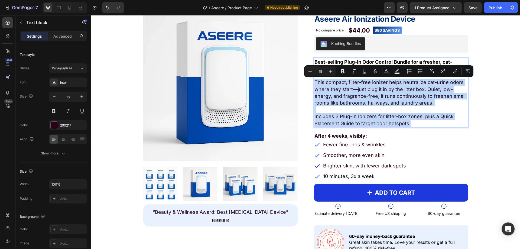
drag, startPoint x: 409, startPoint y: 124, endPoint x: 312, endPoint y: 82, distance: 105.4
click at [314, 82] on div "Best-selling Plug-In Odor Control Bundle for a fresher, cat-friendly home. This…" at bounding box center [391, 92] width 154 height 69
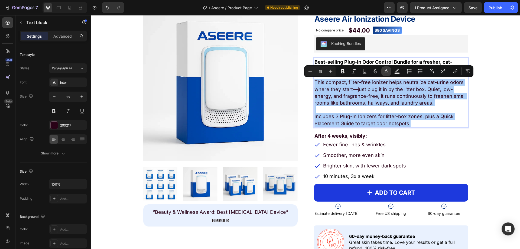
click at [391, 70] on button "color" at bounding box center [387, 71] width 10 height 10
type input "290217"
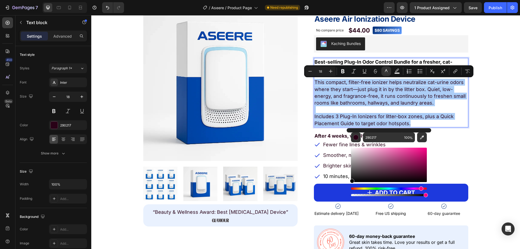
drag, startPoint x: 365, startPoint y: 163, endPoint x: 349, endPoint y: 194, distance: 35.0
click at [349, 194] on div "290217 100 %" at bounding box center [389, 162] width 85 height 69
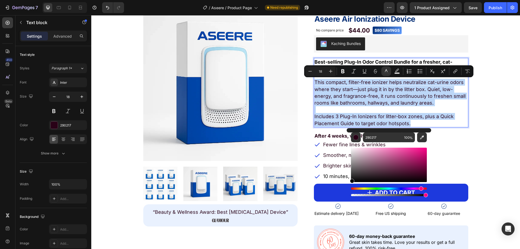
type input "000000"
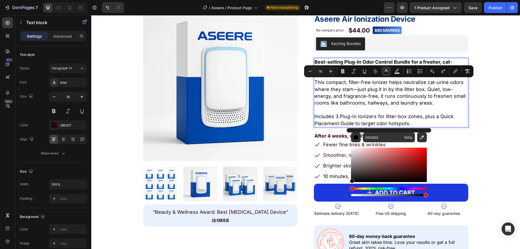
click at [329, 101] on span "This compact, filter-free ionizer helps neutralize cat-urine odors where they s…" at bounding box center [390, 92] width 151 height 26
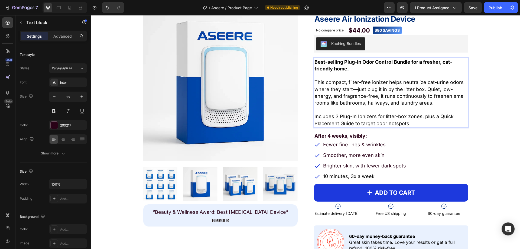
click at [416, 123] on p "Includes 3 Plug-In Ionizers for litter-box zones, plus a Quick Placement Guide …" at bounding box center [391, 120] width 153 height 14
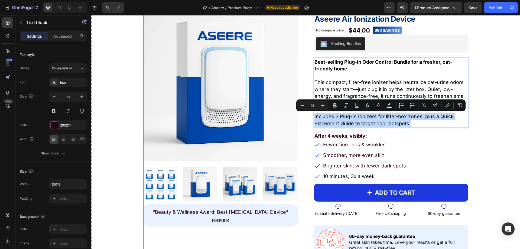
drag, startPoint x: 411, startPoint y: 123, endPoint x: 309, endPoint y: 115, distance: 101.9
click at [309, 115] on div "Product Images “Beauty & Wellness Award: Best [MEDICAL_DATA] Device” Text Block…" at bounding box center [305, 133] width 325 height 253
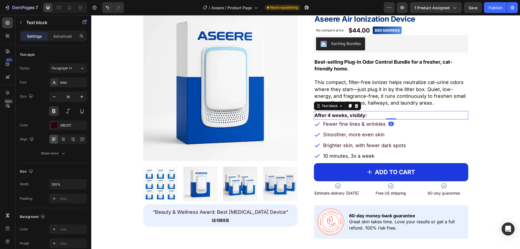
click at [331, 115] on p "After 4 weeks, visibly:" at bounding box center [391, 115] width 153 height 7
click at [336, 117] on strong "After 7 days, notice:" at bounding box center [338, 115] width 47 height 6
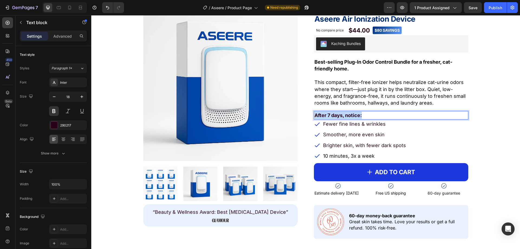
click at [336, 117] on strong "After 7 days, notice:" at bounding box center [338, 115] width 47 height 6
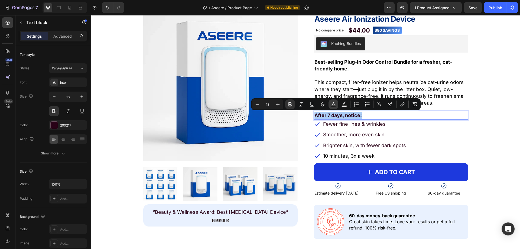
click at [338, 102] on button "Text Color" at bounding box center [334, 104] width 10 height 10
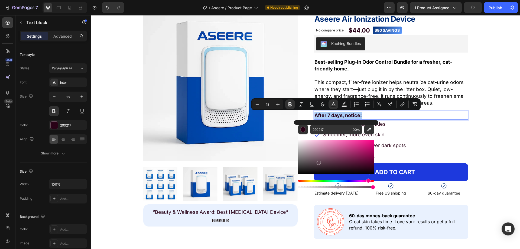
drag, startPoint x: 410, startPoint y: 177, endPoint x: 275, endPoint y: 183, distance: 135.4
type input "0F0F0F"
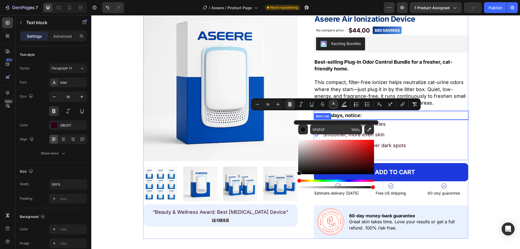
click at [428, 125] on div "Fewer fine lines & wrinkles Smoother, more even skin Brighter skin, with fewer …" at bounding box center [391, 140] width 154 height 40
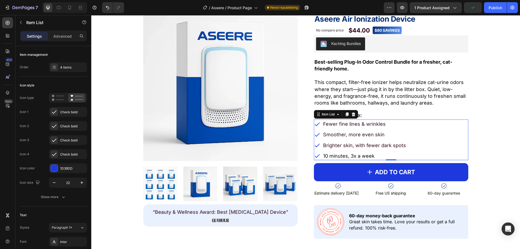
click at [346, 123] on p "Fewer fine lines & wrinkles" at bounding box center [364, 124] width 83 height 7
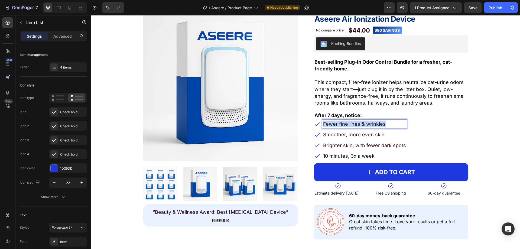
click at [346, 123] on p "Fewer fine lines & wrinkles" at bounding box center [364, 124] width 83 height 7
drag, startPoint x: 367, startPoint y: 124, endPoint x: 386, endPoint y: 124, distance: 19.2
click at [386, 124] on p "Less [MEDICAL_DATA]-like litter-box smell in the air" at bounding box center [383, 124] width 120 height 7
copy p "Less [MEDICAL_DATA]-like smell in the air"
click at [362, 123] on p "Less [MEDICAL_DATA] smell in the air" at bounding box center [366, 124] width 87 height 7
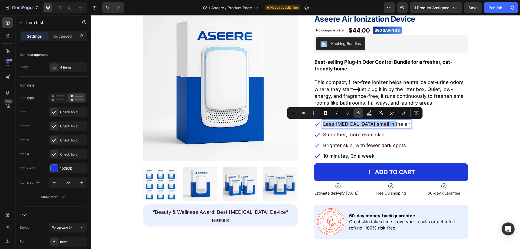
click at [359, 116] on button "Text Color" at bounding box center [359, 113] width 10 height 10
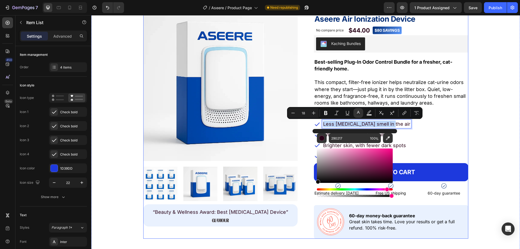
drag, startPoint x: 427, startPoint y: 188, endPoint x: 305, endPoint y: 182, distance: 122.1
type input "0A0A0A"
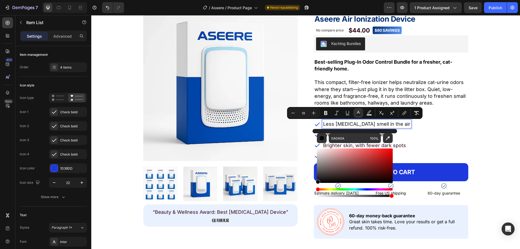
click at [426, 135] on div "Less [MEDICAL_DATA] smell in the air Smoother, more even skin Brighter skin, wi…" at bounding box center [391, 140] width 154 height 40
type input "16"
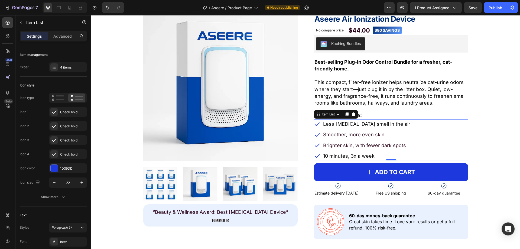
click at [343, 139] on div "Less [MEDICAL_DATA] smell in the air Smoother, more even skin Brighter skin, wi…" at bounding box center [362, 140] width 97 height 40
click at [343, 137] on p "Smoother, more even skin" at bounding box center [366, 134] width 87 height 7
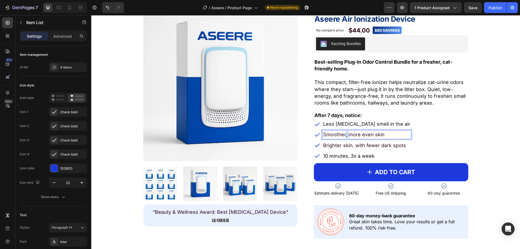
click at [343, 137] on p "Smoother, more even skin" at bounding box center [366, 134] width 87 height 7
click at [344, 149] on div "Brighter skin, with fewer dark spots" at bounding box center [368, 145] width 90 height 8
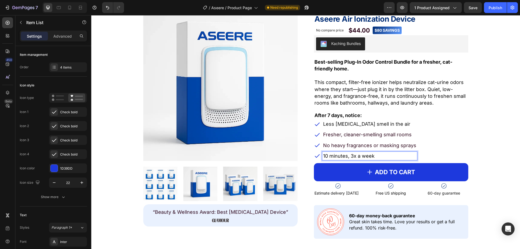
click at [340, 156] on span "10 minutes, 3x a week" at bounding box center [348, 156] width 51 height 6
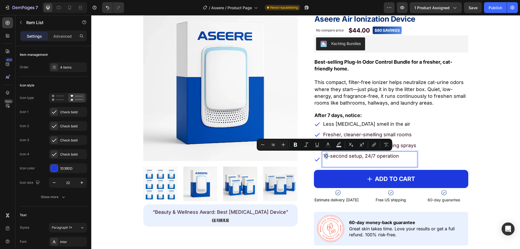
drag, startPoint x: 325, startPoint y: 156, endPoint x: 323, endPoint y: 156, distance: 3.0
click at [323, 156] on p "10-second setup, 24/7 operation" at bounding box center [369, 156] width 93 height 7
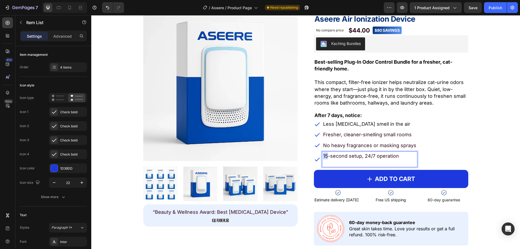
click at [323, 158] on p "15-second setup, 24/7 operation" at bounding box center [369, 156] width 93 height 7
click at [324, 162] on p "Rich Text Editor. Editing area: main" at bounding box center [369, 162] width 93 height 7
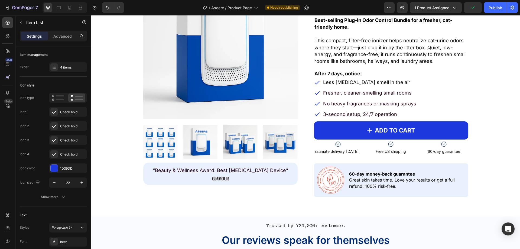
scroll to position [461, 0]
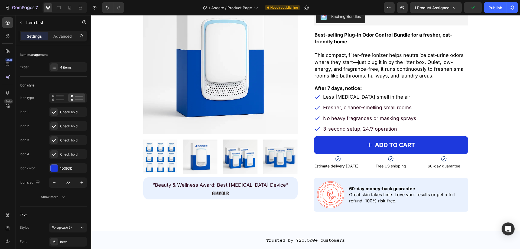
click at [331, 112] on div "Fresher, cleaner-smelling small rooms" at bounding box center [370, 107] width 95 height 8
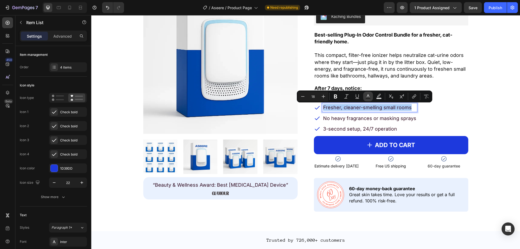
click at [370, 98] on rect "Editor contextual toolbar" at bounding box center [368, 98] width 5 height 1
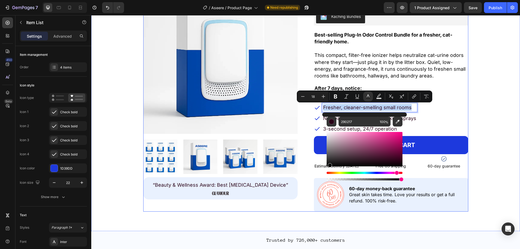
drag, startPoint x: 421, startPoint y: 180, endPoint x: 310, endPoint y: 174, distance: 111.1
type input "000000"
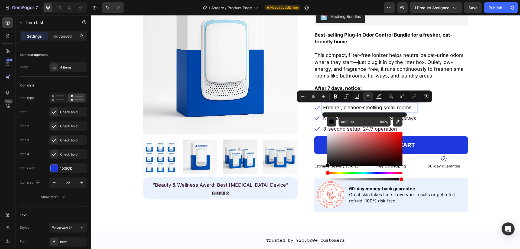
click at [314, 122] on div "No heavy fragrances or masking sprays" at bounding box center [365, 118] width 103 height 8
click at [323, 118] on div "No heavy fragrances or masking sprays" at bounding box center [370, 118] width 95 height 8
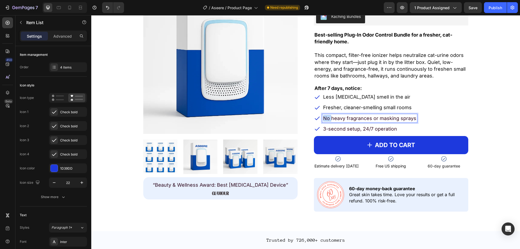
click at [323, 118] on div "No heavy fragrances or masking sprays" at bounding box center [370, 118] width 95 height 8
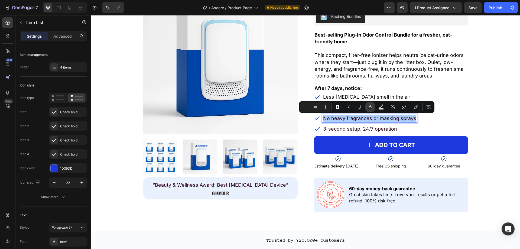
click at [372, 105] on icon "Editor contextual toolbar" at bounding box center [370, 106] width 5 height 5
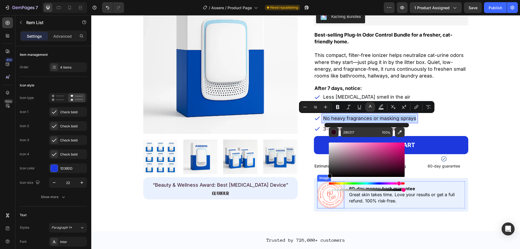
drag, startPoint x: 416, startPoint y: 198, endPoint x: 319, endPoint y: 195, distance: 97.1
type input "000000"
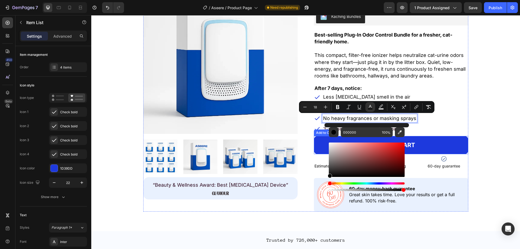
click at [304, 126] on div "Product Images “Beauty & Wellness Award: Best [MEDICAL_DATA] Device” Text Block…" at bounding box center [305, 95] width 325 height 232
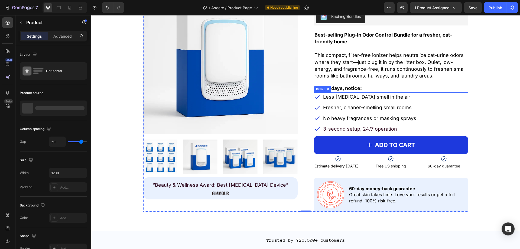
click at [328, 125] on div "3-second setup, 24/7 operation" at bounding box center [370, 129] width 95 height 8
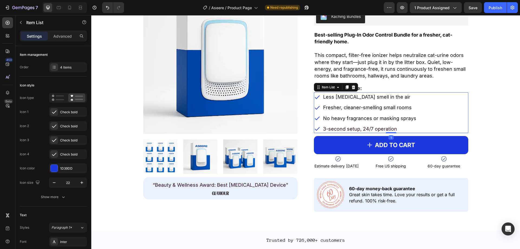
click at [328, 125] on div "3-second setup, 24/7 operation" at bounding box center [370, 129] width 95 height 8
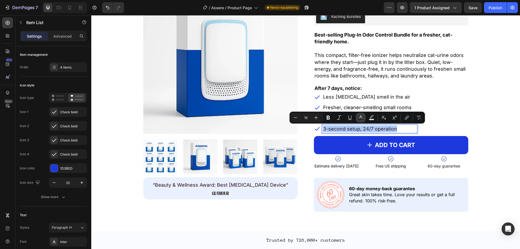
click at [362, 114] on button "Text Color" at bounding box center [361, 118] width 10 height 10
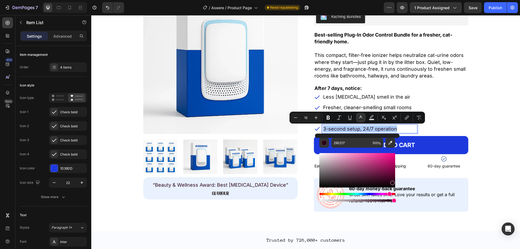
drag, startPoint x: 410, startPoint y: 207, endPoint x: 303, endPoint y: 209, distance: 106.8
type input "000000"
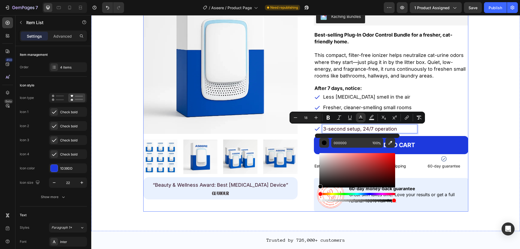
click at [292, 188] on div "“Beauty & Wellness Award: Best [MEDICAL_DATA] Device” Text Block Image Row" at bounding box center [220, 188] width 154 height 22
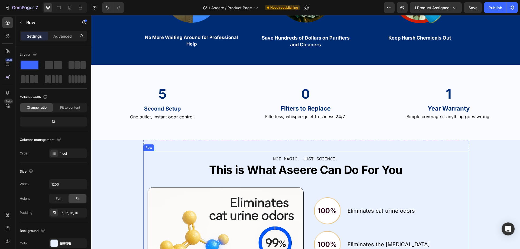
scroll to position [1409, 0]
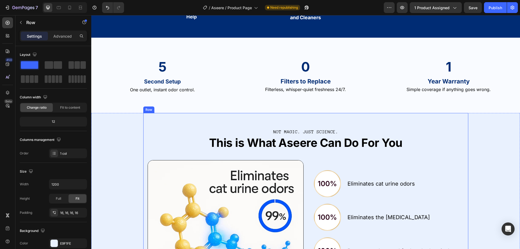
click at [170, 72] on p "5" at bounding box center [162, 67] width 133 height 18
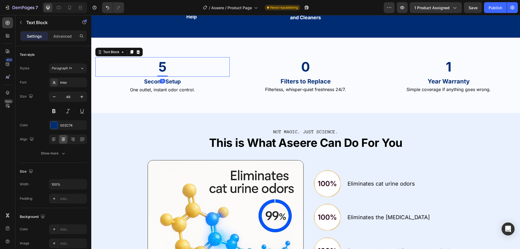
click at [163, 66] on strong "5" at bounding box center [163, 67] width 8 height 16
drag, startPoint x: 169, startPoint y: 67, endPoint x: 155, endPoint y: 68, distance: 14.2
click at [155, 68] on p "5" at bounding box center [162, 67] width 133 height 18
click at [250, 47] on div "3 Text Block 0 Second Setup Text Block One outlet, instant odor control. Text B…" at bounding box center [305, 75] width 429 height 75
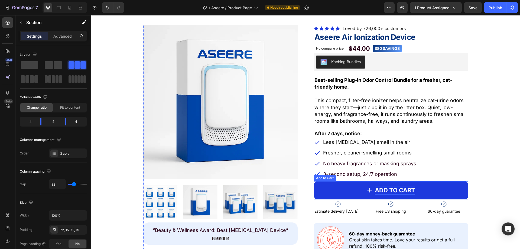
scroll to position [412, 0]
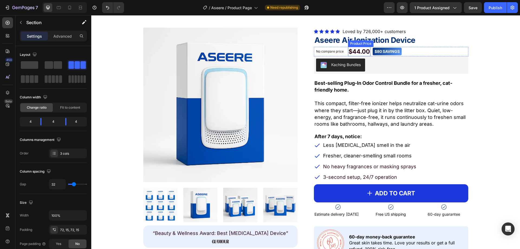
click at [355, 53] on div "$44.00" at bounding box center [359, 51] width 22 height 9
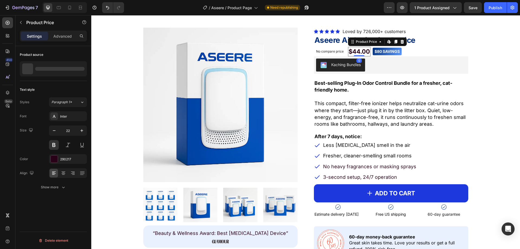
click at [355, 53] on div "$44.00" at bounding box center [359, 51] width 22 height 9
click at [55, 157] on div at bounding box center [54, 159] width 7 height 7
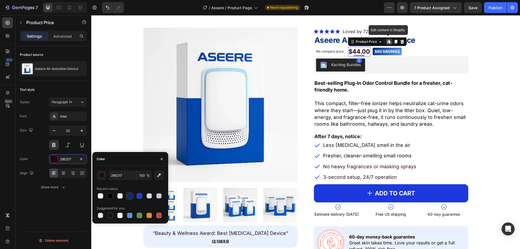
click at [128, 194] on div at bounding box center [129, 195] width 5 height 5
type input "002C74"
click at [489, 99] on div "Product Images “Beauty & Wellness Award: Best [MEDICAL_DATA] Device” Text Block…" at bounding box center [305, 144] width 421 height 232
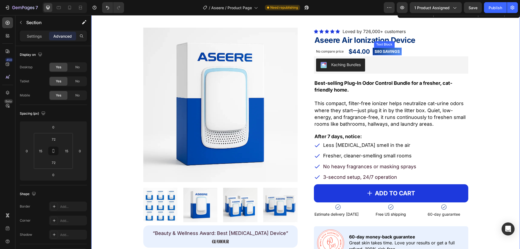
click at [386, 51] on strong "$80 SAVINGS" at bounding box center [387, 51] width 25 height 5
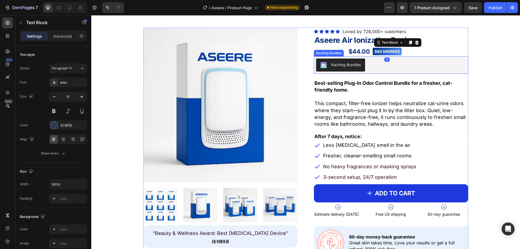
click at [460, 55] on div "No compare price Compare Price $44.00 Product Price Product Price $80 SAVINGS T…" at bounding box center [391, 51] width 154 height 9
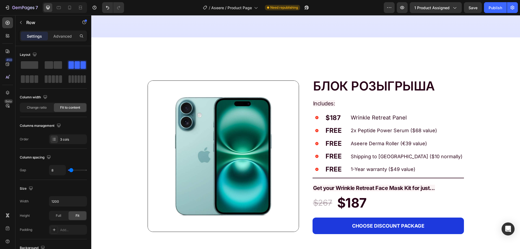
scroll to position [418, 0]
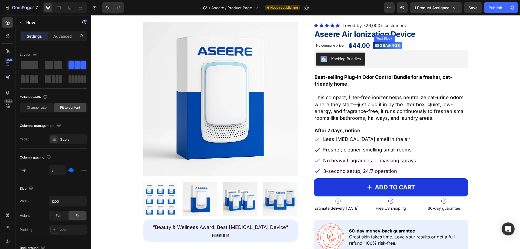
click at [392, 45] on strong "$80 SAVINGS" at bounding box center [387, 45] width 25 height 5
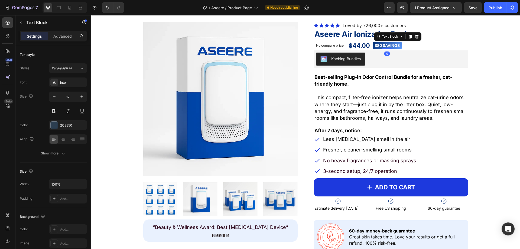
click at [392, 45] on strong "$80 SAVINGS" at bounding box center [387, 45] width 25 height 5
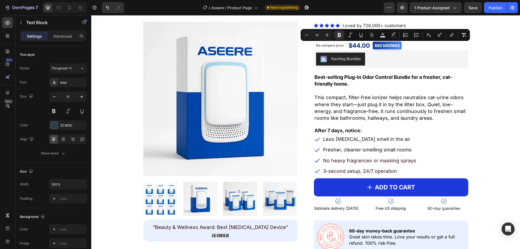
click at [385, 43] on strong "$80 SAVINGS" at bounding box center [387, 45] width 25 height 5
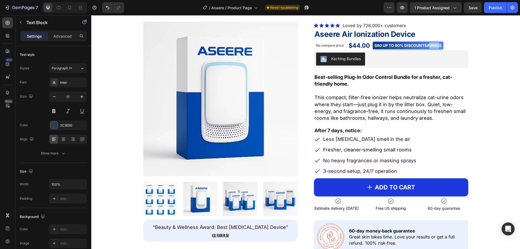
drag, startPoint x: 439, startPoint y: 45, endPoint x: 428, endPoint y: 47, distance: 11.4
click at [428, 47] on strong "$80 UP TO 60% DISCOUNTSAVINGS" at bounding box center [408, 45] width 67 height 5
click at [429, 46] on div "$80 UP TO 60% DISCOUNTSS Text Block 0 Row" at bounding box center [402, 46] width 59 height 8
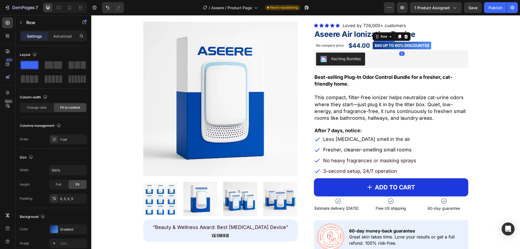
click at [427, 45] on strong "$80 UP TO 60% DISCOUNTSS" at bounding box center [402, 45] width 55 height 5
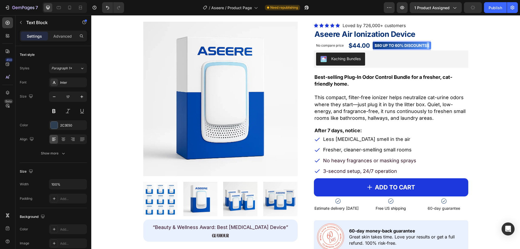
click at [427, 46] on strong "$80 UP TO 60% DISCOUNTSS" at bounding box center [402, 45] width 55 height 5
click at [379, 47] on strong "$80 UP TO 60% DISCOUNT" at bounding box center [400, 45] width 50 height 5
click at [461, 39] on h2 "Aseere Air Ionization Device" at bounding box center [391, 34] width 154 height 10
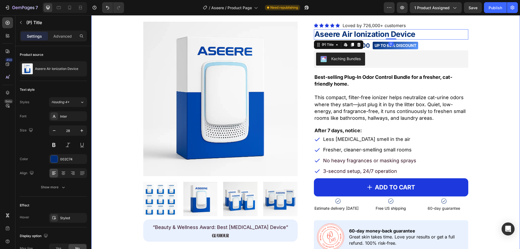
click at [476, 72] on div "Product Images “Beauty & Wellness Award: Best [MEDICAL_DATA] Device” Text Block…" at bounding box center [305, 138] width 421 height 232
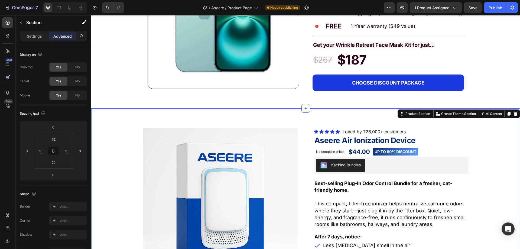
scroll to position [310, 0]
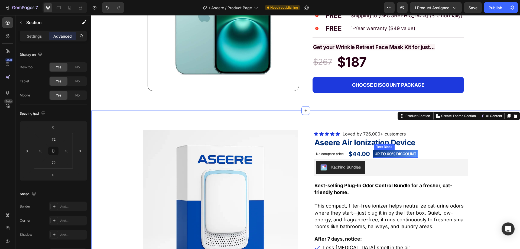
click at [406, 153] on strong "UP TO 60% DISCOUNT" at bounding box center [396, 154] width 42 height 5
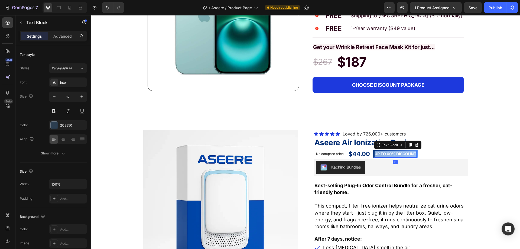
click at [406, 153] on strong "UP TO 60% DISCOUNT" at bounding box center [396, 154] width 42 height 5
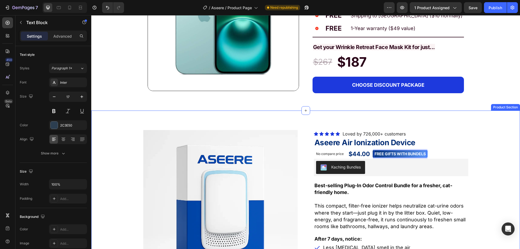
click at [497, 133] on div "Product Images “Beauty & Wellness Award: Best [MEDICAL_DATA] Device” Text Block…" at bounding box center [305, 246] width 421 height 232
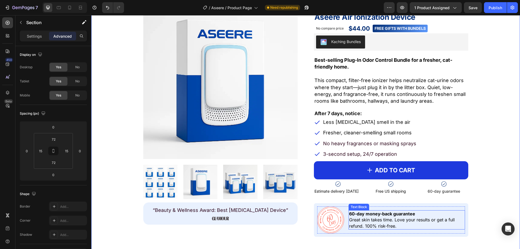
scroll to position [473, 0]
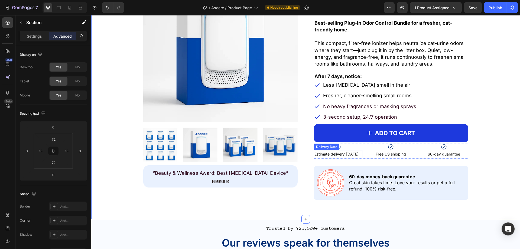
click at [329, 154] on span "Estimate delivery" at bounding box center [330, 154] width 30 height 5
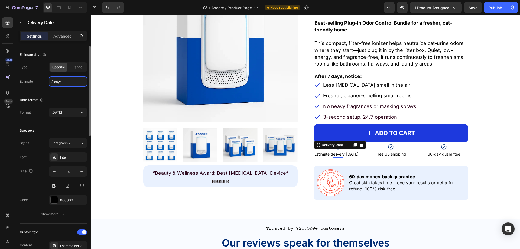
click at [52, 81] on input "3 days" at bounding box center [67, 82] width 37 height 10
type input "4 days"
click at [478, 83] on div "Product Images “Beauty & Wellness Award: Best [MEDICAL_DATA] Device” Text Block…" at bounding box center [305, 83] width 421 height 232
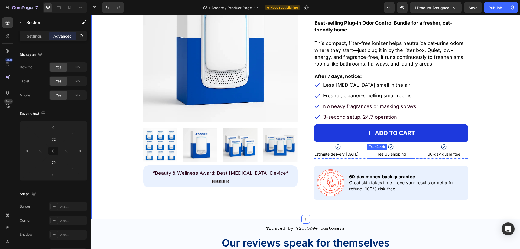
click at [385, 155] on span "Free US shipping" at bounding box center [391, 154] width 30 height 5
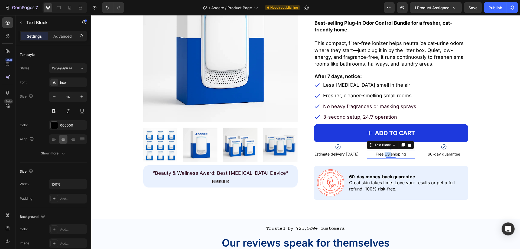
click at [385, 155] on span "Free US shipping" at bounding box center [391, 154] width 30 height 5
click at [384, 155] on span "Free US shipping" at bounding box center [391, 154] width 30 height 5
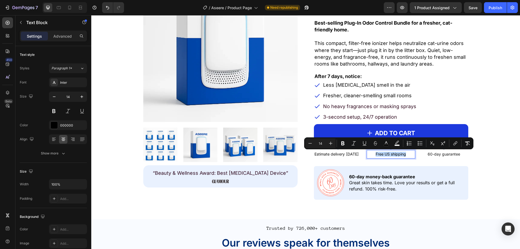
click at [387, 155] on span "Free US shipping" at bounding box center [391, 154] width 30 height 5
click at [389, 155] on span "Free US shipping" at bounding box center [391, 154] width 30 height 5
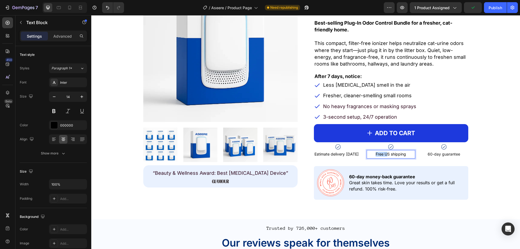
drag, startPoint x: 385, startPoint y: 155, endPoint x: 372, endPoint y: 155, distance: 13.3
click at [372, 155] on p "Free US shipping" at bounding box center [391, 154] width 47 height 5
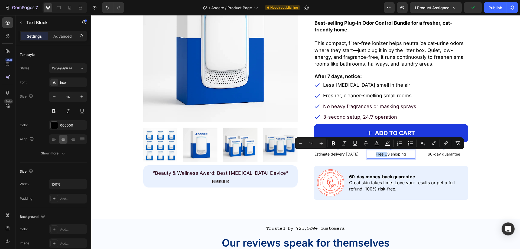
click at [382, 154] on span "Free US shipping" at bounding box center [391, 154] width 30 height 5
drag, startPoint x: 374, startPoint y: 155, endPoint x: 388, endPoint y: 155, distance: 14.4
click at [388, 155] on span "Free US shipping" at bounding box center [391, 154] width 30 height 5
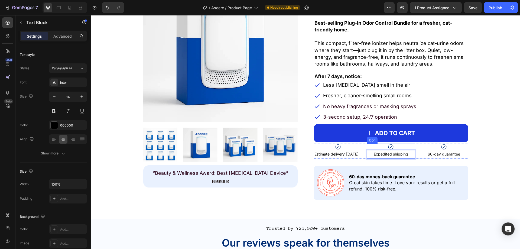
click at [402, 147] on div "Icon" at bounding box center [391, 147] width 49 height 7
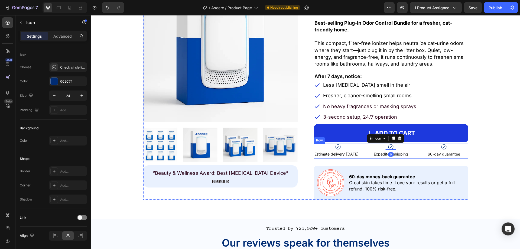
click at [416, 157] on div "Icon Estimate delivery [DATE] Delivery Date Icon 0 Expedited shipping Text Bloc…" at bounding box center [391, 151] width 154 height 15
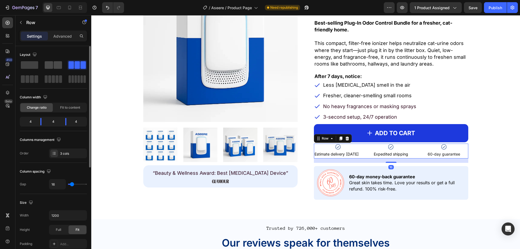
click at [55, 66] on span at bounding box center [58, 65] width 8 height 8
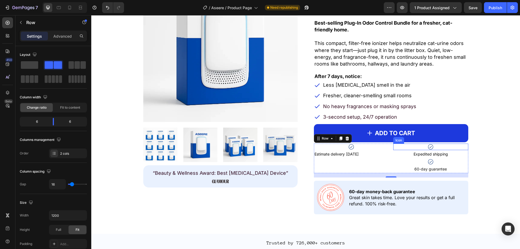
click at [427, 149] on div "Icon" at bounding box center [431, 147] width 75 height 7
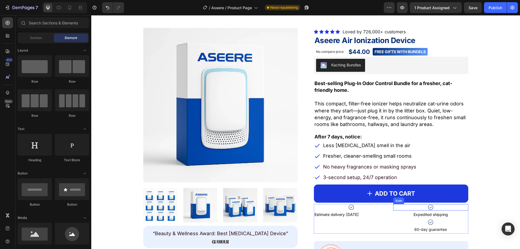
scroll to position [461, 0]
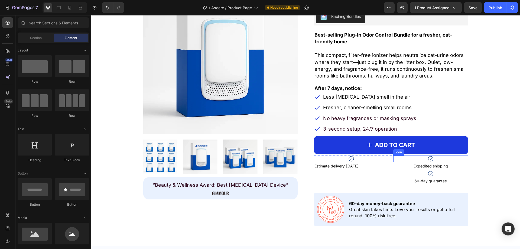
click at [424, 160] on div "Icon" at bounding box center [431, 159] width 75 height 7
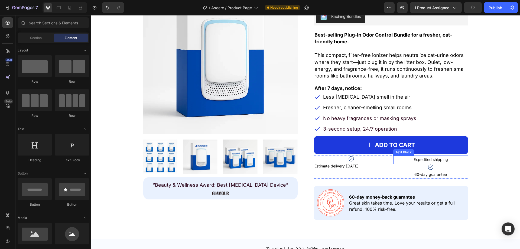
click at [425, 159] on span "Expedited shipping" at bounding box center [431, 159] width 34 height 5
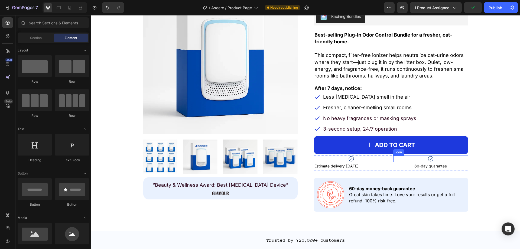
click at [394, 168] on p "60-day guarantee" at bounding box center [431, 166] width 74 height 5
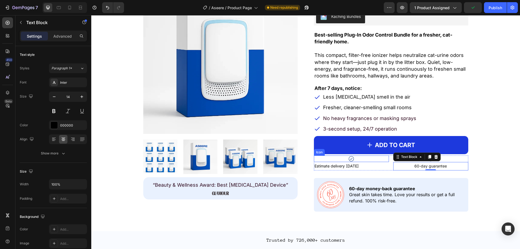
click at [350, 158] on icon at bounding box center [351, 158] width 5 height 5
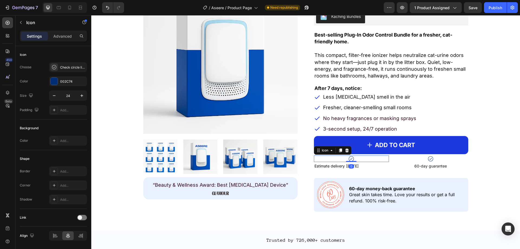
click at [336, 162] on div "Estimate delivery [DATE]" at bounding box center [351, 166] width 75 height 8
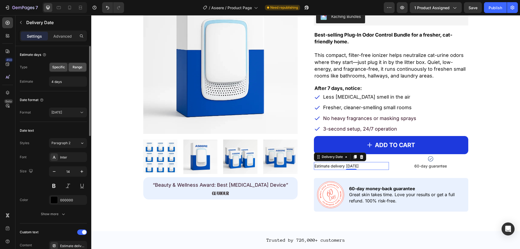
click at [74, 69] on span "Range" at bounding box center [78, 67] width 10 height 5
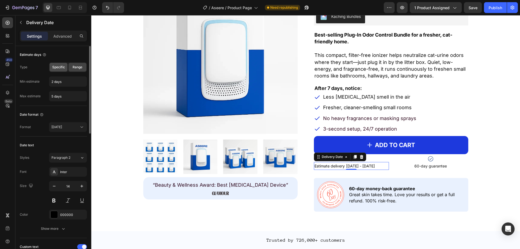
click at [64, 67] on span "Specific" at bounding box center [58, 67] width 13 height 5
type input "4 days"
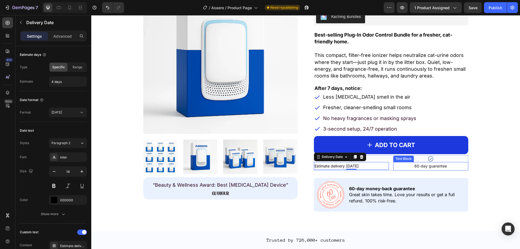
click at [395, 167] on p "60-day guarantee" at bounding box center [431, 166] width 74 height 5
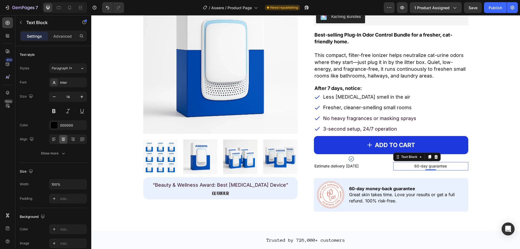
click at [367, 127] on p "3-second setup, 24/7 operation" at bounding box center [369, 128] width 93 height 7
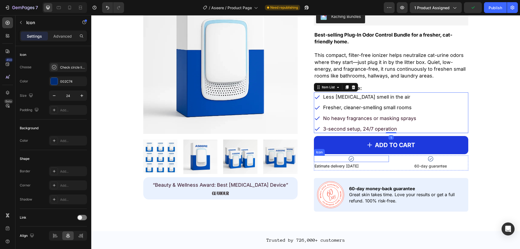
click at [352, 160] on icon at bounding box center [351, 159] width 7 height 7
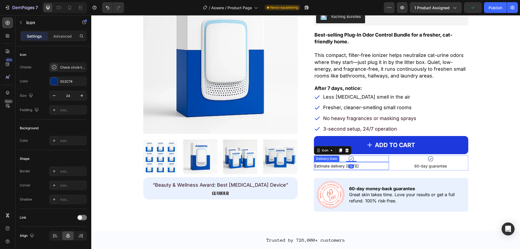
click at [360, 167] on div "Estimate delivery [DATE]" at bounding box center [351, 166] width 75 height 8
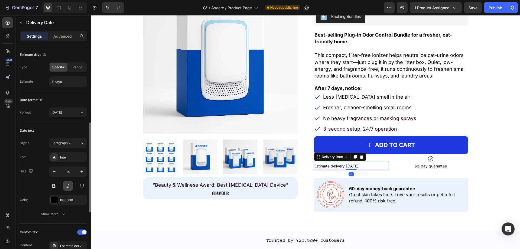
scroll to position [54, 0]
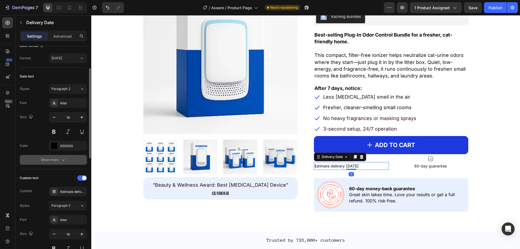
click at [67, 162] on button "Show more" at bounding box center [53, 160] width 67 height 10
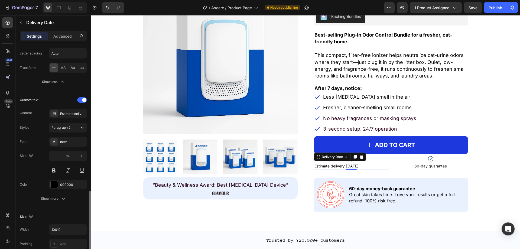
scroll to position [244, 0]
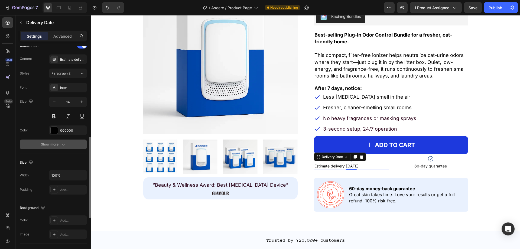
click at [55, 143] on div "Show more" at bounding box center [53, 144] width 25 height 5
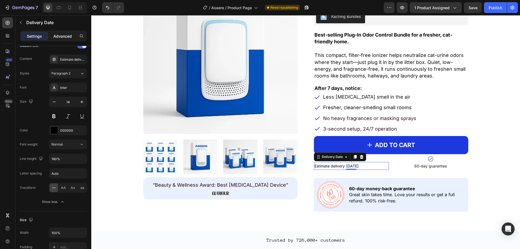
click at [58, 38] on p "Advanced" at bounding box center [62, 36] width 18 height 6
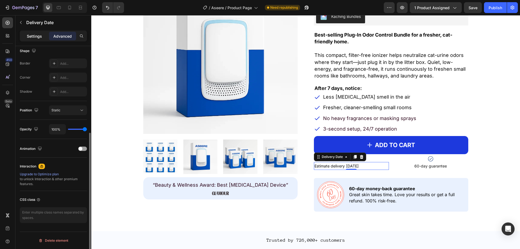
click at [39, 35] on p "Settings" at bounding box center [34, 36] width 15 height 6
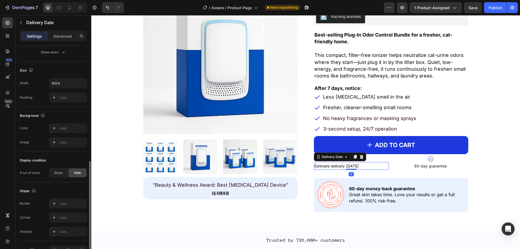
scroll to position [311, 0]
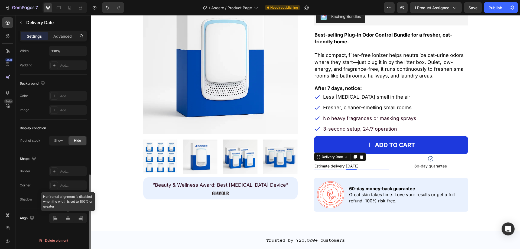
click at [69, 219] on div at bounding box center [68, 218] width 38 height 10
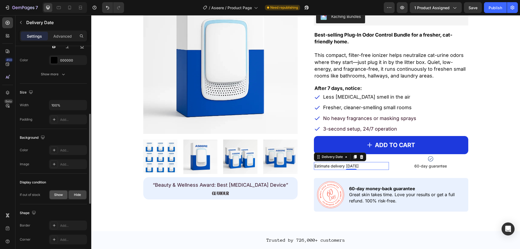
scroll to position [230, 0]
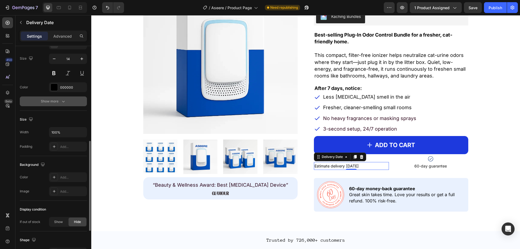
click at [52, 98] on button "Show more" at bounding box center [53, 101] width 67 height 10
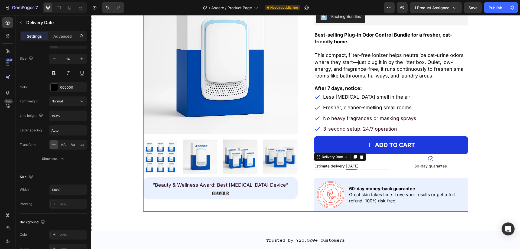
click at [410, 174] on div "Icon Icon Icon Icon Icon Icon List Hoz Loved by 726,000+ customers Text block R…" at bounding box center [391, 95] width 154 height 232
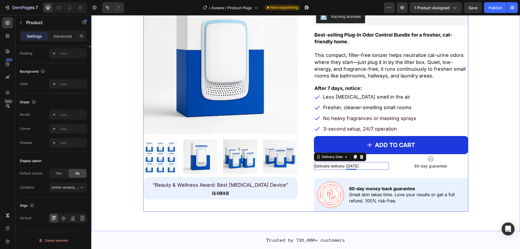
scroll to position [0, 0]
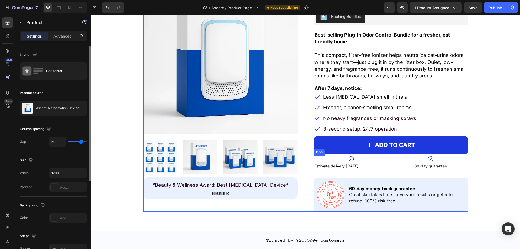
click at [350, 159] on icon at bounding box center [351, 159] width 7 height 7
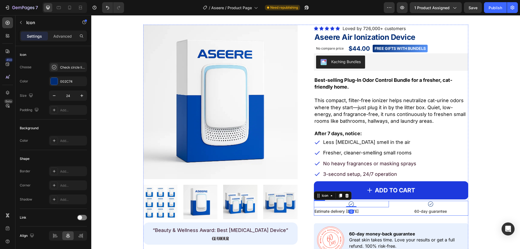
scroll to position [461, 0]
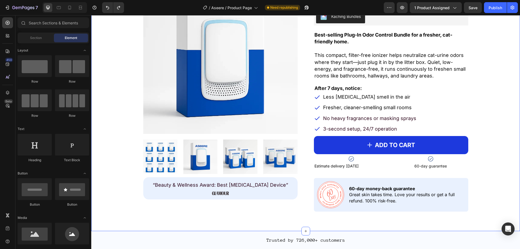
click at [484, 138] on div "Product Images “Beauty & Wellness Award: Best [MEDICAL_DATA] Device” Text Block…" at bounding box center [305, 95] width 421 height 232
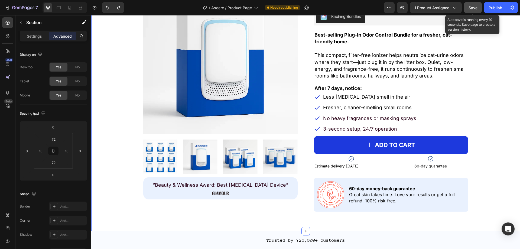
click at [475, 9] on span "Save" at bounding box center [473, 7] width 9 height 5
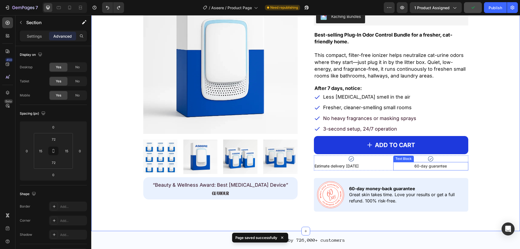
click at [432, 165] on span "60-day guarantee" at bounding box center [431, 166] width 33 height 5
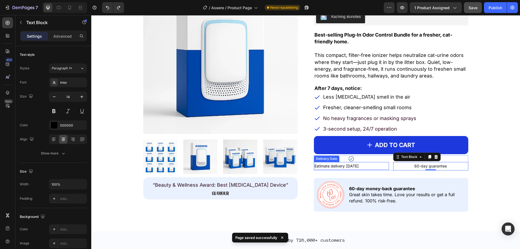
click at [351, 167] on span "[DATE]" at bounding box center [352, 166] width 12 height 5
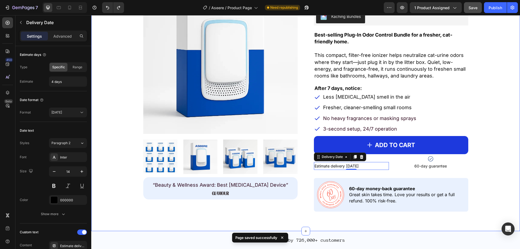
click at [483, 154] on div "Product Images “Beauty & Wellness Award: Best [MEDICAL_DATA] Device” Text Block…" at bounding box center [305, 95] width 421 height 232
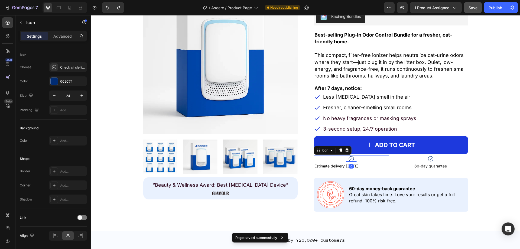
click at [350, 156] on icon at bounding box center [351, 159] width 7 height 7
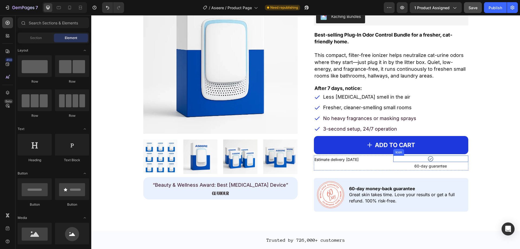
click at [434, 157] on div "Icon" at bounding box center [431, 159] width 75 height 7
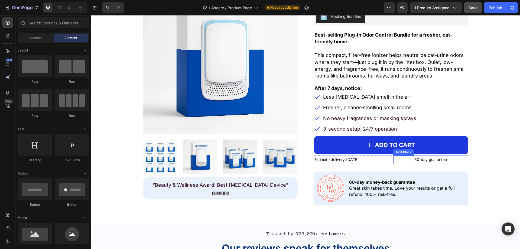
click at [431, 160] on span "60-day guarantee" at bounding box center [431, 159] width 33 height 5
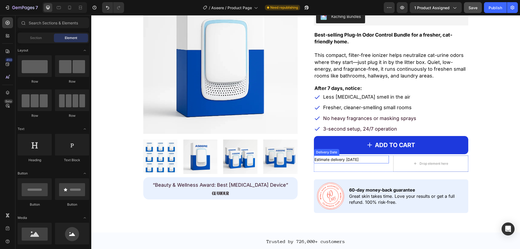
click at [387, 161] on div "Estimate delivery [DATE]" at bounding box center [351, 160] width 75 height 8
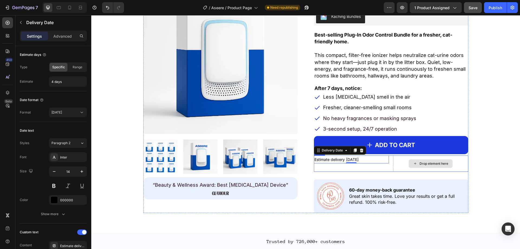
click at [394, 167] on div "Drop element here" at bounding box center [431, 164] width 75 height 16
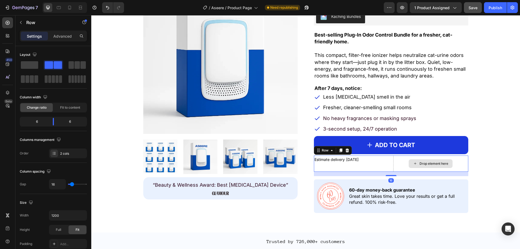
click at [386, 168] on div "Estimate delivery [DATE] Delivery Date" at bounding box center [351, 164] width 75 height 16
click at [34, 65] on span at bounding box center [29, 65] width 17 height 8
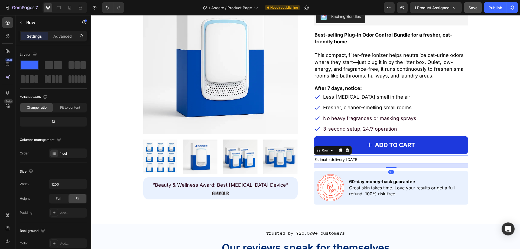
click at [358, 161] on div "Estimate delivery [DATE]" at bounding box center [391, 160] width 154 height 8
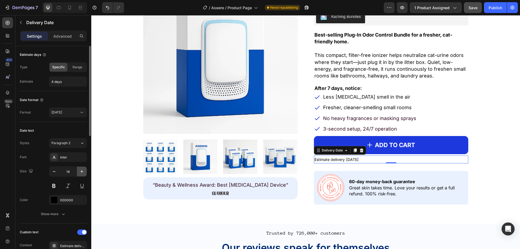
click at [80, 170] on icon "button" at bounding box center [81, 171] width 5 height 5
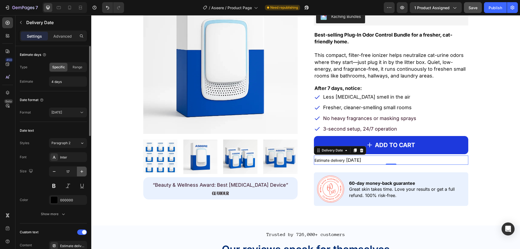
click at [80, 170] on icon "button" at bounding box center [81, 171] width 5 height 5
click at [53, 174] on icon "button" at bounding box center [53, 171] width 5 height 5
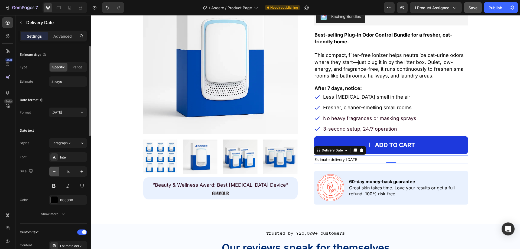
click at [53, 174] on icon "button" at bounding box center [53, 171] width 5 height 5
click at [84, 173] on icon "button" at bounding box center [81, 171] width 5 height 5
type input "14"
click at [340, 159] on span "Estimate delivery" at bounding box center [330, 159] width 30 height 5
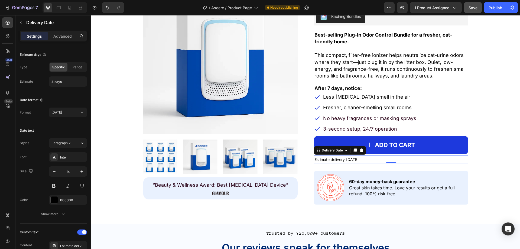
click at [340, 159] on span "Estimate delivery" at bounding box center [330, 159] width 30 height 5
click at [54, 206] on div "Font Inter Size 14 Color 000000 Show more" at bounding box center [53, 185] width 67 height 67
click at [54, 217] on button "Show more" at bounding box center [53, 214] width 67 height 10
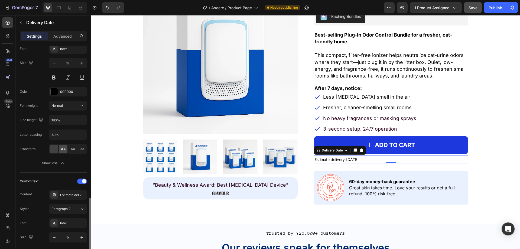
scroll to position [217, 0]
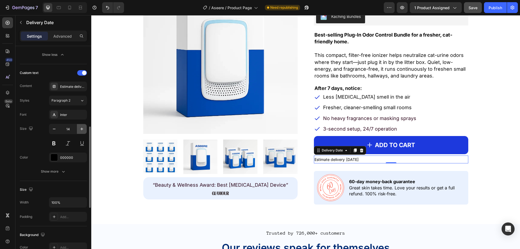
click at [80, 130] on icon "button" at bounding box center [81, 128] width 5 height 5
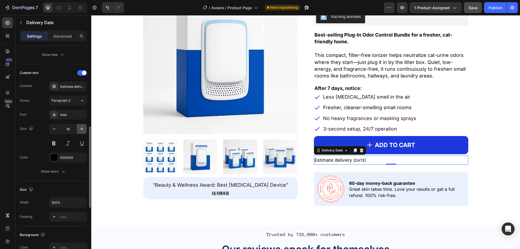
click at [80, 130] on icon "button" at bounding box center [81, 128] width 5 height 5
type input "20"
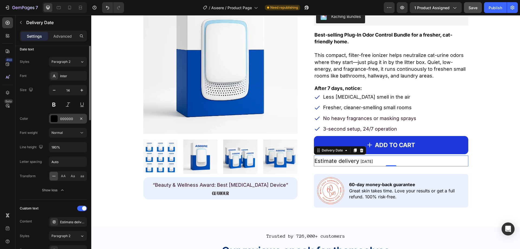
scroll to position [54, 0]
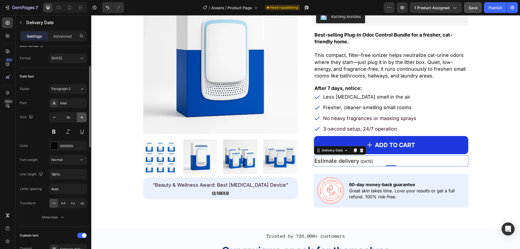
click at [77, 120] on button "button" at bounding box center [82, 117] width 10 height 10
click at [78, 119] on button "button" at bounding box center [82, 117] width 10 height 10
click at [79, 119] on button "button" at bounding box center [82, 117] width 10 height 10
click at [79, 118] on button "button" at bounding box center [82, 117] width 10 height 10
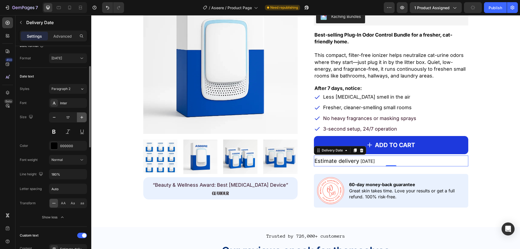
click at [79, 118] on button "button" at bounding box center [82, 117] width 10 height 10
click at [57, 117] on button "button" at bounding box center [54, 117] width 10 height 10
drag, startPoint x: 57, startPoint y: 117, endPoint x: 62, endPoint y: 130, distance: 13.9
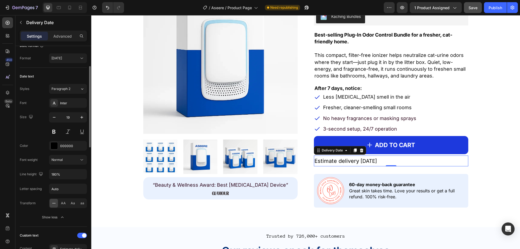
click at [57, 117] on button "button" at bounding box center [54, 117] width 10 height 10
type input "17"
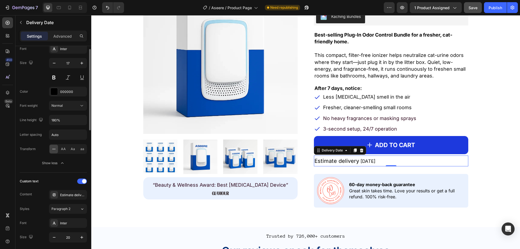
scroll to position [136, 0]
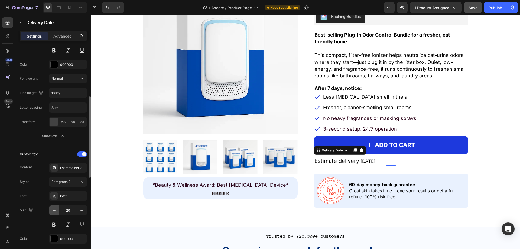
click at [51, 211] on icon "button" at bounding box center [53, 210] width 5 height 5
click at [52, 210] on icon "button" at bounding box center [53, 210] width 5 height 5
type input "18"
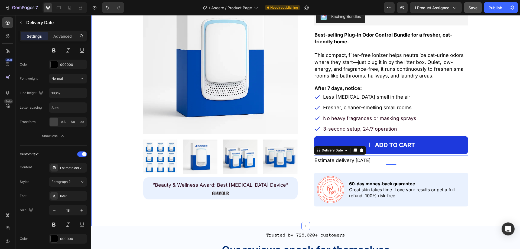
click at [482, 159] on div "Product Images “Beauty & Wellness Award: Best [MEDICAL_DATA] Device” Text Block…" at bounding box center [305, 92] width 421 height 227
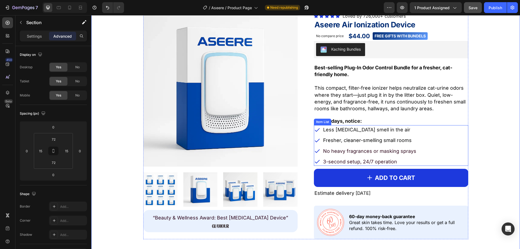
scroll to position [434, 0]
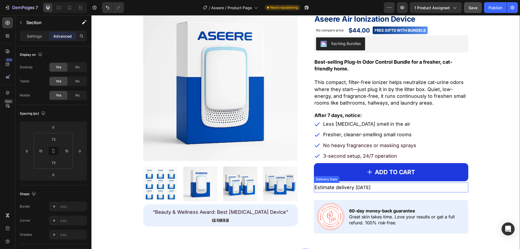
click at [361, 189] on span "[DATE]" at bounding box center [363, 187] width 15 height 5
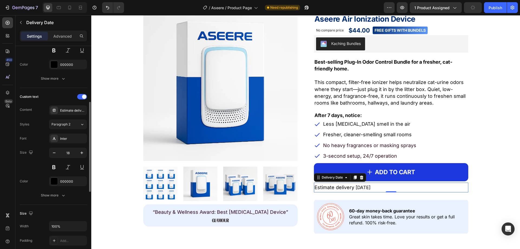
scroll to position [244, 0]
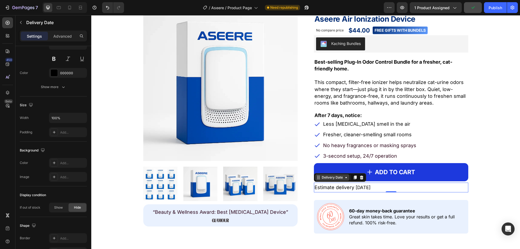
click at [334, 178] on div "Delivery Date" at bounding box center [332, 177] width 23 height 5
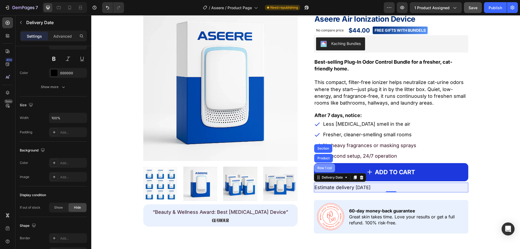
click at [325, 170] on div "Row 1 col" at bounding box center [324, 168] width 21 height 9
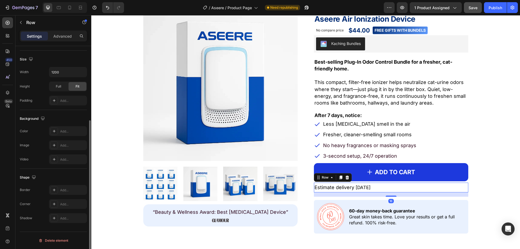
scroll to position [4, 0]
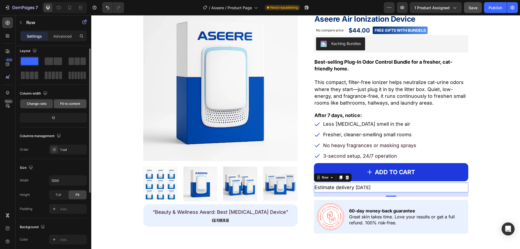
click at [64, 103] on span "Fit to content" at bounding box center [70, 103] width 20 height 5
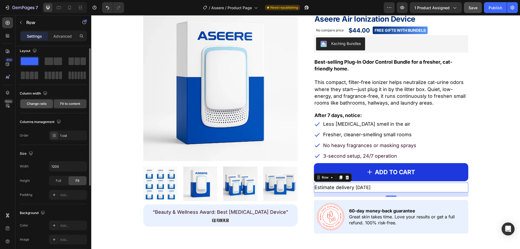
click at [40, 101] on div "Change ratio" at bounding box center [36, 103] width 33 height 9
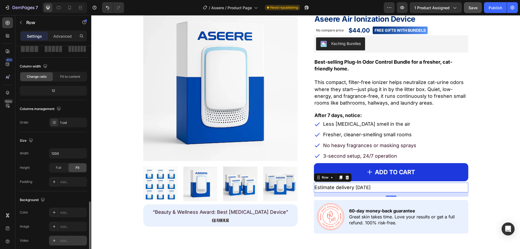
scroll to position [112, 0]
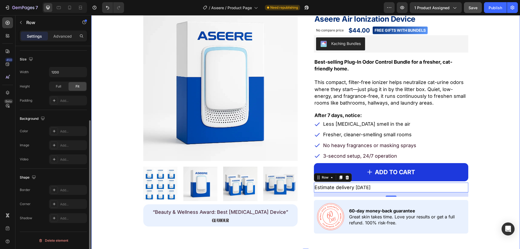
click at [483, 136] on div "Product Images “Beauty & Wellness Award: Best [MEDICAL_DATA] Device” Text Block…" at bounding box center [305, 120] width 421 height 227
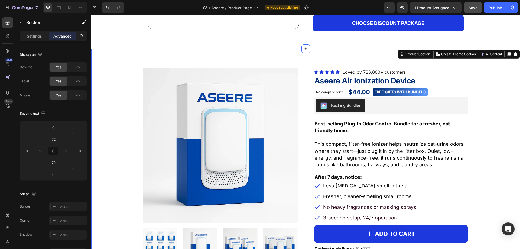
scroll to position [325, 0]
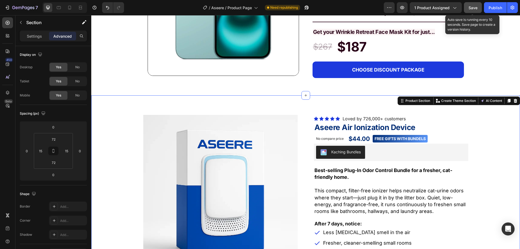
click at [476, 11] on button "Save" at bounding box center [473, 7] width 18 height 11
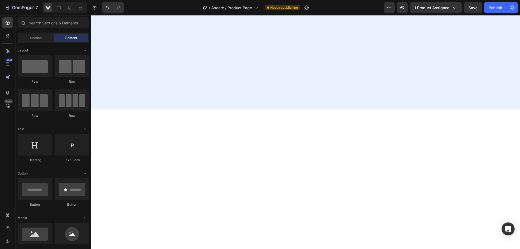
scroll to position [0, 0]
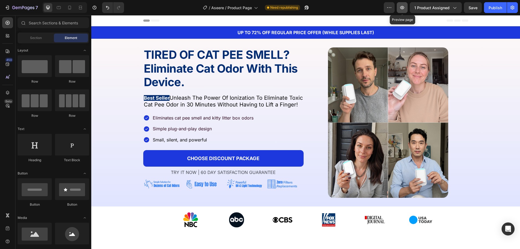
click at [405, 8] on icon "button" at bounding box center [403, 7] width 4 height 3
click at [19, 7] on icon "button" at bounding box center [23, 8] width 22 height 5
